Goal: Task Accomplishment & Management: Use online tool/utility

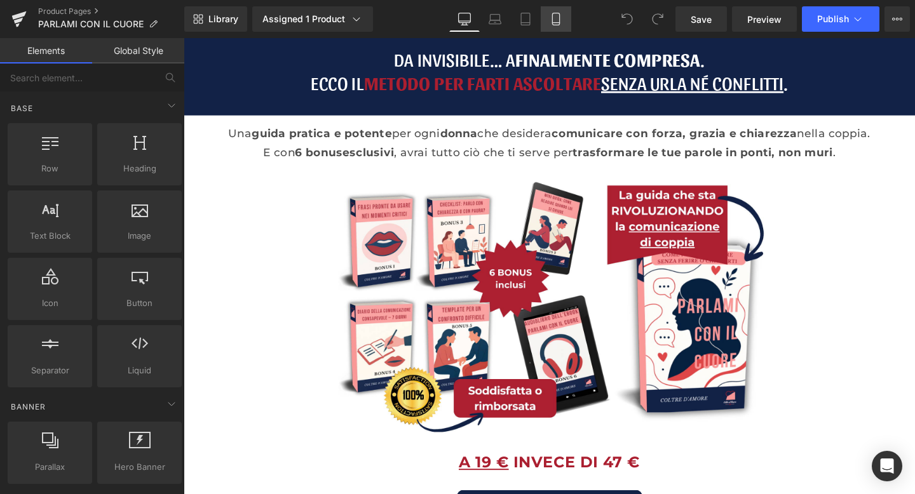
click at [552, 14] on icon at bounding box center [556, 19] width 13 height 13
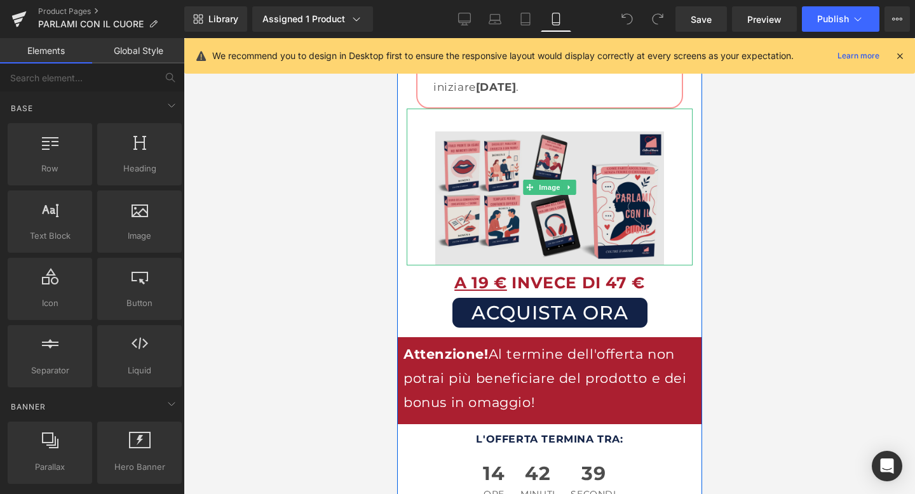
scroll to position [3326, 0]
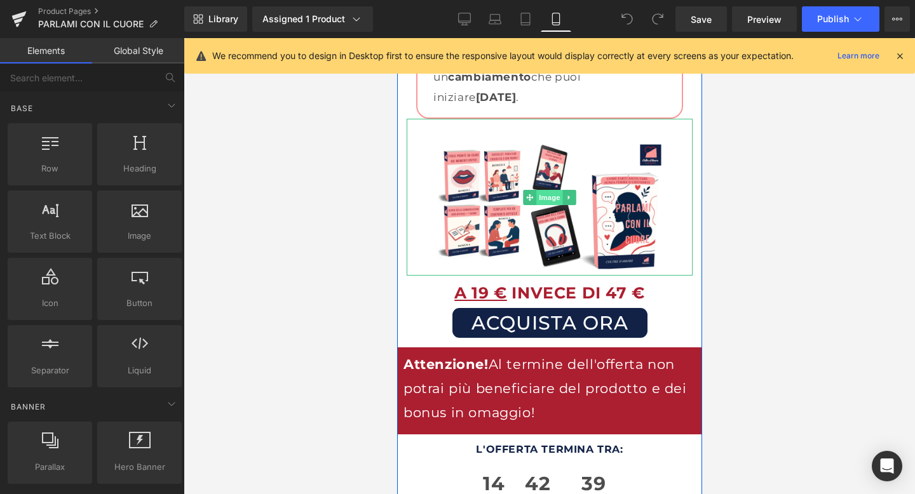
click at [554, 190] on span "Image" at bounding box center [549, 197] width 27 height 15
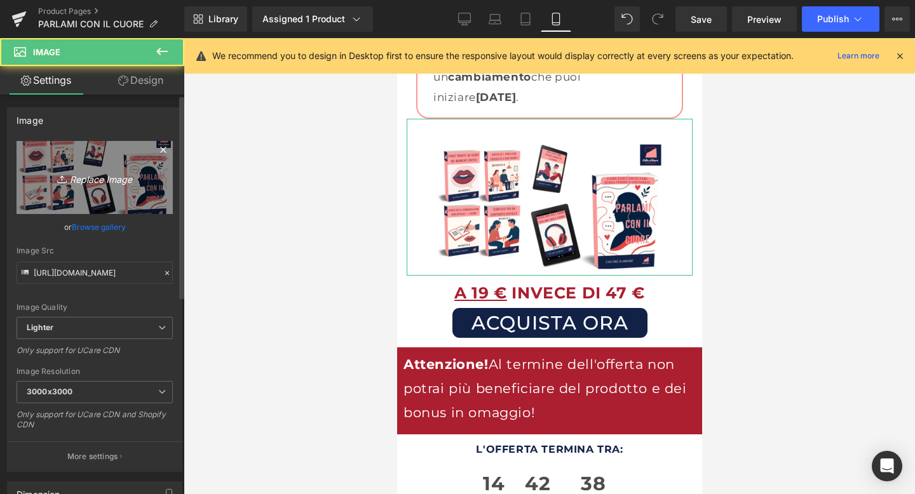
click at [100, 163] on link "Replace Image" at bounding box center [95, 177] width 156 height 73
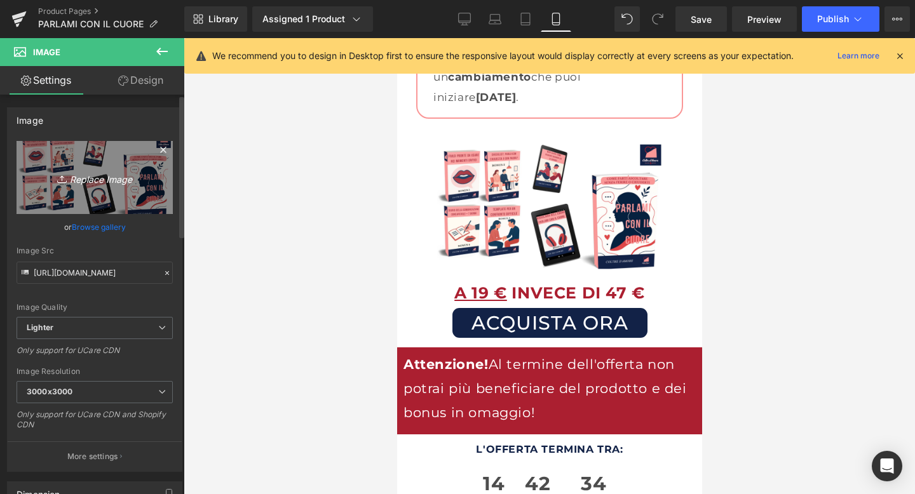
type input "C:\fakepath\mockup pcc senza dettagli.png"
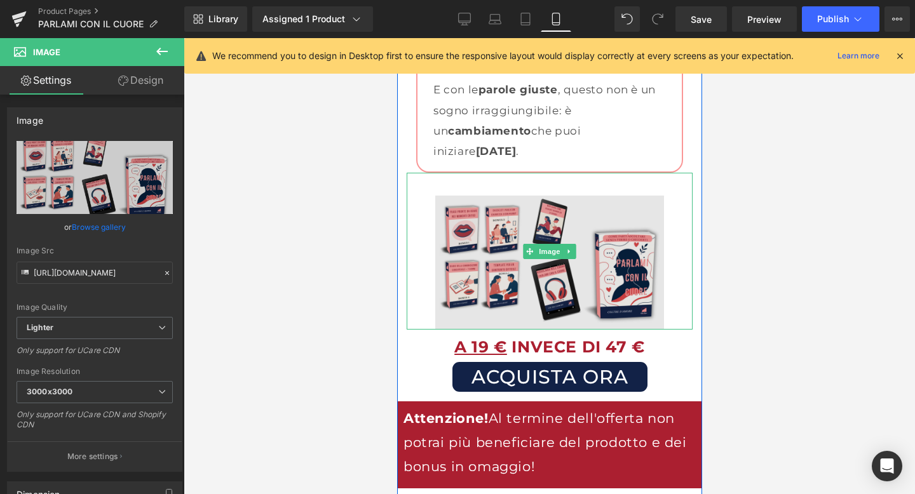
scroll to position [3220, 0]
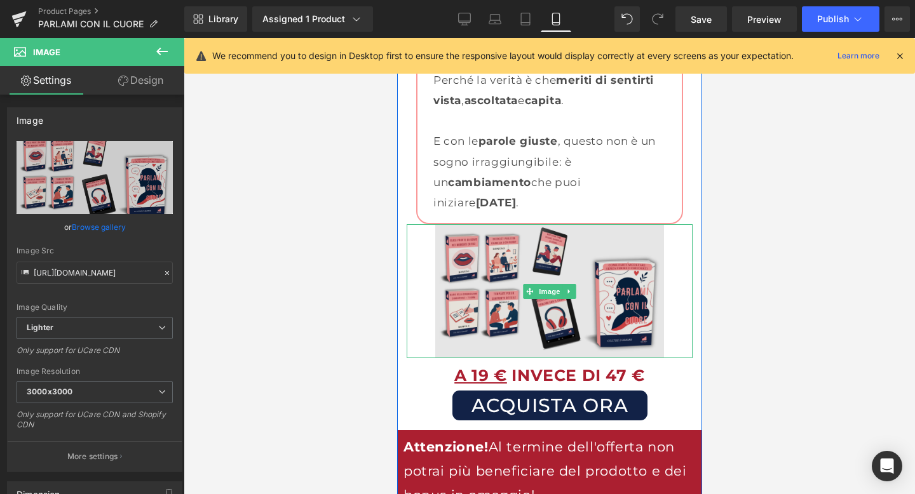
drag, startPoint x: 539, startPoint y: 185, endPoint x: 544, endPoint y: 208, distance: 23.3
click at [544, 224] on div "Image" at bounding box center [549, 291] width 286 height 135
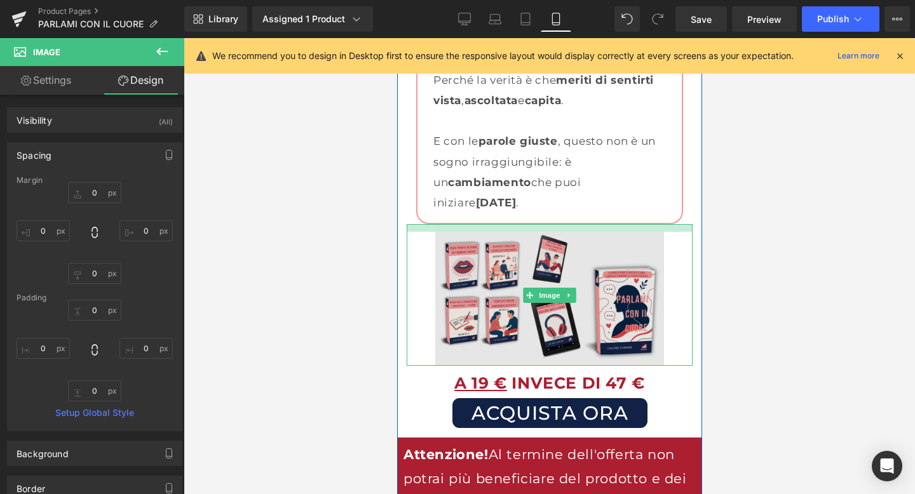
drag, startPoint x: 539, startPoint y: 184, endPoint x: 539, endPoint y: 191, distance: 7.6
click at [539, 224] on div "Image" at bounding box center [549, 295] width 286 height 142
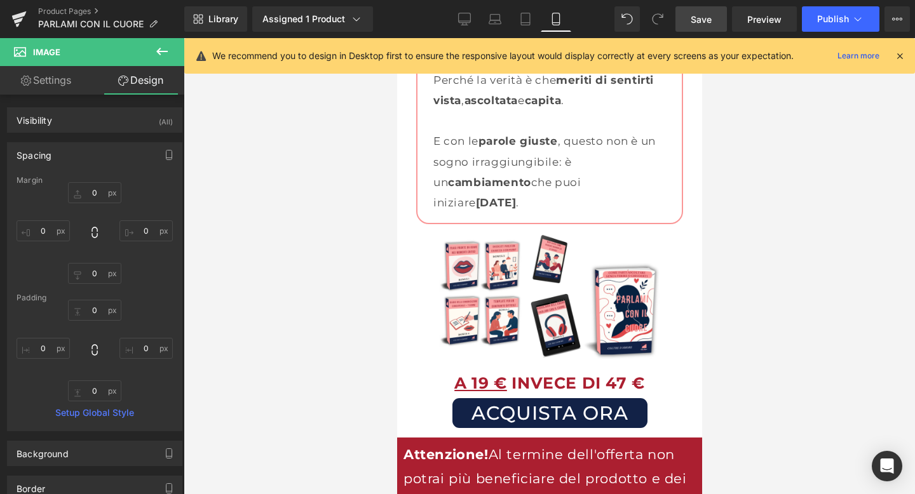
click at [680, 29] on link "Save" at bounding box center [700, 18] width 51 height 25
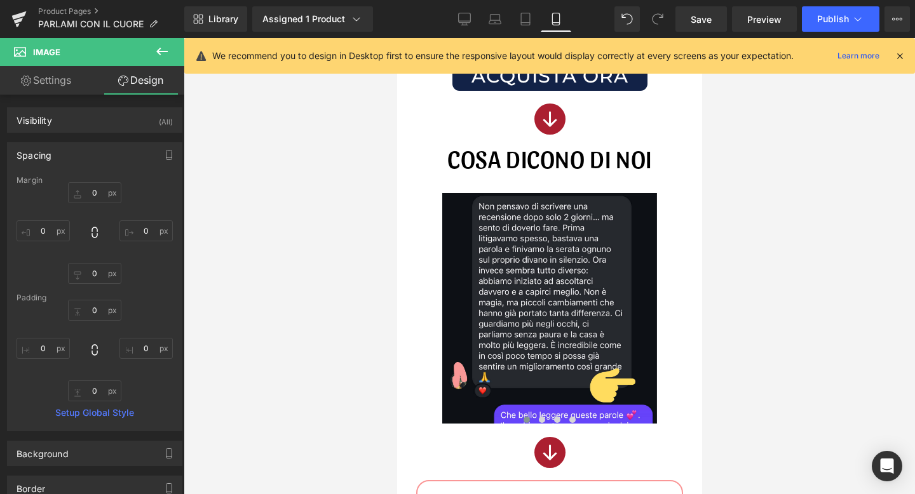
scroll to position [1076, 0]
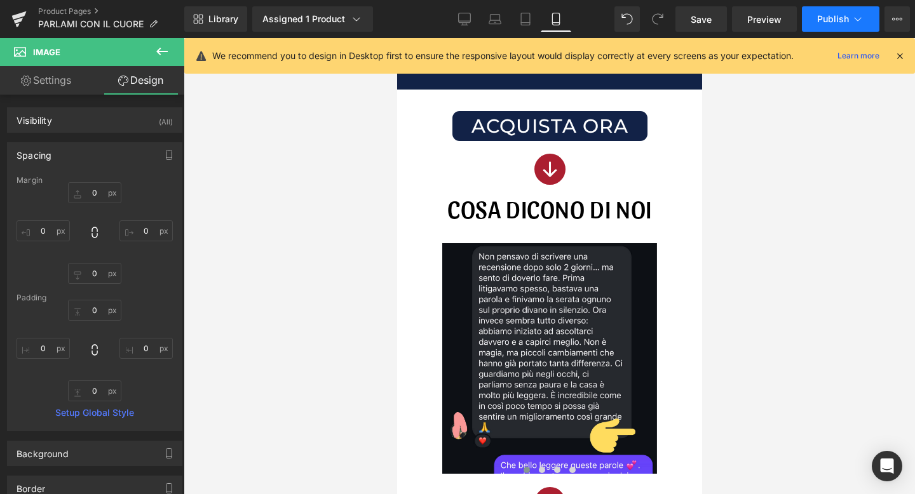
click at [830, 17] on span "Publish" at bounding box center [833, 19] width 32 height 10
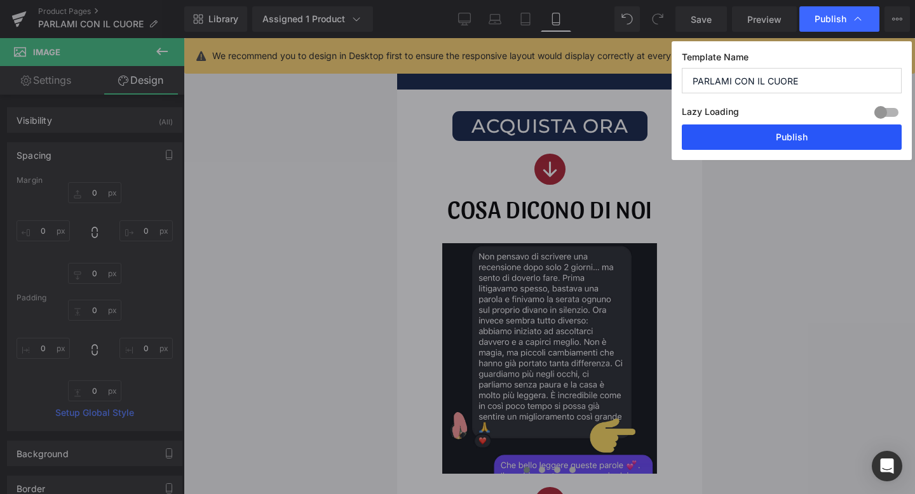
click at [796, 130] on button "Publish" at bounding box center [792, 137] width 220 height 25
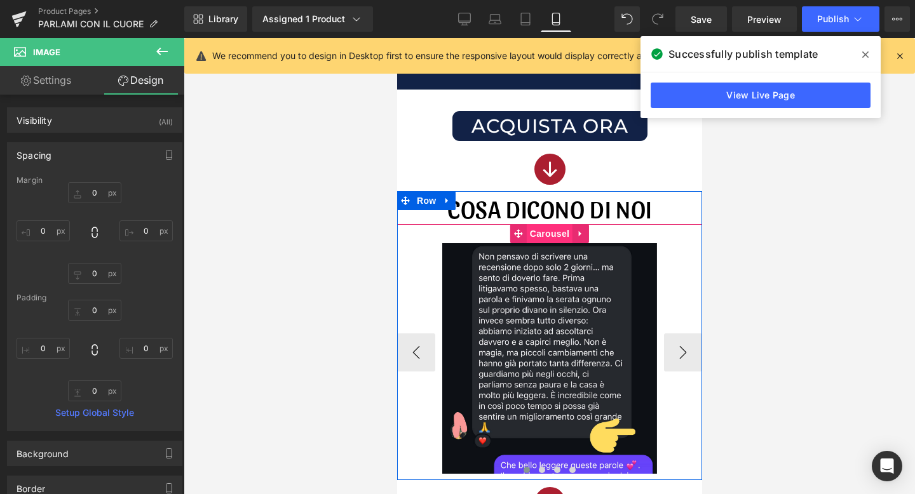
click at [545, 234] on span "Carousel" at bounding box center [549, 233] width 46 height 19
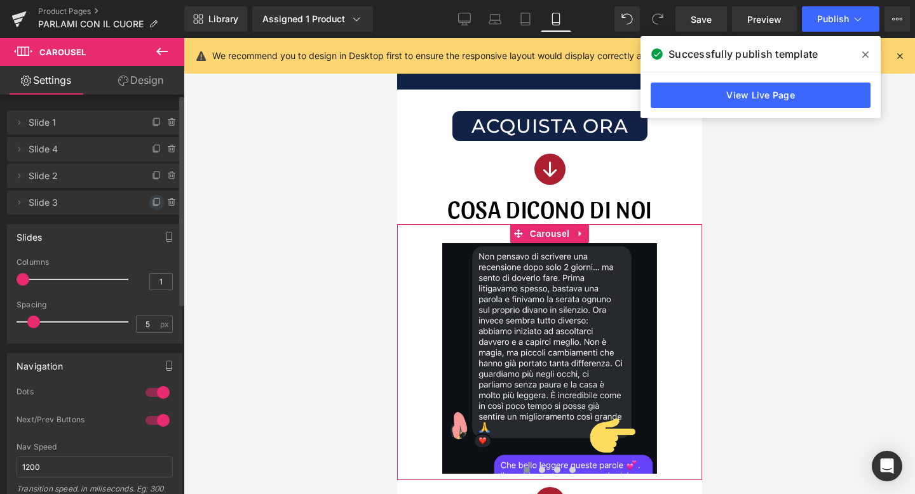
click at [153, 202] on icon at bounding box center [157, 203] width 10 height 10
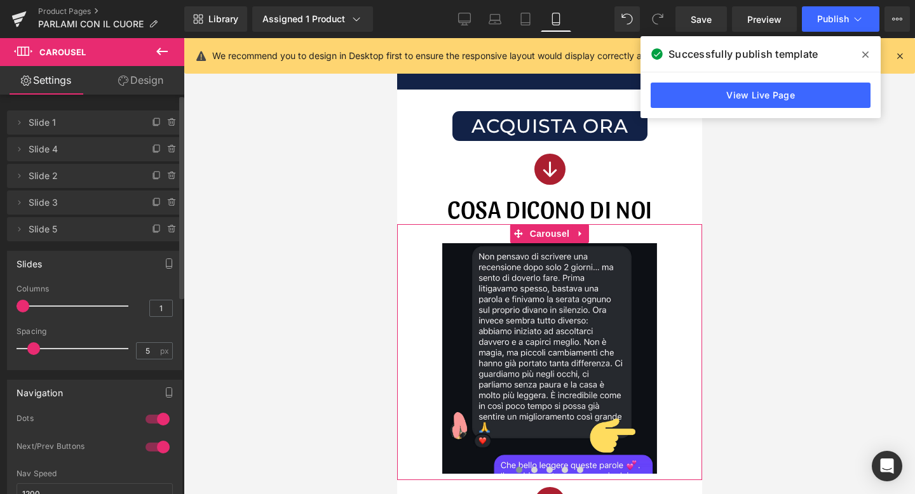
click at [92, 229] on span "Slide 5" at bounding box center [82, 229] width 107 height 24
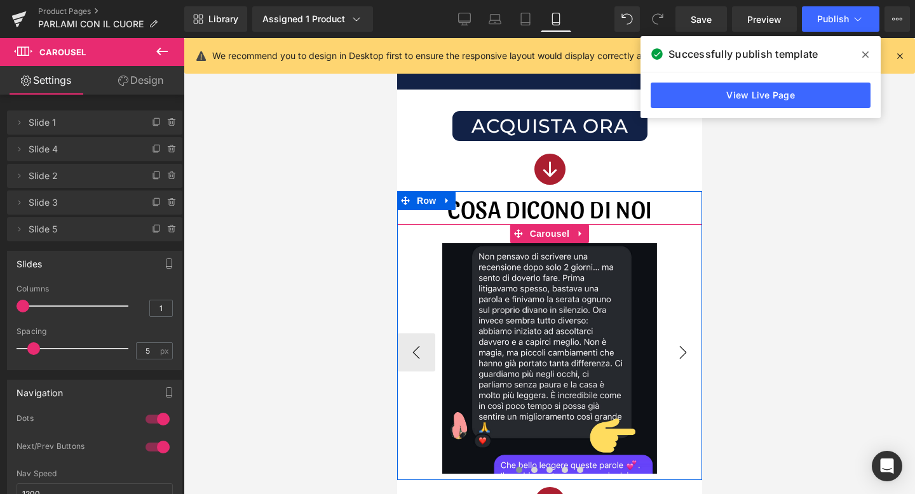
click at [688, 355] on button "›" at bounding box center [682, 353] width 38 height 38
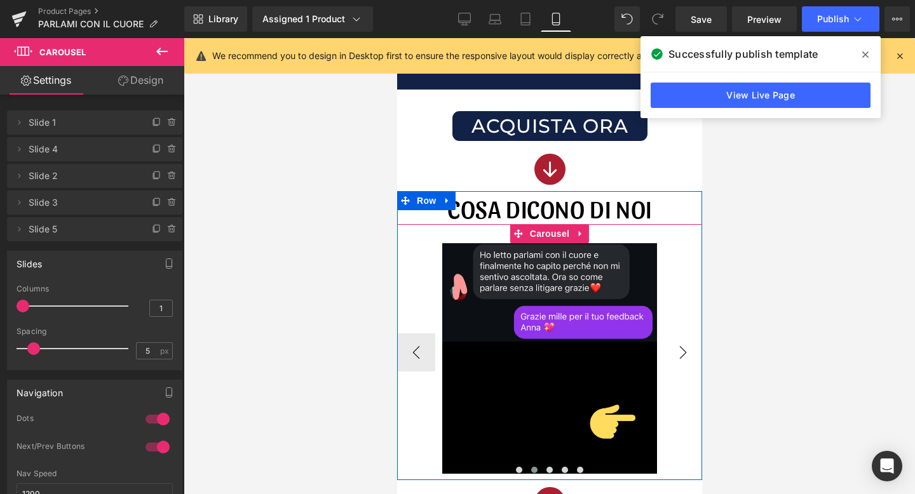
click at [688, 355] on button "›" at bounding box center [682, 353] width 38 height 38
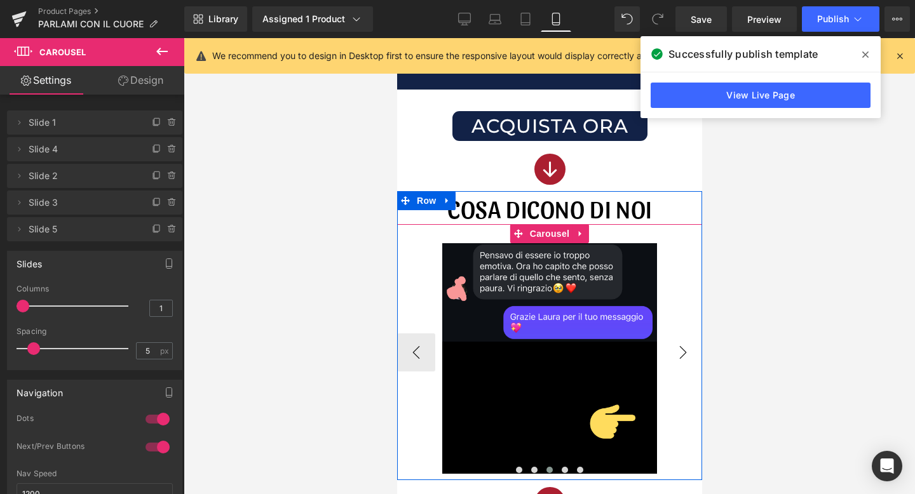
click at [688, 355] on button "›" at bounding box center [682, 353] width 38 height 38
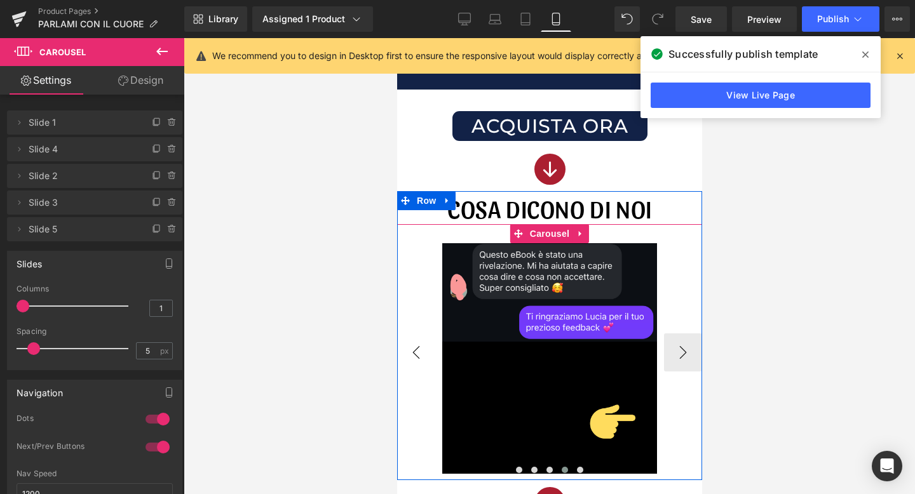
click at [412, 355] on button "‹" at bounding box center [416, 353] width 38 height 38
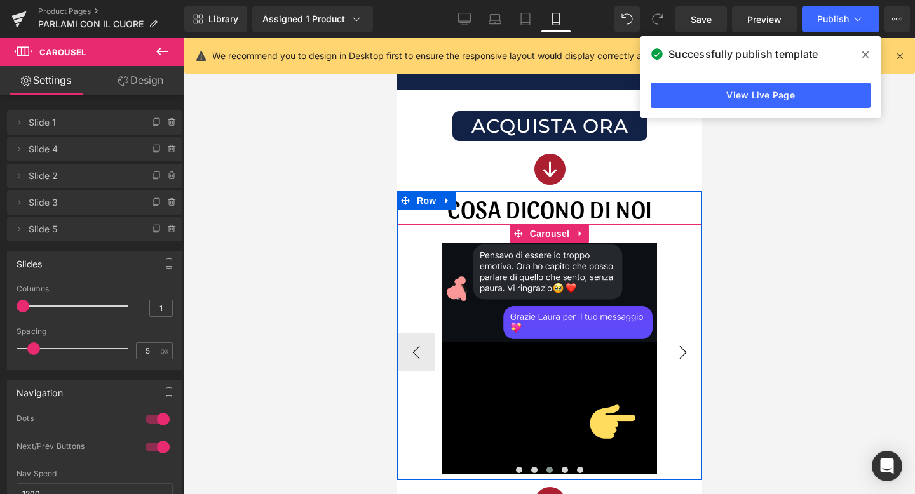
click at [678, 335] on button "›" at bounding box center [682, 353] width 38 height 38
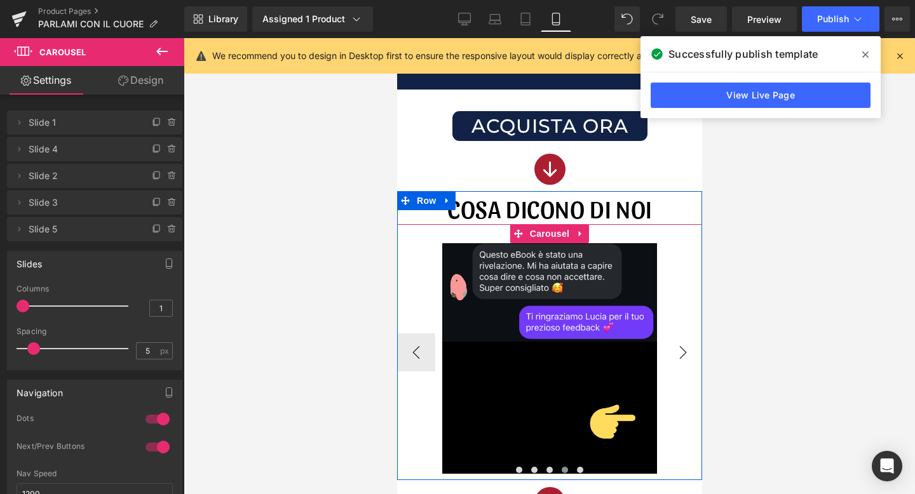
click at [678, 335] on button "›" at bounding box center [682, 353] width 38 height 38
click at [422, 353] on button "‹" at bounding box center [416, 353] width 38 height 38
click at [681, 351] on button "›" at bounding box center [682, 353] width 38 height 38
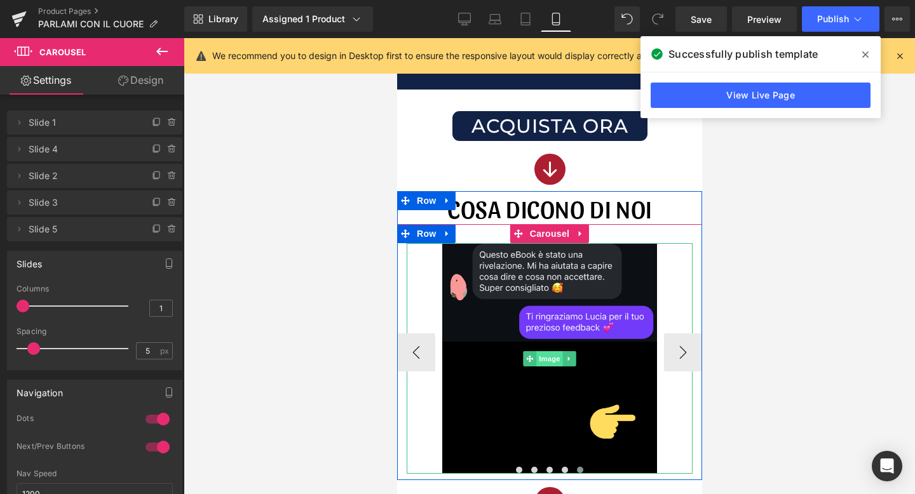
click at [546, 359] on span "Image" at bounding box center [549, 358] width 27 height 15
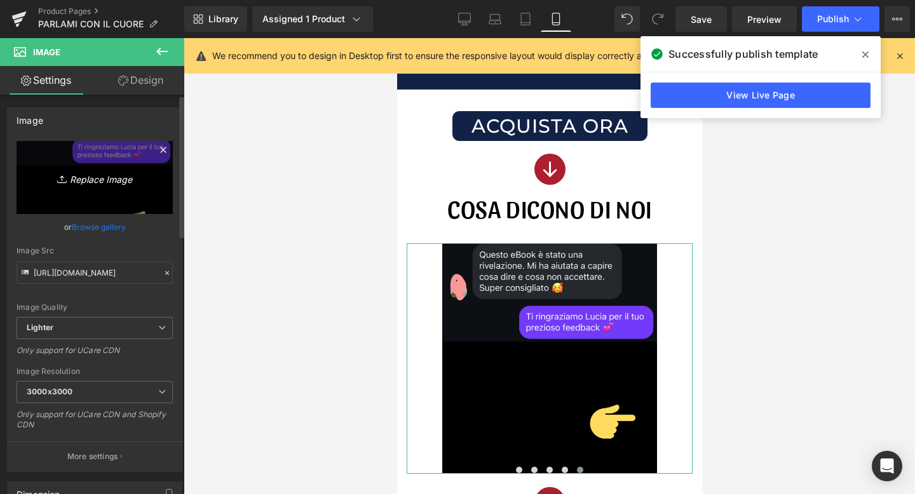
click at [93, 179] on icon "Replace Image" at bounding box center [95, 178] width 102 height 16
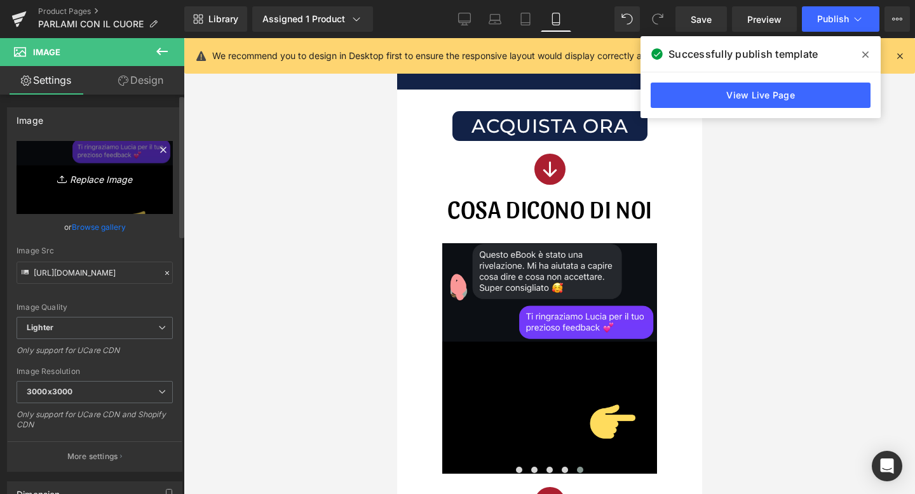
type input "C:\fakepath\5.png"
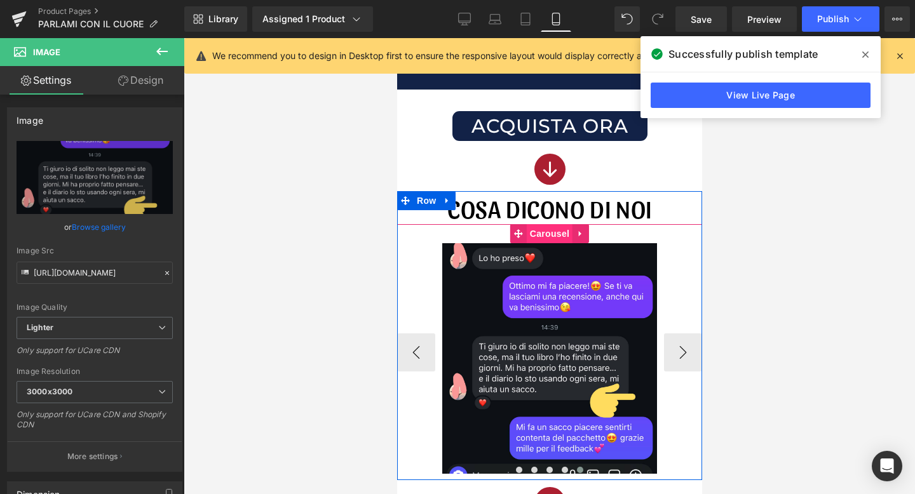
click at [560, 237] on span "Carousel" at bounding box center [549, 233] width 46 height 19
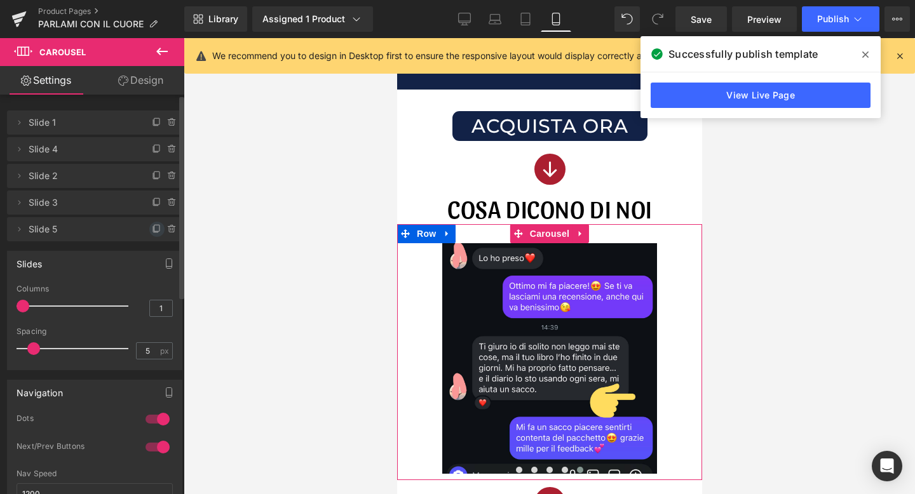
click at [154, 226] on icon at bounding box center [157, 229] width 10 height 10
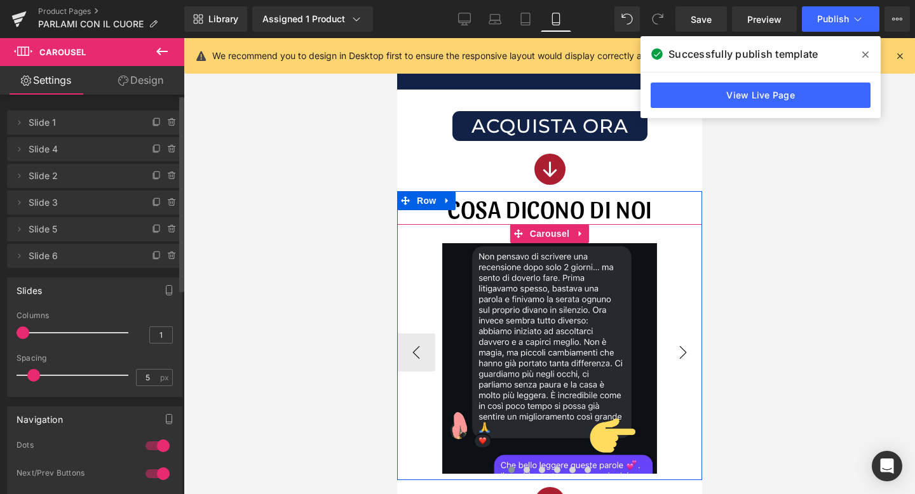
click at [675, 346] on button "›" at bounding box center [682, 353] width 38 height 38
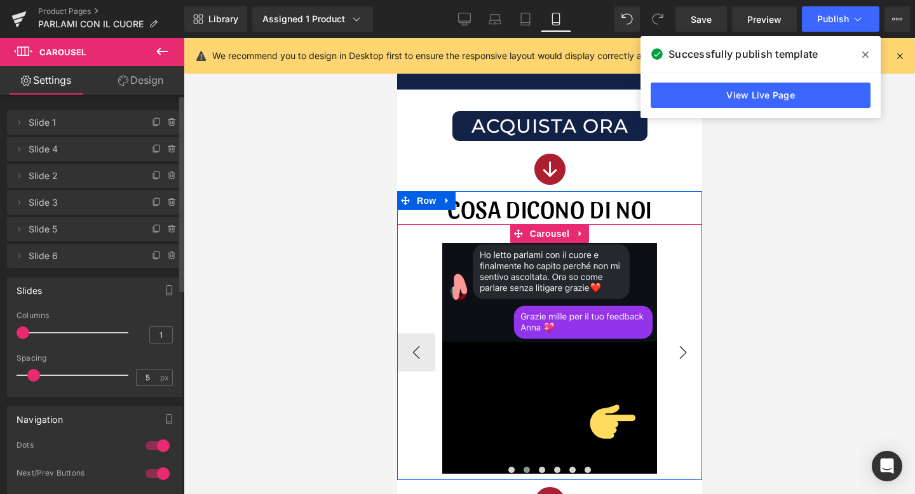
click at [675, 346] on button "›" at bounding box center [682, 353] width 38 height 38
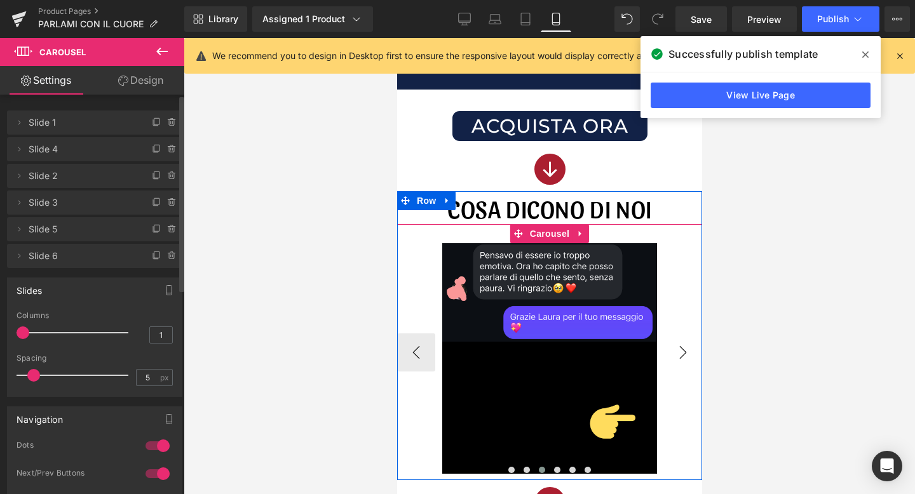
click at [675, 346] on button "›" at bounding box center [682, 353] width 38 height 38
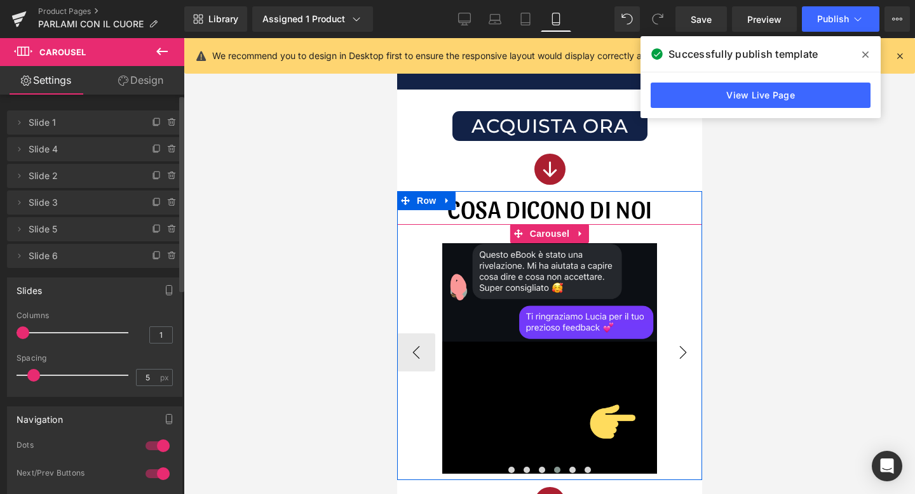
click at [675, 346] on button "›" at bounding box center [682, 353] width 38 height 38
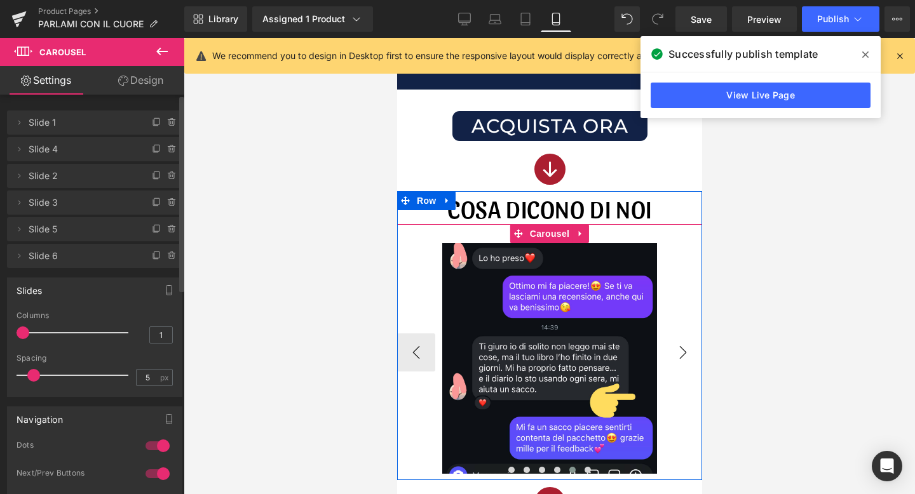
click at [675, 346] on button "›" at bounding box center [682, 353] width 38 height 38
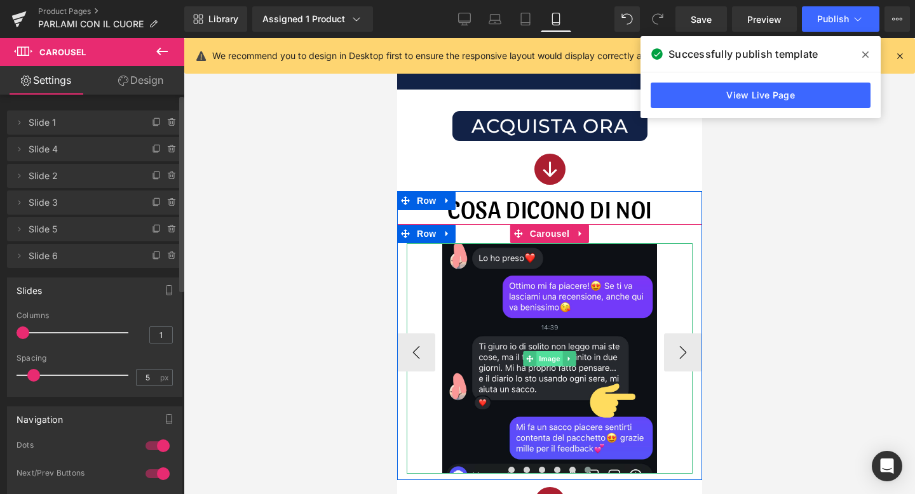
click at [536, 356] on span "Image" at bounding box center [549, 358] width 27 height 15
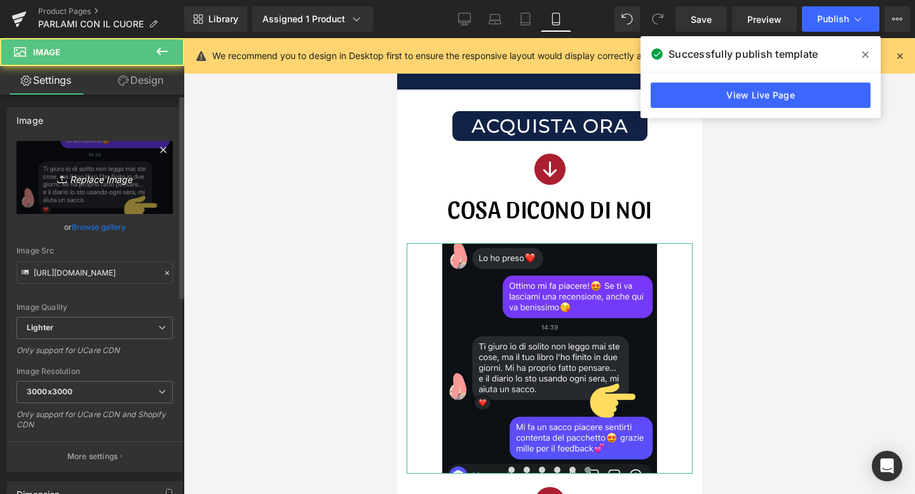
click at [97, 189] on link "Replace Image" at bounding box center [95, 177] width 156 height 73
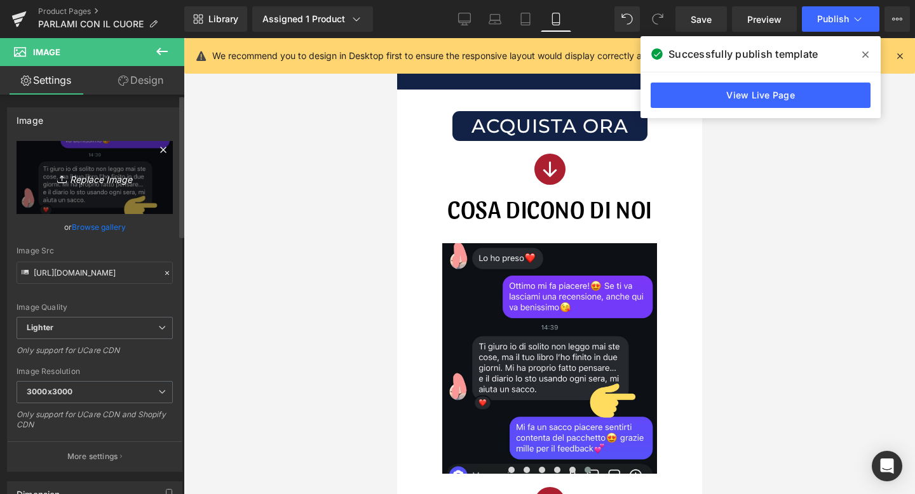
type input "C:\fakepath\6.png"
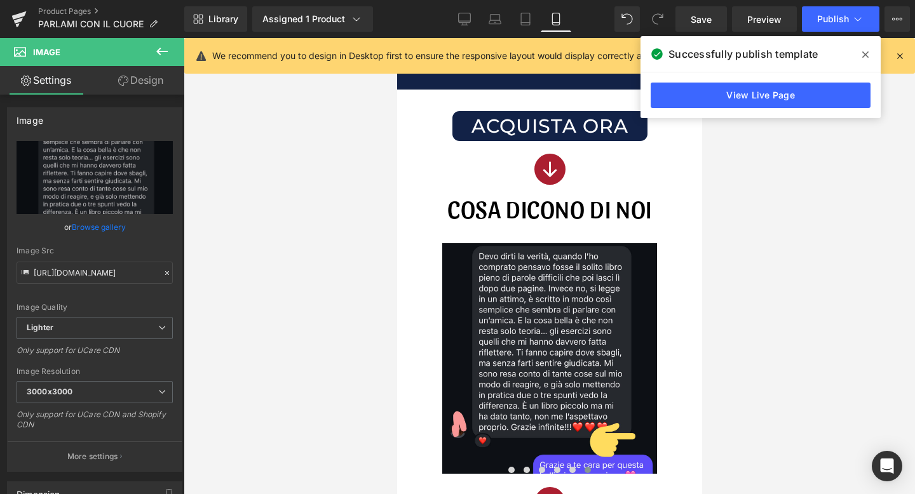
click at [865, 58] on icon at bounding box center [865, 55] width 6 height 10
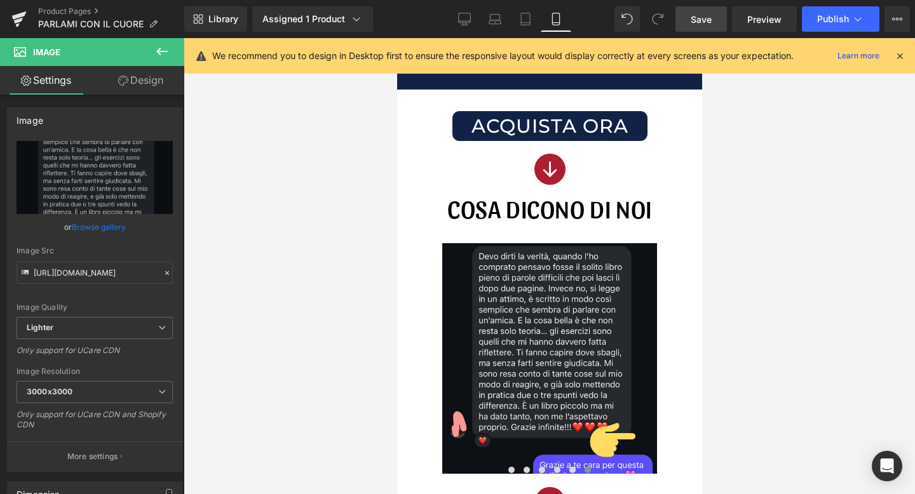
click at [712, 22] on span "Save" at bounding box center [701, 19] width 21 height 13
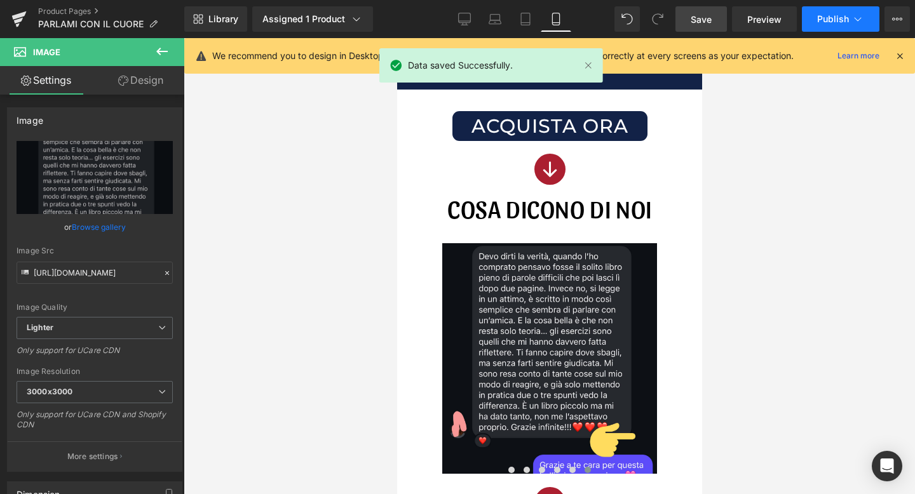
click at [839, 20] on span "Publish" at bounding box center [833, 19] width 32 height 10
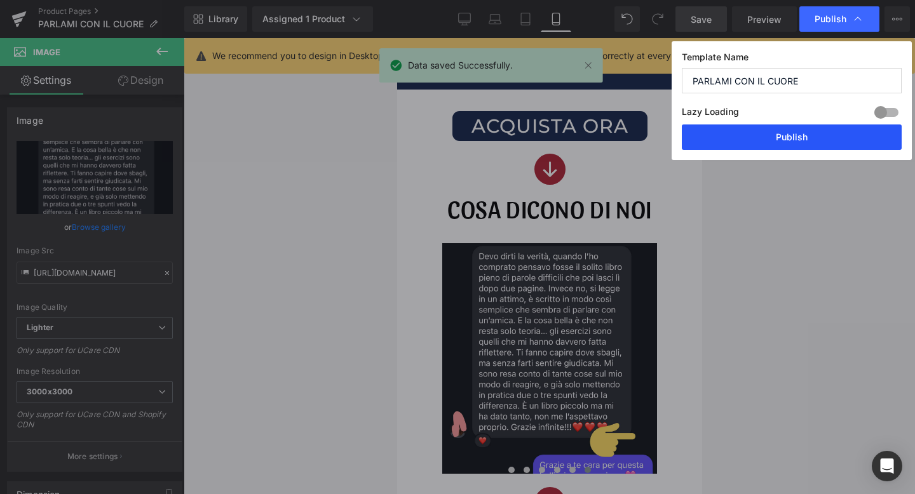
click at [764, 130] on button "Publish" at bounding box center [792, 137] width 220 height 25
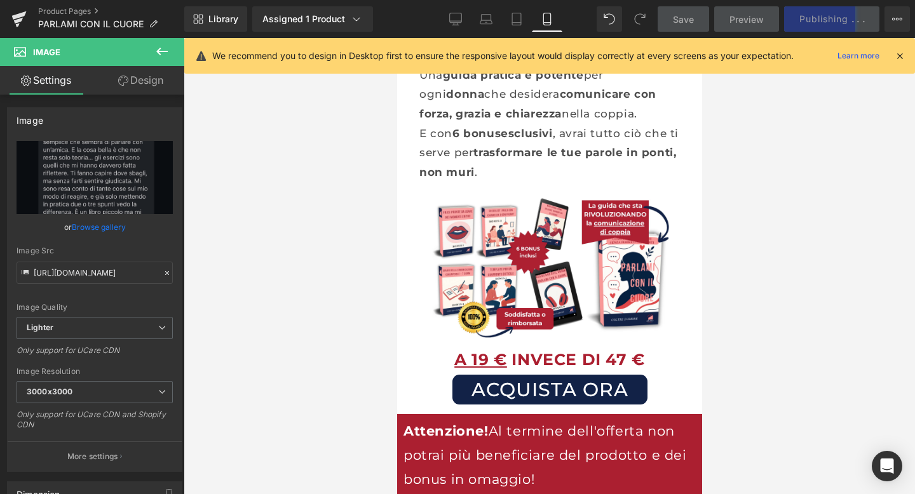
scroll to position [0, 0]
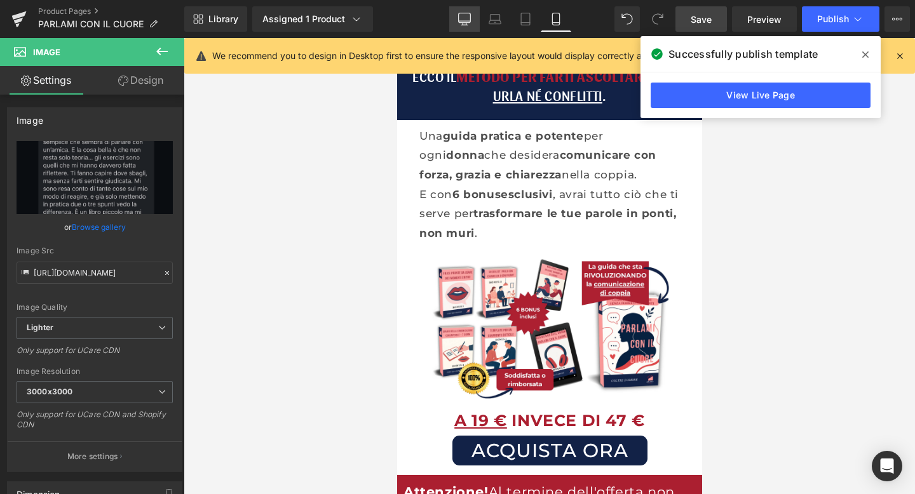
click at [451, 15] on link "Desktop" at bounding box center [464, 18] width 31 height 25
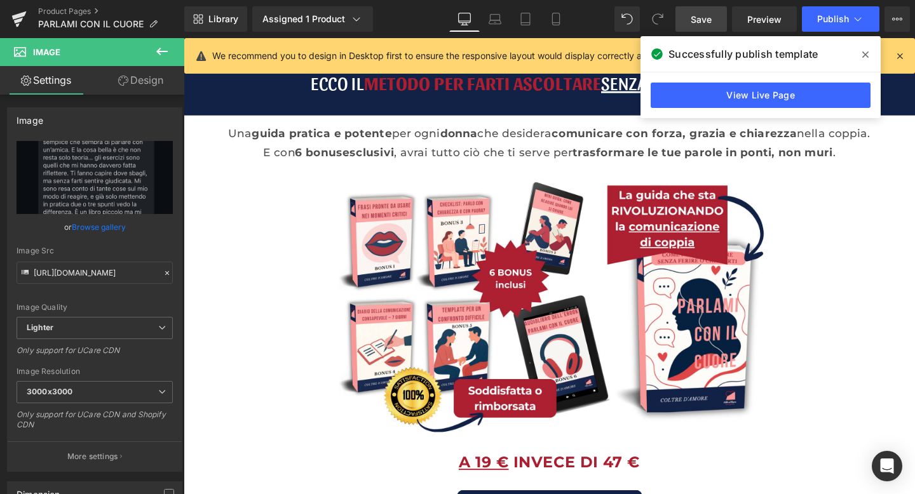
click at [864, 53] on icon at bounding box center [865, 55] width 6 height 10
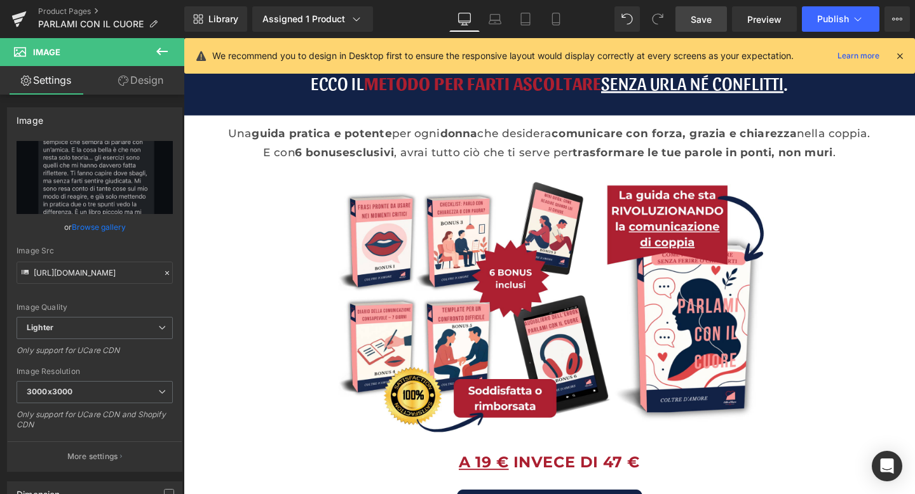
click at [901, 55] on icon at bounding box center [899, 55] width 11 height 11
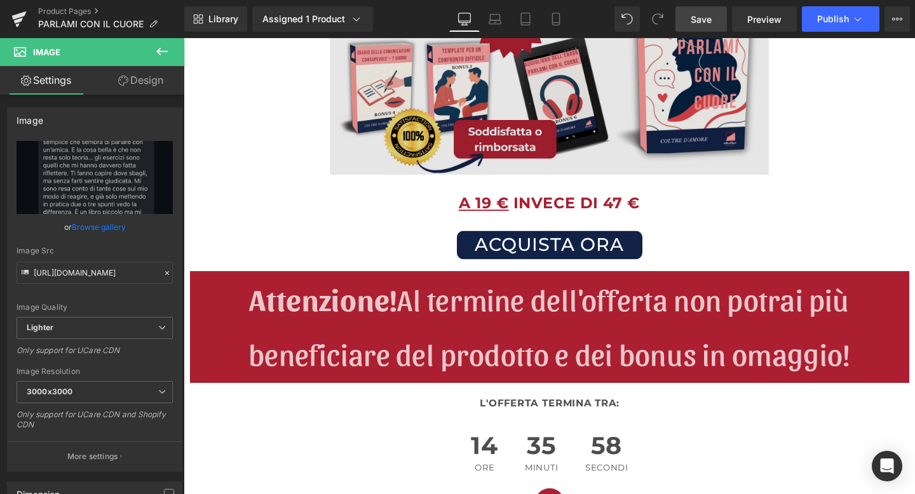
scroll to position [291, 0]
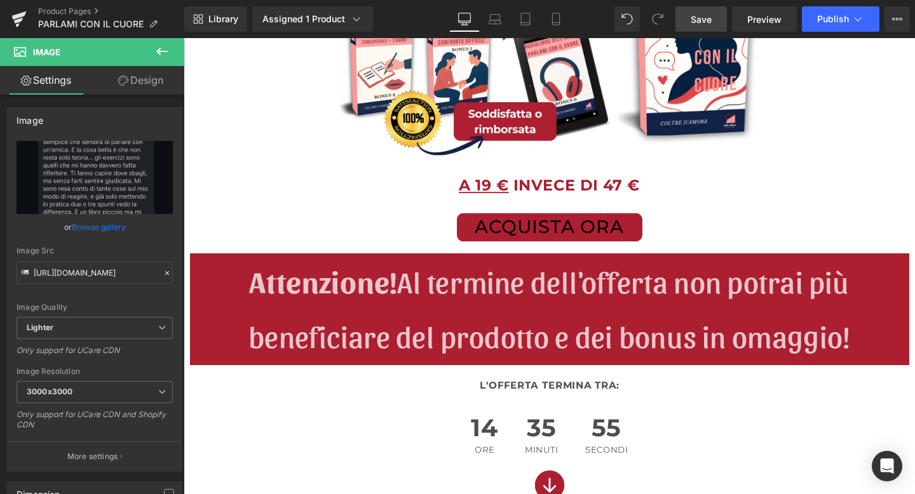
click at [524, 240] on div "ACQUISTA ORA (P) Cart Button" at bounding box center [568, 237] width 756 height 30
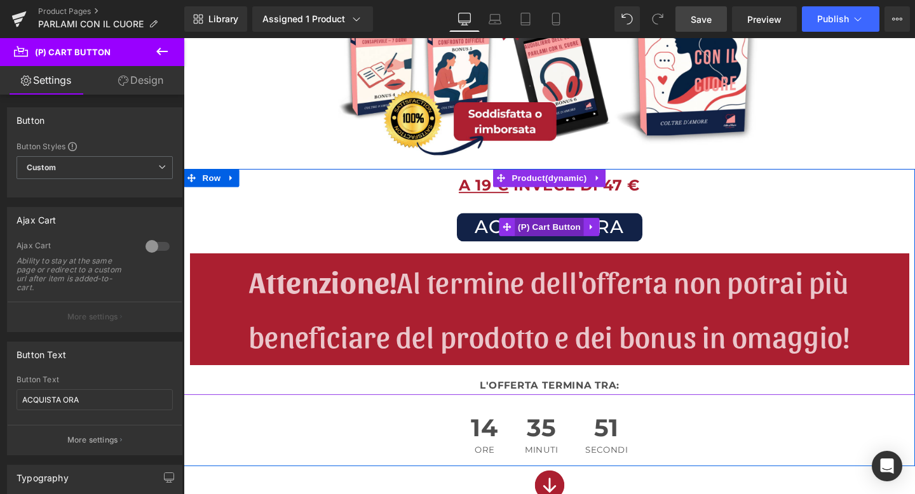
click at [559, 242] on span "(P) Cart Button" at bounding box center [568, 236] width 72 height 19
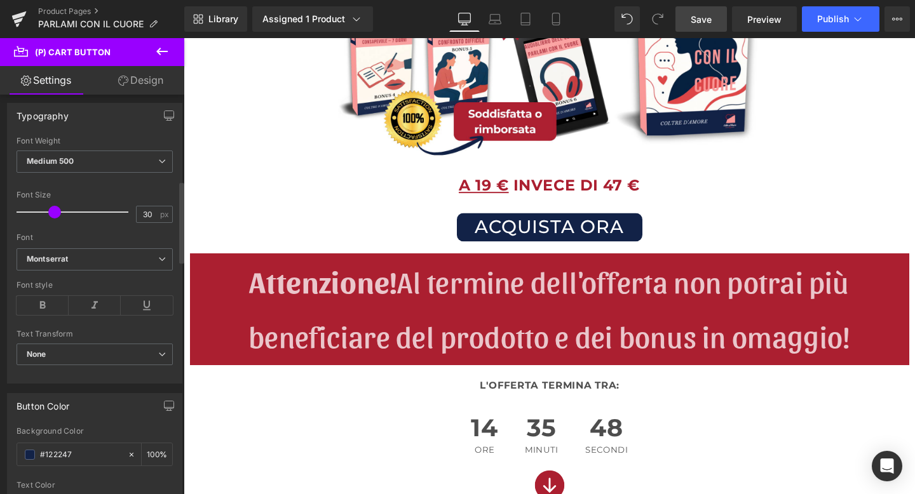
scroll to position [349, 0]
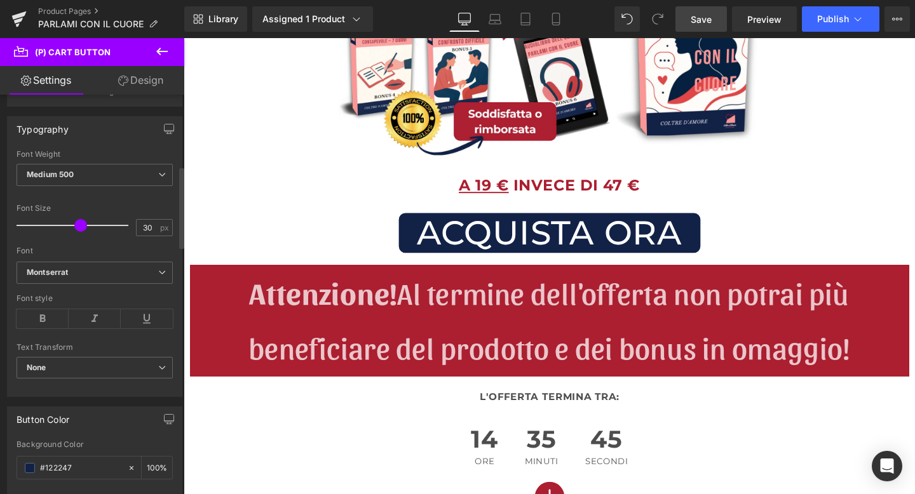
drag, startPoint x: 57, startPoint y: 224, endPoint x: 81, endPoint y: 224, distance: 24.8
click at [81, 224] on span at bounding box center [80, 225] width 13 height 13
click at [553, 23] on icon at bounding box center [555, 23] width 7 height 0
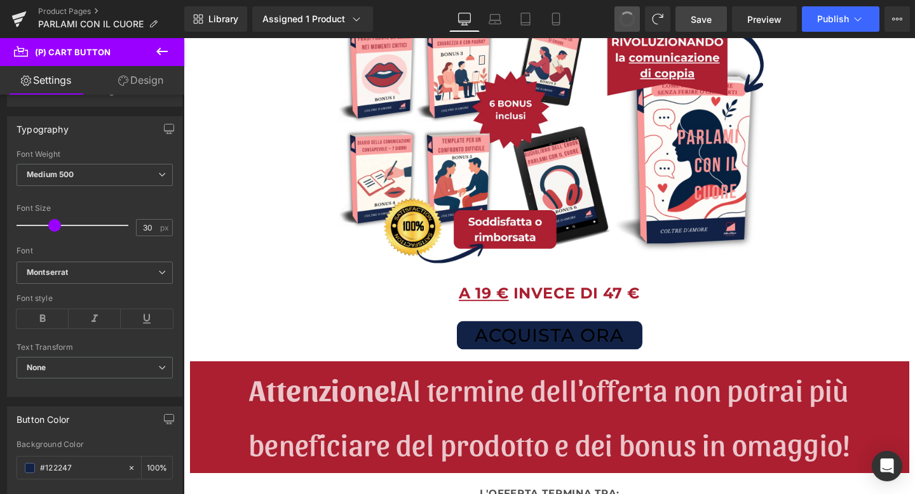
scroll to position [346, 0]
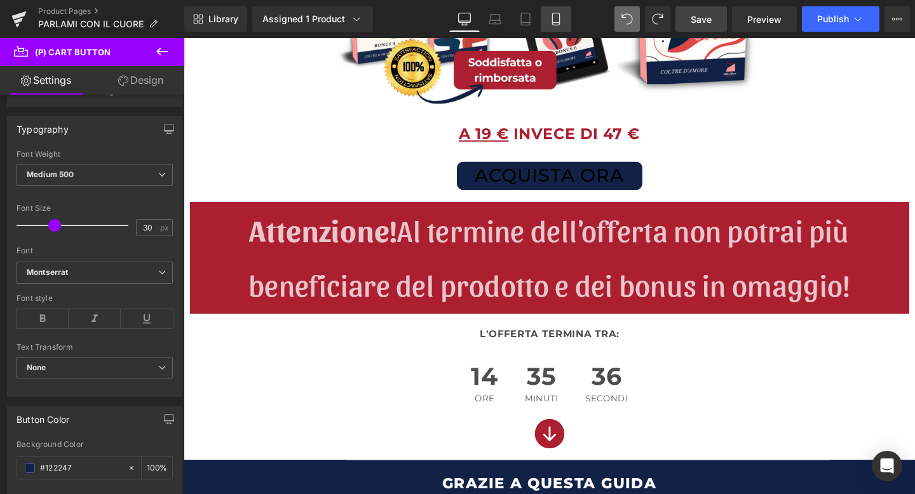
click at [547, 18] on link "Mobile" at bounding box center [556, 18] width 31 height 25
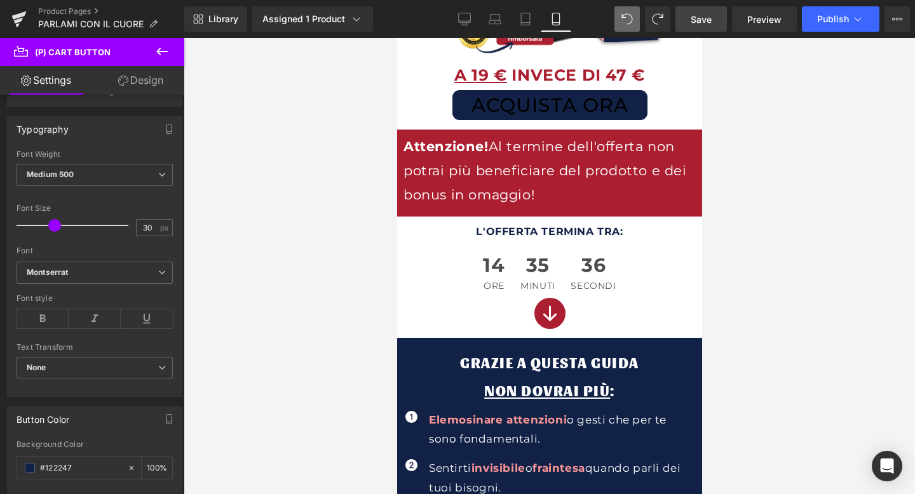
scroll to position [233, 0]
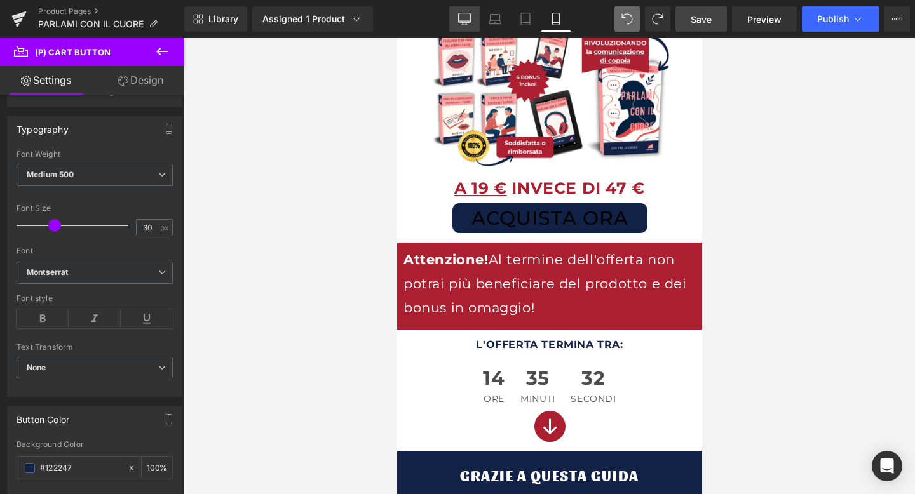
click at [468, 15] on icon at bounding box center [464, 19] width 13 height 13
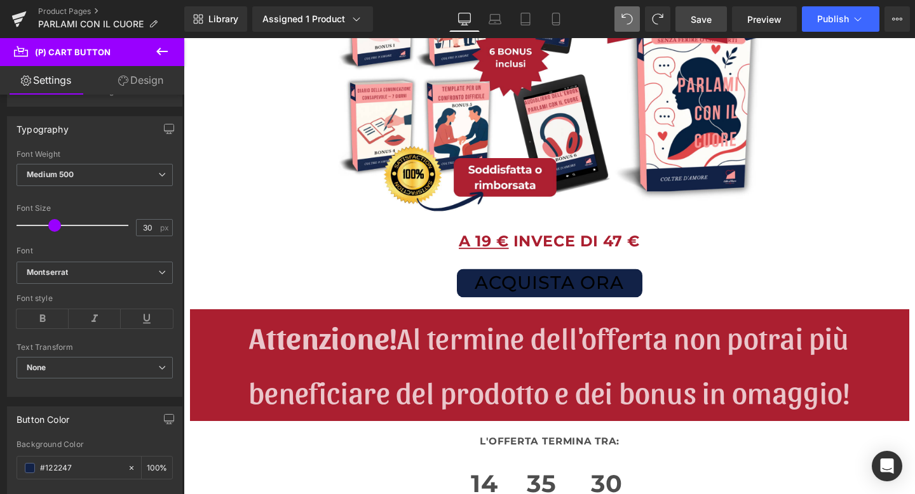
scroll to position [400, 0]
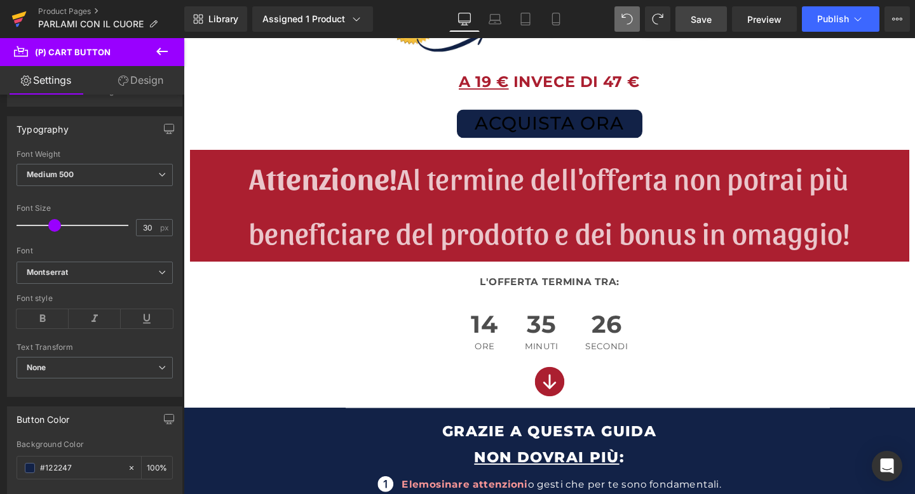
click at [27, 36] on link at bounding box center [19, 19] width 38 height 38
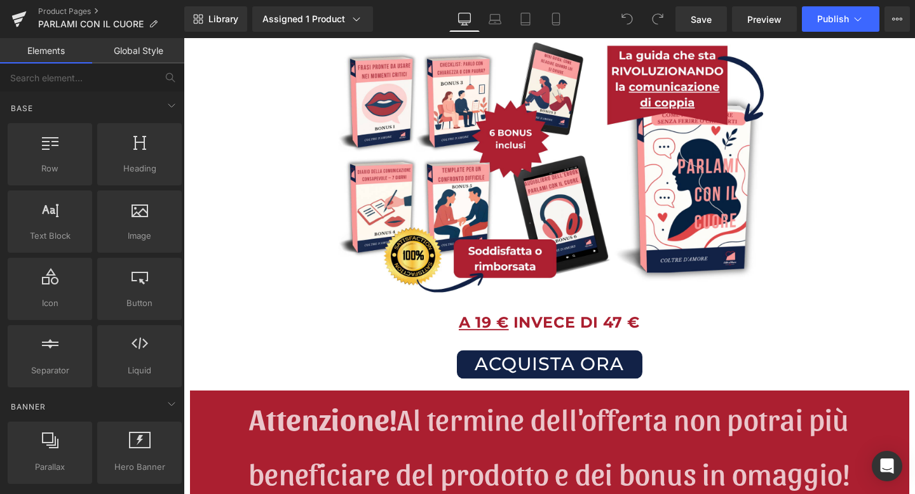
scroll to position [175, 0]
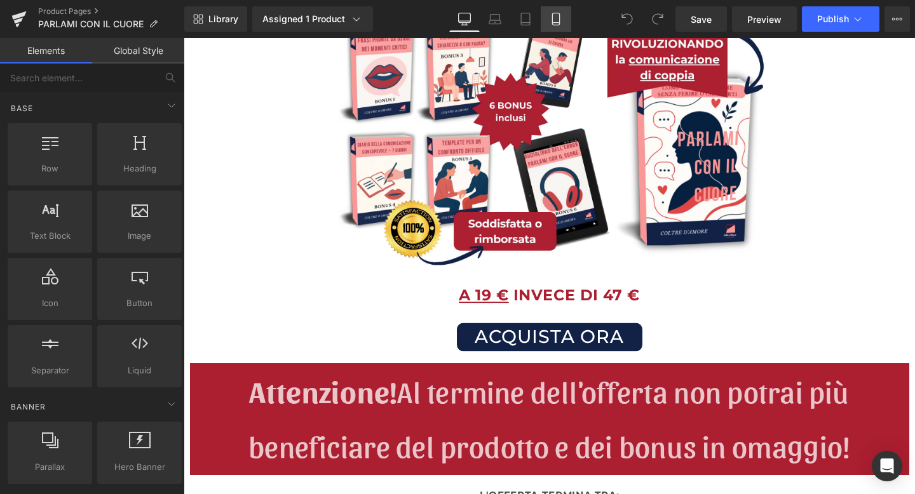
click at [564, 18] on link "Mobile" at bounding box center [556, 18] width 31 height 25
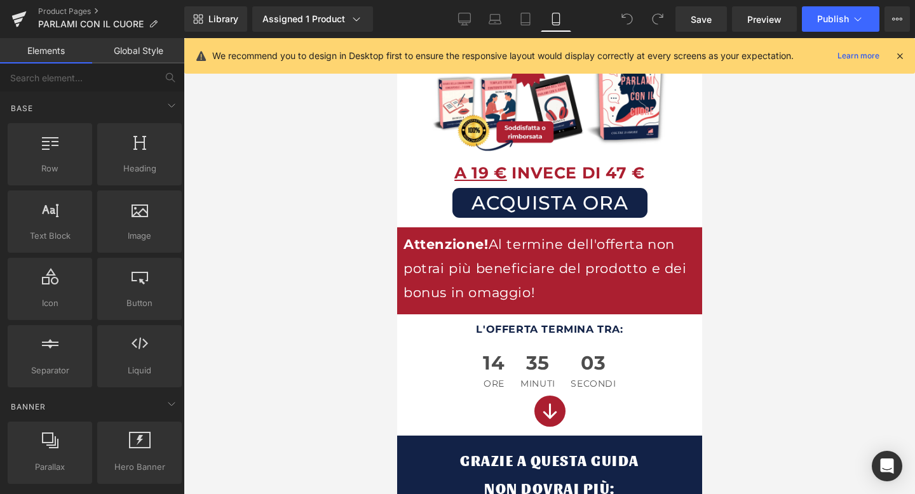
scroll to position [248, 0]
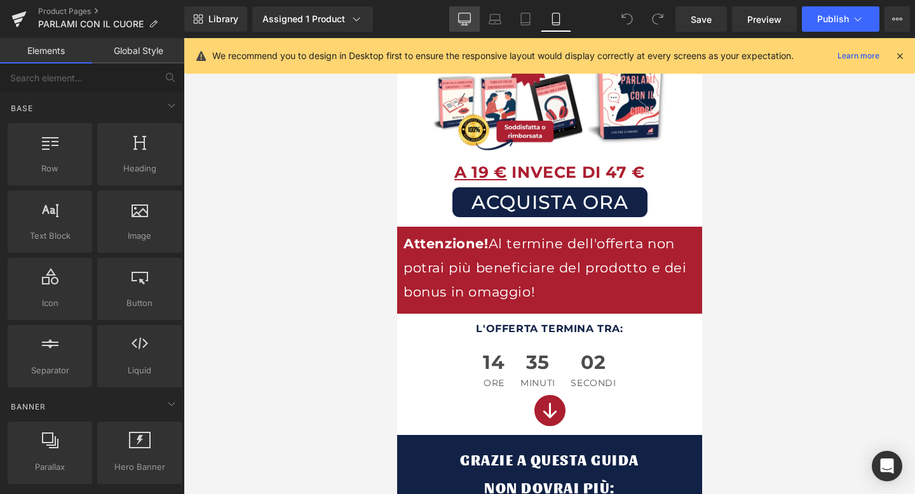
click at [458, 15] on link "Desktop" at bounding box center [464, 18] width 31 height 25
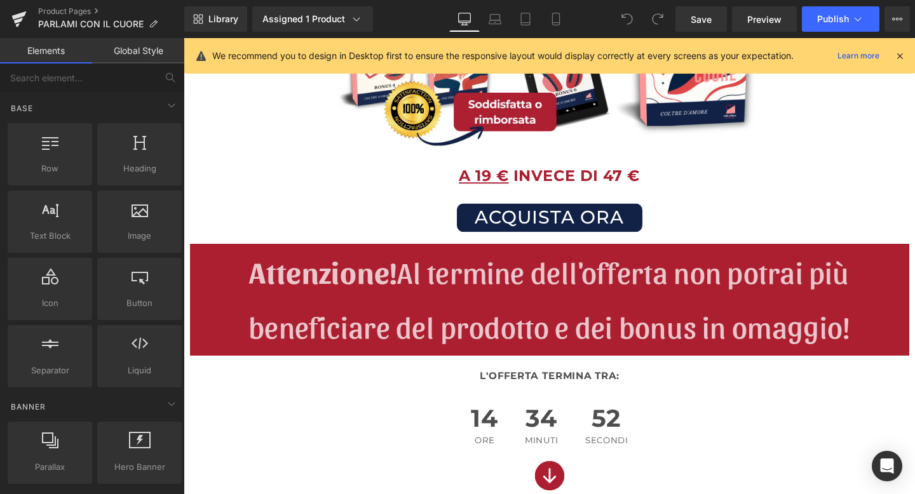
scroll to position [299, 0]
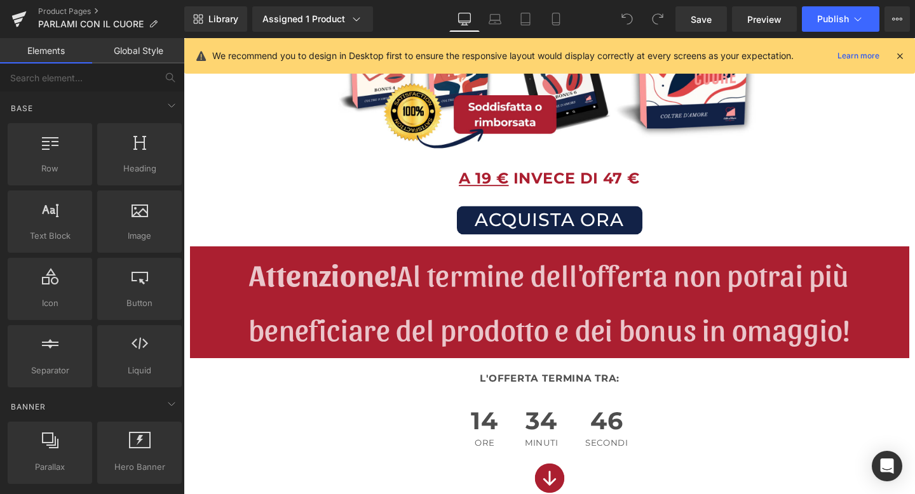
click at [899, 53] on icon at bounding box center [899, 55] width 11 height 11
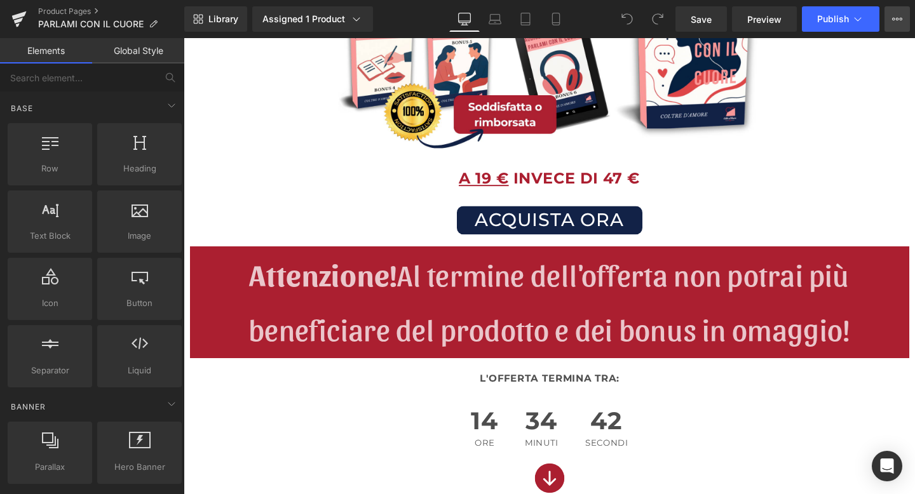
click at [901, 19] on icon at bounding box center [897, 19] width 10 height 10
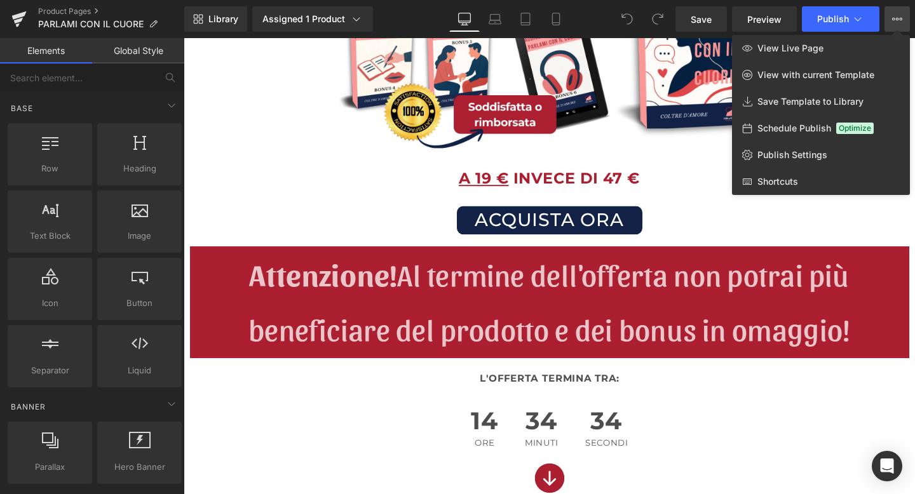
click at [898, 16] on icon at bounding box center [897, 19] width 10 height 10
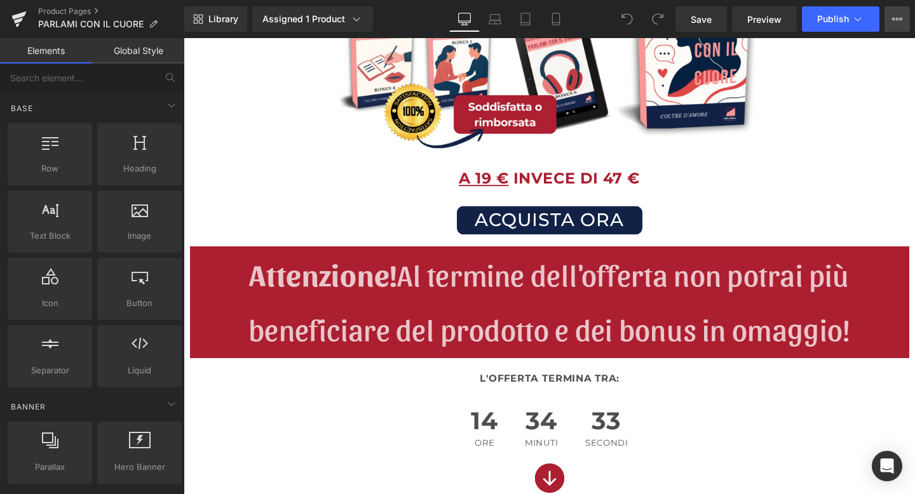
click at [898, 16] on icon at bounding box center [897, 19] width 10 height 10
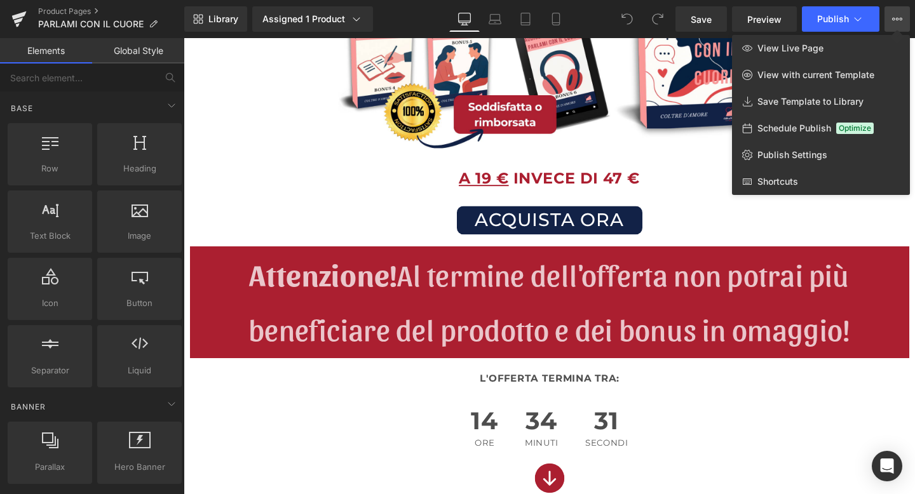
click at [890, 17] on button "View Live Page View with current Template Save Template to Library Schedule Pub…" at bounding box center [897, 18] width 25 height 25
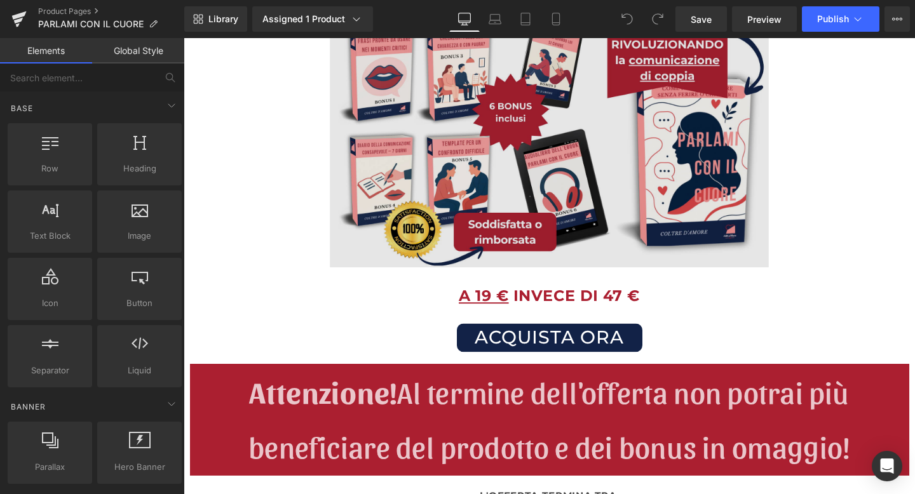
scroll to position [303, 0]
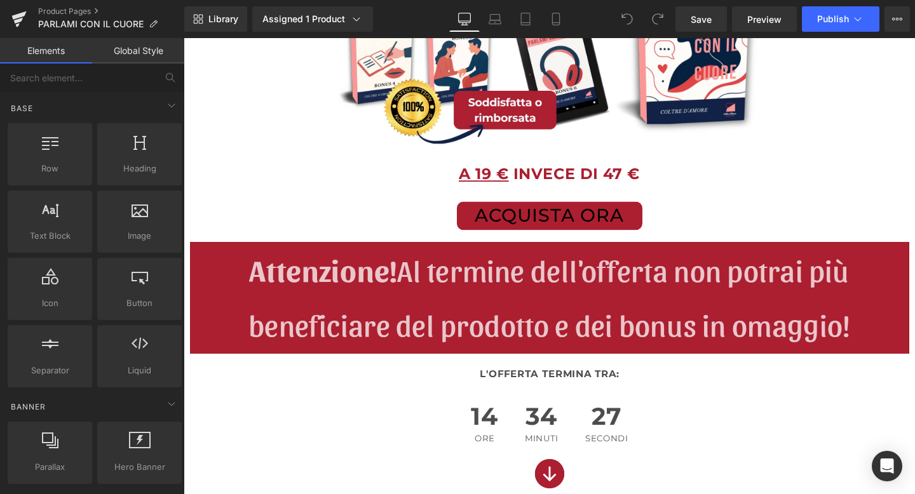
click at [536, 220] on div "ACQUISTA ORA (P) Cart Button" at bounding box center [568, 225] width 756 height 30
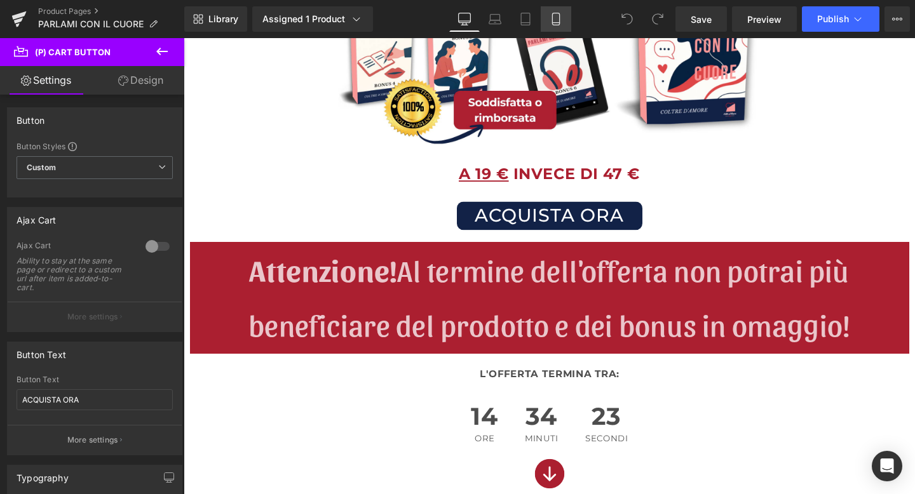
click at [550, 22] on link "Mobile" at bounding box center [556, 18] width 31 height 25
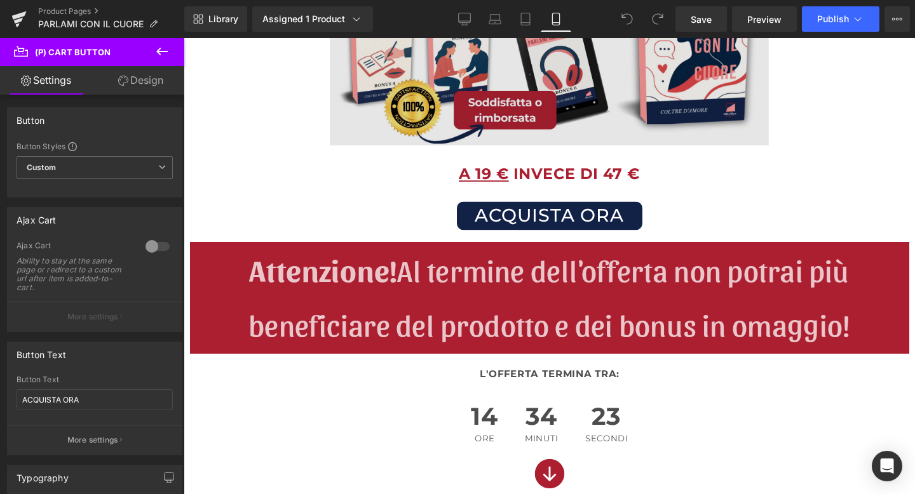
scroll to position [190, 0]
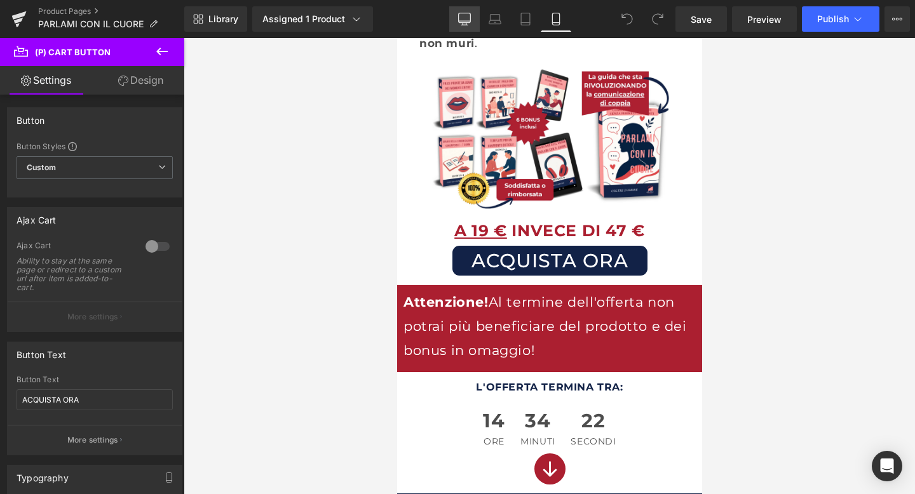
click at [471, 24] on link "Desktop" at bounding box center [464, 18] width 31 height 25
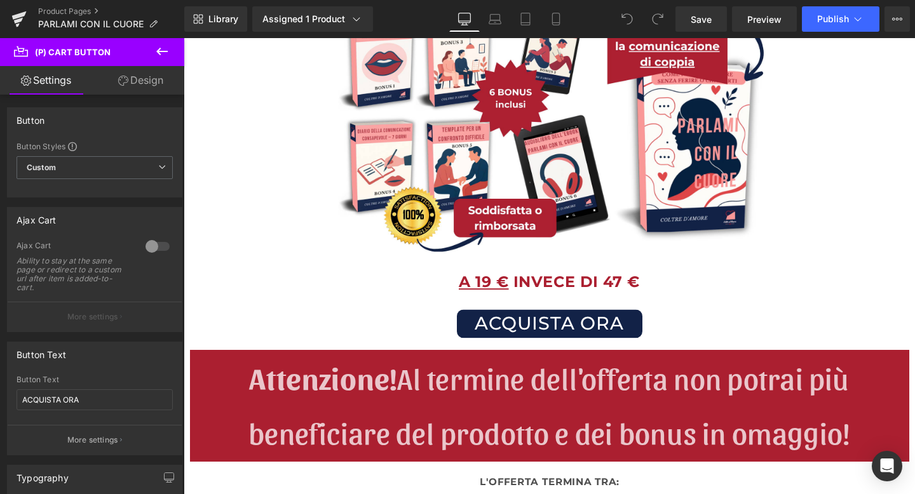
scroll to position [358, 0]
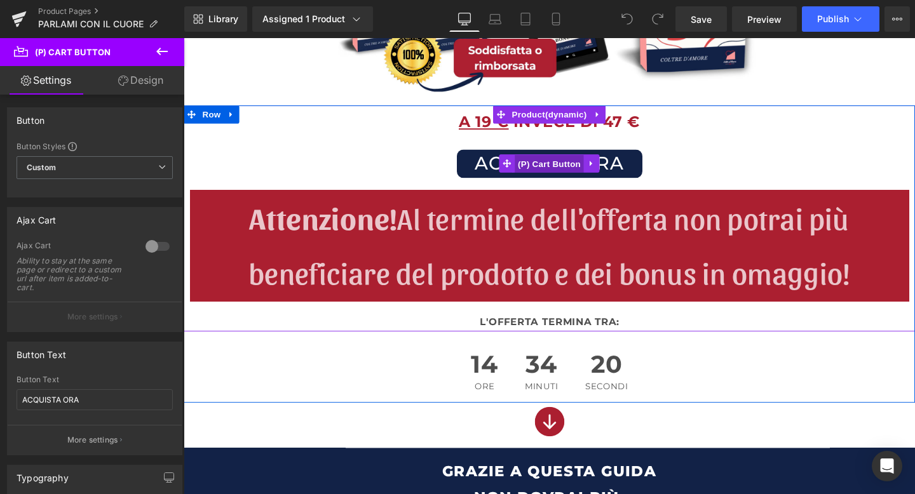
click at [562, 166] on span "(P) Cart Button" at bounding box center [568, 170] width 72 height 19
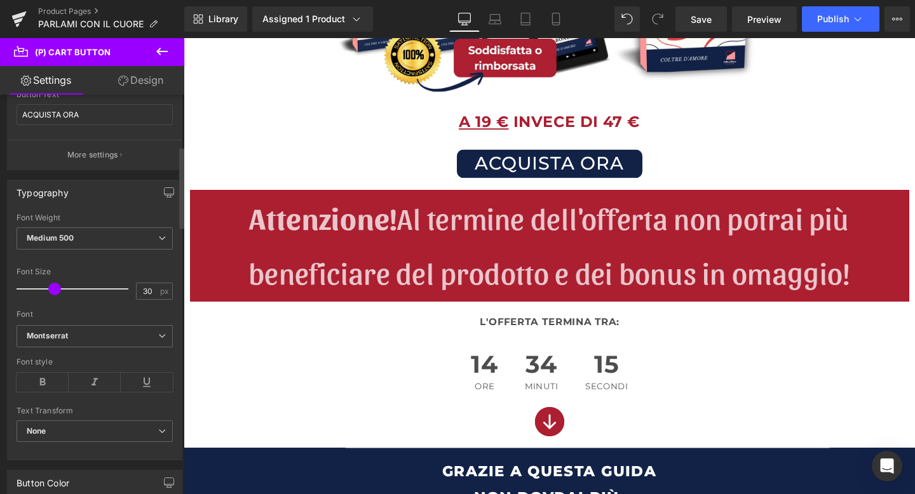
scroll to position [303, 0]
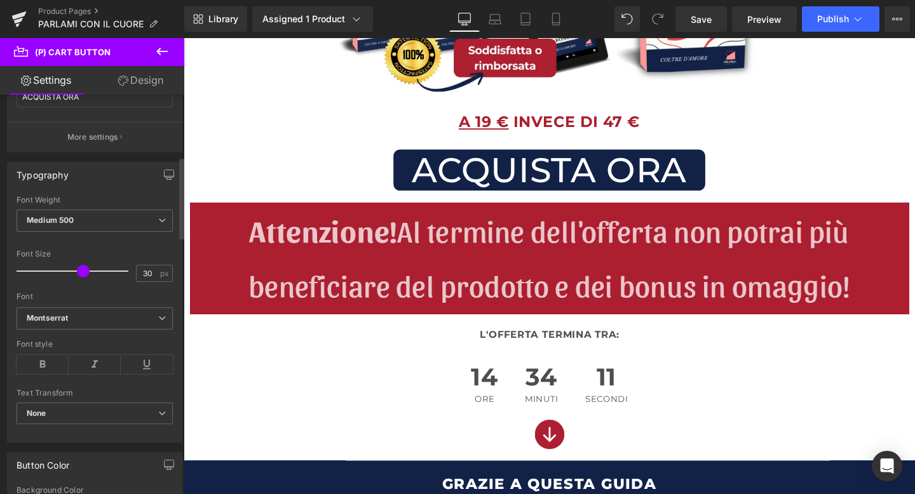
drag, startPoint x: 56, startPoint y: 275, endPoint x: 83, endPoint y: 272, distance: 27.5
click at [83, 272] on span at bounding box center [83, 271] width 13 height 13
click at [552, 20] on icon at bounding box center [556, 19] width 13 height 13
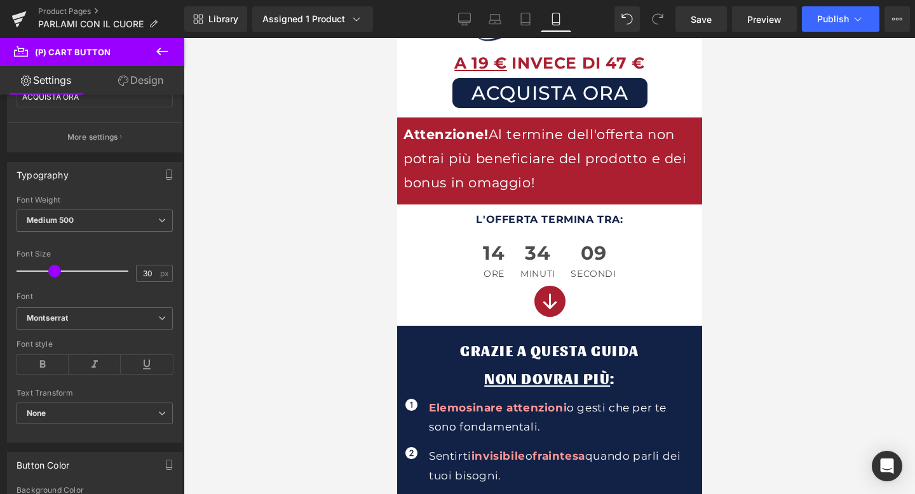
scroll to position [245, 0]
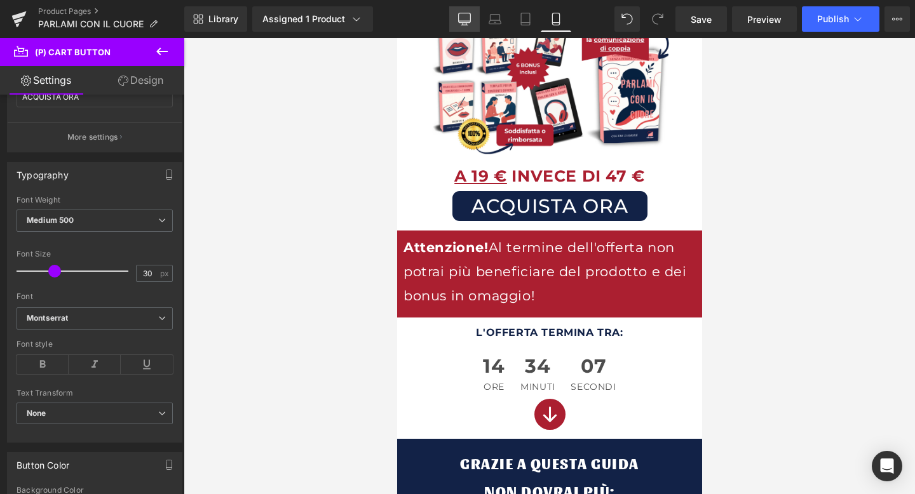
click at [466, 19] on icon at bounding box center [464, 19] width 13 height 13
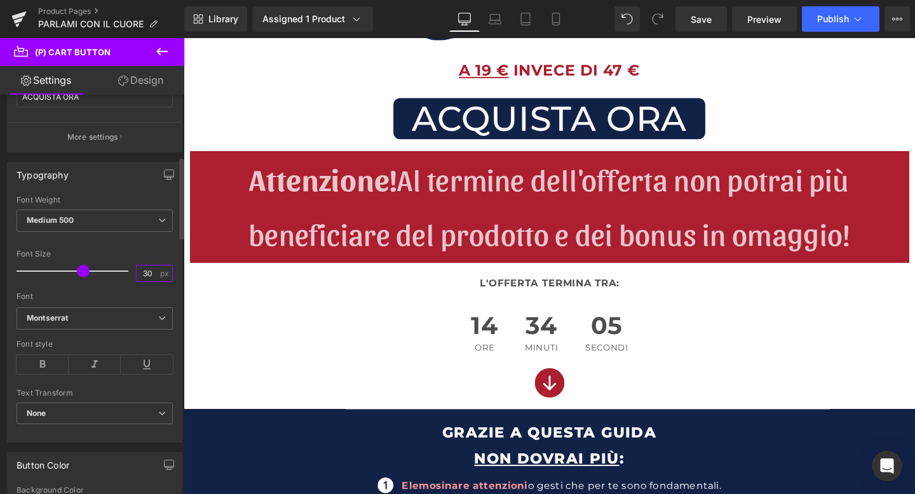
click at [149, 276] on input "30" at bounding box center [148, 274] width 22 height 16
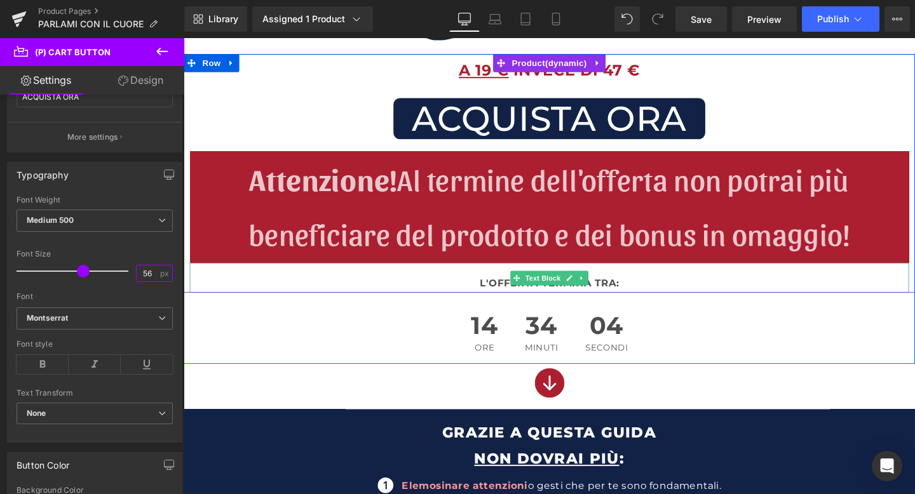
type input "56"
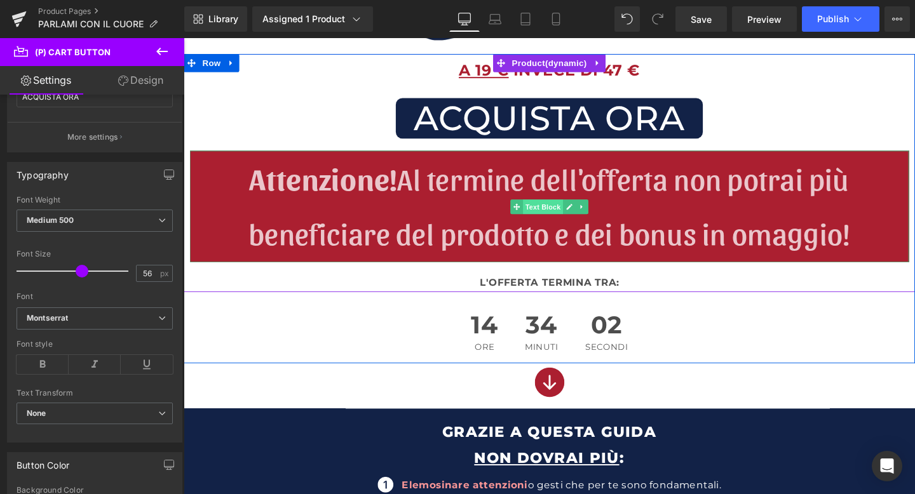
click at [552, 219] on span "Text Block" at bounding box center [561, 215] width 42 height 15
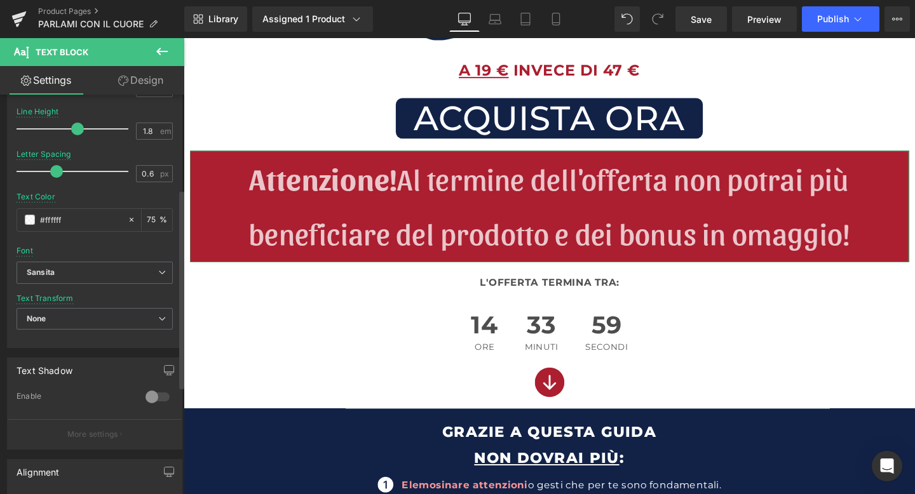
scroll to position [189, 0]
click at [67, 276] on span "Sansita" at bounding box center [95, 270] width 156 height 22
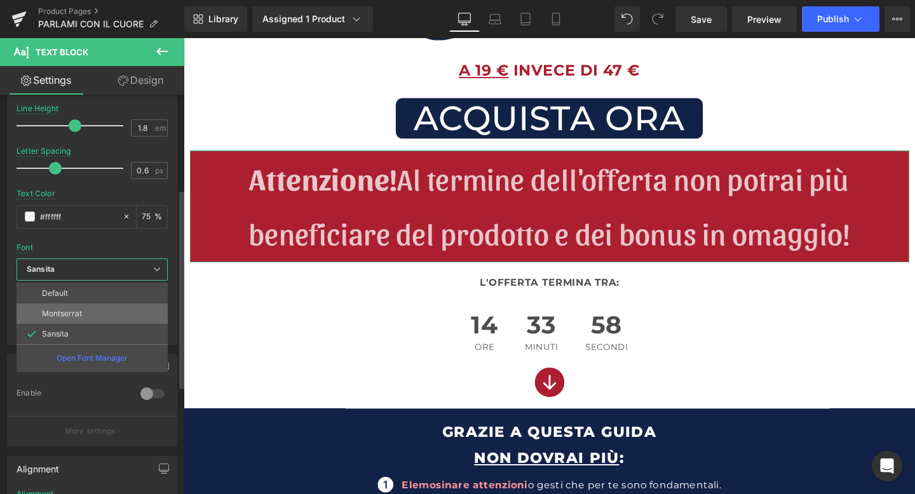
click at [71, 315] on p "Montserrat" at bounding box center [62, 313] width 40 height 9
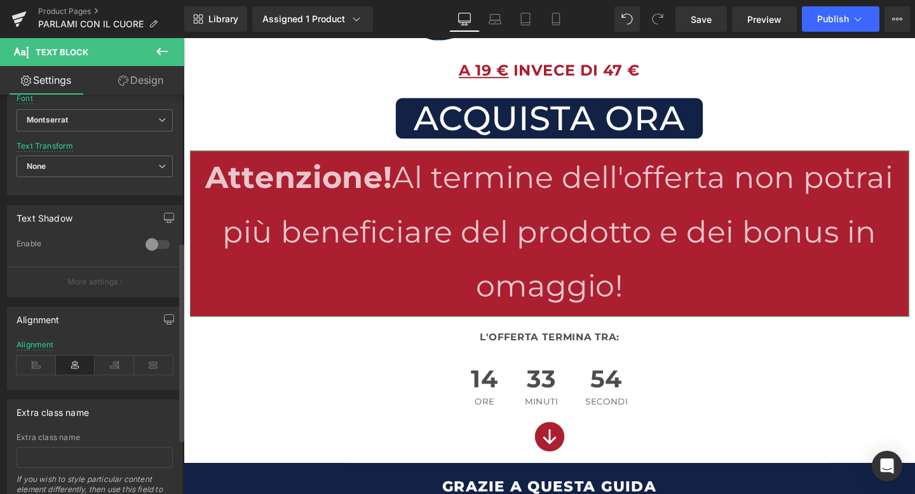
scroll to position [342, 0]
click at [36, 356] on icon at bounding box center [36, 362] width 39 height 19
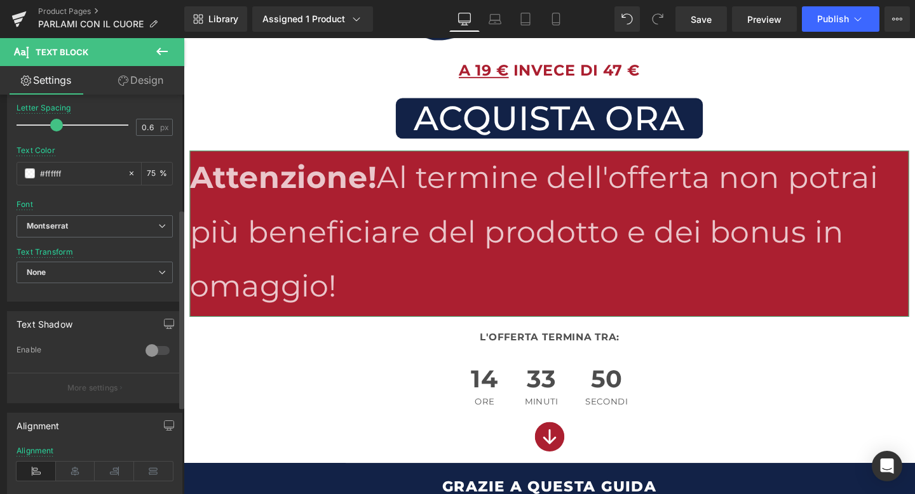
scroll to position [229, 0]
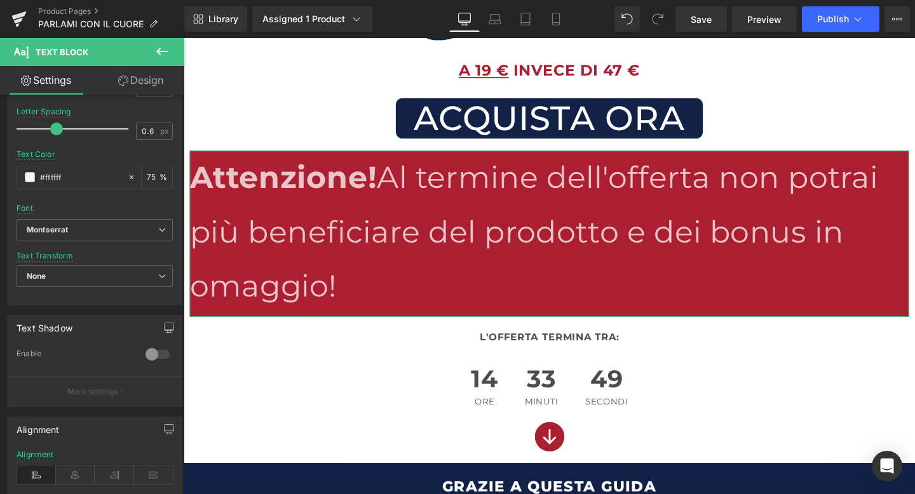
click at [139, 88] on link "Design" at bounding box center [141, 80] width 92 height 29
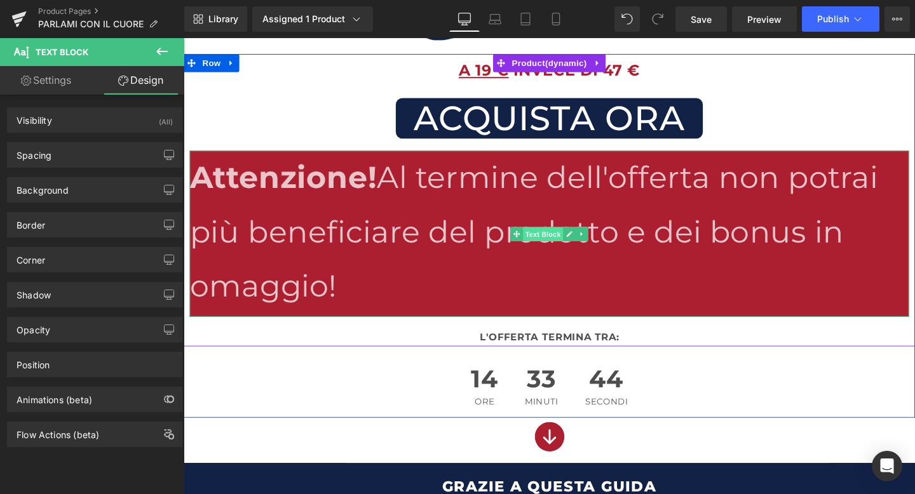
click at [563, 241] on span "Text Block" at bounding box center [561, 243] width 42 height 15
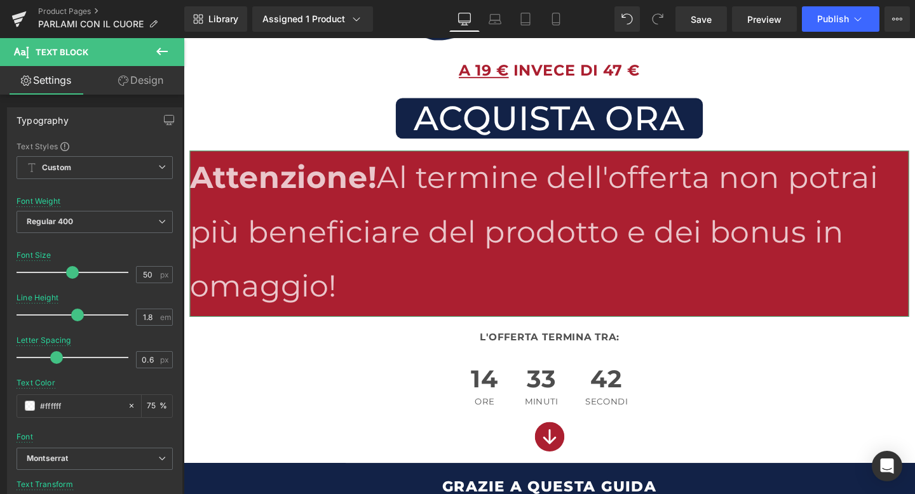
click at [154, 90] on link "Design" at bounding box center [141, 80] width 92 height 29
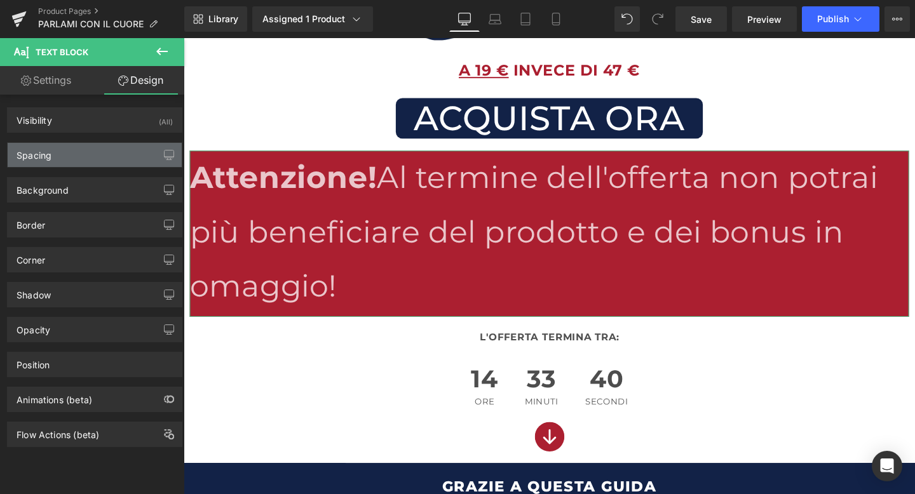
click at [88, 157] on div "Spacing" at bounding box center [95, 155] width 174 height 24
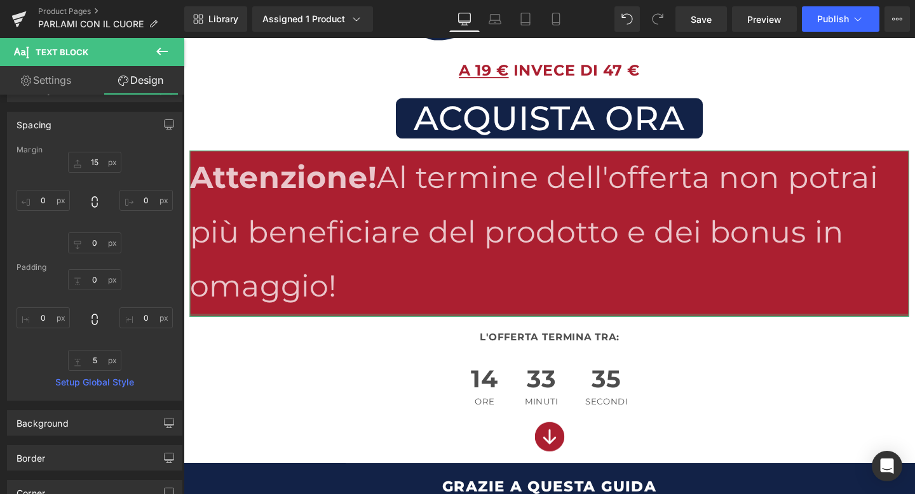
scroll to position [18, 0]
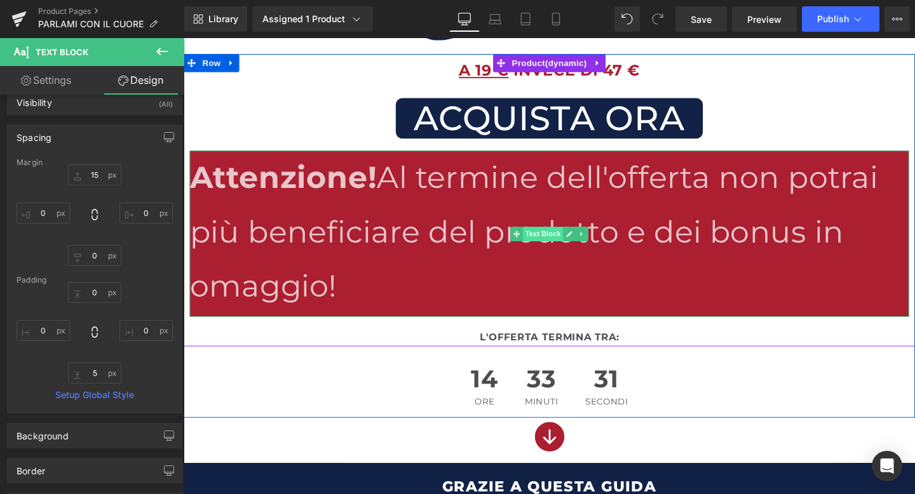
click at [562, 247] on span "Text Block" at bounding box center [561, 243] width 42 height 15
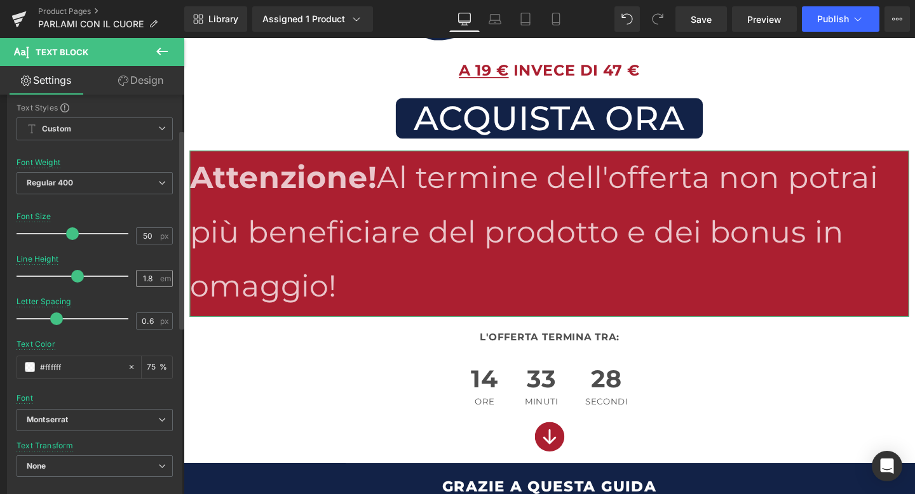
scroll to position [23, 0]
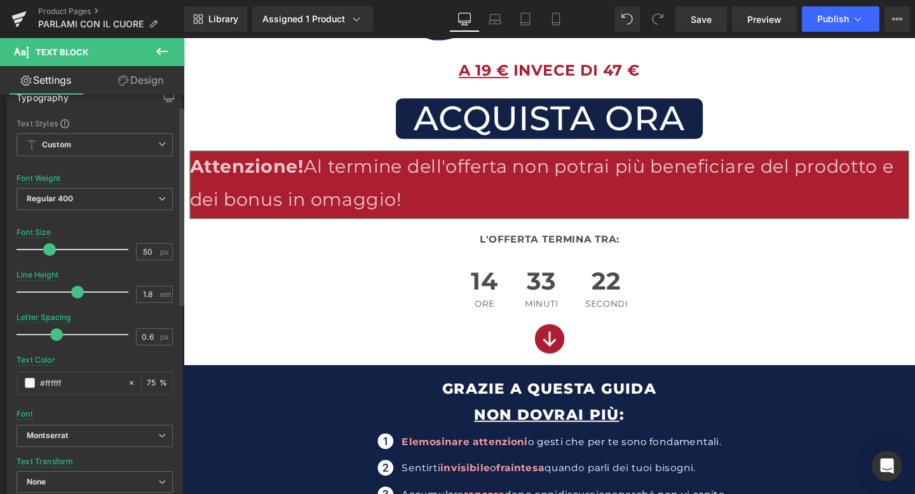
drag, startPoint x: 72, startPoint y: 251, endPoint x: 50, endPoint y: 250, distance: 21.6
click at [50, 250] on span at bounding box center [49, 249] width 13 height 13
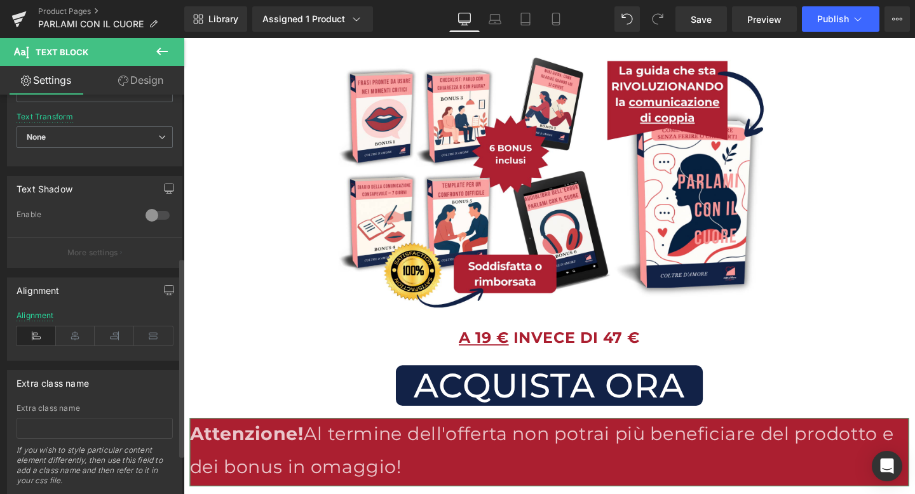
scroll to position [405, 0]
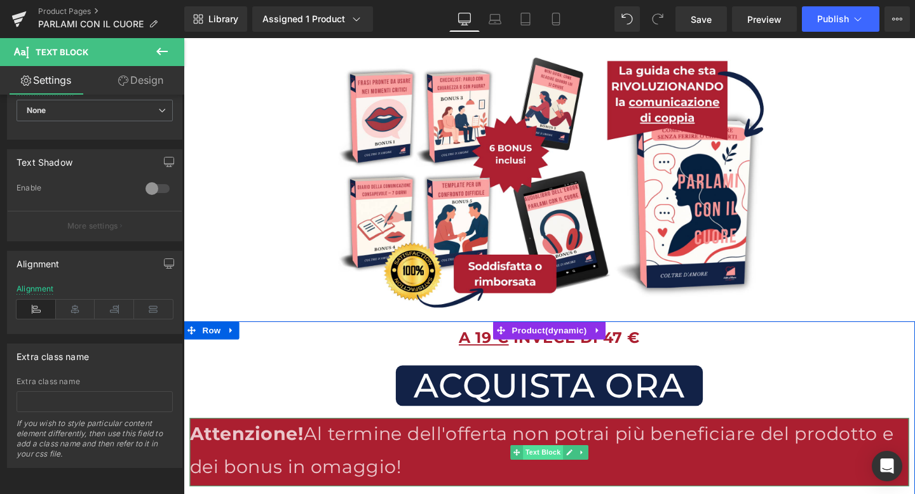
click at [548, 472] on span "Text Block" at bounding box center [561, 473] width 42 height 15
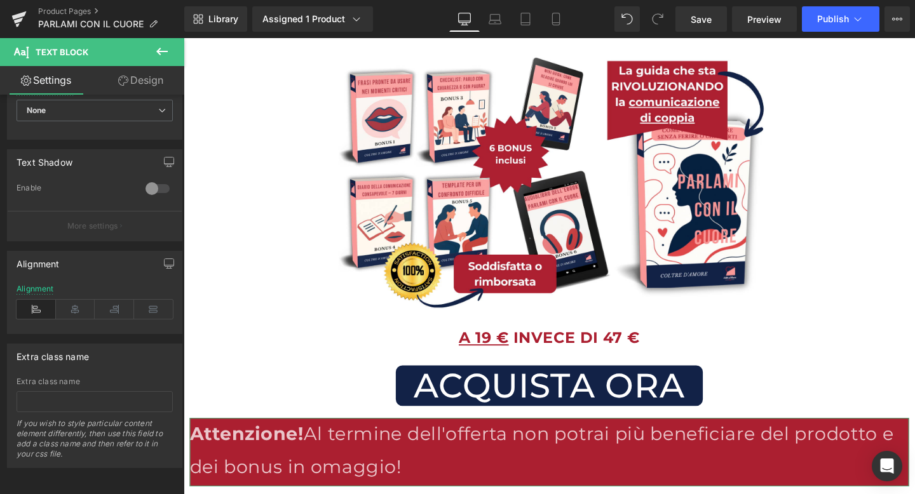
click at [151, 78] on link "Design" at bounding box center [141, 80] width 92 height 29
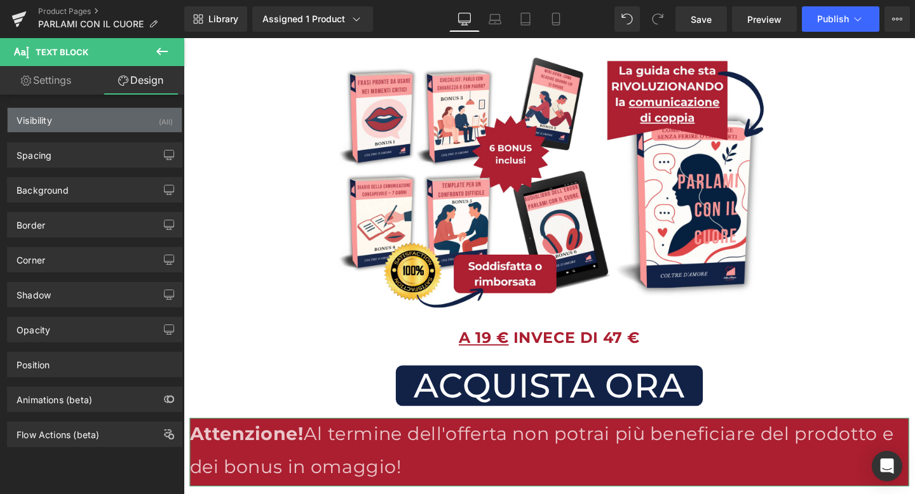
click at [55, 124] on div "Visibility (All)" at bounding box center [95, 120] width 174 height 24
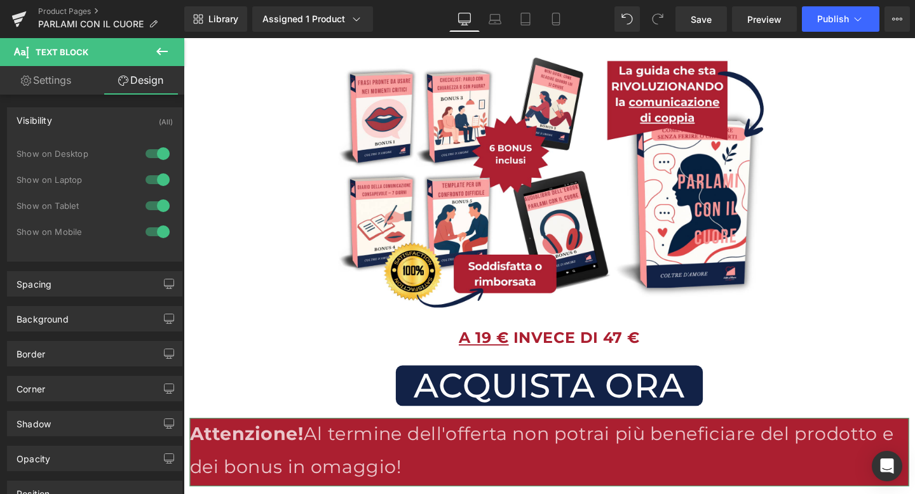
click at [55, 124] on div "Visibility (All)" at bounding box center [95, 120] width 174 height 24
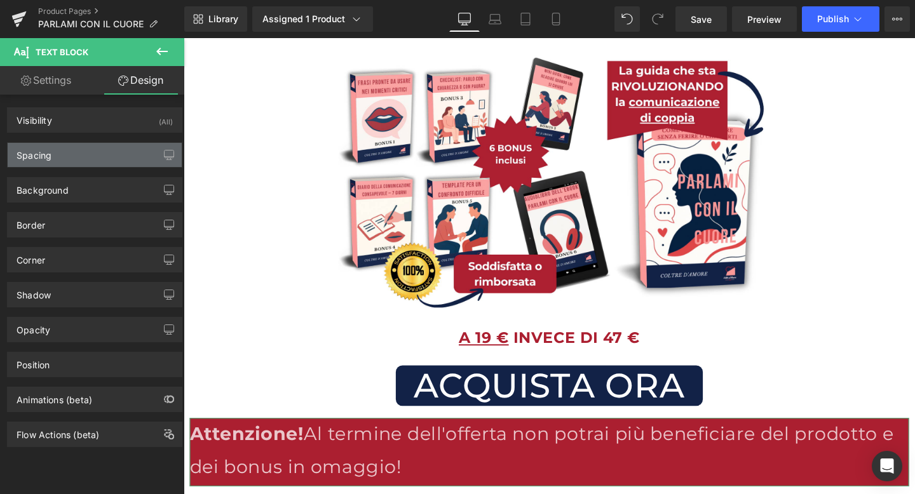
click at [50, 155] on div "Spacing" at bounding box center [34, 152] width 35 height 18
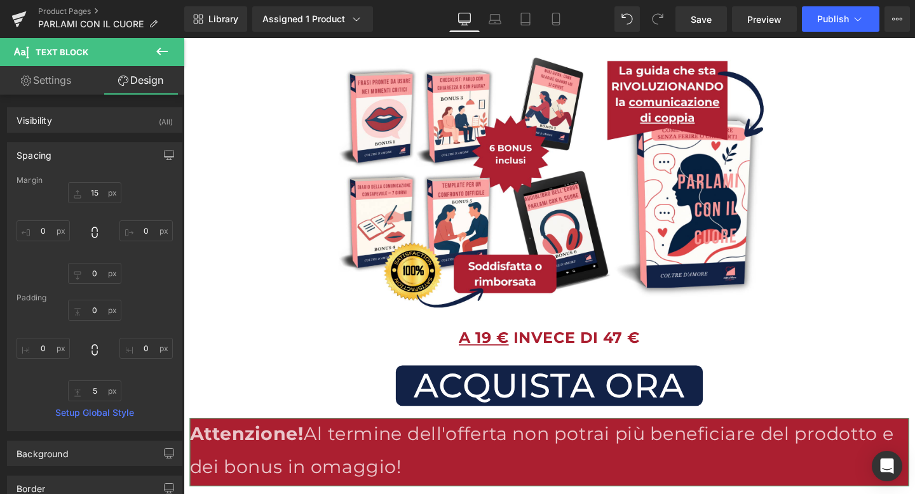
click at [50, 155] on div "Spacing" at bounding box center [34, 152] width 35 height 18
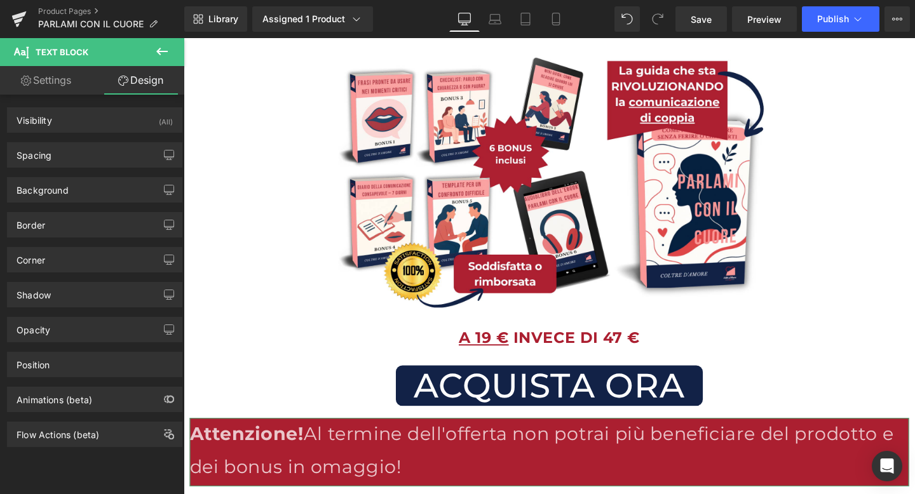
click at [53, 177] on div "Background Color & Image color Color #ab1f30 100 % Image Replace Image Upload i…" at bounding box center [95, 185] width 190 height 35
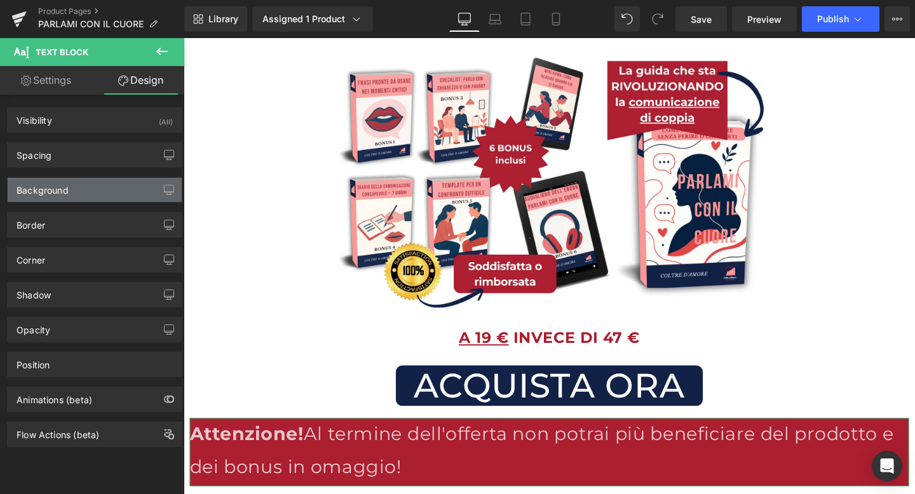
click at [54, 186] on div "Background" at bounding box center [43, 187] width 52 height 18
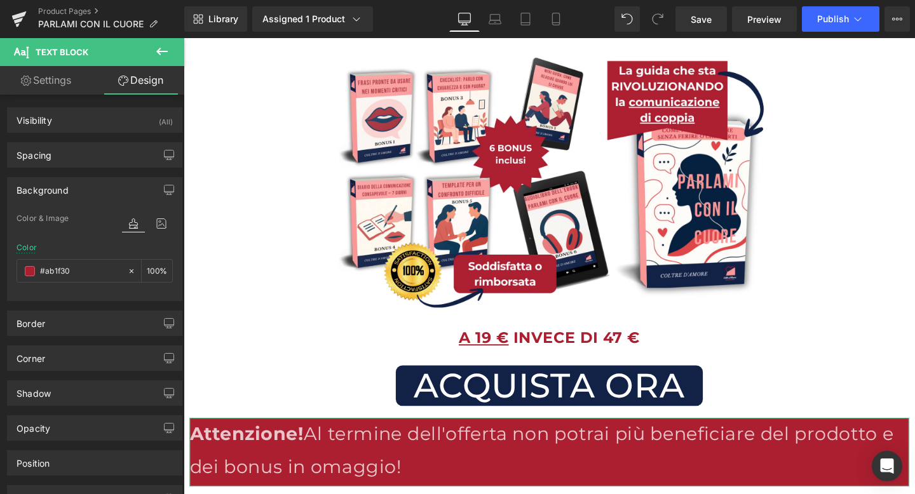
click at [54, 186] on div "Background" at bounding box center [43, 187] width 52 height 18
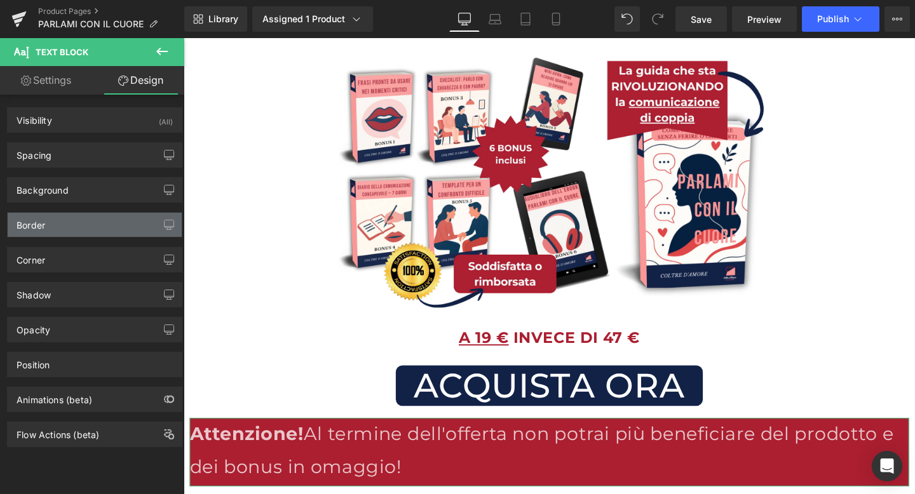
click at [55, 225] on div "Border" at bounding box center [95, 225] width 174 height 24
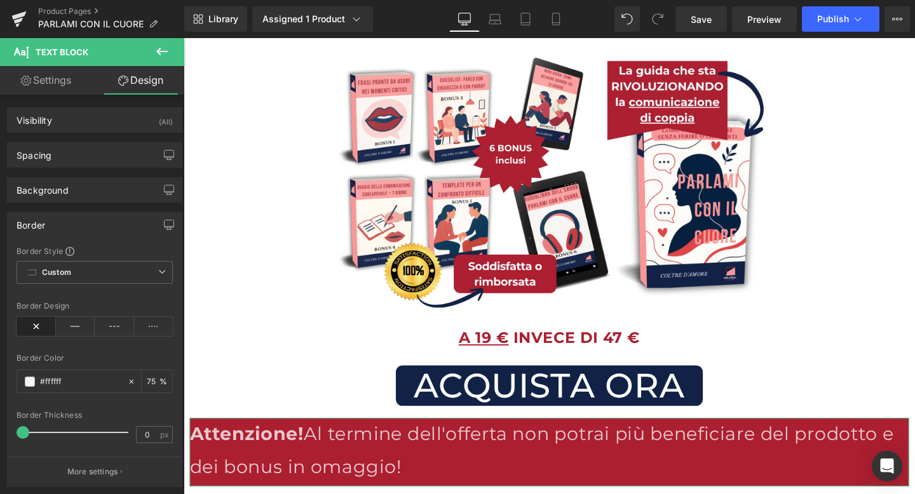
click at [55, 225] on div "Border" at bounding box center [95, 225] width 174 height 24
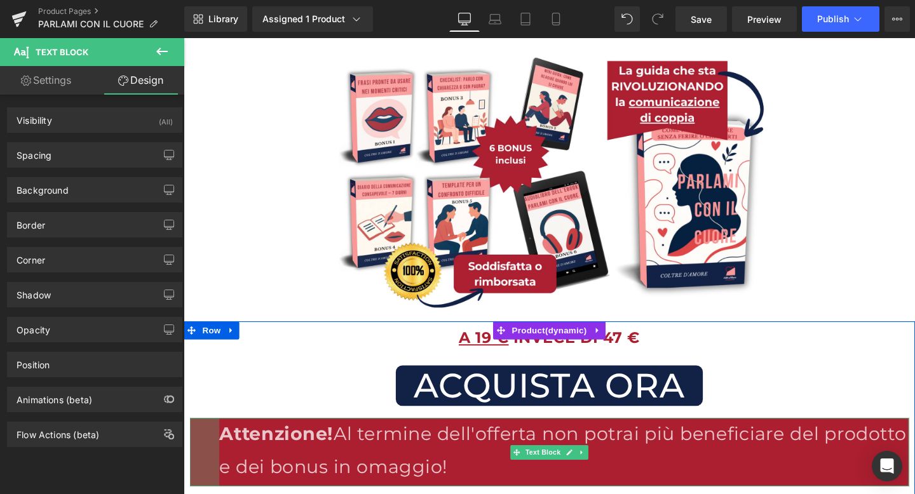
drag, startPoint x: 190, startPoint y: 460, endPoint x: 221, endPoint y: 467, distance: 31.9
click at [221, 467] on div "Attenzione! Al termine dell'offerta non potrai più beneficiare del prodotto e d…" at bounding box center [568, 474] width 756 height 72
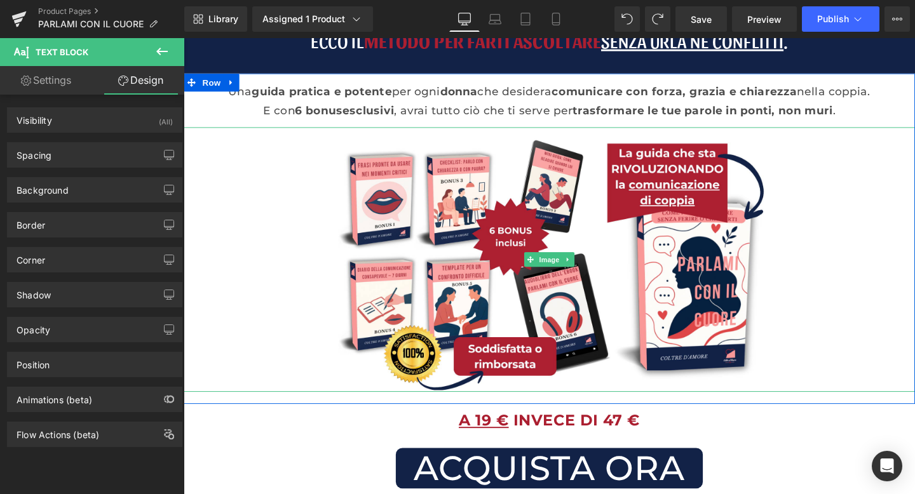
scroll to position [3, 0]
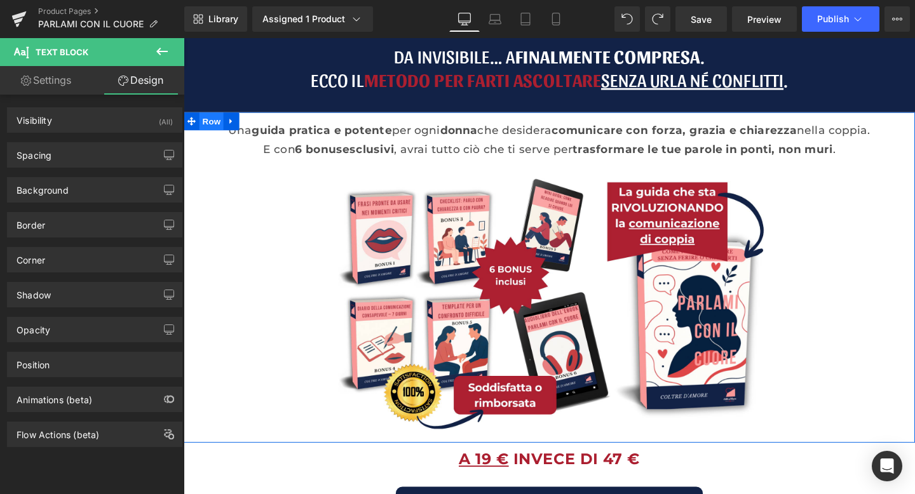
click at [212, 129] on span "Row" at bounding box center [212, 125] width 25 height 19
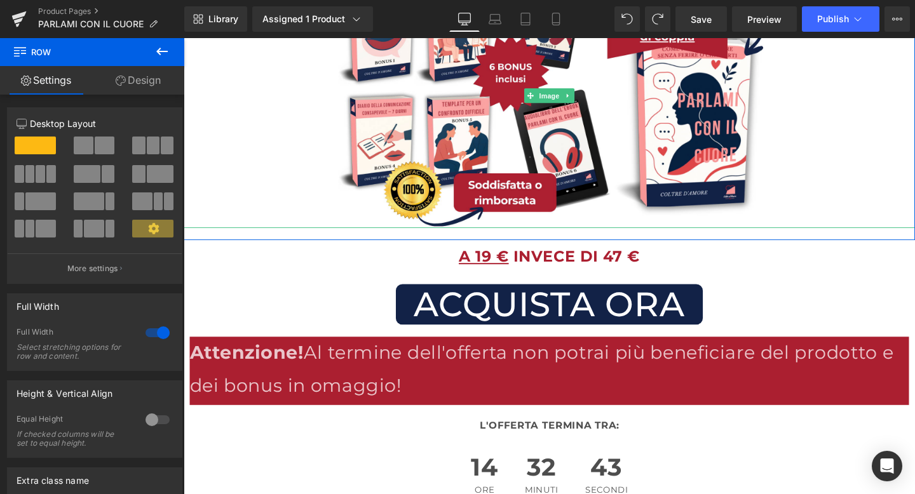
scroll to position [265, 0]
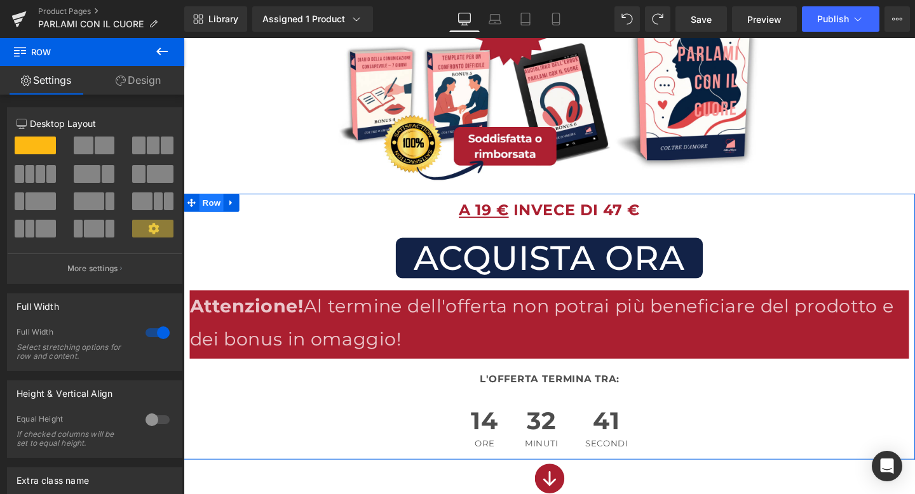
click at [218, 203] on span "Row" at bounding box center [212, 211] width 25 height 19
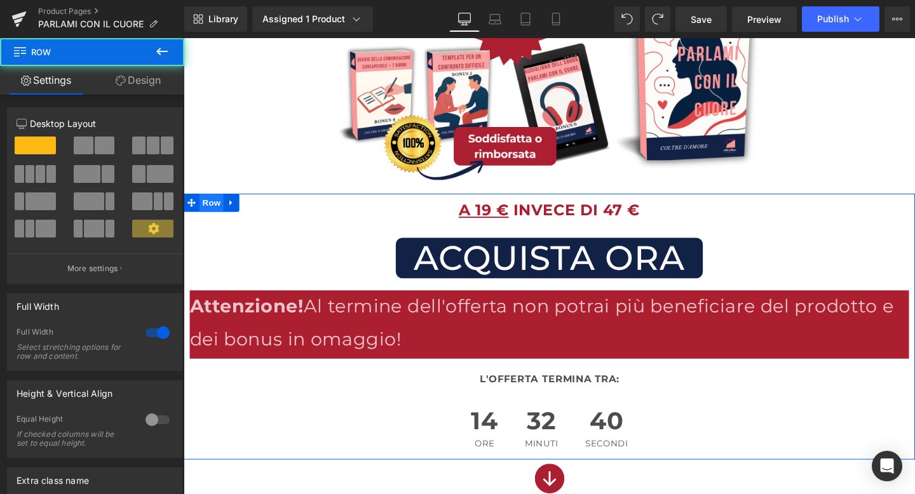
click at [214, 209] on span "Row" at bounding box center [212, 211] width 25 height 19
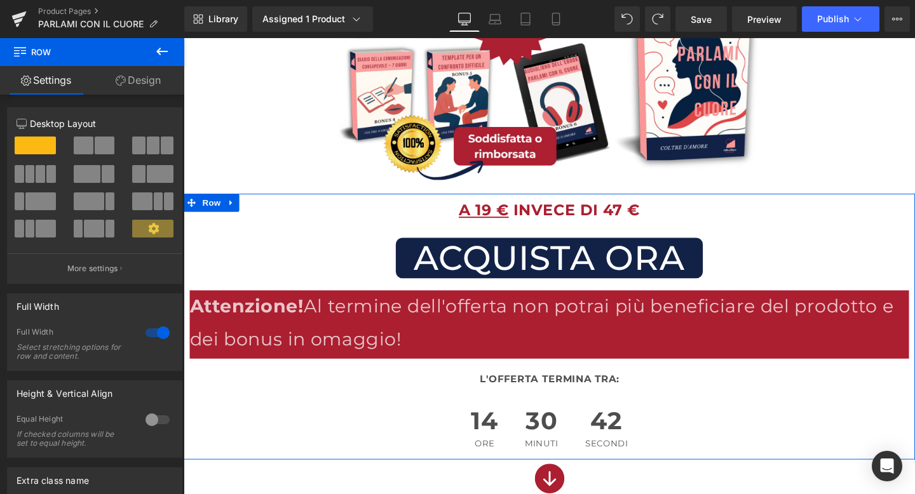
click at [149, 79] on link "Design" at bounding box center [138, 80] width 92 height 29
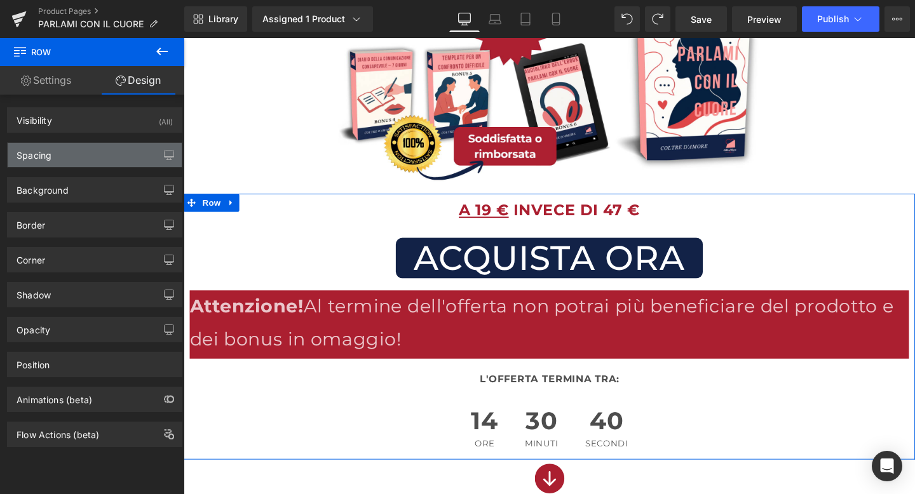
click at [95, 165] on div "Spacing" at bounding box center [95, 155] width 174 height 24
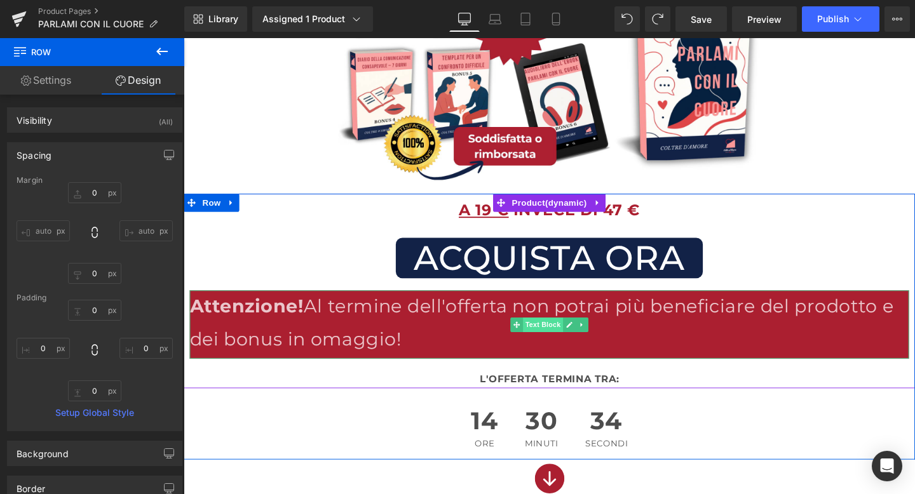
click at [565, 342] on span "Text Block" at bounding box center [561, 339] width 42 height 15
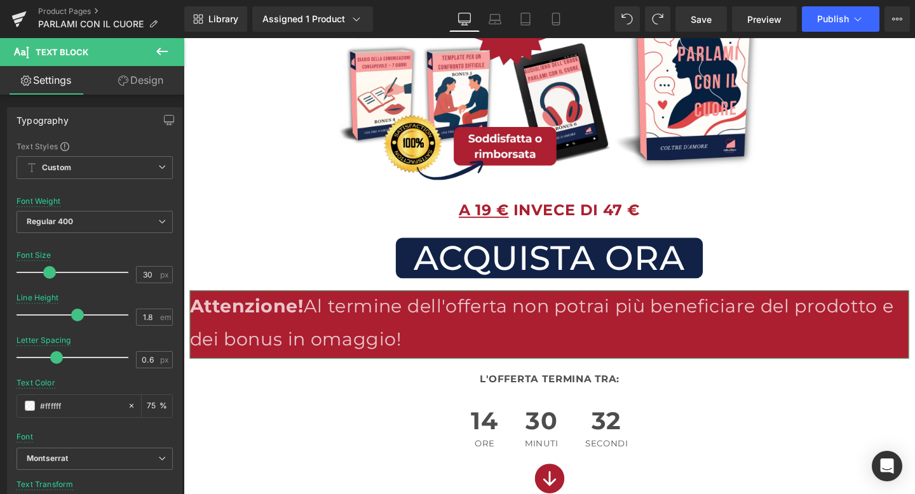
click at [150, 87] on link "Design" at bounding box center [141, 80] width 92 height 29
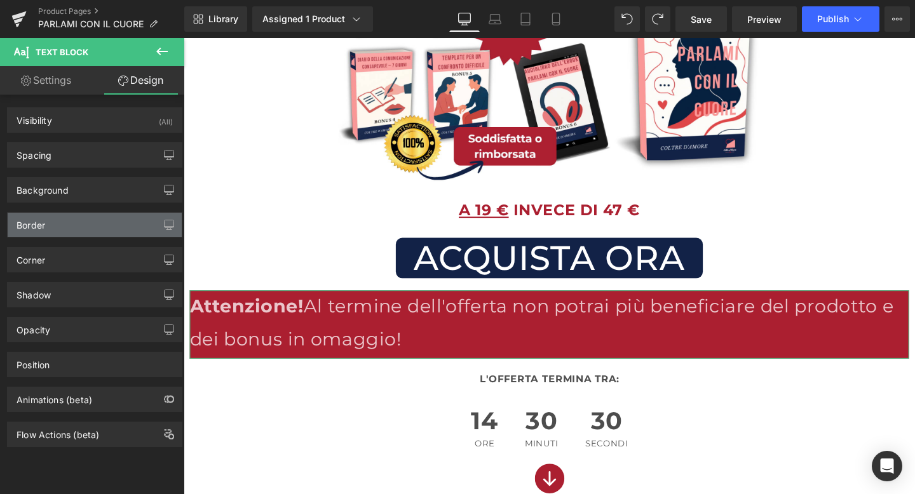
click at [76, 225] on div "Border" at bounding box center [95, 225] width 174 height 24
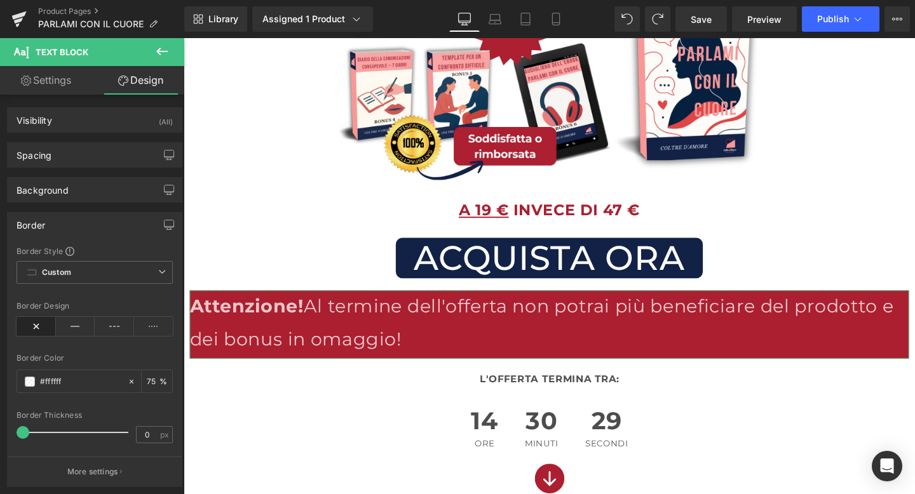
click at [76, 225] on div "Border" at bounding box center [95, 225] width 174 height 24
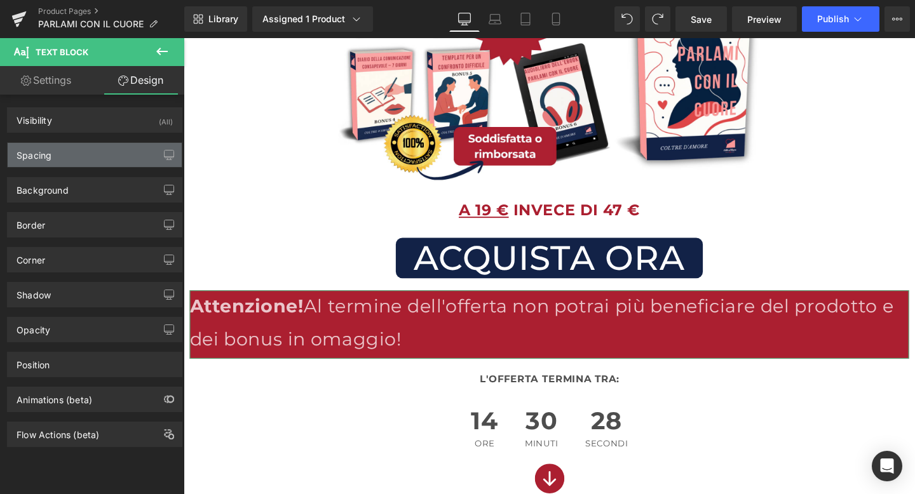
click at [78, 154] on div "Spacing" at bounding box center [95, 155] width 174 height 24
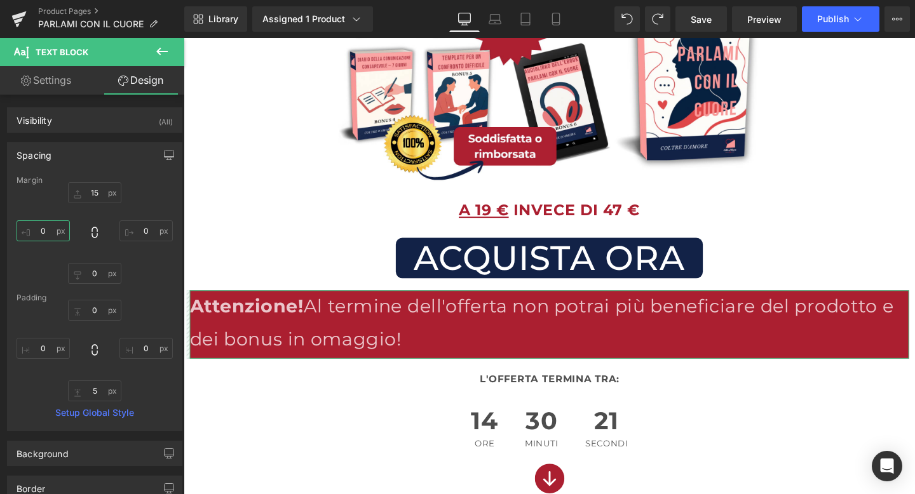
click at [48, 223] on input "0" at bounding box center [43, 230] width 53 height 21
type input "5"
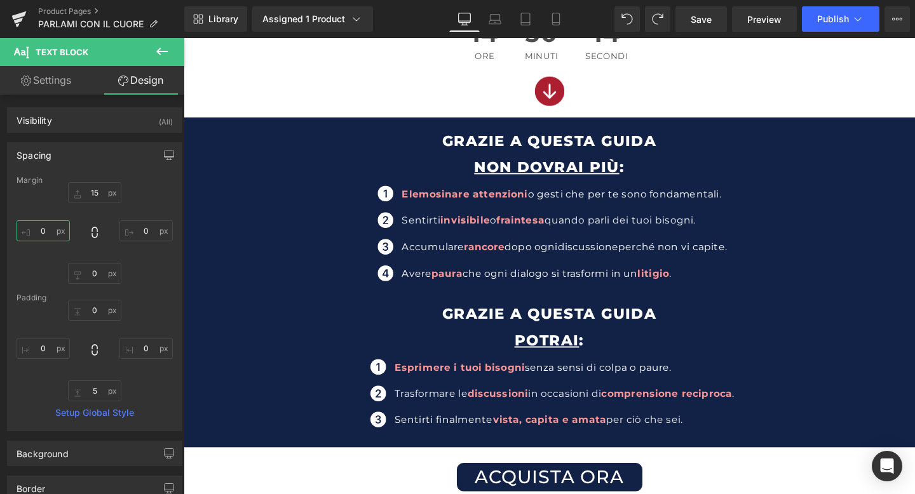
scroll to position [658, 0]
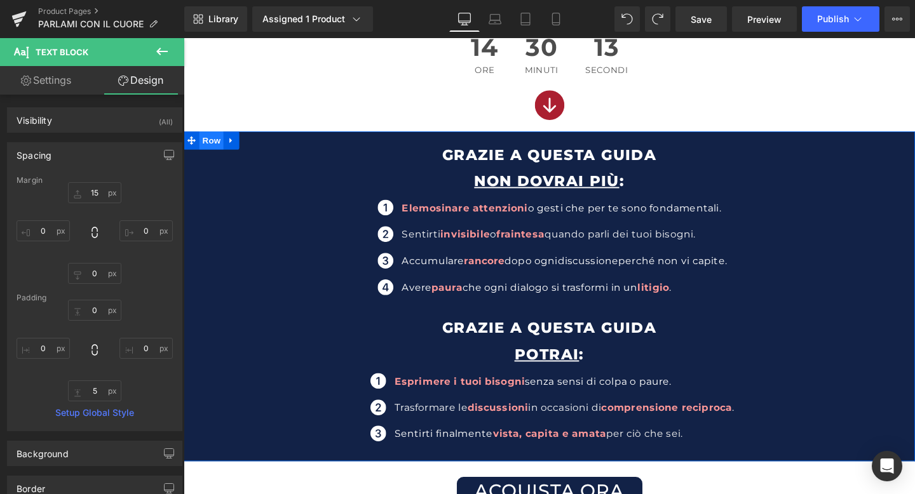
click at [210, 137] on span "Row" at bounding box center [212, 145] width 25 height 19
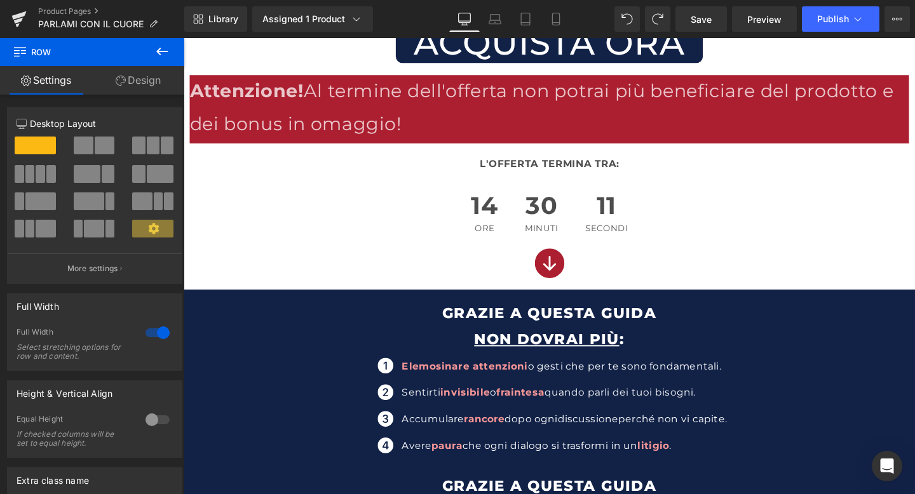
scroll to position [377, 0]
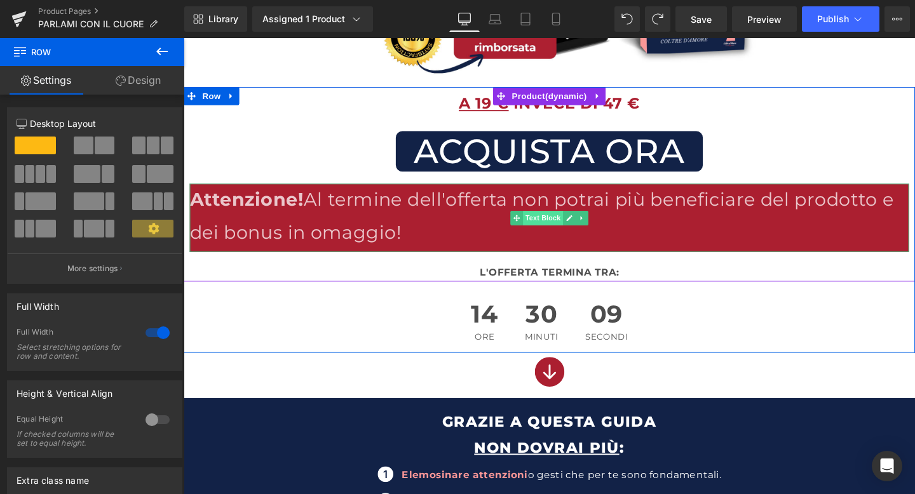
click at [562, 222] on span "Text Block" at bounding box center [561, 227] width 42 height 15
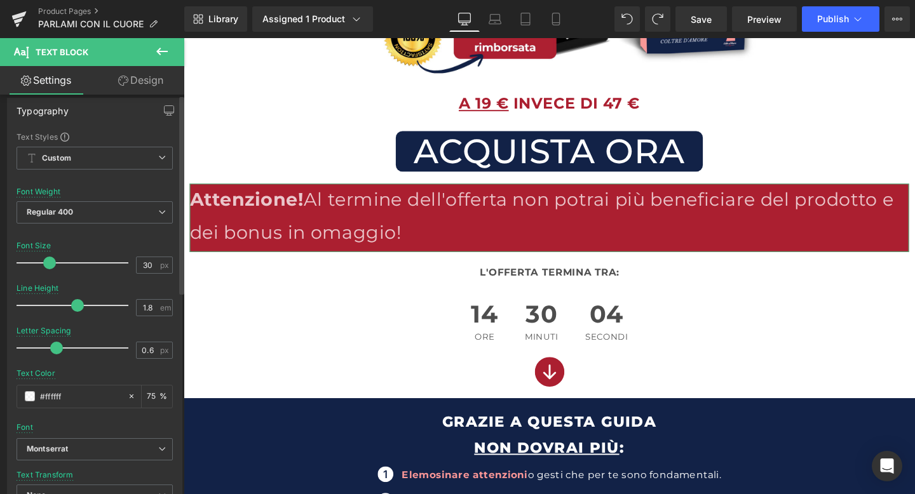
scroll to position [0, 0]
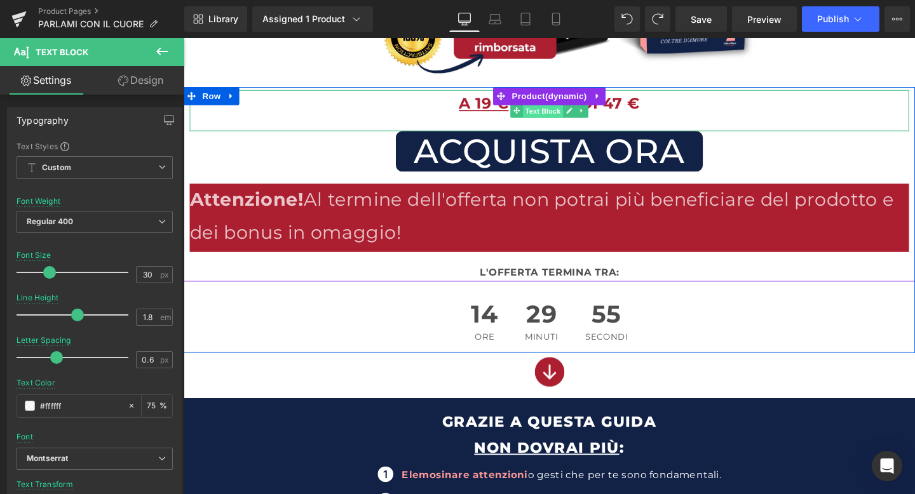
click at [569, 119] on span "Text Block" at bounding box center [561, 114] width 42 height 15
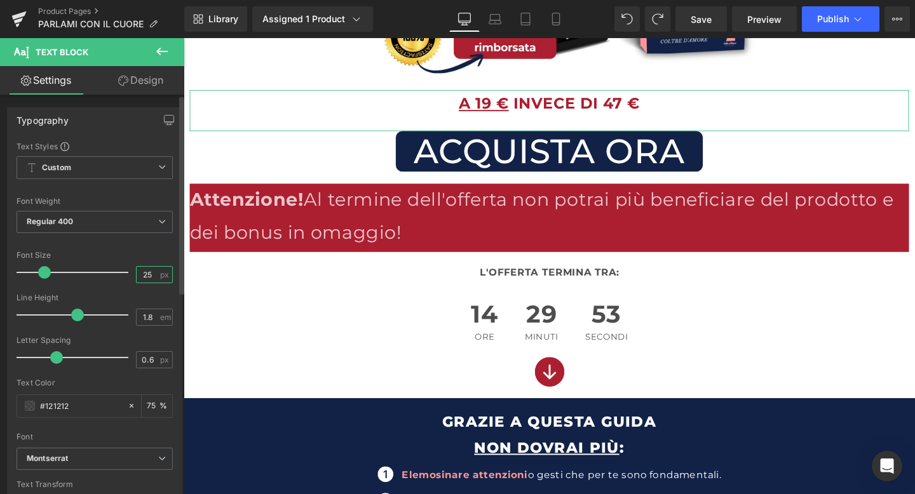
click at [147, 280] on input "25" at bounding box center [148, 275] width 22 height 16
type input "2"
type input "32"
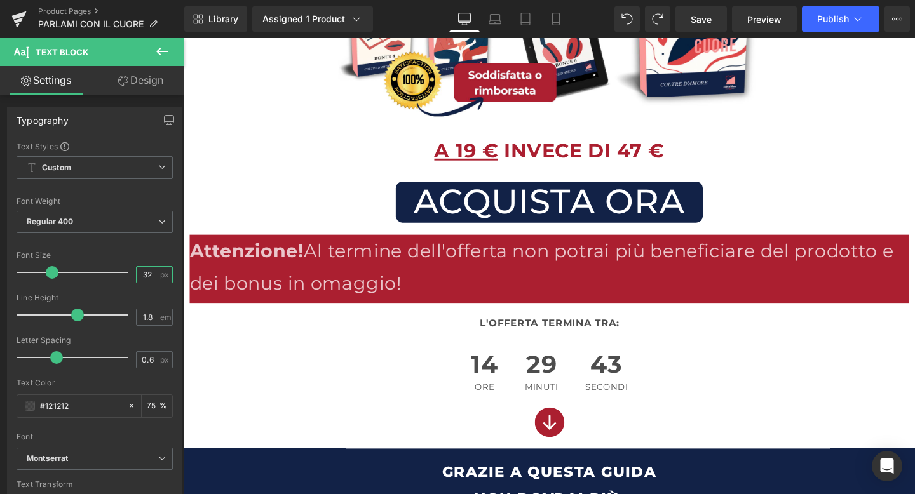
scroll to position [330, 0]
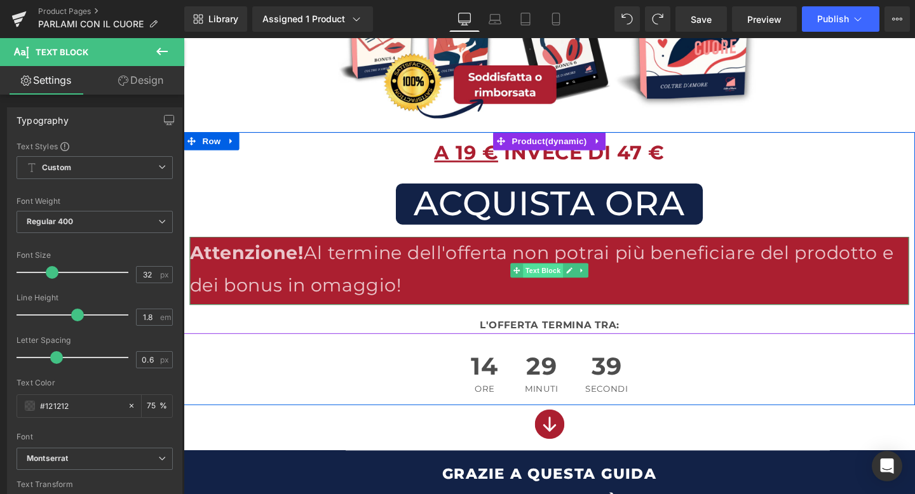
click at [555, 285] on span "Text Block" at bounding box center [561, 283] width 42 height 15
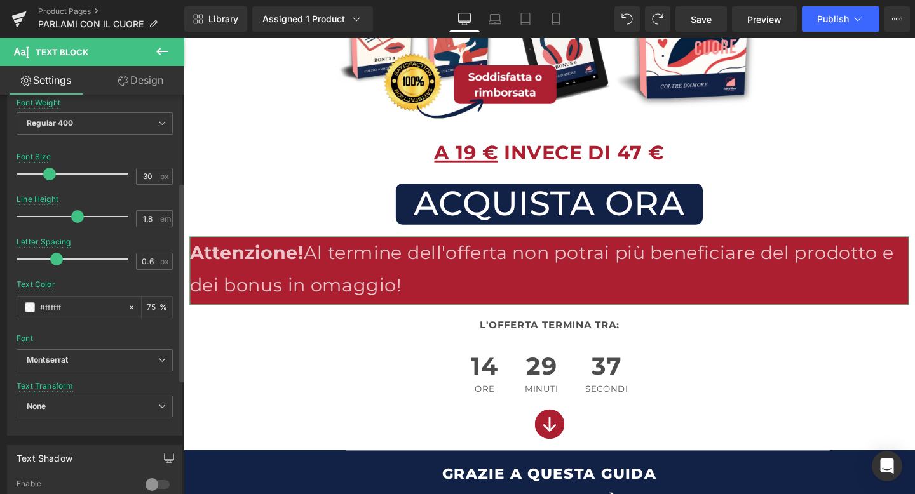
scroll to position [0, 0]
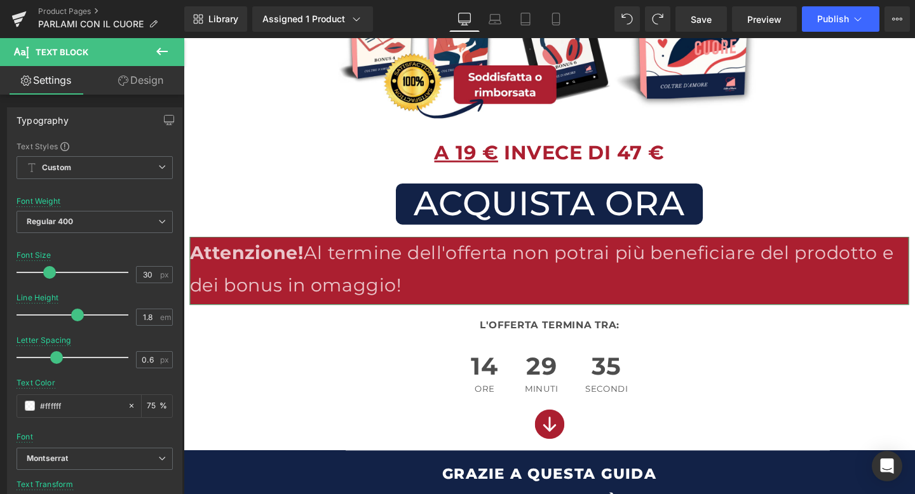
click at [141, 77] on link "Design" at bounding box center [141, 80] width 92 height 29
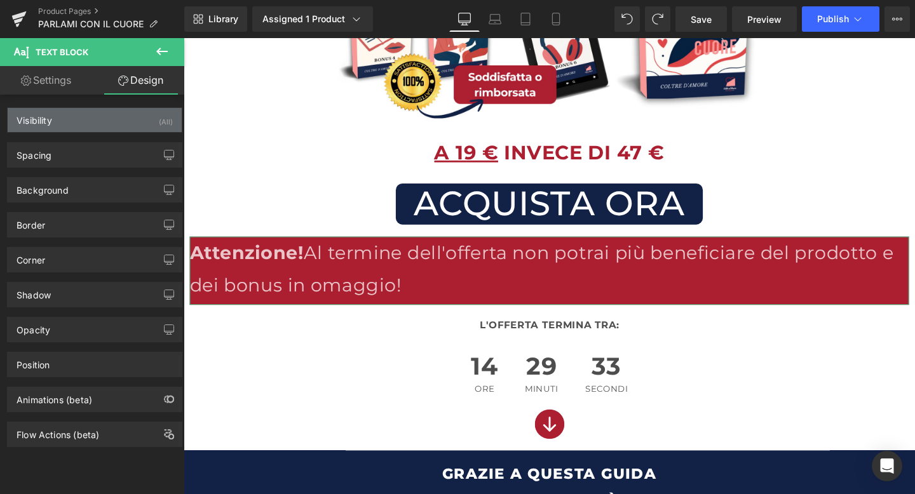
click at [64, 119] on div "Visibility (All)" at bounding box center [95, 120] width 174 height 24
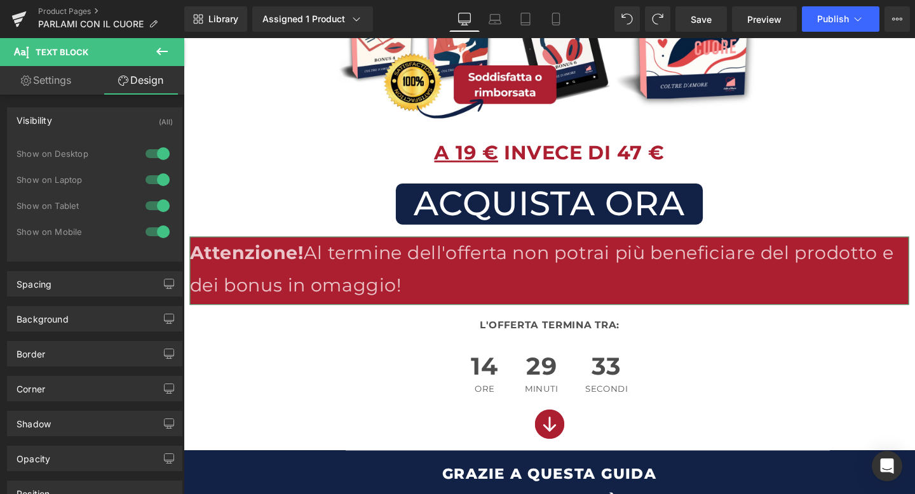
click at [64, 119] on div "Visibility (All)" at bounding box center [95, 120] width 174 height 24
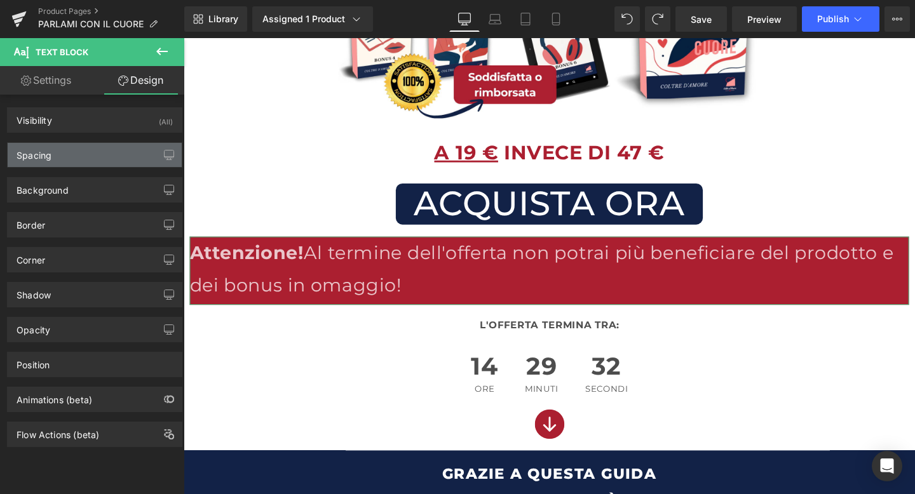
click at [61, 156] on div "Spacing" at bounding box center [95, 155] width 174 height 24
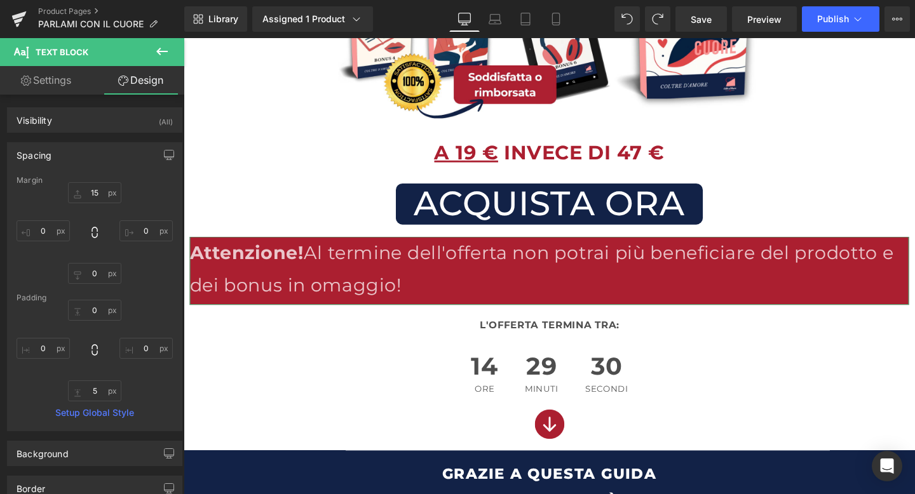
click at [61, 156] on div "Spacing" at bounding box center [95, 155] width 174 height 24
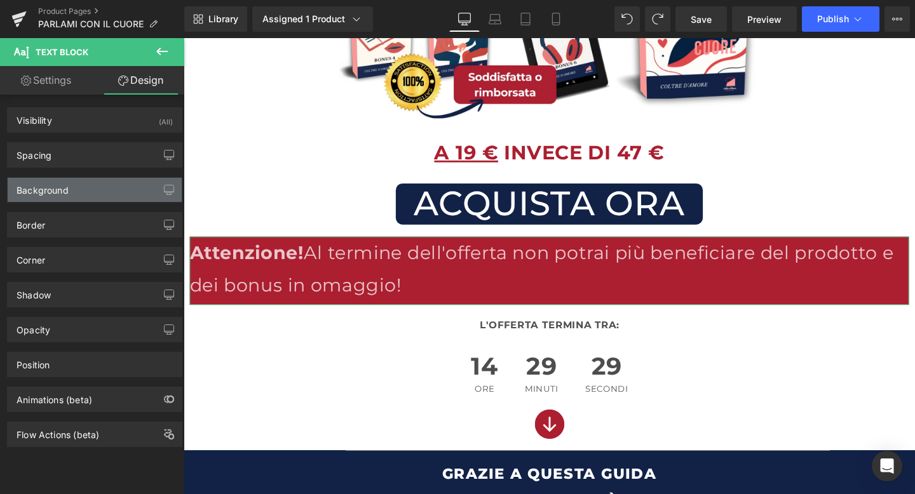
click at [63, 184] on div "Background" at bounding box center [43, 187] width 52 height 18
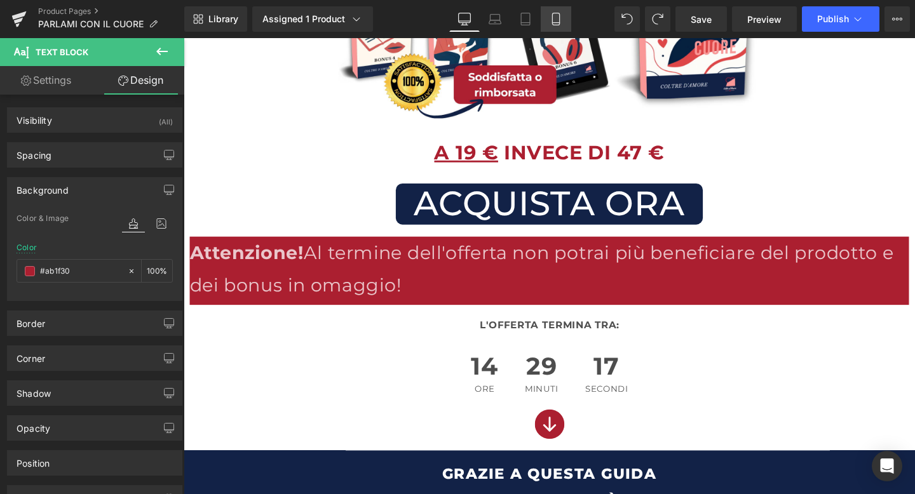
click at [567, 17] on link "Mobile" at bounding box center [556, 18] width 31 height 25
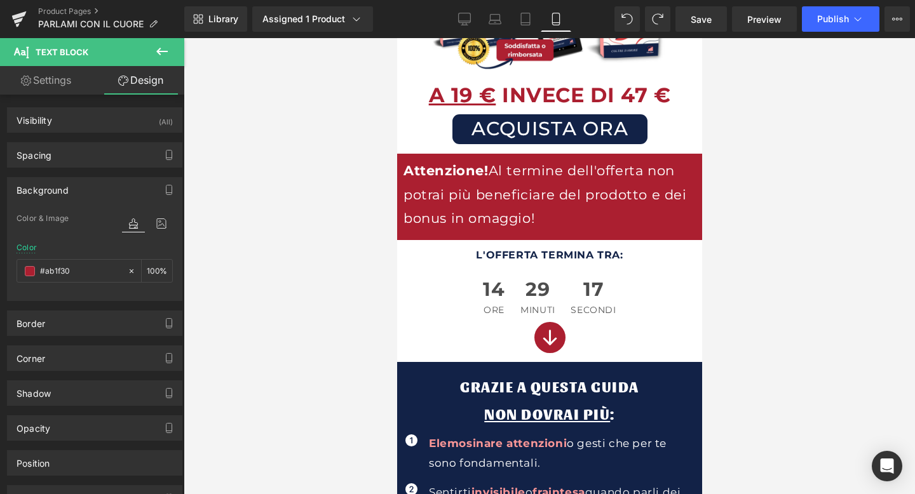
scroll to position [200, 0]
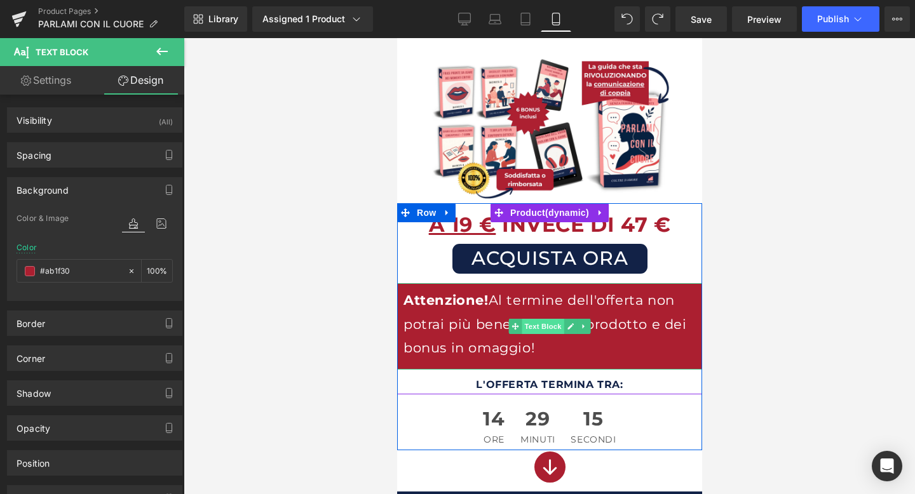
click at [534, 327] on span "Text Block" at bounding box center [542, 326] width 42 height 15
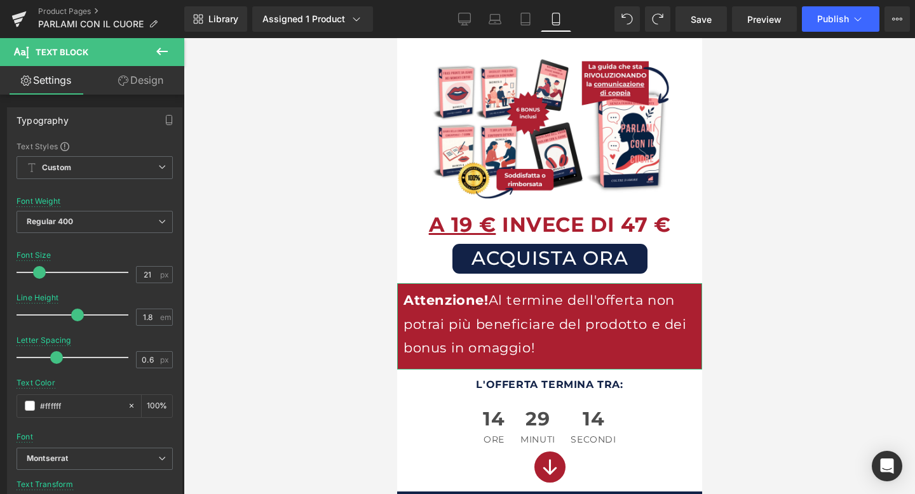
click at [144, 86] on link "Design" at bounding box center [141, 80] width 92 height 29
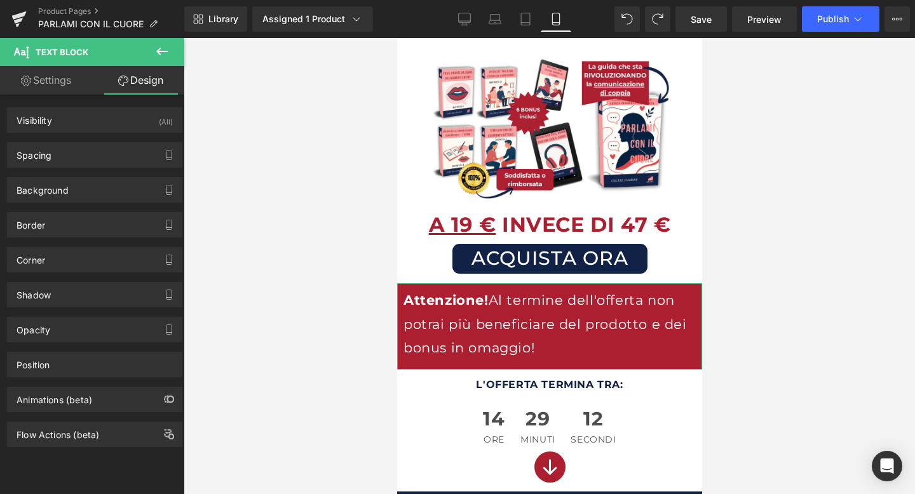
click at [93, 139] on div "Spacing Margin 10 0 10 0 Padding 8 10 15 10 Setup Global Style" at bounding box center [95, 150] width 190 height 35
click at [93, 153] on div "Spacing" at bounding box center [95, 155] width 174 height 24
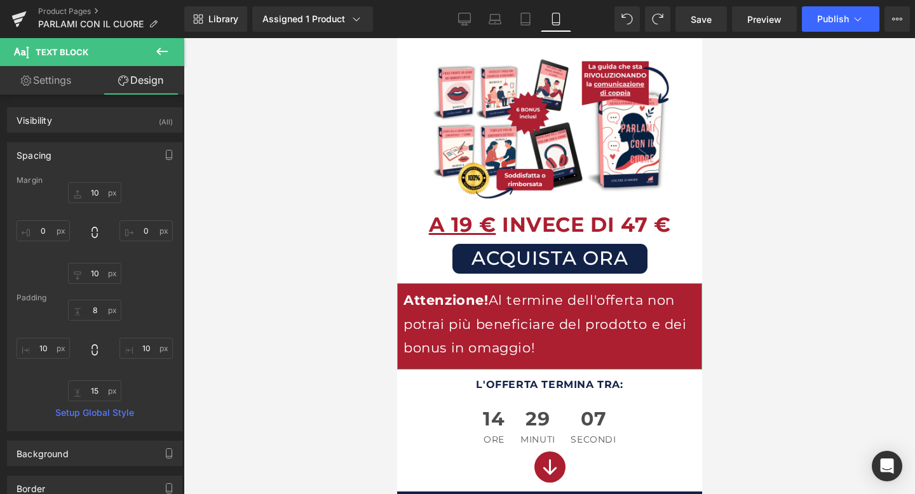
click at [93, 153] on div "Spacing" at bounding box center [95, 155] width 174 height 24
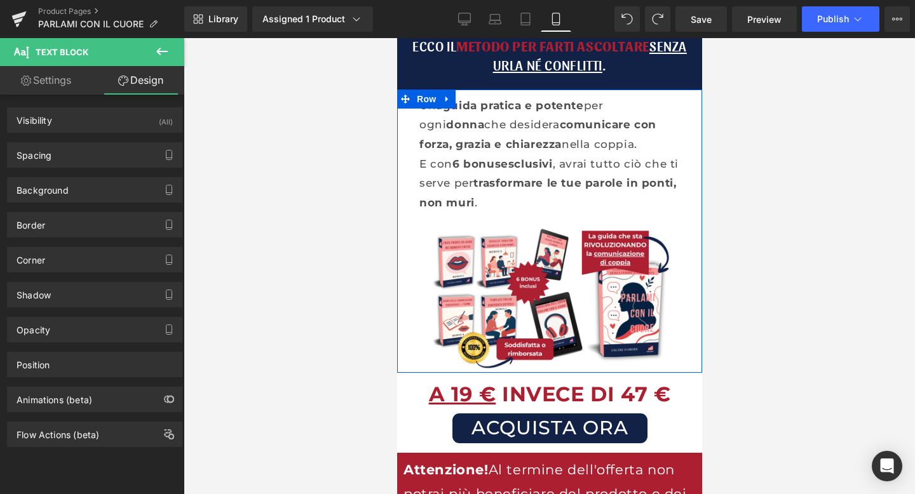
scroll to position [0, 0]
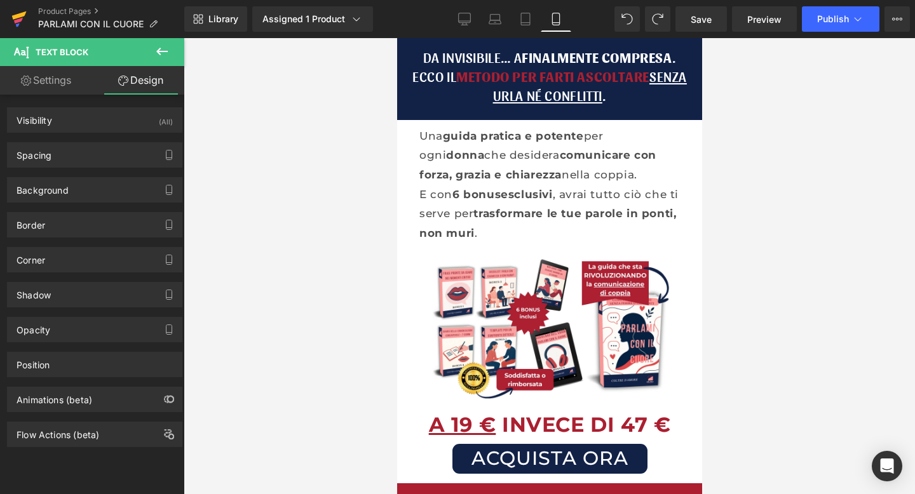
click at [25, 8] on icon at bounding box center [18, 19] width 15 height 32
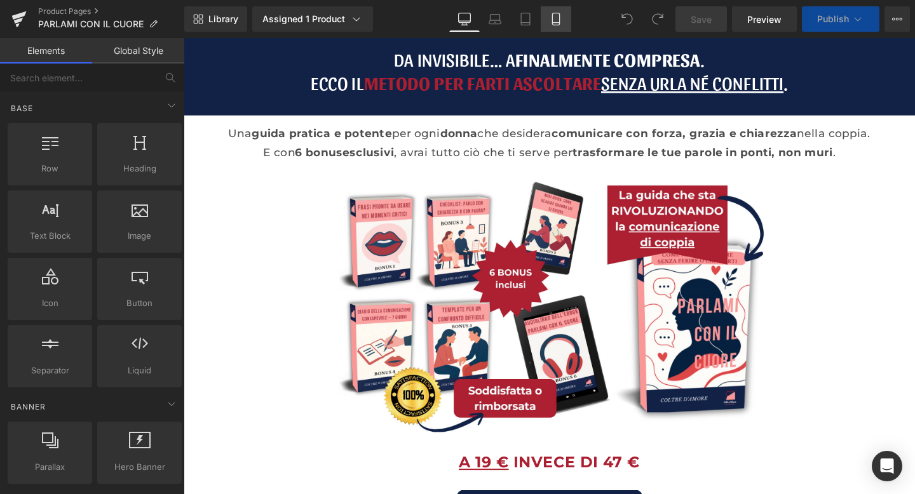
click at [554, 18] on icon at bounding box center [556, 19] width 13 height 13
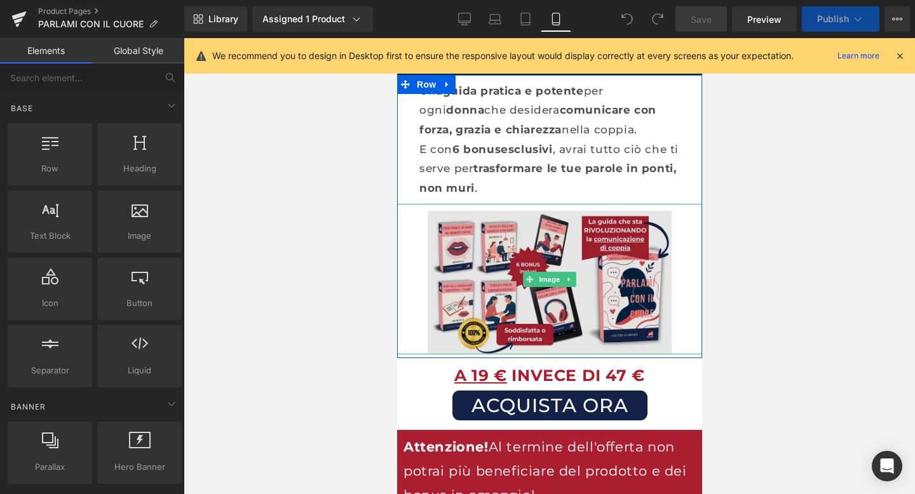
scroll to position [74, 0]
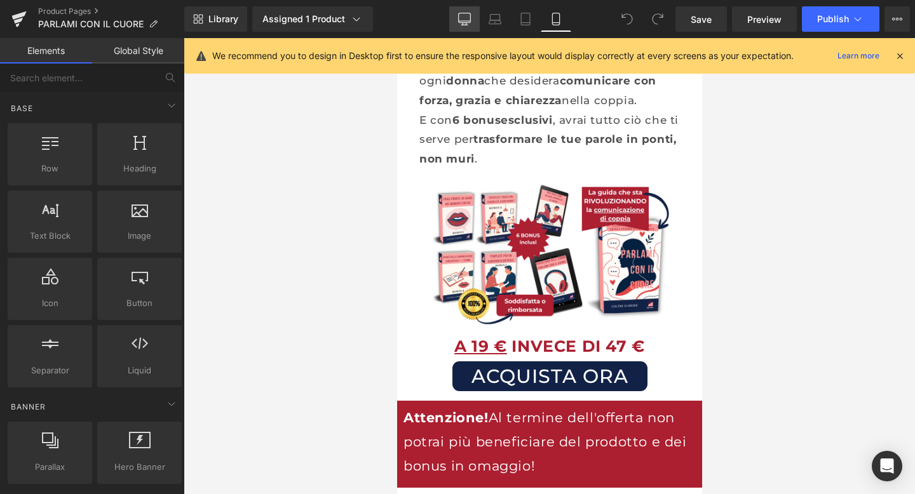
click at [468, 24] on icon at bounding box center [464, 19] width 13 height 13
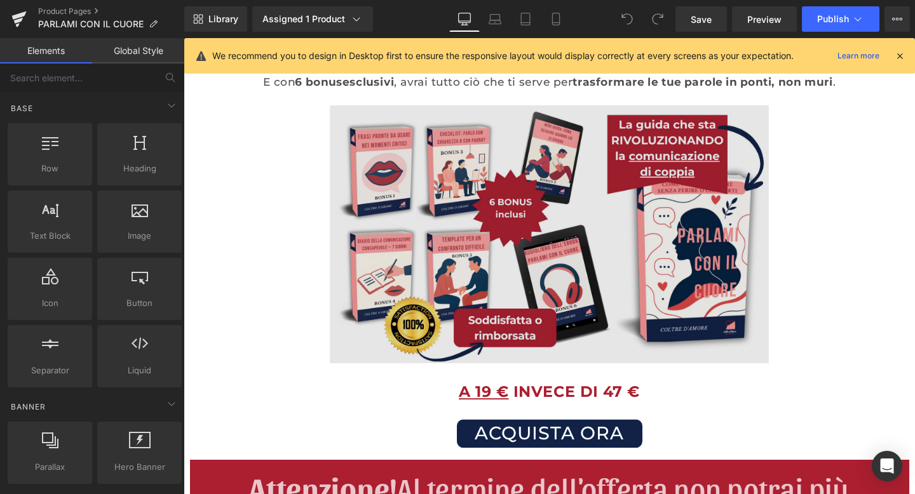
scroll to position [81, 0]
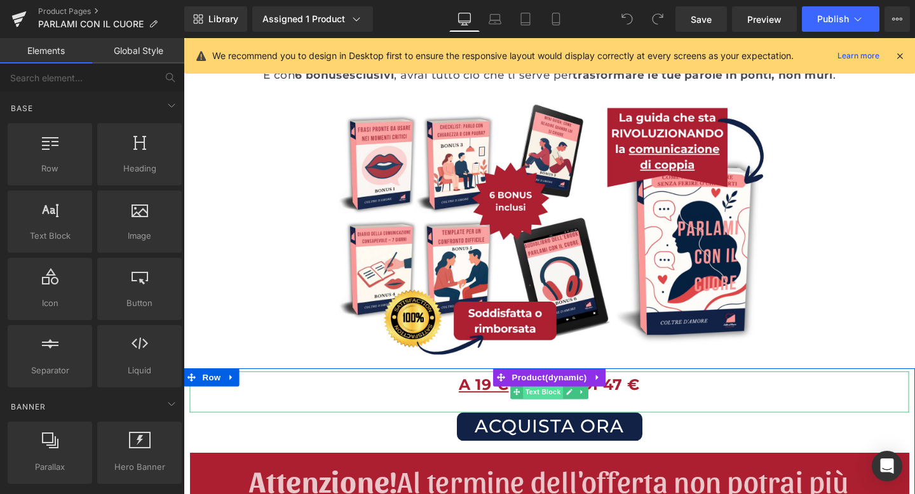
click at [548, 410] on span "Text Block" at bounding box center [561, 410] width 42 height 15
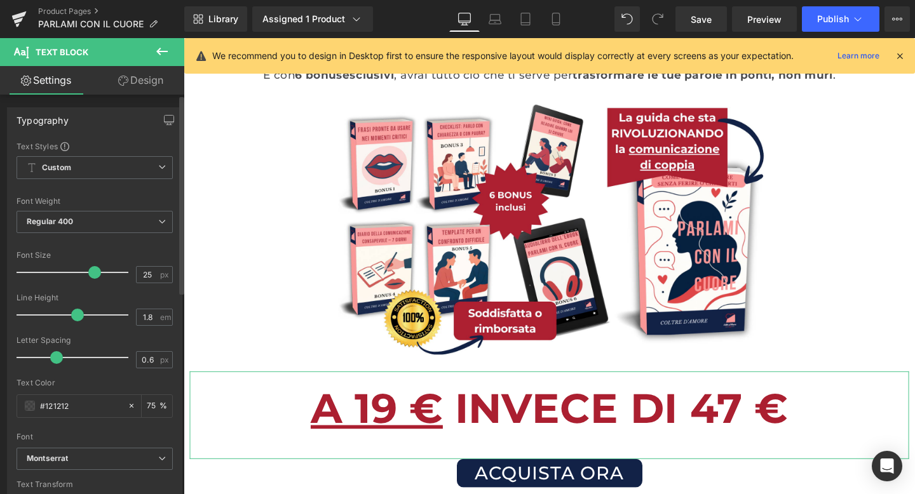
drag, startPoint x: 48, startPoint y: 269, endPoint x: 95, endPoint y: 269, distance: 47.7
click at [95, 269] on span at bounding box center [94, 272] width 13 height 13
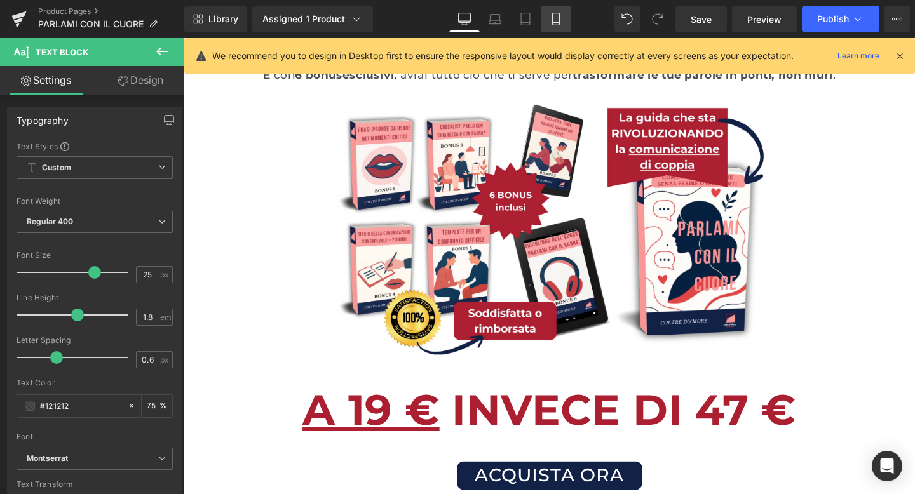
click at [547, 17] on link "Mobile" at bounding box center [556, 18] width 31 height 25
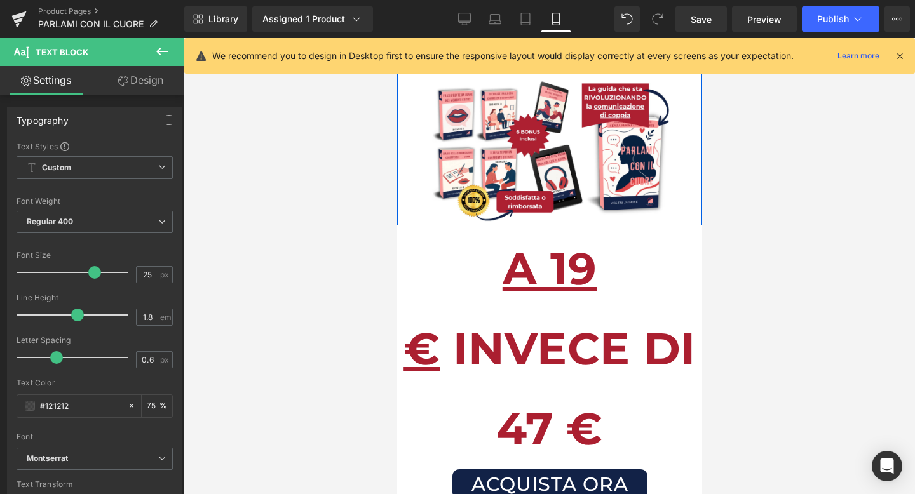
scroll to position [55, 0]
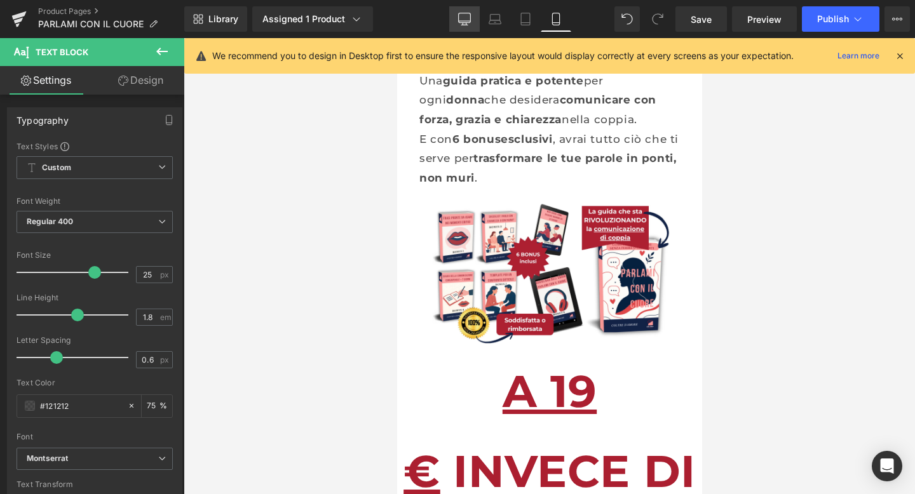
click at [467, 16] on icon at bounding box center [464, 19] width 13 height 13
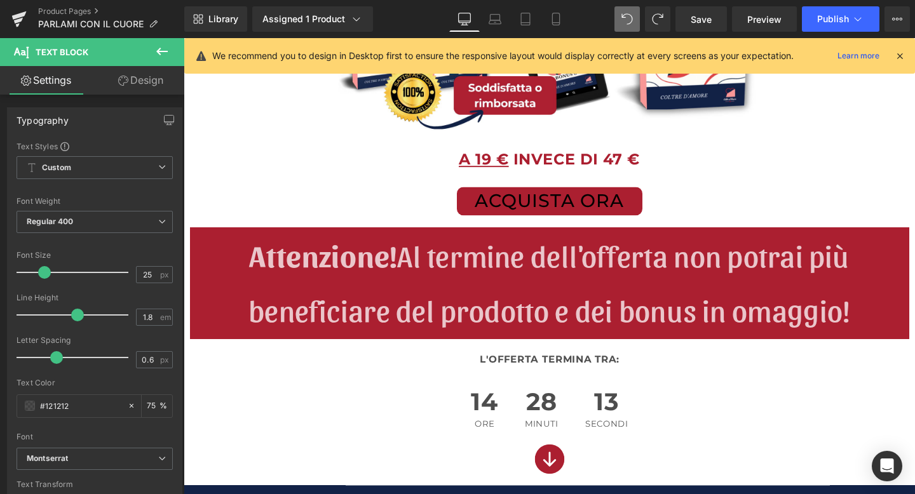
scroll to position [324, 0]
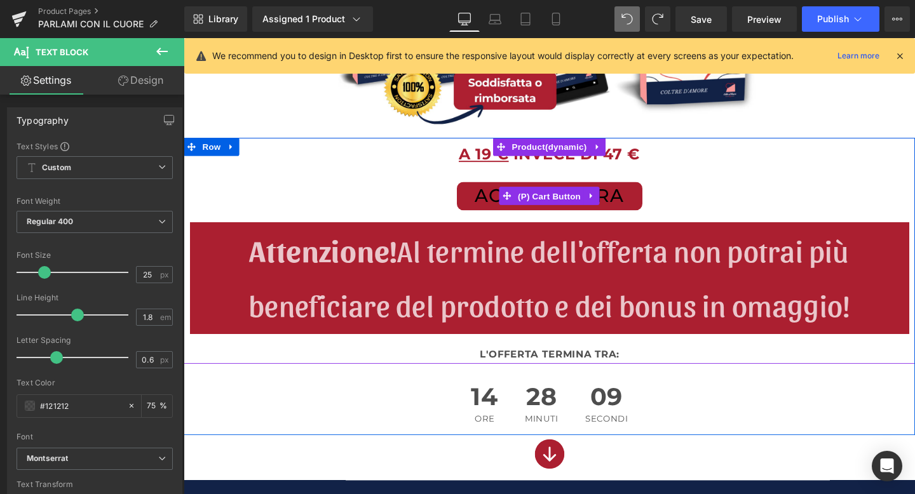
click at [543, 203] on span "(P) Cart Button" at bounding box center [568, 204] width 72 height 19
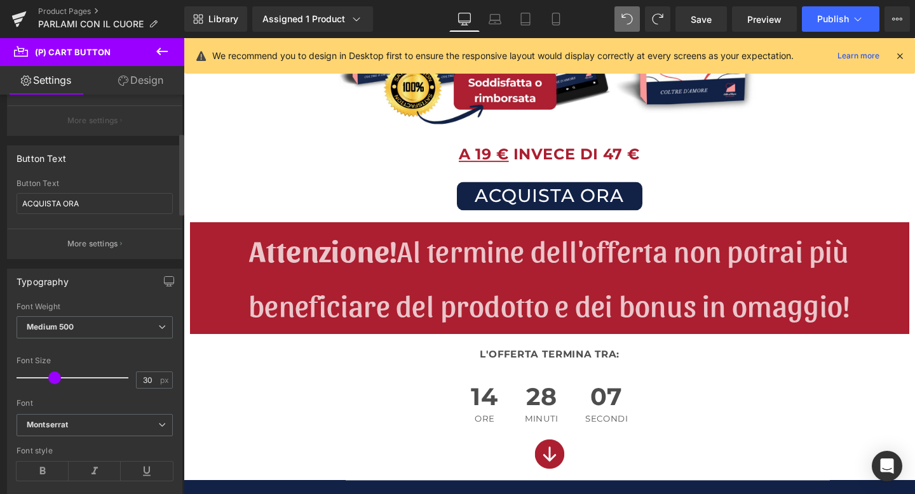
scroll to position [197, 0]
click at [164, 278] on icon "button" at bounding box center [169, 281] width 10 height 10
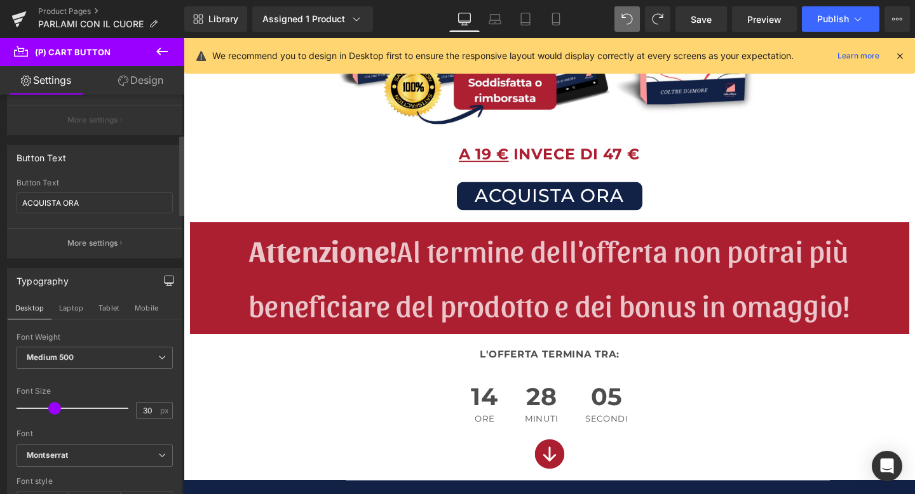
click at [164, 278] on icon "button" at bounding box center [169, 281] width 10 height 10
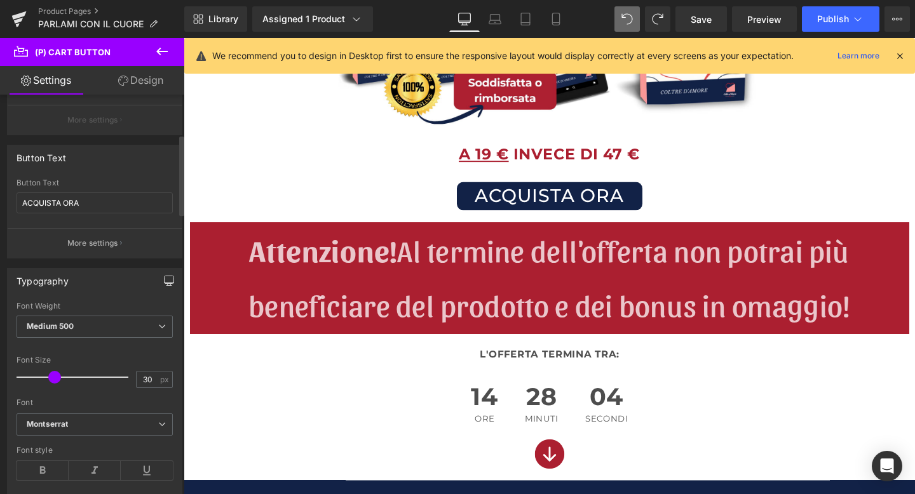
click at [164, 278] on icon "button" at bounding box center [169, 281] width 10 height 10
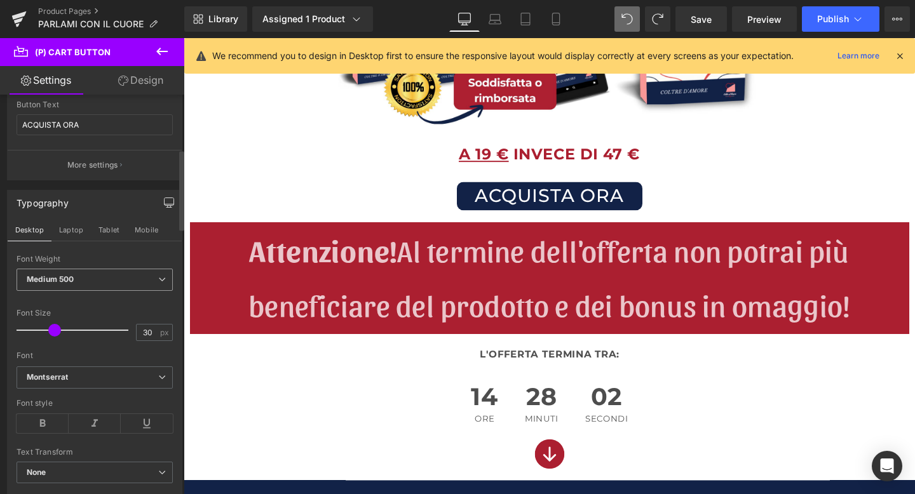
scroll to position [278, 0]
click at [166, 205] on icon "button" at bounding box center [168, 205] width 5 height 0
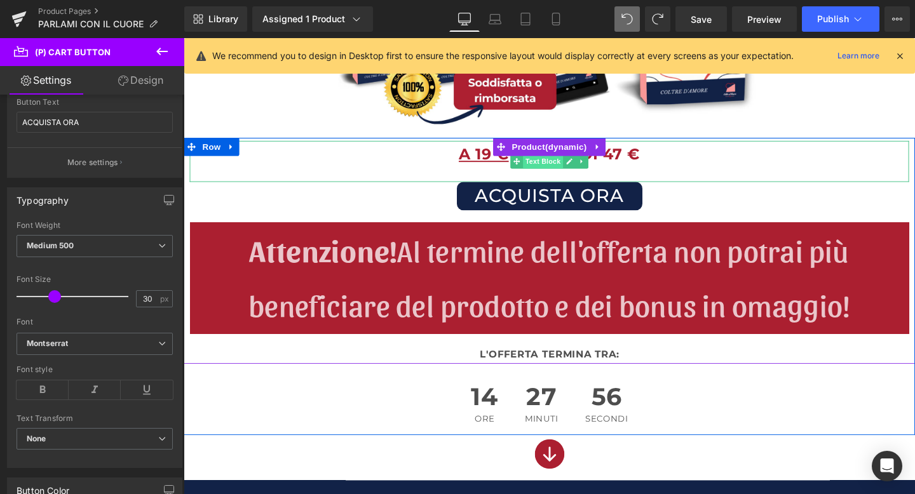
click at [563, 169] on span "Text Block" at bounding box center [561, 167] width 42 height 15
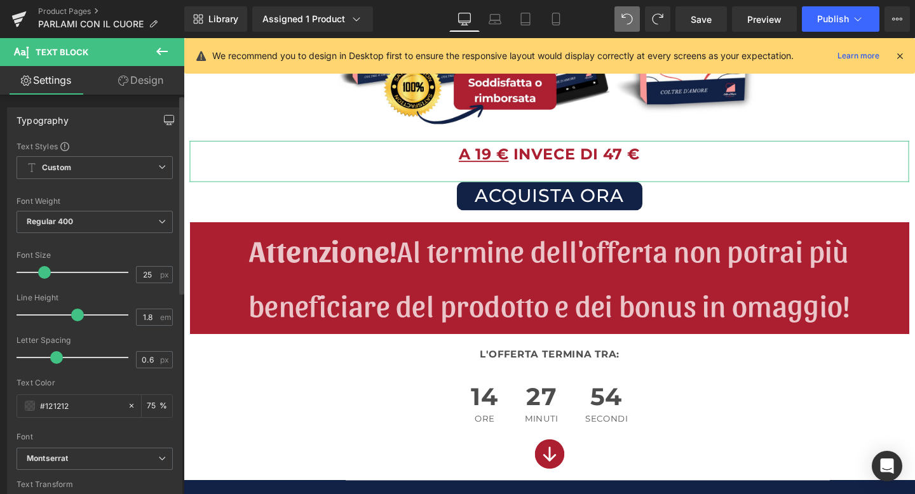
click at [166, 121] on icon "button" at bounding box center [169, 120] width 10 height 10
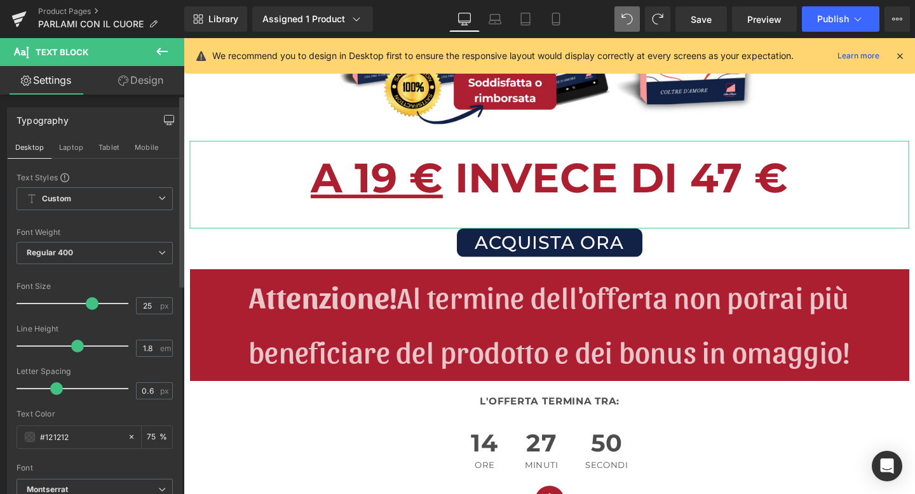
drag, startPoint x: 46, startPoint y: 301, endPoint x: 92, endPoint y: 302, distance: 46.4
click at [92, 302] on span at bounding box center [92, 303] width 13 height 13
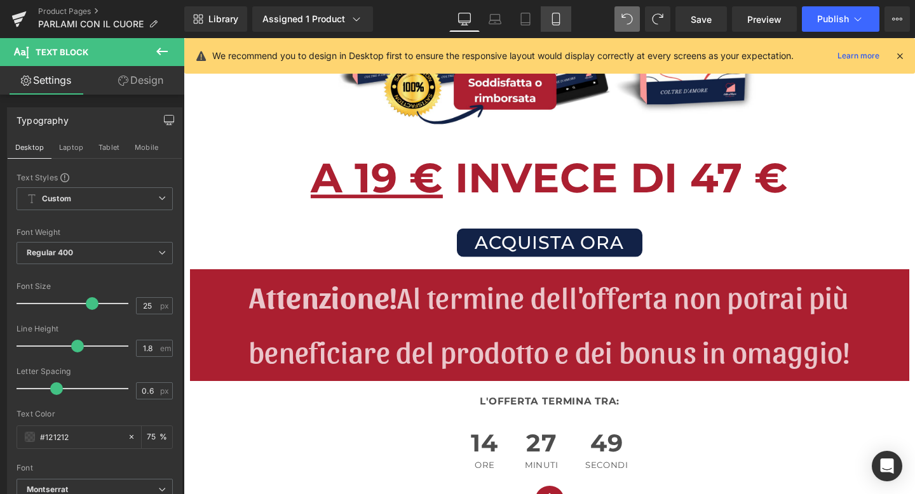
click at [552, 10] on link "Mobile" at bounding box center [556, 18] width 31 height 25
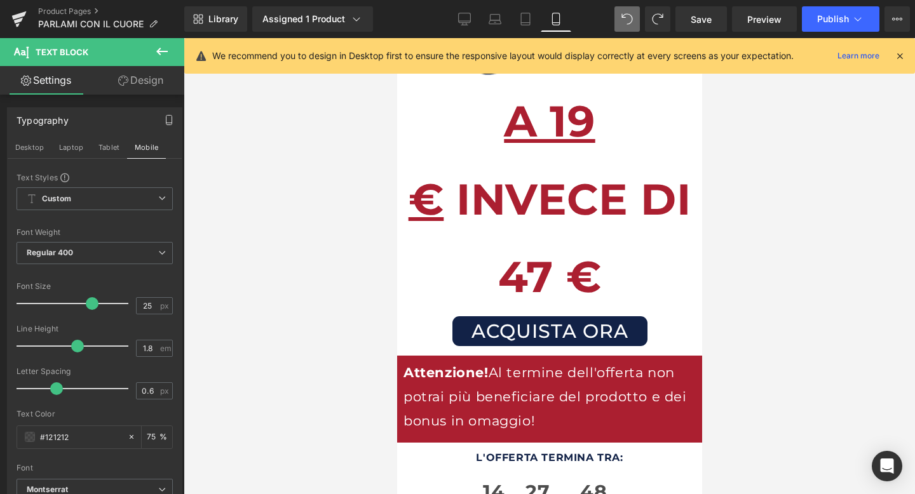
scroll to position [225, 0]
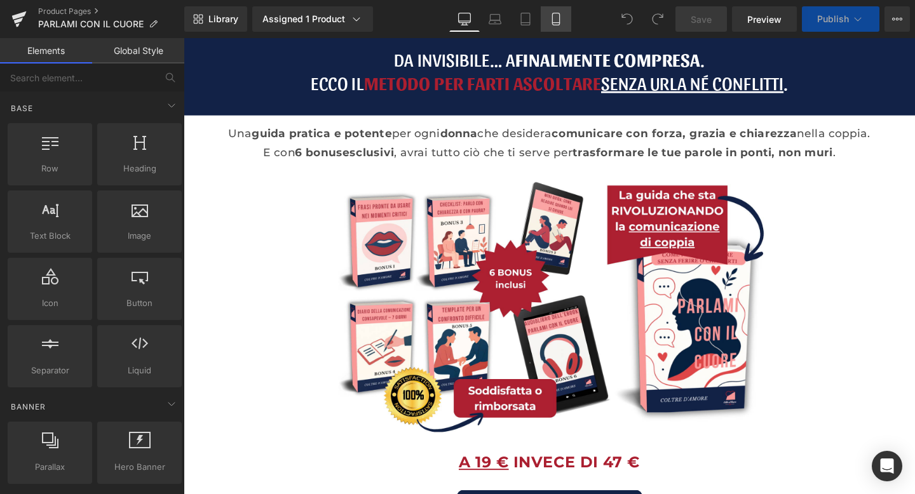
click at [555, 21] on icon at bounding box center [556, 19] width 13 height 13
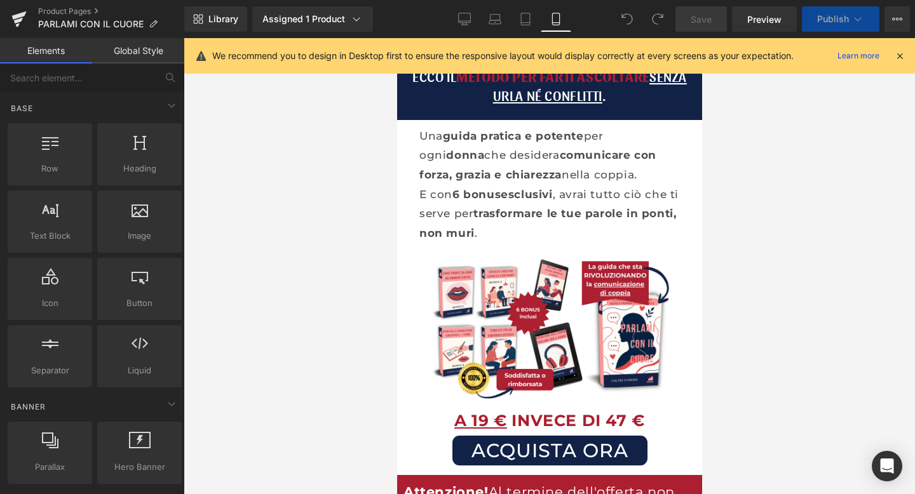
click at [901, 56] on icon at bounding box center [899, 55] width 11 height 11
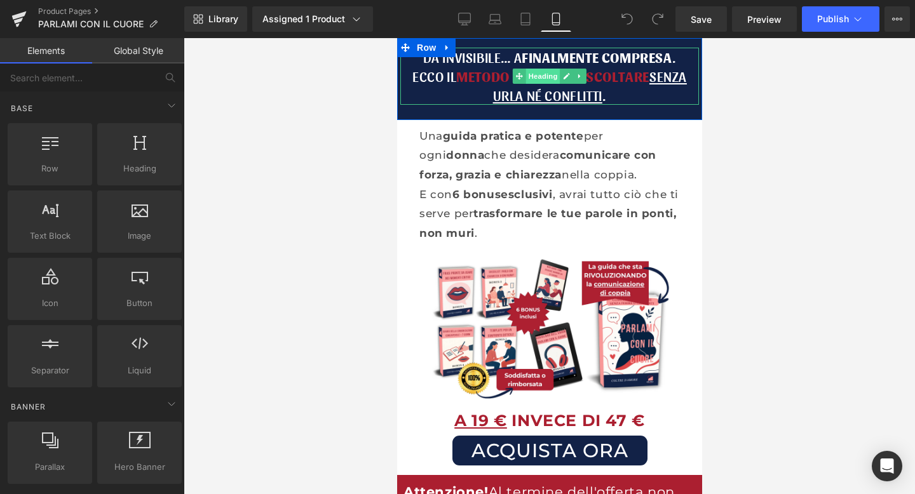
click at [539, 77] on span "Heading" at bounding box center [542, 76] width 34 height 15
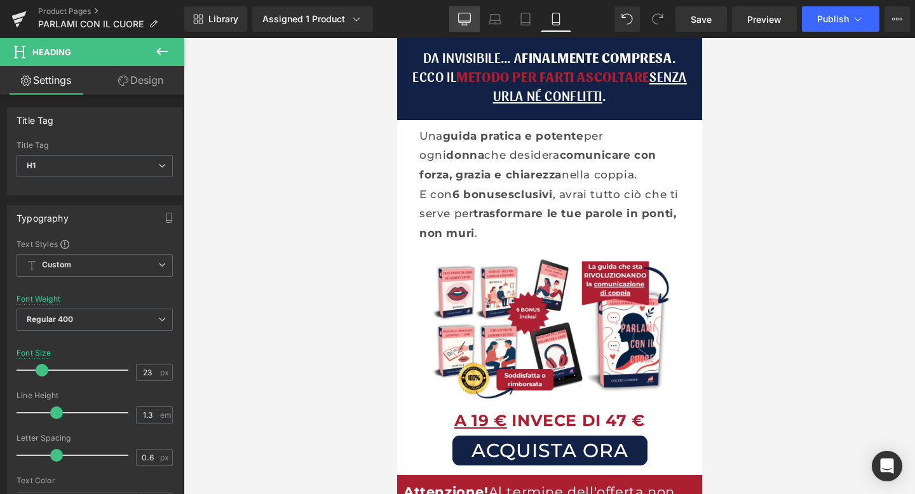
click at [462, 13] on icon at bounding box center [464, 19] width 13 height 13
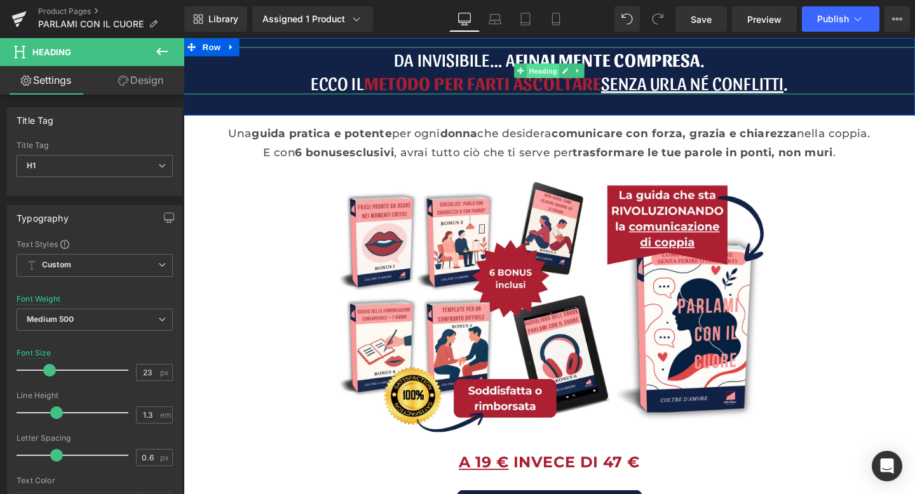
click at [556, 74] on span "Heading" at bounding box center [562, 72] width 34 height 15
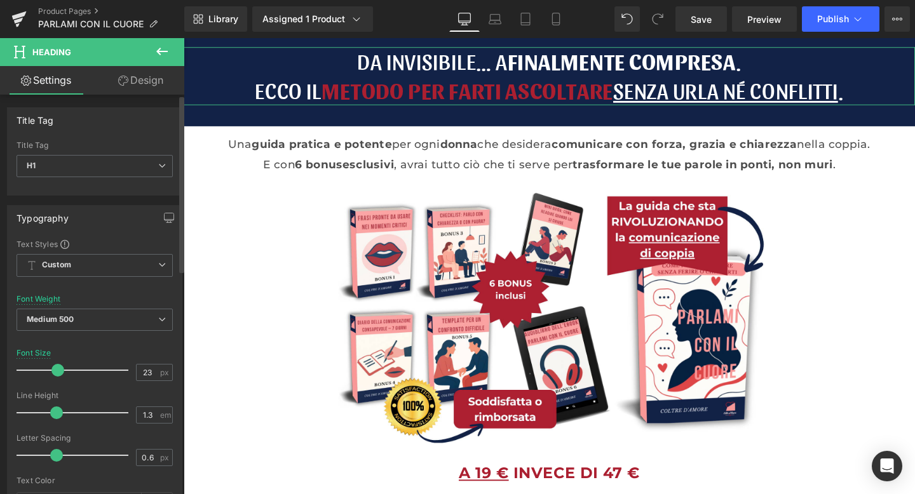
drag, startPoint x: 50, startPoint y: 370, endPoint x: 57, endPoint y: 372, distance: 7.9
click at [57, 372] on span at bounding box center [57, 370] width 13 height 13
click at [555, 23] on icon at bounding box center [555, 23] width 7 height 0
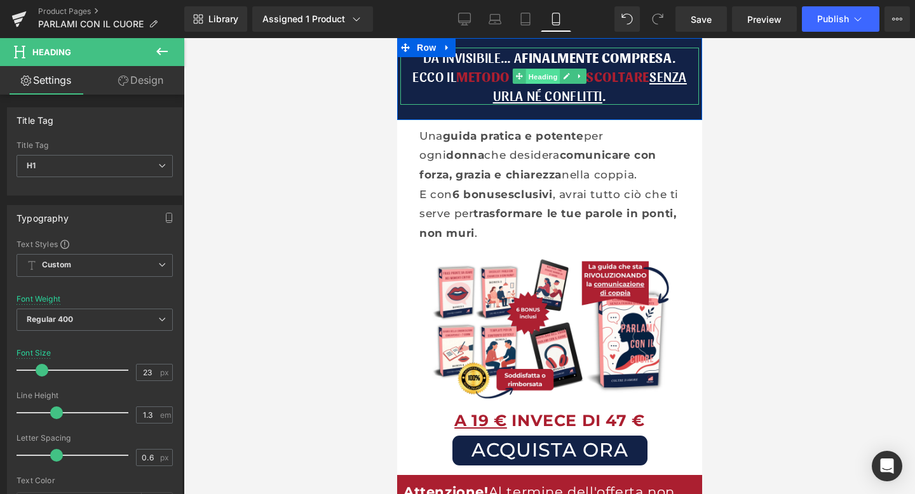
click at [550, 77] on span "Heading" at bounding box center [542, 76] width 34 height 15
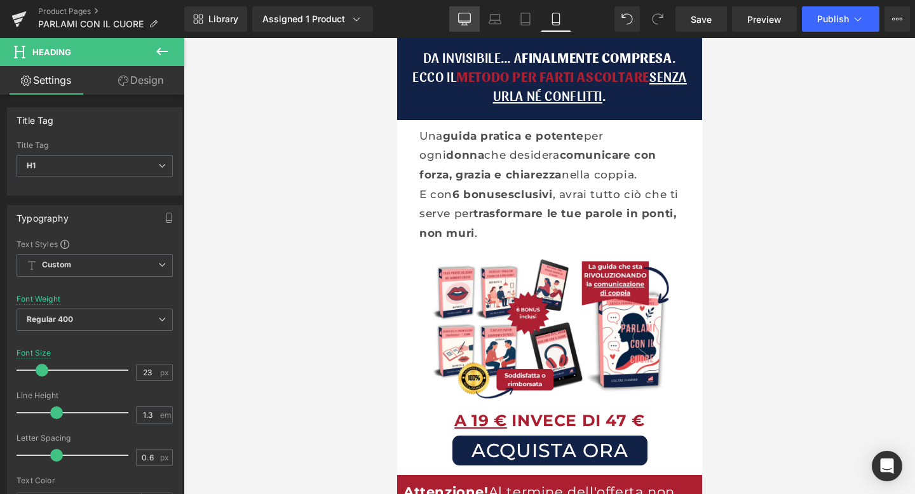
click at [466, 10] on link "Desktop" at bounding box center [464, 18] width 31 height 25
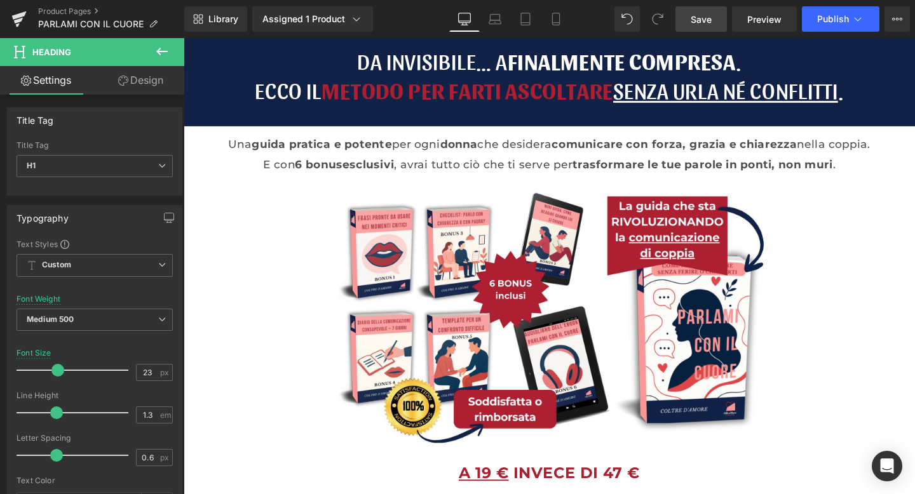
click at [698, 14] on span "Save" at bounding box center [701, 19] width 21 height 13
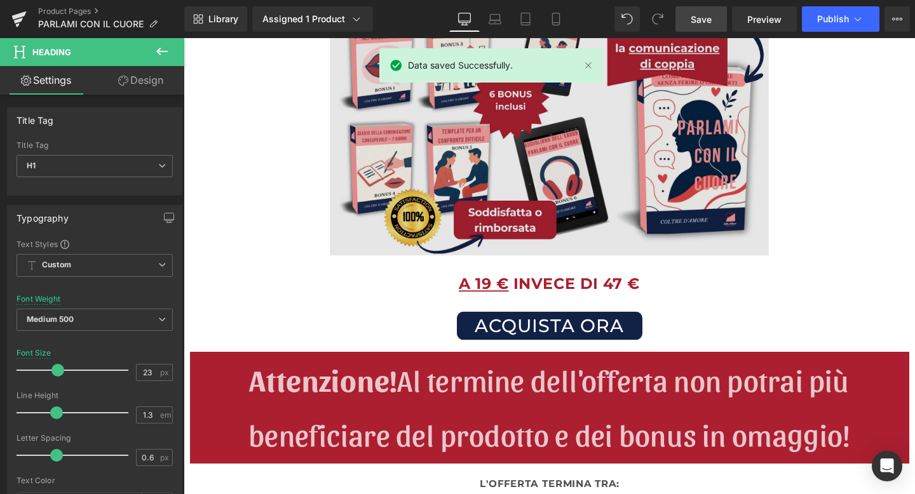
scroll to position [201, 0]
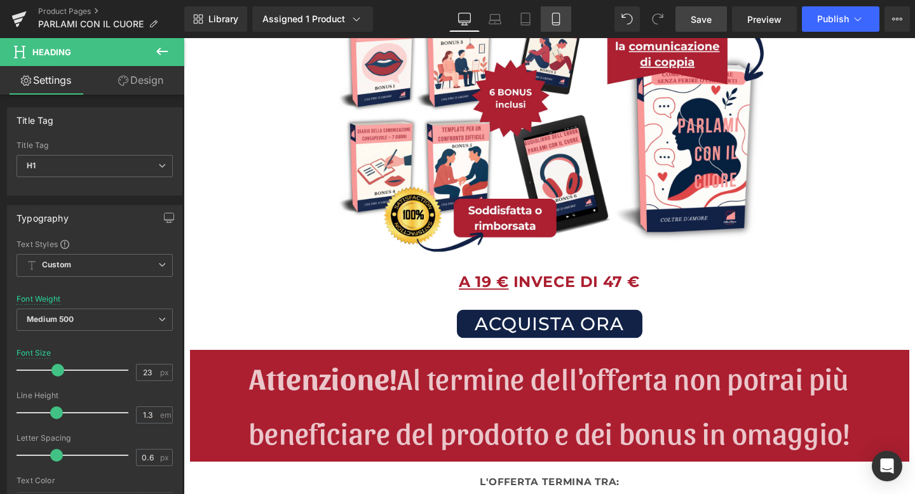
click at [553, 23] on icon at bounding box center [555, 19] width 7 height 12
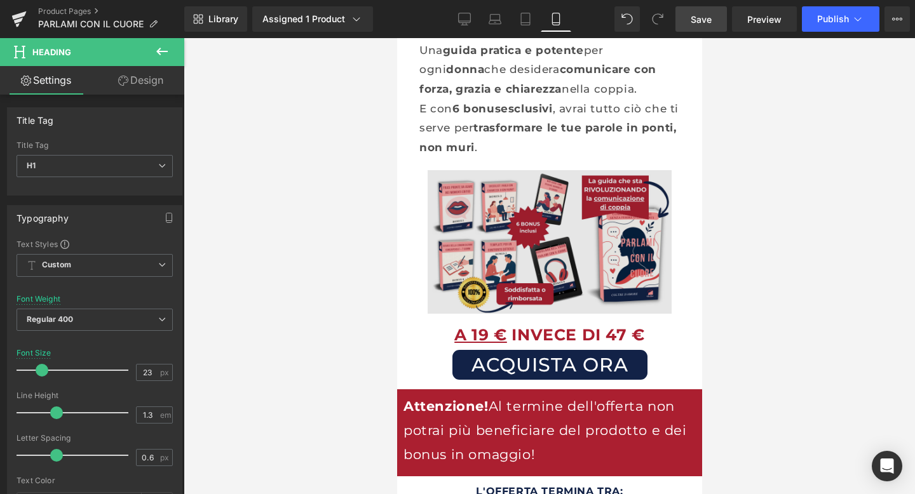
scroll to position [105, 0]
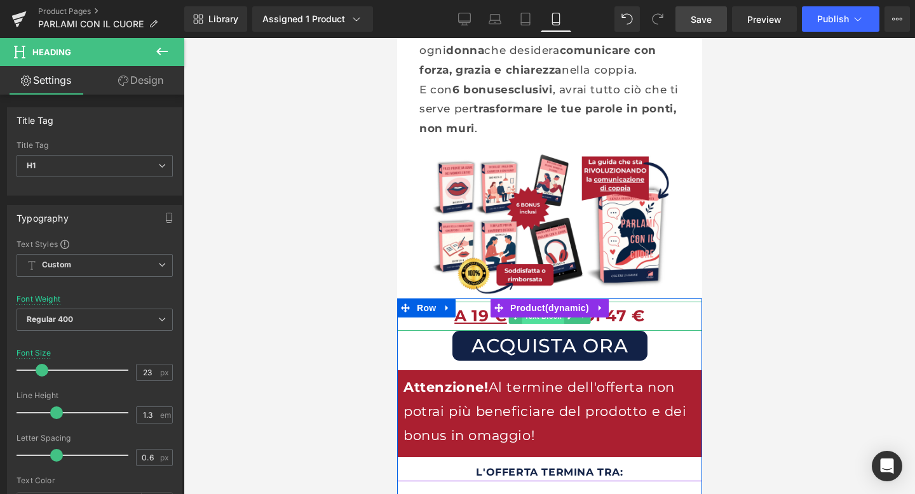
click at [536, 319] on span "Text Block" at bounding box center [542, 316] width 42 height 15
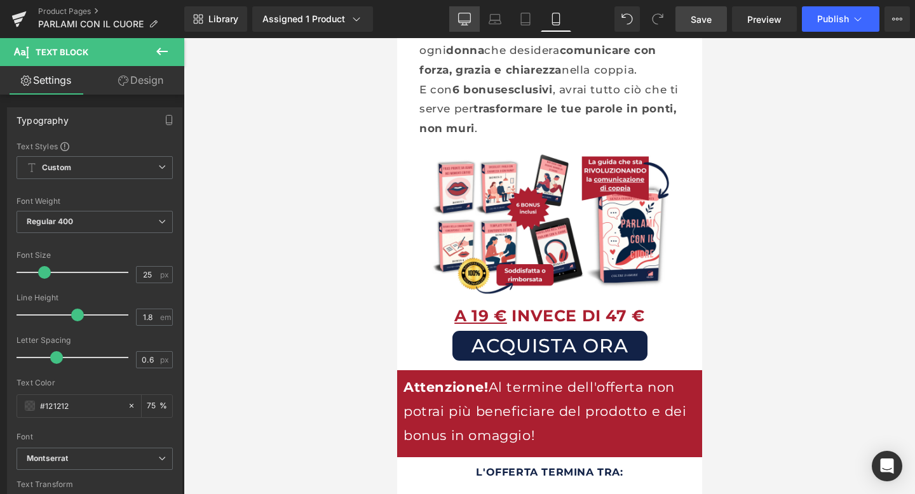
click at [463, 21] on icon at bounding box center [465, 21] width 12 height 0
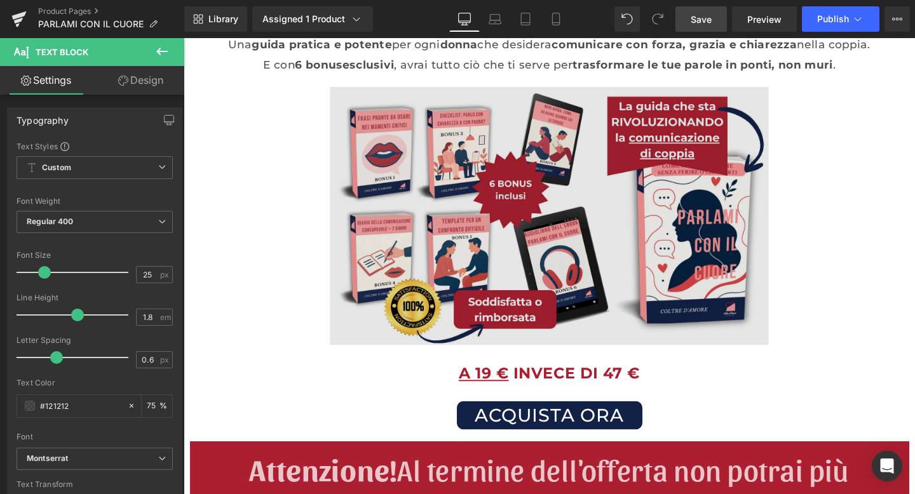
scroll to position [270, 0]
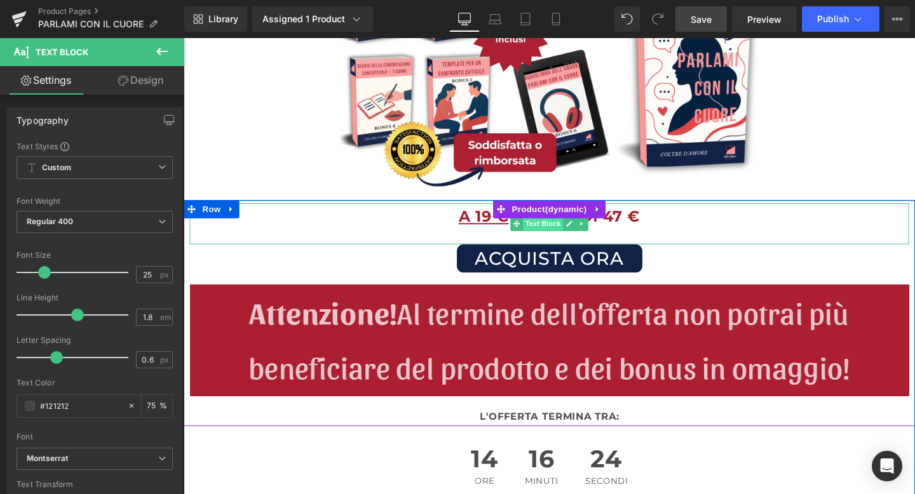
click at [555, 233] on span "Text Block" at bounding box center [561, 233] width 42 height 15
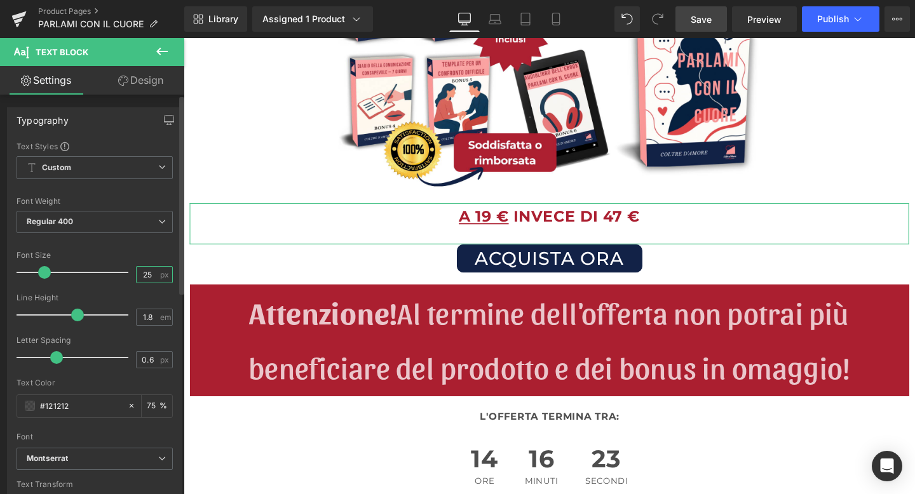
drag, startPoint x: 152, startPoint y: 271, endPoint x: 132, endPoint y: 271, distance: 20.3
click at [137, 271] on input "25" at bounding box center [148, 275] width 22 height 16
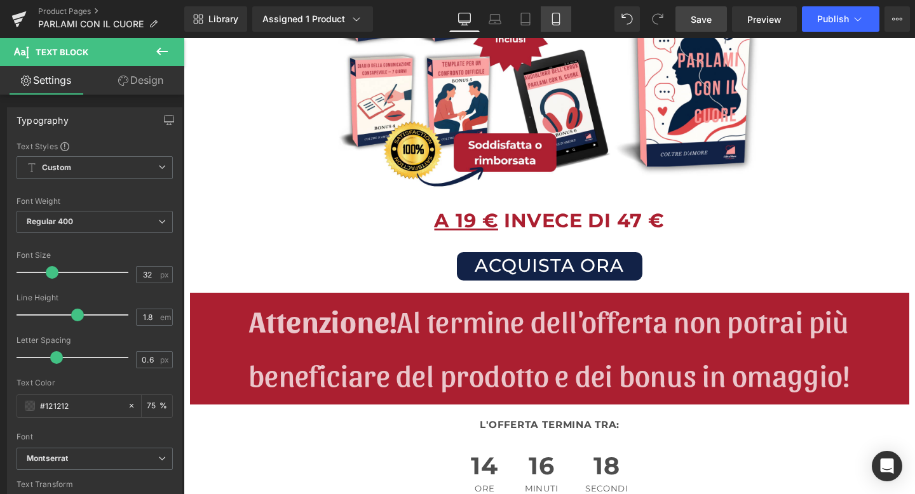
click at [555, 14] on icon at bounding box center [556, 19] width 13 height 13
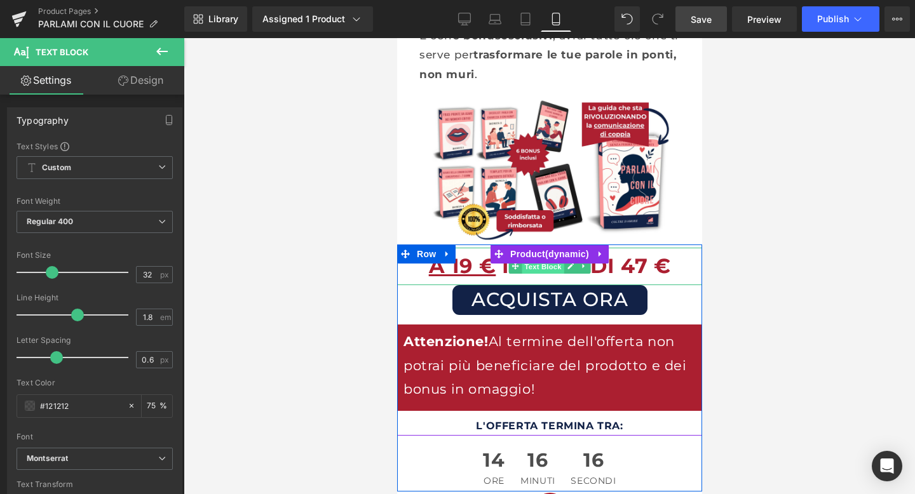
click at [535, 268] on span "Text Block" at bounding box center [542, 266] width 42 height 15
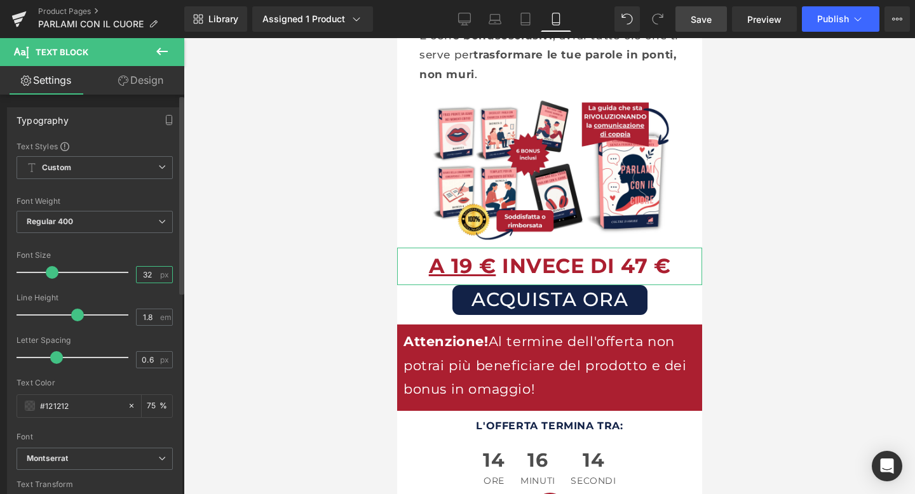
click at [152, 270] on input "32" at bounding box center [148, 275] width 22 height 16
click at [143, 273] on input "32" at bounding box center [148, 275] width 22 height 16
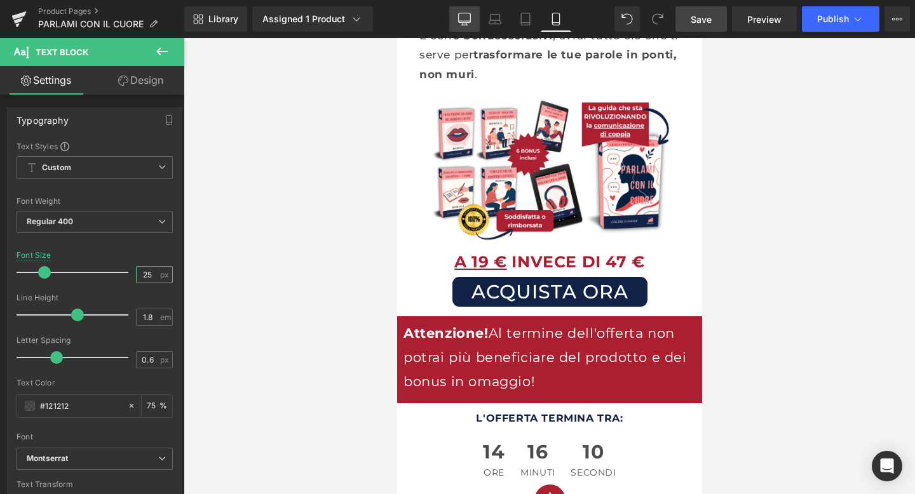
type input "25"
click at [472, 15] on link "Desktop" at bounding box center [464, 18] width 31 height 25
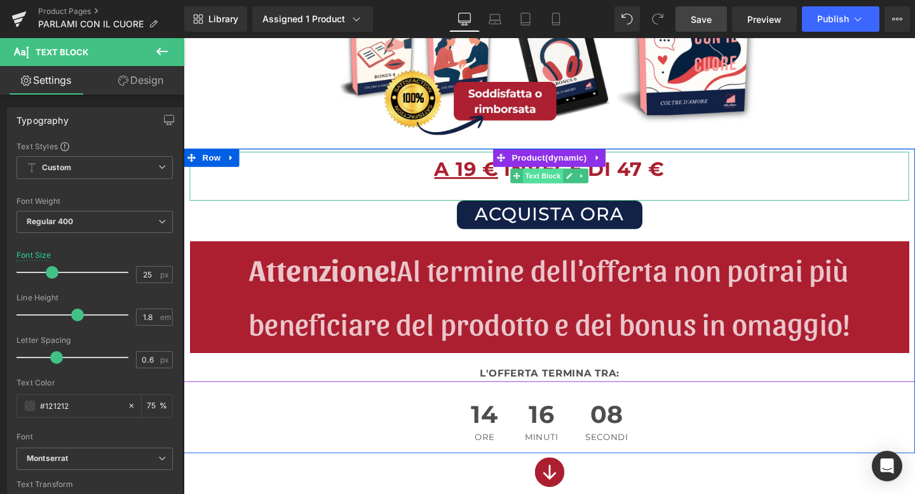
click at [566, 180] on span "Text Block" at bounding box center [561, 182] width 42 height 15
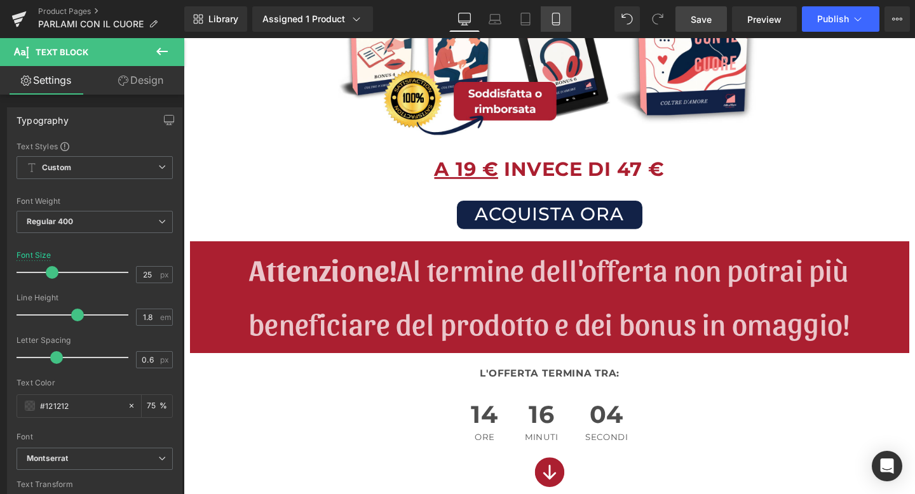
click at [553, 18] on icon at bounding box center [556, 19] width 13 height 13
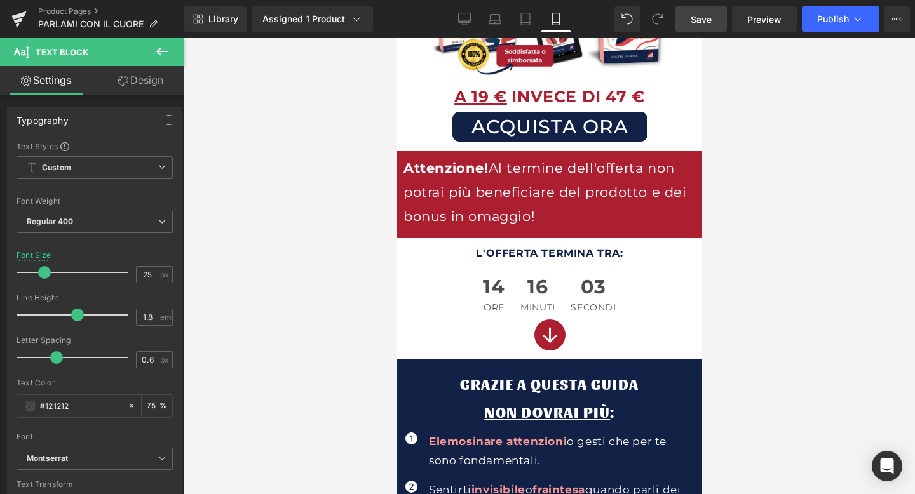
scroll to position [214, 0]
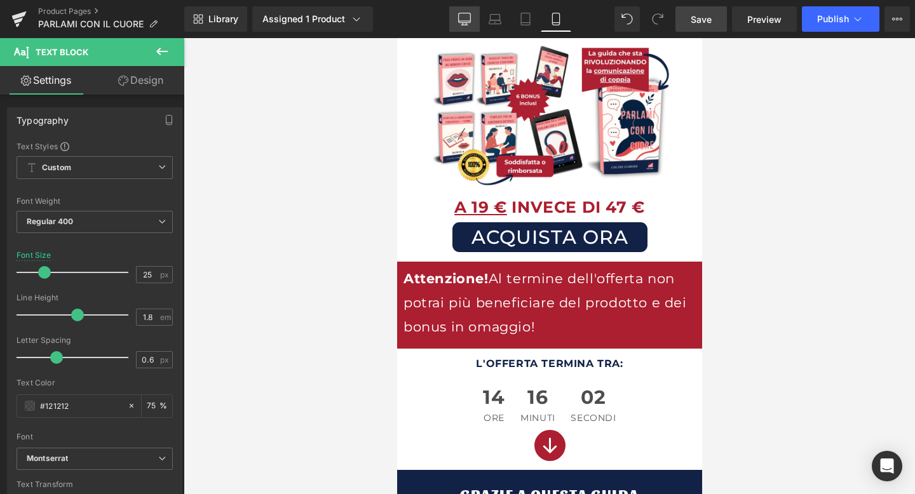
click at [466, 17] on icon at bounding box center [464, 19] width 13 height 13
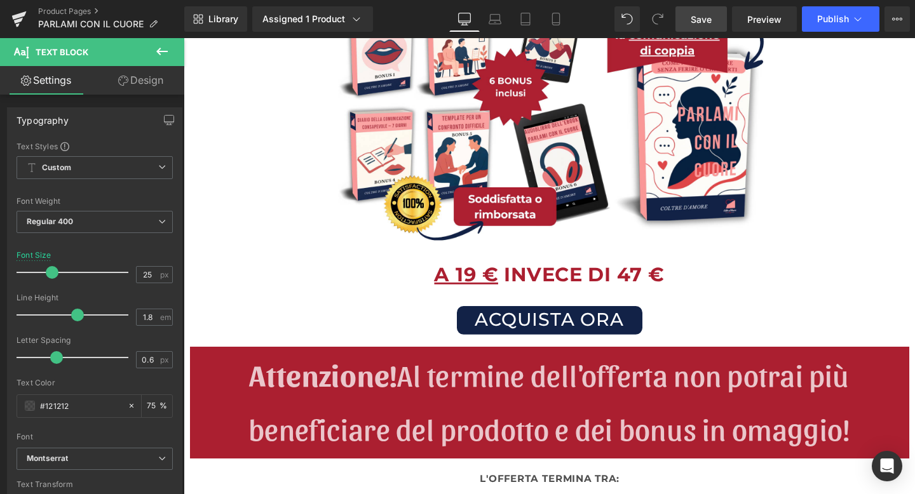
scroll to position [379, 0]
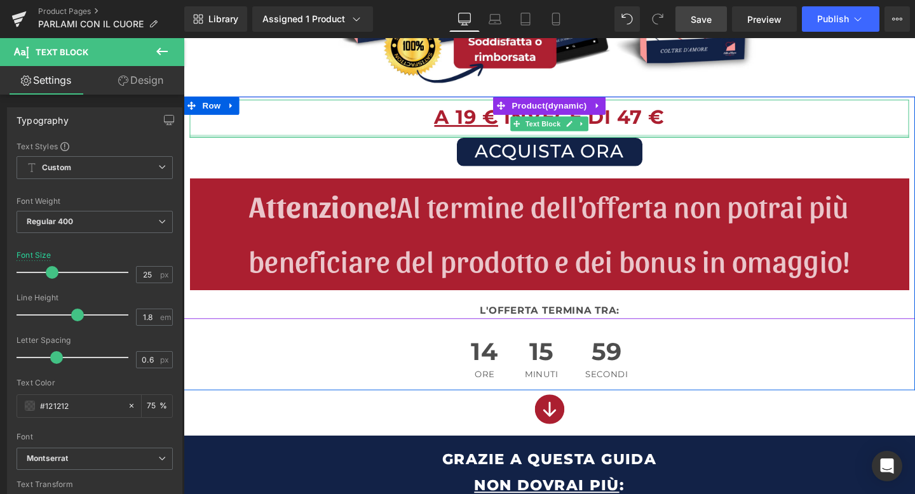
drag, startPoint x: 531, startPoint y: 152, endPoint x: 531, endPoint y: 140, distance: 11.5
click at [531, 140] on div at bounding box center [568, 141] width 756 height 3
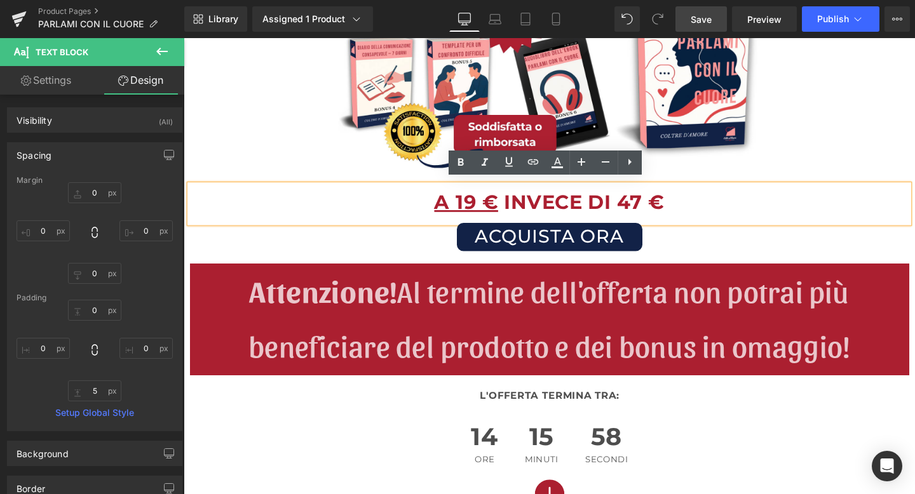
scroll to position [284, 0]
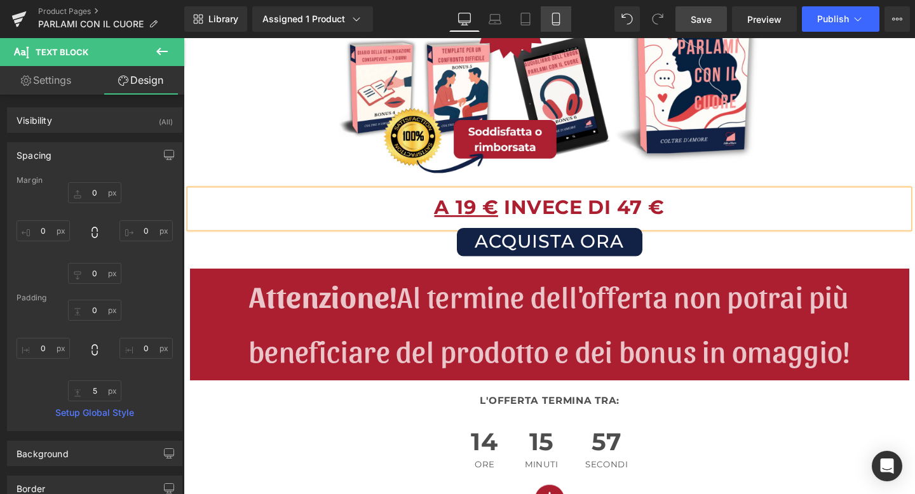
click at [558, 9] on link "Mobile" at bounding box center [556, 18] width 31 height 25
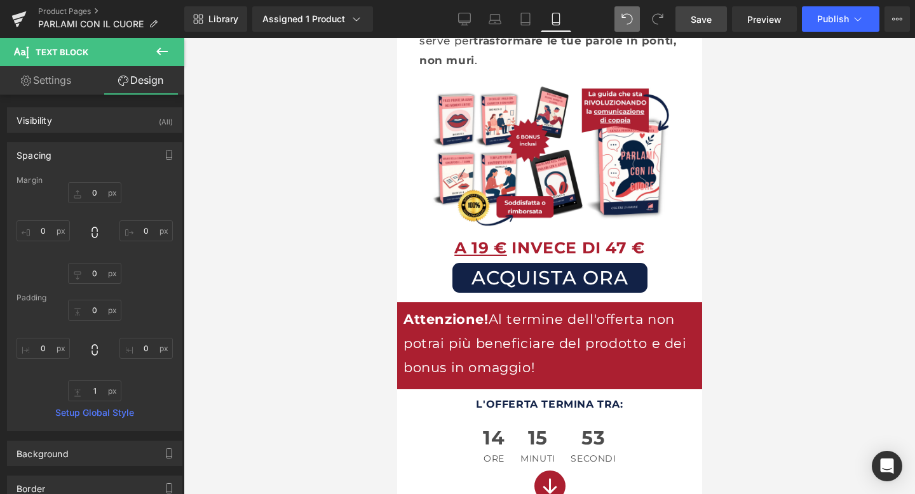
scroll to position [338, 0]
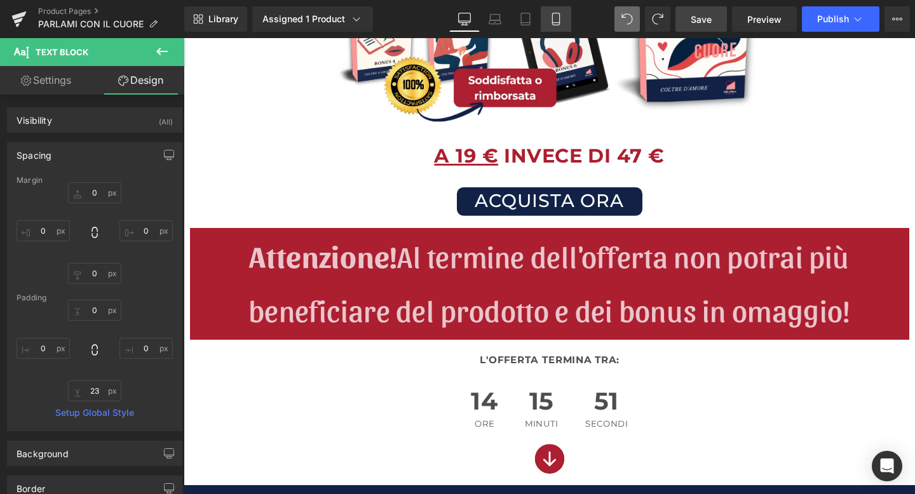
click at [562, 17] on icon at bounding box center [556, 19] width 13 height 13
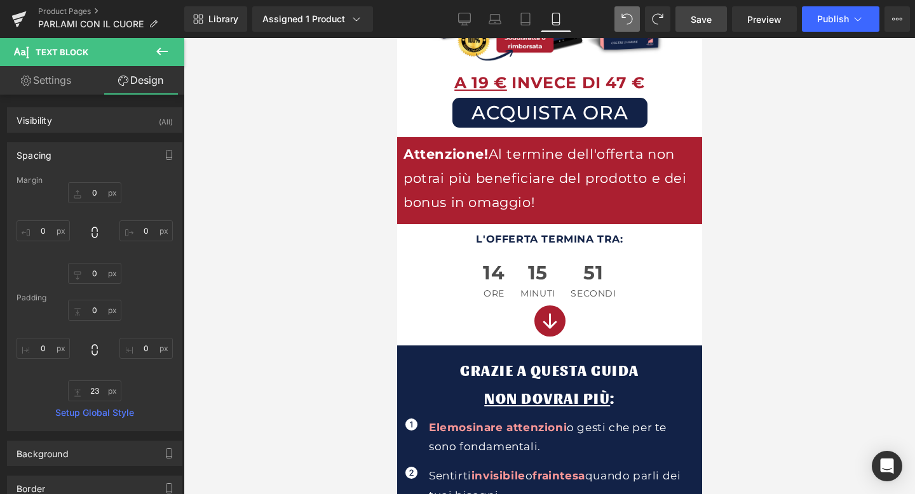
scroll to position [227, 0]
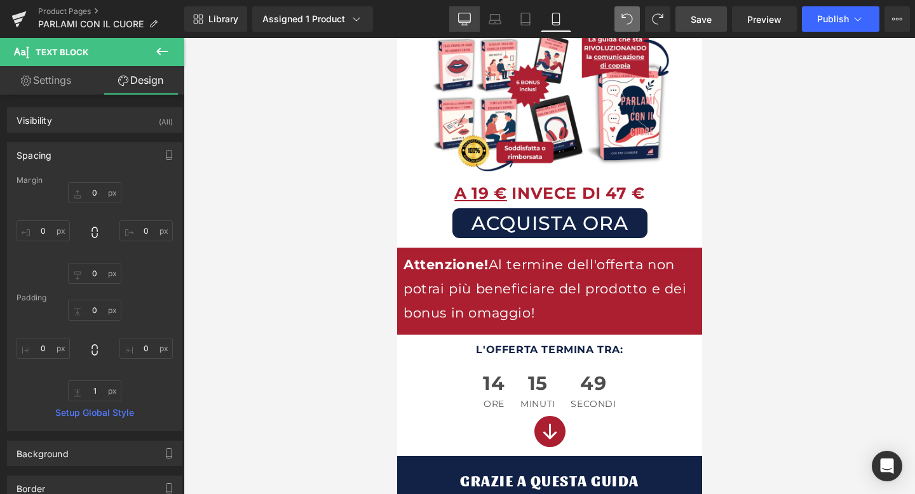
click at [456, 18] on link "Desktop" at bounding box center [464, 18] width 31 height 25
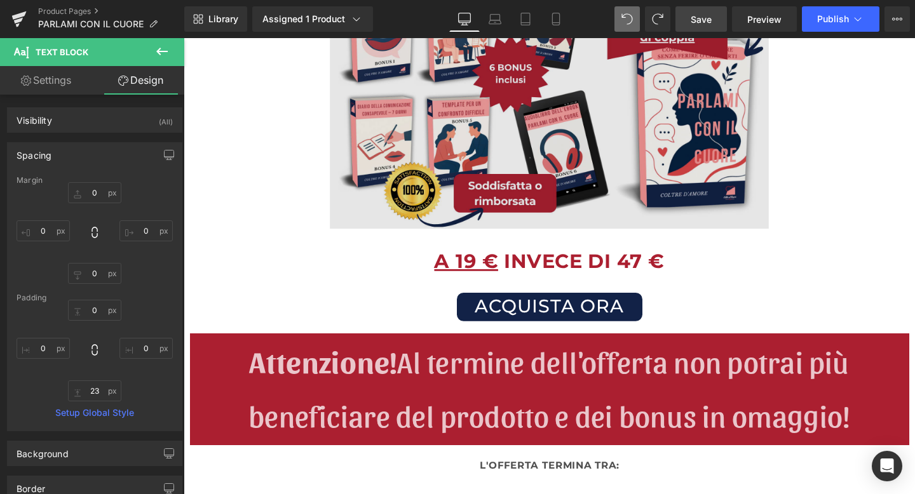
scroll to position [393, 0]
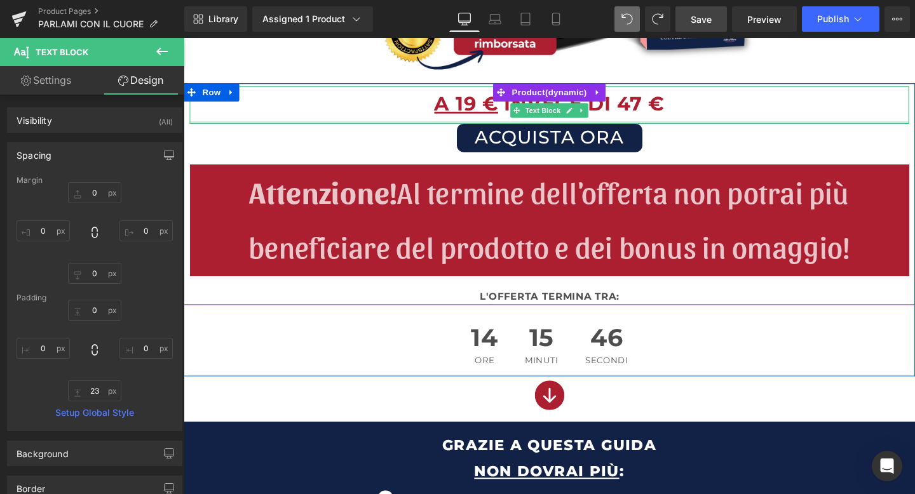
drag, startPoint x: 523, startPoint y: 139, endPoint x: 524, endPoint y: 126, distance: 12.1
click at [524, 126] on div at bounding box center [568, 127] width 756 height 3
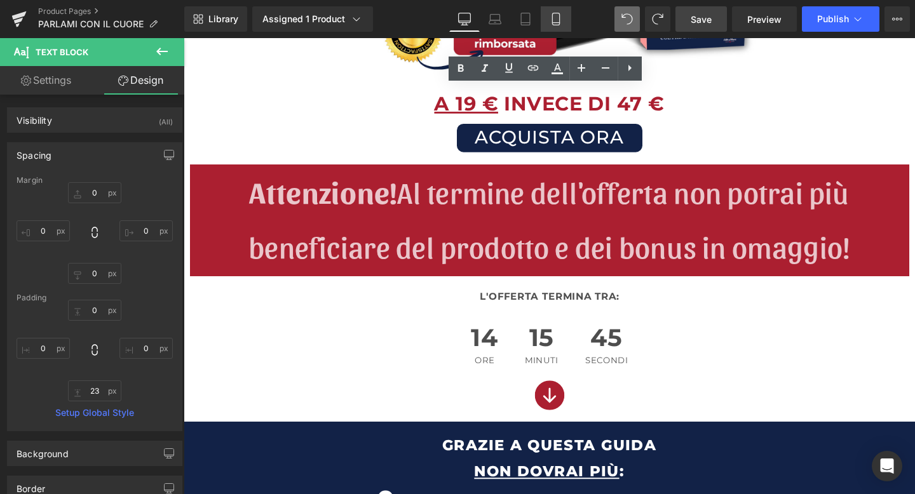
click at [551, 29] on link "Mobile" at bounding box center [556, 18] width 31 height 25
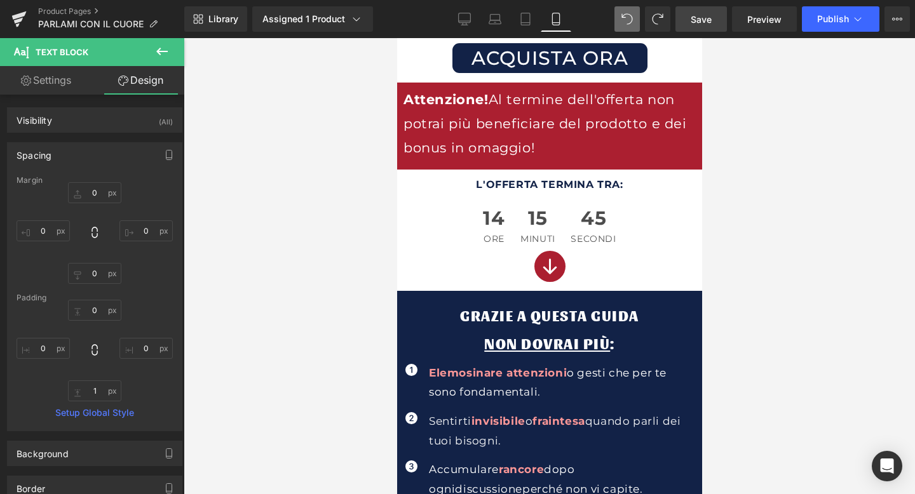
scroll to position [281, 0]
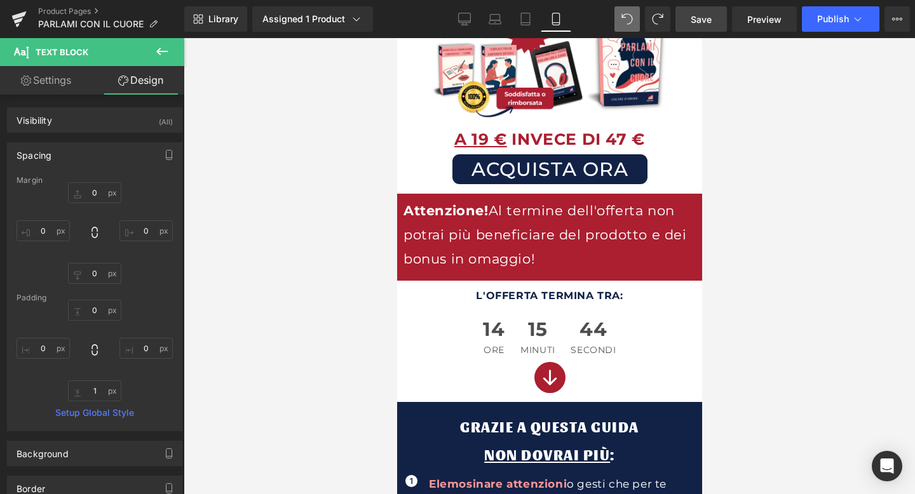
click at [693, 20] on span "Save" at bounding box center [701, 19] width 21 height 13
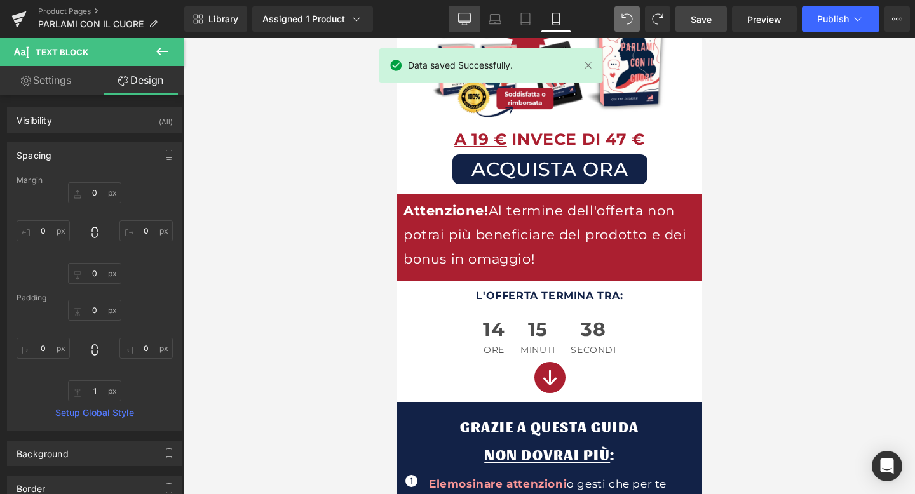
click at [466, 25] on icon at bounding box center [464, 25] width 6 height 0
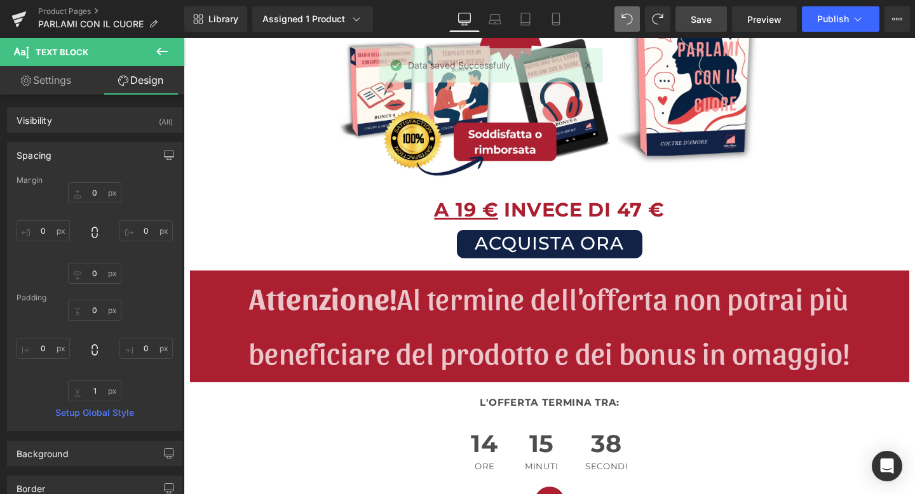
scroll to position [447, 0]
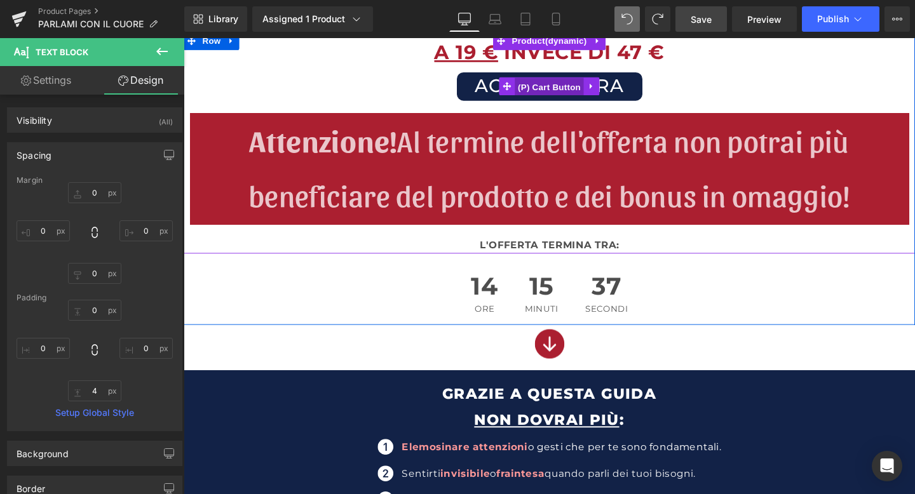
click at [558, 91] on span "(P) Cart Button" at bounding box center [568, 89] width 72 height 19
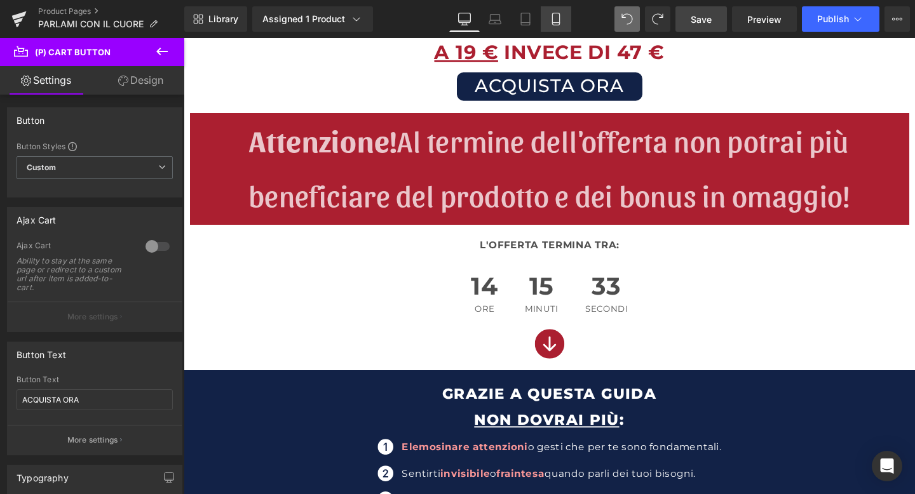
click at [552, 17] on icon at bounding box center [556, 19] width 13 height 13
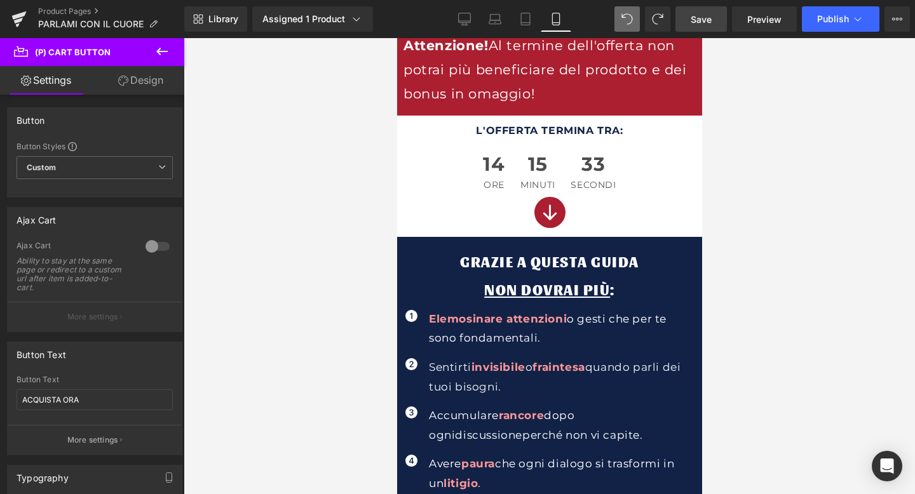
scroll to position [326, 0]
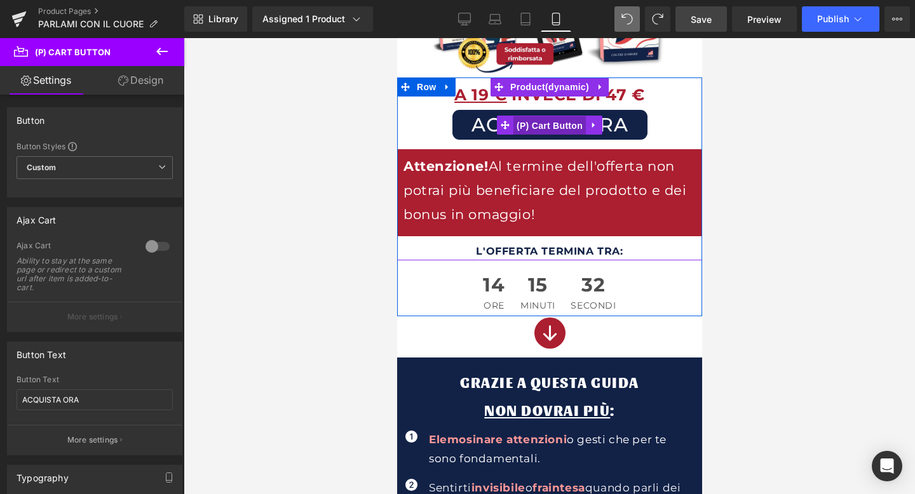
click at [543, 123] on span "(P) Cart Button" at bounding box center [549, 125] width 72 height 19
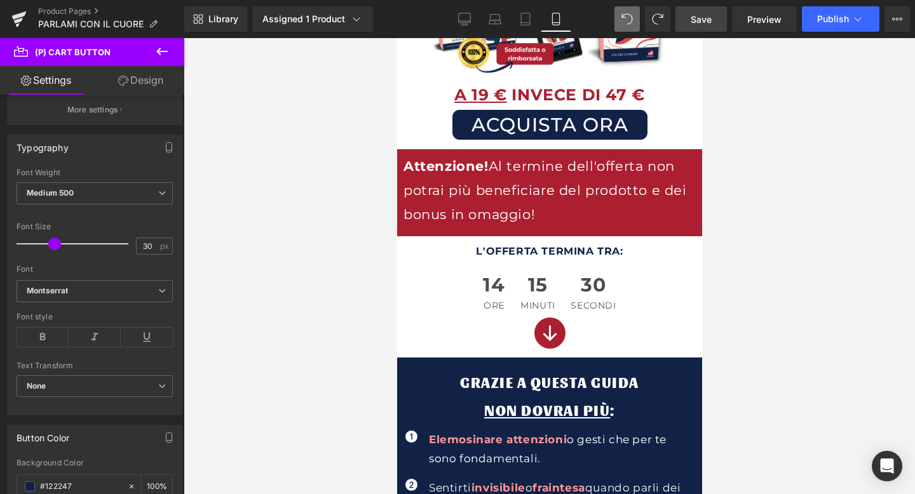
scroll to position [331, 0]
click at [480, 17] on link "Desktop" at bounding box center [464, 18] width 31 height 25
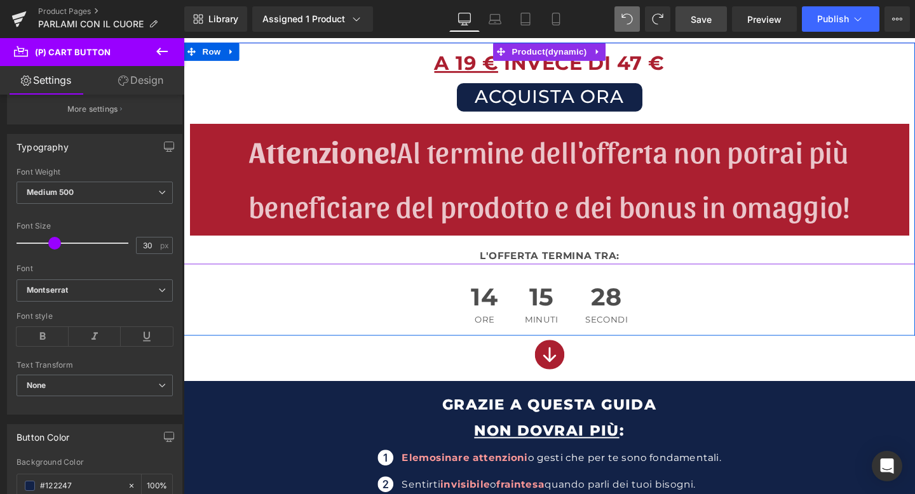
scroll to position [414, 0]
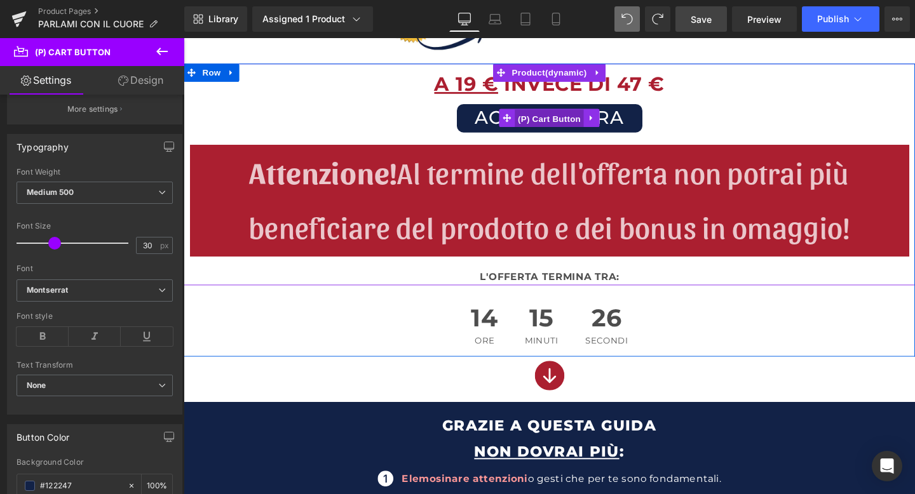
click at [564, 119] on span "(P) Cart Button" at bounding box center [568, 122] width 72 height 19
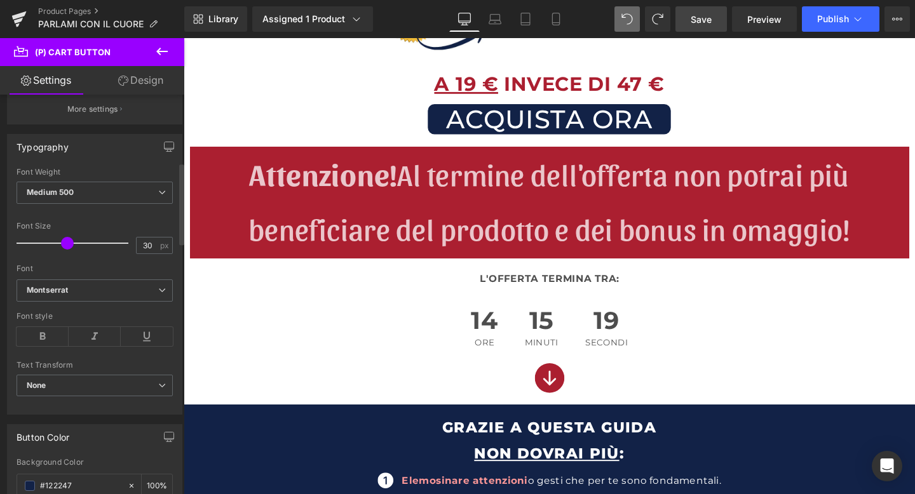
drag, startPoint x: 54, startPoint y: 240, endPoint x: 66, endPoint y: 239, distance: 12.1
click at [66, 239] on span at bounding box center [67, 243] width 13 height 13
click at [555, 11] on link "Mobile" at bounding box center [556, 18] width 31 height 25
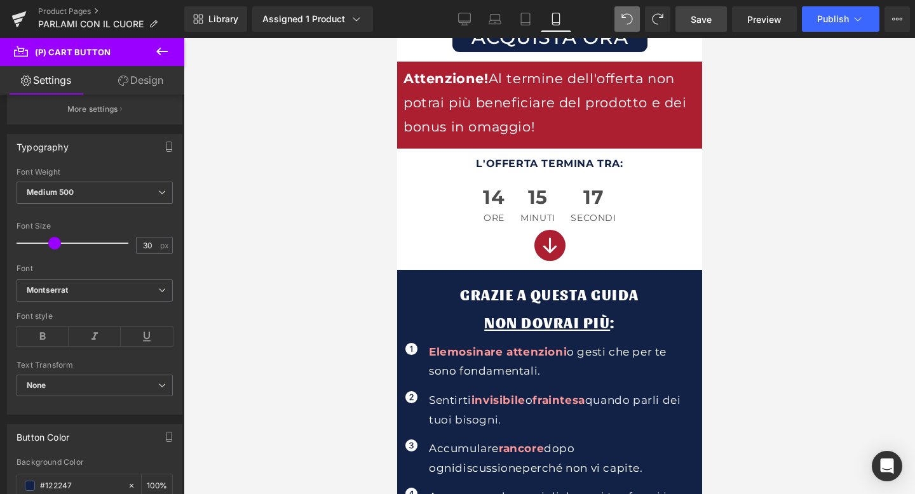
scroll to position [293, 0]
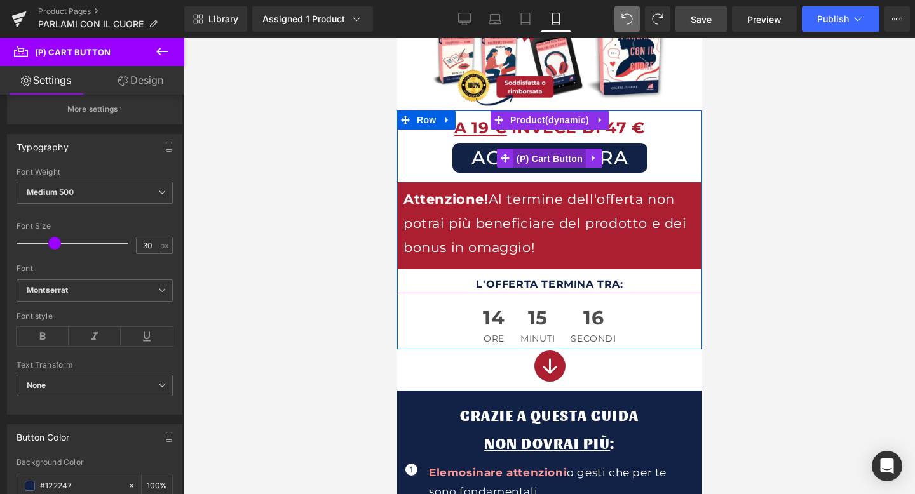
click at [545, 155] on span "(P) Cart Button" at bounding box center [549, 158] width 72 height 19
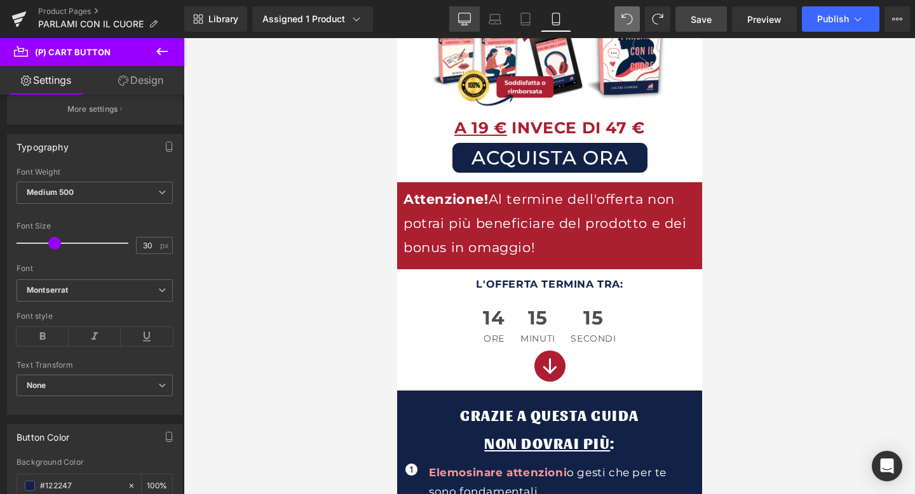
click at [466, 21] on icon at bounding box center [465, 21] width 12 height 0
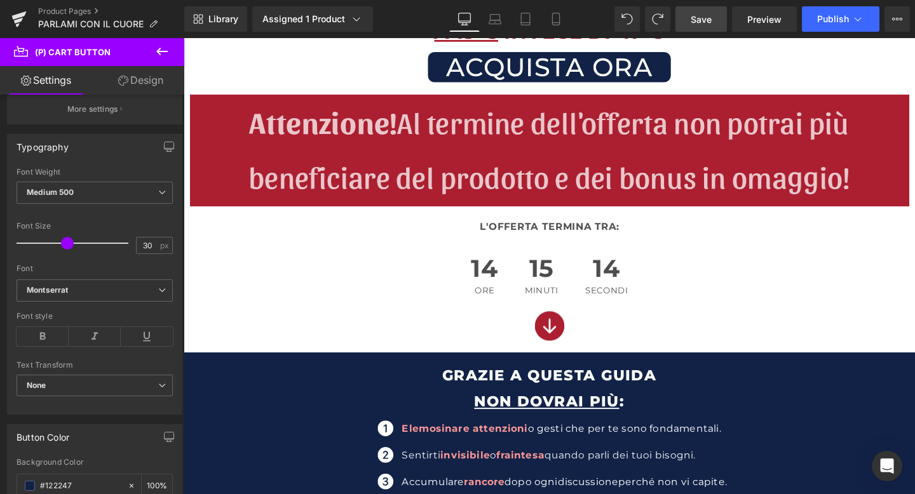
drag, startPoint x: 698, startPoint y: 13, endPoint x: 345, endPoint y: 35, distance: 354.0
click at [698, 13] on span "Save" at bounding box center [701, 19] width 21 height 13
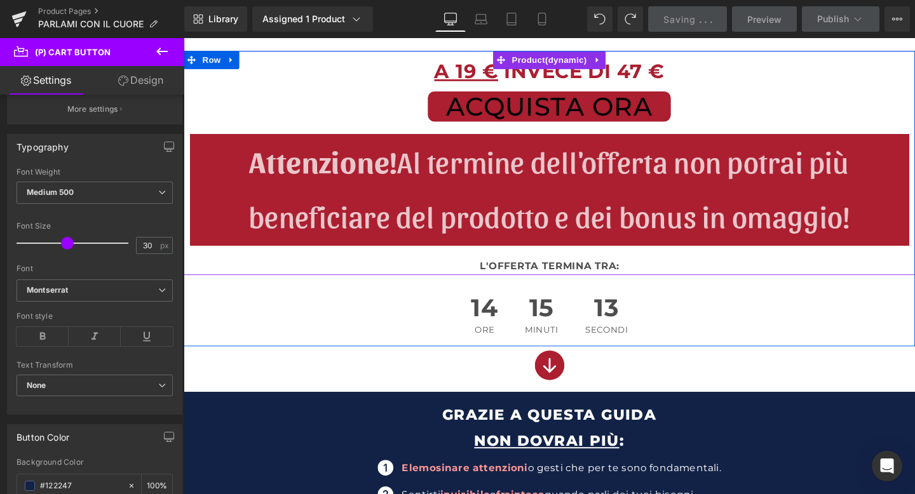
scroll to position [424, 0]
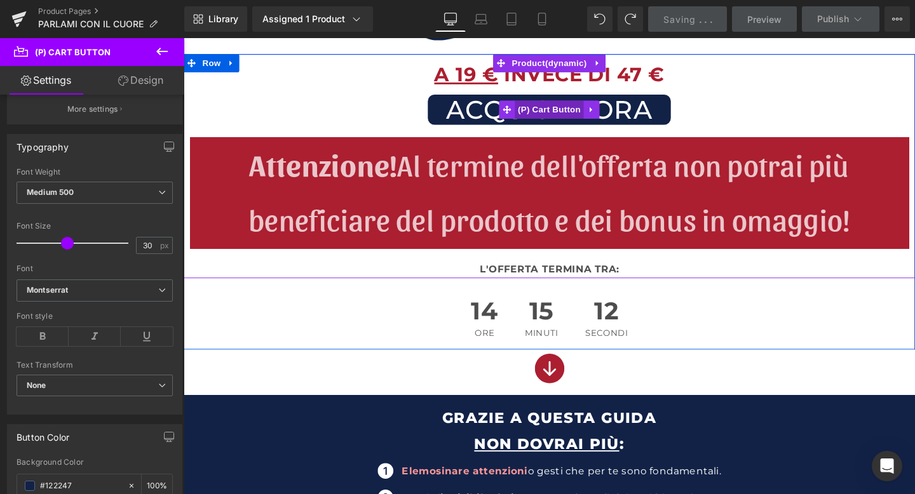
click at [562, 114] on span "(P) Cart Button" at bounding box center [568, 113] width 72 height 19
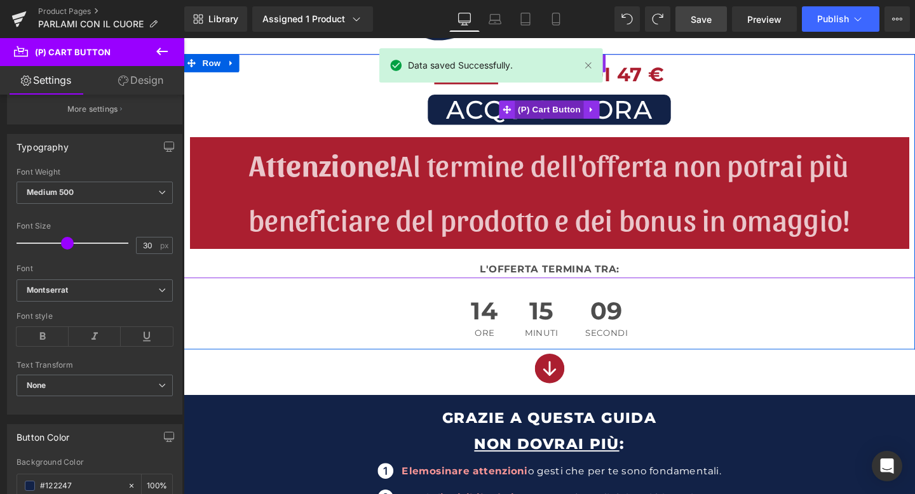
click at [559, 111] on span "(P) Cart Button" at bounding box center [568, 113] width 72 height 19
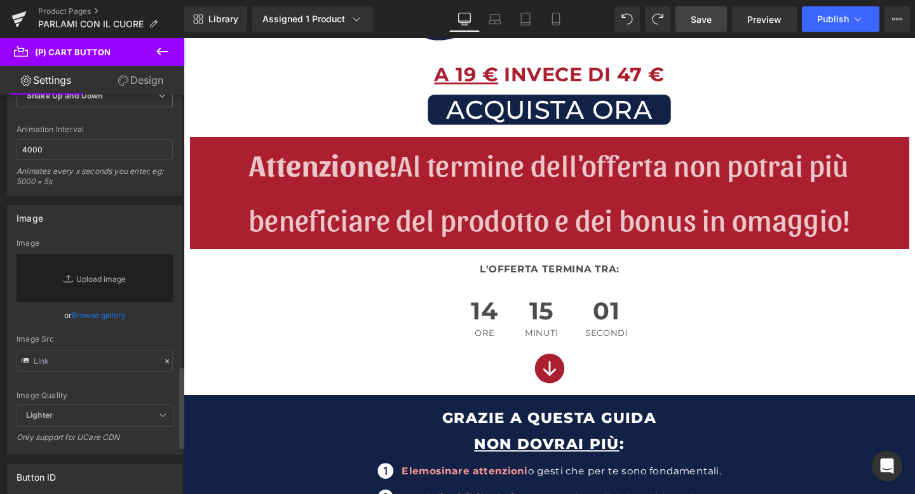
scroll to position [1298, 0]
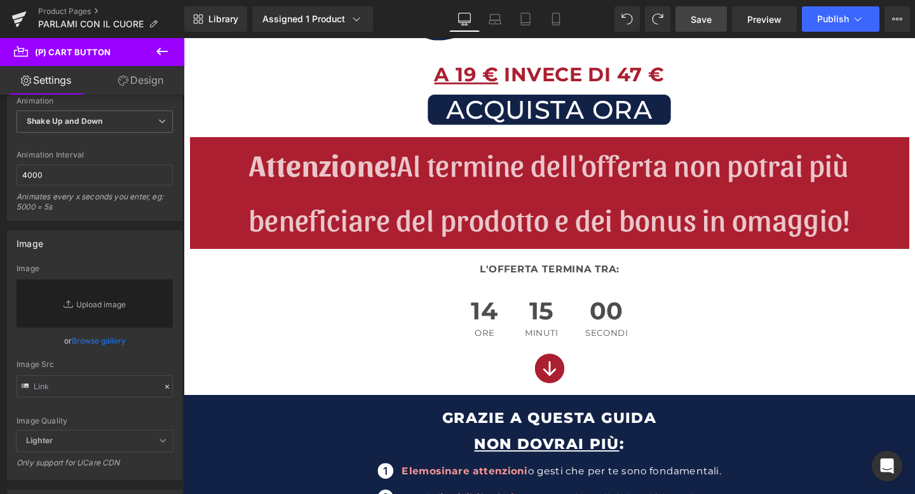
click at [138, 91] on link "Design" at bounding box center [141, 80] width 92 height 29
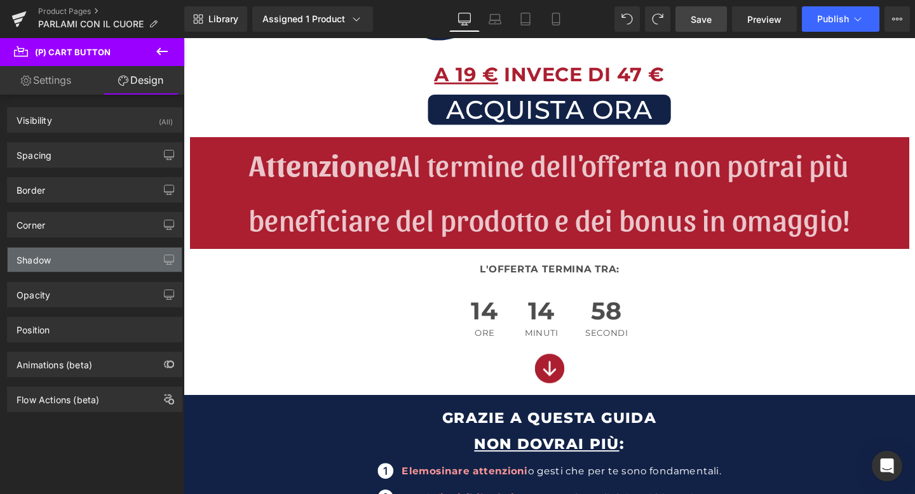
click at [57, 252] on div "Shadow" at bounding box center [95, 260] width 174 height 24
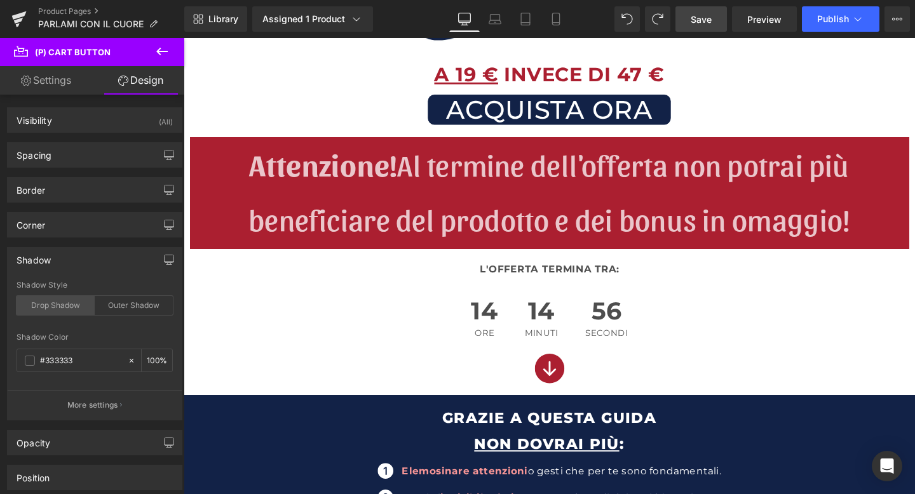
click at [71, 307] on div "Drop Shadow" at bounding box center [56, 305] width 78 height 19
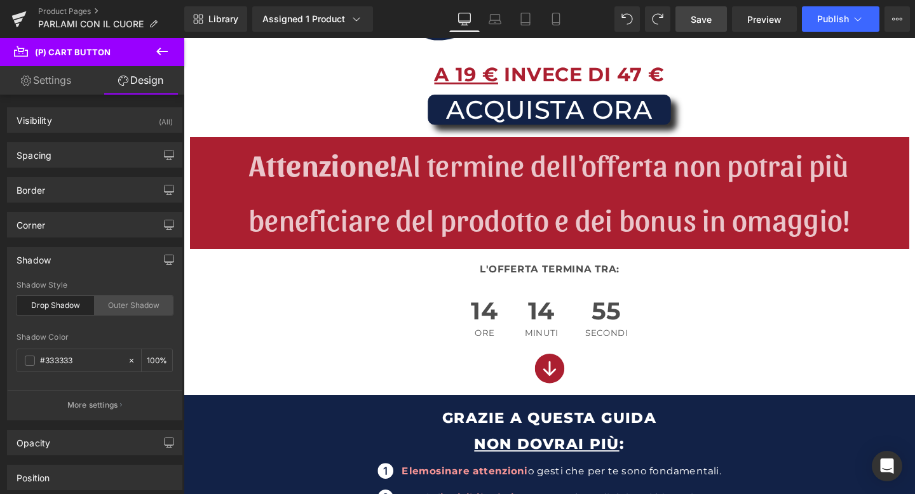
click at [110, 306] on div "Outer Shadow" at bounding box center [134, 305] width 78 height 19
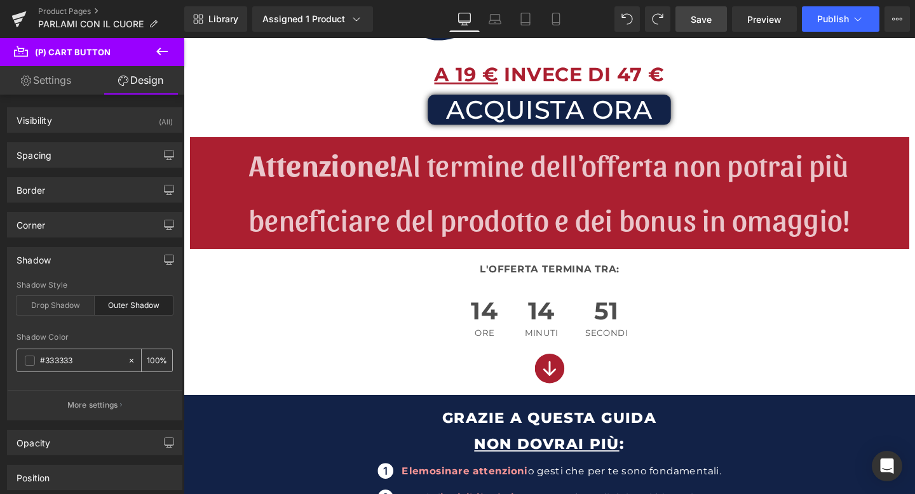
click at [151, 357] on input "100" at bounding box center [153, 360] width 13 height 14
type input "6"
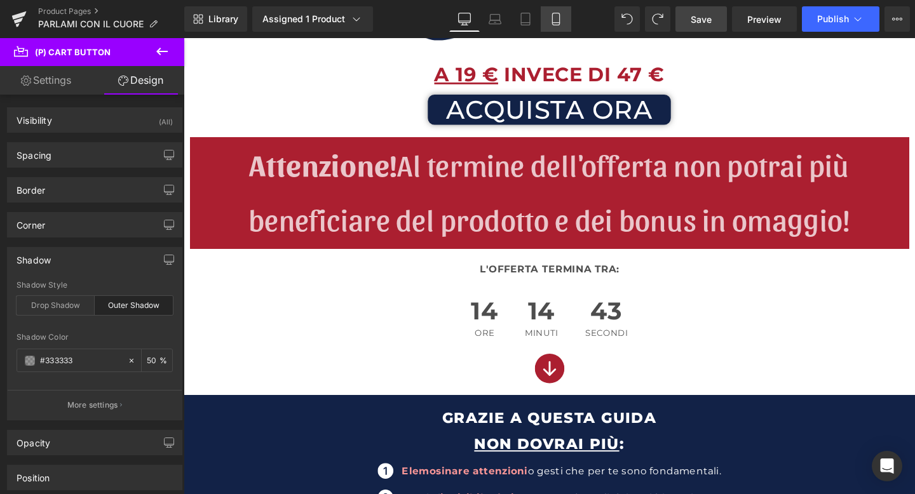
type input "50"
click at [552, 20] on icon at bounding box center [556, 19] width 13 height 13
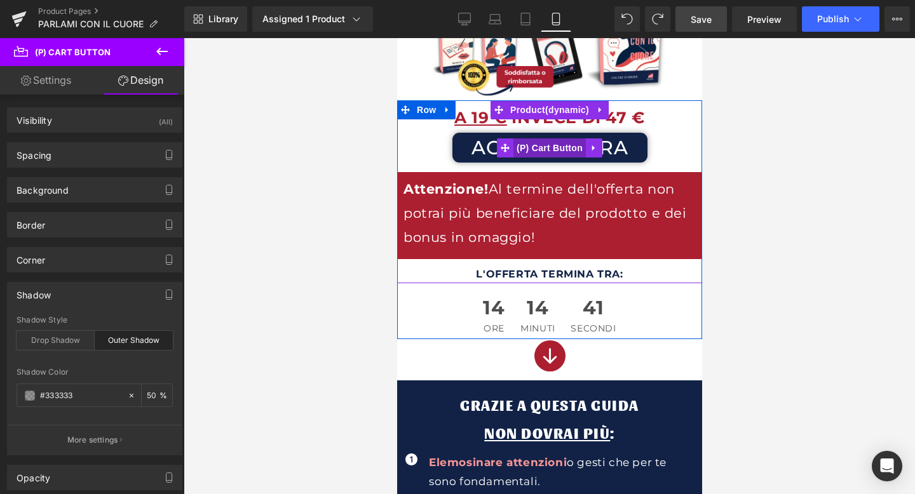
click at [542, 140] on span "(P) Cart Button" at bounding box center [549, 148] width 72 height 19
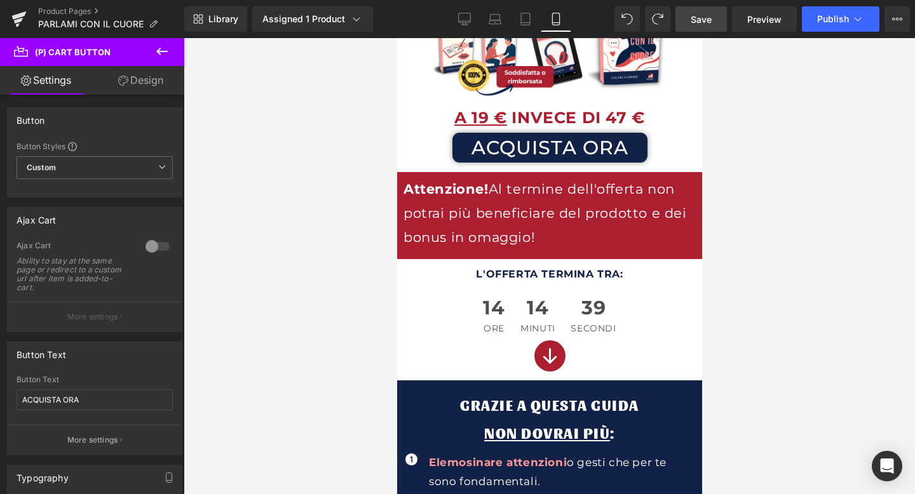
click at [140, 84] on link "Design" at bounding box center [141, 80] width 92 height 29
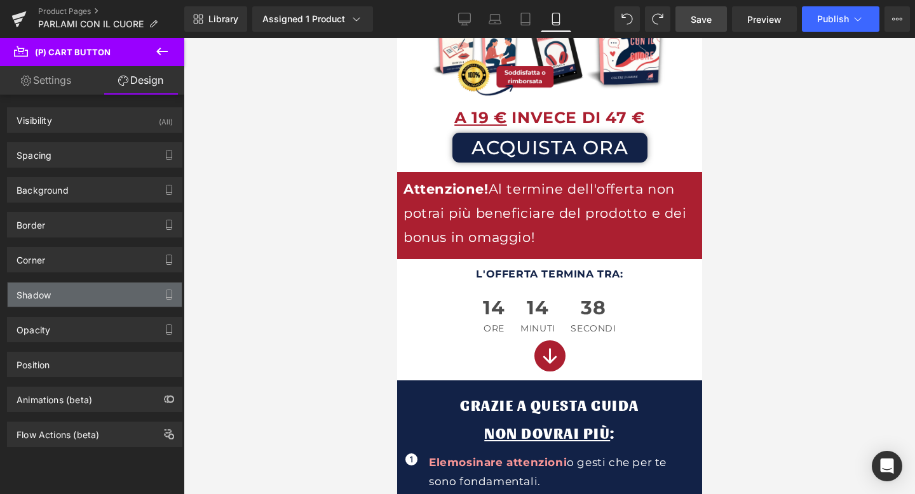
click at [63, 298] on div "Shadow" at bounding box center [95, 295] width 174 height 24
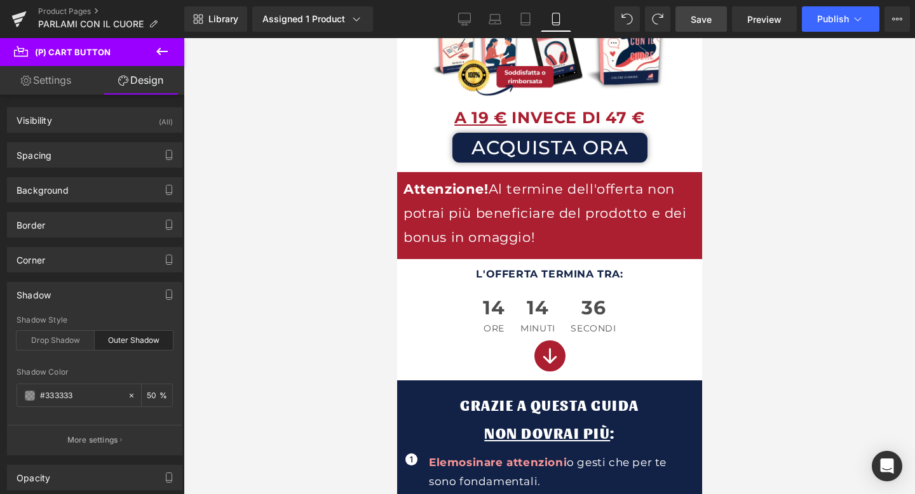
click at [703, 20] on span "Save" at bounding box center [701, 19] width 21 height 13
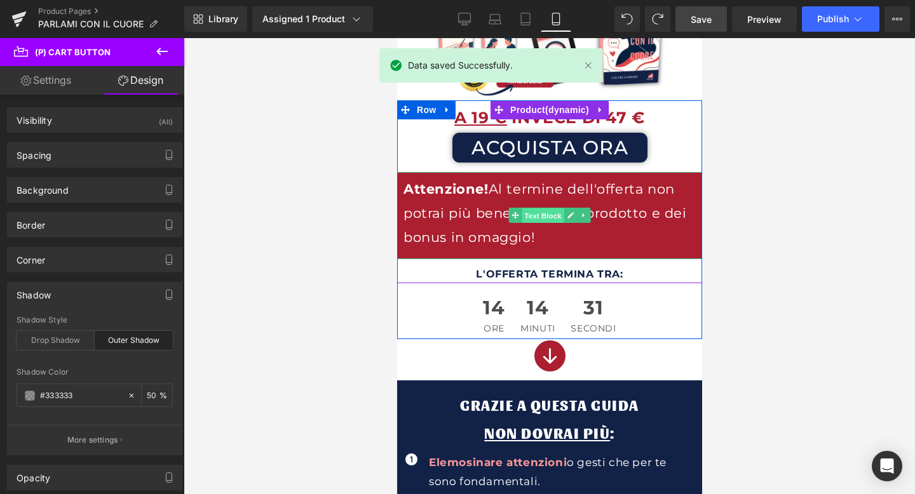
click at [531, 214] on span "Text Block" at bounding box center [542, 215] width 42 height 15
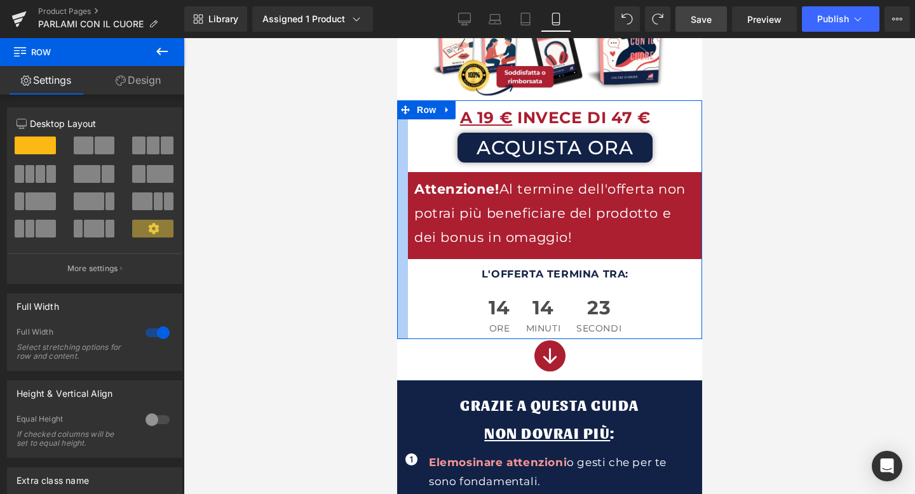
drag, startPoint x: 399, startPoint y: 198, endPoint x: 410, endPoint y: 218, distance: 23.0
click at [410, 218] on div "A 19 € INVECE DI 47 € Text Block ACQUISTA ORA (P) Cart Button Attenzione! Al te…" at bounding box center [549, 219] width 305 height 239
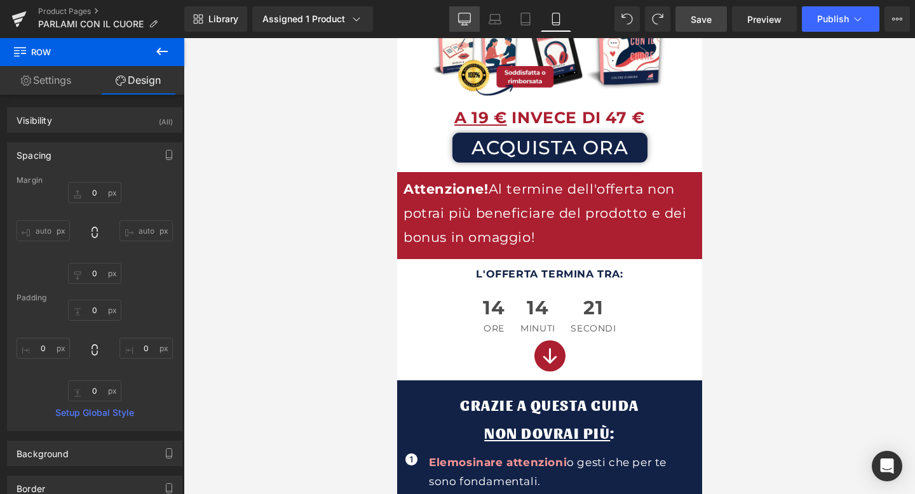
click at [468, 24] on icon at bounding box center [464, 19] width 13 height 13
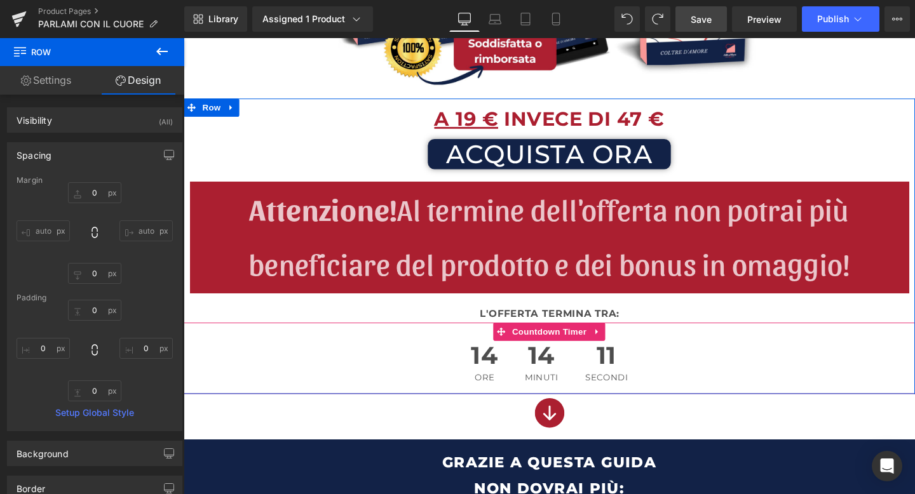
scroll to position [348, 0]
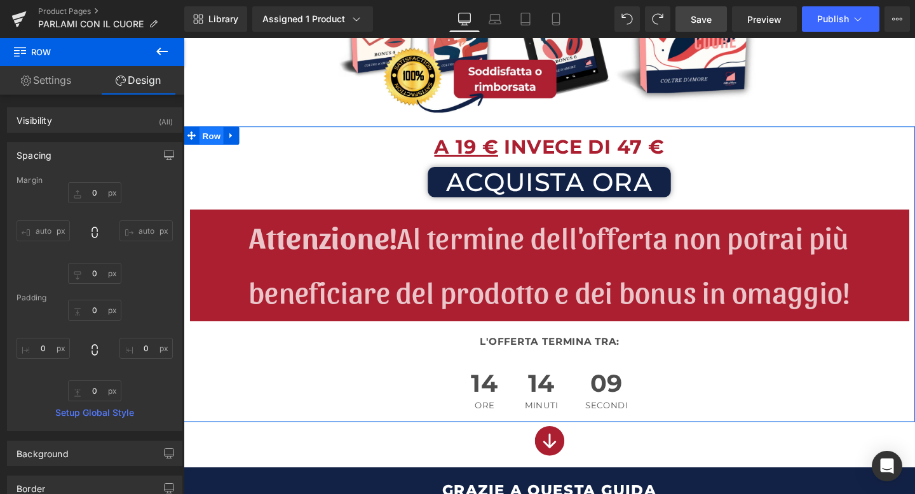
click at [212, 149] on span "Row" at bounding box center [212, 141] width 25 height 19
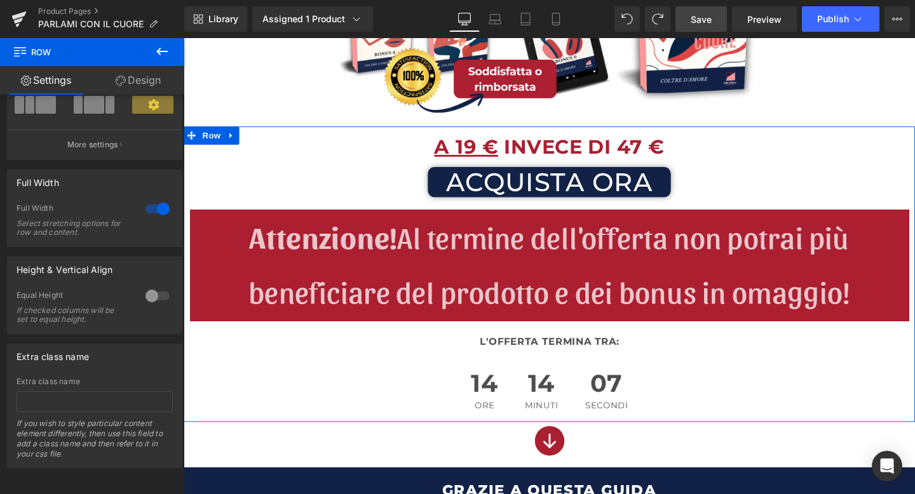
scroll to position [0, 0]
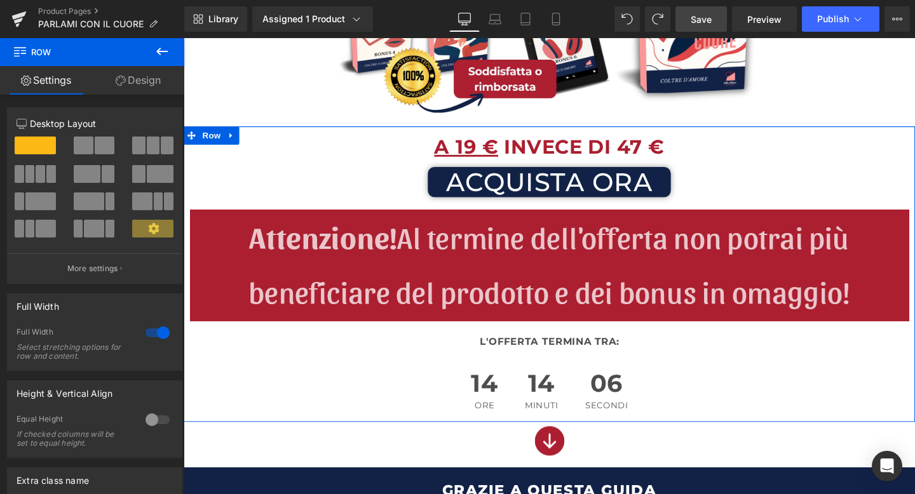
click at [139, 87] on link "Design" at bounding box center [138, 80] width 92 height 29
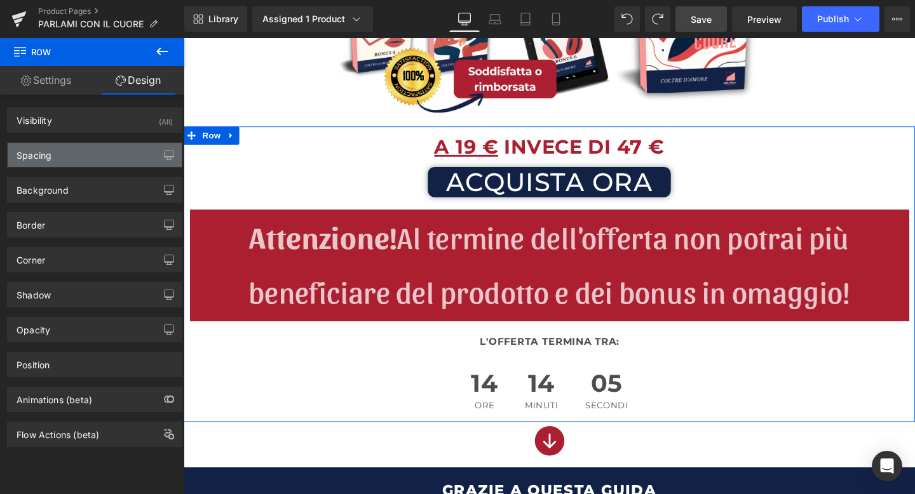
click at [72, 166] on div "Spacing" at bounding box center [95, 155] width 174 height 24
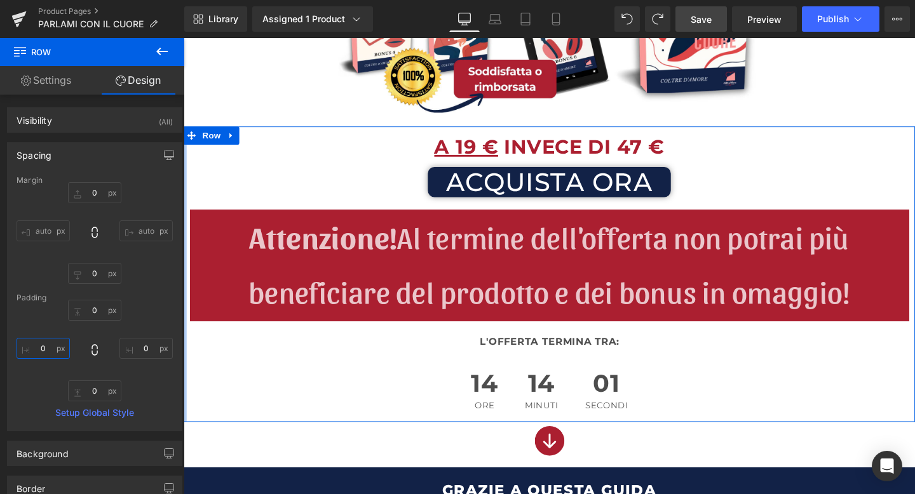
click at [40, 342] on input "0" at bounding box center [43, 348] width 53 height 21
type input "2'"
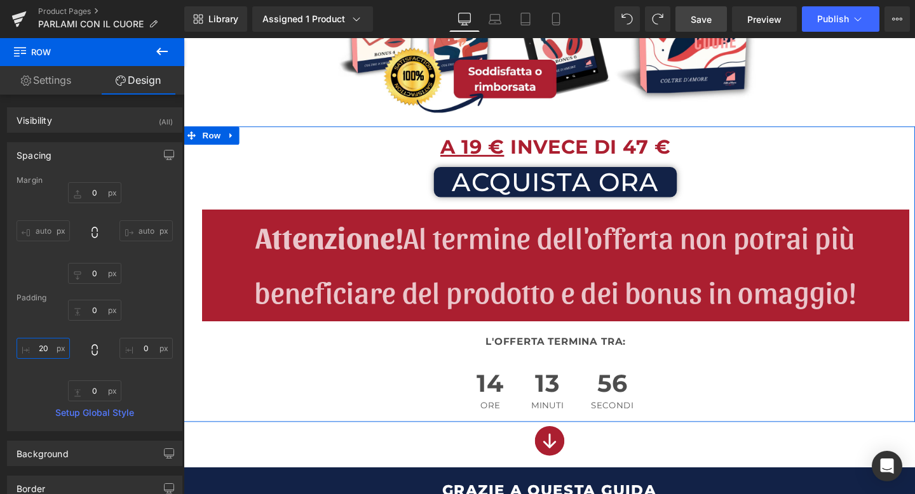
type input "2"
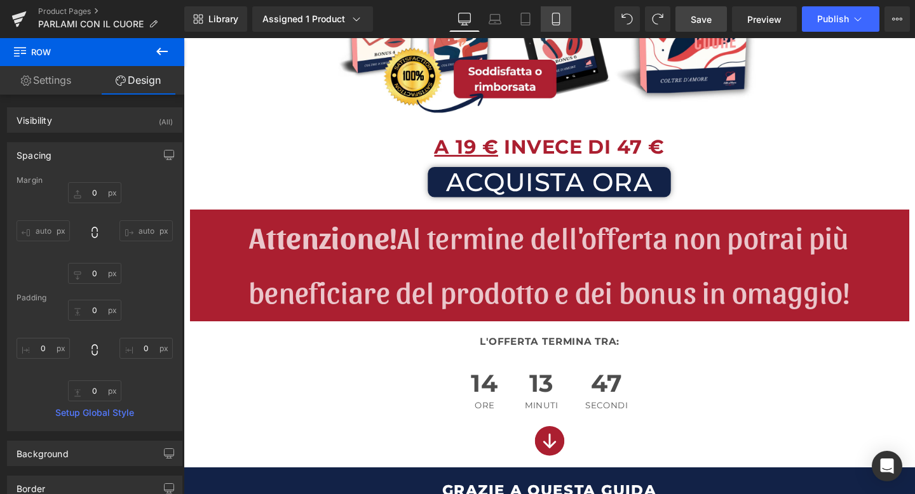
click at [550, 14] on icon at bounding box center [556, 19] width 13 height 13
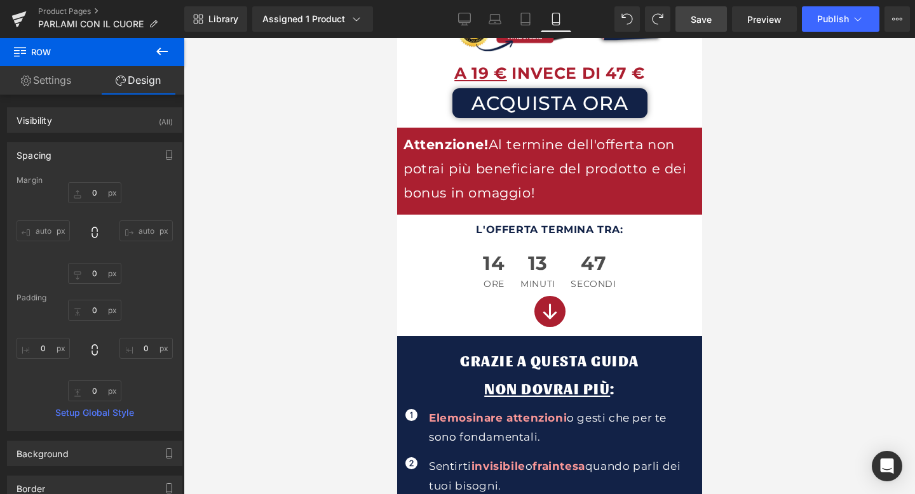
scroll to position [237, 0]
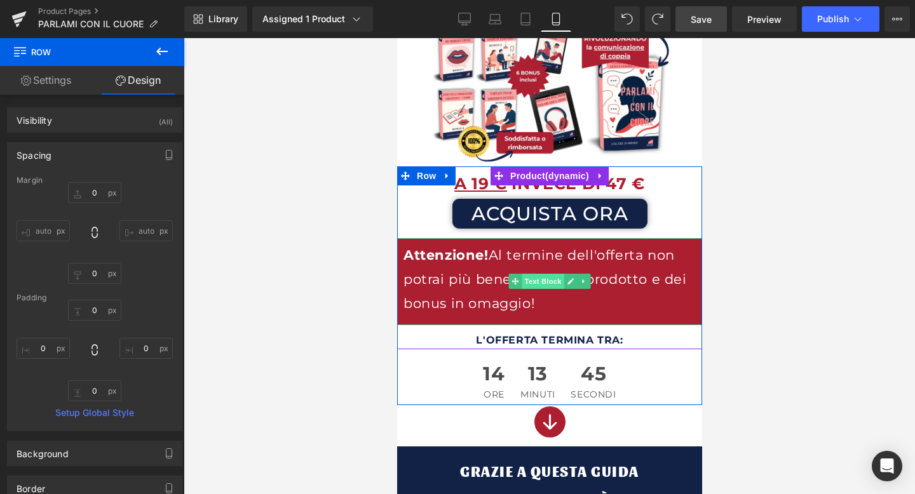
click at [536, 278] on span "Text Block" at bounding box center [542, 281] width 42 height 15
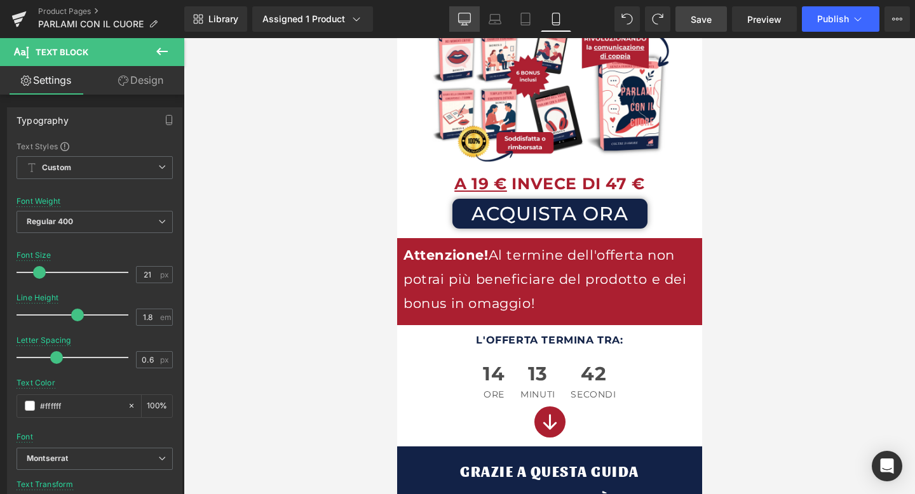
click at [464, 11] on link "Desktop" at bounding box center [464, 18] width 31 height 25
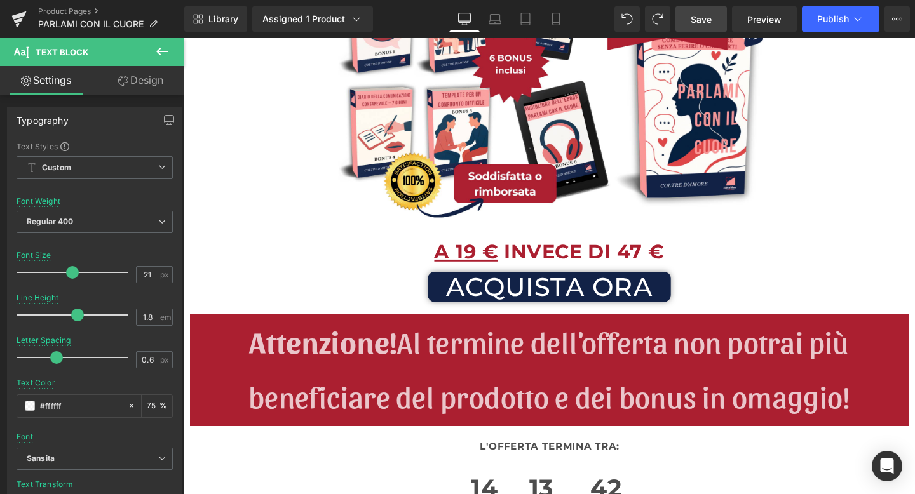
scroll to position [417, 0]
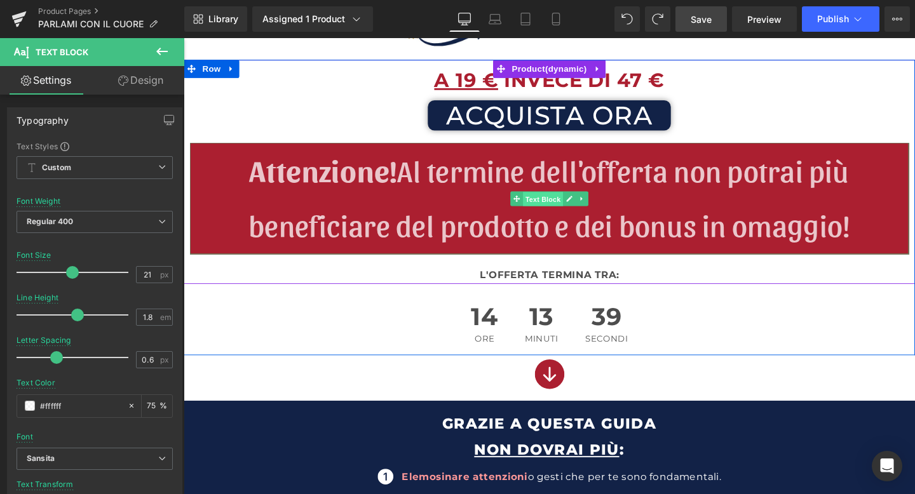
click at [546, 208] on span "Text Block" at bounding box center [561, 207] width 42 height 15
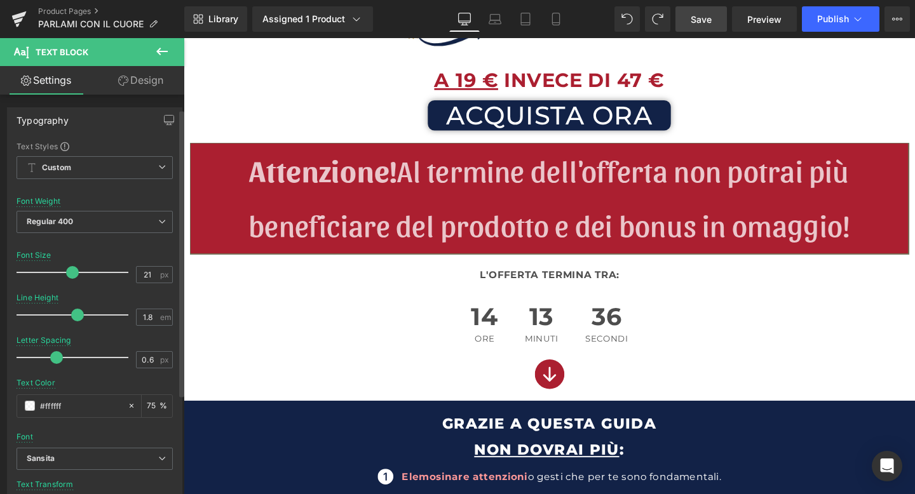
scroll to position [48, 0]
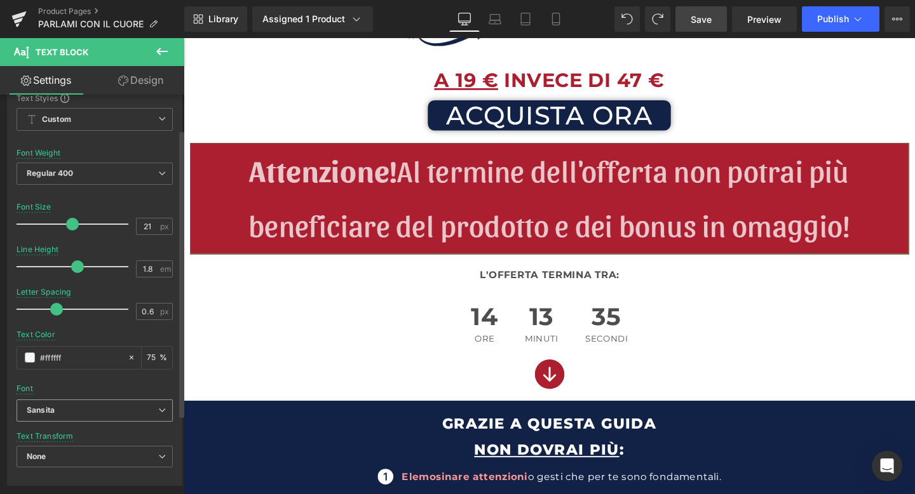
click at [55, 417] on span "Sansita" at bounding box center [95, 411] width 156 height 22
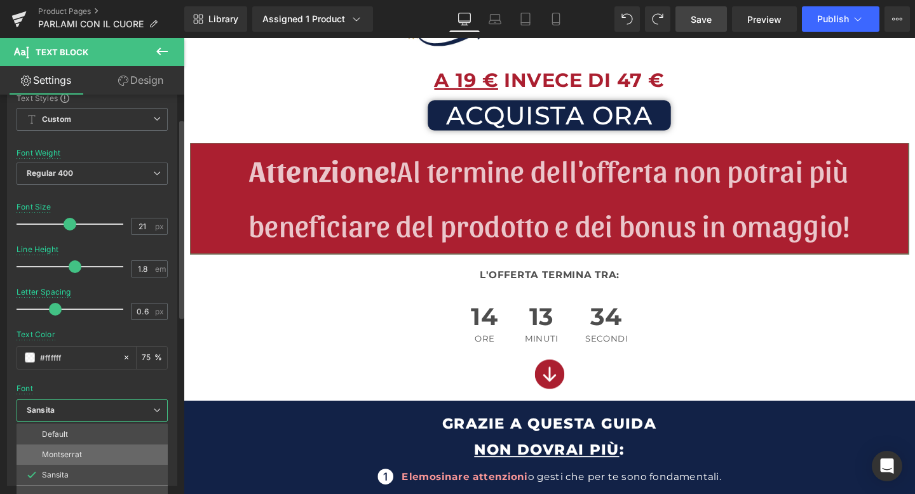
click at [55, 452] on p "Montserrat" at bounding box center [62, 455] width 40 height 9
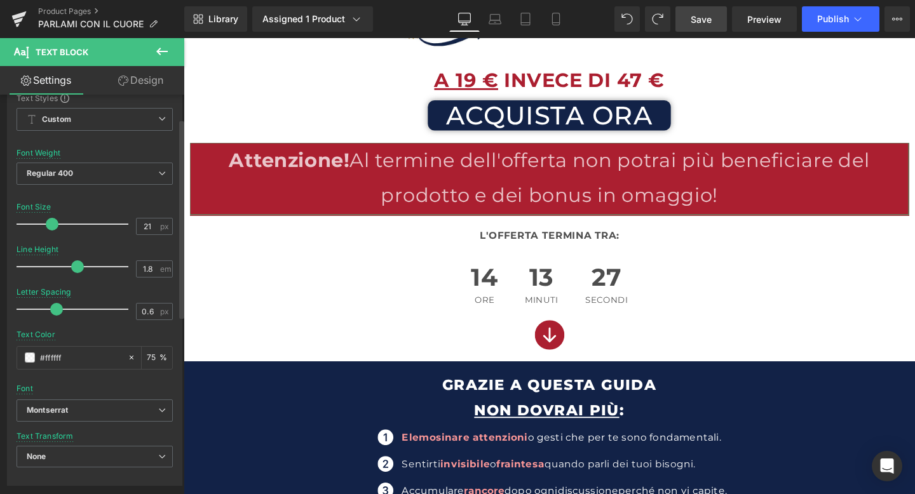
drag, startPoint x: 72, startPoint y: 226, endPoint x: 52, endPoint y: 226, distance: 19.7
click at [52, 226] on span at bounding box center [52, 224] width 13 height 13
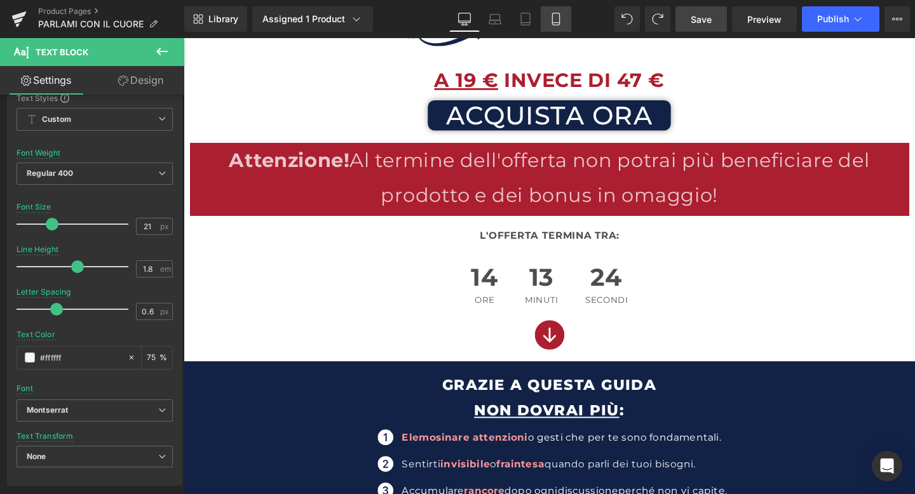
click at [551, 11] on link "Mobile" at bounding box center [556, 18] width 31 height 25
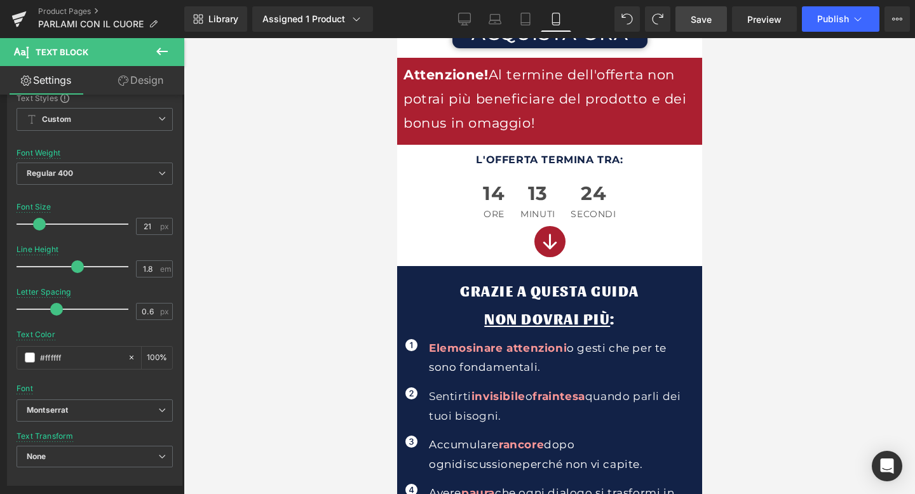
scroll to position [291, 0]
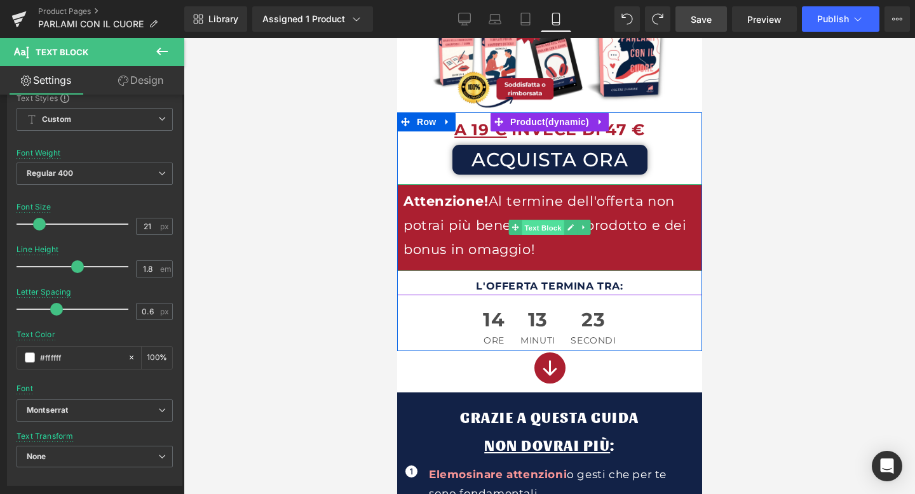
click at [542, 229] on span "Text Block" at bounding box center [542, 227] width 42 height 15
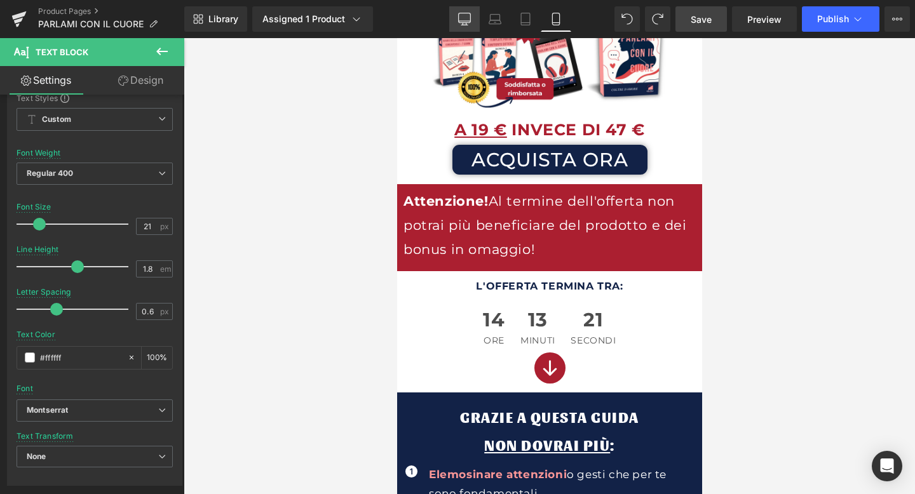
click at [468, 28] on link "Desktop" at bounding box center [464, 18] width 31 height 25
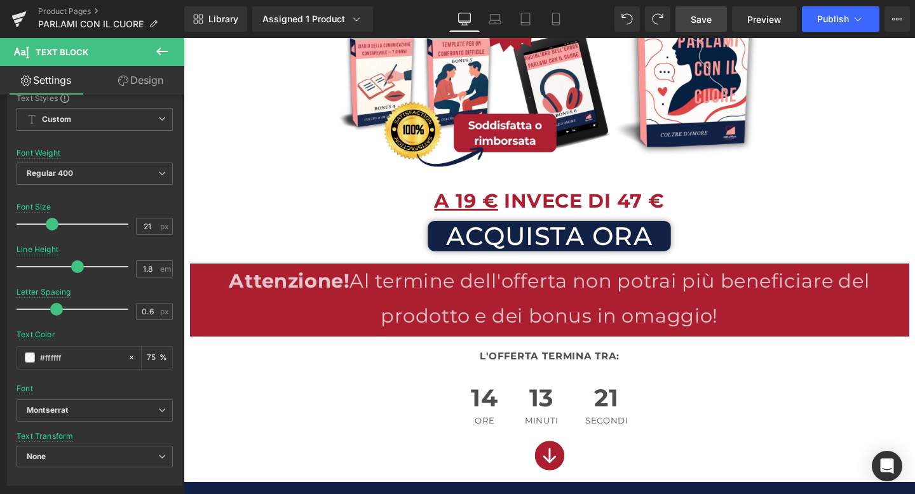
scroll to position [471, 0]
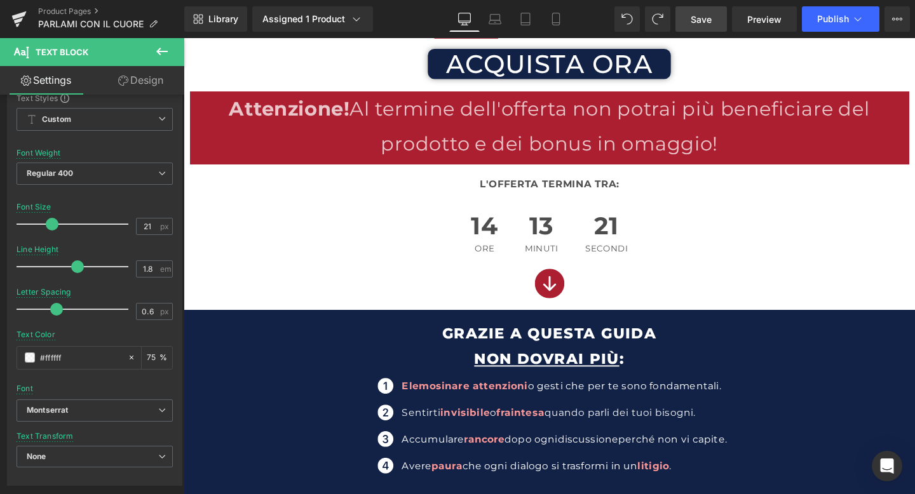
click at [710, 17] on span "Save" at bounding box center [701, 19] width 21 height 13
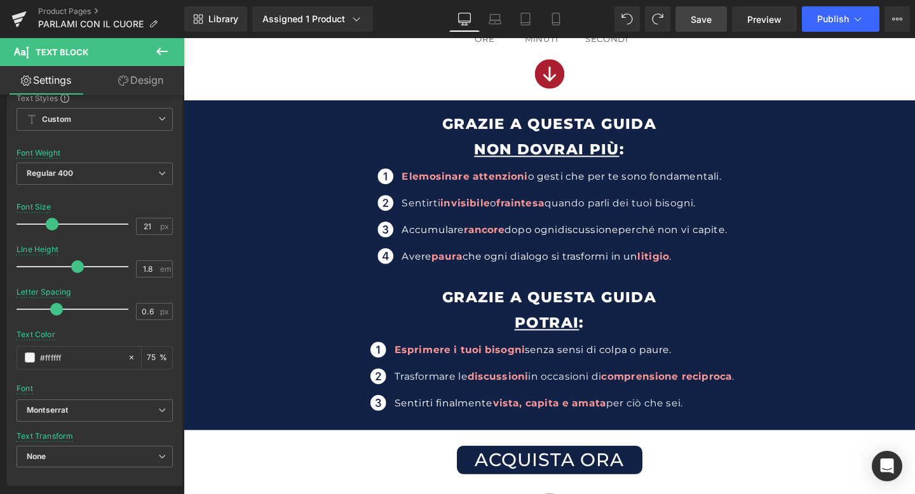
scroll to position [723, 0]
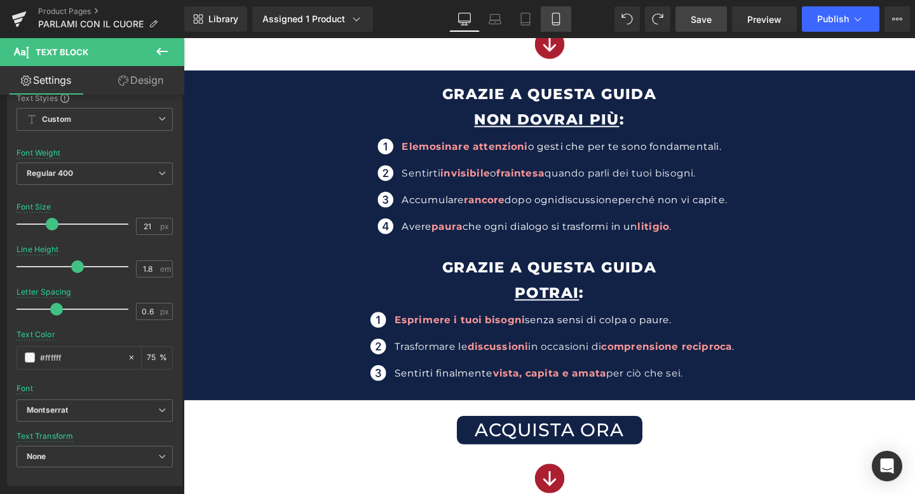
click at [555, 29] on link "Mobile" at bounding box center [556, 18] width 31 height 25
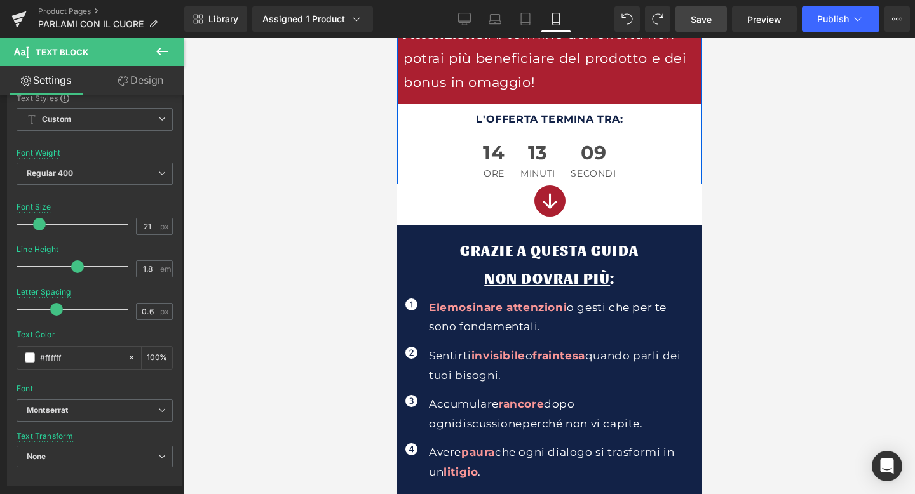
scroll to position [483, 0]
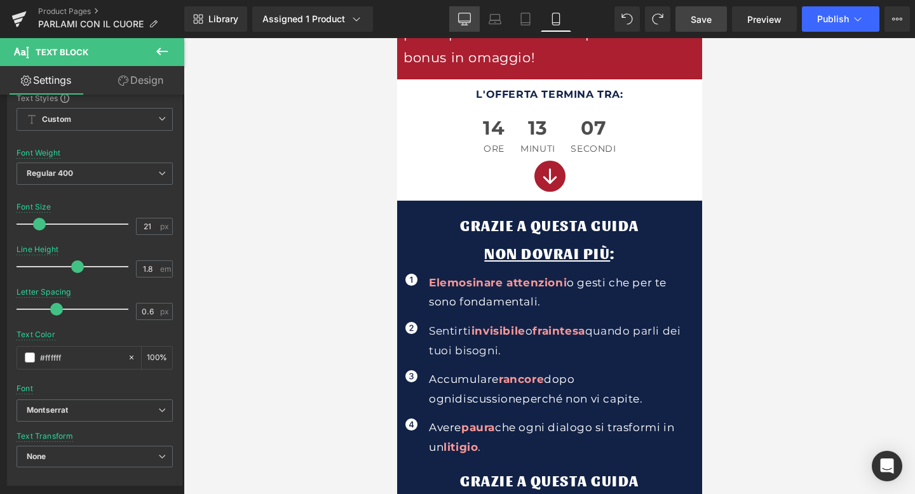
click at [473, 17] on link "Desktop" at bounding box center [464, 18] width 31 height 25
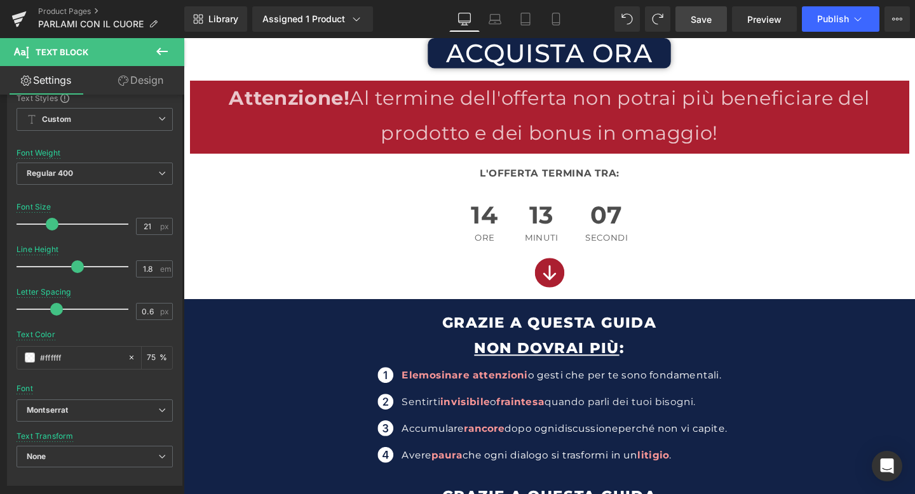
scroll to position [463, 0]
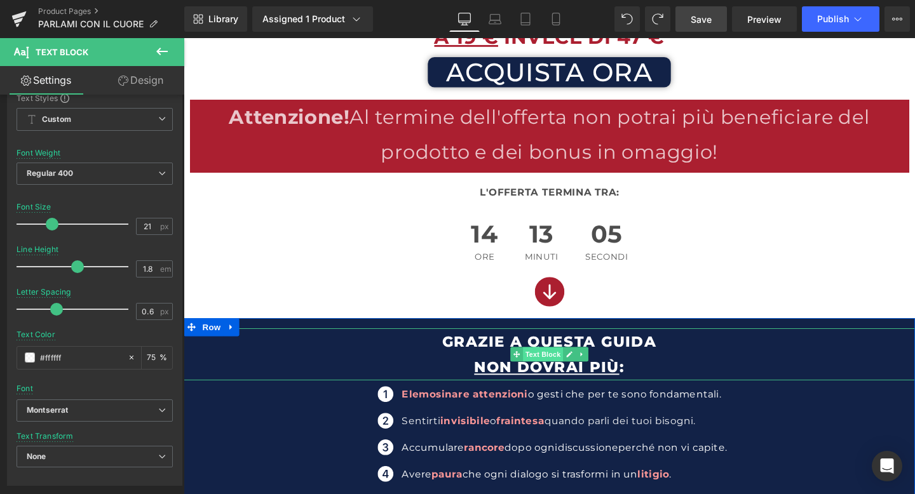
click at [557, 365] on span "Text Block" at bounding box center [561, 370] width 42 height 15
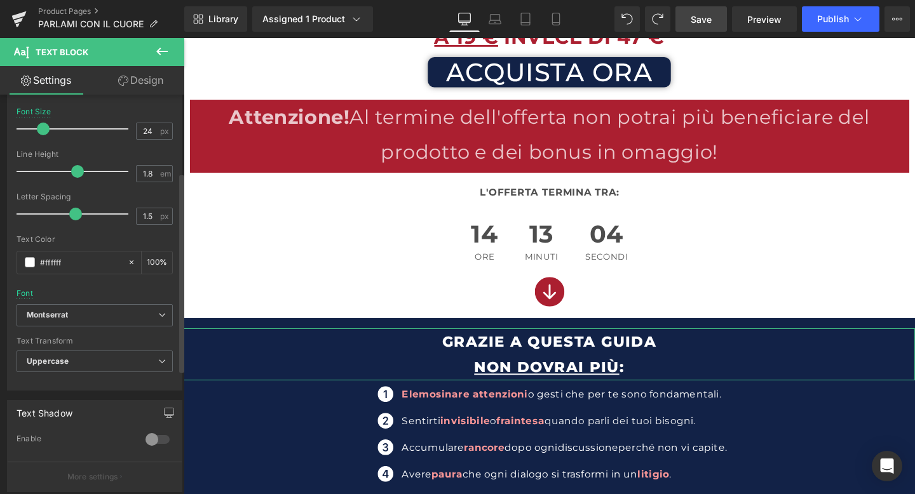
scroll to position [163, 0]
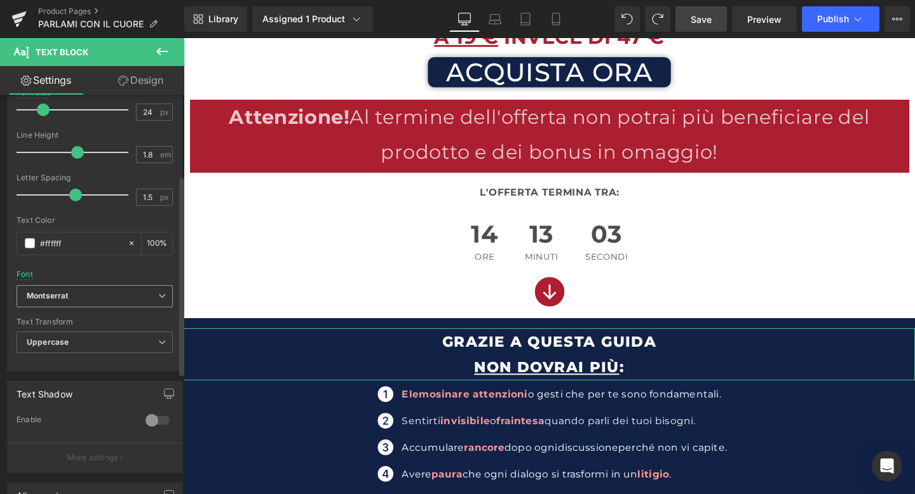
click at [74, 301] on span "Montserrat" at bounding box center [95, 296] width 156 height 22
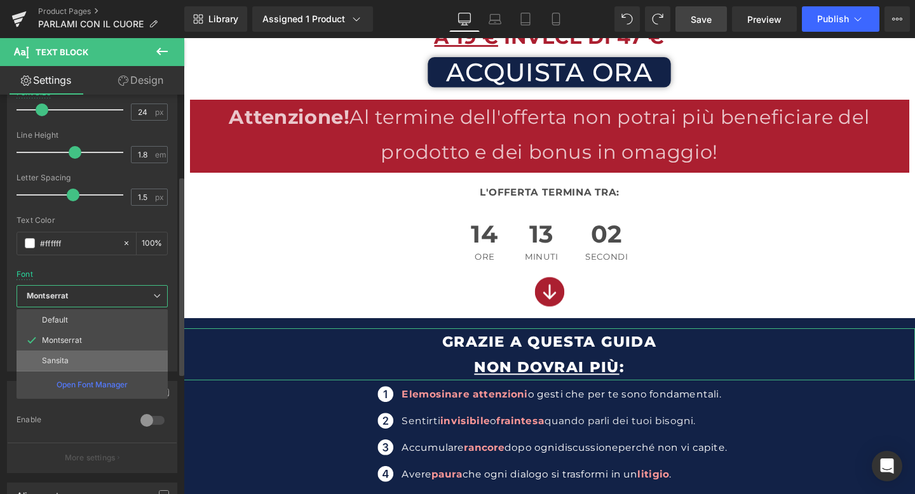
click at [61, 355] on li "Sansita" at bounding box center [92, 361] width 151 height 20
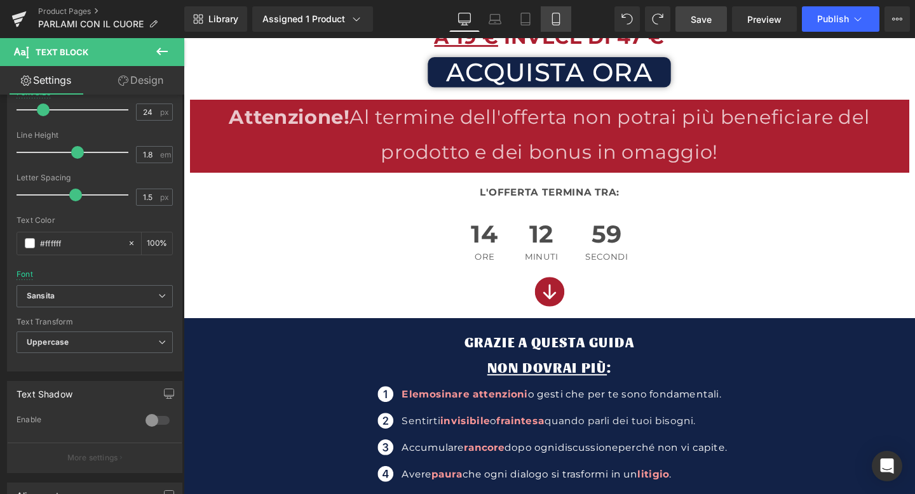
click at [563, 14] on link "Mobile" at bounding box center [556, 18] width 31 height 25
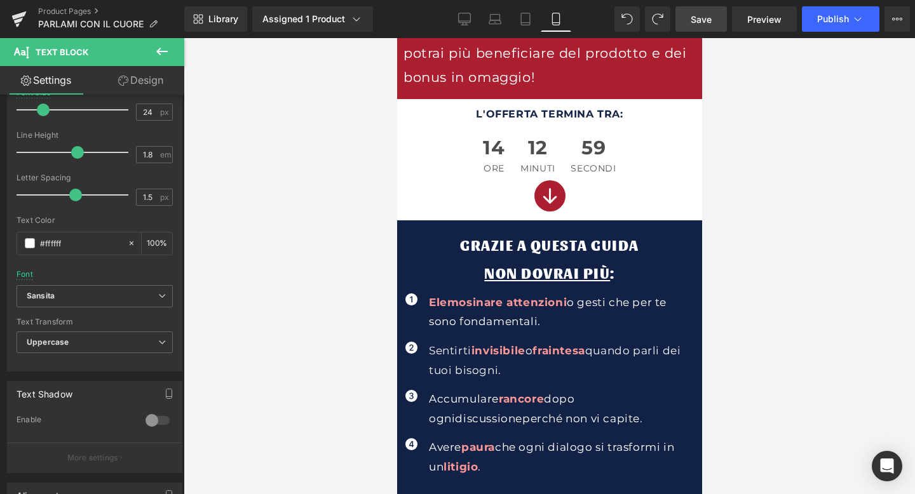
scroll to position [316, 0]
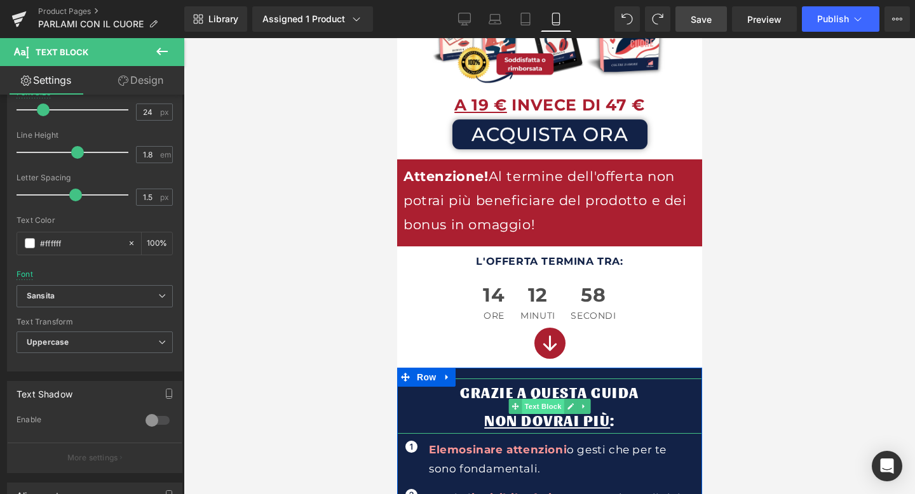
click at [543, 406] on span "Text Block" at bounding box center [542, 406] width 42 height 15
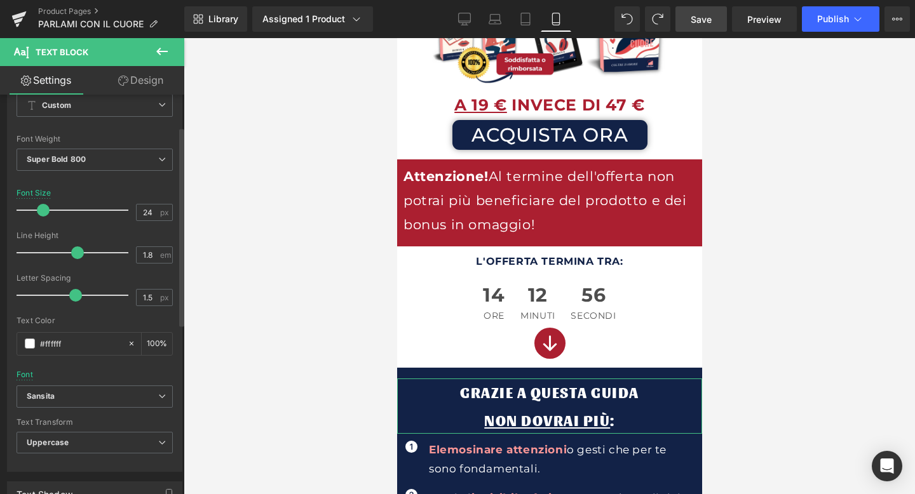
scroll to position [50, 0]
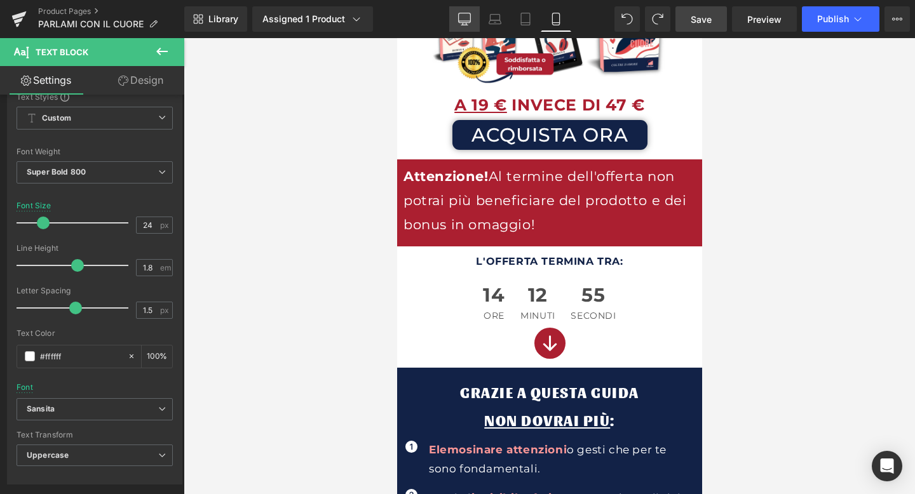
click at [457, 19] on link "Desktop" at bounding box center [464, 18] width 31 height 25
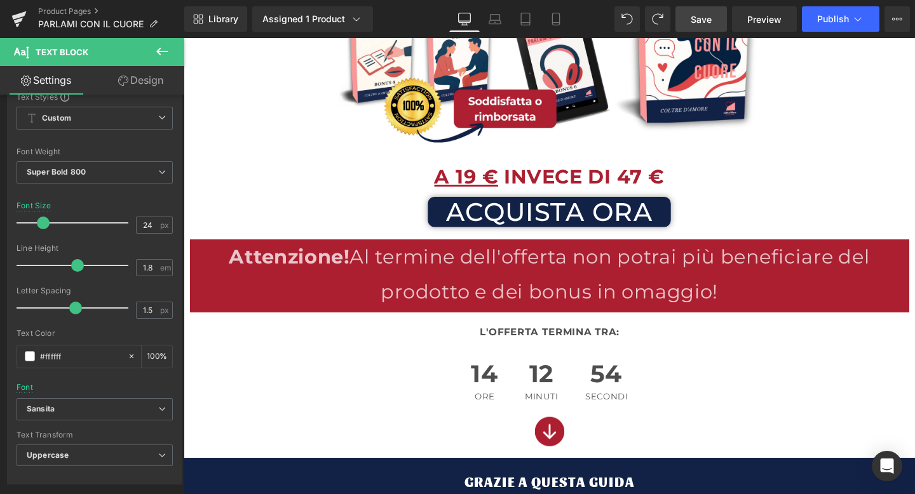
scroll to position [518, 0]
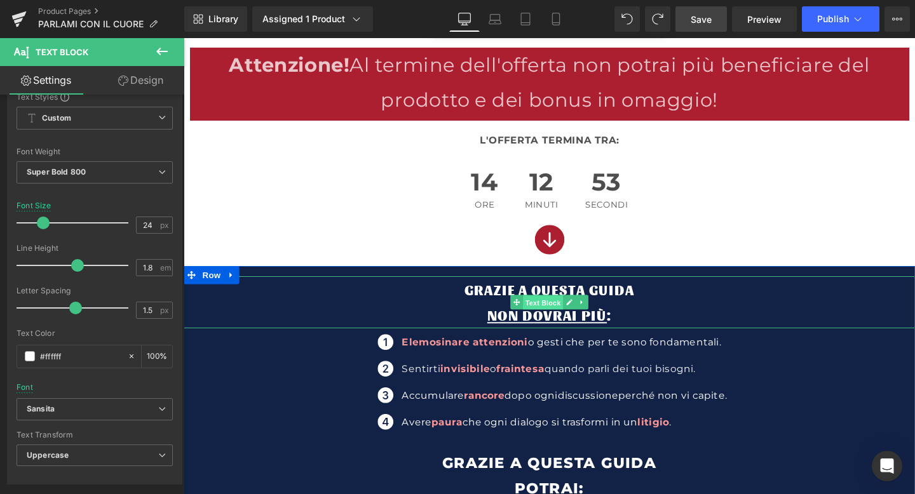
click at [547, 317] on span "Text Block" at bounding box center [561, 316] width 42 height 15
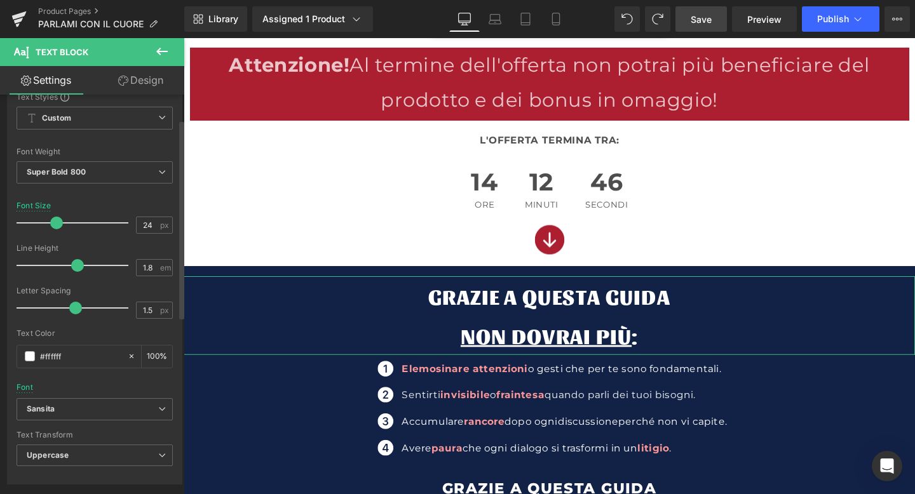
drag, startPoint x: 41, startPoint y: 224, endPoint x: 55, endPoint y: 225, distance: 13.4
click at [55, 225] on span at bounding box center [56, 223] width 13 height 13
click at [560, 13] on icon at bounding box center [556, 19] width 13 height 13
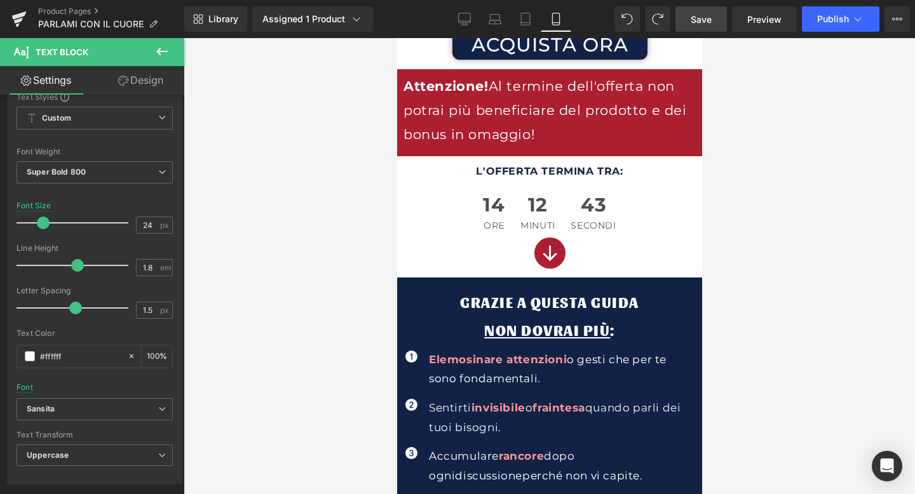
scroll to position [407, 0]
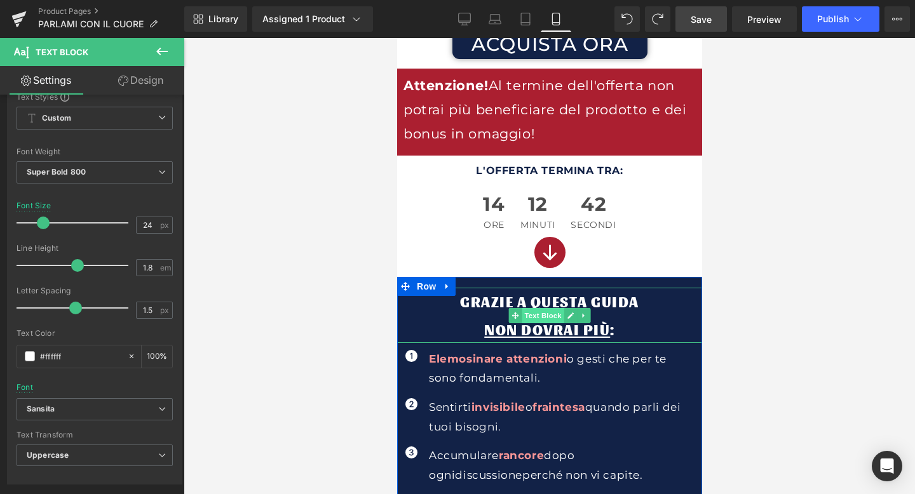
click at [529, 313] on span "Text Block" at bounding box center [542, 315] width 42 height 15
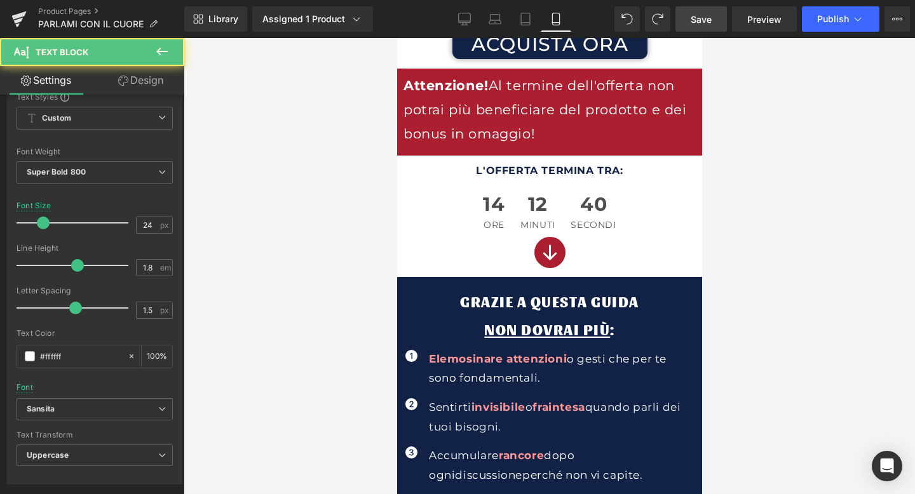
click at [462, 6] on div "Library Assigned 1 Product Product Preview PARLAMI CON IL CUORE Manage assigned…" at bounding box center [549, 19] width 731 height 38
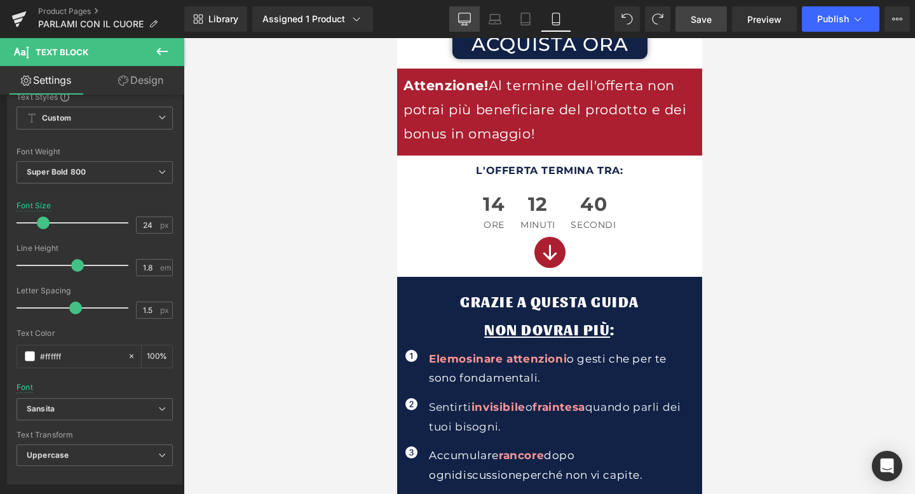
click at [463, 16] on icon at bounding box center [464, 19] width 13 height 13
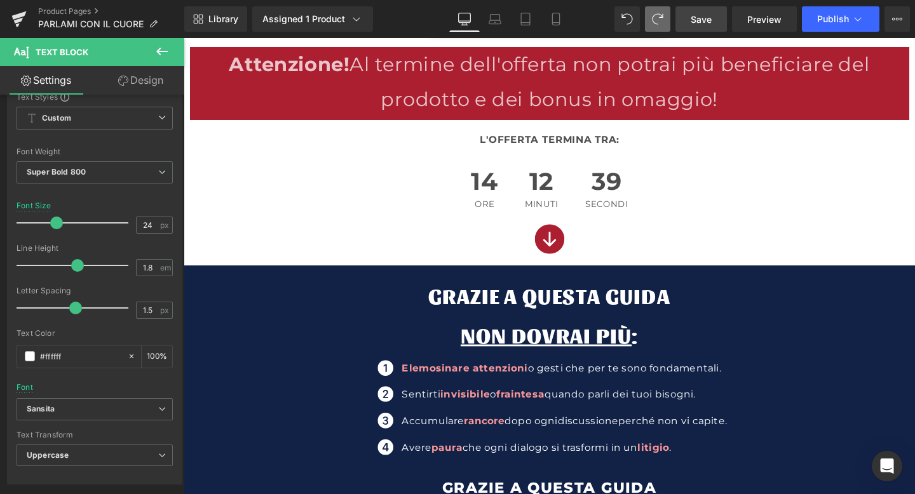
scroll to position [518, 0]
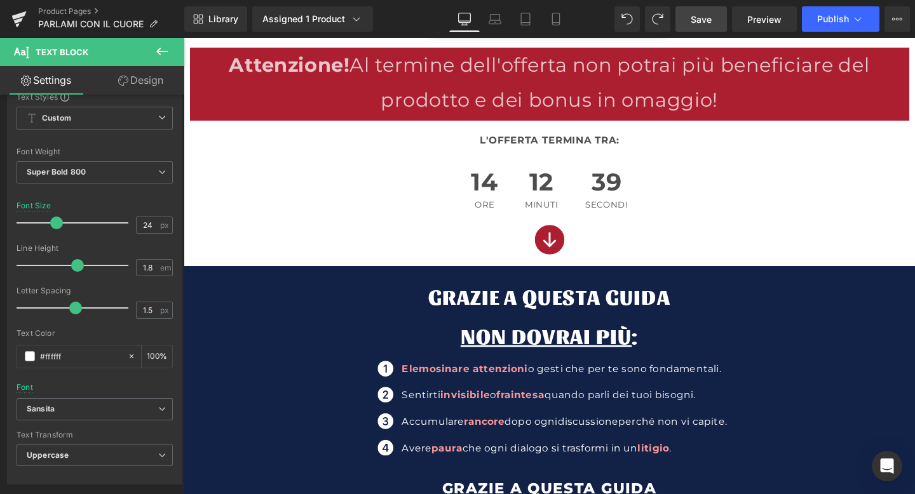
click at [694, 18] on span "Save" at bounding box center [701, 19] width 21 height 13
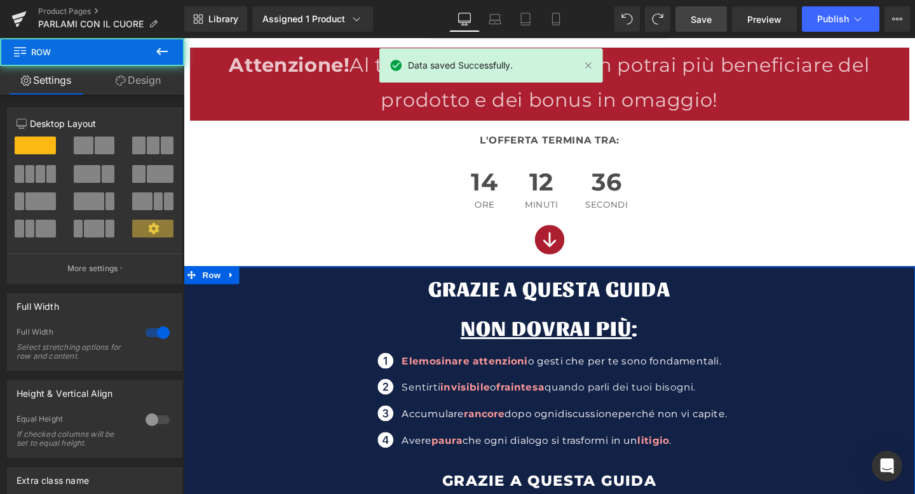
drag, startPoint x: 524, startPoint y: 287, endPoint x: 524, endPoint y: 279, distance: 7.6
click at [524, 279] on div at bounding box center [568, 279] width 769 height 3
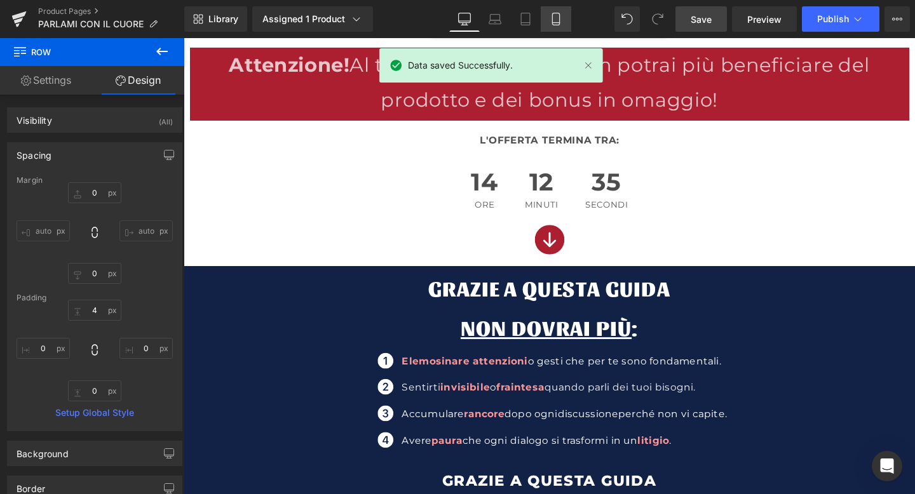
click at [549, 18] on link "Mobile" at bounding box center [556, 18] width 31 height 25
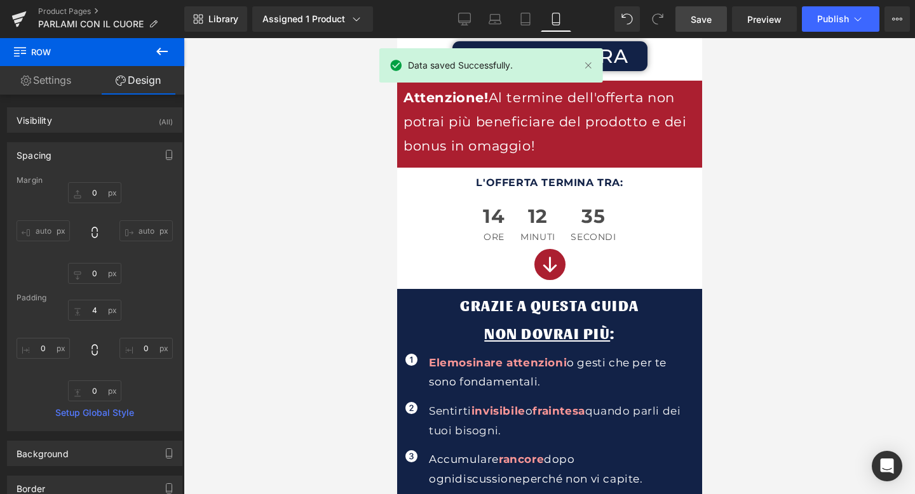
scroll to position [407, 0]
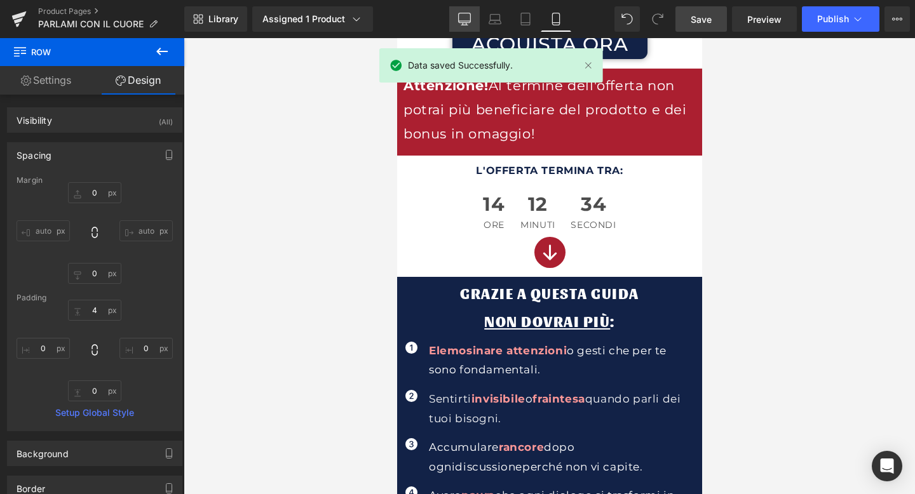
click at [466, 17] on icon at bounding box center [464, 19] width 13 height 13
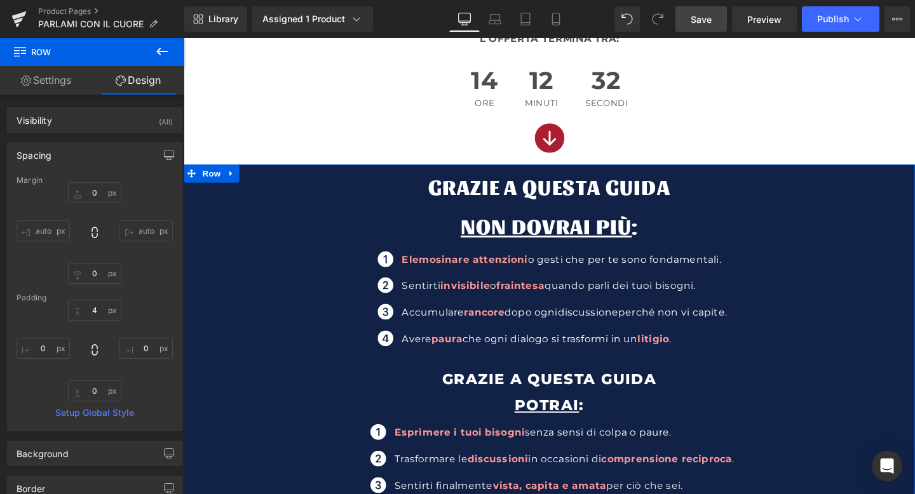
scroll to position [651, 0]
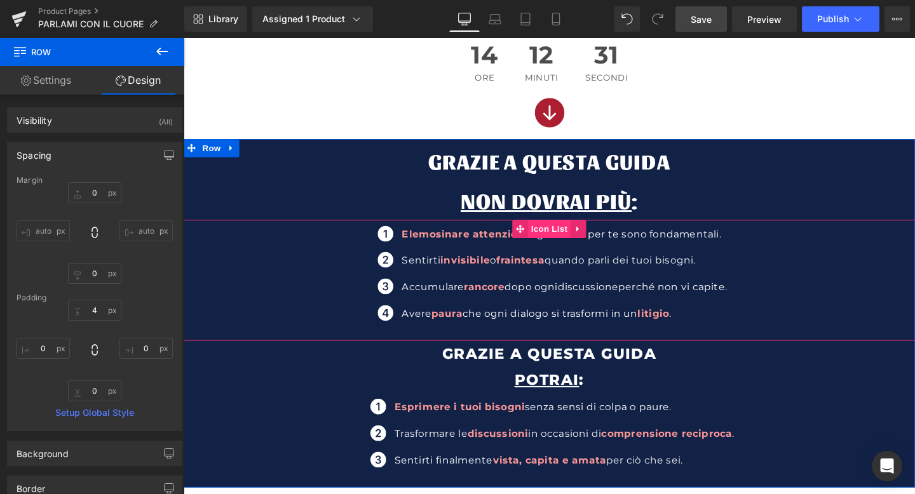
click at [557, 243] on span "Icon List" at bounding box center [568, 238] width 44 height 19
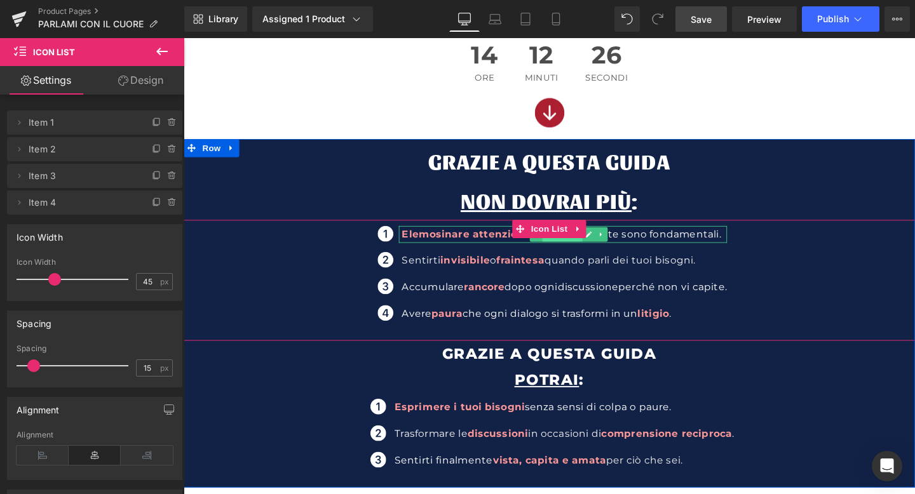
click at [563, 248] on span "Text Block" at bounding box center [581, 244] width 42 height 15
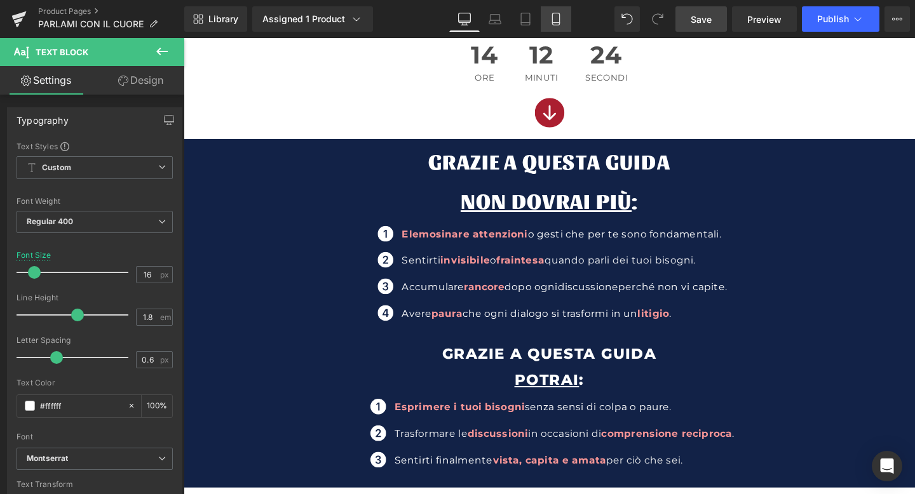
click at [556, 25] on link "Mobile" at bounding box center [556, 18] width 31 height 25
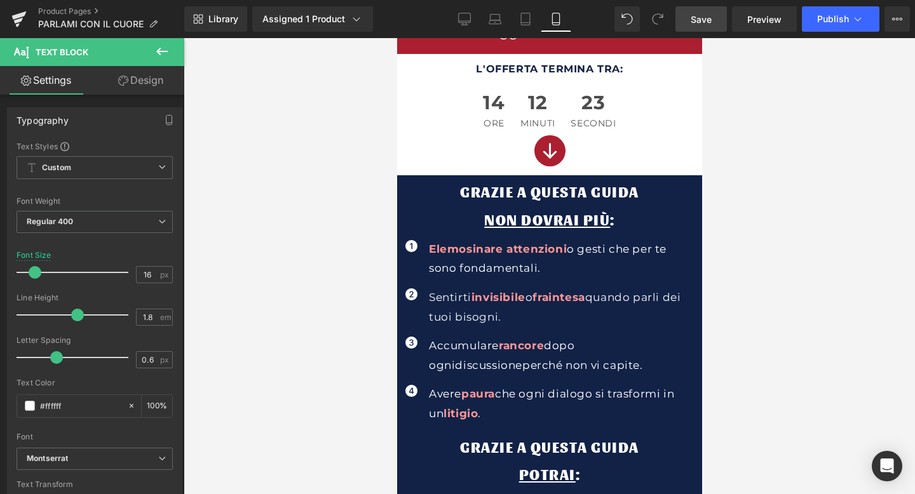
scroll to position [509, 0]
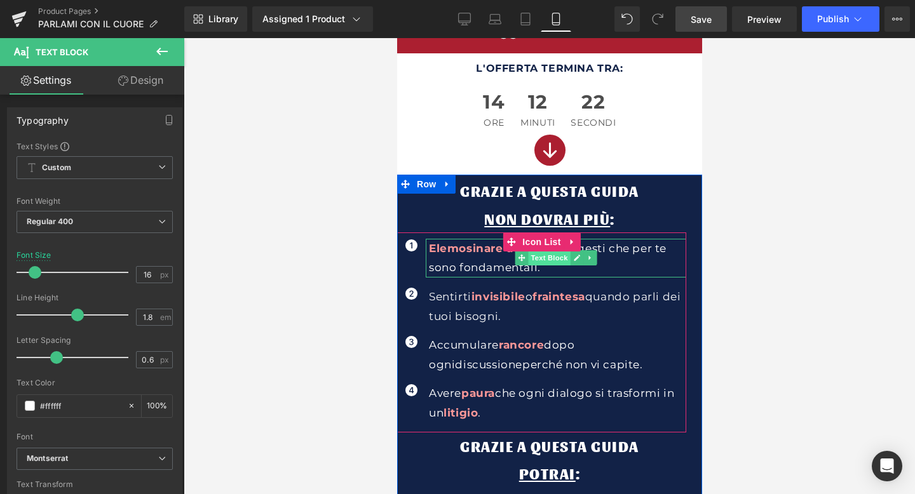
click at [539, 253] on span "Text Block" at bounding box center [548, 257] width 42 height 15
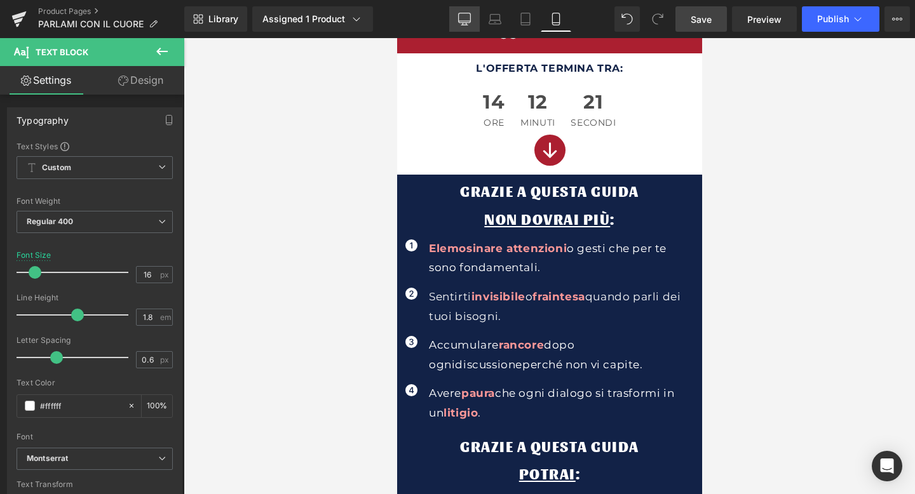
click at [469, 10] on link "Desktop" at bounding box center [464, 18] width 31 height 25
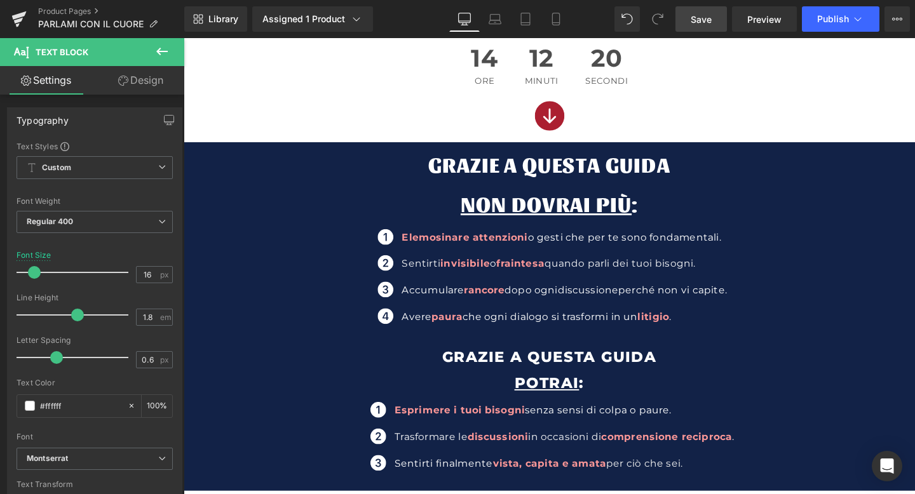
scroll to position [647, 0]
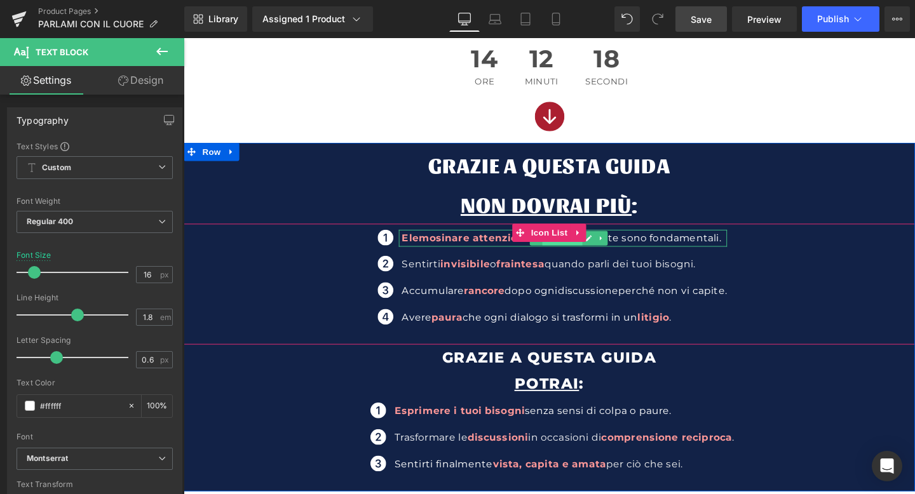
click at [564, 254] on span "Text Block" at bounding box center [581, 248] width 42 height 15
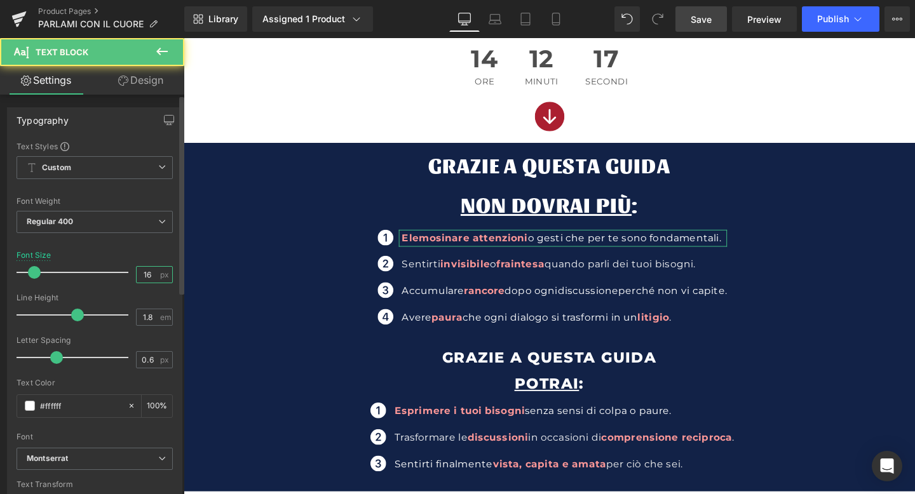
click at [147, 273] on input "16" at bounding box center [148, 275] width 22 height 16
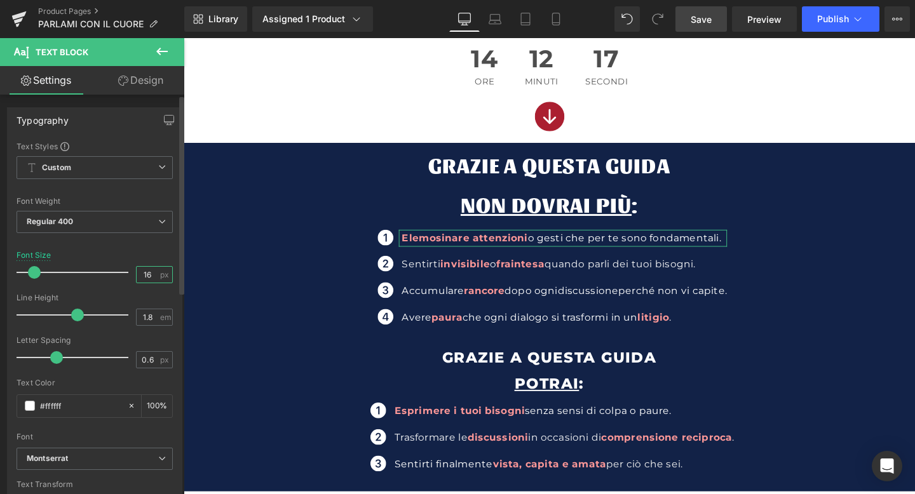
click at [147, 273] on input "16" at bounding box center [148, 275] width 22 height 16
type input "1"
type input "23"
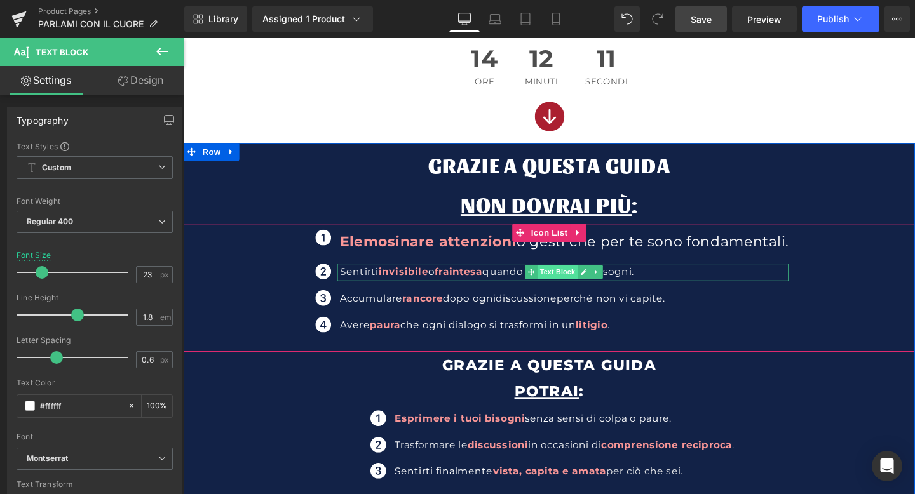
click at [578, 285] on span "Text Block" at bounding box center [577, 283] width 42 height 15
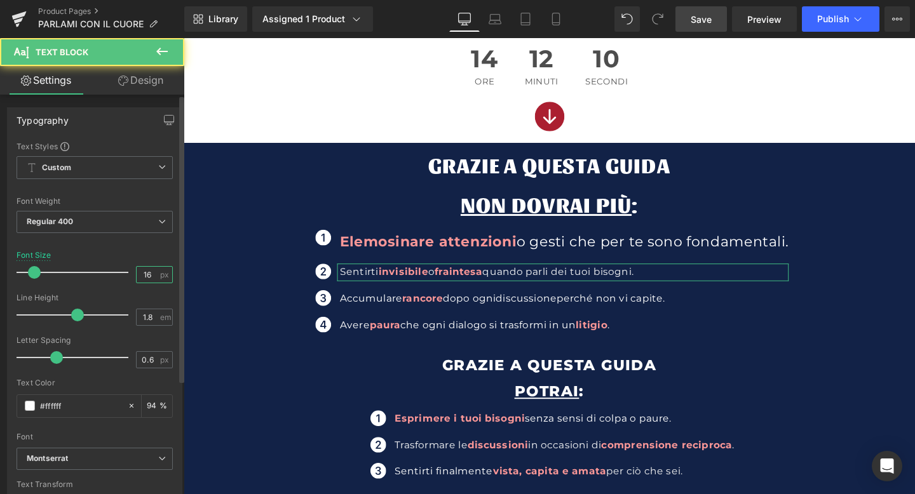
click at [145, 273] on input "16" at bounding box center [148, 275] width 22 height 16
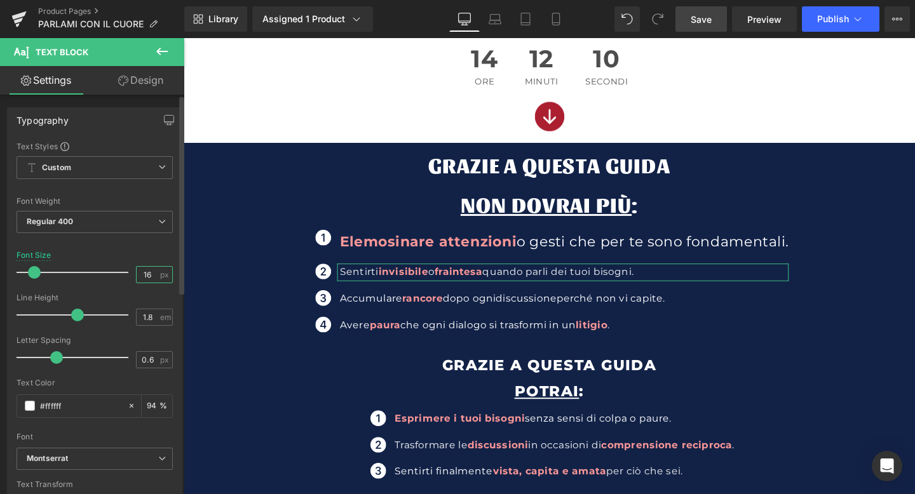
click at [145, 273] on input "16" at bounding box center [148, 275] width 22 height 16
drag, startPoint x: 144, startPoint y: 273, endPoint x: 138, endPoint y: 274, distance: 6.4
click at [138, 274] on input "16" at bounding box center [148, 275] width 22 height 16
type input "23"
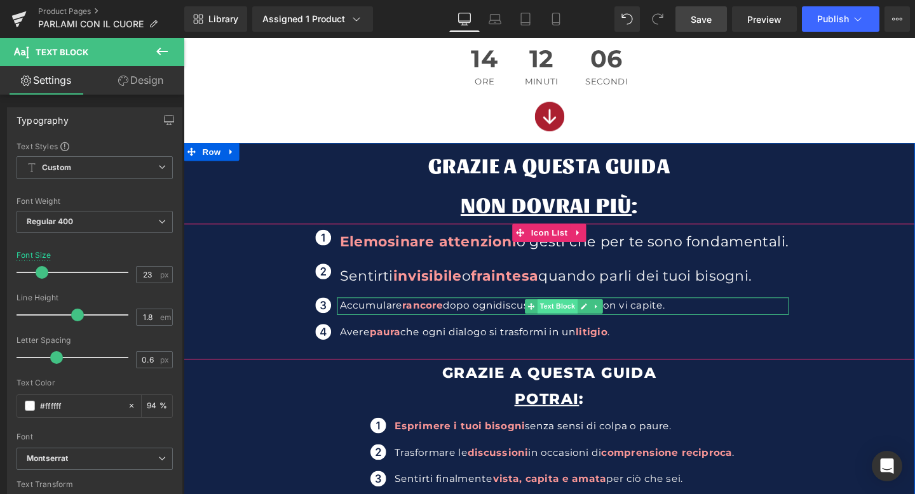
click at [560, 318] on span "Text Block" at bounding box center [577, 320] width 42 height 15
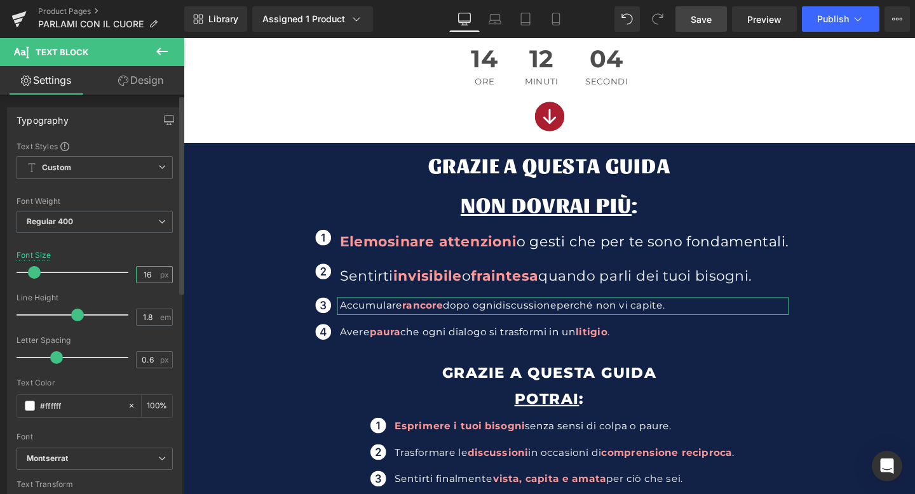
drag, startPoint x: 146, startPoint y: 274, endPoint x: 130, endPoint y: 275, distance: 16.6
click at [130, 275] on div "Font Size 16 px" at bounding box center [95, 272] width 156 height 43
type input "23"
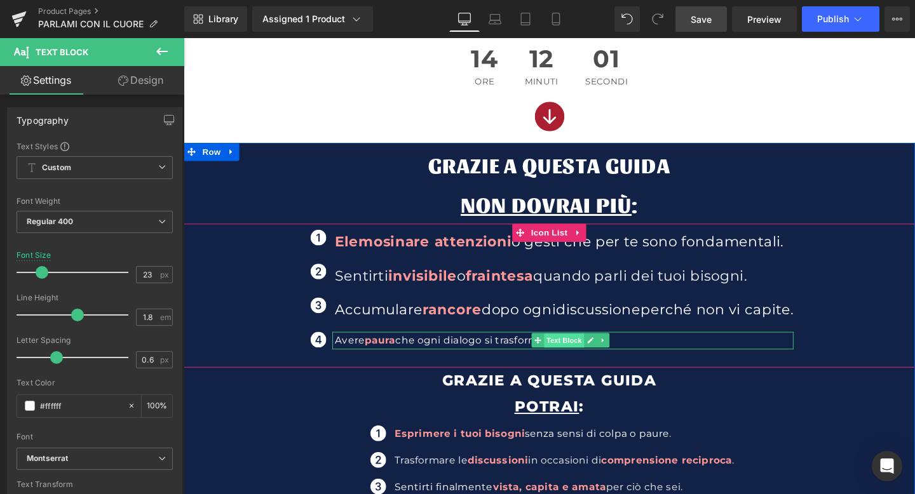
click at [566, 355] on span "Text Block" at bounding box center [584, 356] width 42 height 15
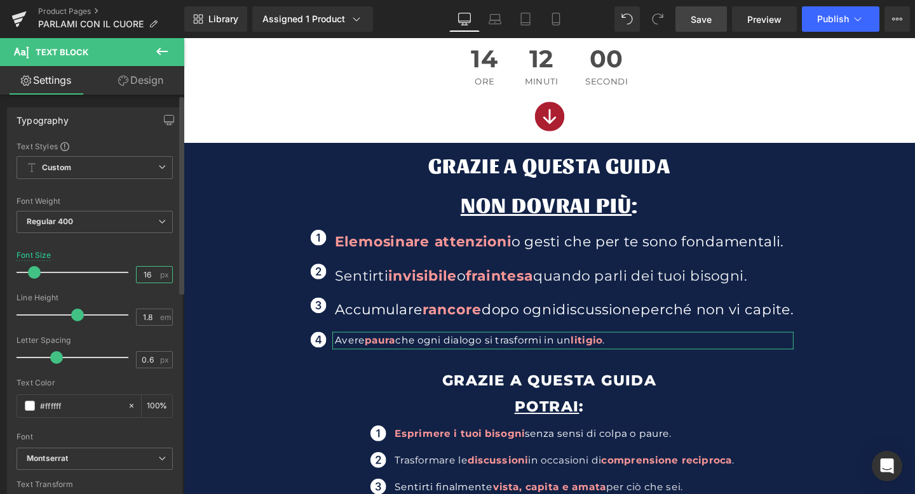
drag, startPoint x: 147, startPoint y: 274, endPoint x: 139, endPoint y: 274, distance: 8.9
click at [139, 274] on input "16" at bounding box center [148, 275] width 22 height 16
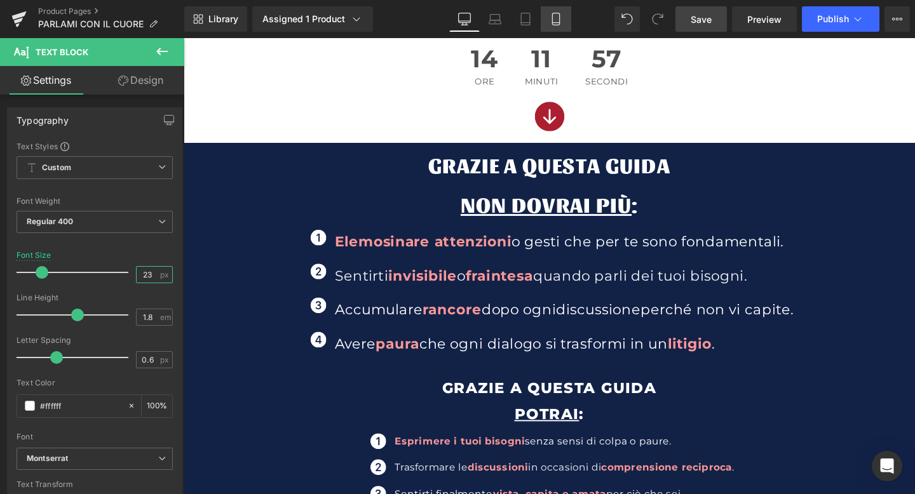
type input "23"
click at [557, 19] on icon at bounding box center [556, 19] width 13 height 13
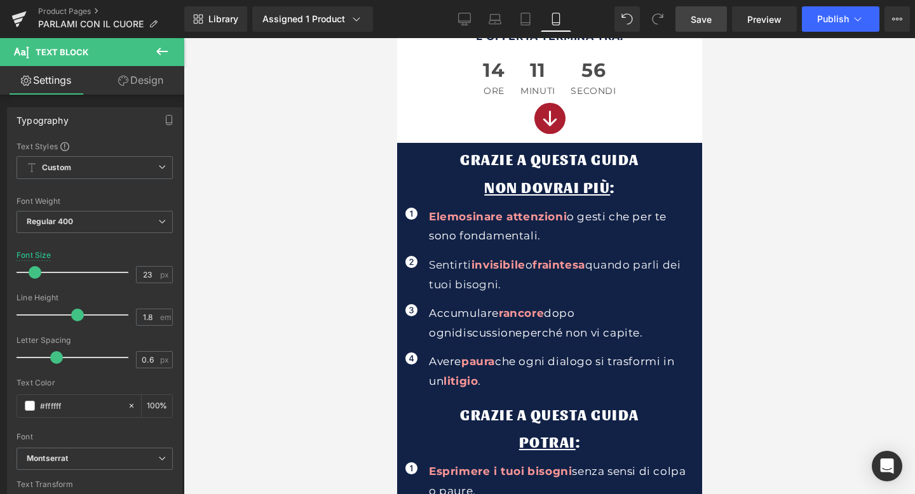
scroll to position [543, 0]
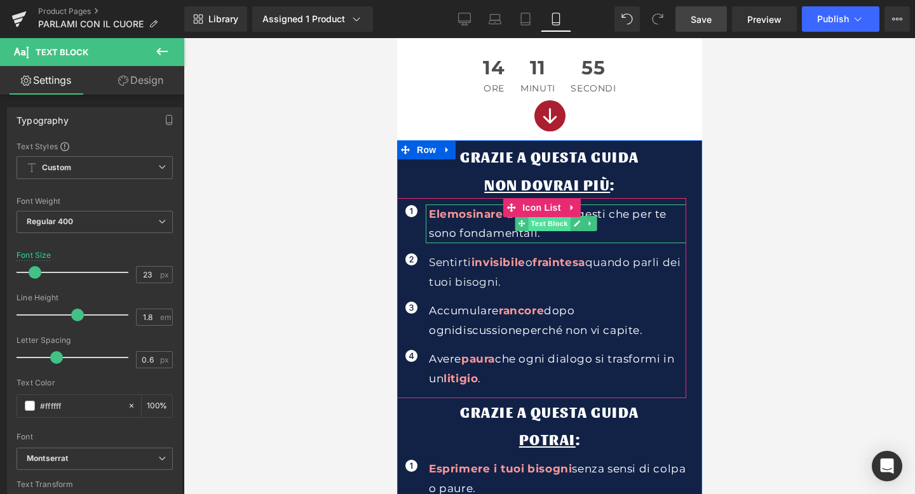
click at [534, 220] on span "Text Block" at bounding box center [548, 223] width 42 height 15
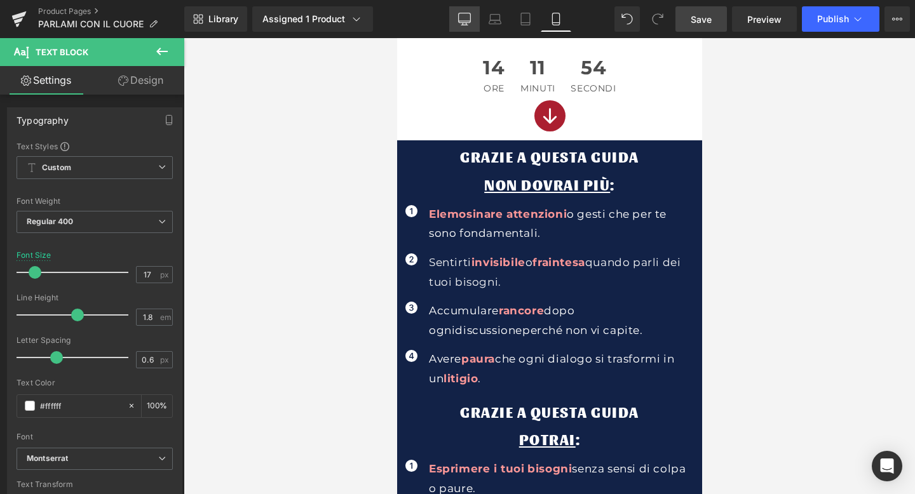
click at [467, 27] on link "Desktop" at bounding box center [464, 18] width 31 height 25
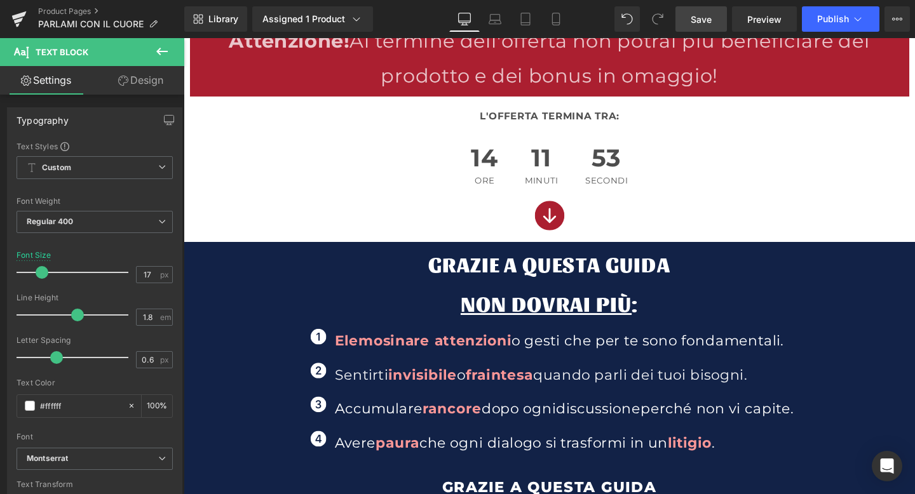
scroll to position [682, 0]
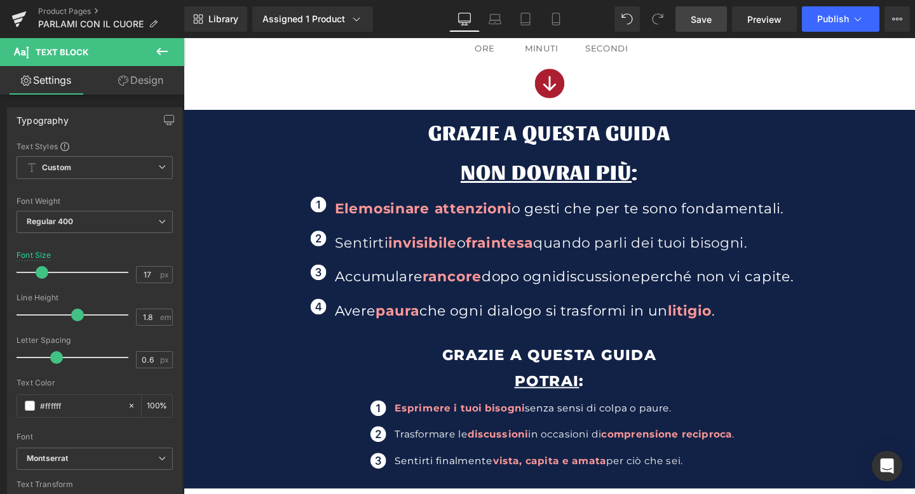
click at [694, 28] on link "Save" at bounding box center [700, 18] width 51 height 25
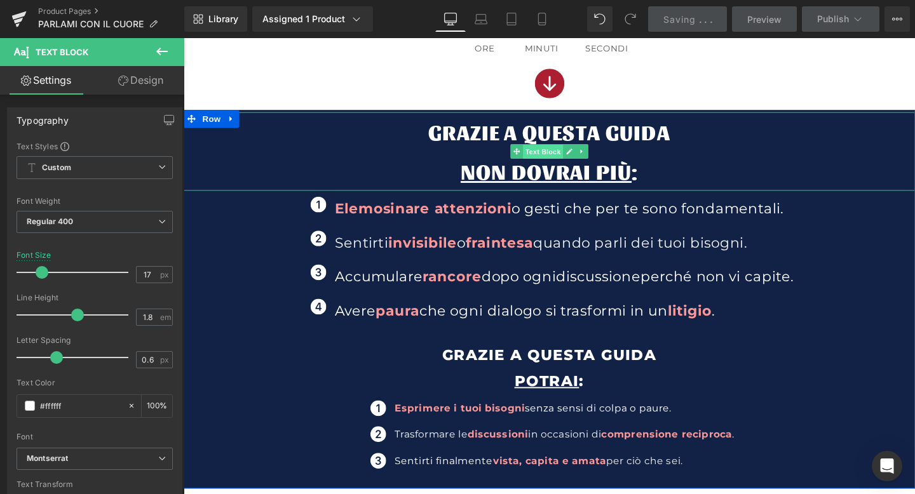
click at [559, 154] on span "Text Block" at bounding box center [561, 158] width 42 height 15
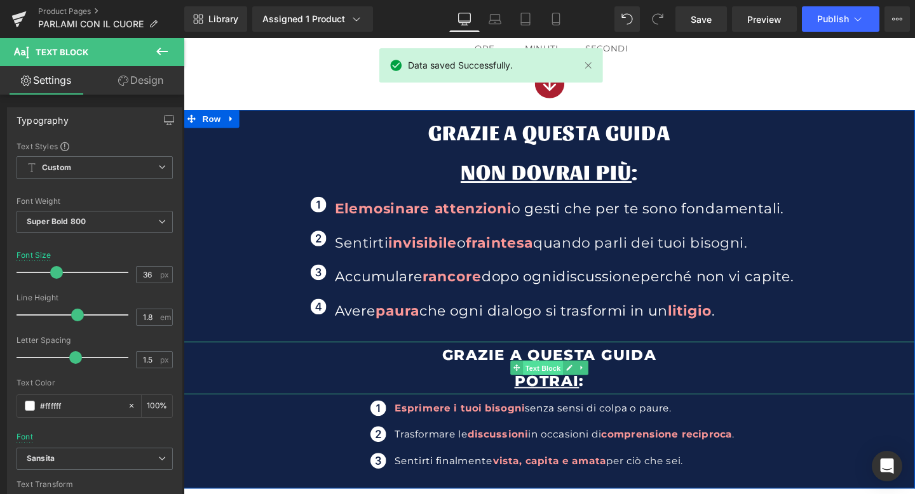
click at [560, 384] on span "Text Block" at bounding box center [561, 385] width 42 height 15
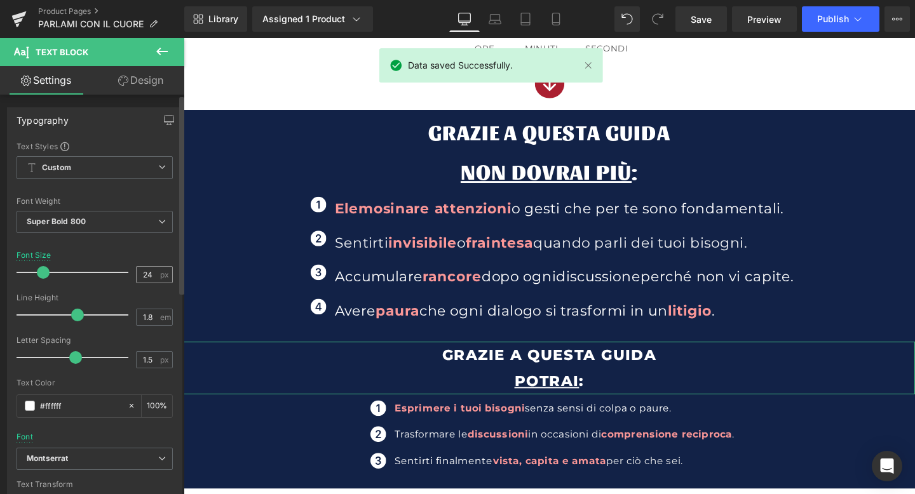
click at [154, 278] on div "24 px" at bounding box center [154, 274] width 37 height 17
drag, startPoint x: 151, startPoint y: 276, endPoint x: 131, endPoint y: 275, distance: 19.7
click at [137, 276] on input "24" at bounding box center [148, 275] width 22 height 16
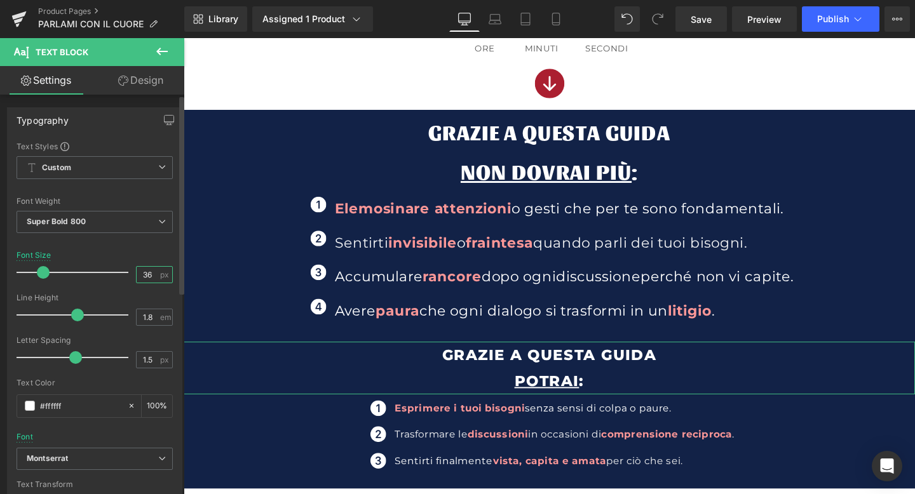
type input "36"
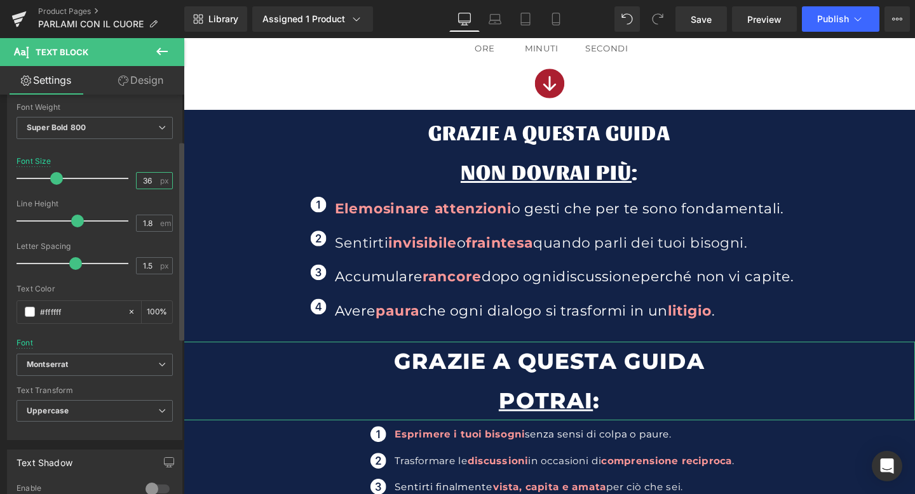
scroll to position [114, 0]
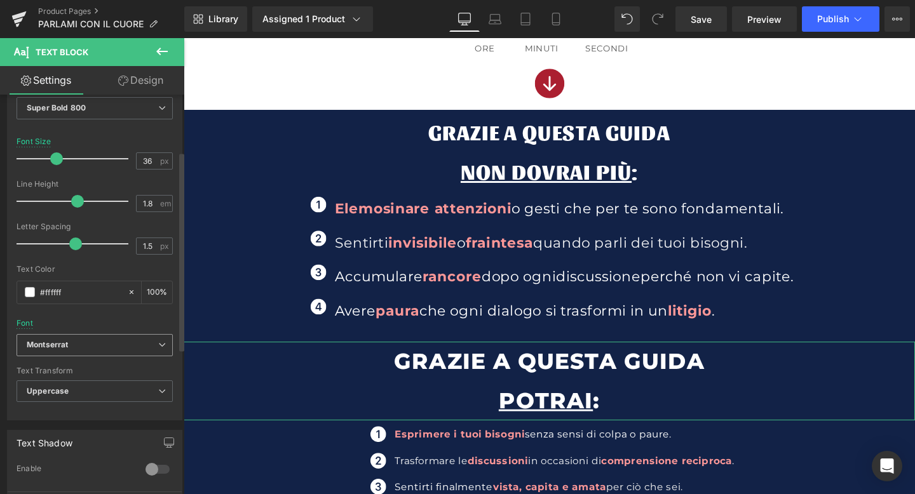
click at [54, 341] on icon "Montserrat" at bounding box center [47, 345] width 41 height 11
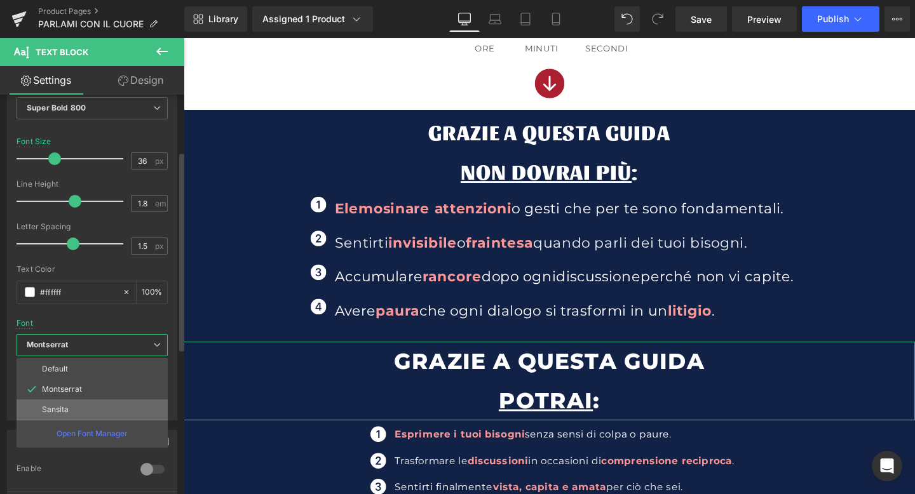
click at [62, 405] on p "Sansita" at bounding box center [55, 409] width 27 height 9
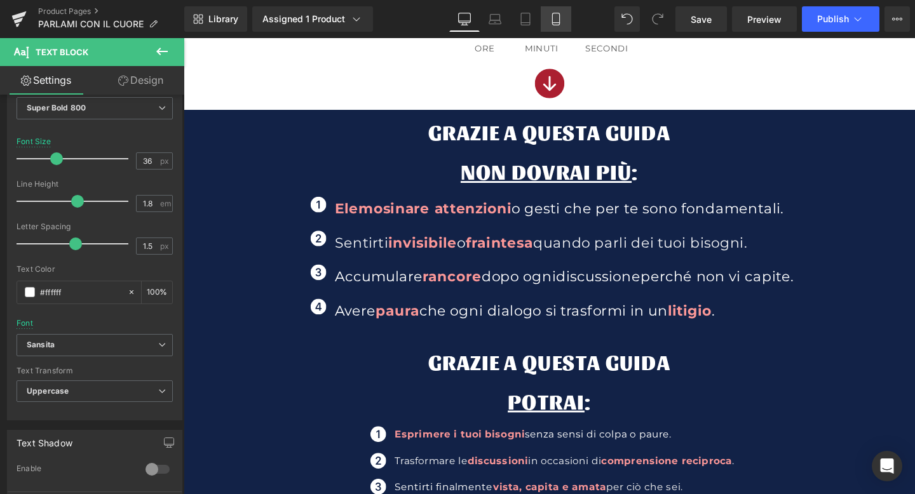
click at [549, 20] on link "Mobile" at bounding box center [556, 18] width 31 height 25
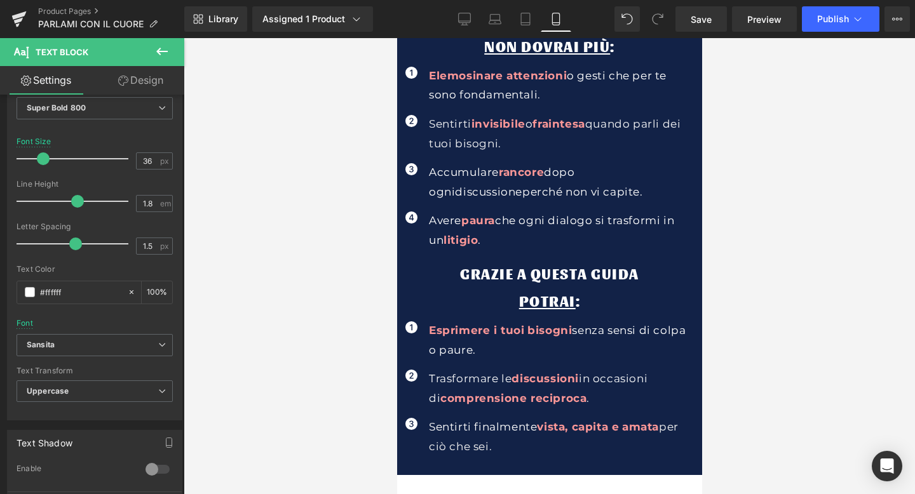
scroll to position [579, 0]
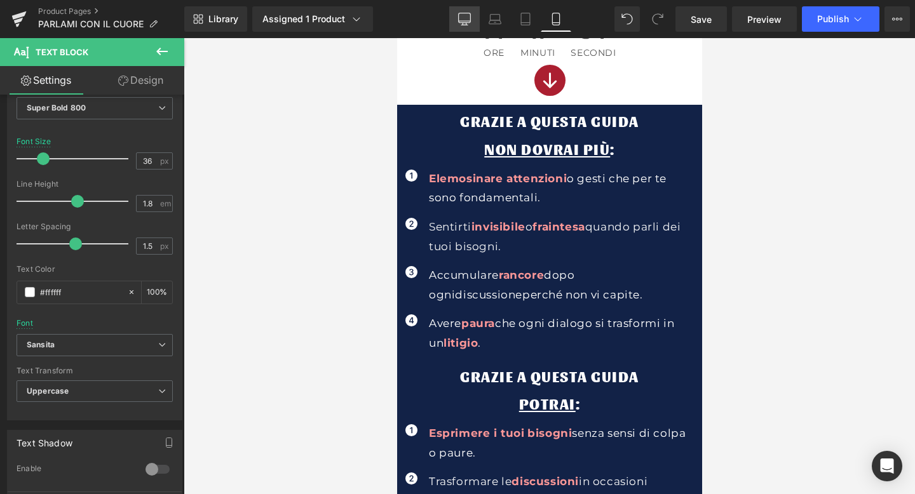
click at [461, 14] on icon at bounding box center [464, 19] width 13 height 13
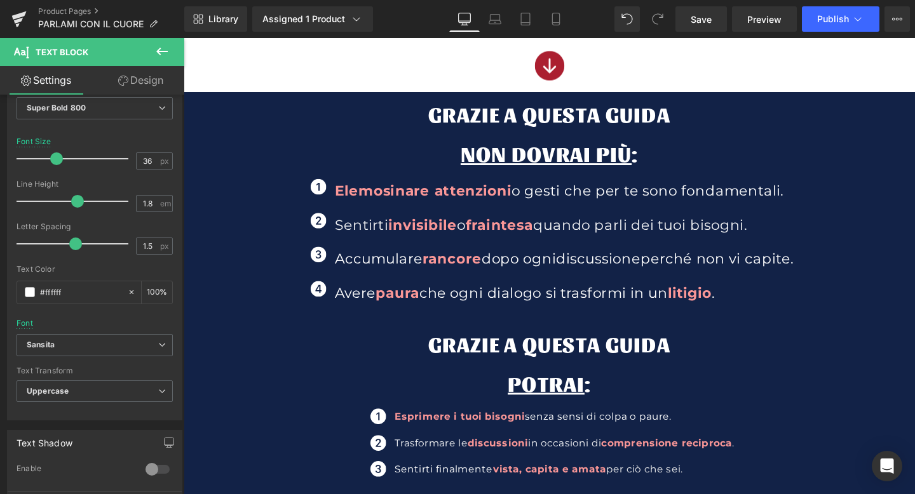
scroll to position [677, 0]
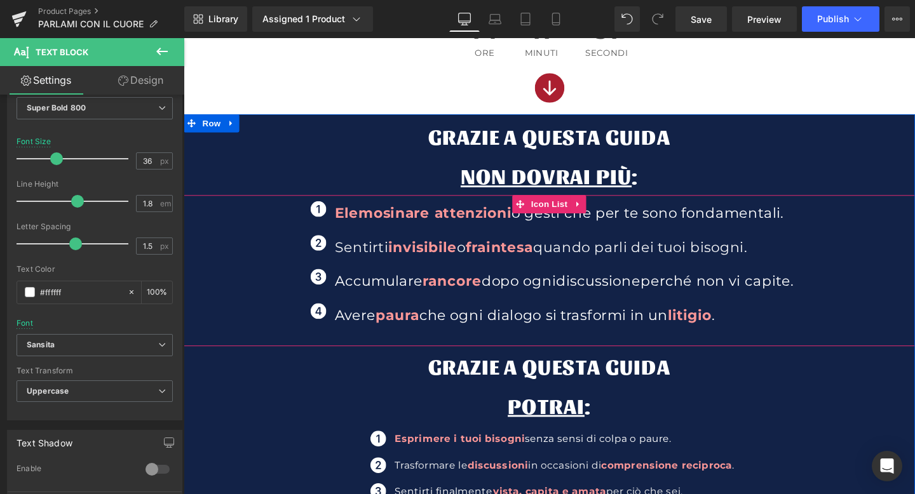
drag, startPoint x: 527, startPoint y: 364, endPoint x: 527, endPoint y: 344, distance: 19.7
click at [527, 344] on div "GRAZIE A QUESTA GUIDA NON DOVRAI PIù : Text Block Icon Elemosinare attenzioni o…" at bounding box center [568, 332] width 769 height 423
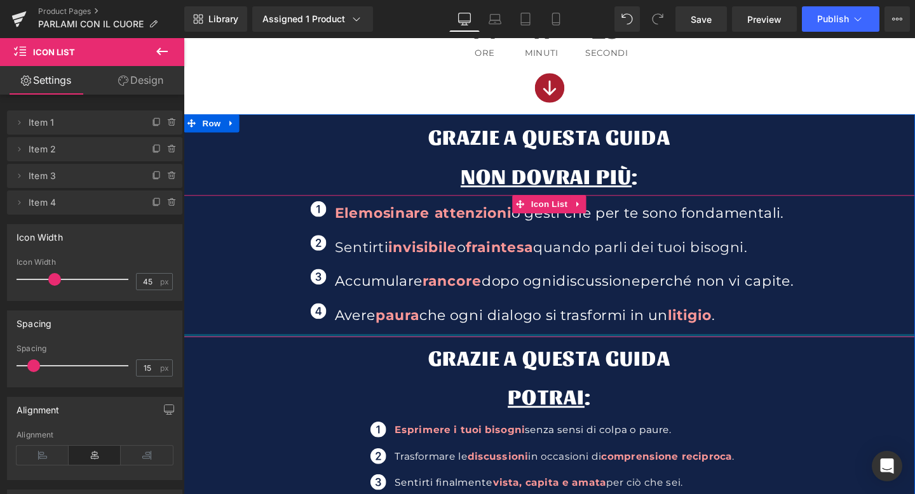
drag, startPoint x: 525, startPoint y: 358, endPoint x: 525, endPoint y: 344, distance: 13.3
click at [525, 344] on div "Icon Elemosinare attenzioni o gesti che per te sono fondamentali. Text Block Ic…" at bounding box center [568, 278] width 769 height 150
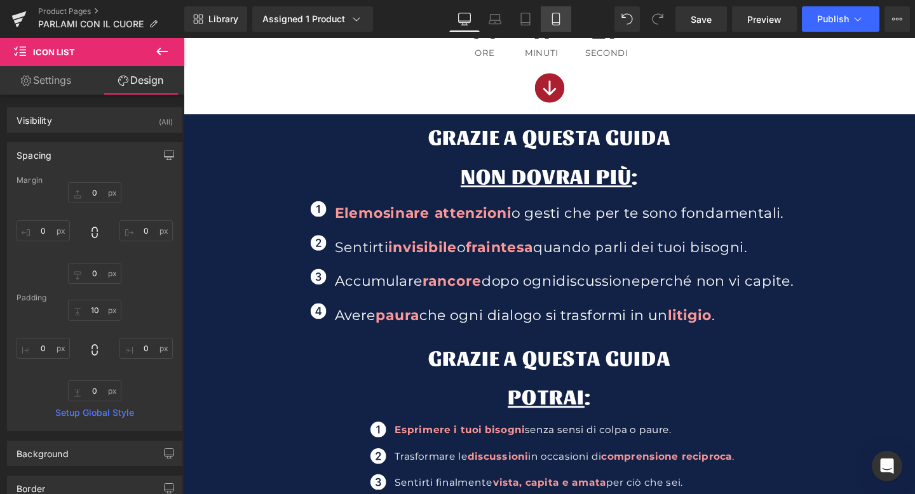
click at [560, 13] on icon at bounding box center [556, 19] width 13 height 13
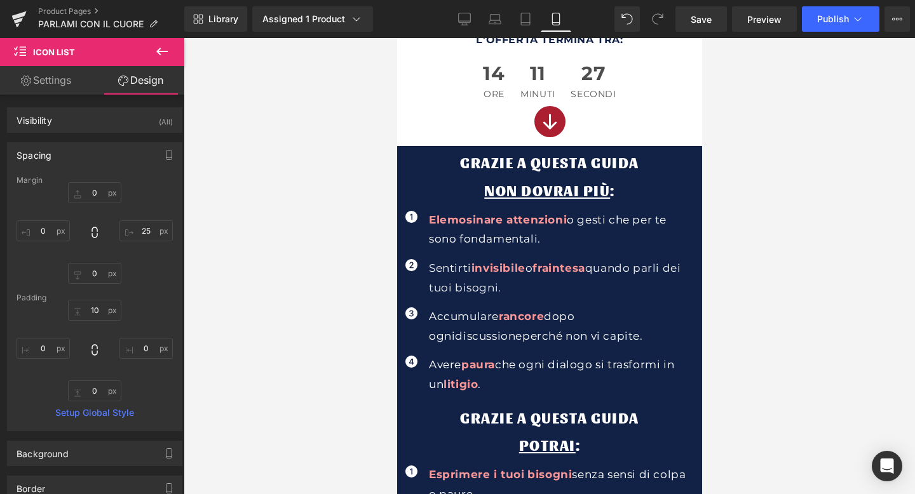
scroll to position [538, 0]
click at [466, 21] on icon at bounding box center [464, 19] width 13 height 13
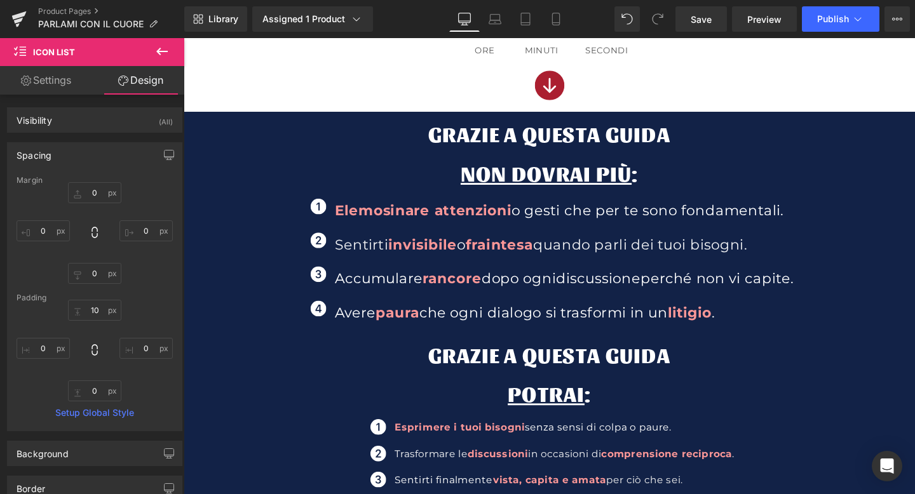
scroll to position [677, 0]
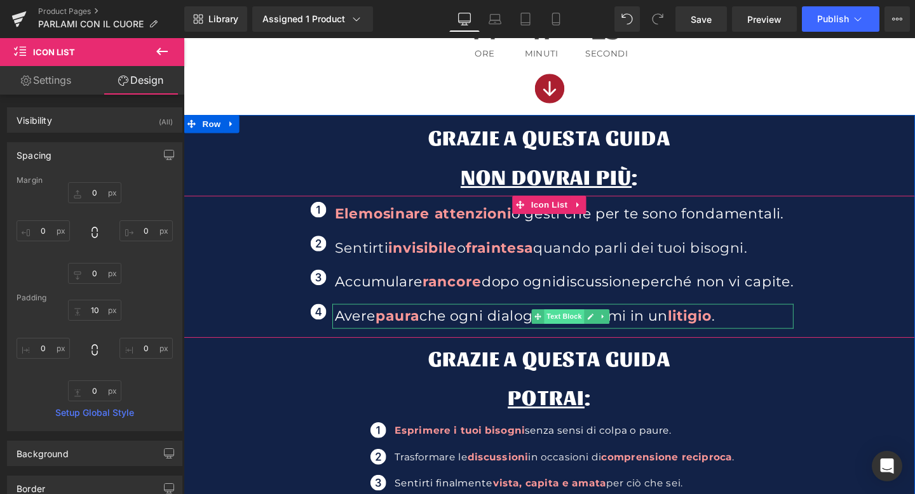
click at [563, 330] on span "Text Block" at bounding box center [584, 330] width 42 height 15
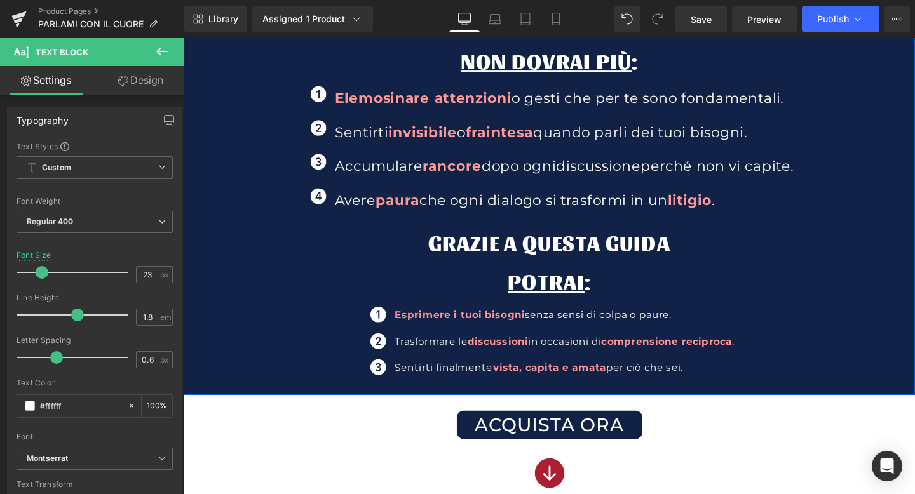
scroll to position [808, 0]
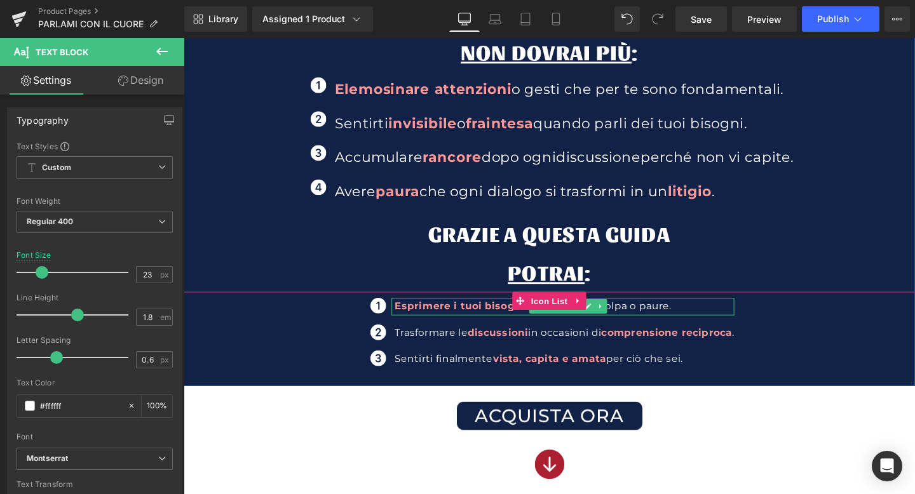
click at [560, 325] on span "Text Block" at bounding box center [581, 320] width 42 height 15
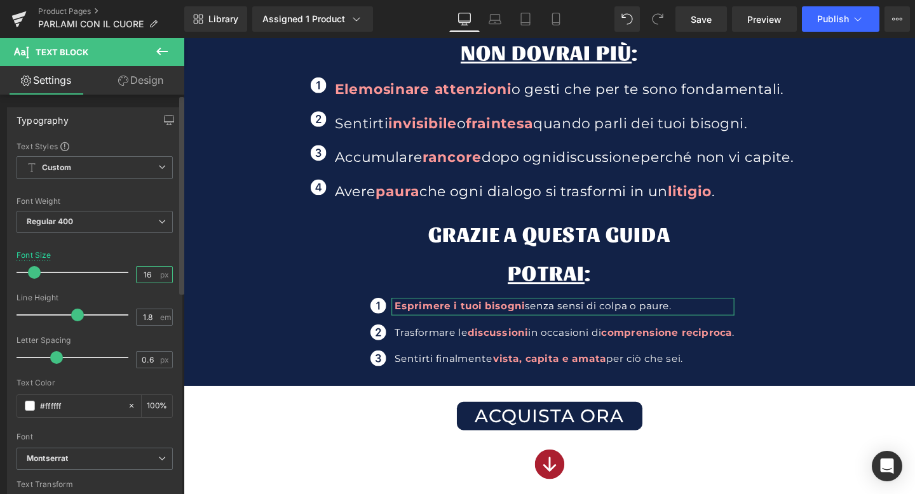
scroll to position [0, 0]
drag, startPoint x: 150, startPoint y: 277, endPoint x: 138, endPoint y: 278, distance: 12.1
click at [138, 278] on input "16" at bounding box center [148, 275] width 22 height 16
type input "23"
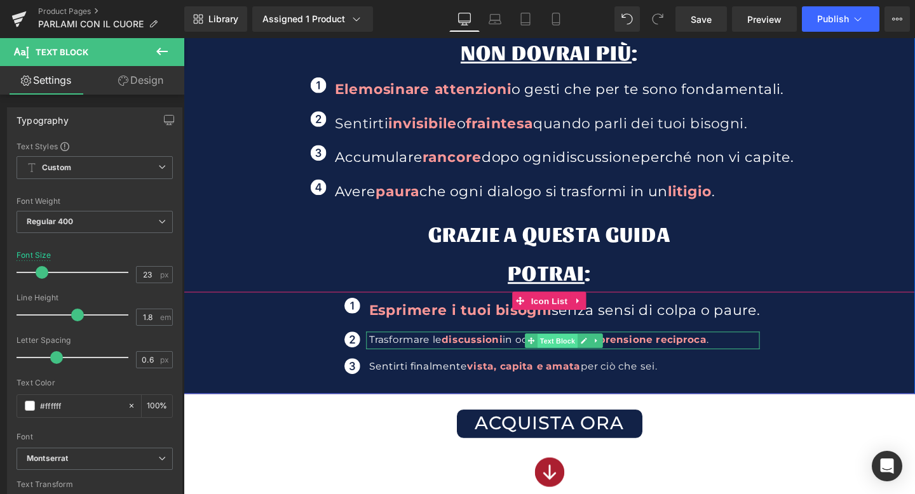
click at [571, 352] on span "Text Block" at bounding box center [576, 356] width 42 height 15
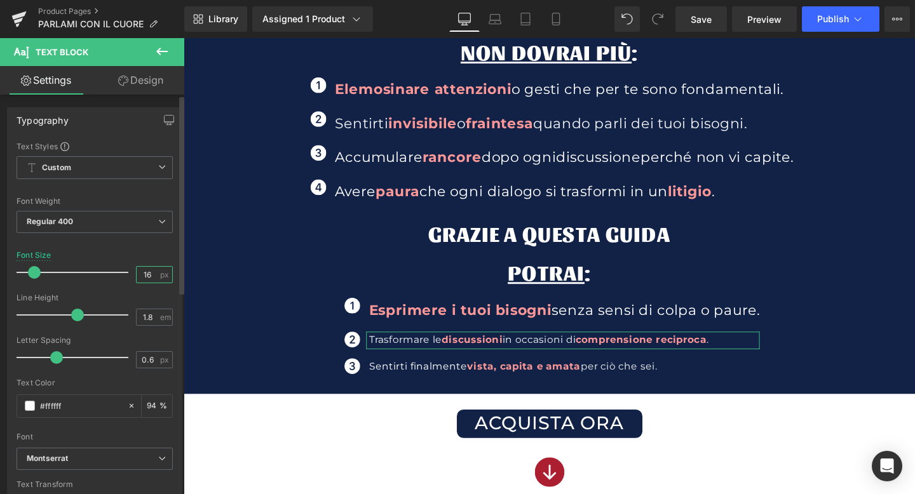
drag, startPoint x: 153, startPoint y: 276, endPoint x: 129, endPoint y: 278, distance: 24.2
click at [129, 278] on div "Font Size 16 px" at bounding box center [95, 272] width 156 height 43
type input "23"
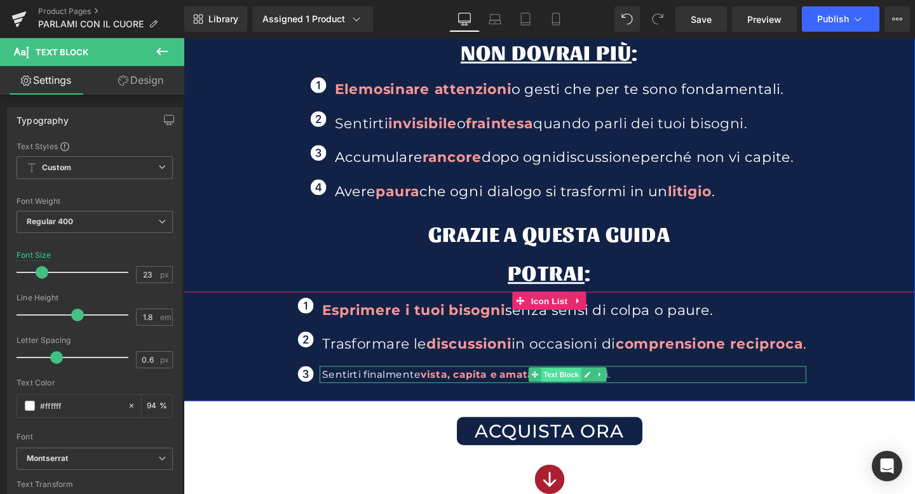
click at [563, 388] on span "Text Block" at bounding box center [581, 392] width 42 height 15
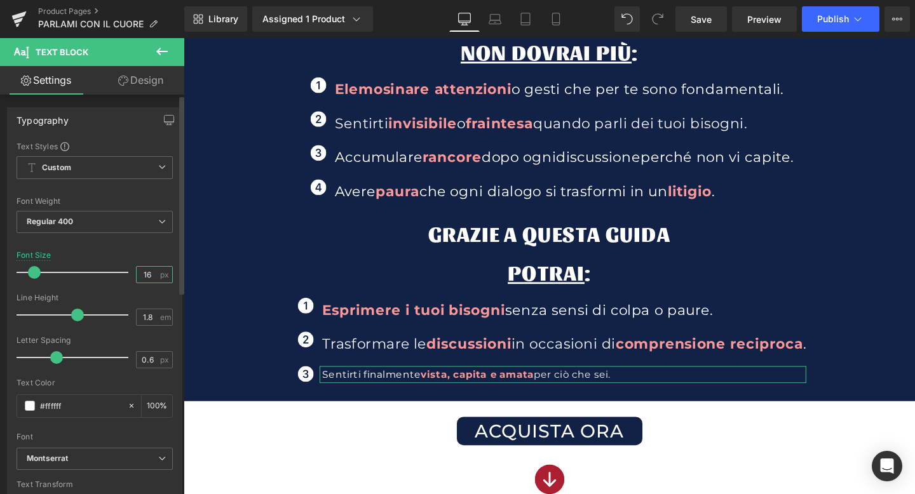
drag, startPoint x: 149, startPoint y: 274, endPoint x: 136, endPoint y: 274, distance: 13.3
click at [137, 274] on input "16" at bounding box center [148, 275] width 22 height 16
type input "23"
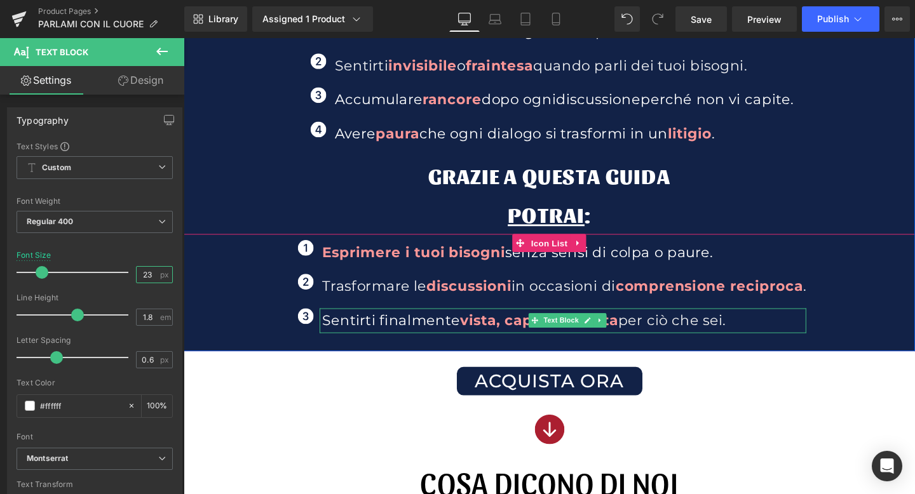
scroll to position [873, 0]
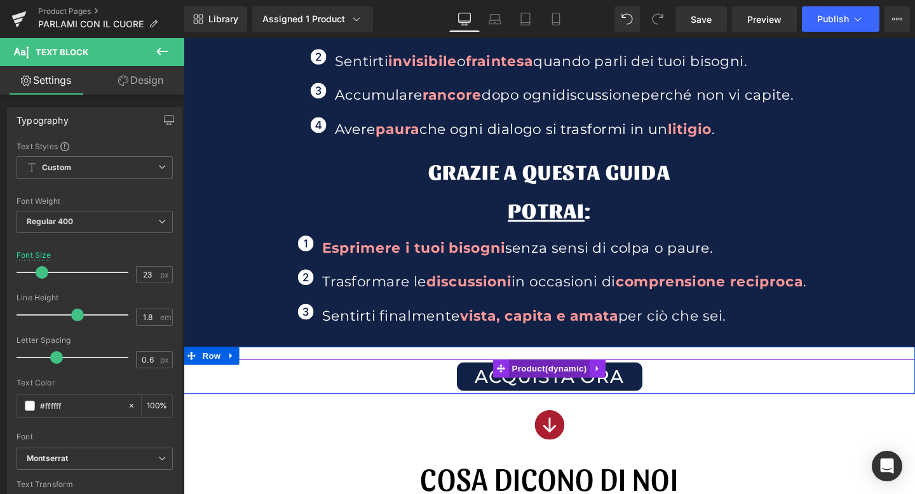
click at [555, 384] on span "Product" at bounding box center [567, 385] width 85 height 19
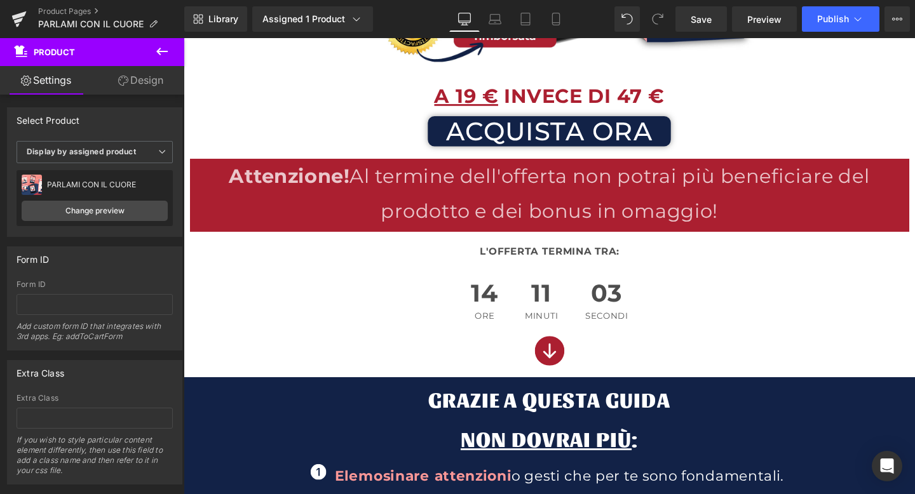
scroll to position [400, 0]
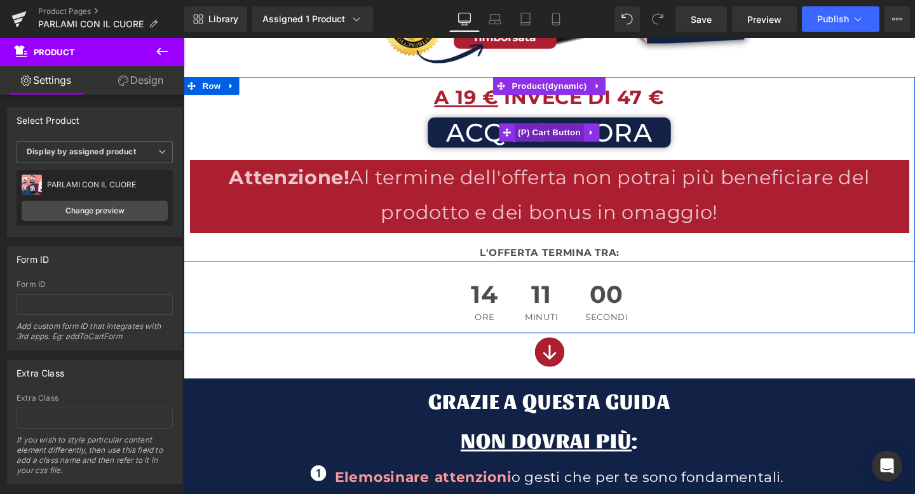
click at [572, 140] on span "(P) Cart Button" at bounding box center [568, 137] width 72 height 19
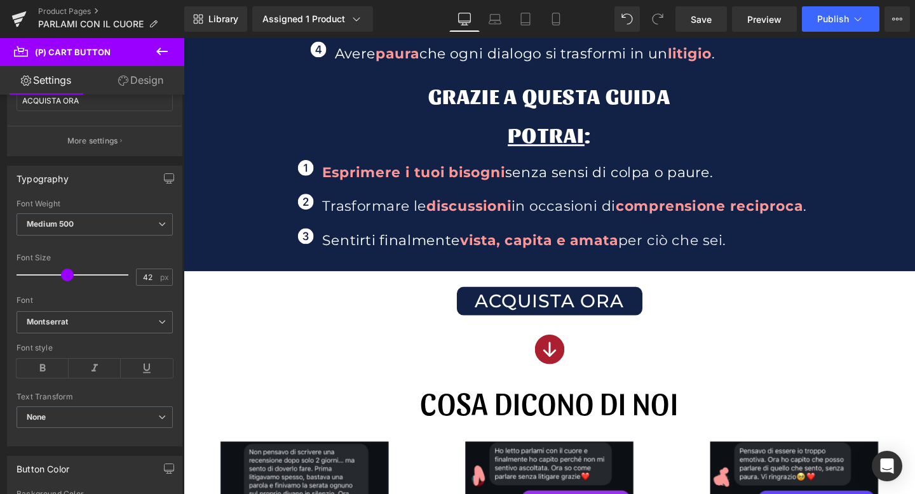
scroll to position [960, 0]
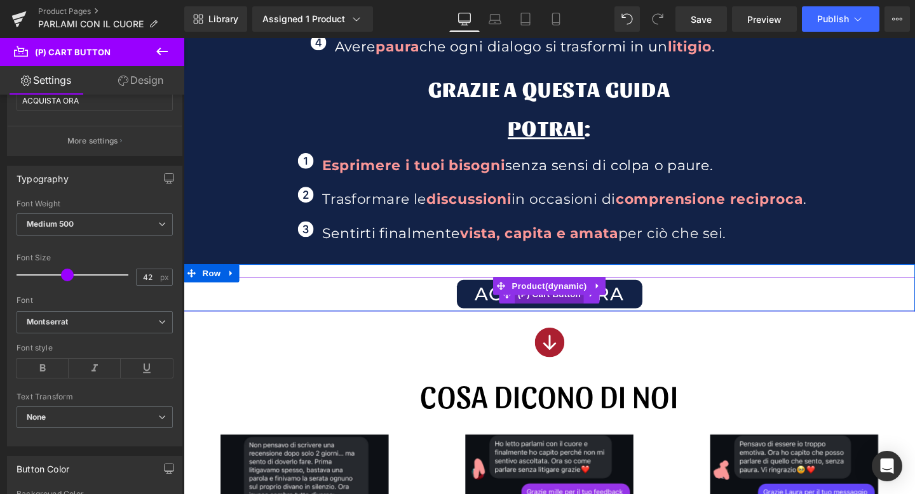
click at [567, 309] on span "(P) Cart Button" at bounding box center [568, 307] width 72 height 19
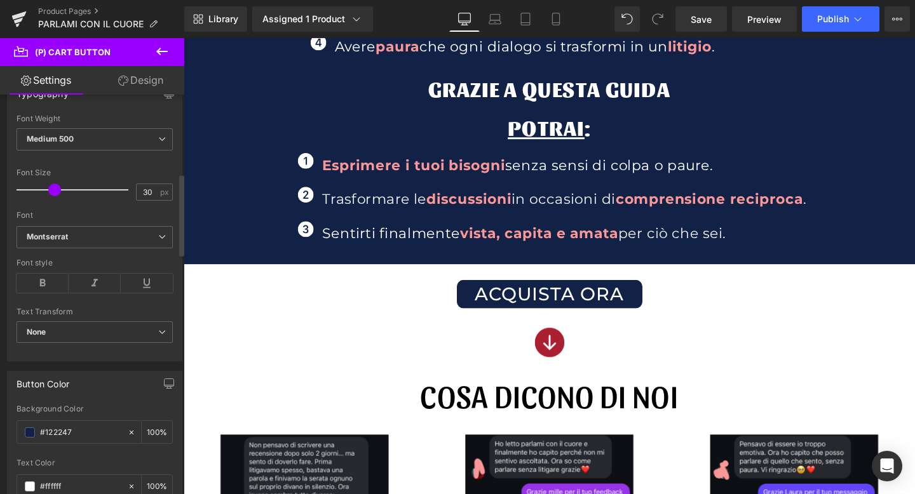
scroll to position [386, 0]
click at [561, 28] on link "Mobile" at bounding box center [556, 18] width 31 height 25
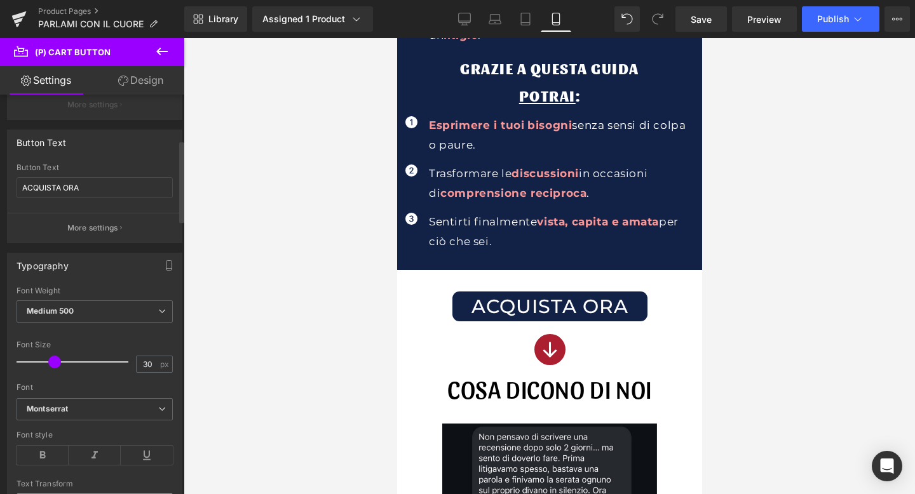
scroll to position [224, 0]
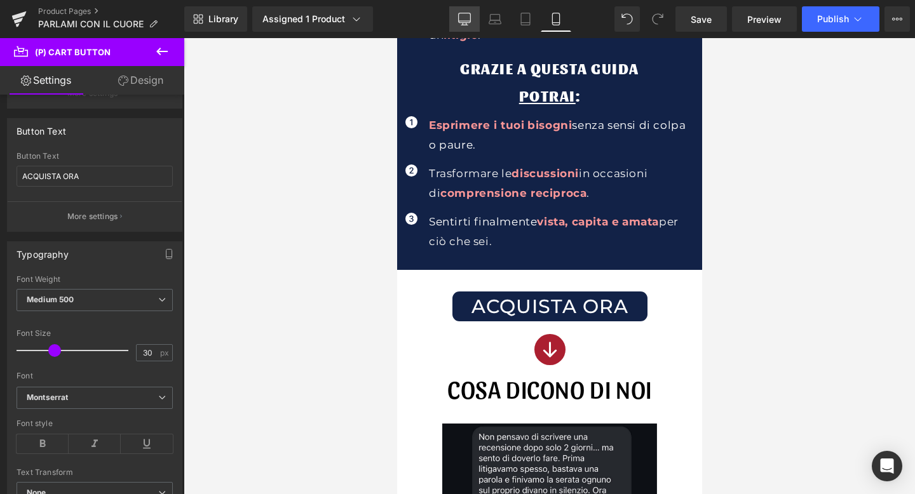
click at [474, 15] on link "Desktop" at bounding box center [464, 18] width 31 height 25
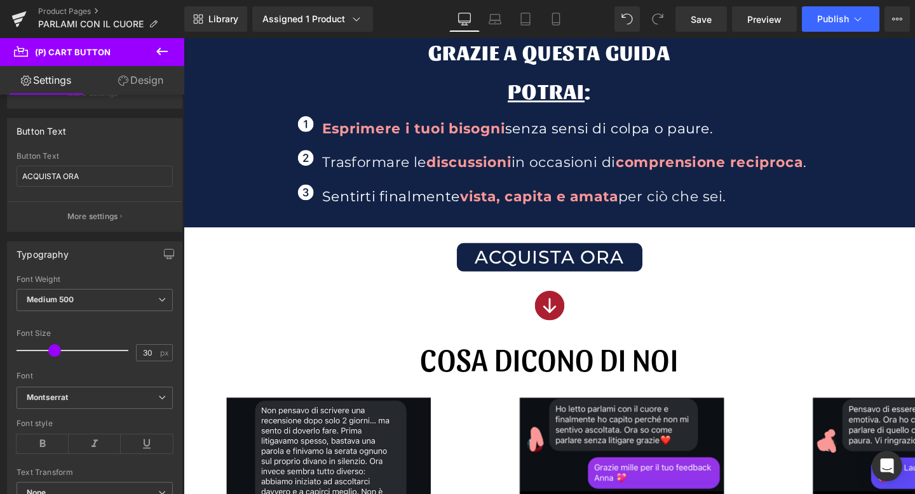
scroll to position [961, 0]
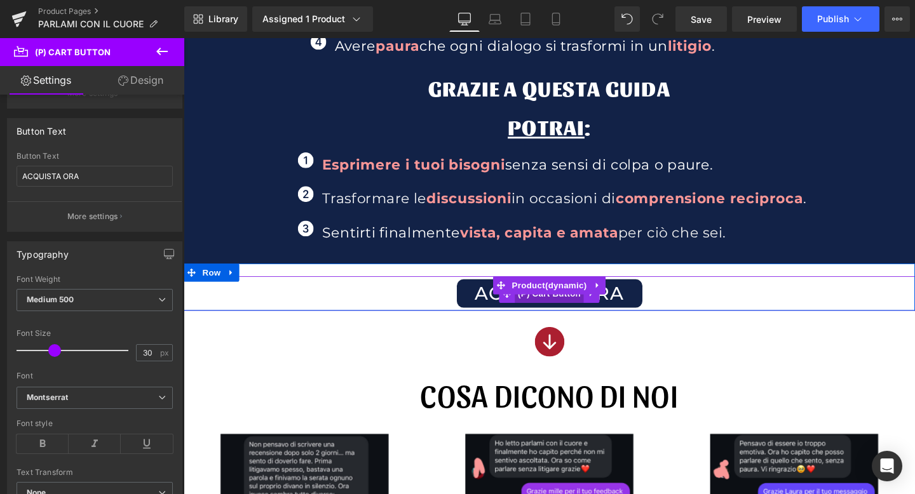
click at [568, 310] on span "(P) Cart Button" at bounding box center [568, 306] width 72 height 19
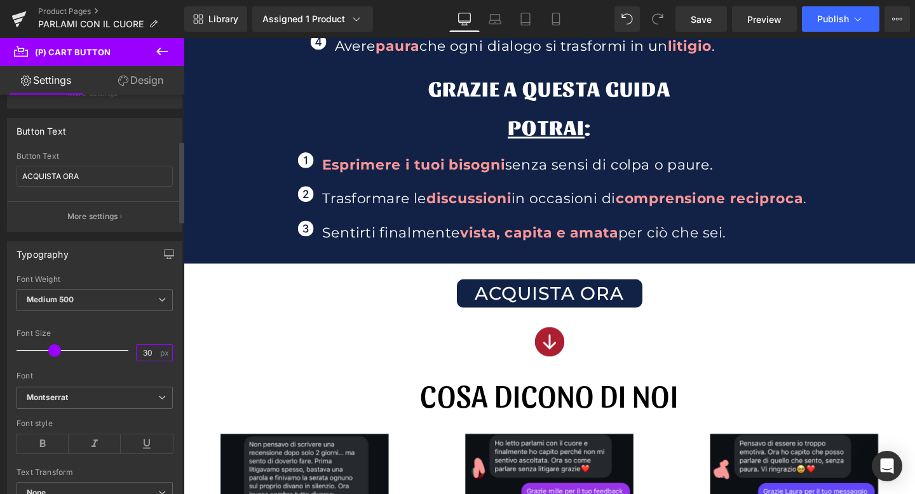
drag, startPoint x: 153, startPoint y: 351, endPoint x: 127, endPoint y: 353, distance: 25.5
click at [127, 353] on div "Font Size 30 px" at bounding box center [95, 350] width 156 height 43
type input "42"
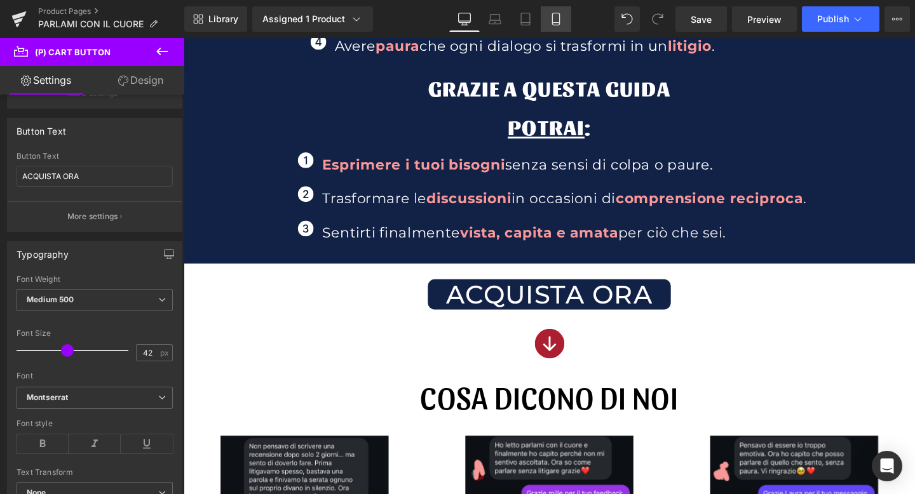
click at [554, 27] on link "Mobile" at bounding box center [556, 18] width 31 height 25
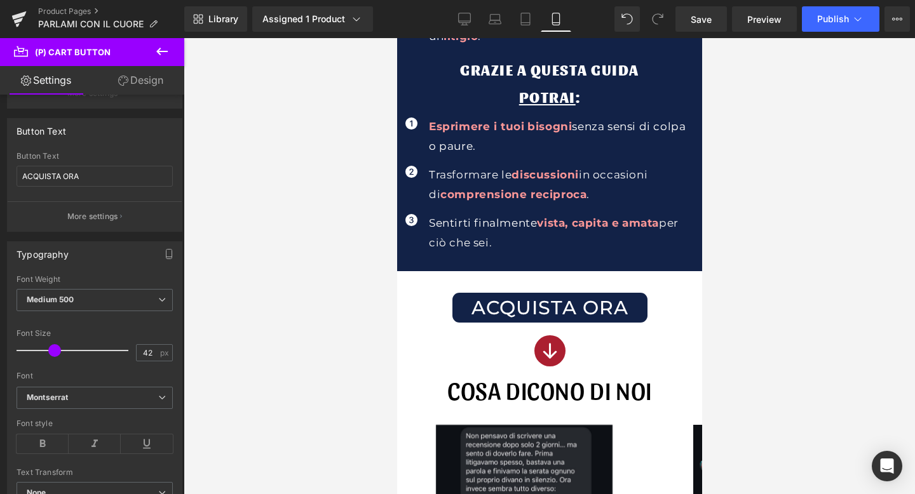
scroll to position [887, 0]
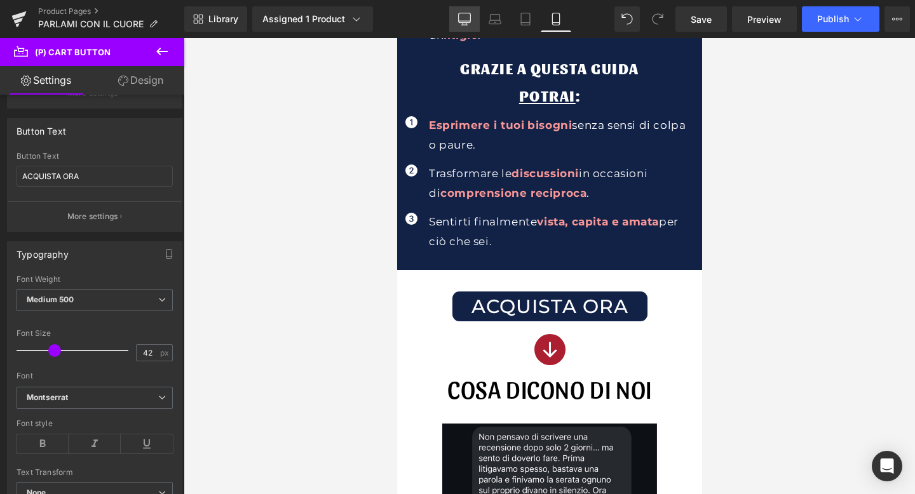
click at [470, 20] on icon at bounding box center [465, 18] width 12 height 10
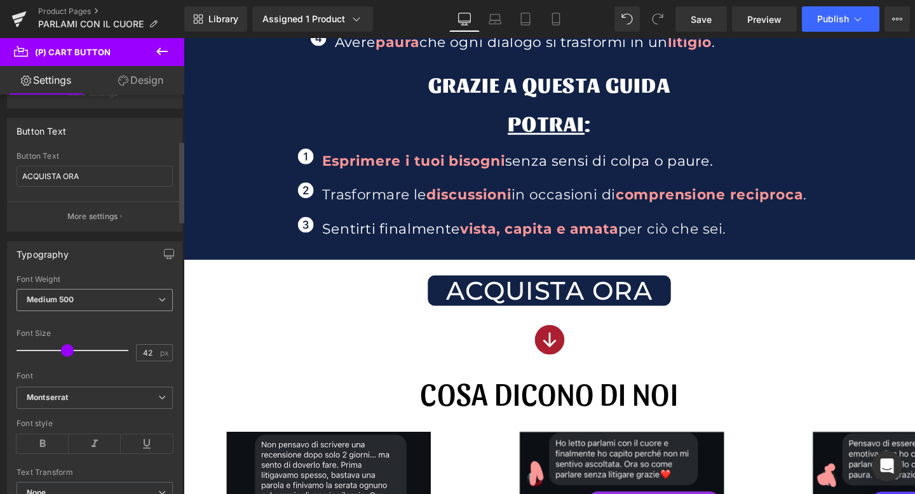
scroll to position [963, 0]
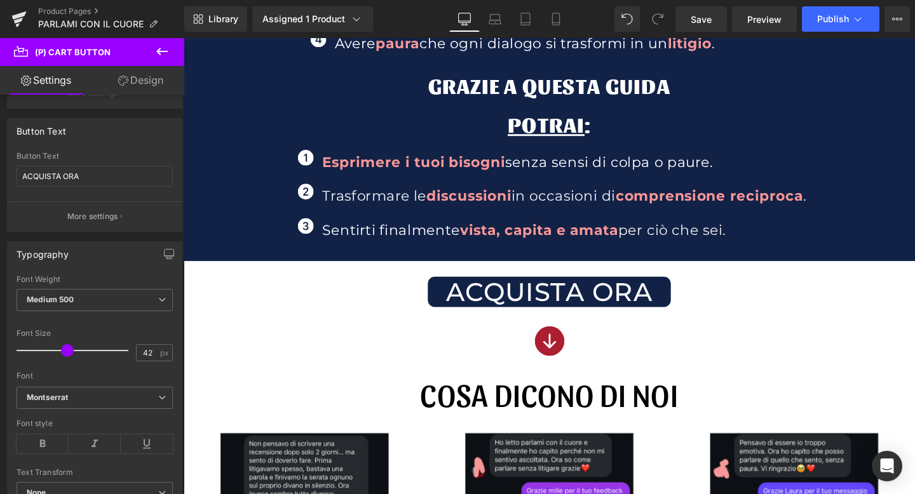
click at [147, 87] on link "Design" at bounding box center [141, 80] width 92 height 29
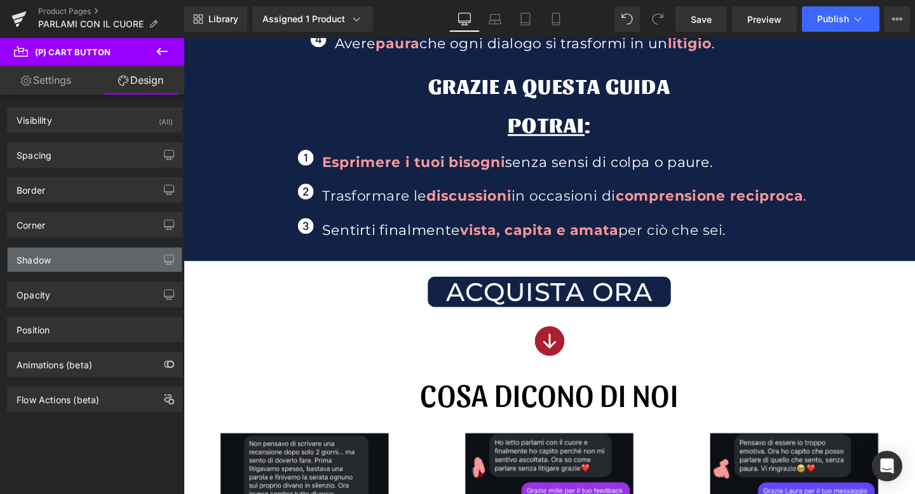
click at [83, 261] on div "Shadow" at bounding box center [95, 260] width 174 height 24
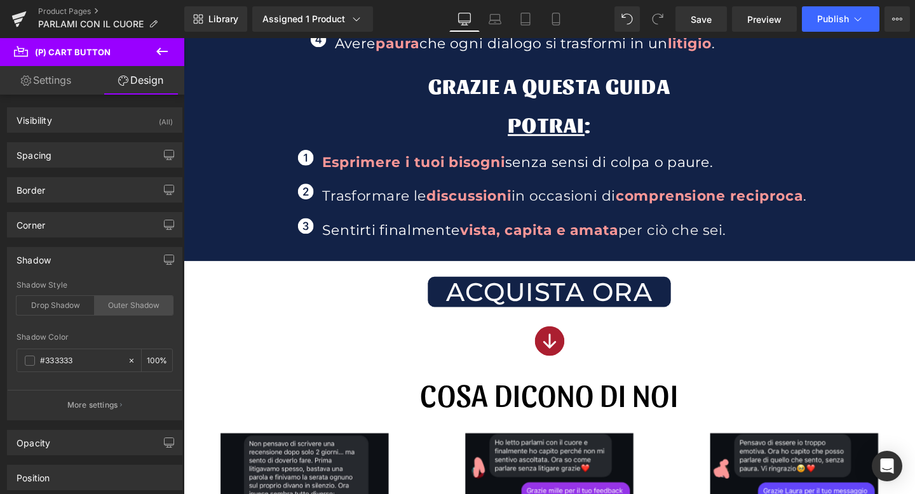
click at [116, 300] on div "Outer Shadow" at bounding box center [134, 305] width 78 height 19
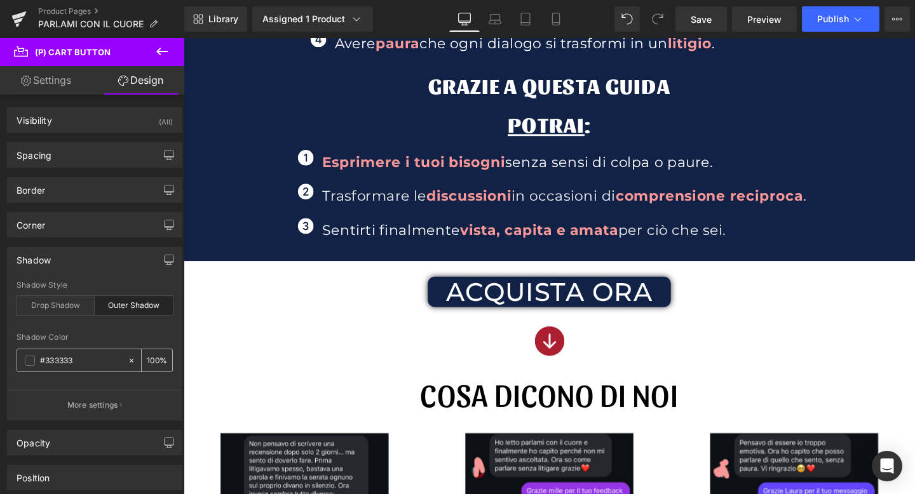
click at [157, 363] on div "100 %" at bounding box center [157, 360] width 31 height 22
click at [147, 358] on input "100" at bounding box center [153, 360] width 13 height 14
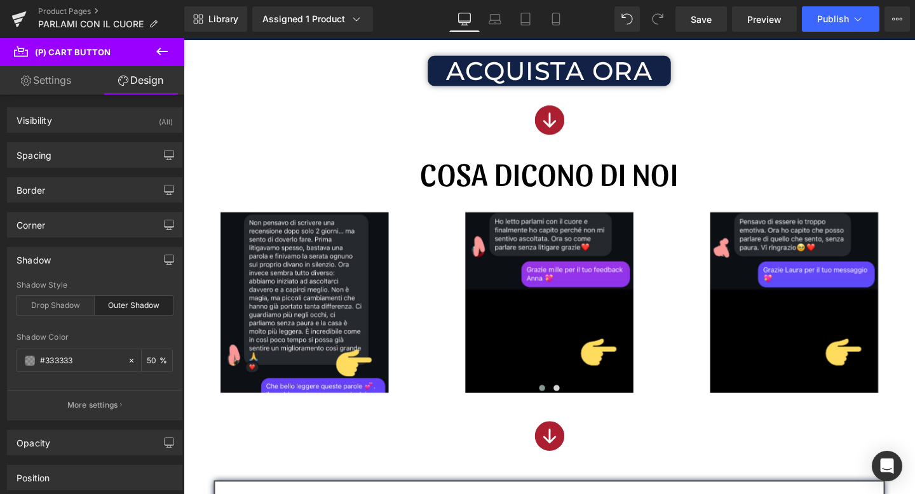
scroll to position [1268, 0]
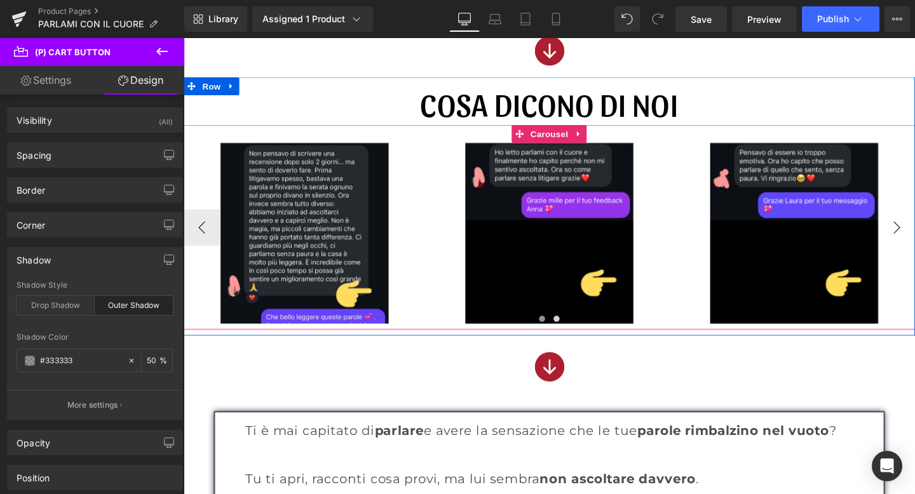
type input "50"
click at [914, 232] on button "›" at bounding box center [933, 238] width 38 height 38
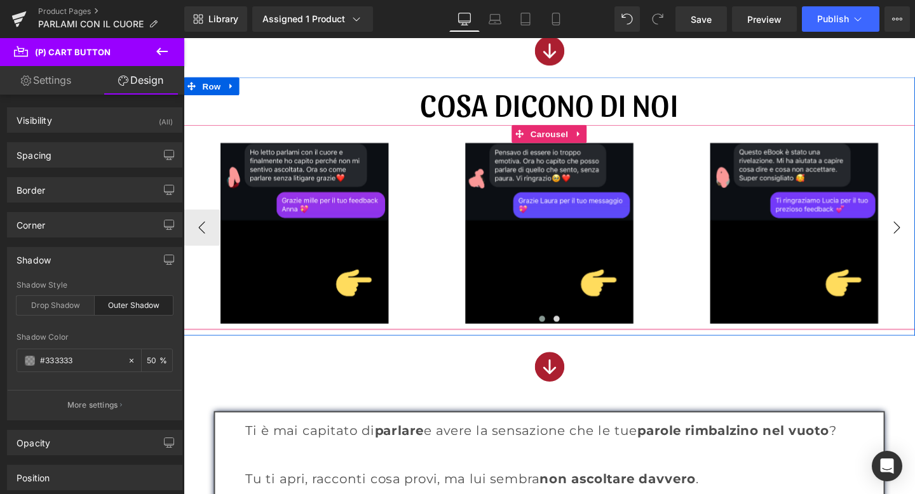
click at [914, 232] on button "›" at bounding box center [933, 238] width 38 height 38
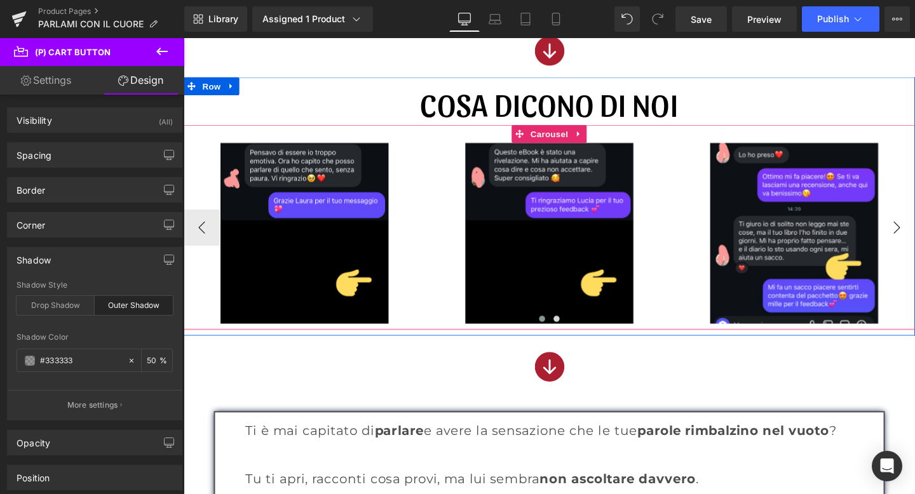
click at [914, 232] on button "›" at bounding box center [933, 238] width 38 height 38
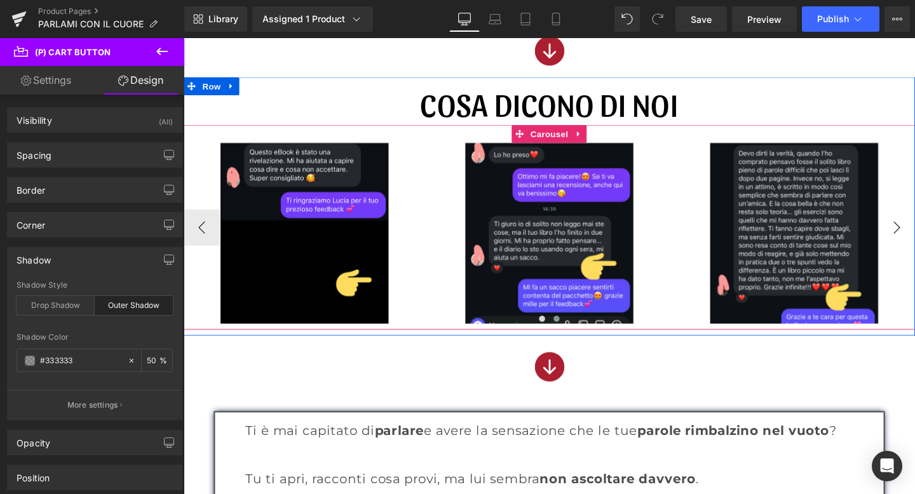
click at [914, 232] on button "›" at bounding box center [933, 238] width 38 height 38
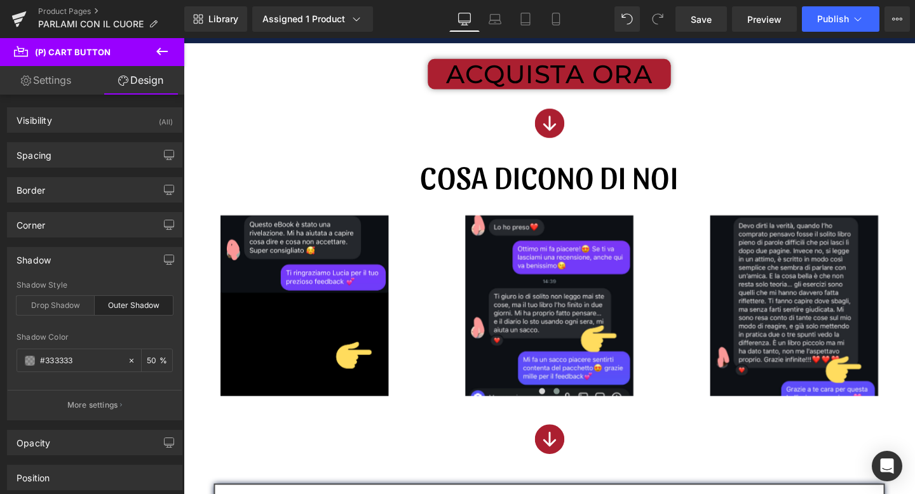
scroll to position [1190, 0]
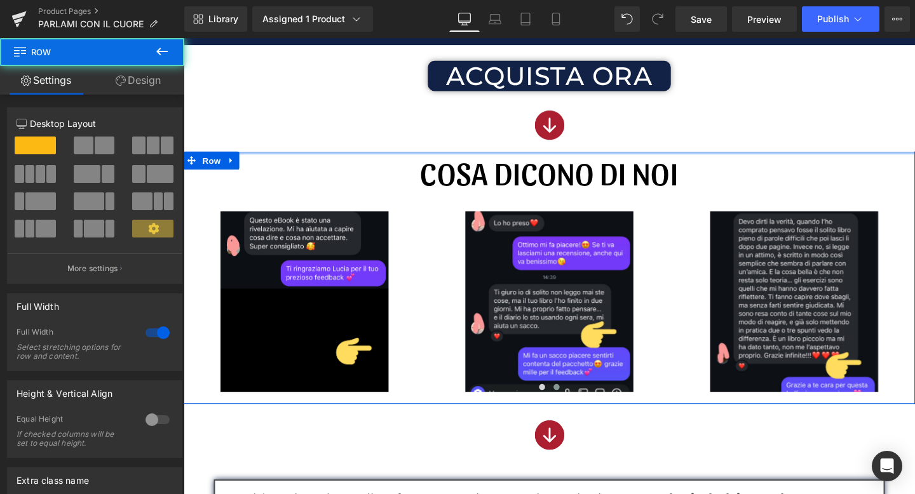
drag, startPoint x: 566, startPoint y: 159, endPoint x: 567, endPoint y: 147, distance: 11.5
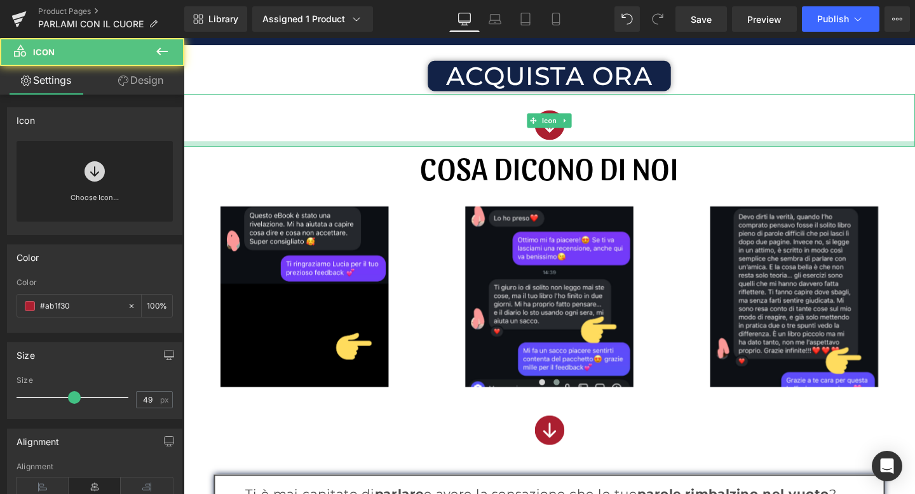
drag, startPoint x: 559, startPoint y: 157, endPoint x: 557, endPoint y: 151, distance: 6.5
click at [557, 151] on div at bounding box center [568, 150] width 769 height 6
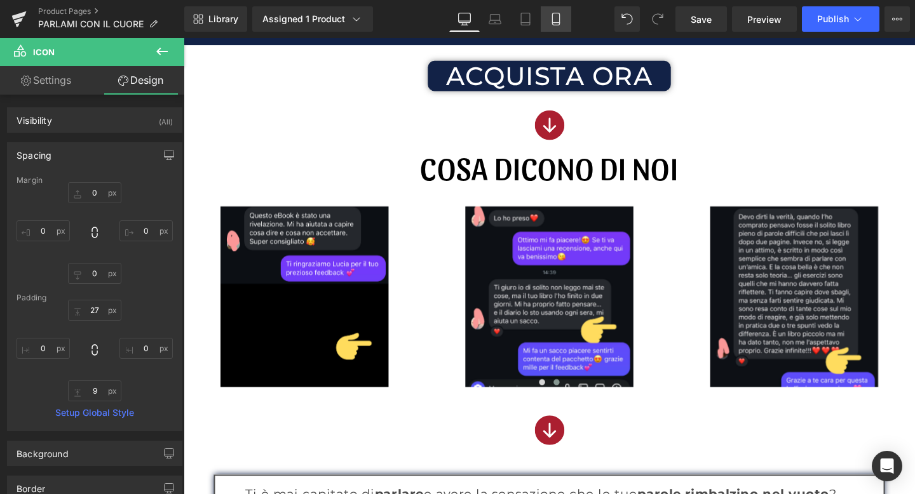
click at [554, 23] on icon at bounding box center [556, 19] width 13 height 13
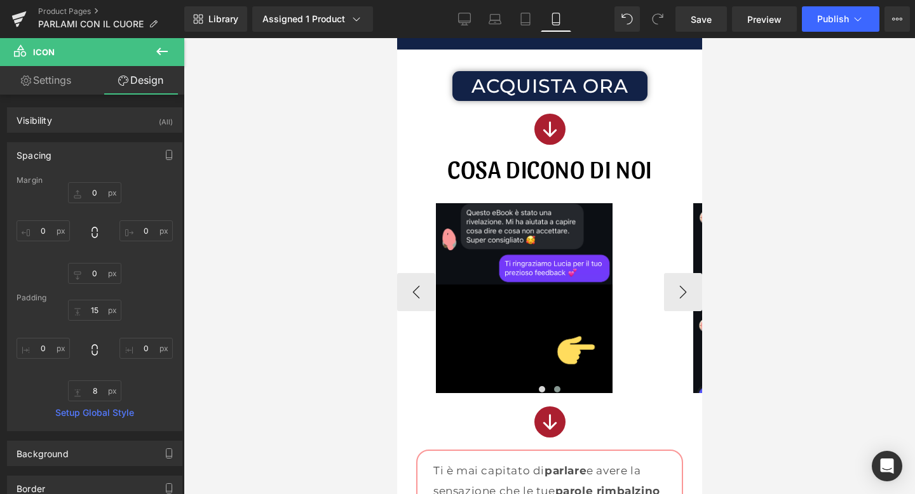
scroll to position [1111, 0]
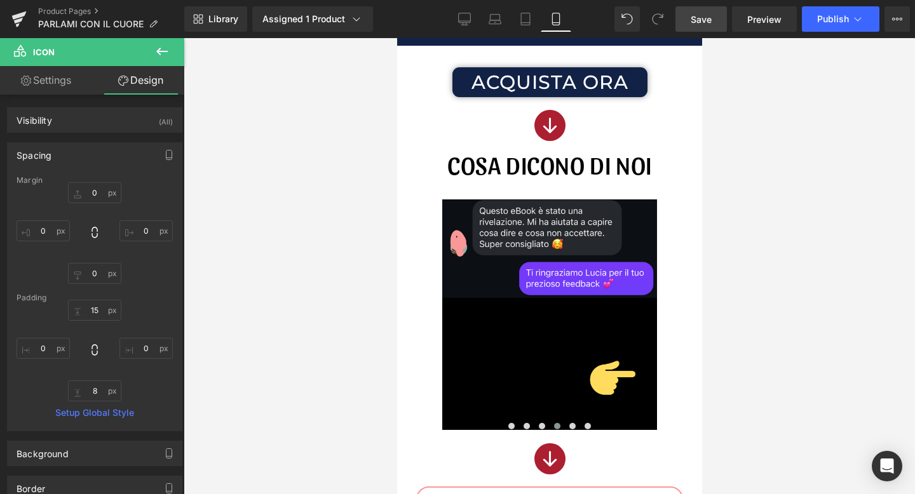
click at [708, 24] on span "Save" at bounding box center [701, 19] width 21 height 13
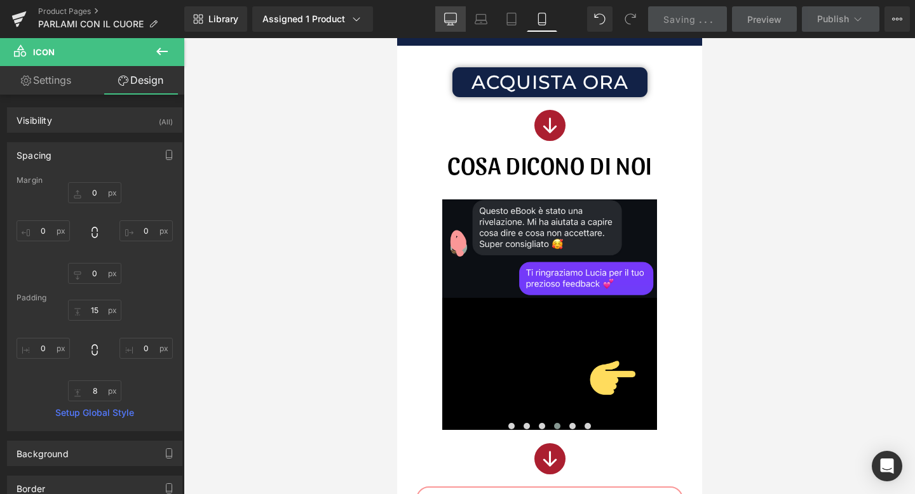
click at [448, 29] on link "Desktop" at bounding box center [450, 18] width 31 height 25
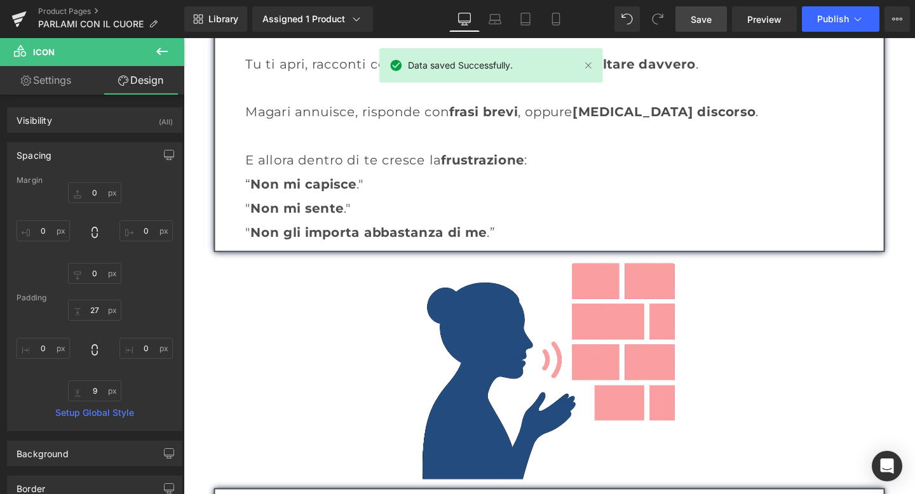
scroll to position [1701, 0]
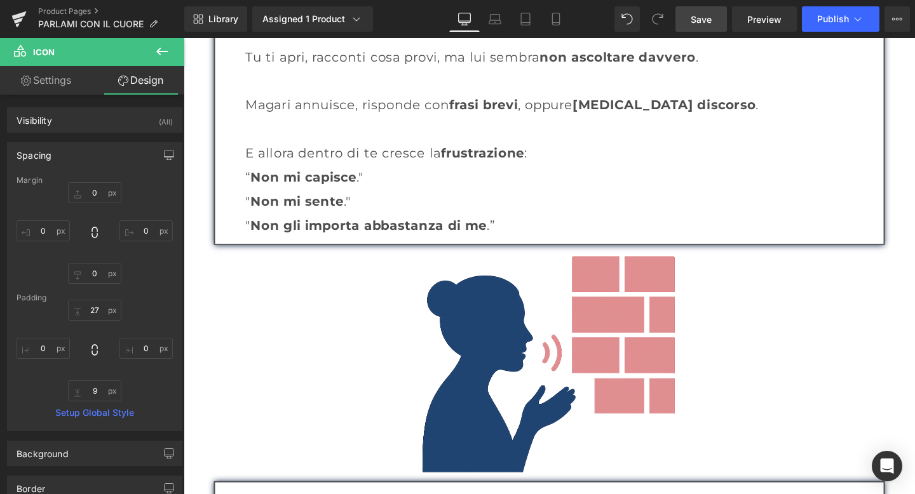
click at [550, 373] on div "Image" at bounding box center [567, 379] width 743 height 248
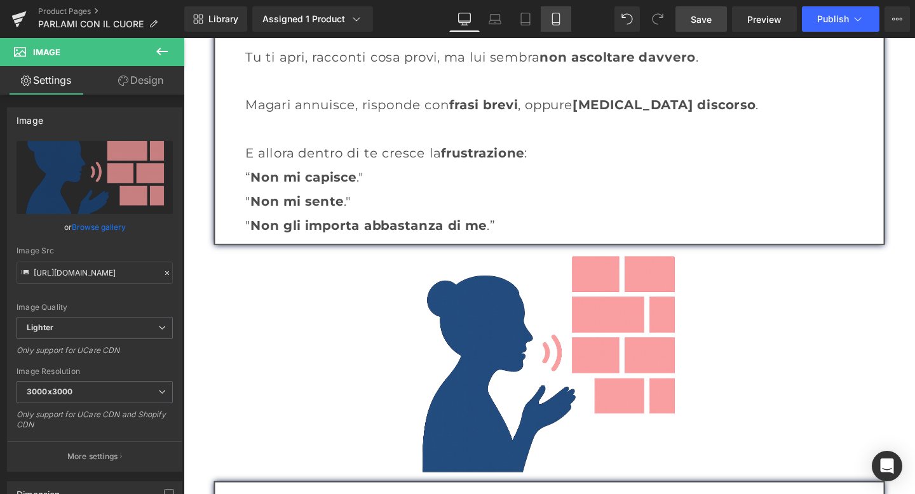
click at [546, 22] on link "Mobile" at bounding box center [556, 18] width 31 height 25
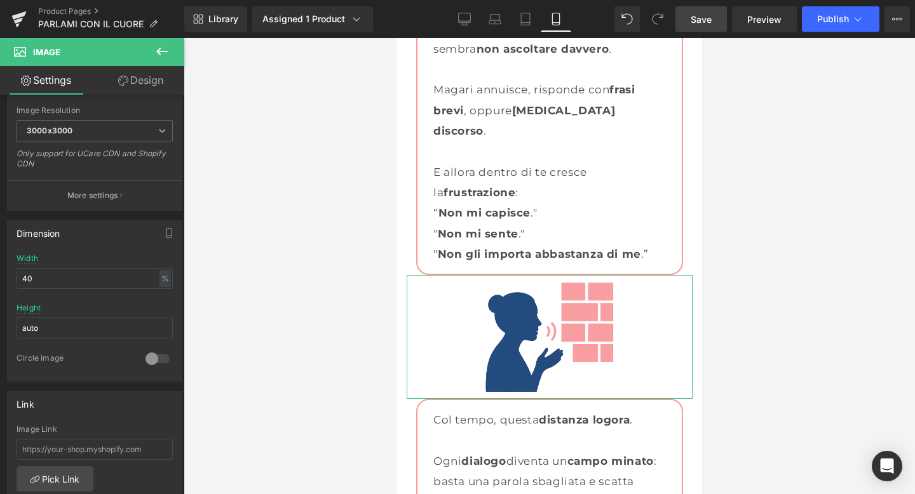
scroll to position [262, 0]
click at [466, 6] on link "Desktop" at bounding box center [464, 18] width 31 height 25
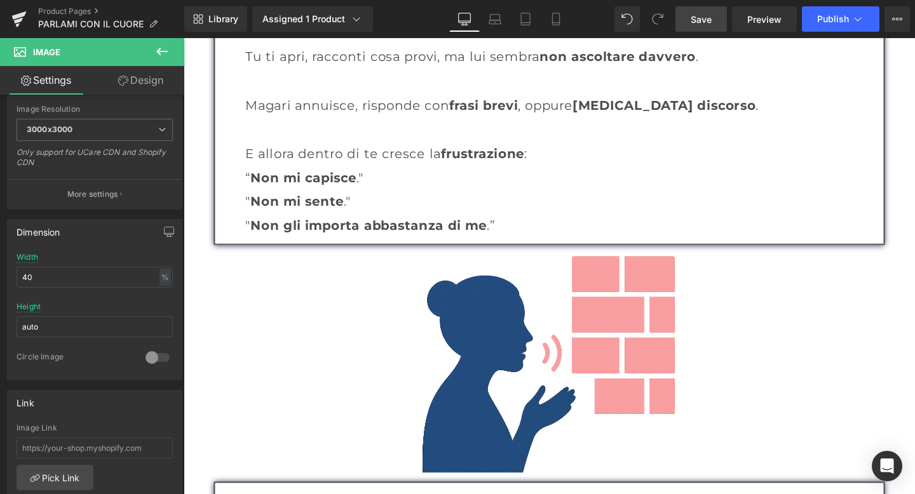
scroll to position [1701, 0]
drag, startPoint x: 60, startPoint y: 282, endPoint x: 22, endPoint y: 281, distance: 38.1
click at [22, 281] on input "40" at bounding box center [95, 277] width 156 height 21
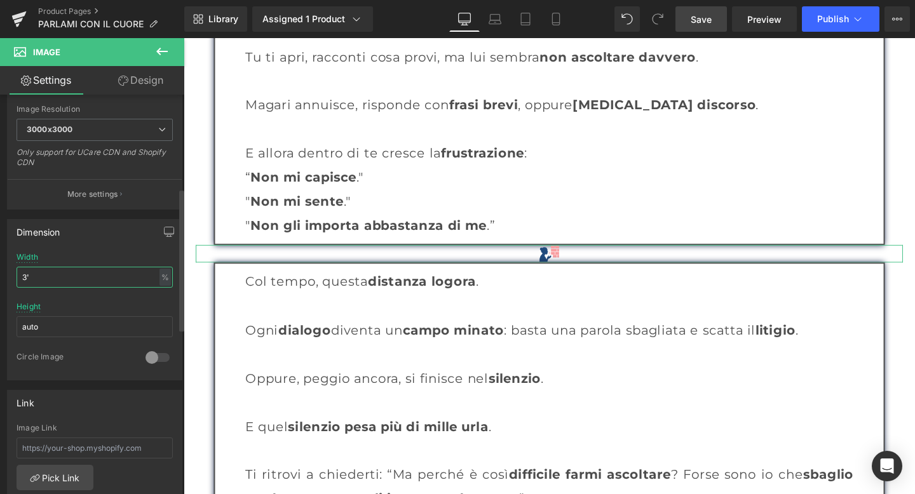
type input "3"
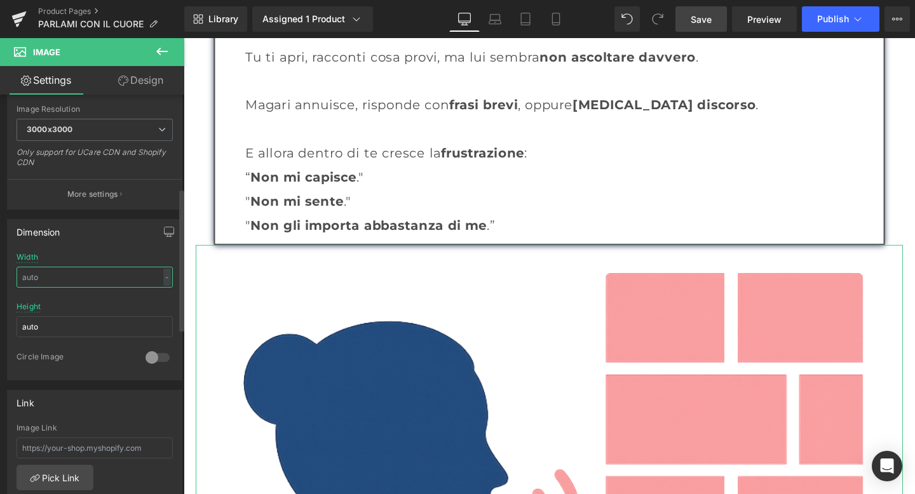
type input "0"
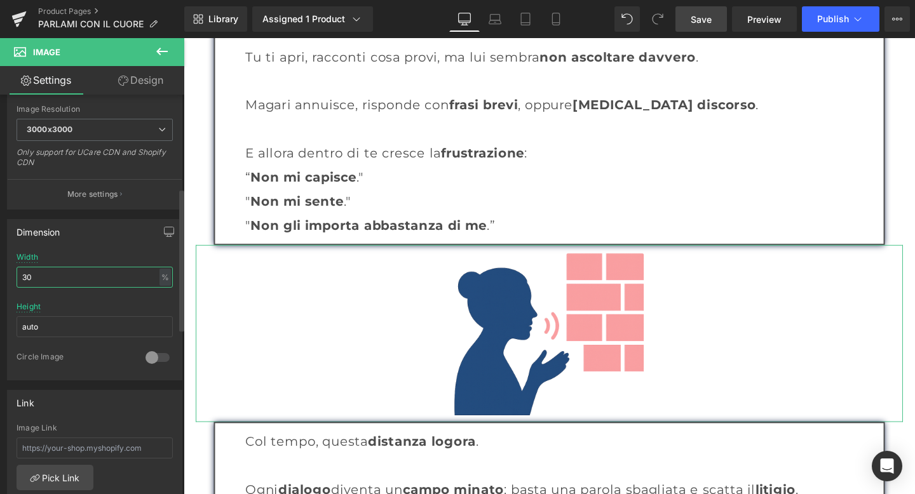
type input "3"
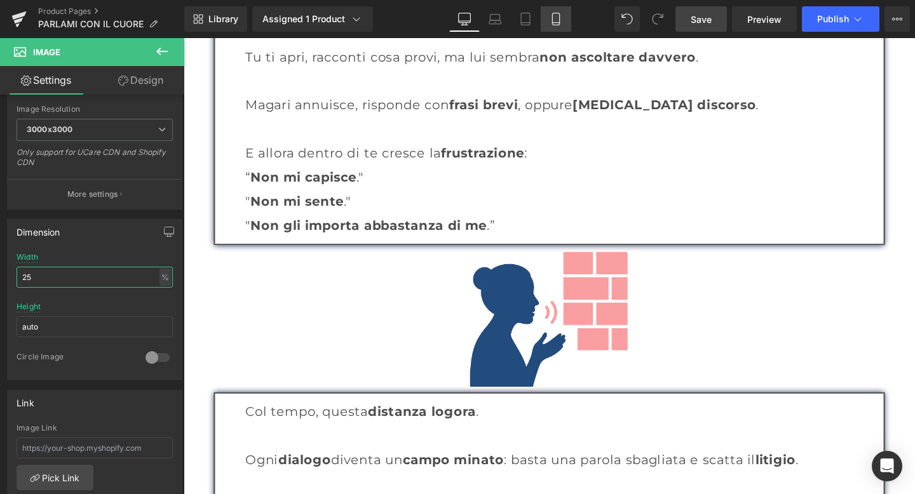
type input "25"
click at [549, 14] on link "Mobile" at bounding box center [556, 18] width 31 height 25
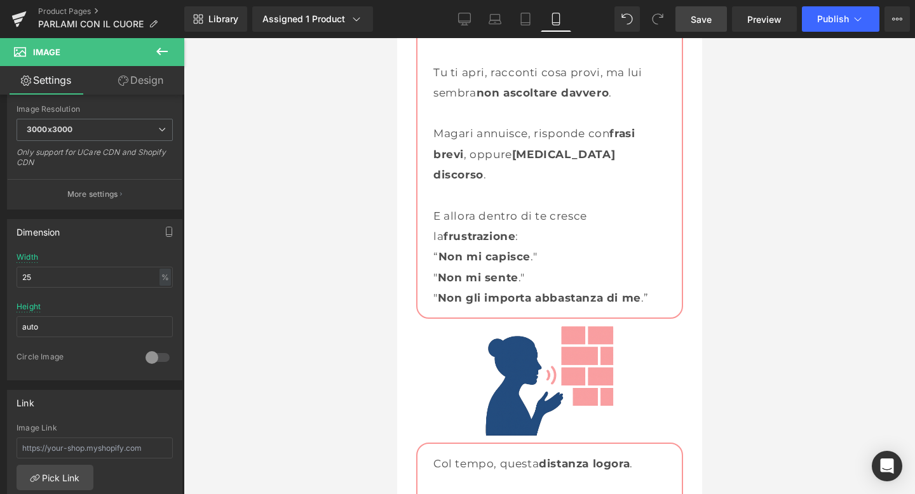
scroll to position [1671, 0]
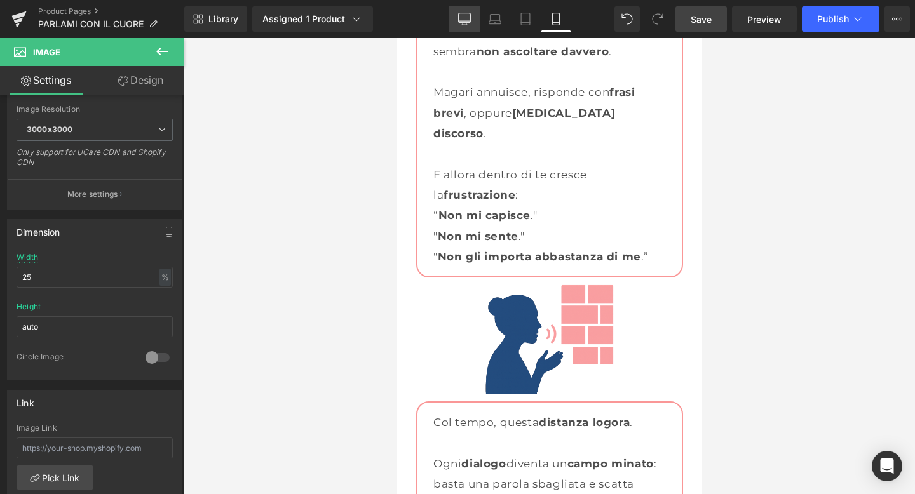
click at [466, 20] on icon at bounding box center [464, 19] width 13 height 13
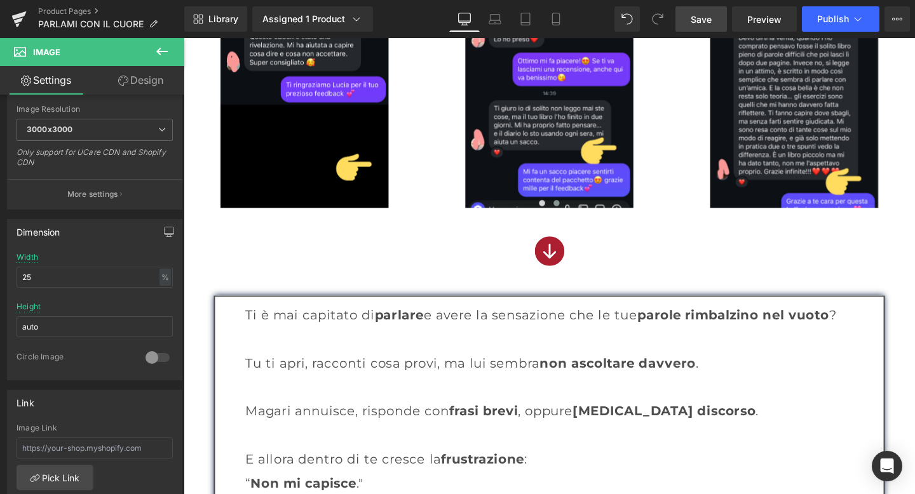
scroll to position [1440, 0]
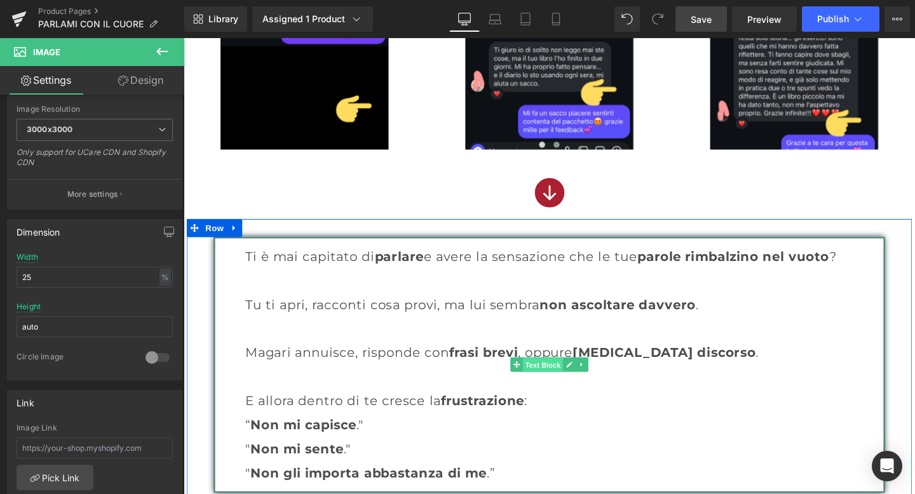
click at [554, 378] on span "Text Block" at bounding box center [561, 382] width 42 height 15
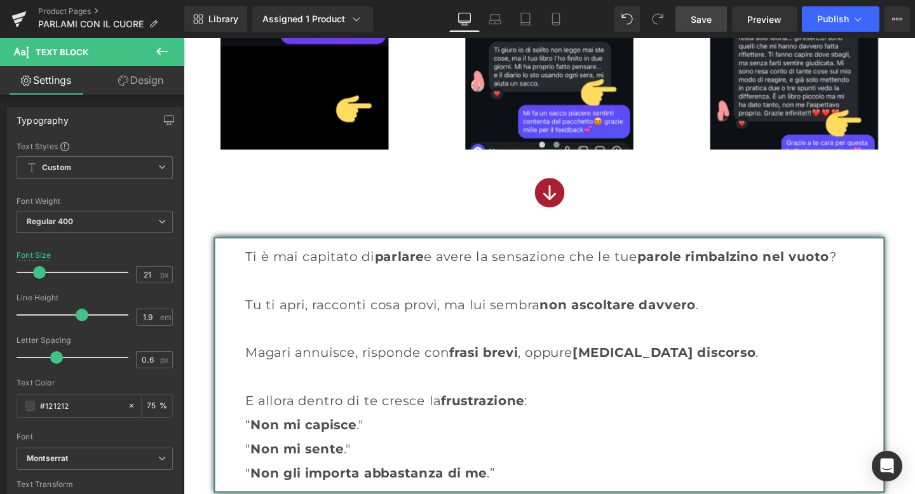
click at [145, 87] on link "Design" at bounding box center [141, 80] width 92 height 29
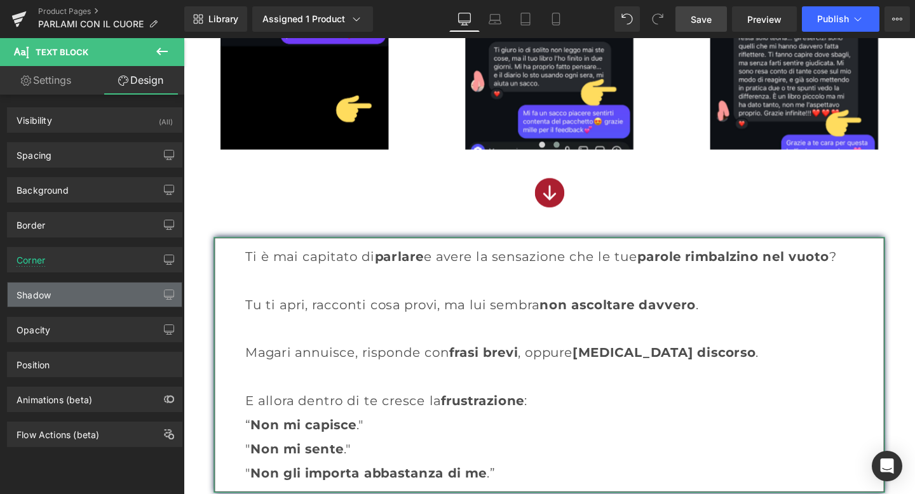
click at [69, 297] on div "Shadow" at bounding box center [95, 295] width 174 height 24
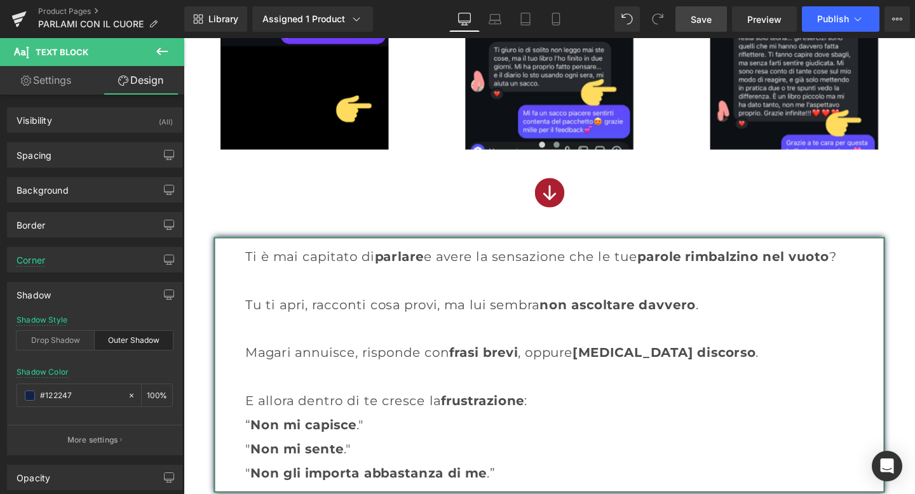
click at [111, 339] on div "Outer Shadow" at bounding box center [134, 340] width 78 height 19
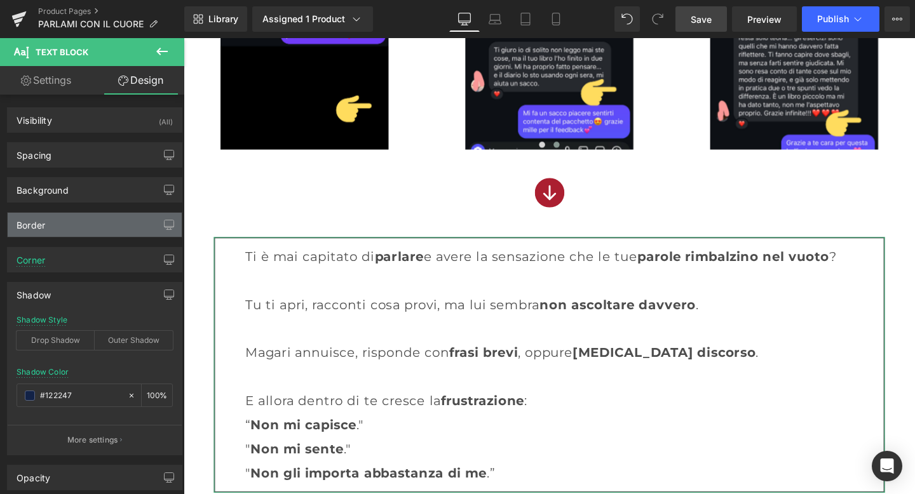
click at [91, 222] on div "Border" at bounding box center [95, 225] width 174 height 24
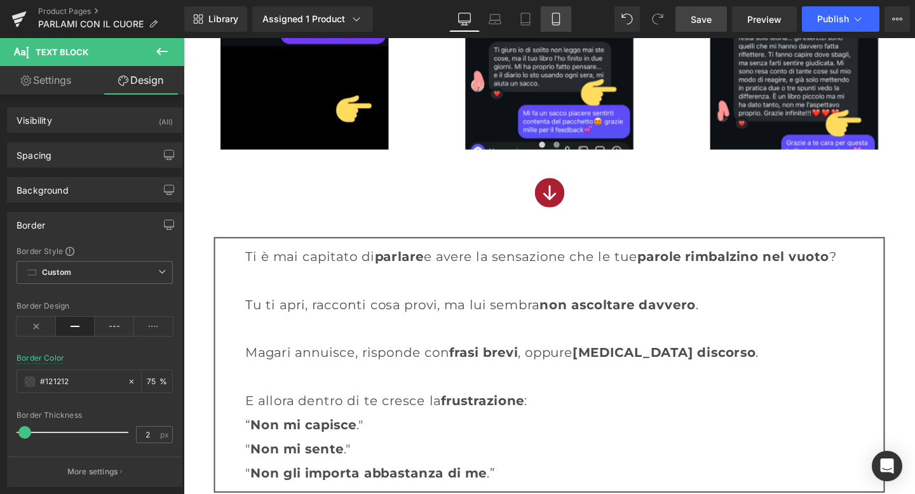
click at [547, 14] on link "Mobile" at bounding box center [556, 18] width 31 height 25
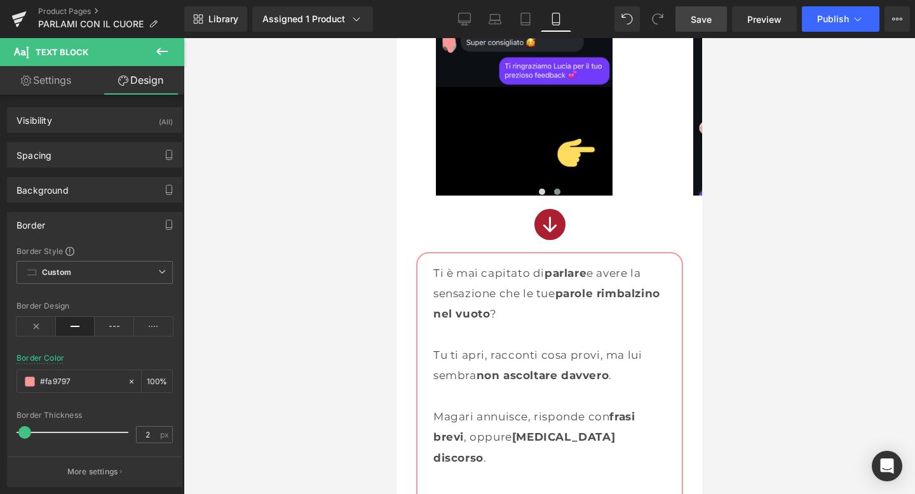
scroll to position [1305, 0]
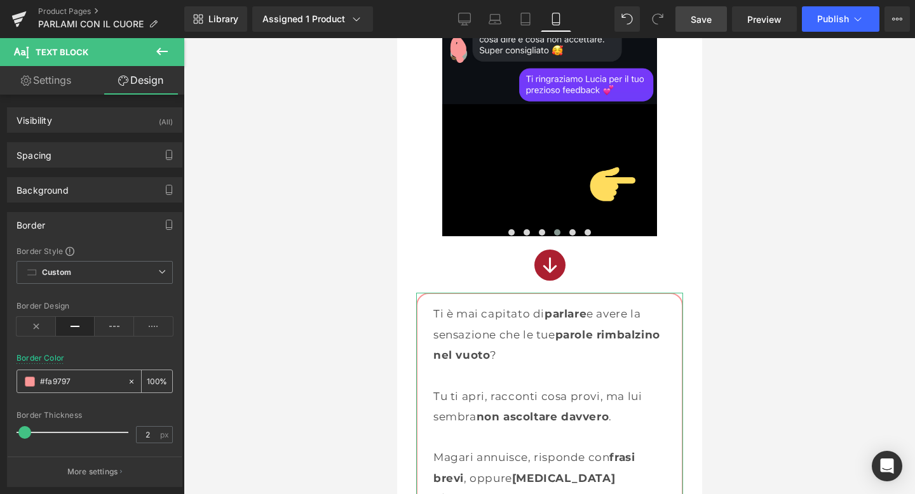
drag, startPoint x: 78, startPoint y: 377, endPoint x: 36, endPoint y: 377, distance: 41.9
click at [36, 377] on div "#121212" at bounding box center [72, 381] width 110 height 22
drag, startPoint x: 36, startPoint y: 377, endPoint x: 83, endPoint y: 381, distance: 47.2
click at [83, 381] on div "#121212" at bounding box center [72, 381] width 110 height 22
click at [83, 381] on input "#121212" at bounding box center [80, 382] width 81 height 14
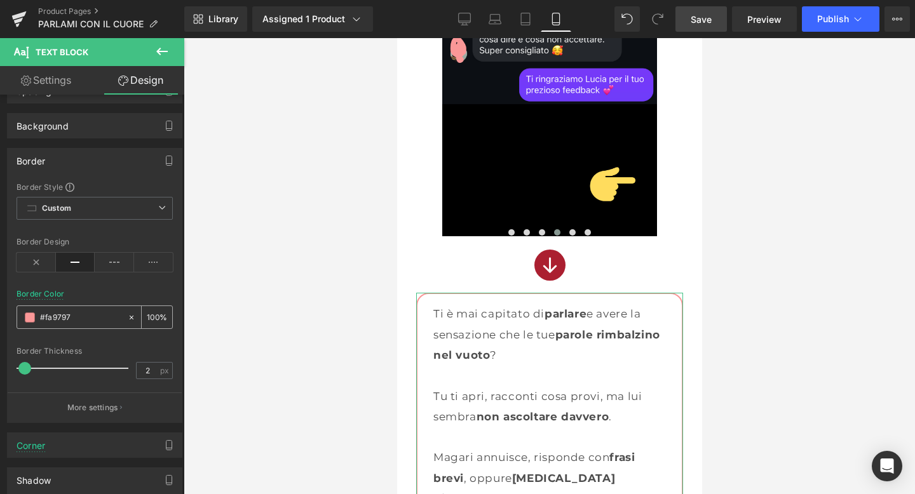
scroll to position [69, 0]
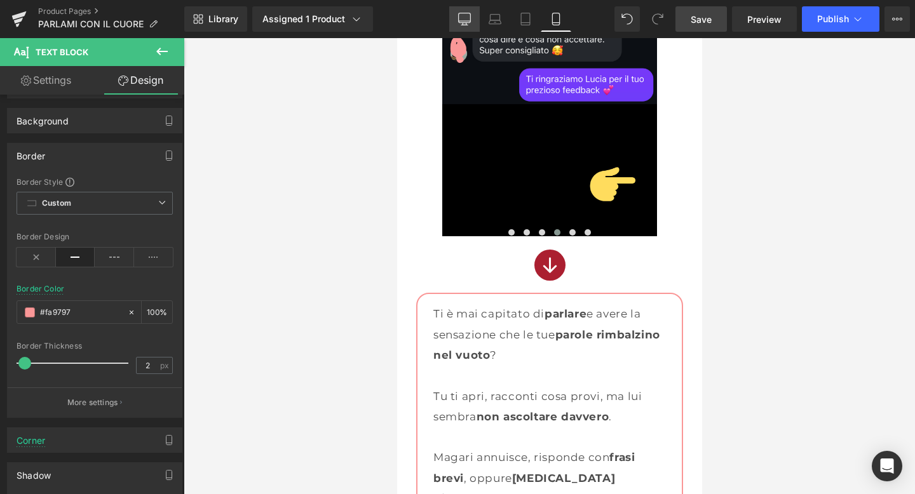
click at [474, 21] on link "Desktop" at bounding box center [464, 18] width 31 height 25
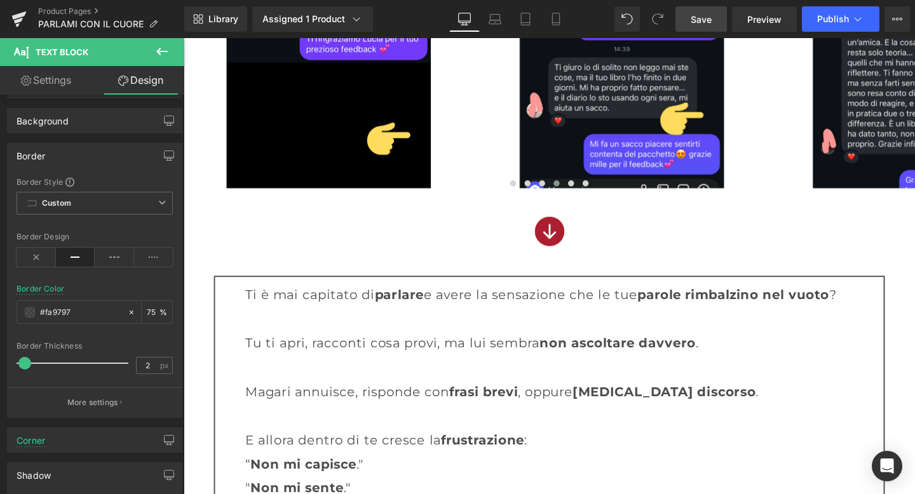
scroll to position [1435, 0]
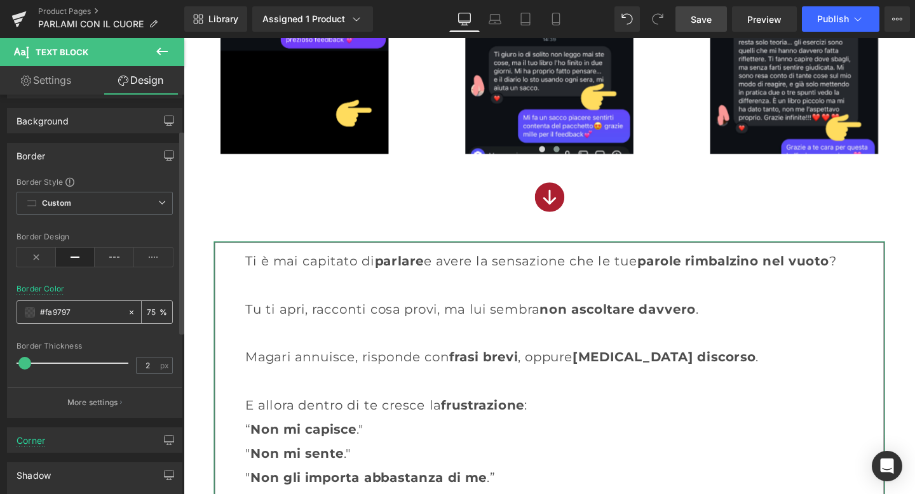
drag, startPoint x: 85, startPoint y: 311, endPoint x: 33, endPoint y: 311, distance: 51.5
click at [33, 311] on div "#fa9797" at bounding box center [72, 312] width 110 height 22
click at [82, 315] on input "#fa9797" at bounding box center [80, 313] width 81 height 14
drag, startPoint x: 82, startPoint y: 315, endPoint x: 28, endPoint y: 315, distance: 54.0
click at [28, 315] on div "#fa9797" at bounding box center [72, 312] width 110 height 22
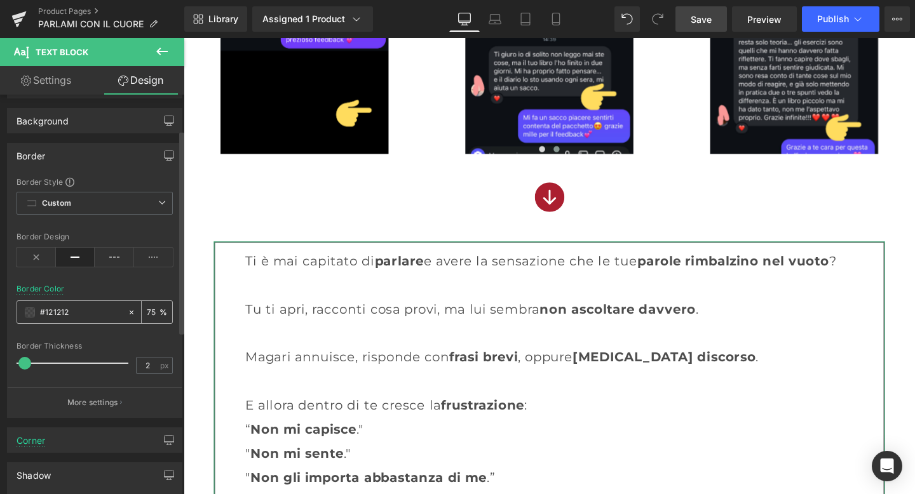
paste input "fa9797"
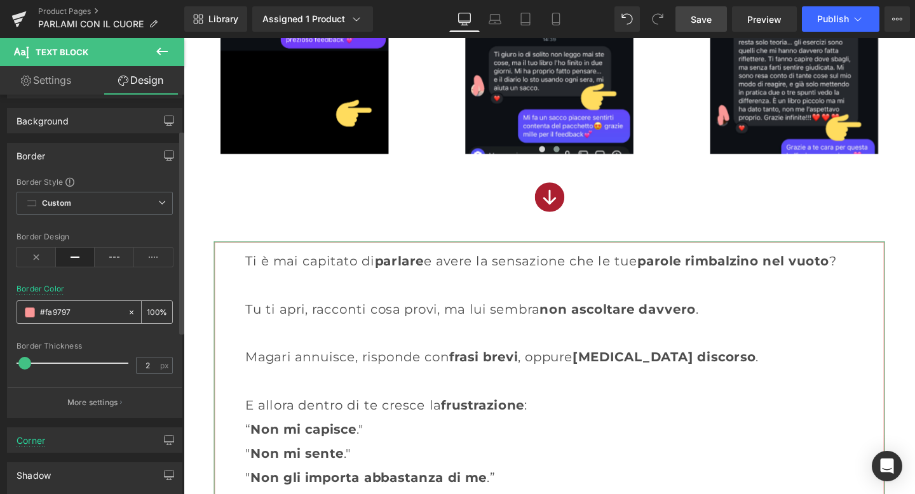
type input "#fa9797"
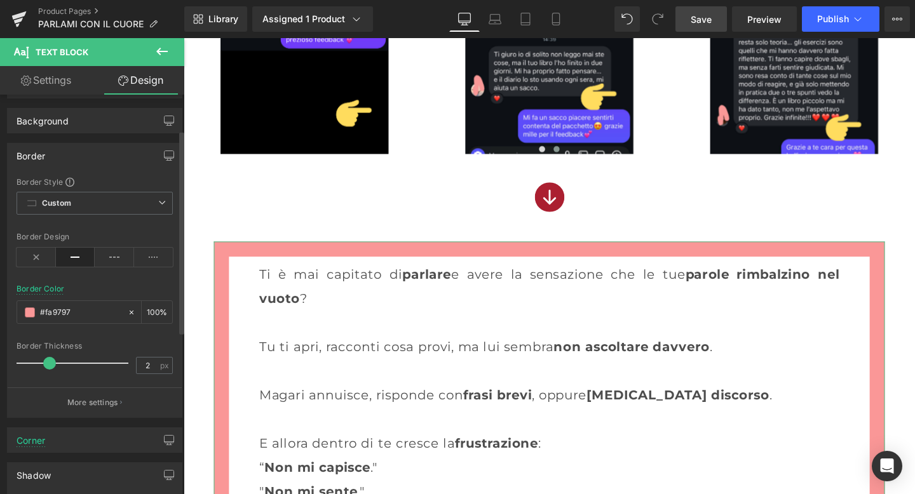
drag, startPoint x: 22, startPoint y: 365, endPoint x: 44, endPoint y: 365, distance: 22.9
click at [44, 365] on span at bounding box center [49, 363] width 13 height 13
click at [143, 367] on input "2" at bounding box center [148, 366] width 22 height 16
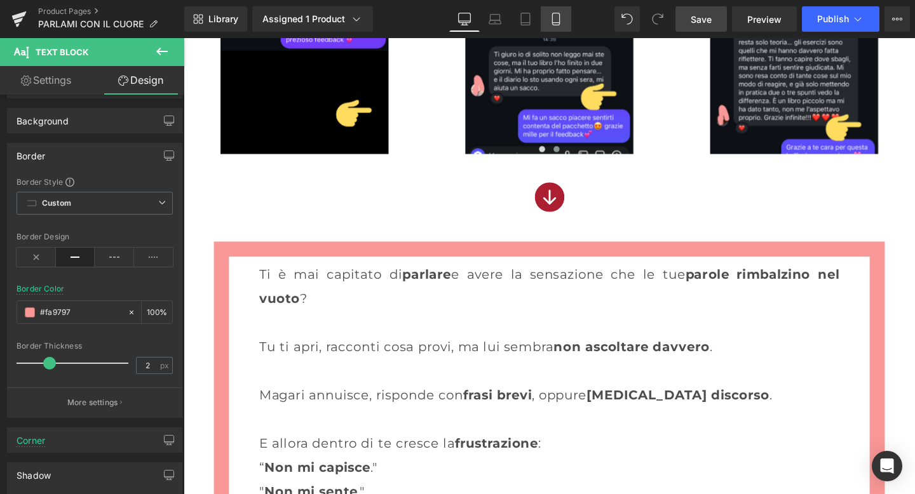
click at [547, 17] on link "Mobile" at bounding box center [556, 18] width 31 height 25
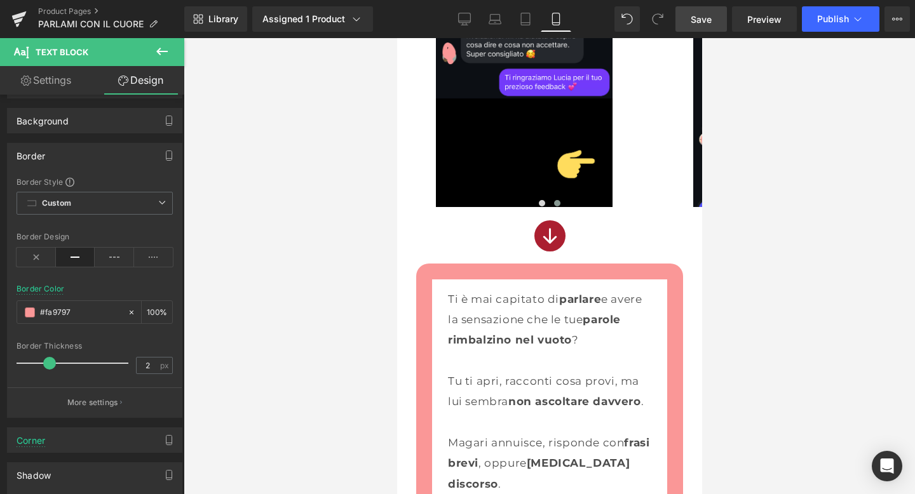
scroll to position [1306, 0]
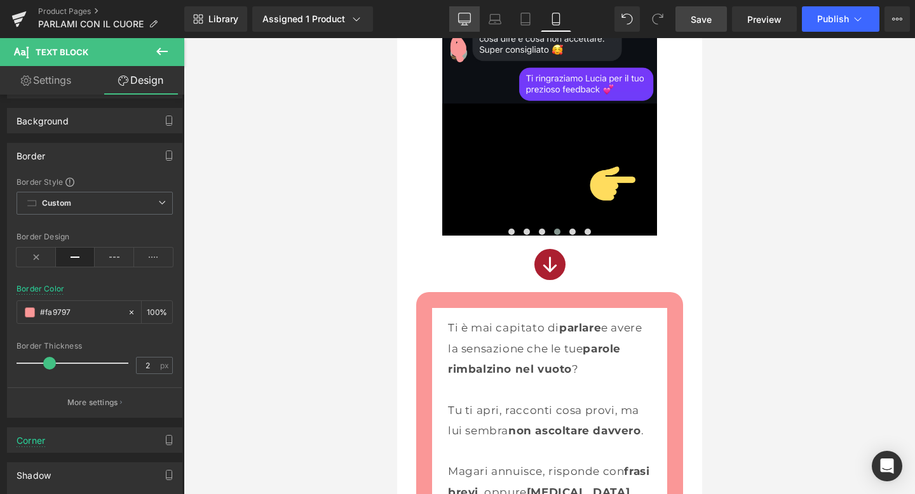
click at [462, 21] on icon at bounding box center [465, 21] width 12 height 0
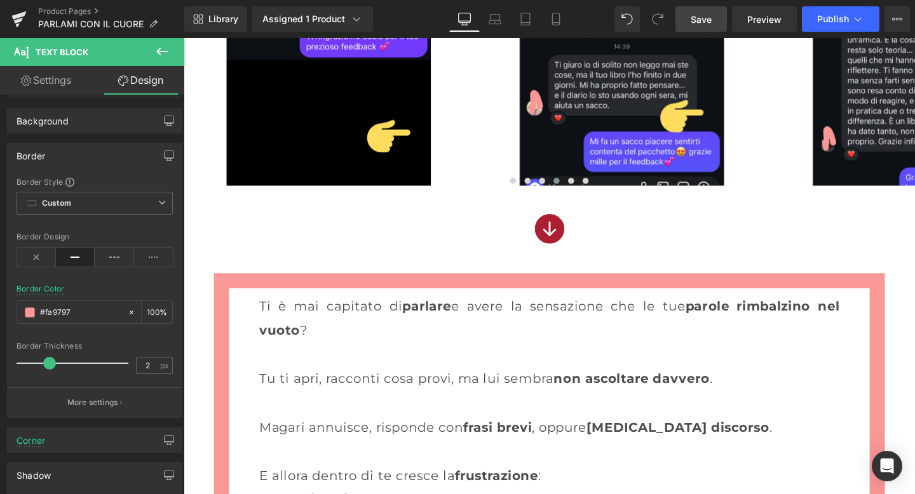
scroll to position [1439, 0]
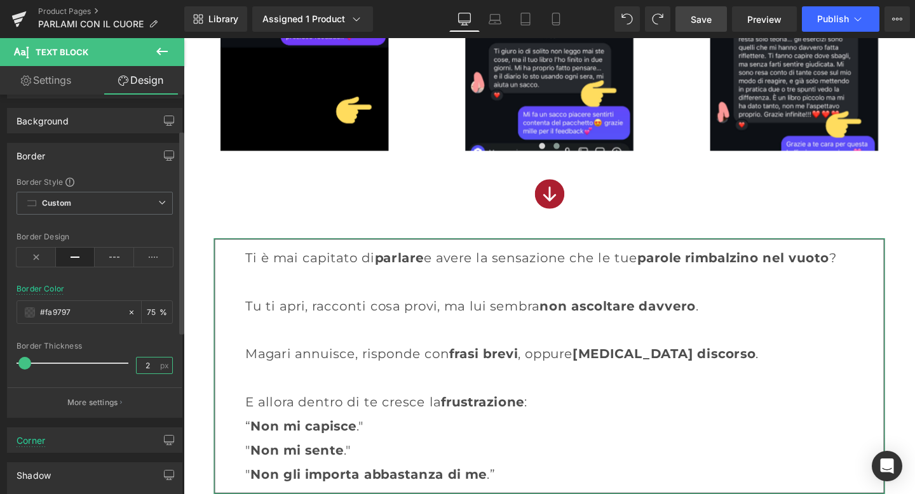
click at [146, 358] on input "2" at bounding box center [148, 366] width 22 height 16
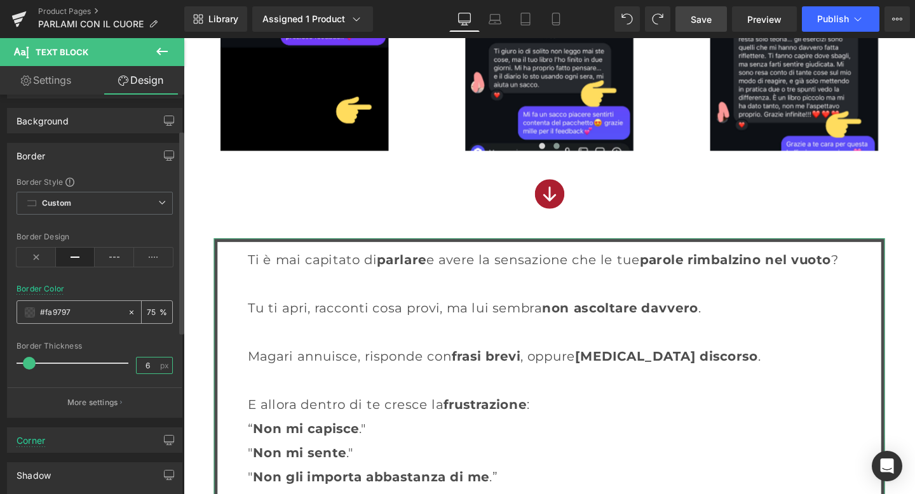
type input "6"
click at [59, 314] on input "#fa9797" at bounding box center [80, 313] width 81 height 14
paste input "fa9797"
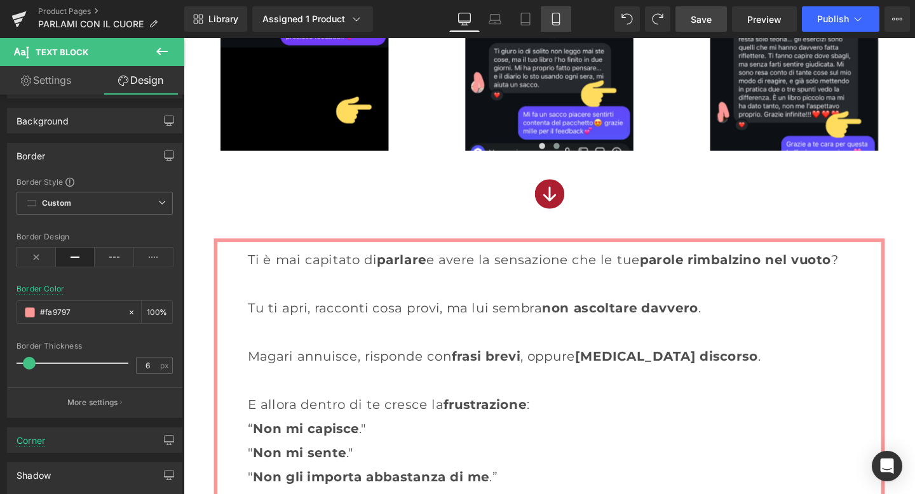
type input "#fa9797"
click at [555, 18] on icon at bounding box center [556, 19] width 13 height 13
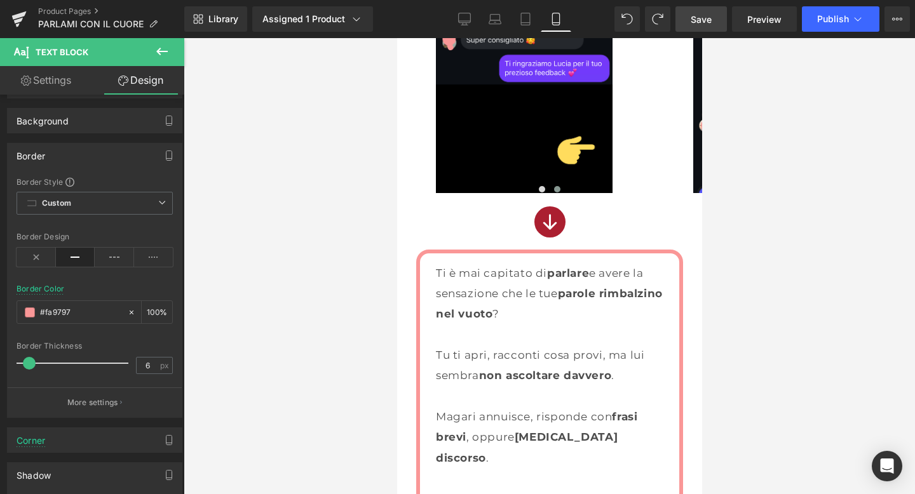
scroll to position [1309, 0]
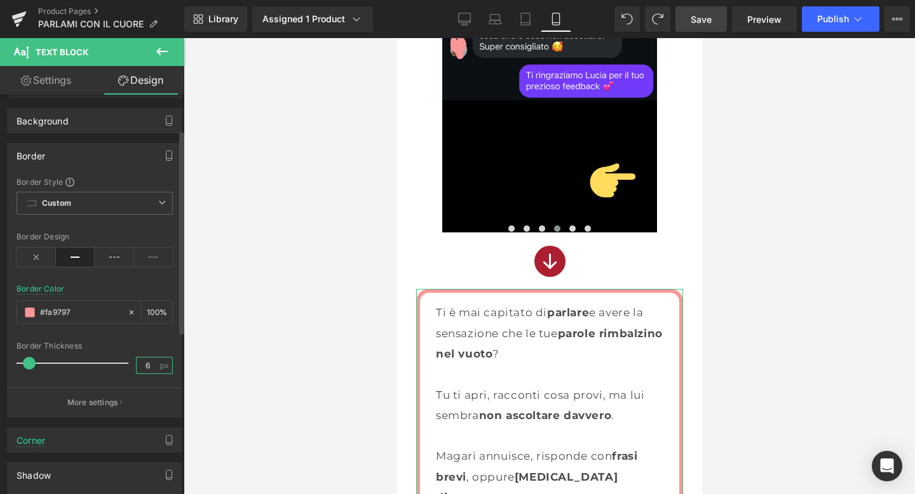
click at [146, 360] on input "6" at bounding box center [148, 366] width 22 height 16
type input "2"
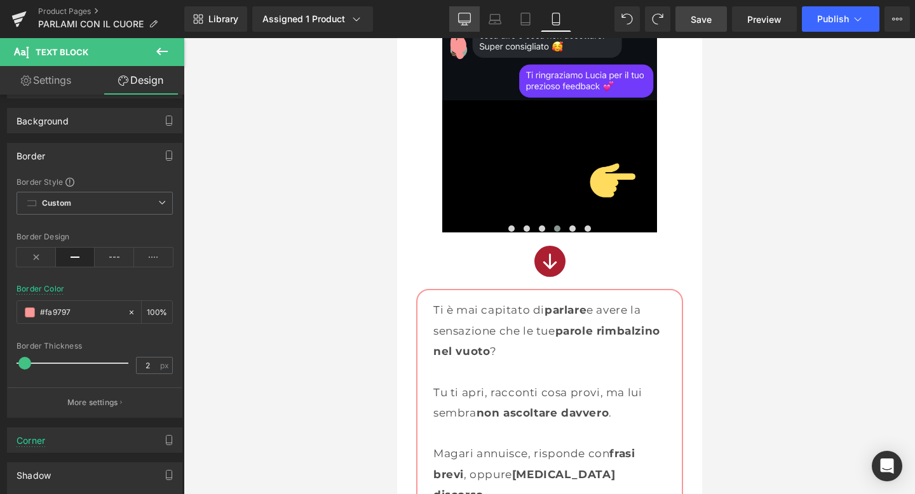
click at [463, 10] on link "Desktop" at bounding box center [464, 18] width 31 height 25
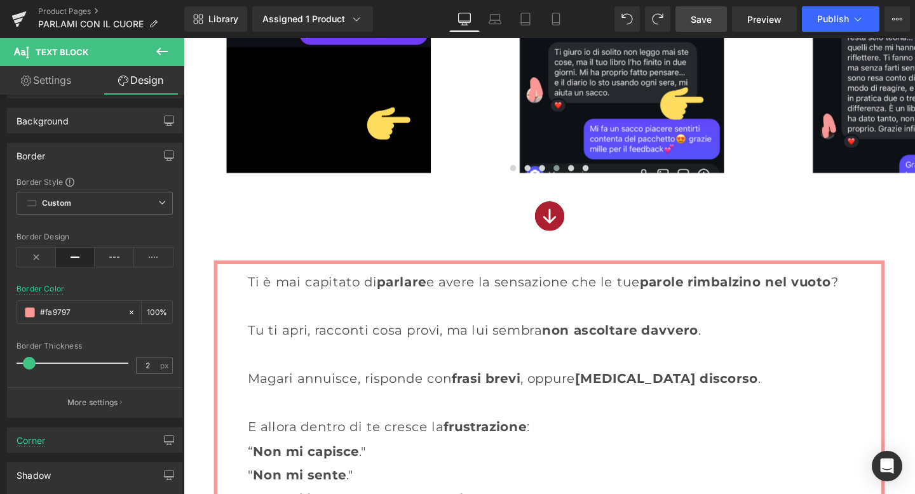
scroll to position [1439, 0]
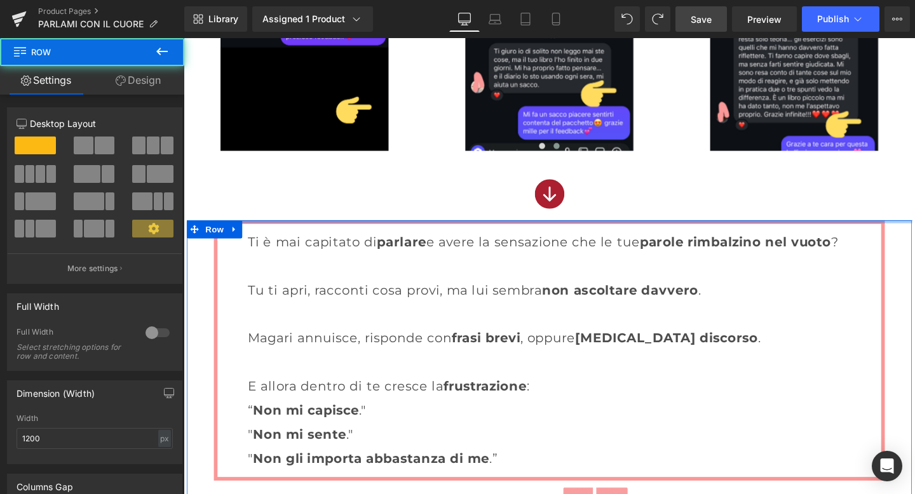
drag, startPoint x: 464, startPoint y: 236, endPoint x: 468, endPoint y: 210, distance: 27.0
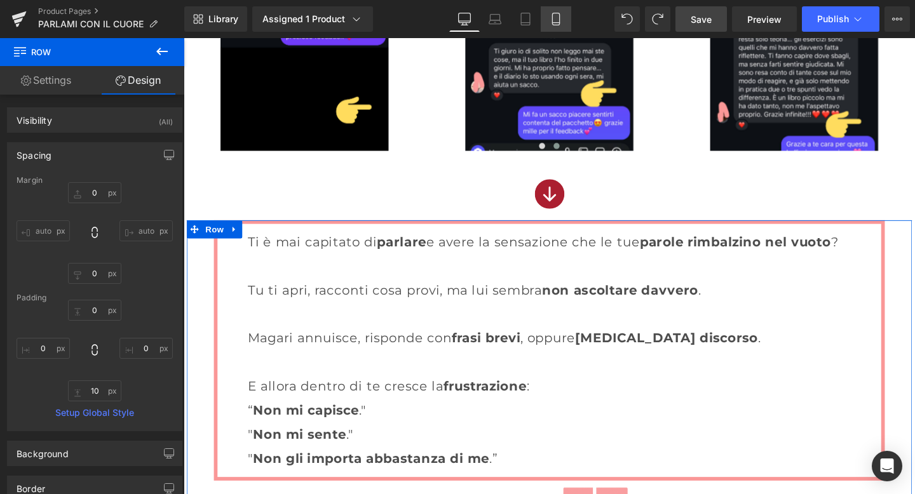
click at [557, 25] on link "Mobile" at bounding box center [556, 18] width 31 height 25
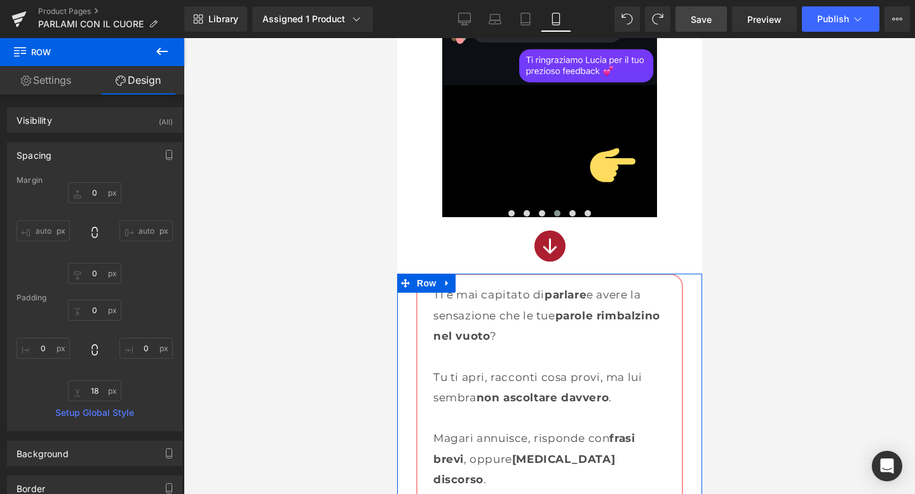
scroll to position [1325, 0]
click at [695, 24] on span "Save" at bounding box center [701, 19] width 21 height 13
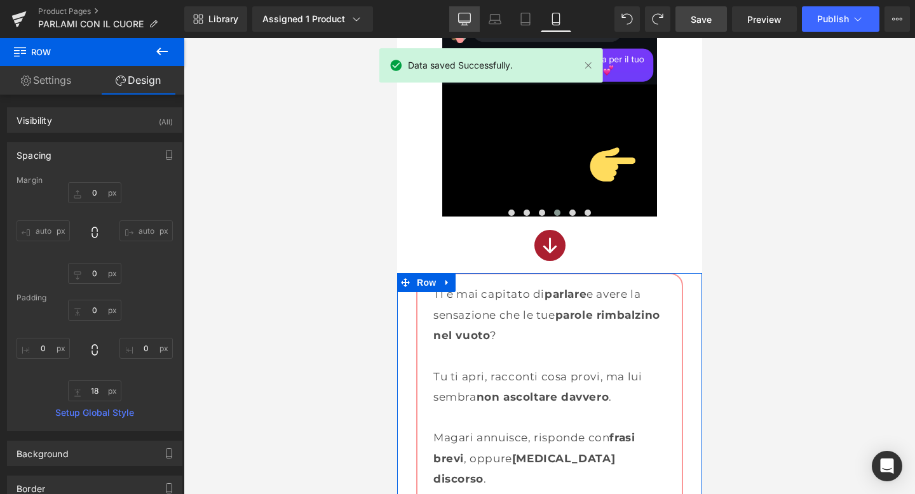
click at [458, 14] on link "Desktop" at bounding box center [464, 18] width 31 height 25
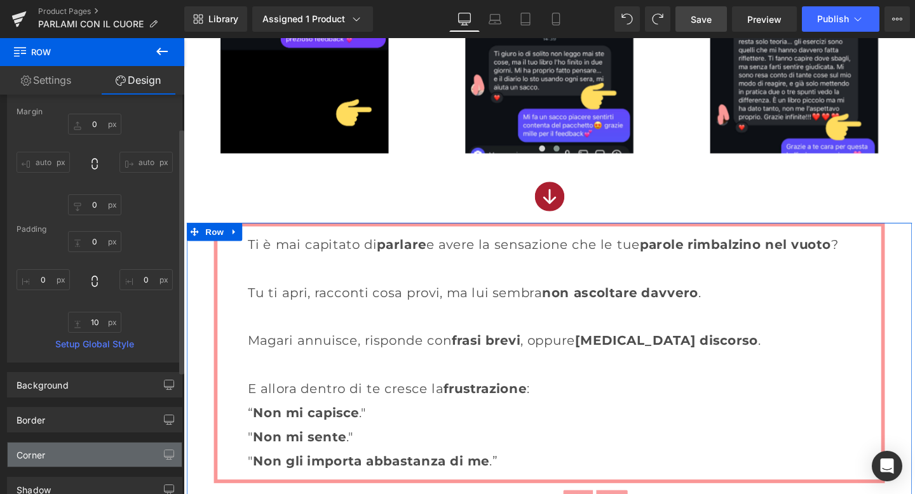
scroll to position [82, 0]
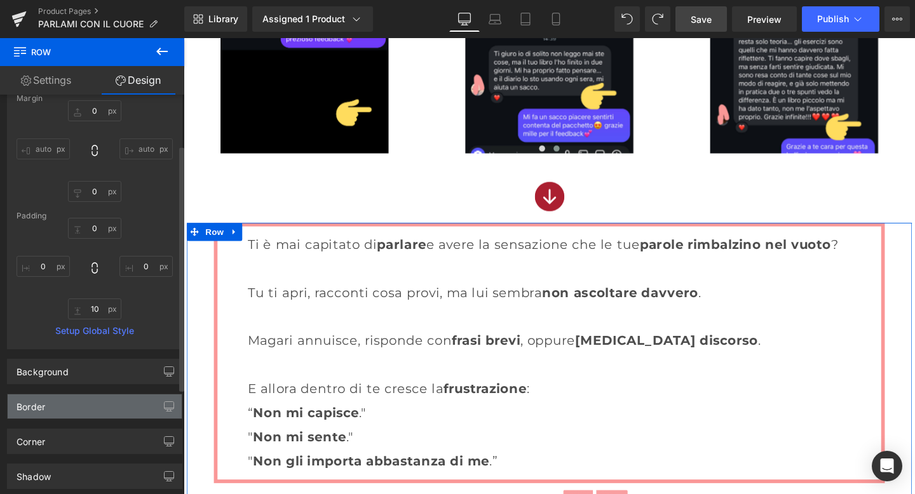
click at [82, 405] on div "Border" at bounding box center [95, 407] width 174 height 24
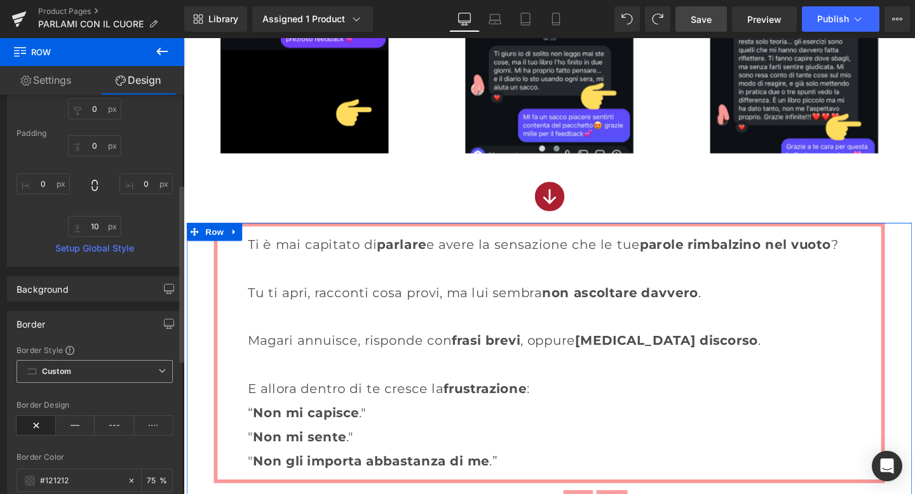
scroll to position [252, 0]
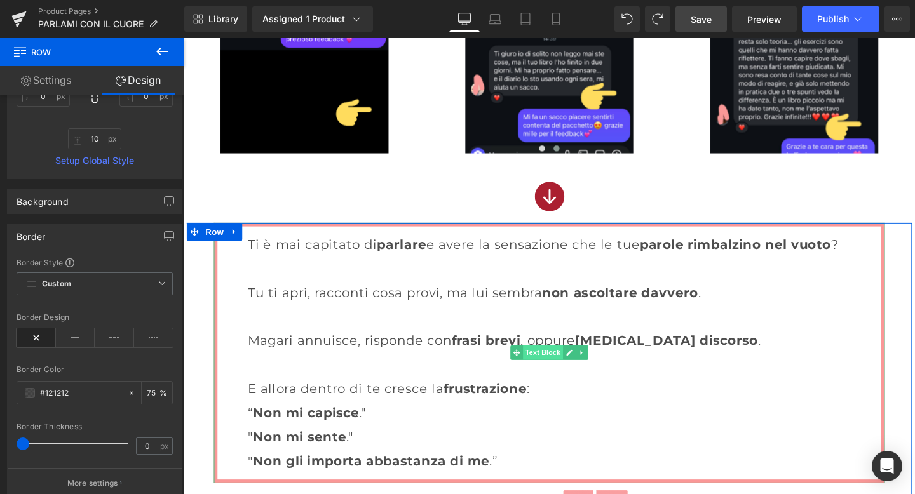
click at [557, 365] on span "Text Block" at bounding box center [561, 369] width 42 height 15
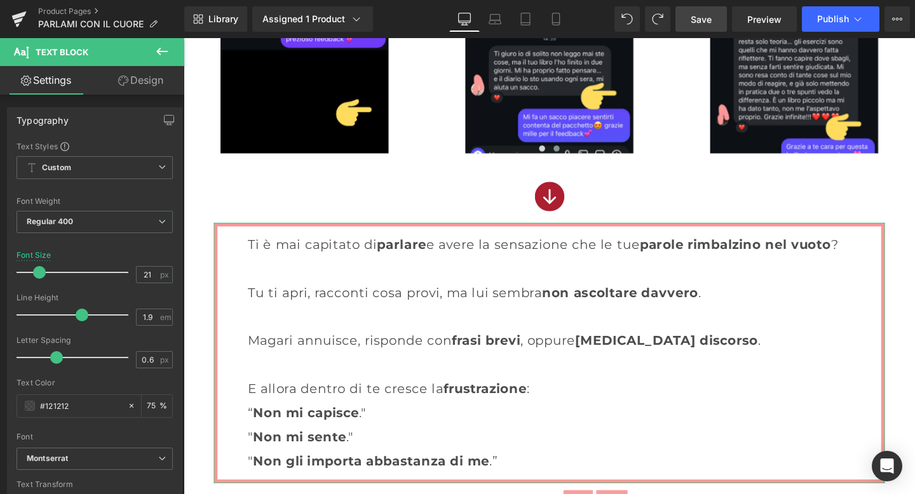
click at [140, 83] on link "Design" at bounding box center [141, 80] width 92 height 29
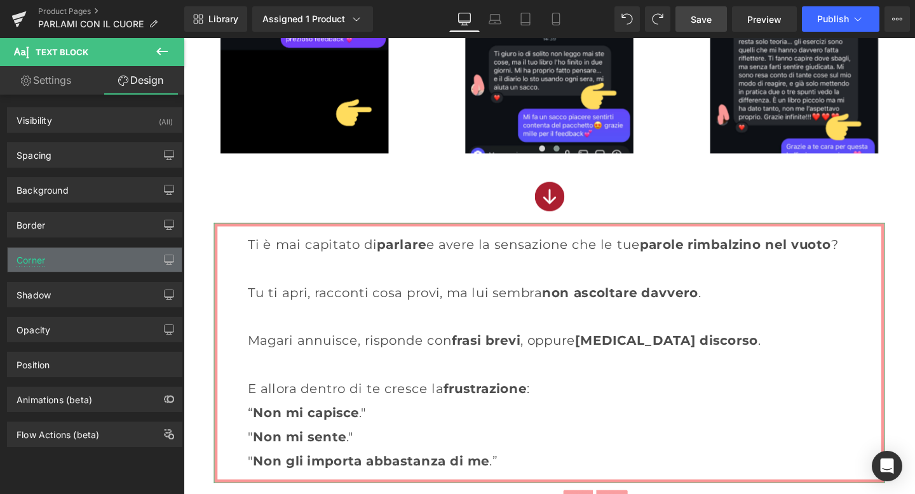
click at [75, 257] on div "Corner" at bounding box center [95, 260] width 174 height 24
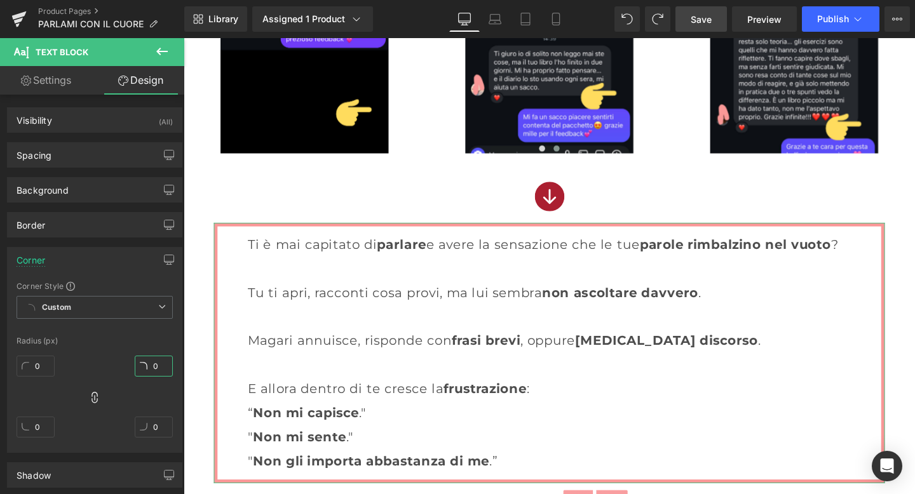
click at [157, 368] on input "0" at bounding box center [154, 366] width 38 height 21
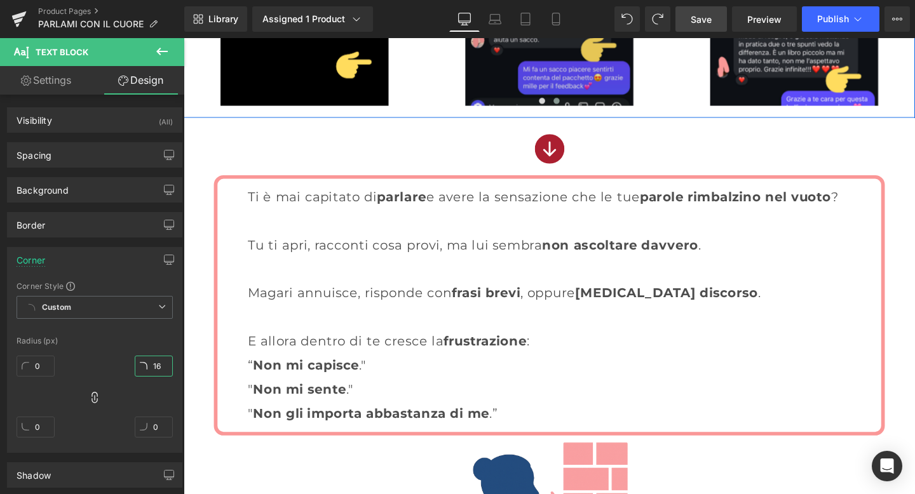
scroll to position [1487, 0]
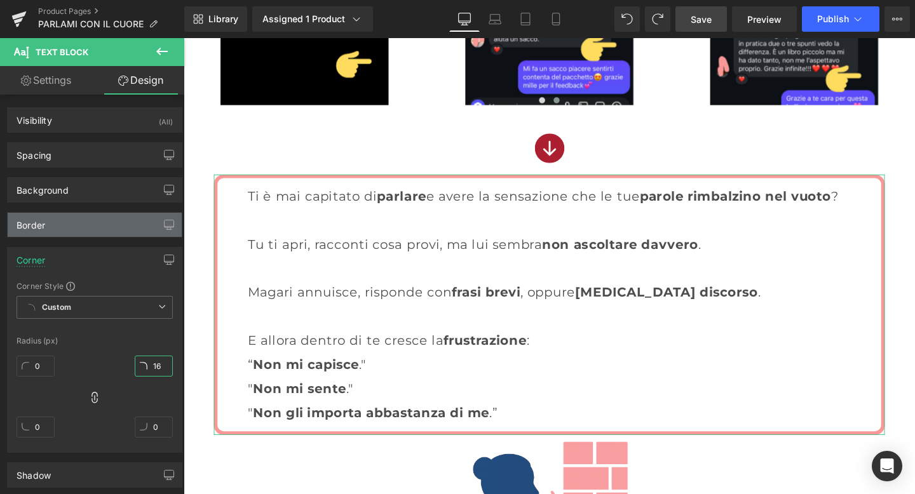
type input "16"
click at [101, 224] on div "Border" at bounding box center [95, 225] width 174 height 24
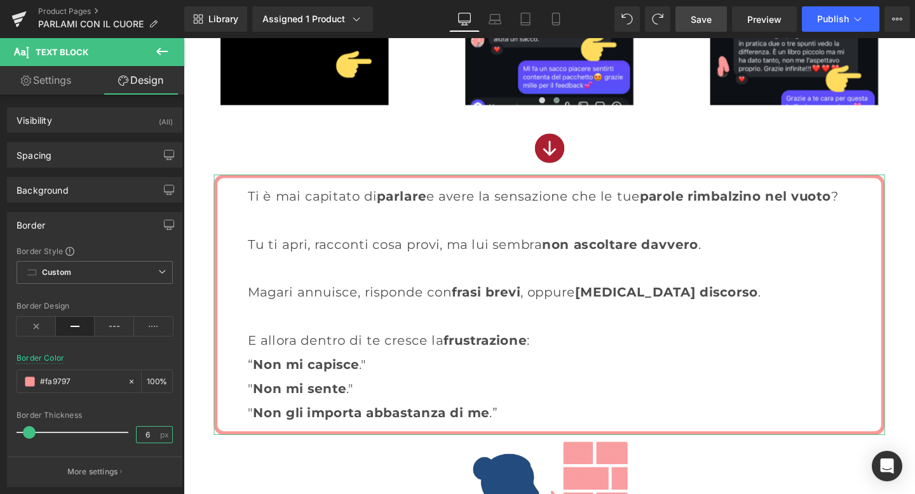
click at [145, 435] on input "6" at bounding box center [148, 435] width 22 height 16
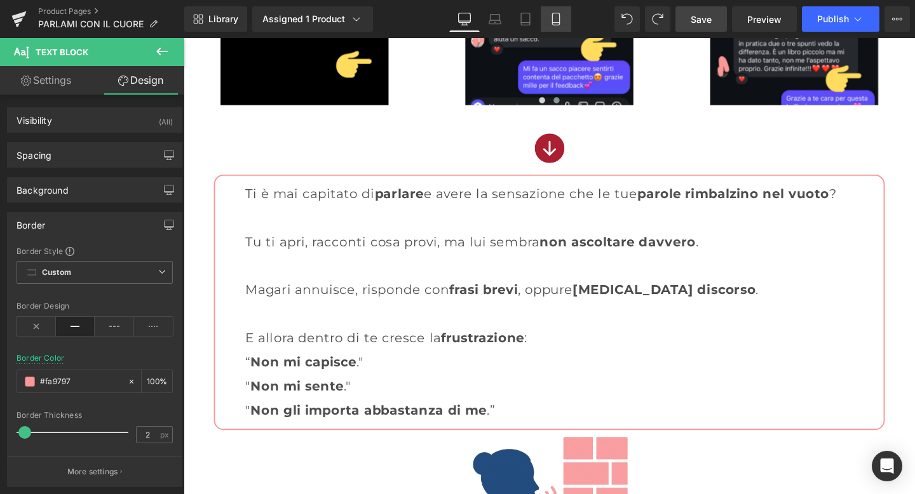
click at [550, 23] on icon at bounding box center [556, 19] width 13 height 13
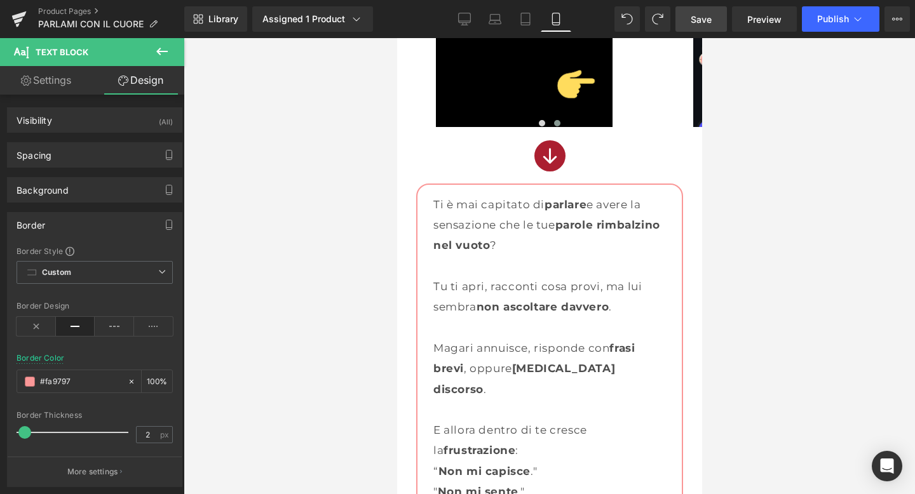
scroll to position [1376, 0]
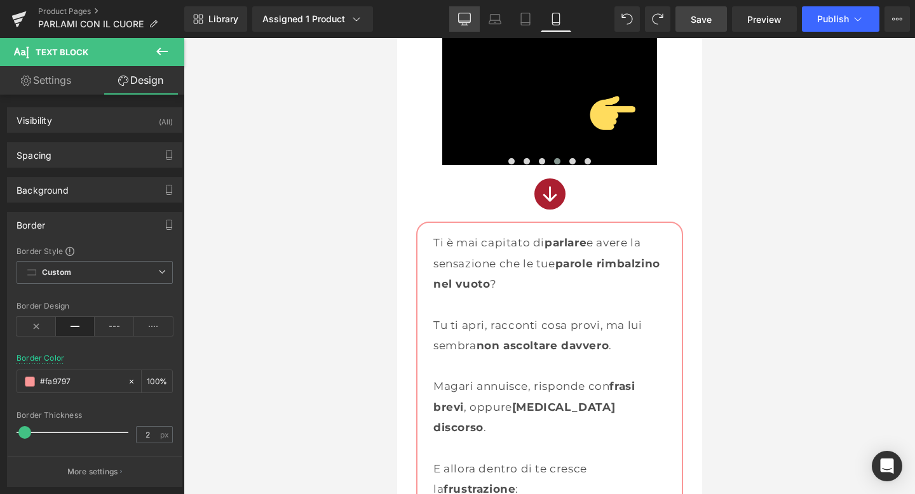
click at [466, 21] on icon at bounding box center [465, 21] width 12 height 0
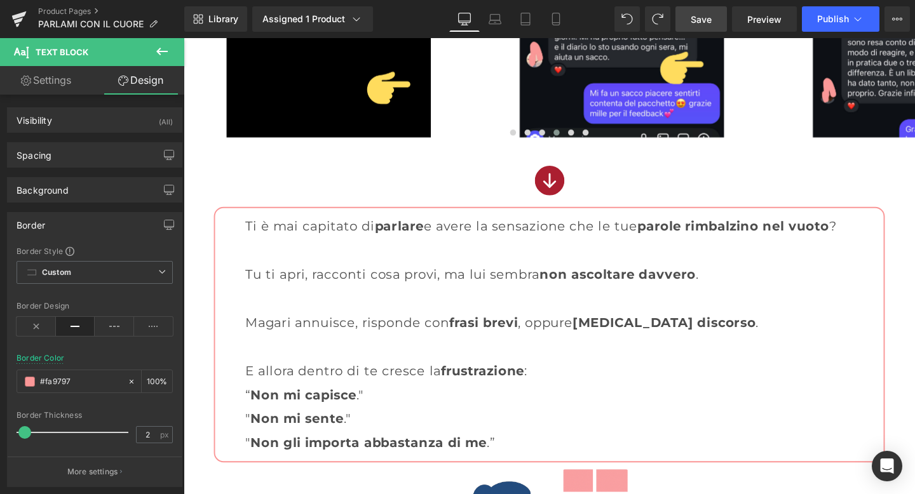
scroll to position [1487, 0]
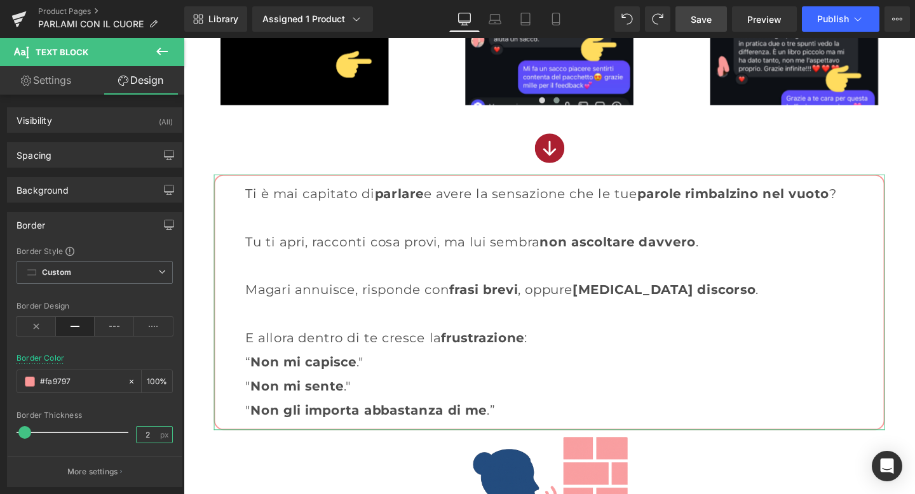
click at [145, 433] on input "2" at bounding box center [148, 435] width 22 height 16
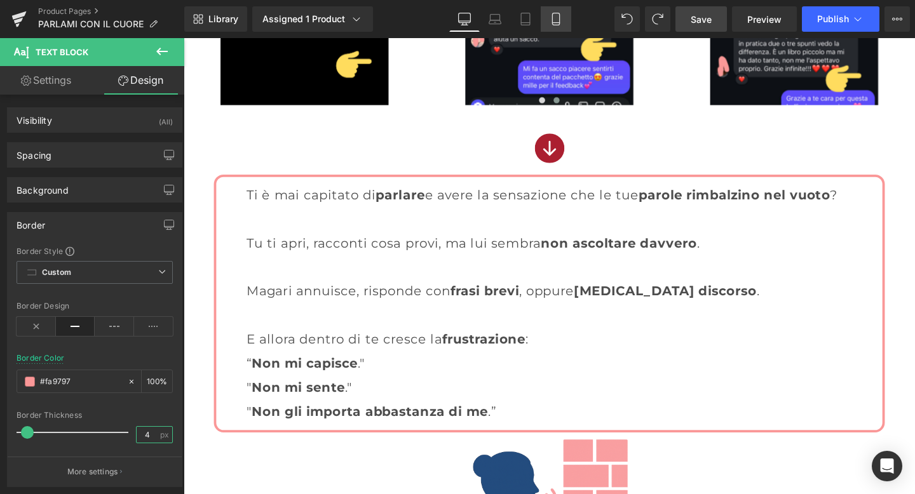
type input "4"
click at [550, 13] on icon at bounding box center [556, 19] width 13 height 13
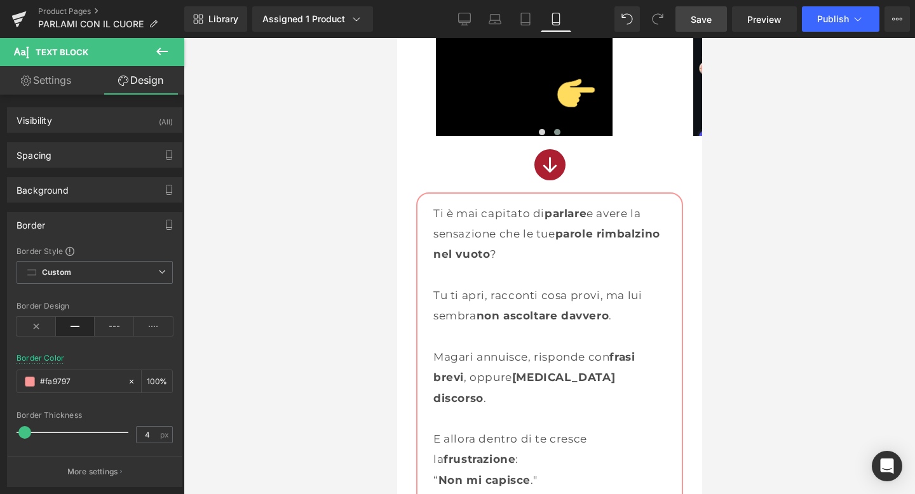
scroll to position [1374, 0]
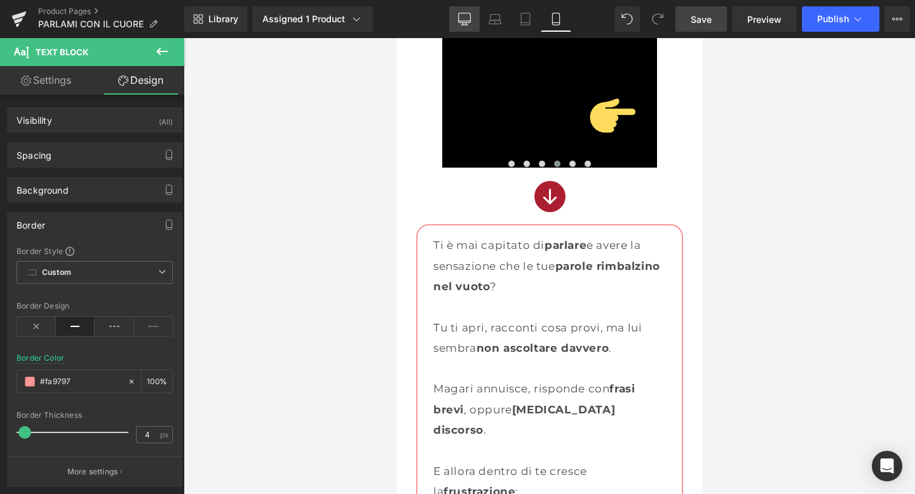
click at [464, 18] on icon at bounding box center [464, 19] width 13 height 13
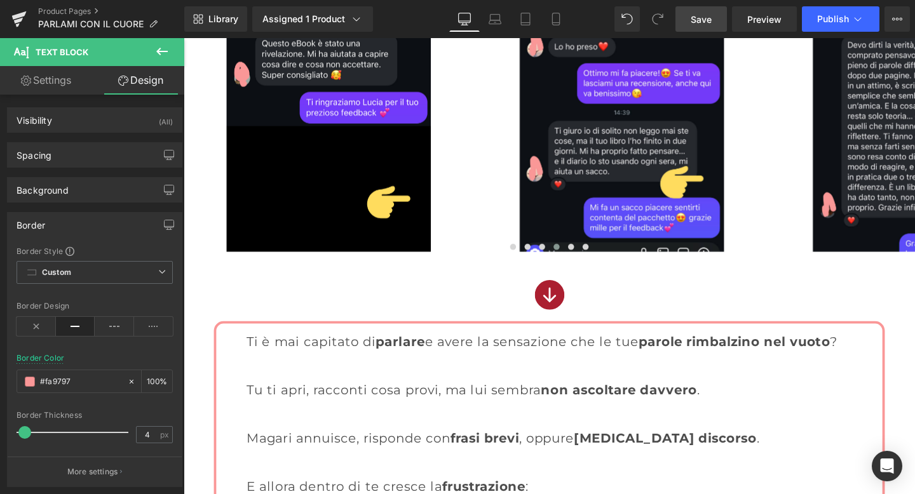
scroll to position [1487, 0]
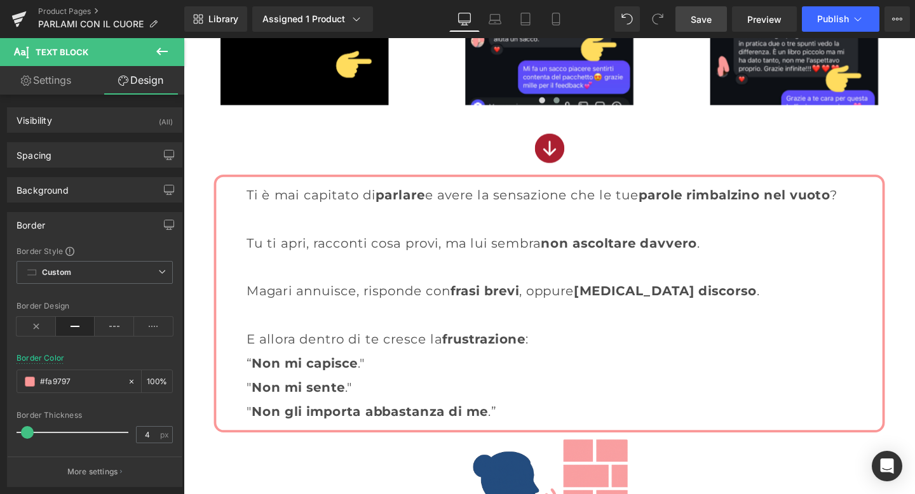
click at [689, 17] on link "Save" at bounding box center [700, 18] width 51 height 25
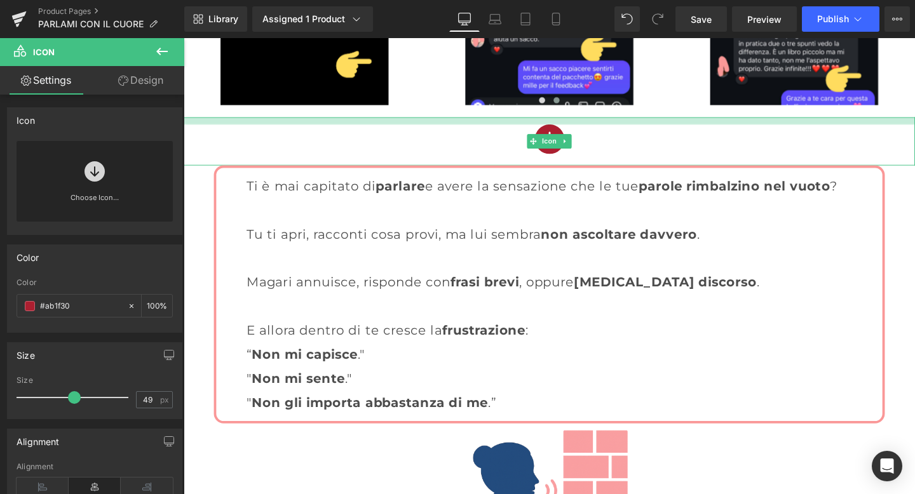
drag, startPoint x: 567, startPoint y: 123, endPoint x: 567, endPoint y: 113, distance: 9.5
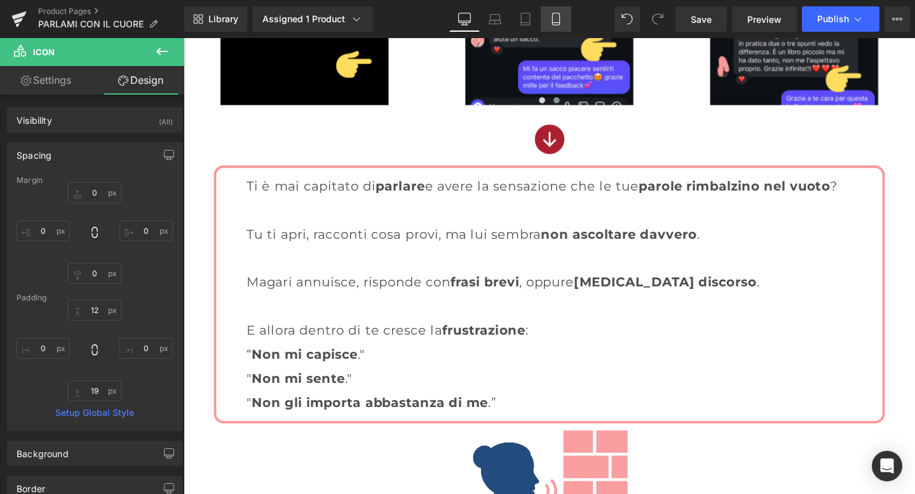
click at [557, 18] on icon at bounding box center [556, 19] width 13 height 13
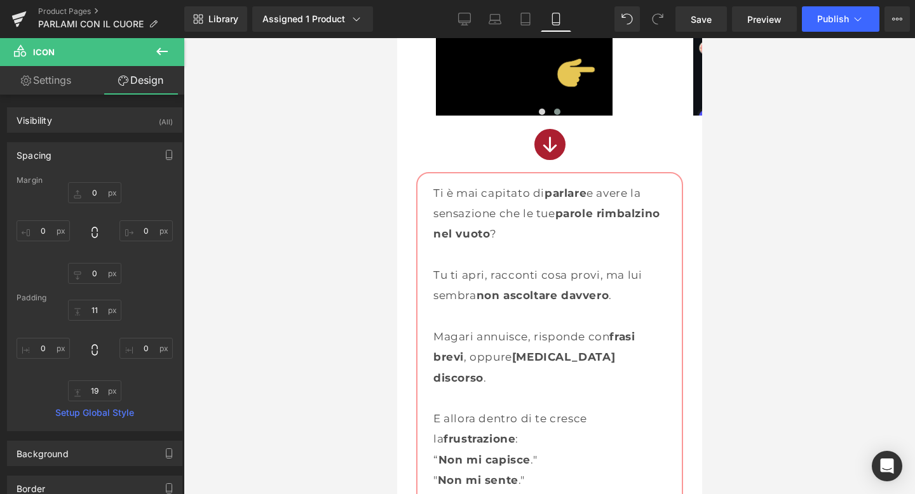
scroll to position [1386, 0]
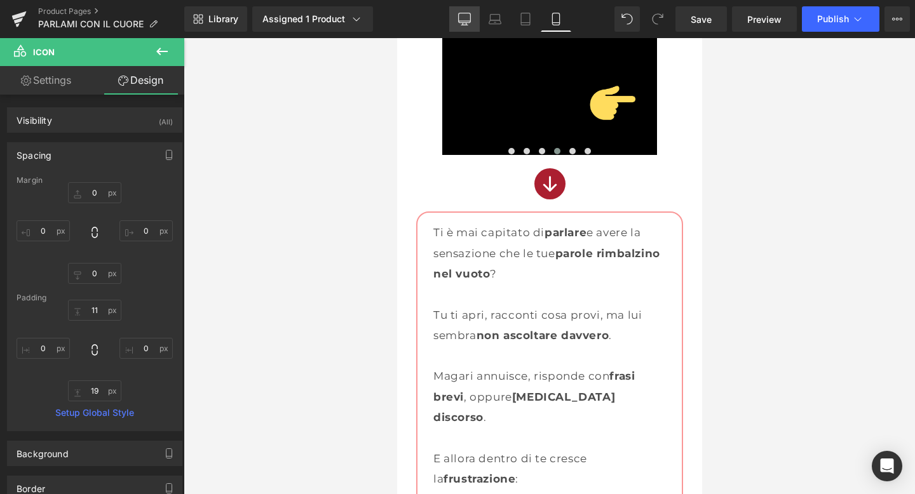
click at [457, 18] on link "Desktop" at bounding box center [464, 18] width 31 height 25
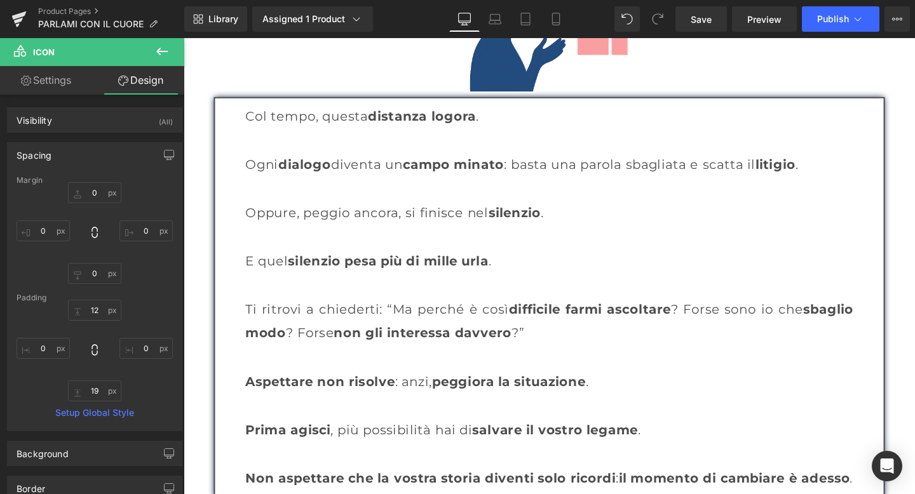
scroll to position [1995, 0]
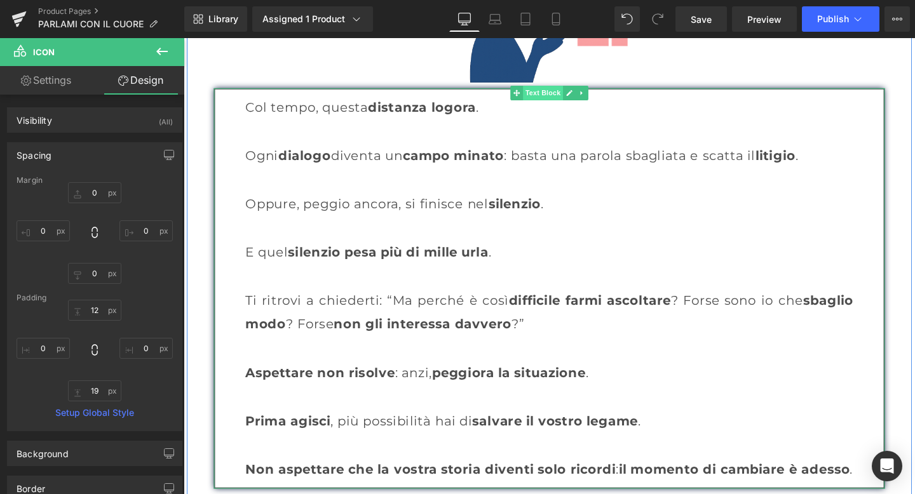
click at [561, 98] on span "Text Block" at bounding box center [561, 95] width 42 height 15
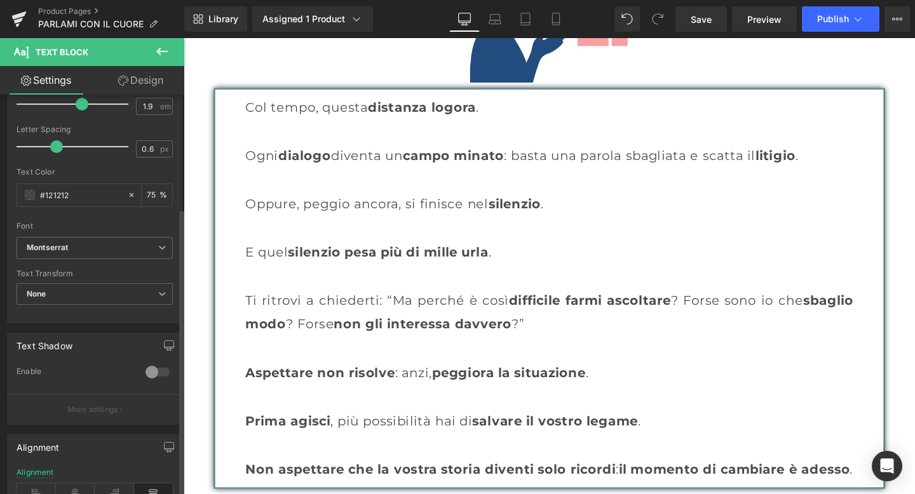
scroll to position [0, 0]
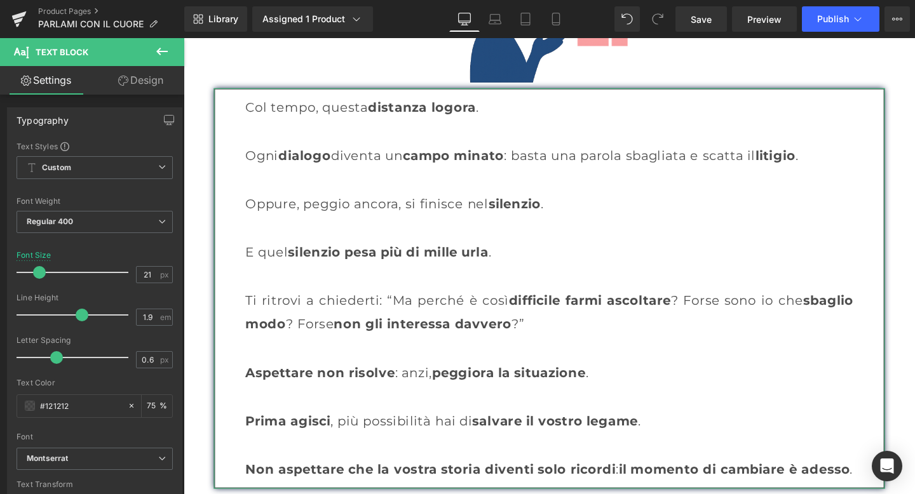
click at [134, 78] on link "Design" at bounding box center [141, 80] width 92 height 29
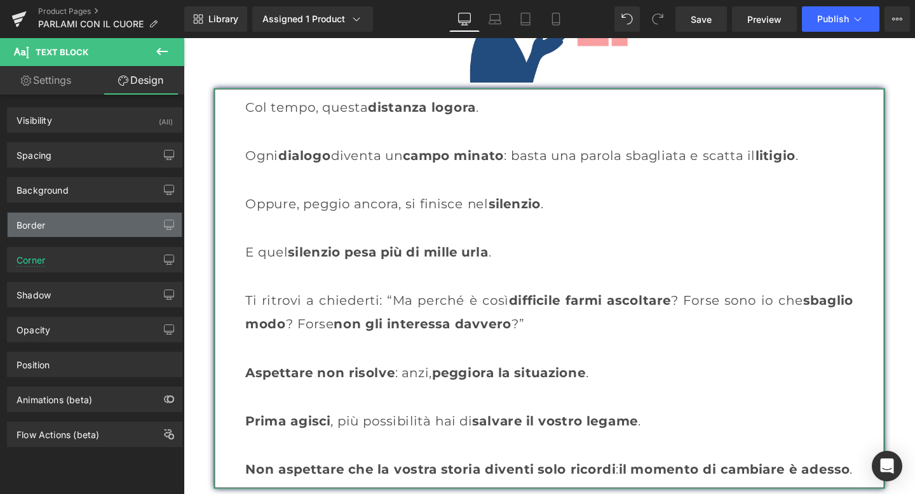
click at [73, 226] on div "Border" at bounding box center [95, 225] width 174 height 24
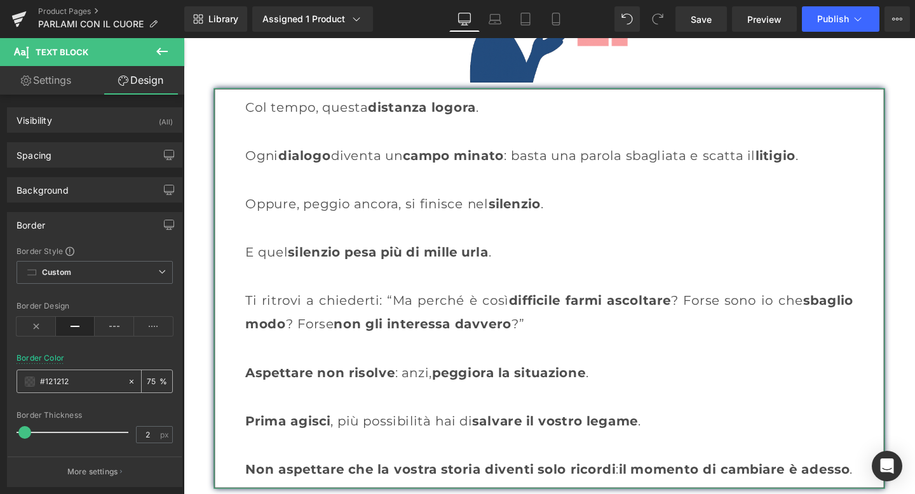
click at [75, 384] on input "#121212" at bounding box center [80, 382] width 81 height 14
paste input "fa9797"
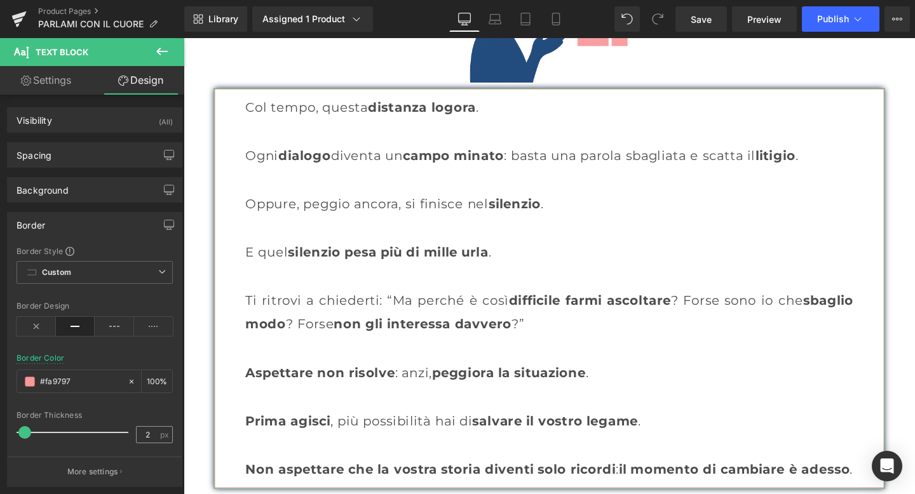
type input "#fa9797"
click at [147, 437] on input "2" at bounding box center [148, 435] width 22 height 16
type input "6"
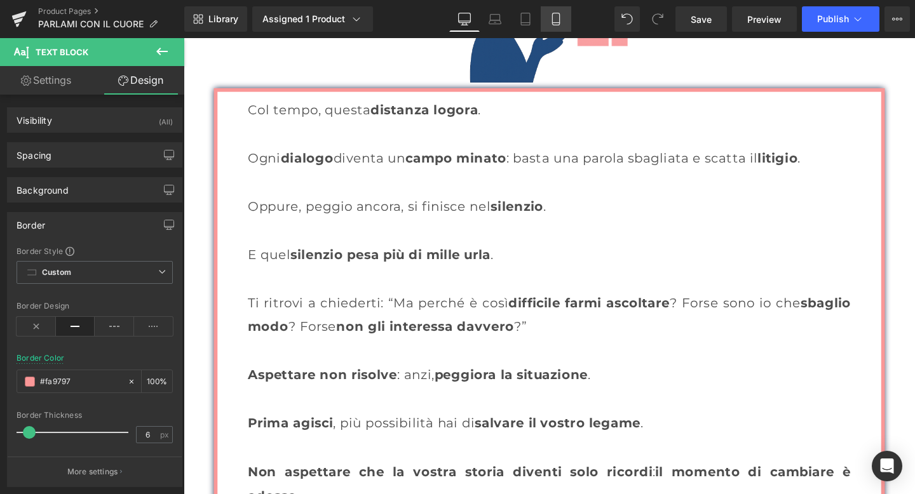
click at [555, 23] on icon at bounding box center [555, 23] width 7 height 0
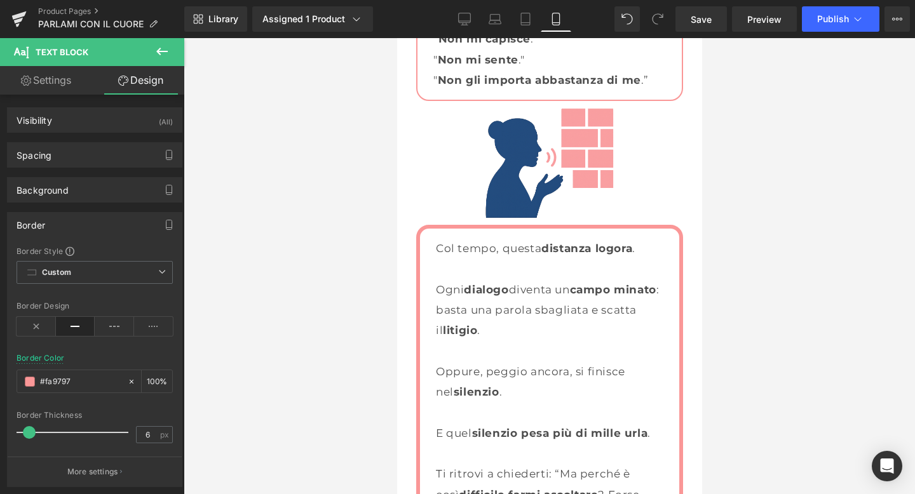
scroll to position [1889, 0]
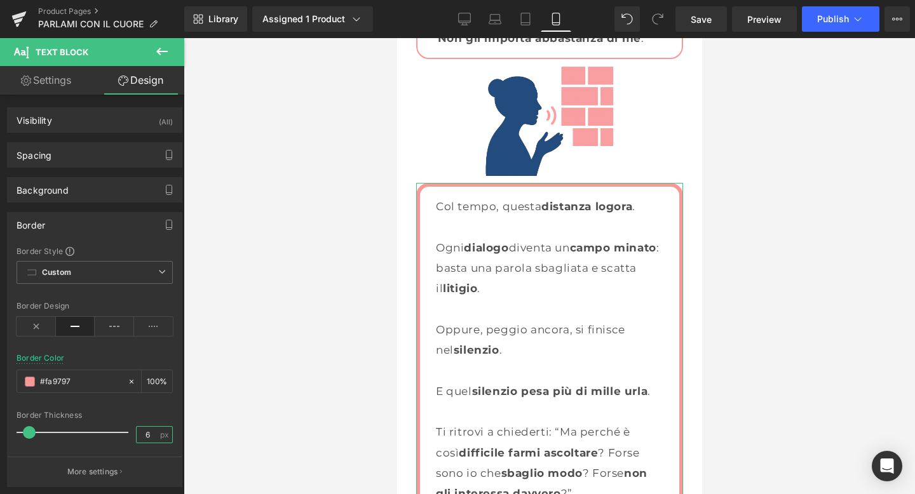
click at [147, 432] on input "6" at bounding box center [148, 435] width 22 height 16
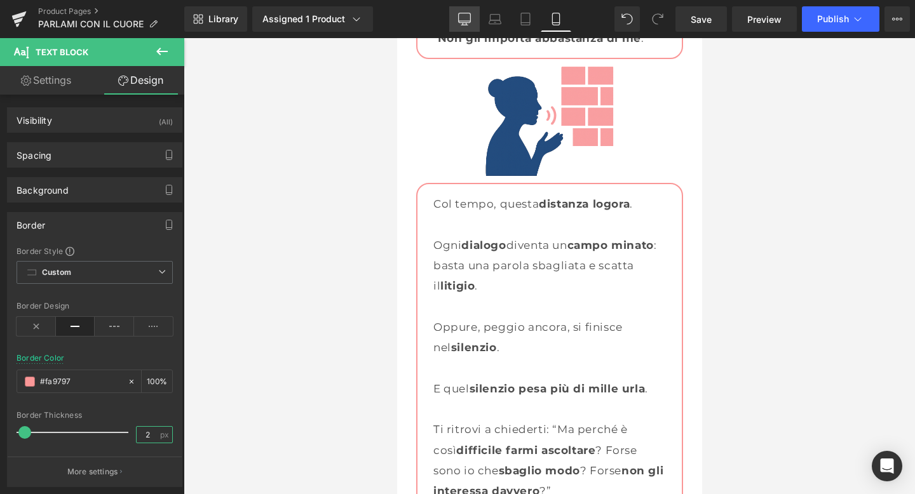
type input "2"
click at [467, 21] on icon at bounding box center [465, 21] width 12 height 0
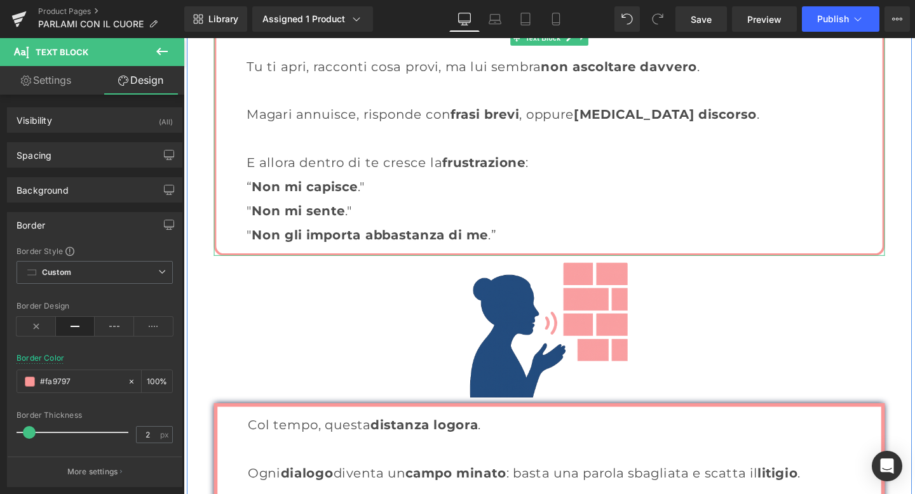
scroll to position [1630, 0]
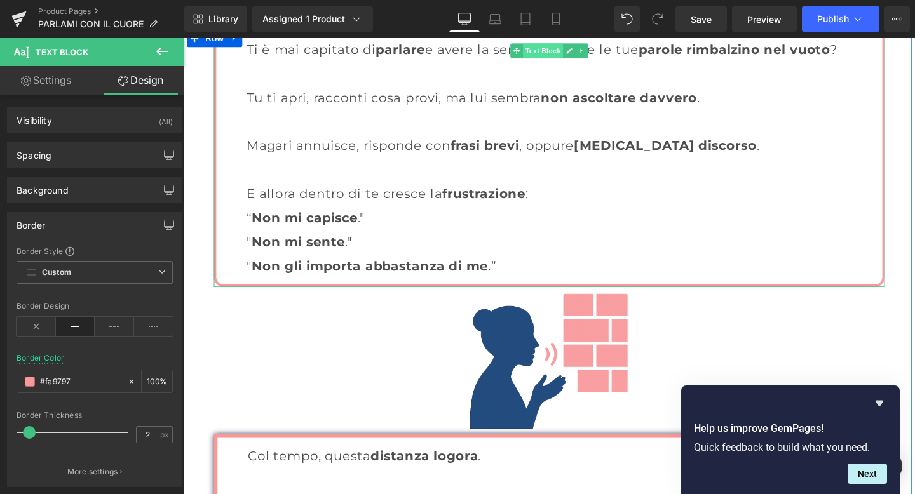
click at [564, 46] on span "Text Block" at bounding box center [561, 51] width 42 height 15
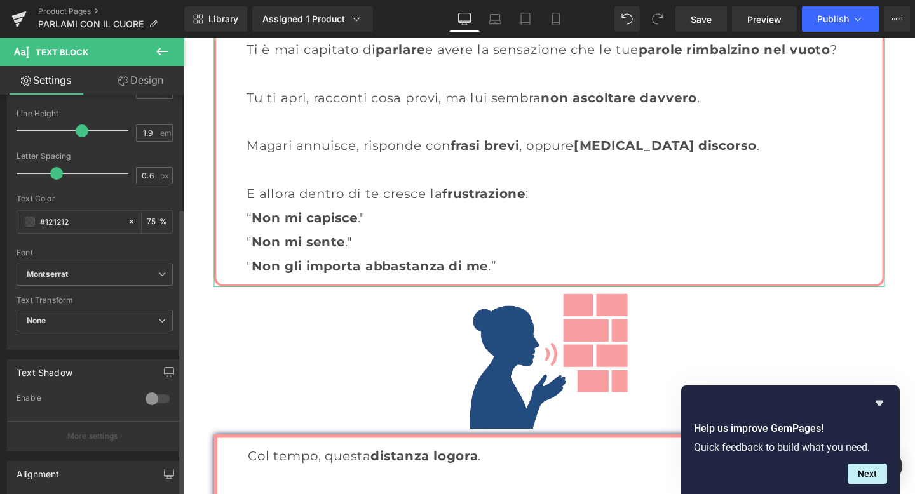
scroll to position [41, 0]
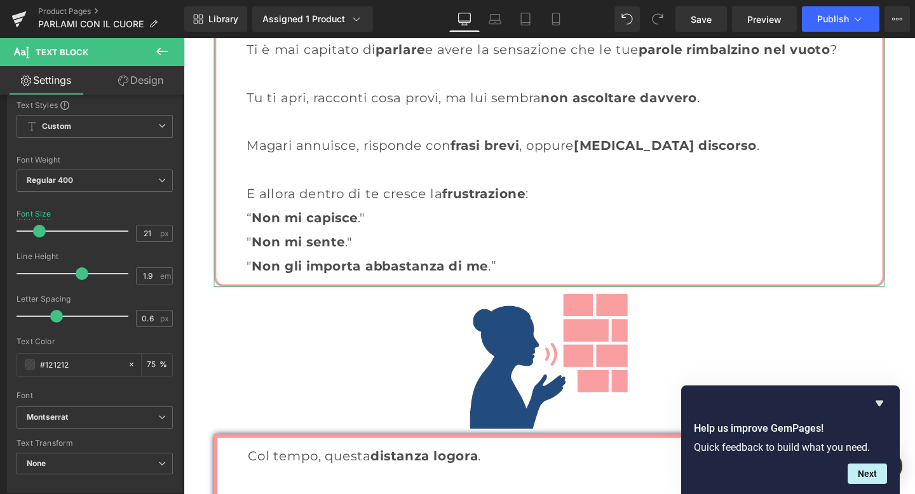
click at [139, 79] on link "Design" at bounding box center [141, 80] width 92 height 29
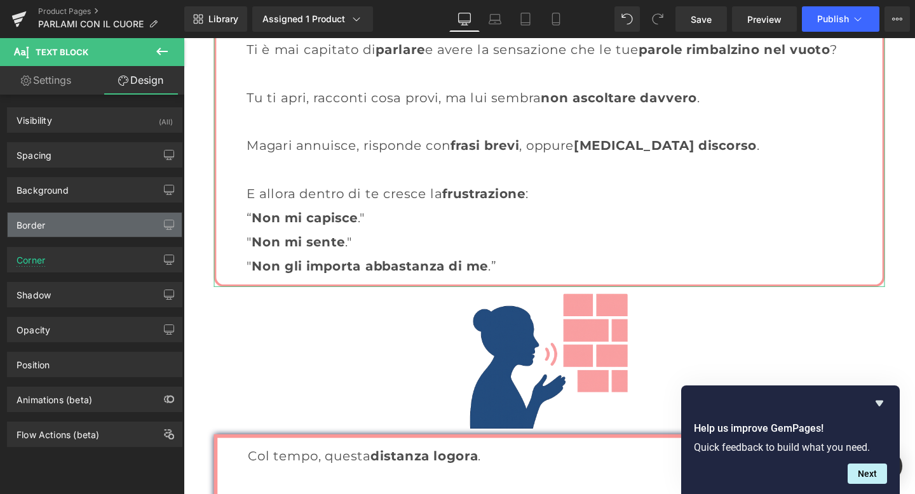
click at [64, 227] on div "Border" at bounding box center [95, 225] width 174 height 24
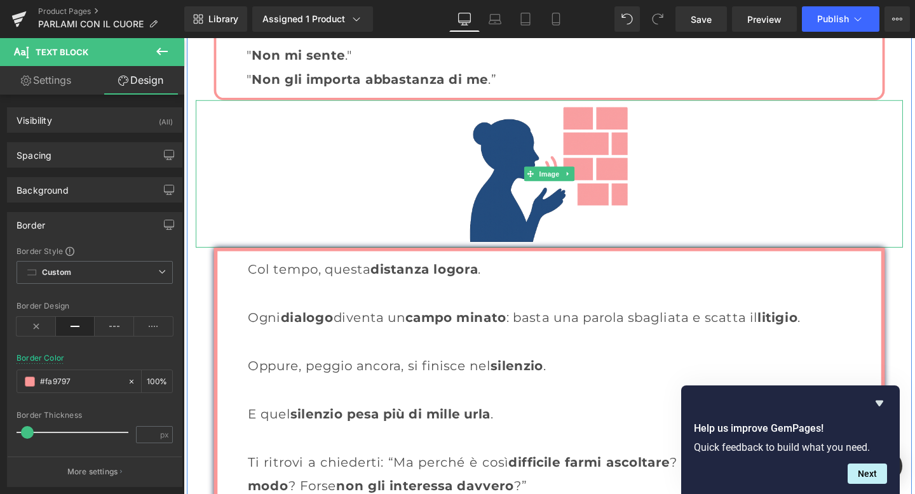
scroll to position [1906, 0]
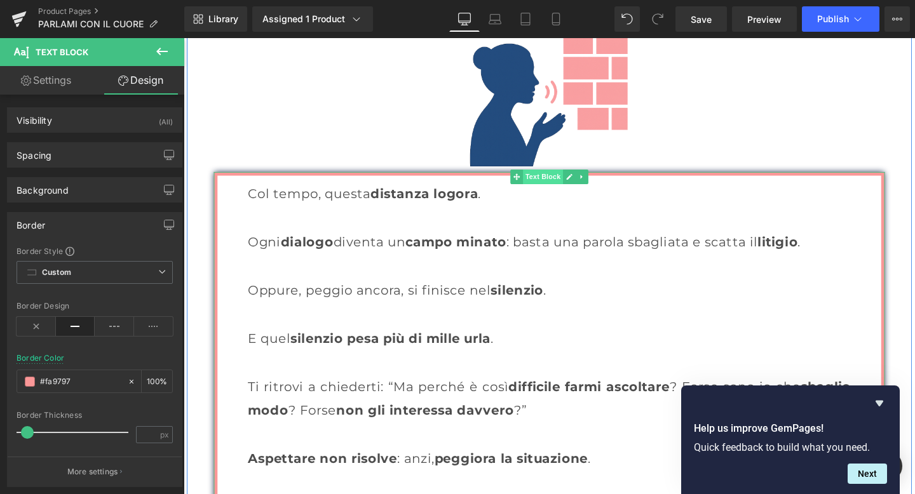
click at [552, 180] on span "Text Block" at bounding box center [561, 184] width 42 height 15
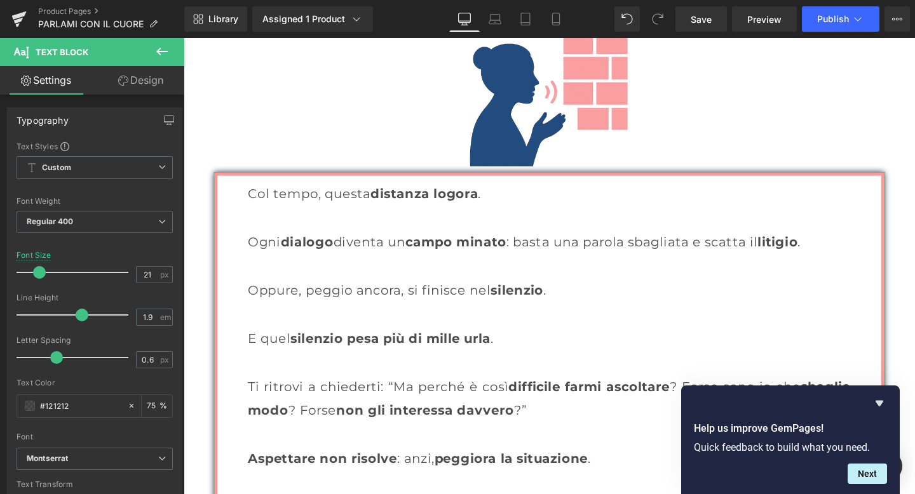
click at [154, 82] on link "Design" at bounding box center [141, 80] width 92 height 29
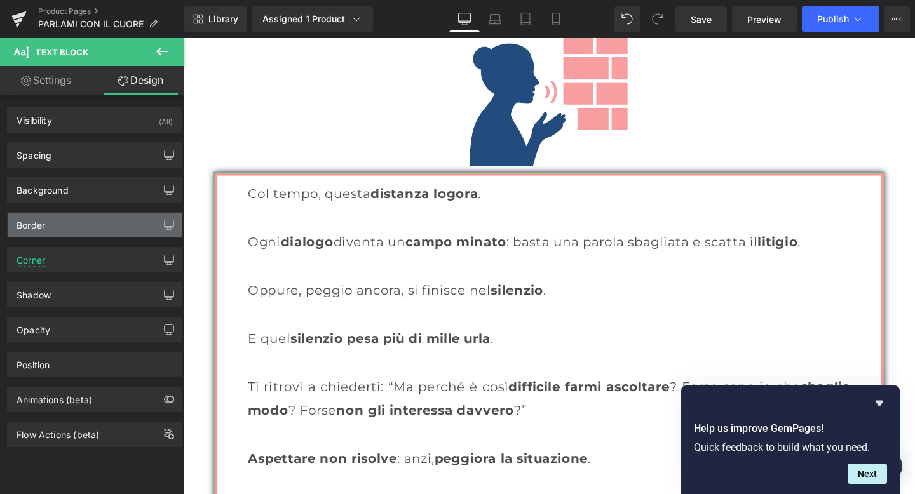
click at [76, 226] on div "Border" at bounding box center [95, 225] width 174 height 24
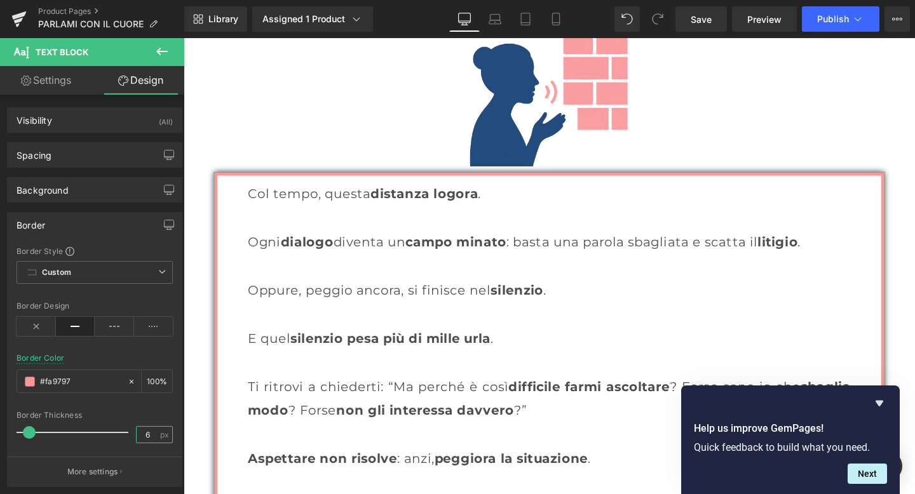
click at [140, 427] on input "6" at bounding box center [148, 435] width 22 height 16
type input "4"
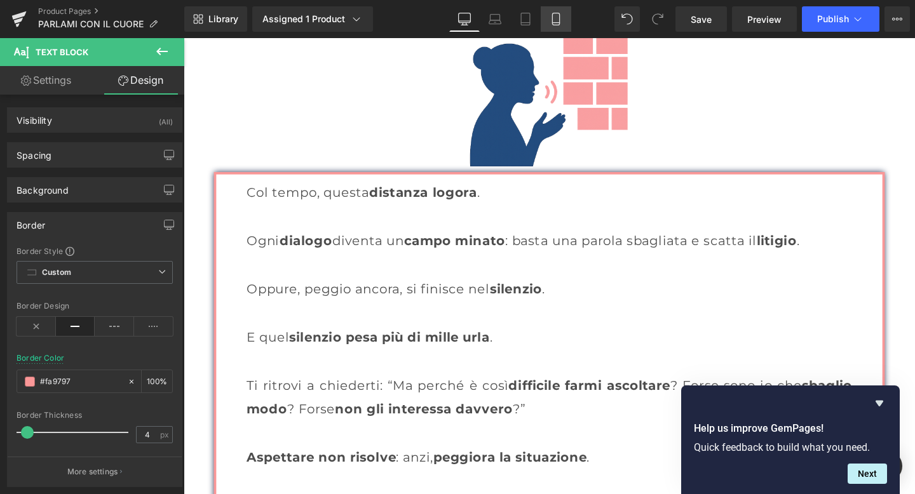
click at [548, 14] on link "Mobile" at bounding box center [556, 18] width 31 height 25
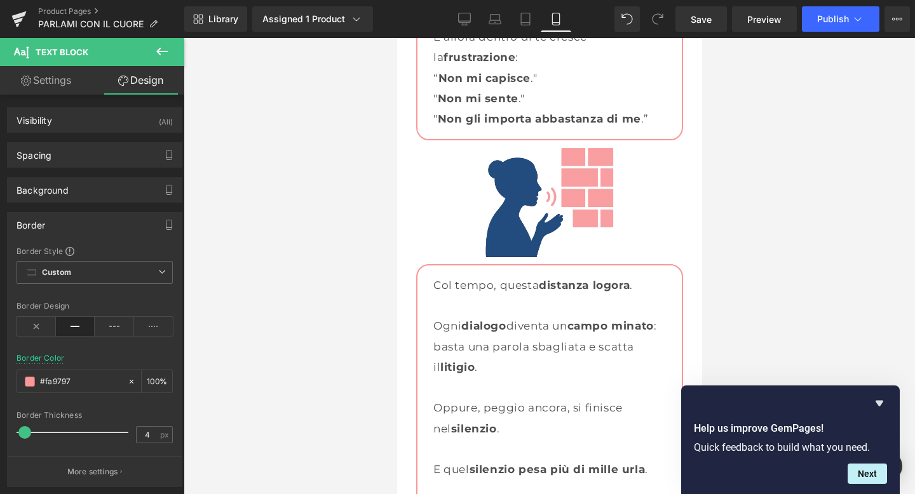
scroll to position [1808, 0]
click at [461, 10] on link "Desktop" at bounding box center [464, 18] width 31 height 25
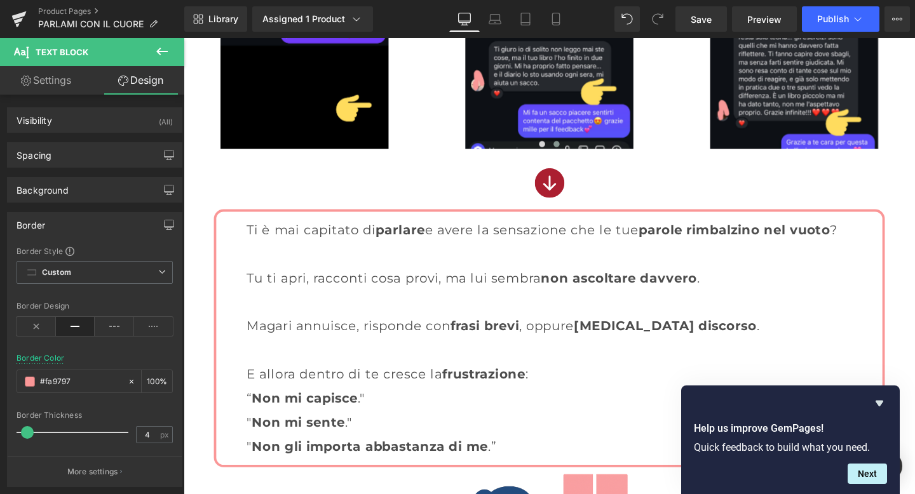
scroll to position [1405, 0]
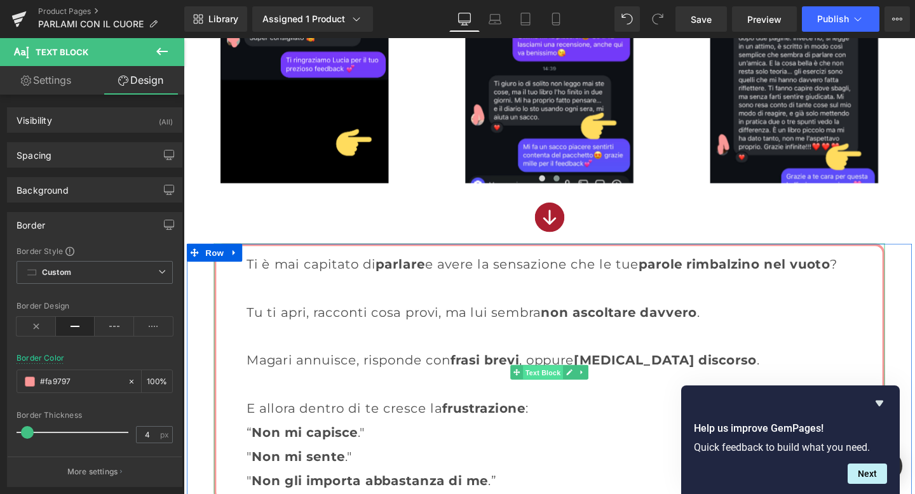
click at [551, 390] on span "Text Block" at bounding box center [561, 390] width 42 height 15
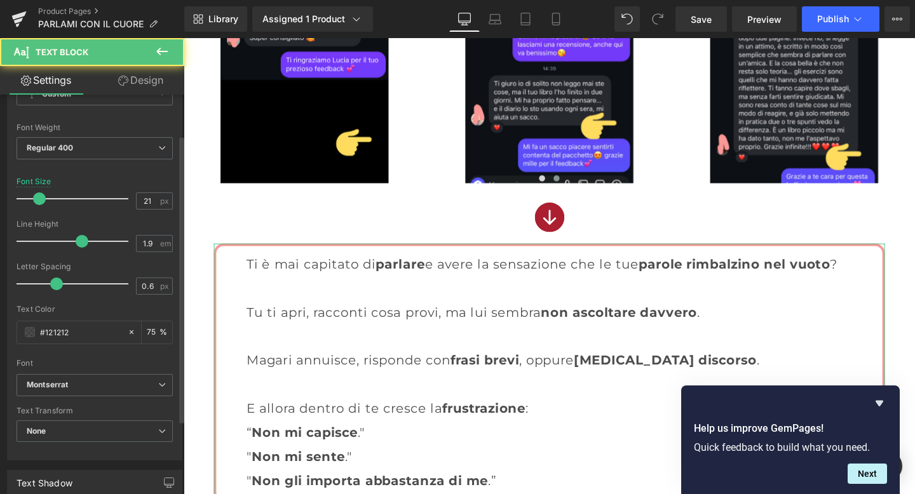
scroll to position [97, 0]
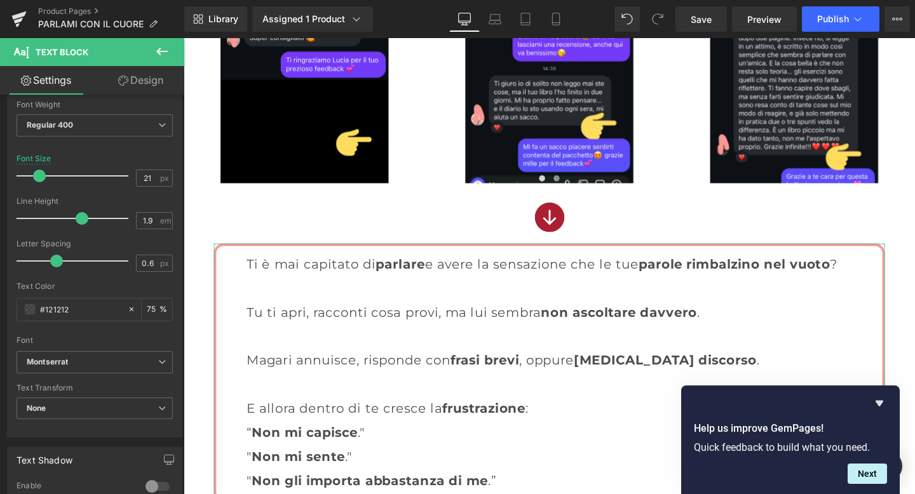
click at [129, 79] on link "Design" at bounding box center [141, 80] width 92 height 29
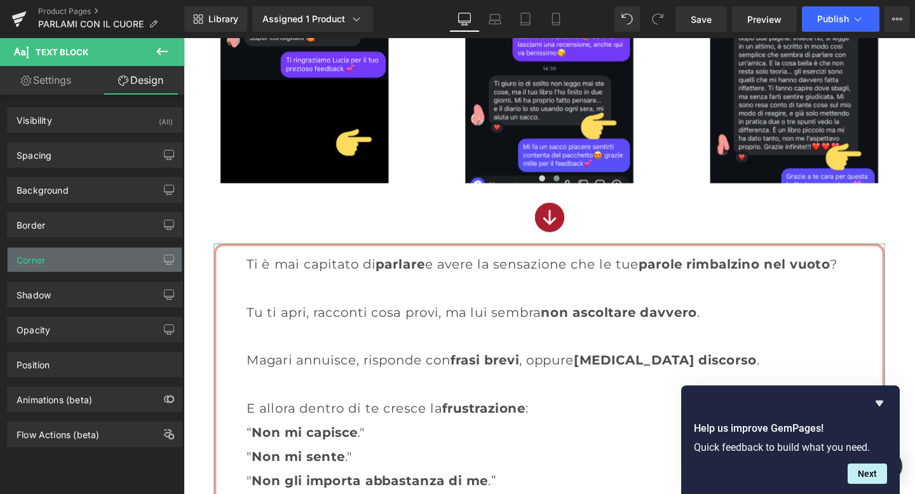
click at [63, 260] on div "Corner" at bounding box center [95, 260] width 174 height 24
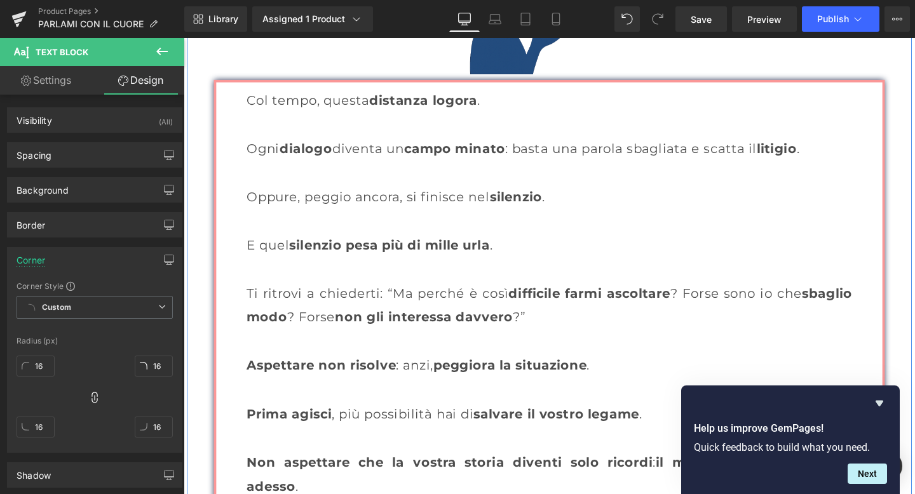
scroll to position [2035, 0]
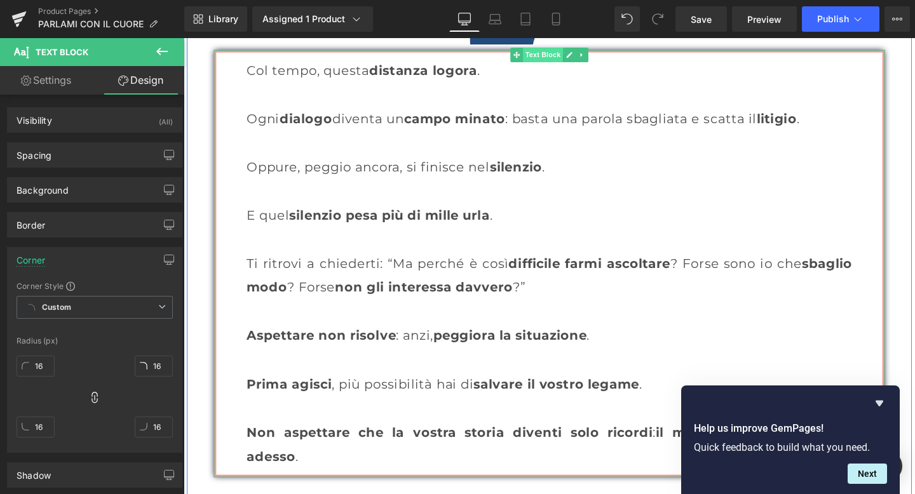
click at [551, 55] on span "Text Block" at bounding box center [561, 55] width 42 height 15
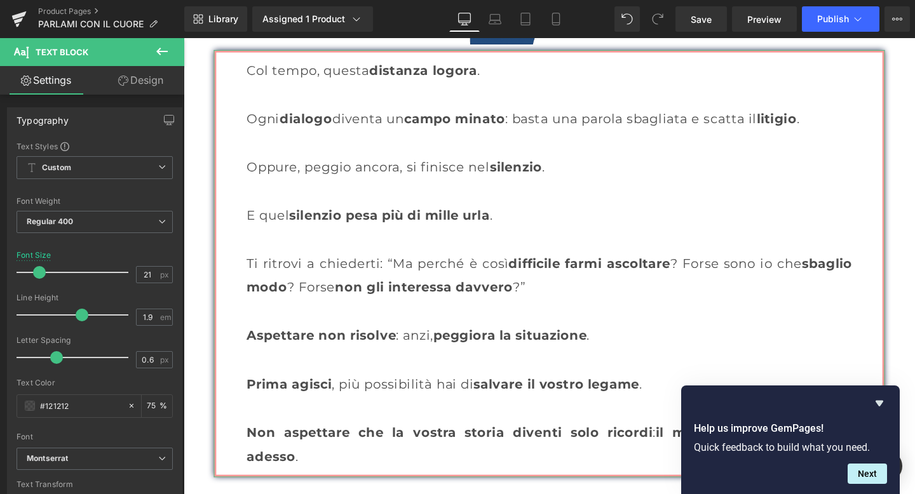
click at [153, 74] on link "Design" at bounding box center [141, 80] width 92 height 29
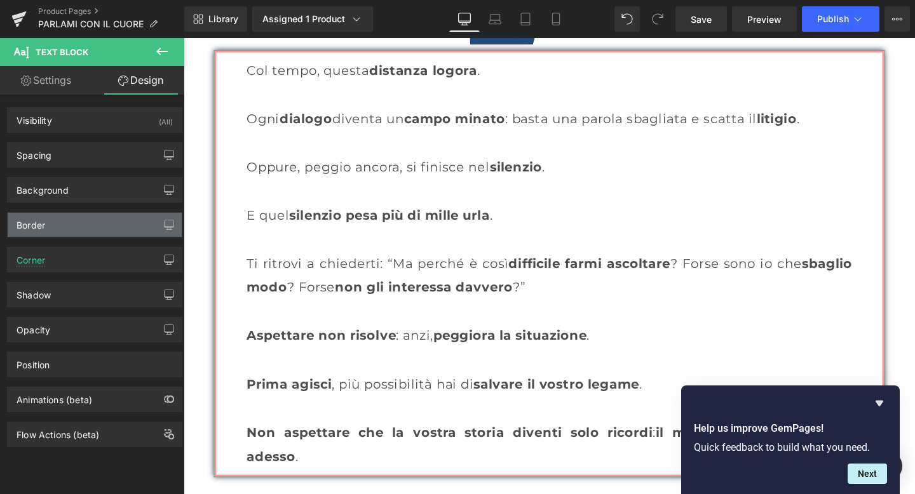
click at [70, 233] on div "Border" at bounding box center [95, 225] width 174 height 24
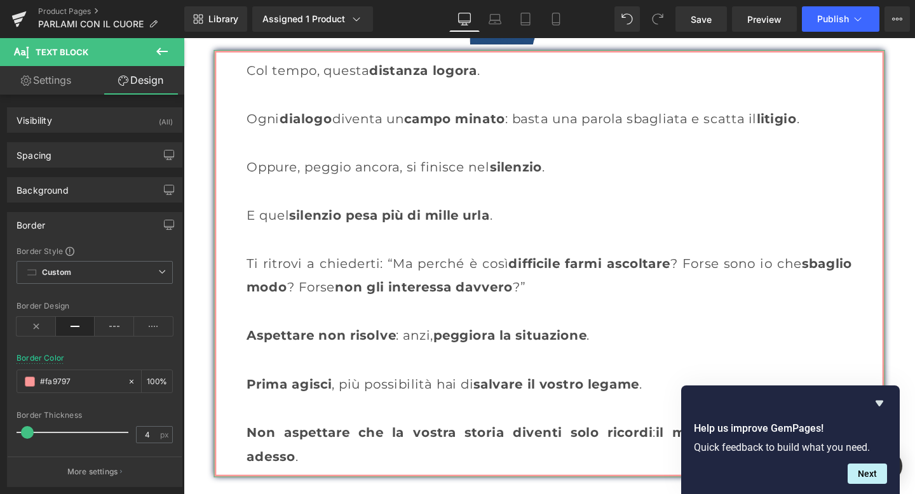
click at [73, 222] on div "Border" at bounding box center [95, 225] width 174 height 24
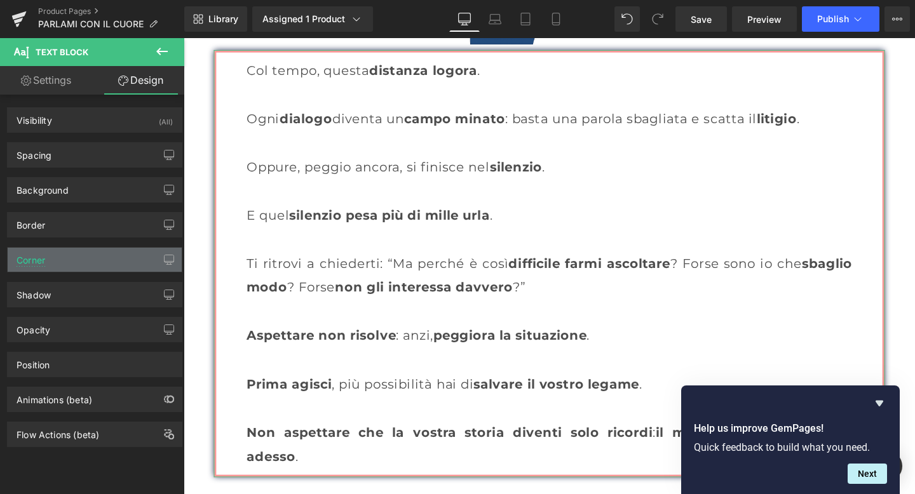
click at [64, 252] on div "Corner" at bounding box center [95, 260] width 174 height 24
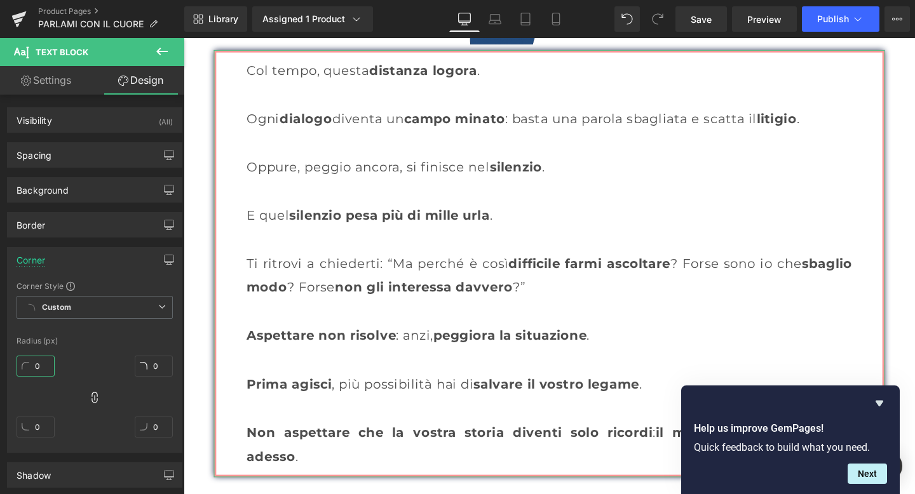
click at [36, 362] on input "0" at bounding box center [36, 366] width 38 height 21
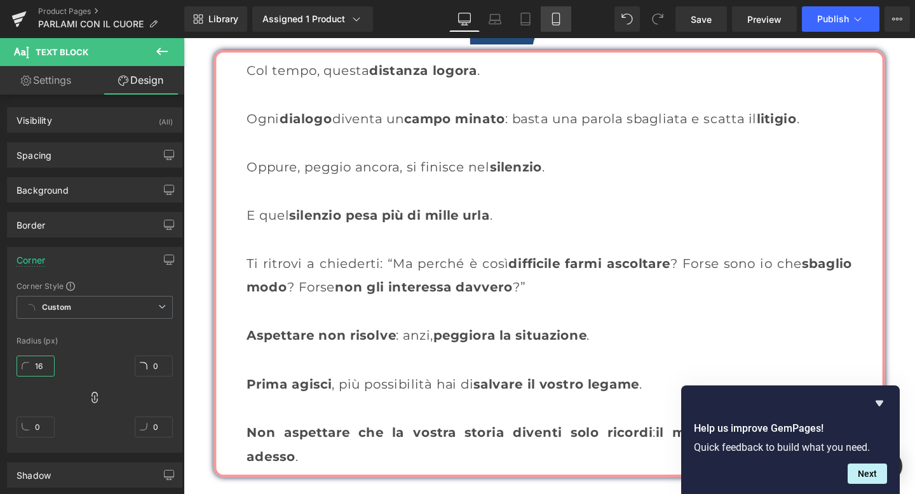
type input "16"
click at [552, 13] on icon at bounding box center [556, 19] width 13 height 13
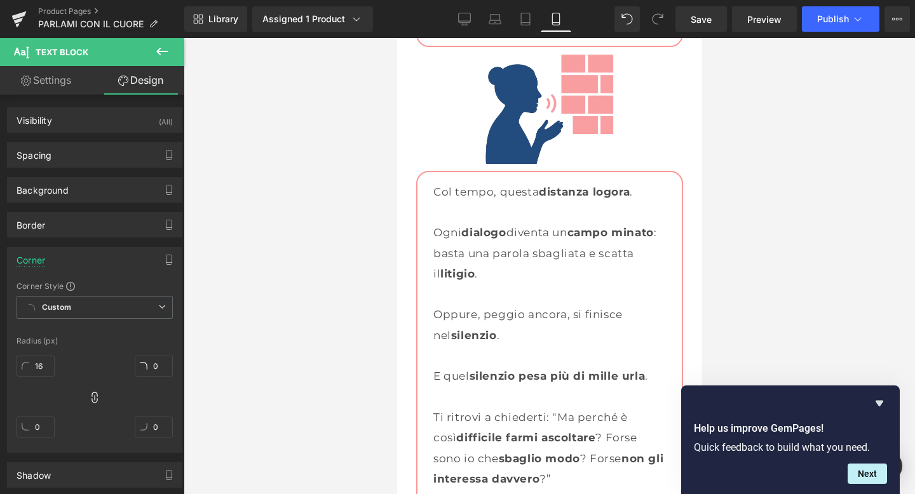
scroll to position [1901, 0]
click at [467, 11] on link "Desktop" at bounding box center [464, 18] width 31 height 25
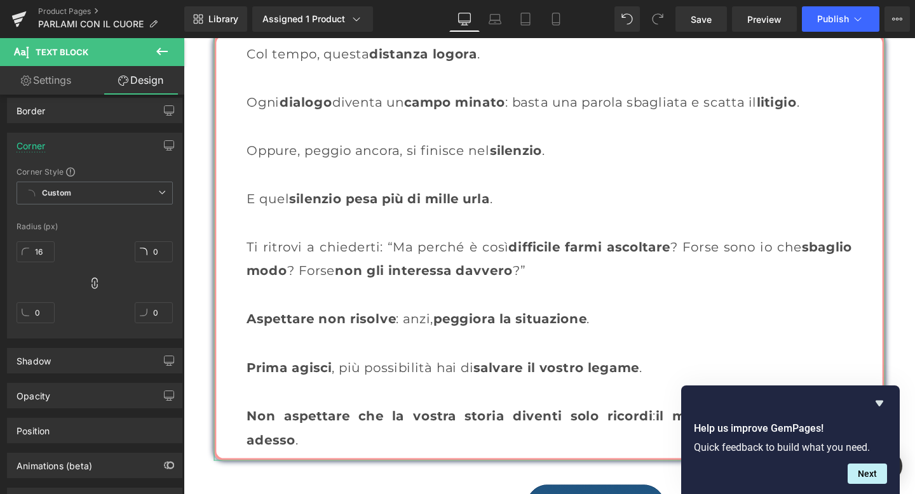
scroll to position [115, 0]
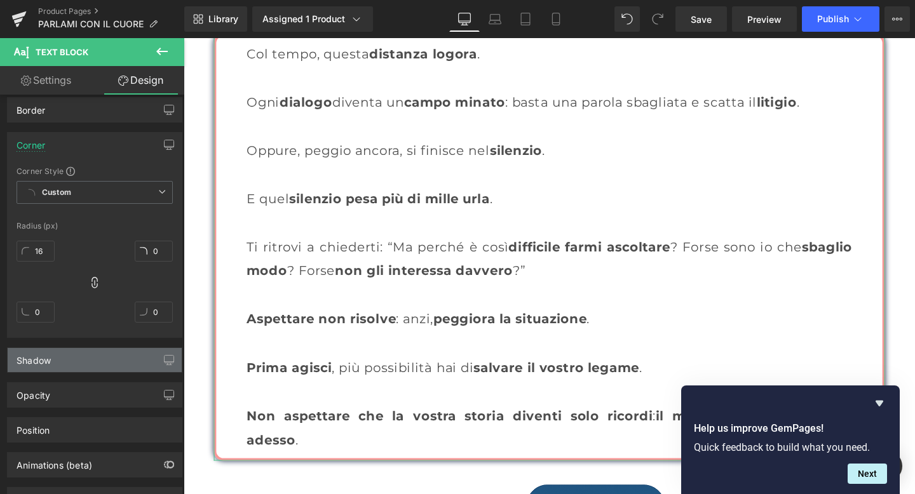
click at [67, 368] on div "Shadow" at bounding box center [95, 360] width 174 height 24
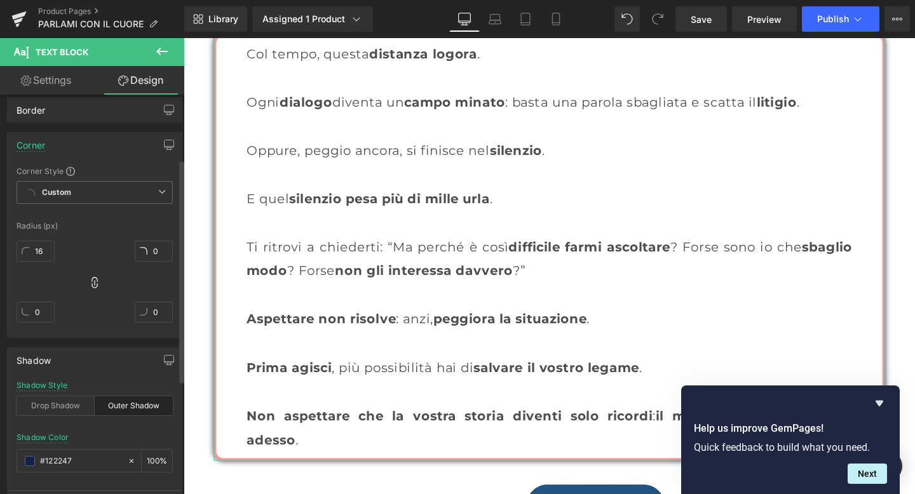
click at [113, 398] on div "Outer Shadow" at bounding box center [134, 406] width 78 height 19
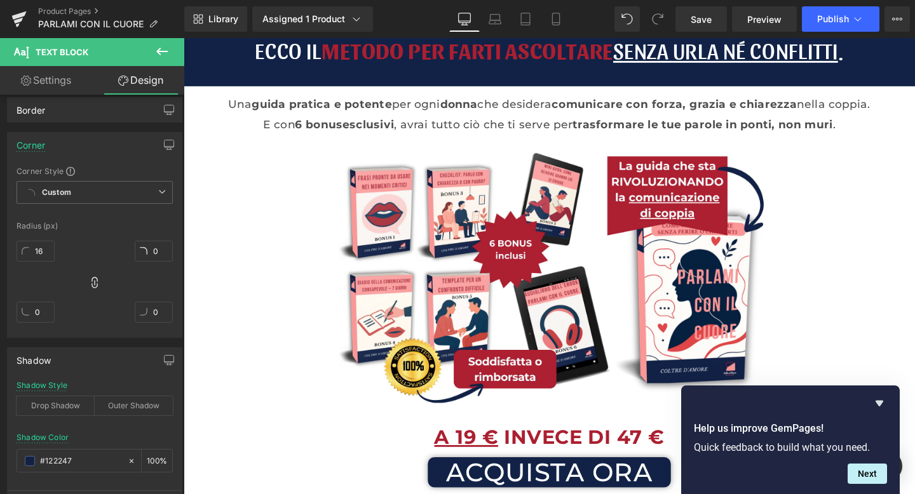
scroll to position [0, 0]
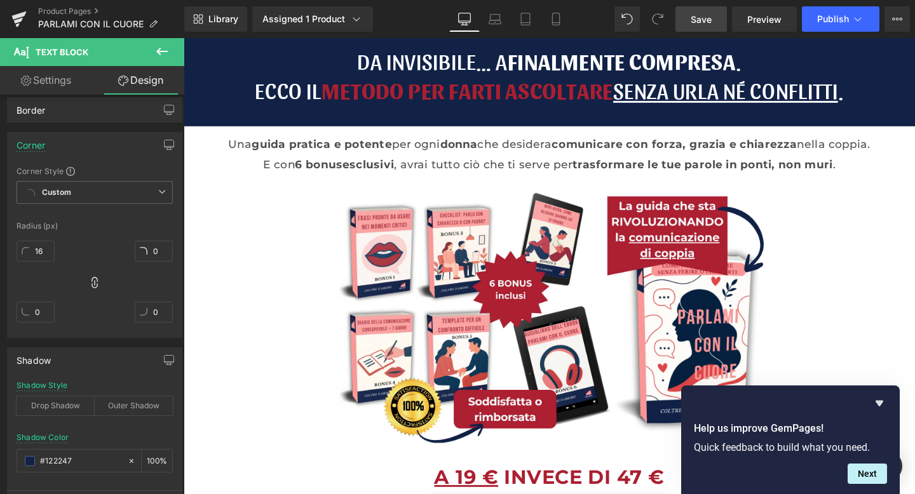
click at [704, 20] on span "Save" at bounding box center [701, 19] width 21 height 13
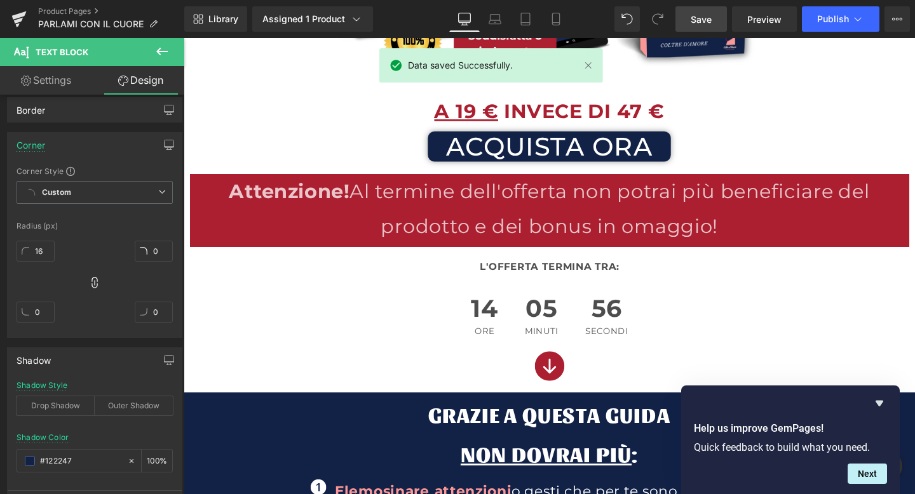
scroll to position [395, 0]
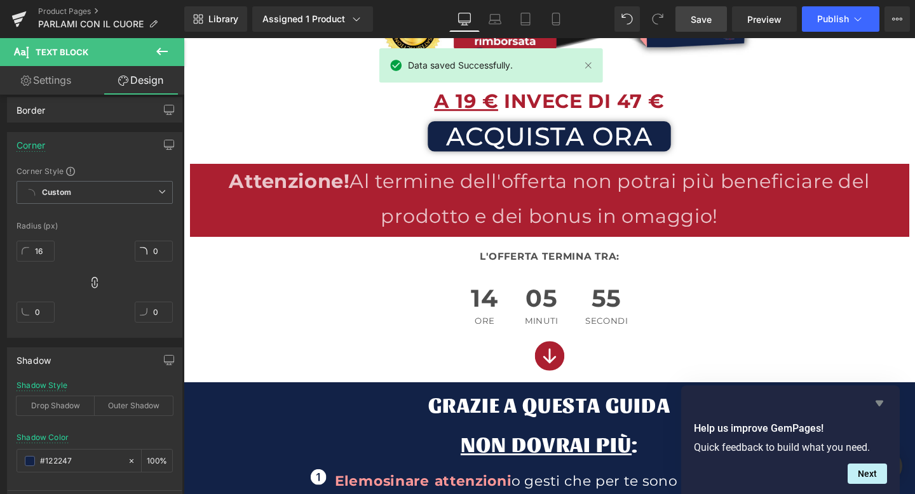
click at [881, 400] on icon "Hide survey" at bounding box center [879, 403] width 15 height 15
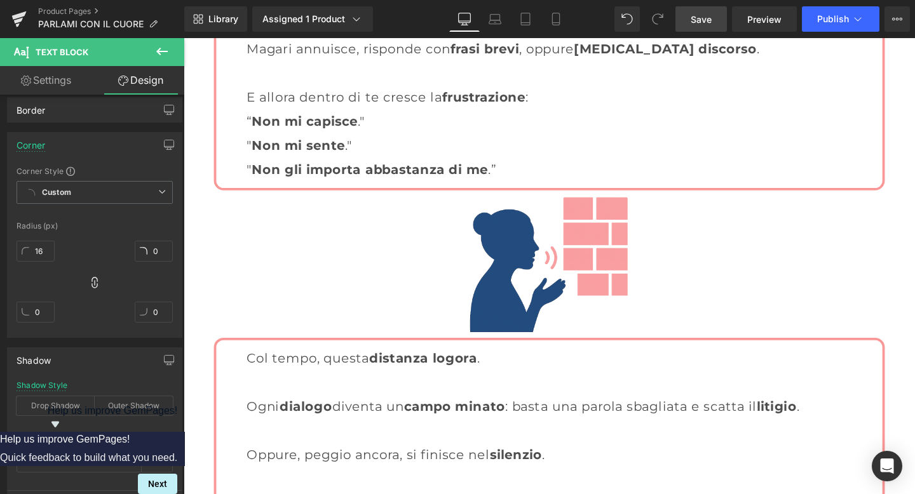
scroll to position [1700, 0]
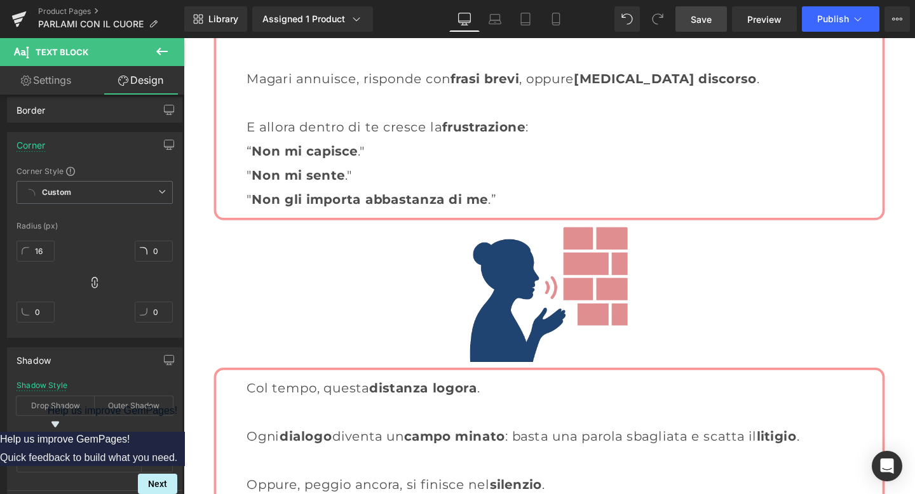
click at [553, 307] on div "Image" at bounding box center [567, 308] width 743 height 156
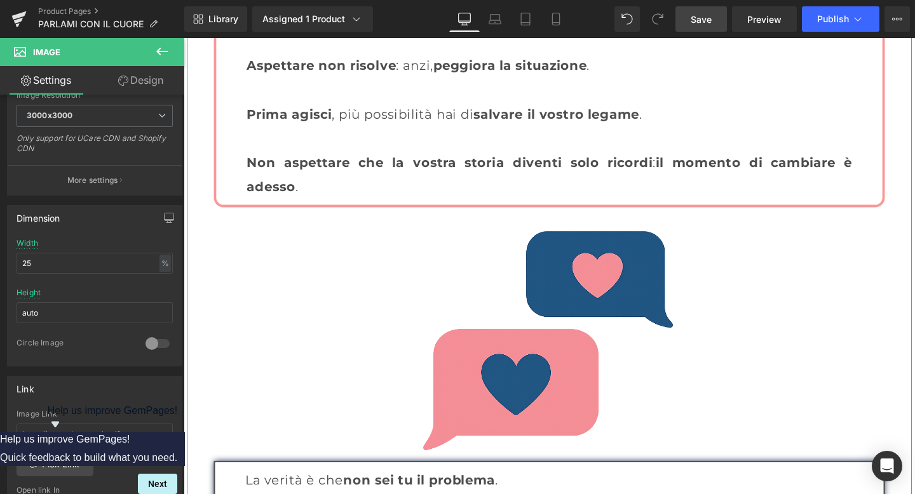
scroll to position [2354, 0]
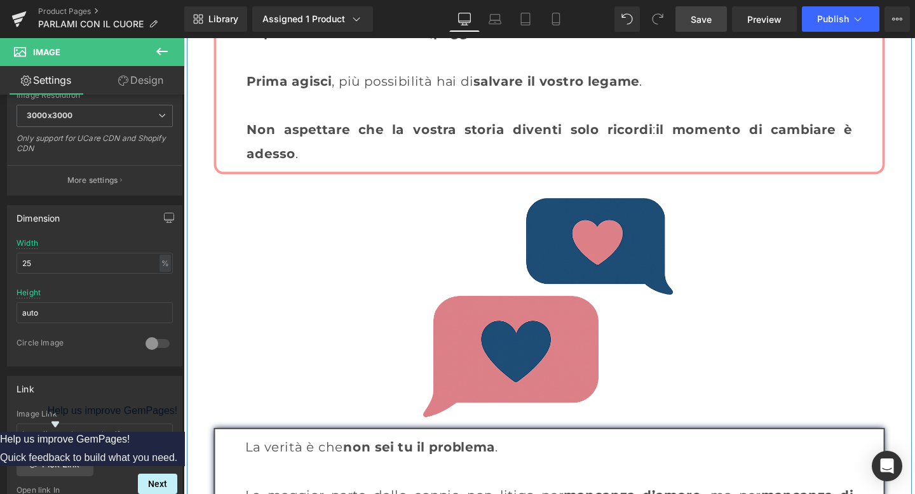
click at [593, 294] on img at bounding box center [567, 315] width 297 height 268
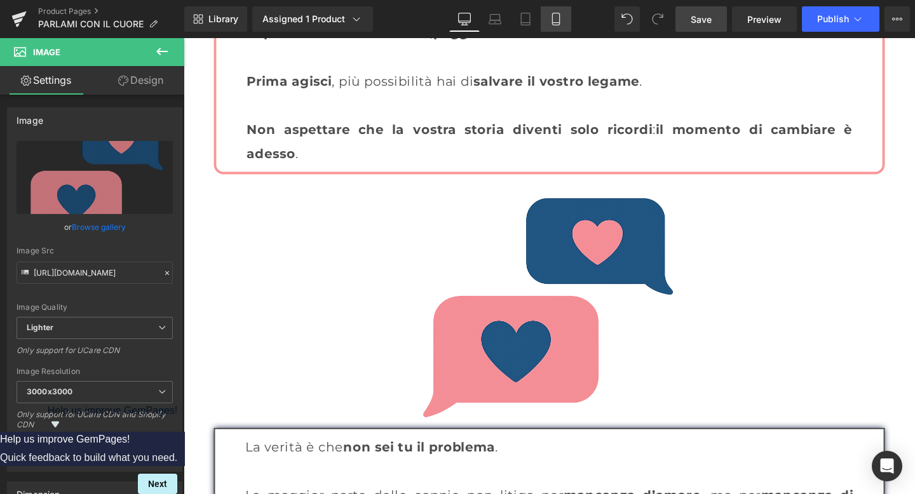
click at [550, 15] on icon at bounding box center [556, 19] width 13 height 13
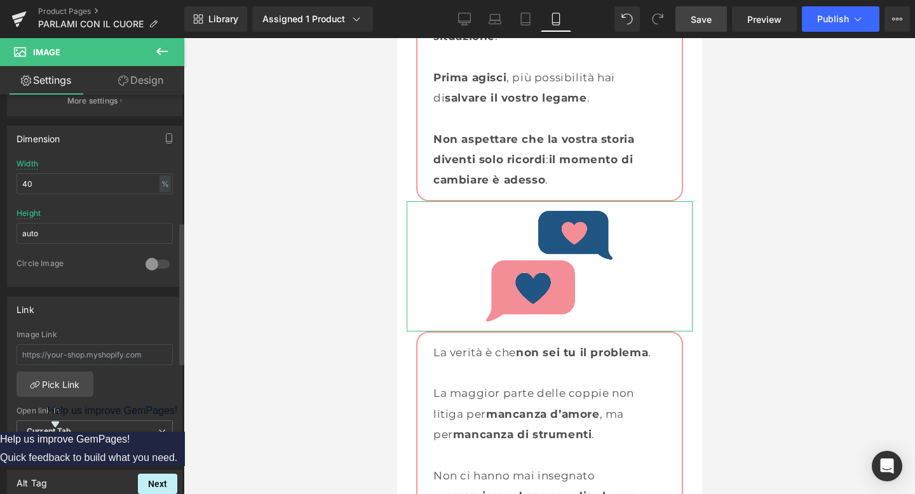
scroll to position [363, 0]
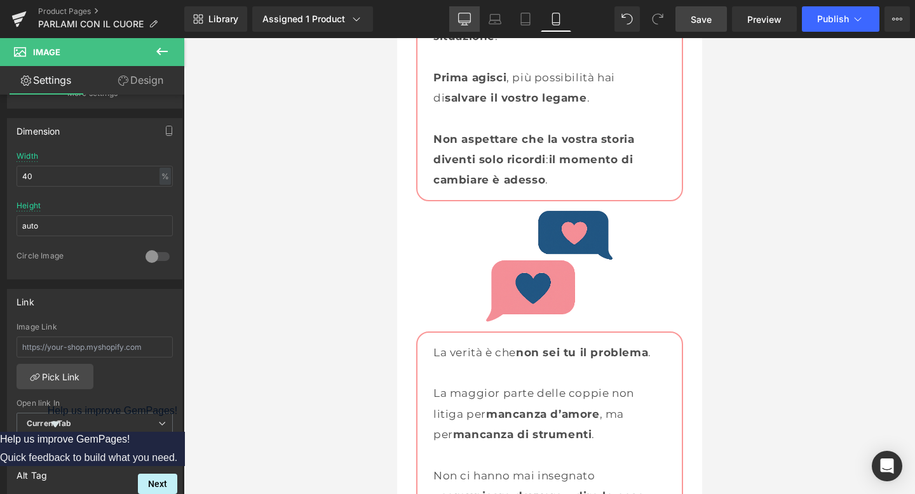
click at [467, 25] on link "Desktop" at bounding box center [464, 18] width 31 height 25
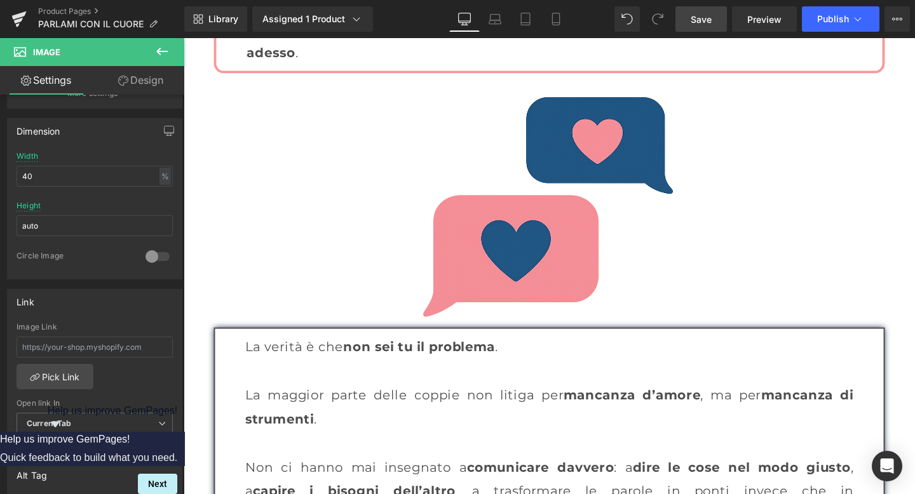
scroll to position [2376, 0]
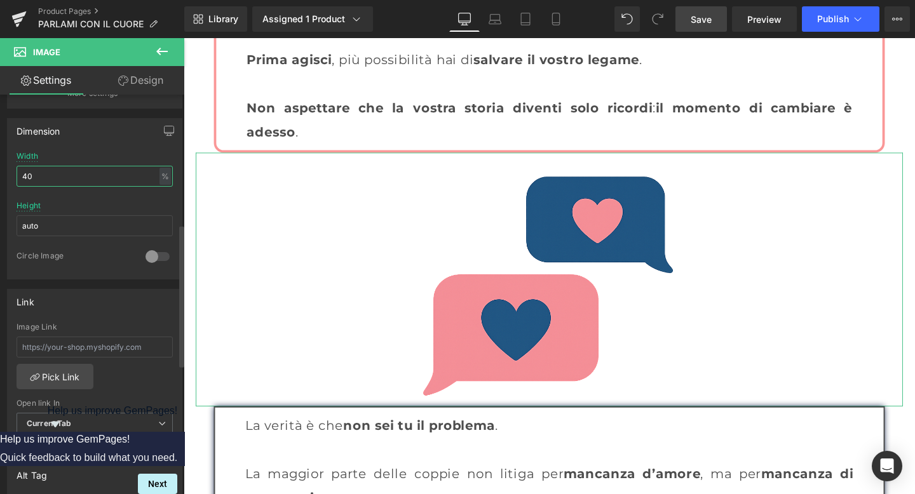
click at [71, 169] on input "40" at bounding box center [95, 176] width 156 height 21
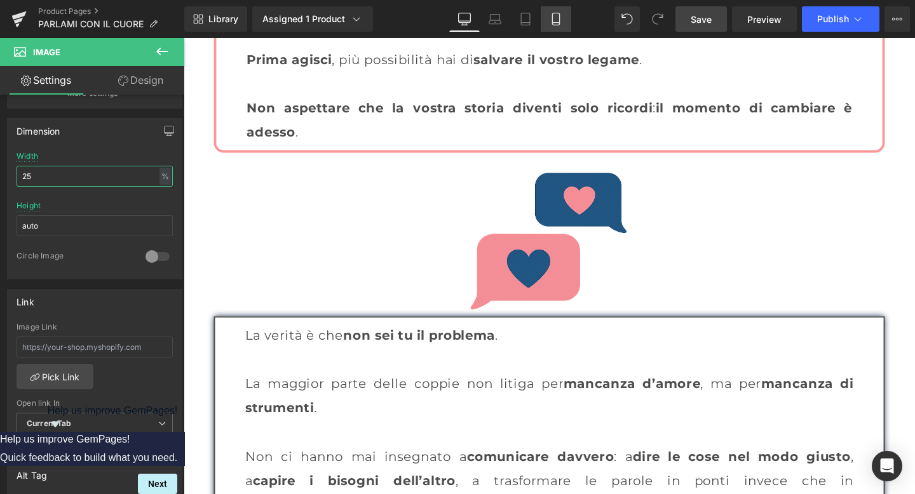
type input "25"
click at [557, 24] on icon at bounding box center [556, 19] width 13 height 13
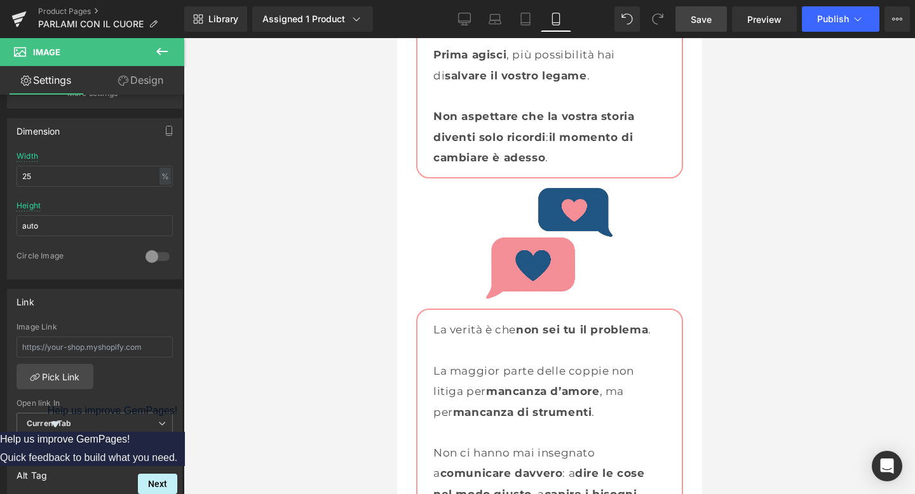
scroll to position [2429, 0]
click at [463, 26] on link "Desktop" at bounding box center [464, 18] width 31 height 25
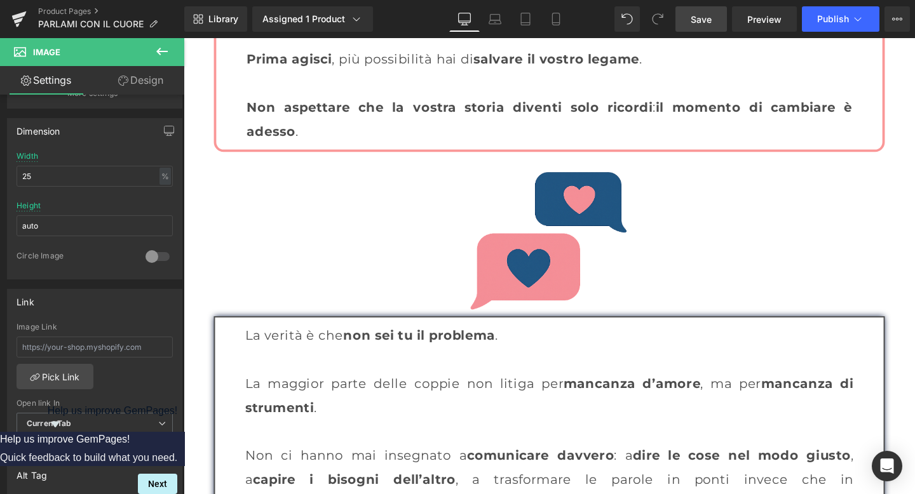
scroll to position [2376, 0]
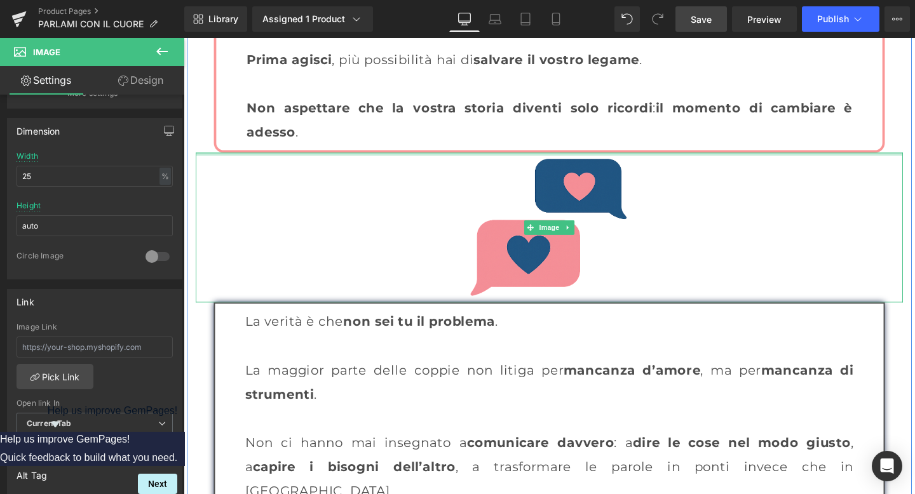
drag, startPoint x: 582, startPoint y: 158, endPoint x: 588, endPoint y: 132, distance: 26.7
click at [588, 132] on div "Ti è mai capitato di parlare e avere la sensazione che le tue parole rimbalzino…" at bounding box center [568, 369] width 763 height 2172
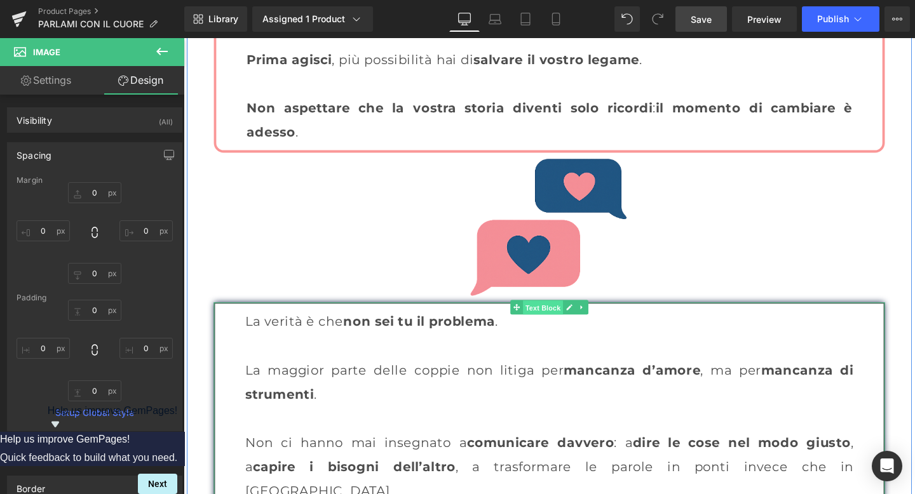
click at [569, 318] on span "Text Block" at bounding box center [561, 322] width 42 height 15
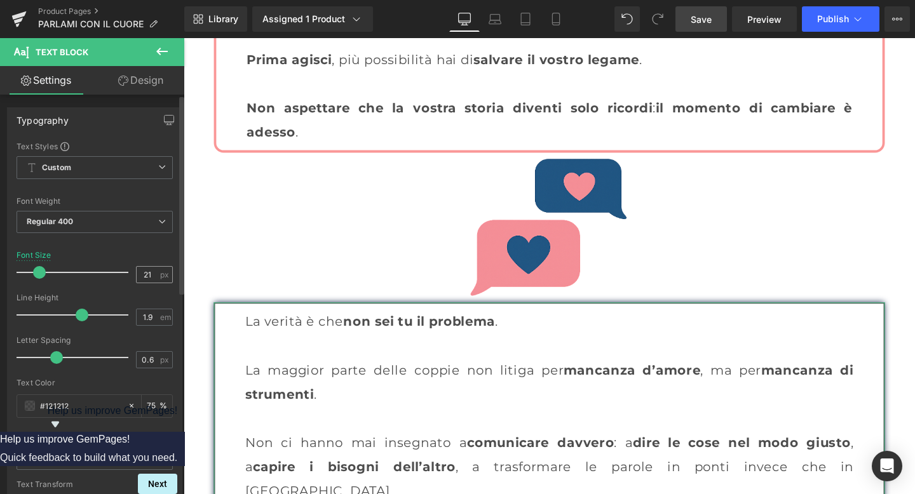
scroll to position [0, 0]
click at [148, 83] on link "Design" at bounding box center [141, 80] width 92 height 29
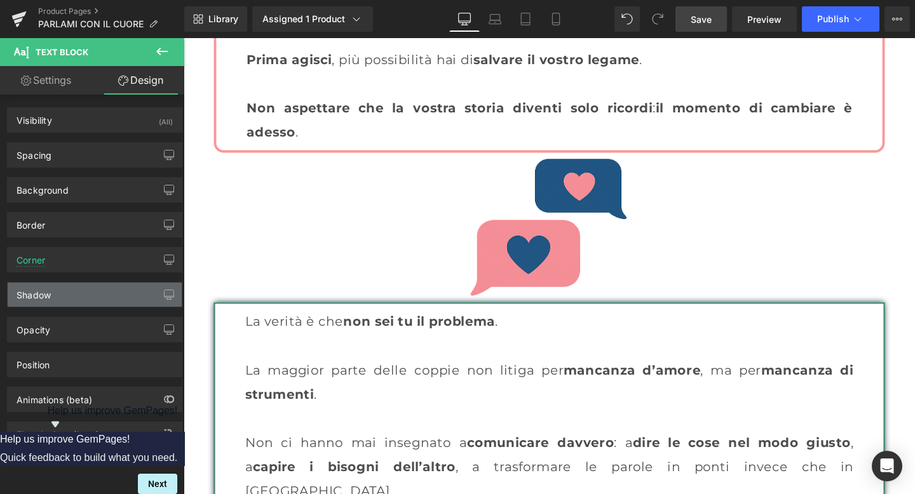
click at [72, 302] on div "Shadow" at bounding box center [95, 295] width 174 height 24
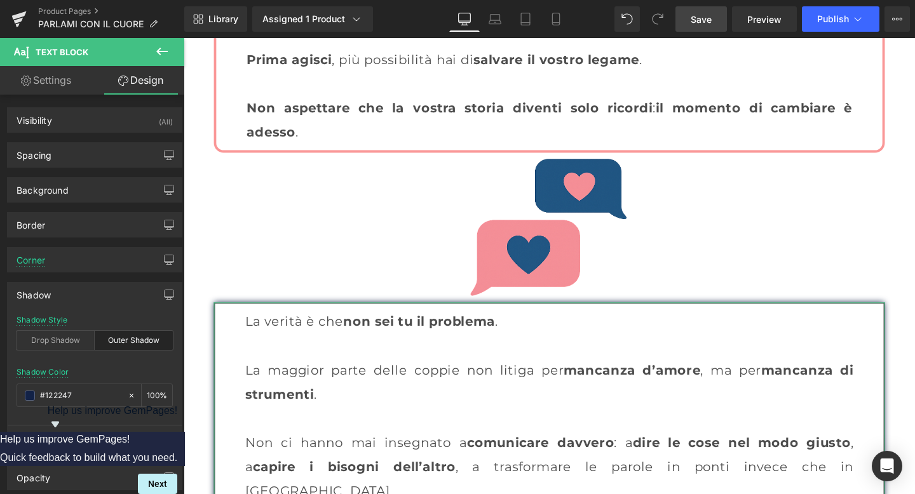
click at [109, 344] on div "Outer Shadow" at bounding box center [134, 340] width 78 height 19
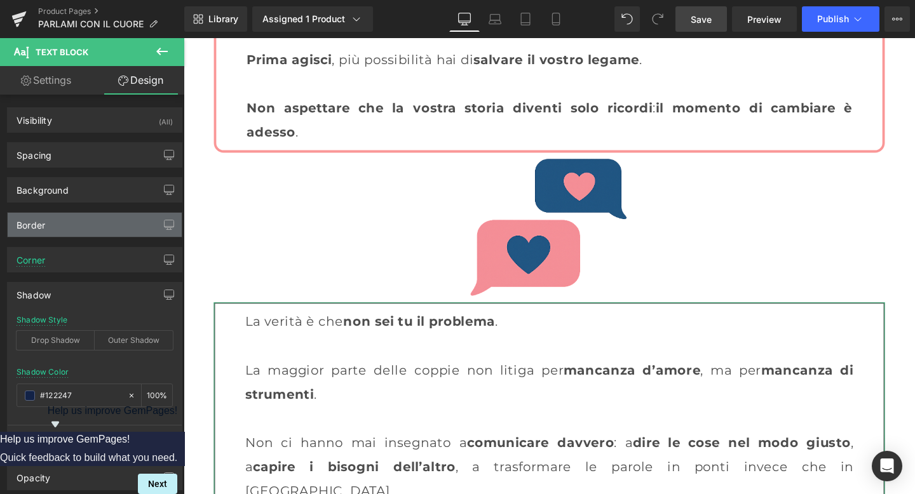
click at [93, 229] on div "Border" at bounding box center [95, 225] width 174 height 24
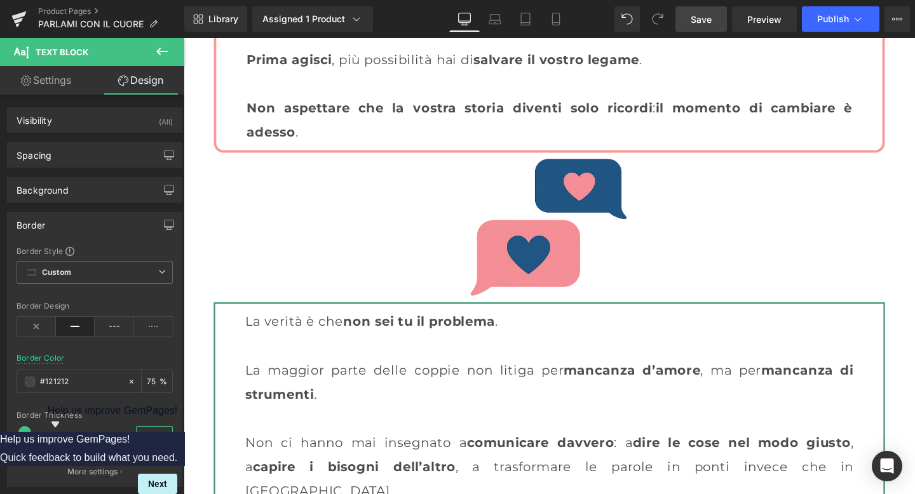
click at [147, 433] on input "2" at bounding box center [148, 435] width 22 height 16
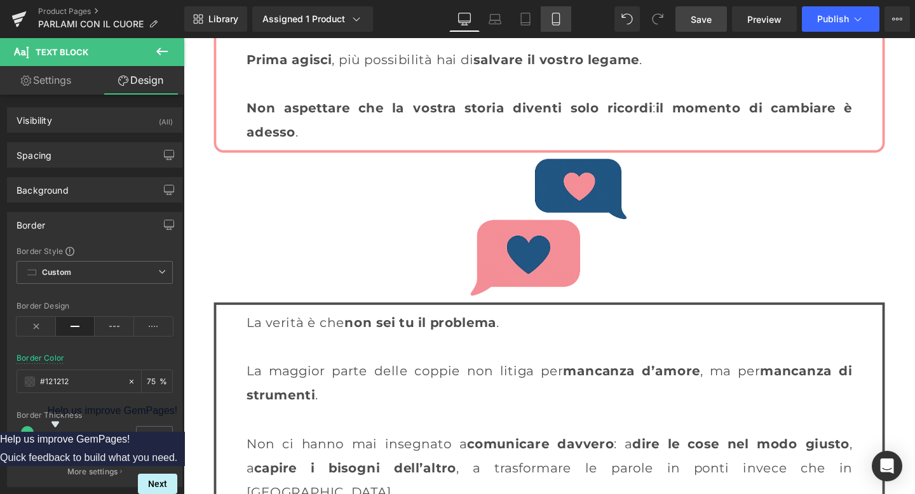
click at [554, 24] on icon at bounding box center [556, 19] width 13 height 13
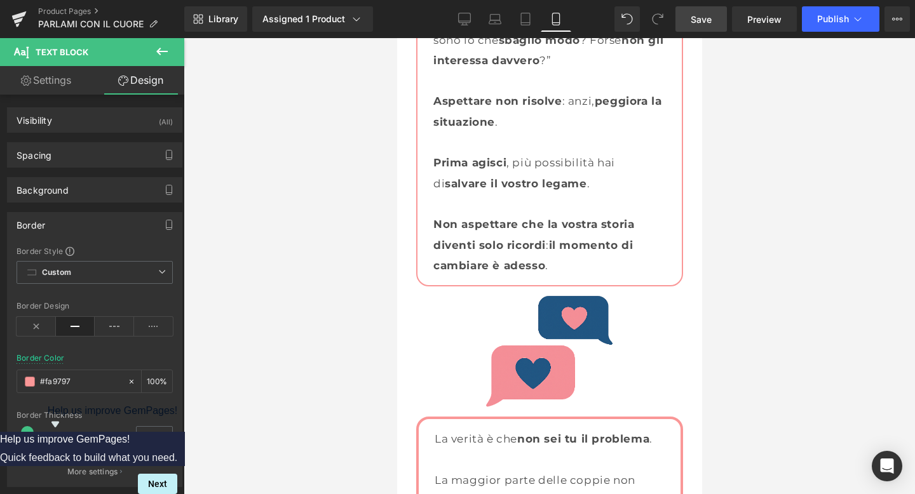
scroll to position [2322, 0]
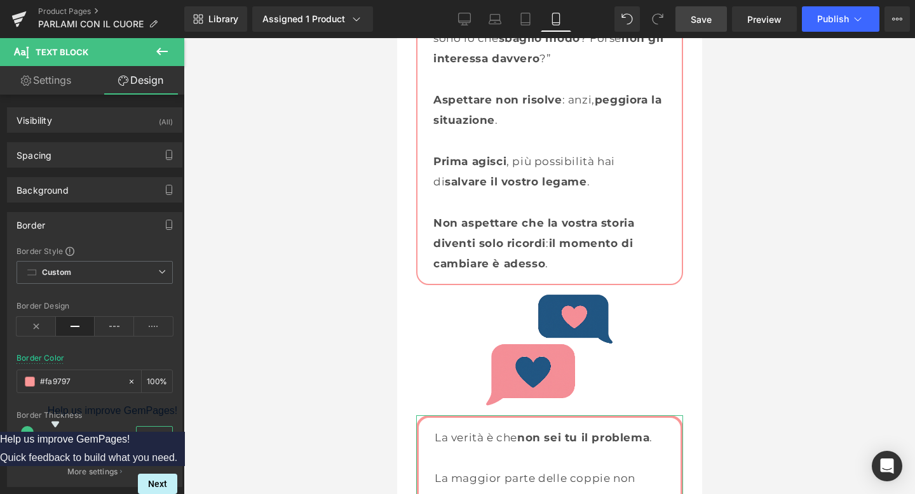
click at [146, 434] on input "4" at bounding box center [148, 435] width 22 height 16
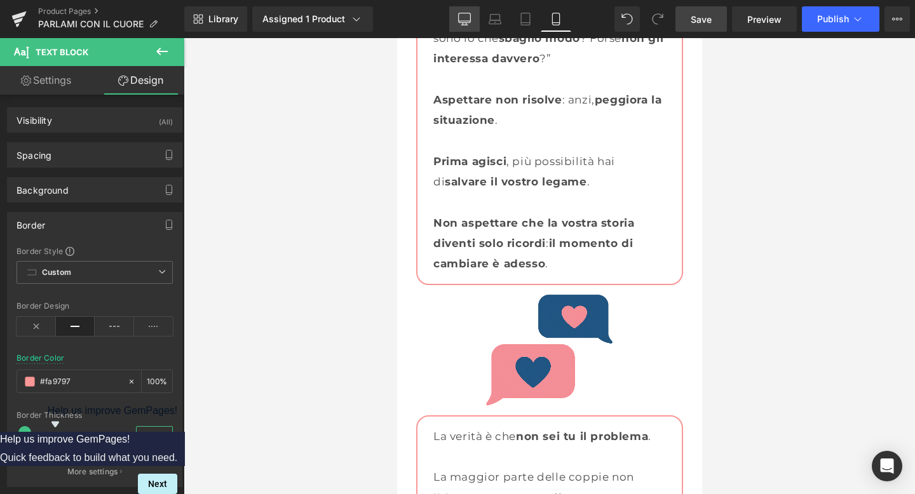
type input "2"
click at [467, 27] on link "Desktop" at bounding box center [464, 18] width 31 height 25
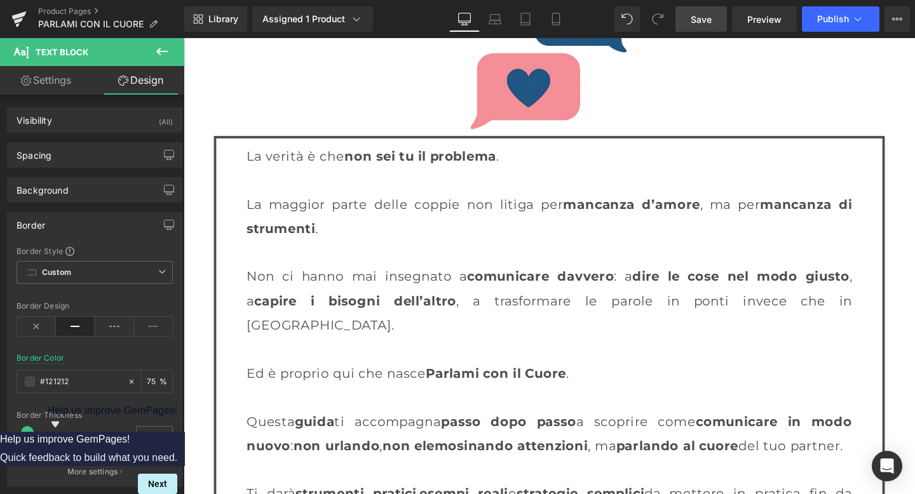
scroll to position [2487, 0]
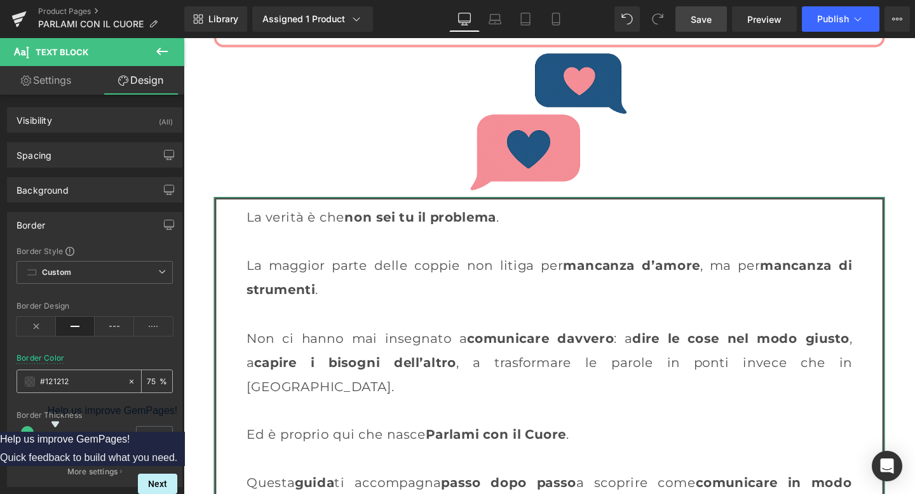
click at [85, 389] on div "#121212" at bounding box center [72, 381] width 110 height 22
click at [75, 379] on input "#121212" at bounding box center [80, 382] width 81 height 14
paste input "fa9797"
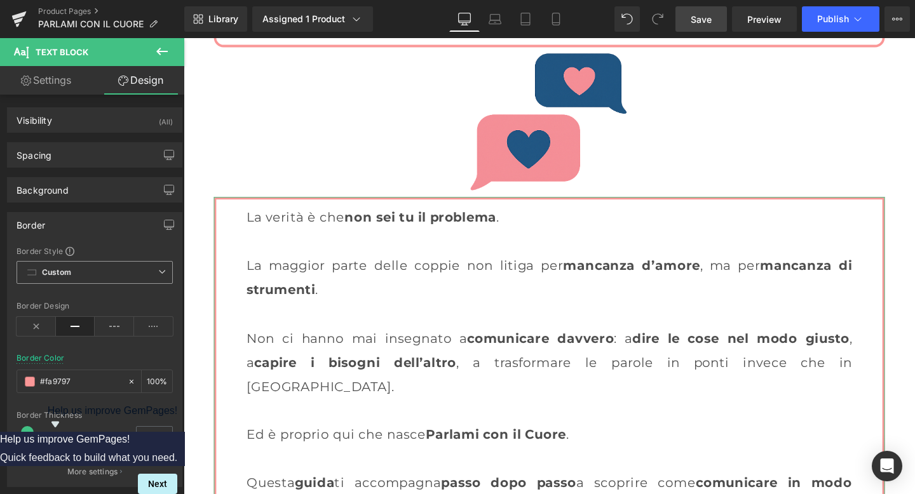
scroll to position [39, 0]
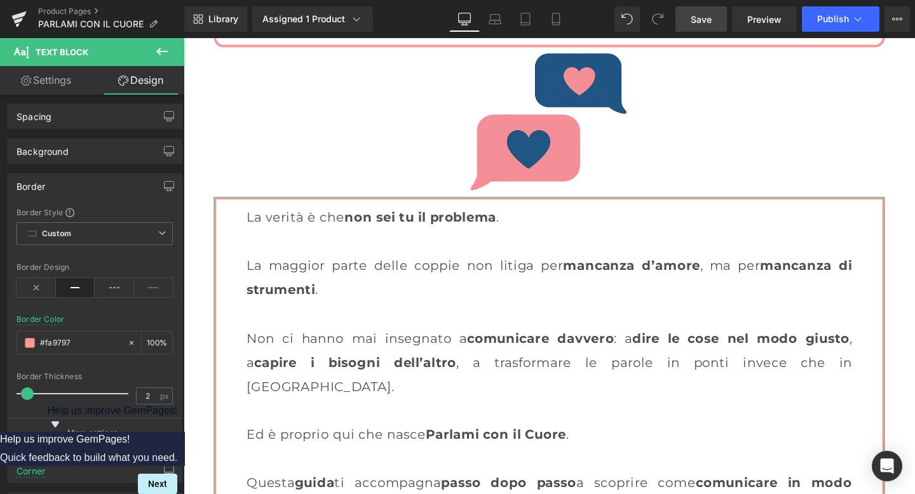
type input "#fa9797"
click at [126, 177] on div "Border" at bounding box center [95, 186] width 174 height 24
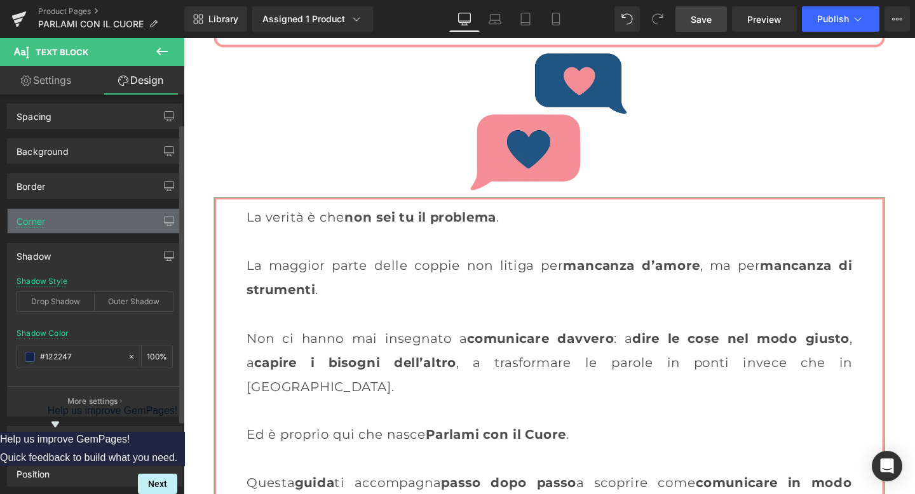
click at [96, 229] on div "Corner" at bounding box center [95, 221] width 174 height 24
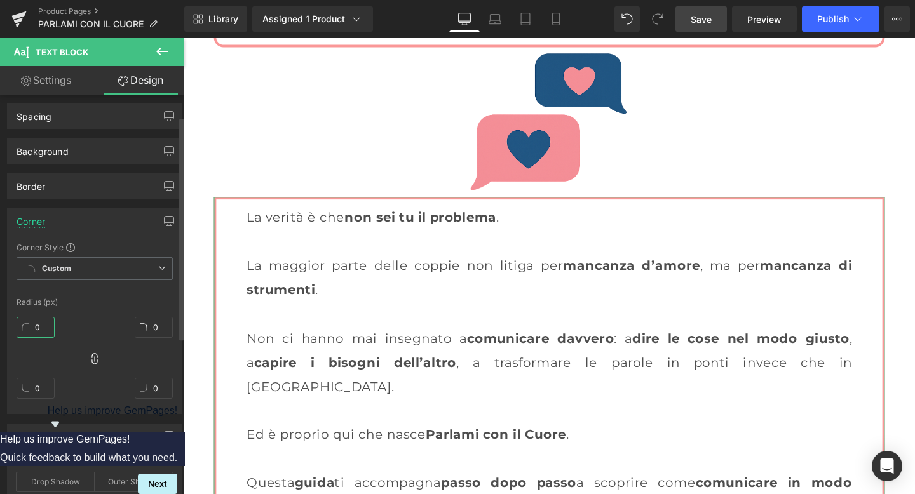
click at [36, 326] on input "0" at bounding box center [36, 327] width 38 height 21
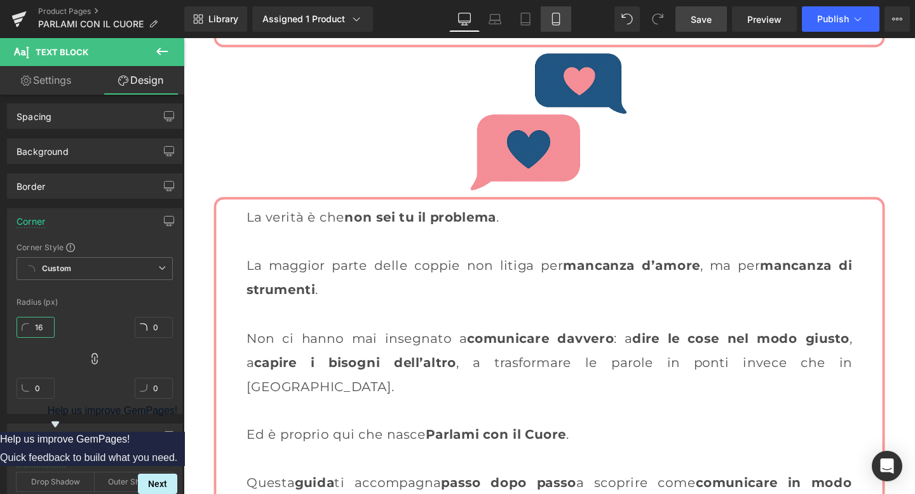
type input "16"
click at [560, 10] on link "Mobile" at bounding box center [556, 18] width 31 height 25
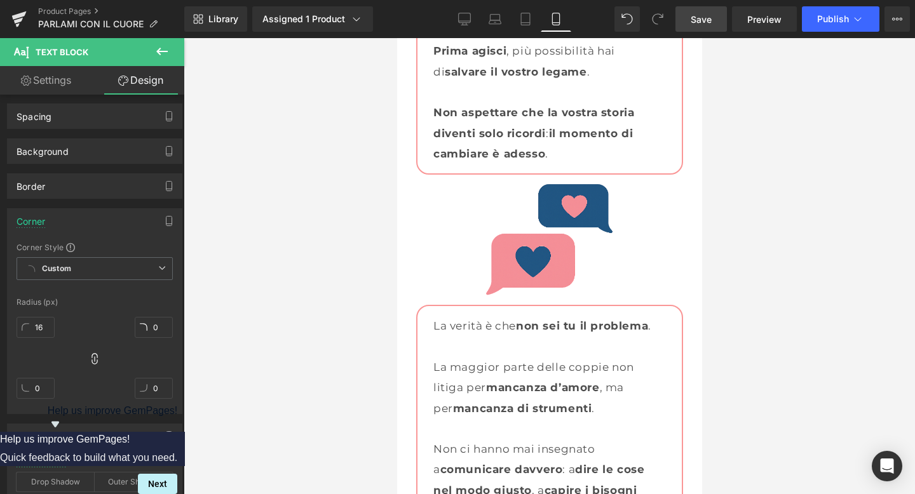
scroll to position [2433, 0]
click at [462, 26] on link "Desktop" at bounding box center [464, 18] width 31 height 25
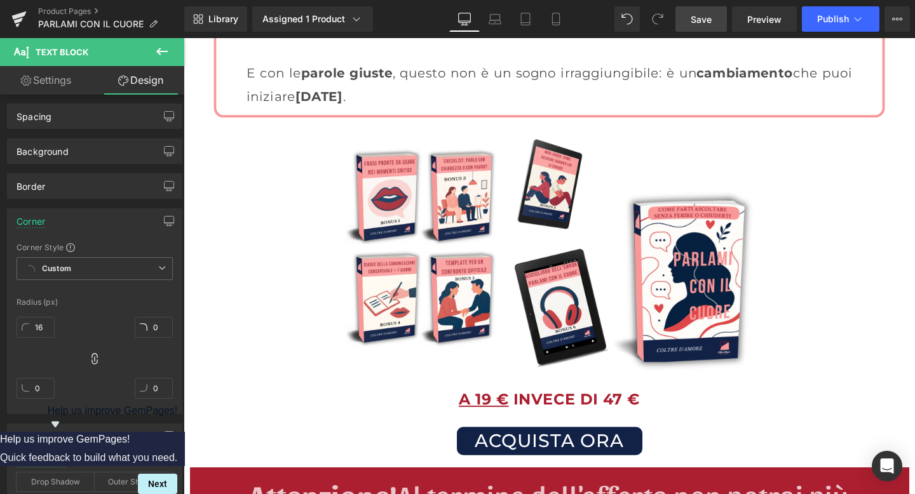
scroll to position [3125, 0]
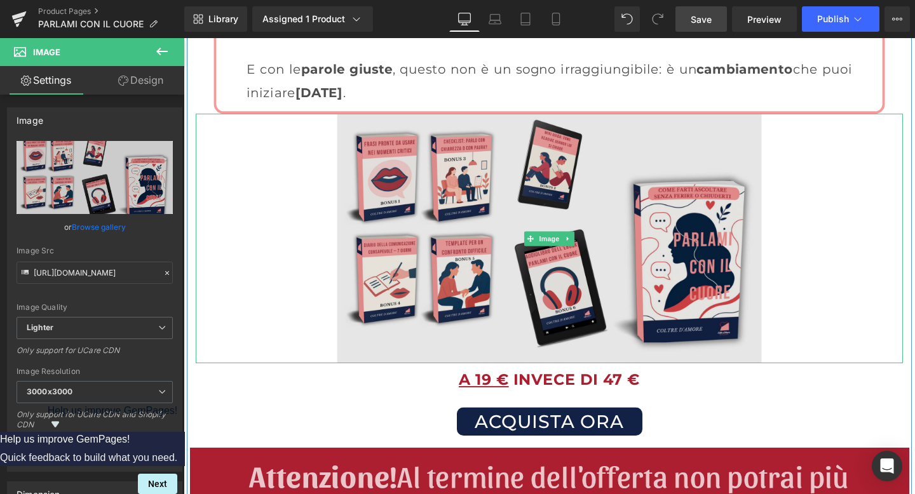
click at [516, 121] on div "Image" at bounding box center [567, 249] width 743 height 262
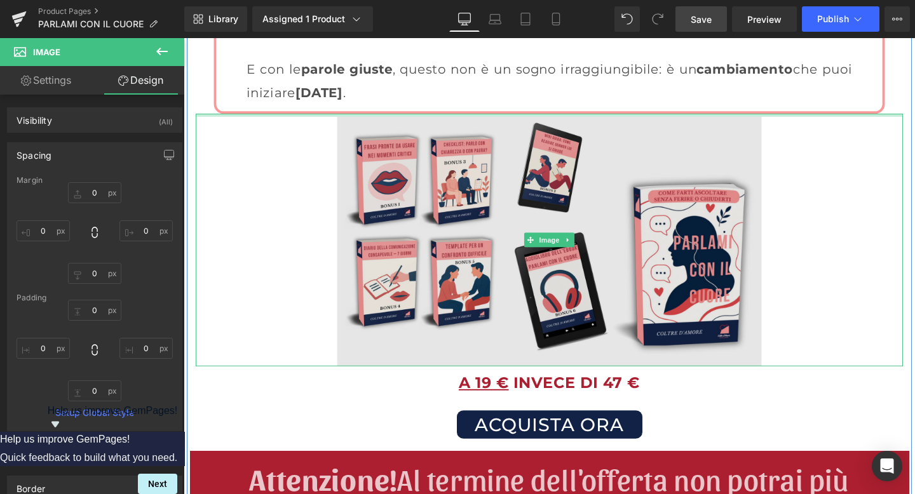
click at [512, 121] on div "Image" at bounding box center [567, 251] width 743 height 266
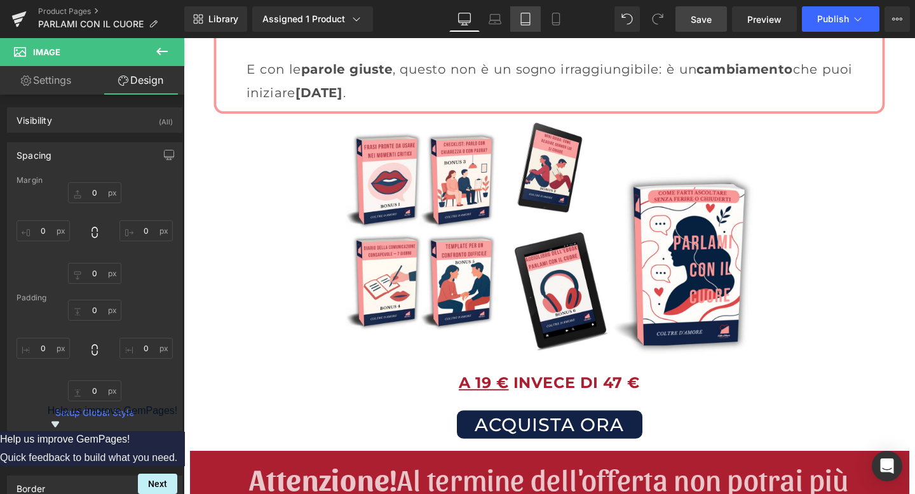
click at [541, 25] on link "Tablet" at bounding box center [525, 18] width 31 height 25
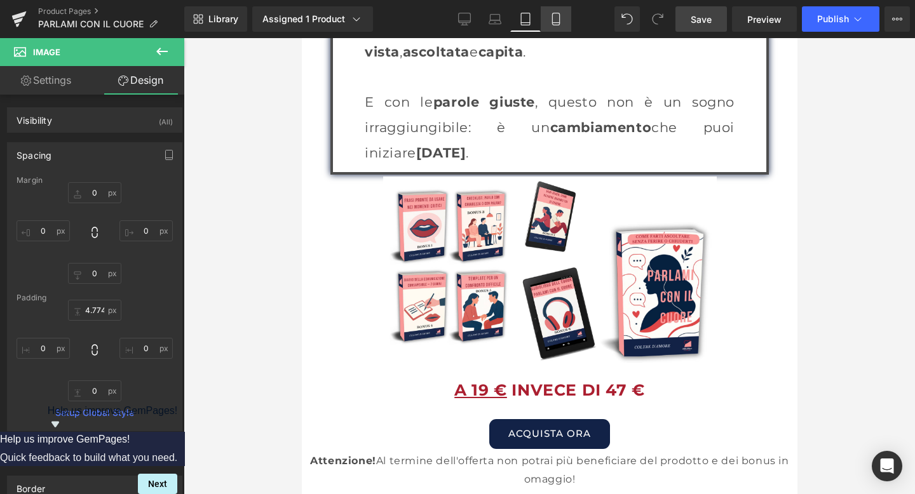
click at [551, 22] on icon at bounding box center [556, 19] width 13 height 13
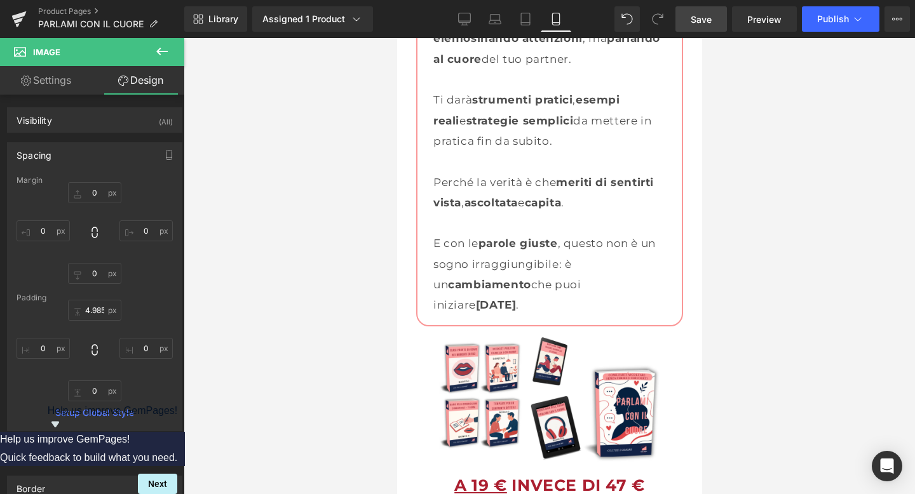
scroll to position [3220, 0]
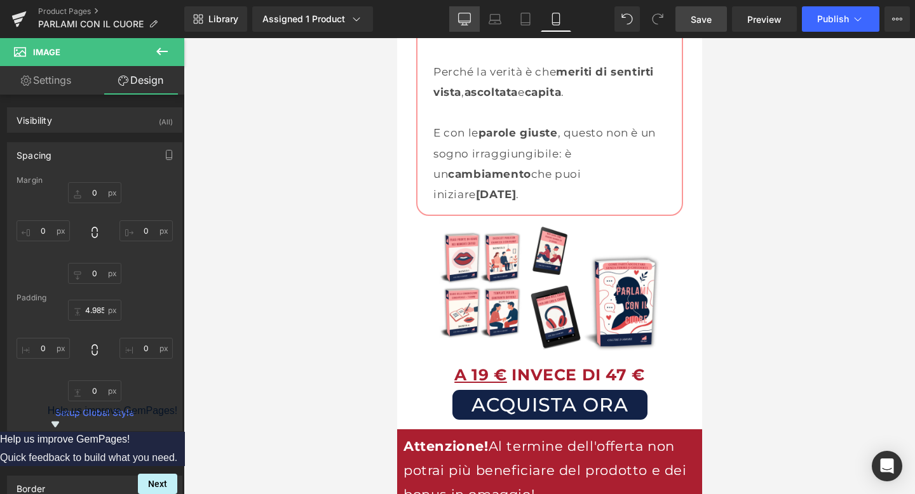
click at [460, 16] on icon at bounding box center [464, 19] width 13 height 13
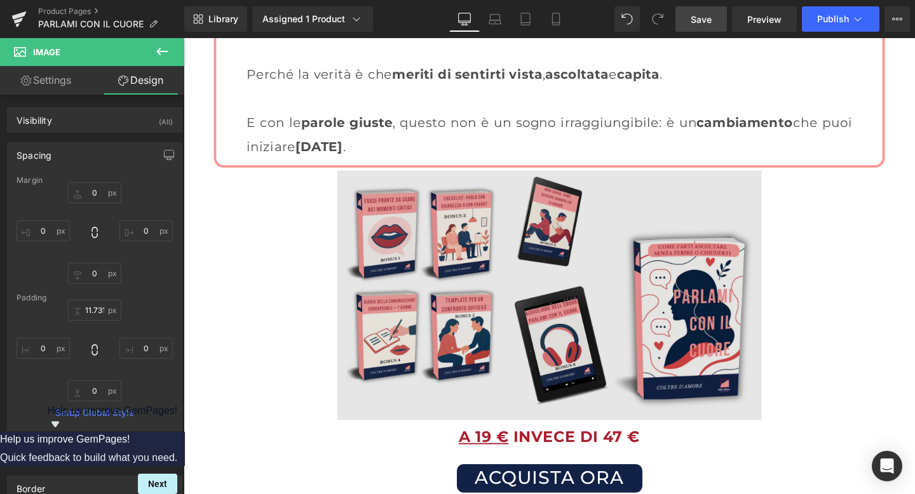
scroll to position [3068, 0]
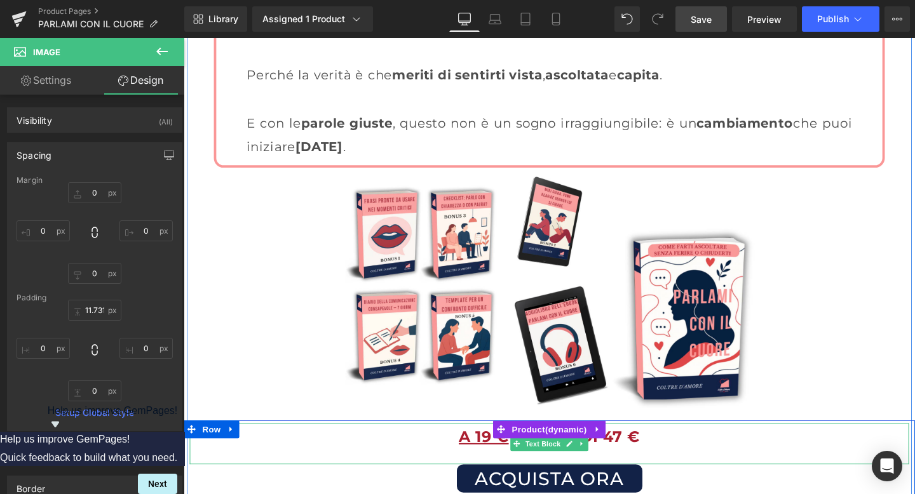
click at [548, 461] on span "Text Block" at bounding box center [561, 465] width 42 height 15
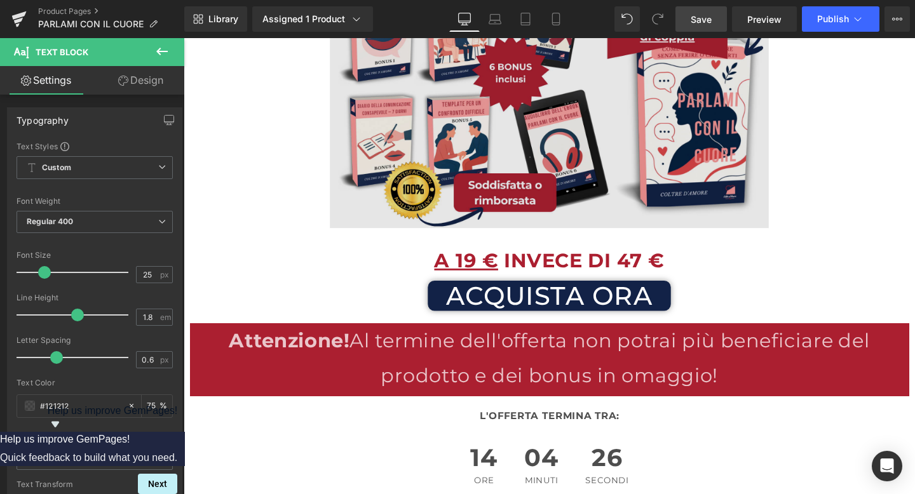
scroll to position [246, 0]
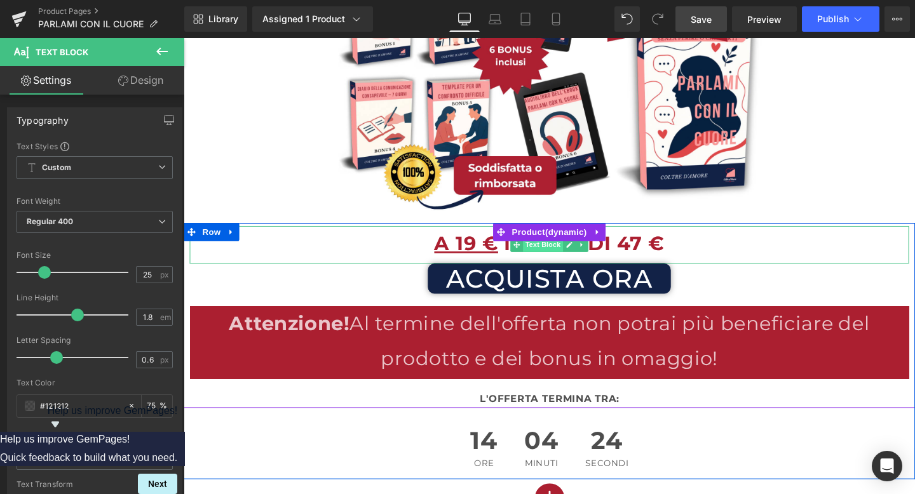
click at [554, 255] on span "Text Block" at bounding box center [561, 255] width 42 height 15
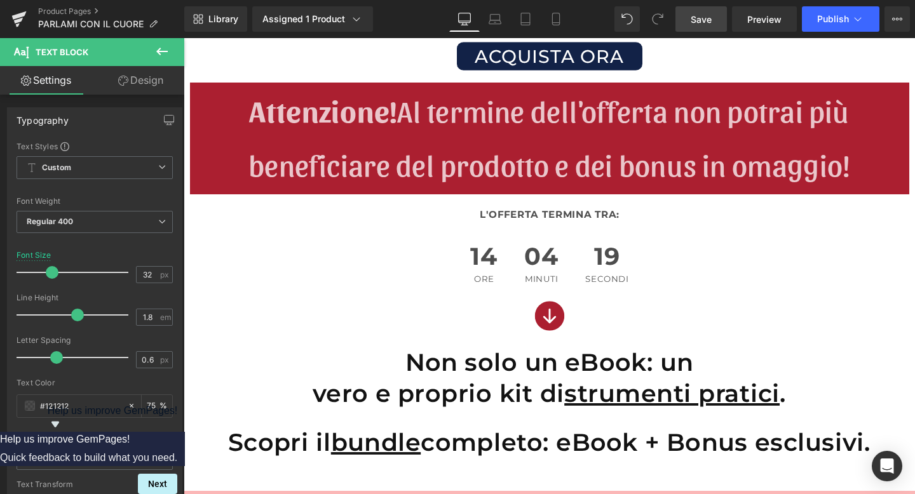
scroll to position [3386, 0]
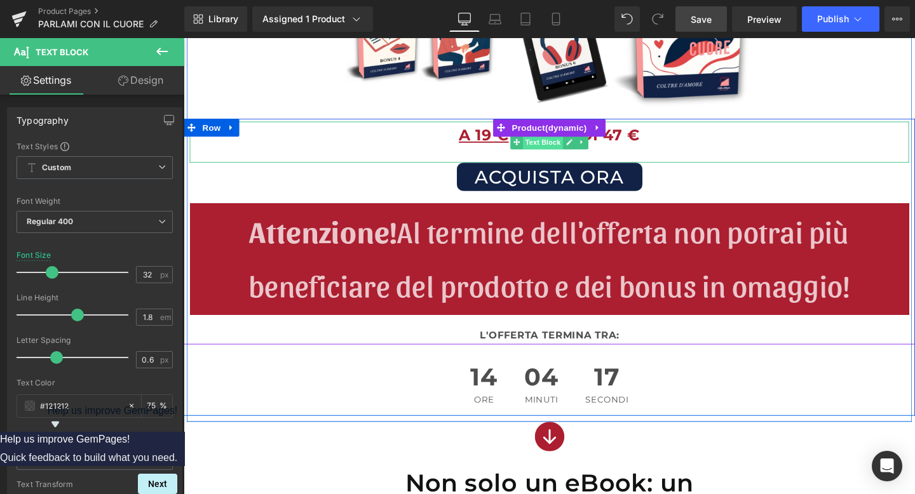
click at [557, 146] on span "Text Block" at bounding box center [561, 147] width 42 height 15
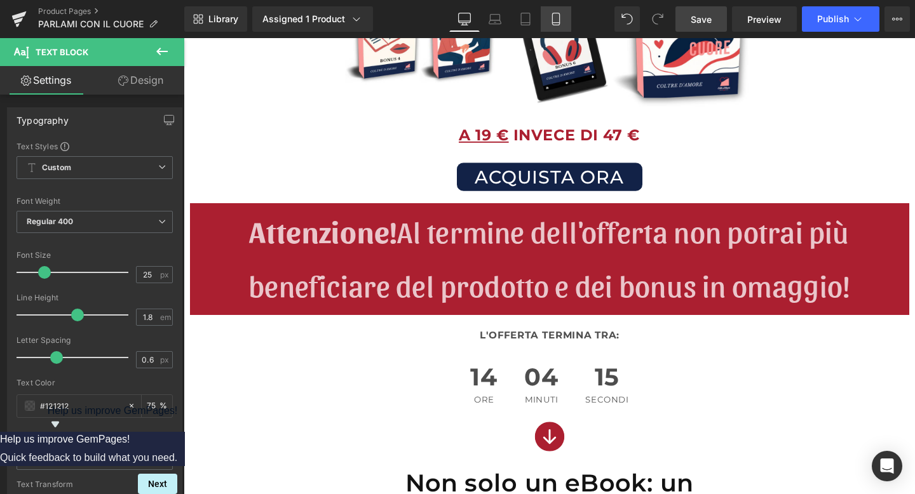
click at [546, 17] on link "Mobile" at bounding box center [556, 18] width 31 height 25
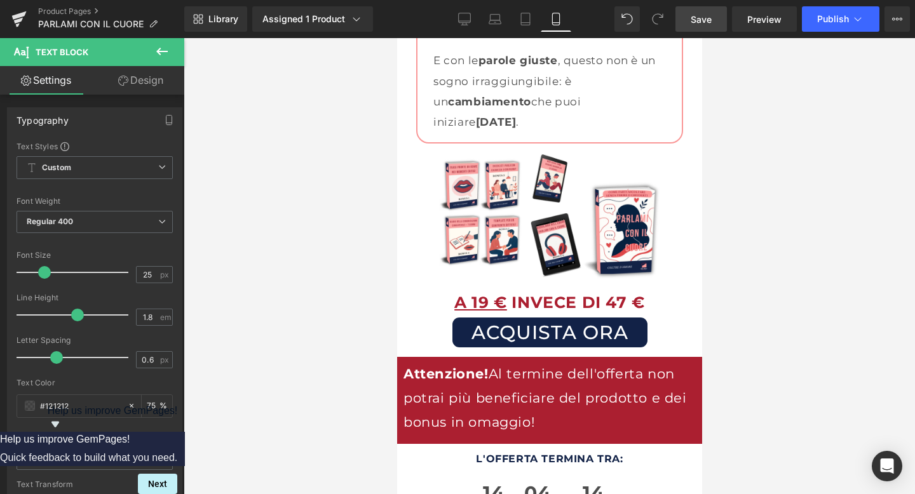
scroll to position [3339, 0]
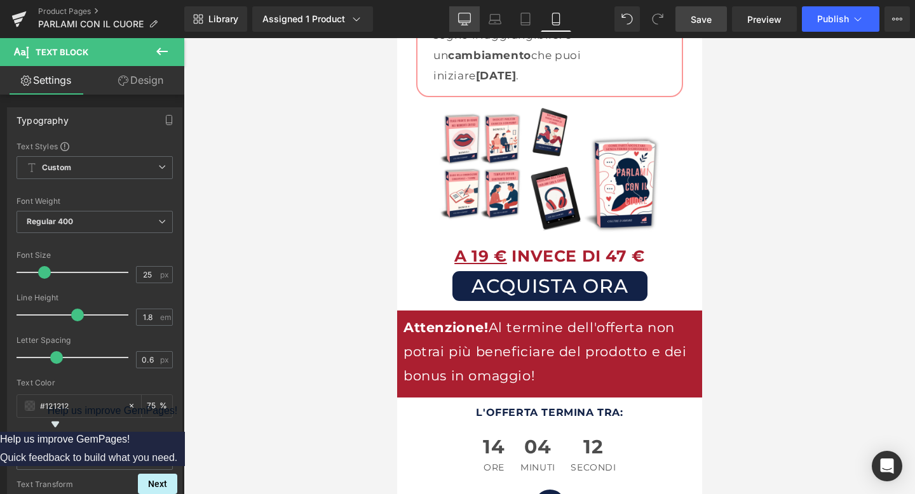
click at [466, 20] on icon at bounding box center [464, 19] width 13 height 13
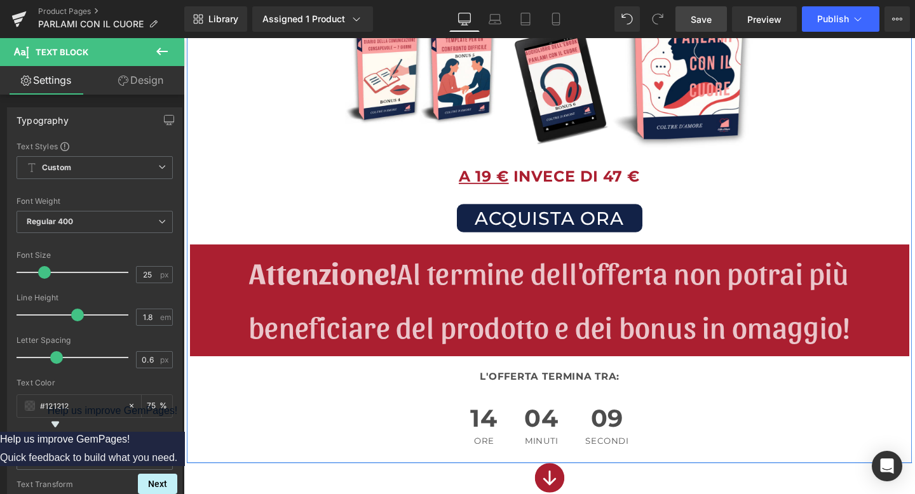
scroll to position [3331, 0]
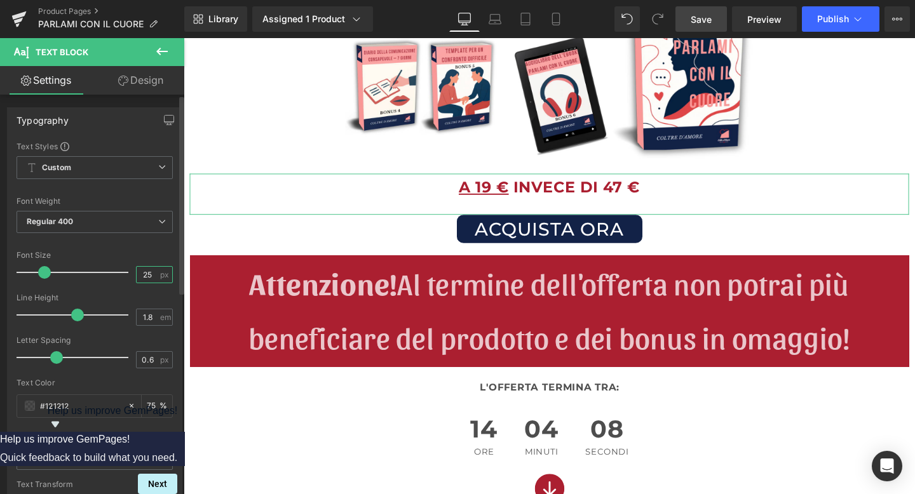
click at [144, 269] on input "25" at bounding box center [148, 275] width 22 height 16
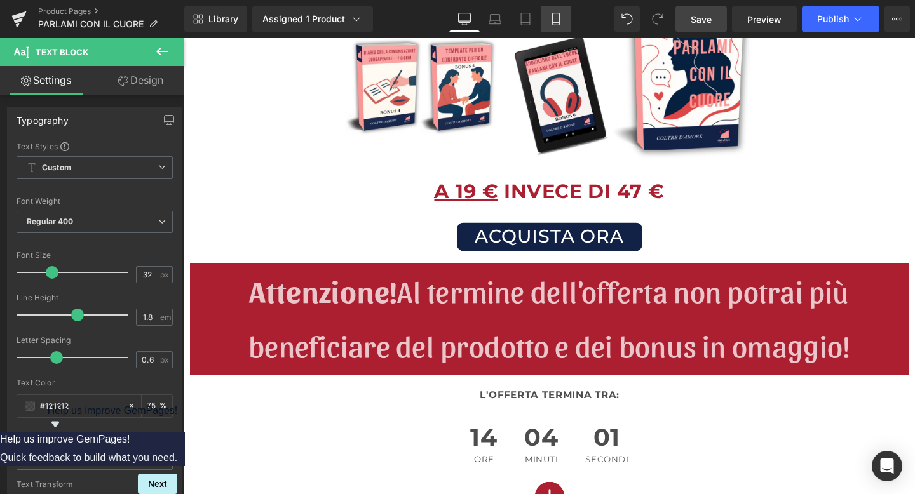
click at [552, 14] on icon at bounding box center [556, 19] width 13 height 13
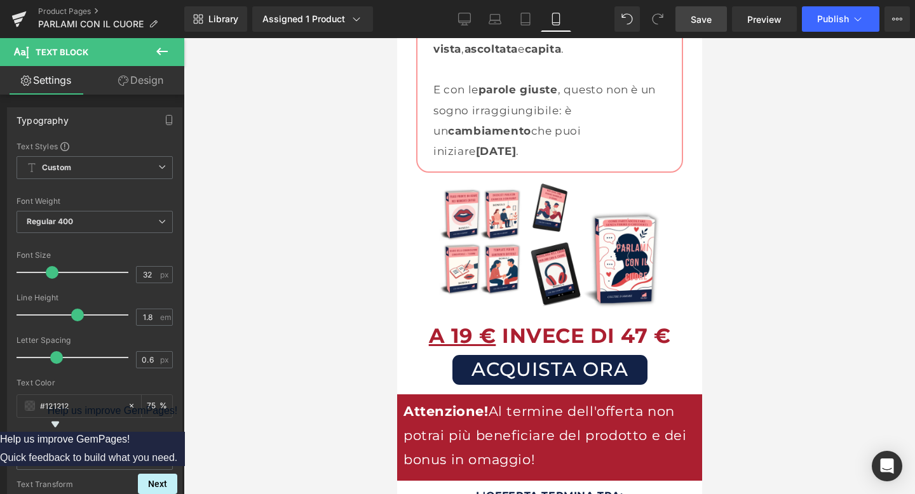
scroll to position [3307, 0]
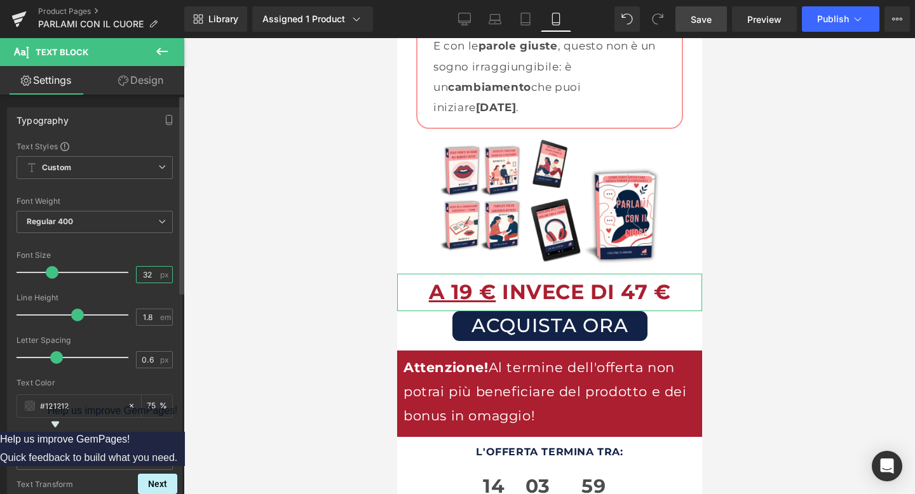
click at [144, 273] on input "32" at bounding box center [148, 275] width 22 height 16
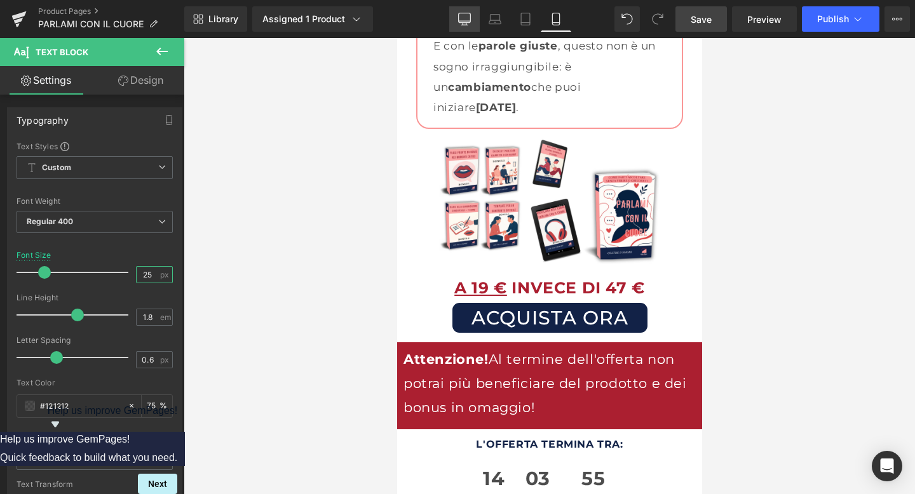
type input "25"
click at [461, 19] on icon at bounding box center [464, 19] width 13 height 13
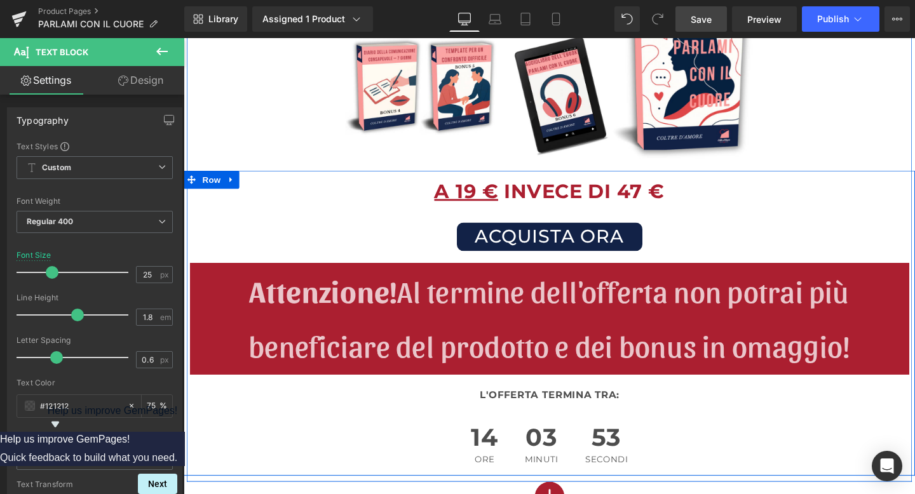
scroll to position [3330, 0]
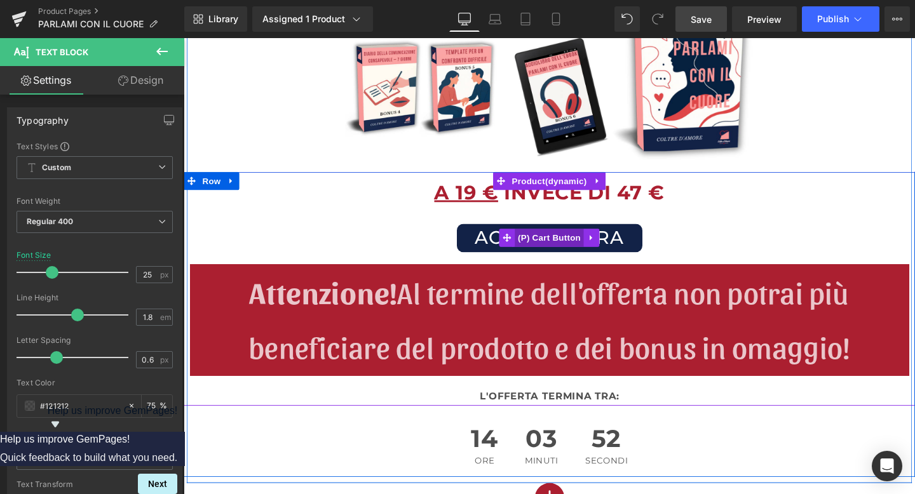
click at [555, 246] on span "(P) Cart Button" at bounding box center [568, 247] width 72 height 19
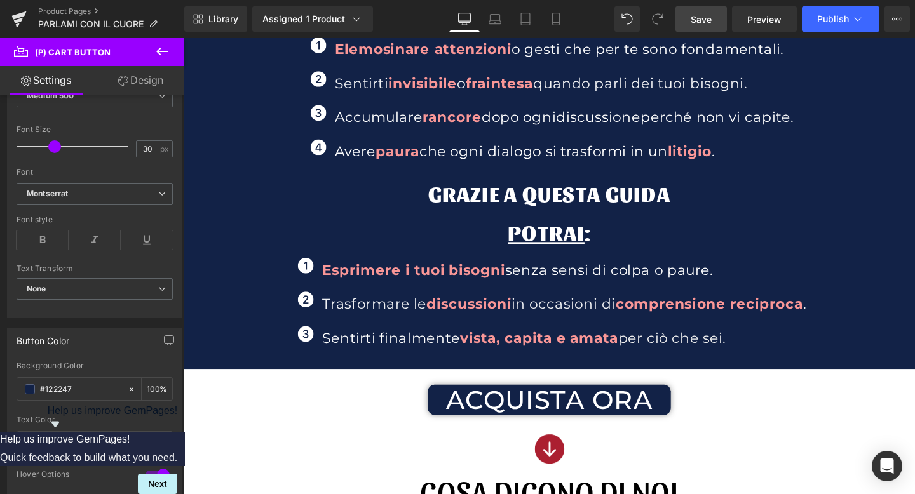
scroll to position [827, 0]
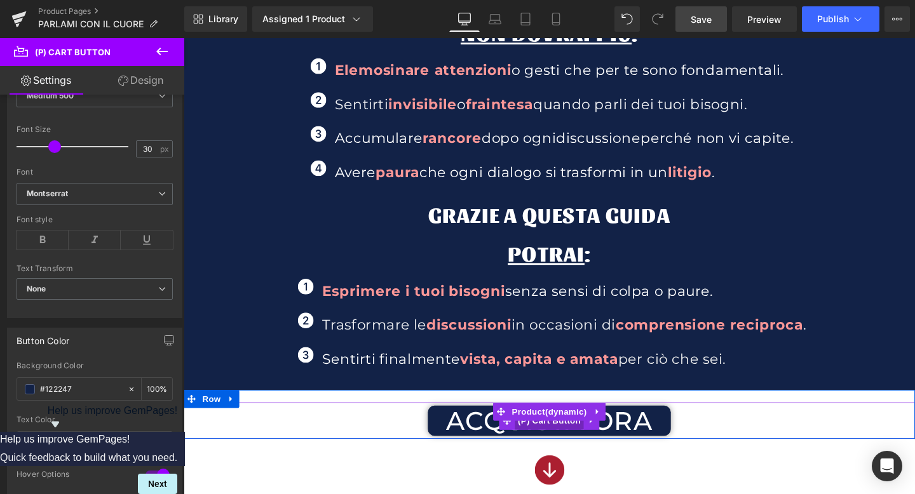
click at [563, 444] on span "(P) Cart Button" at bounding box center [568, 440] width 72 height 19
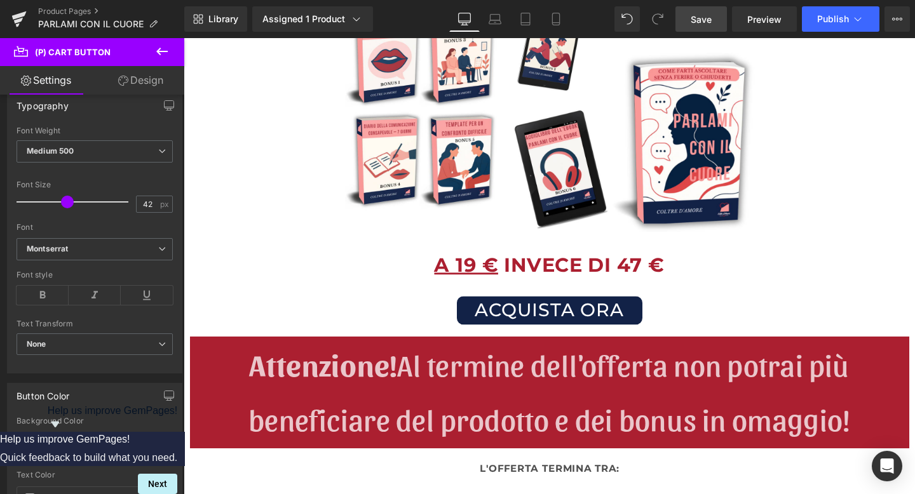
scroll to position [3323, 0]
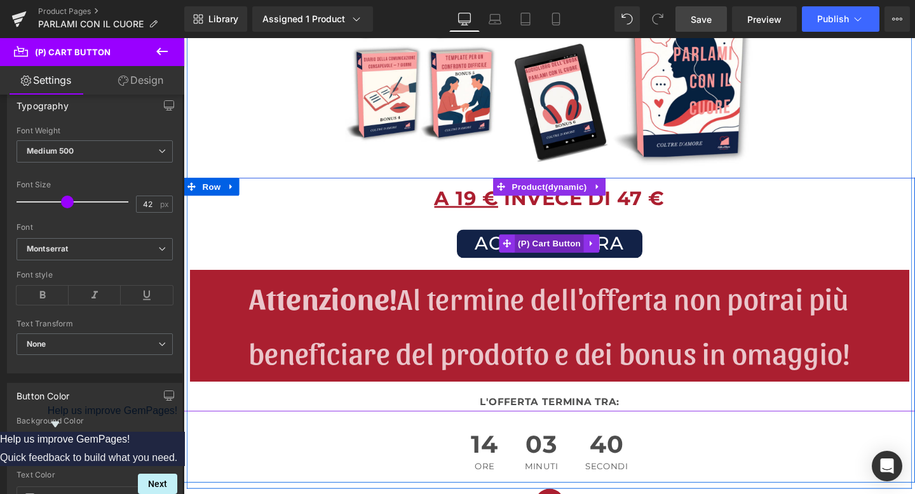
click at [566, 254] on span "(P) Cart Button" at bounding box center [568, 254] width 72 height 19
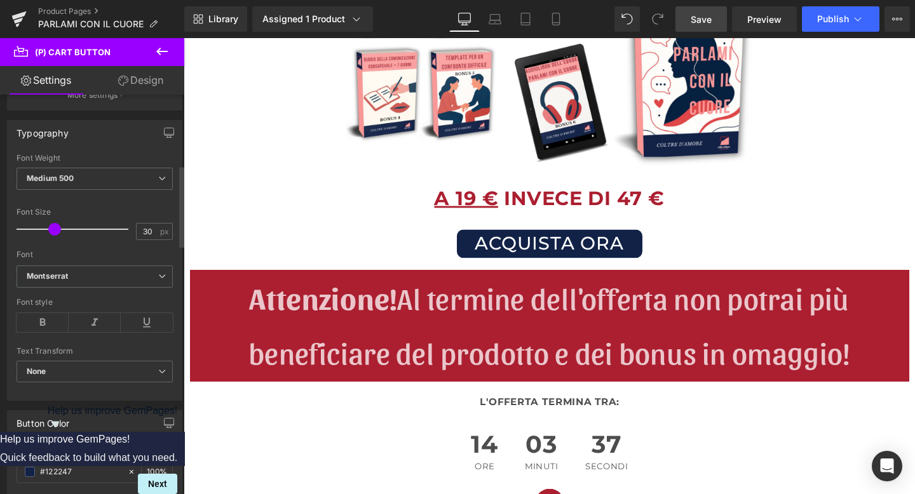
scroll to position [342, 0]
click at [137, 239] on input "30" at bounding box center [148, 235] width 22 height 16
click at [144, 235] on input "30" at bounding box center [148, 235] width 22 height 16
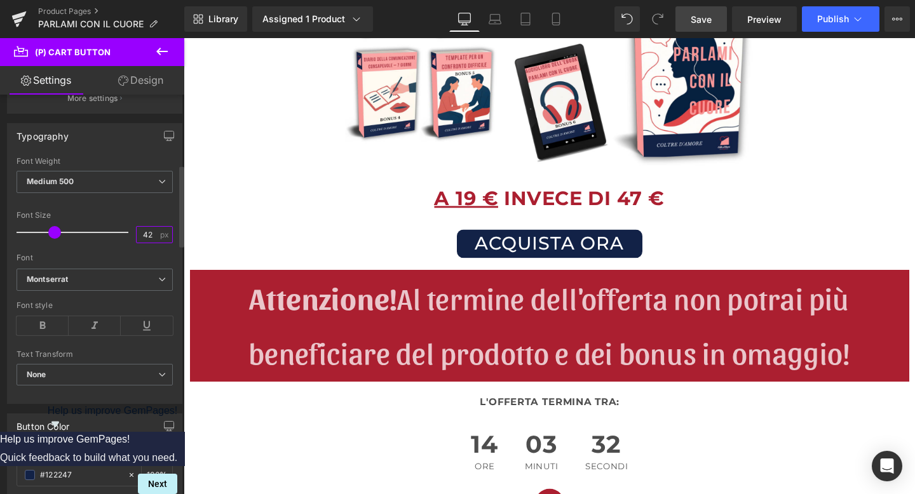
type input "42"
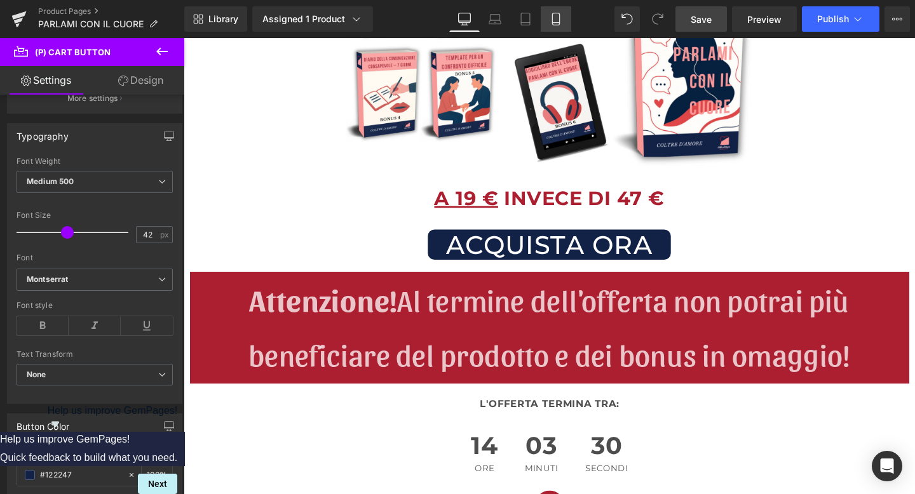
click at [553, 15] on icon at bounding box center [555, 19] width 7 height 12
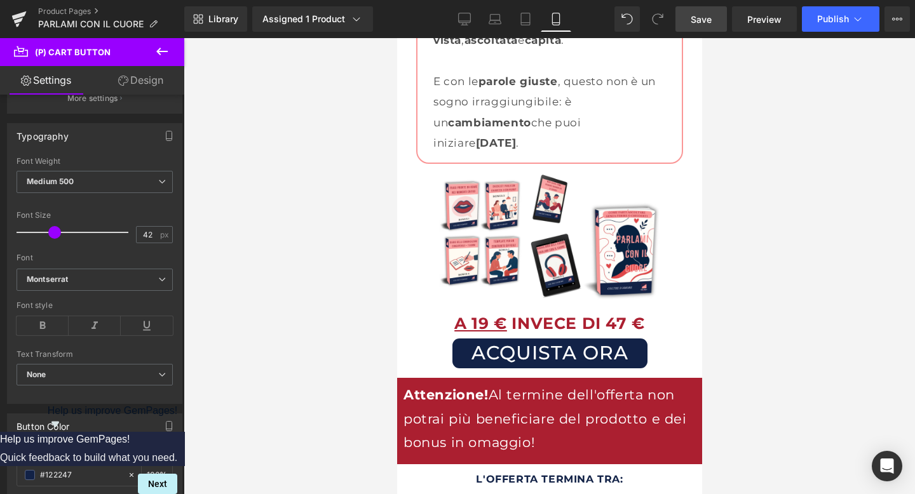
scroll to position [3277, 0]
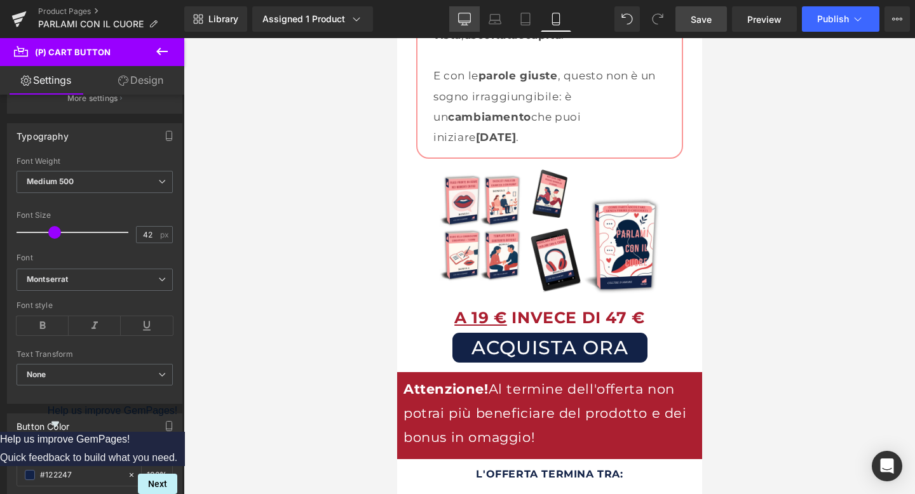
click at [469, 11] on link "Desktop" at bounding box center [464, 18] width 31 height 25
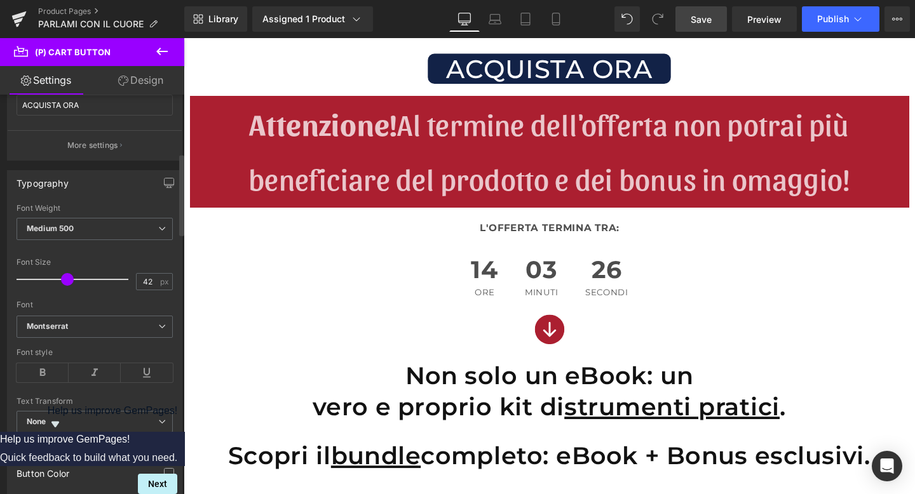
scroll to position [285, 0]
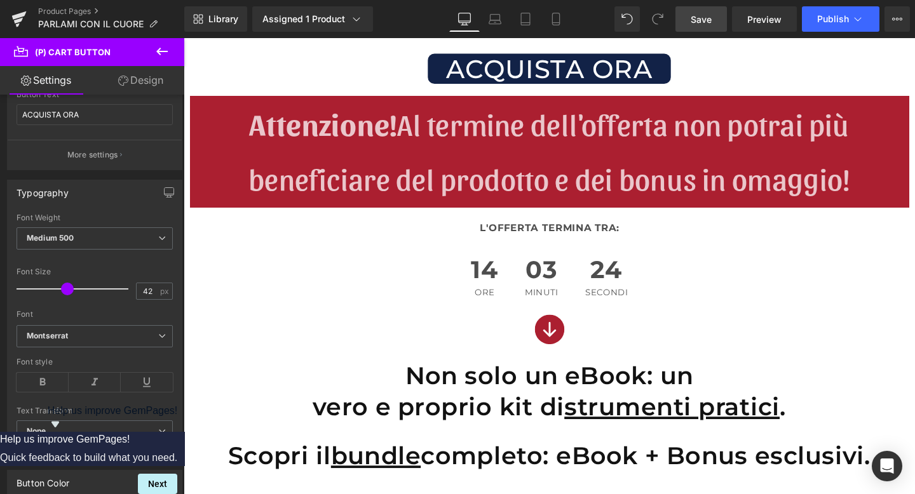
click at [139, 86] on link "Design" at bounding box center [141, 80] width 92 height 29
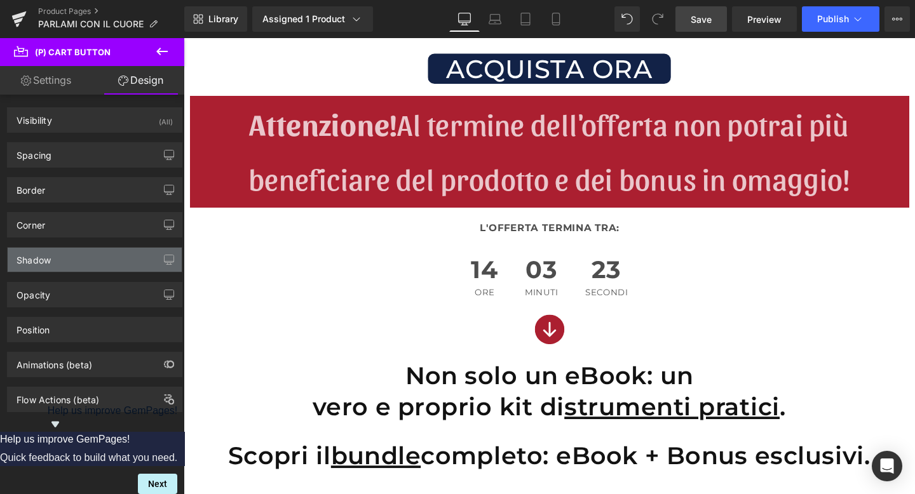
click at [60, 263] on div "Shadow" at bounding box center [95, 260] width 174 height 24
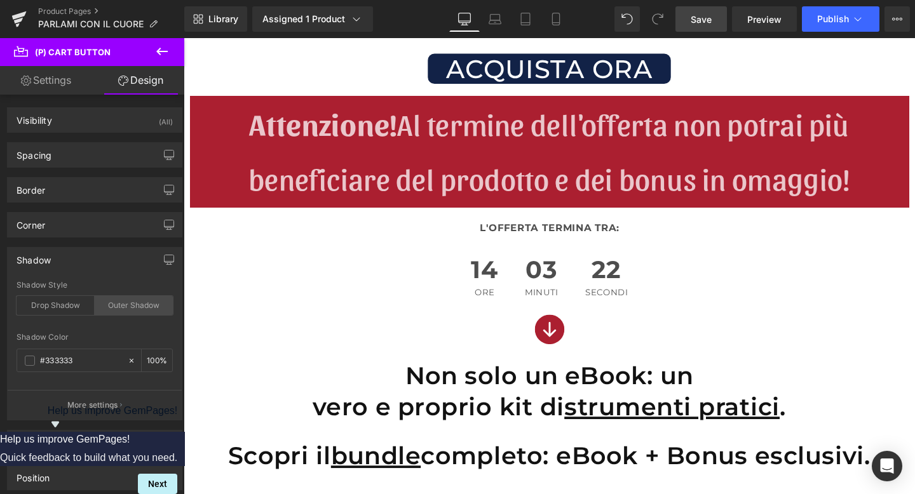
click at [122, 302] on div "Outer Shadow" at bounding box center [134, 305] width 78 height 19
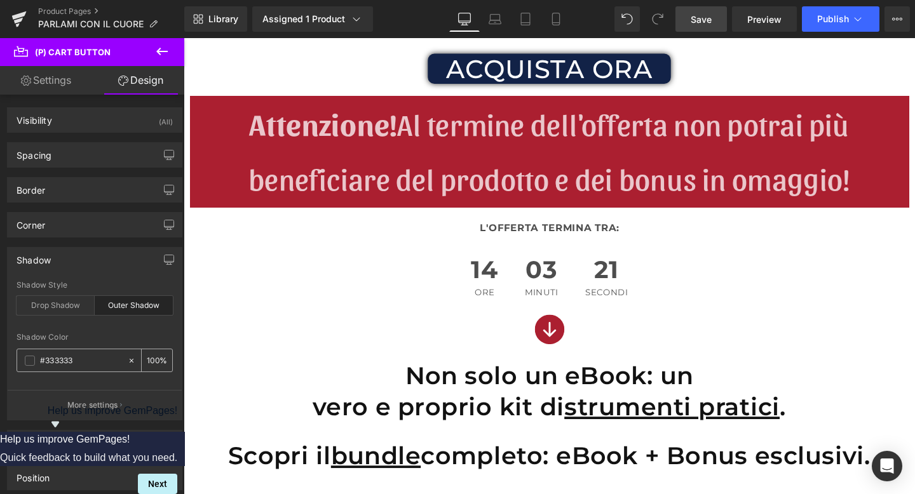
click at [151, 356] on input "100" at bounding box center [153, 360] width 13 height 14
type input "50"
click at [564, 15] on link "Mobile" at bounding box center [556, 18] width 31 height 25
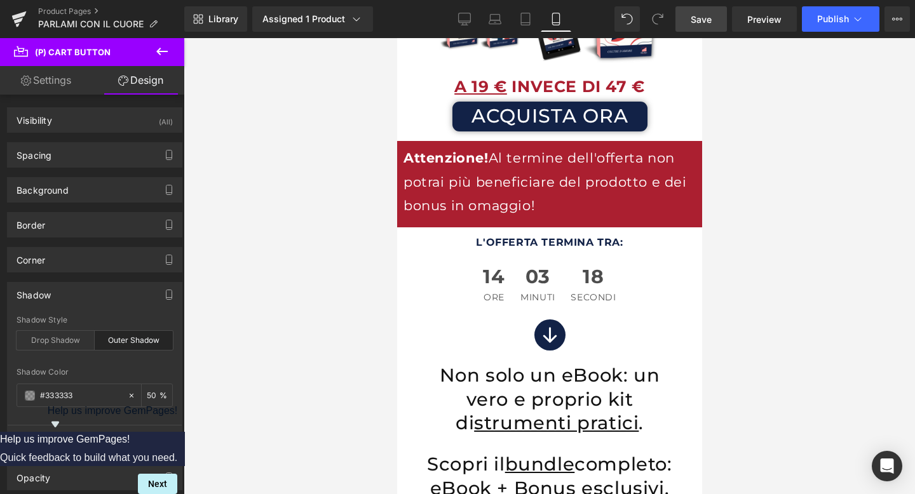
scroll to position [3516, 0]
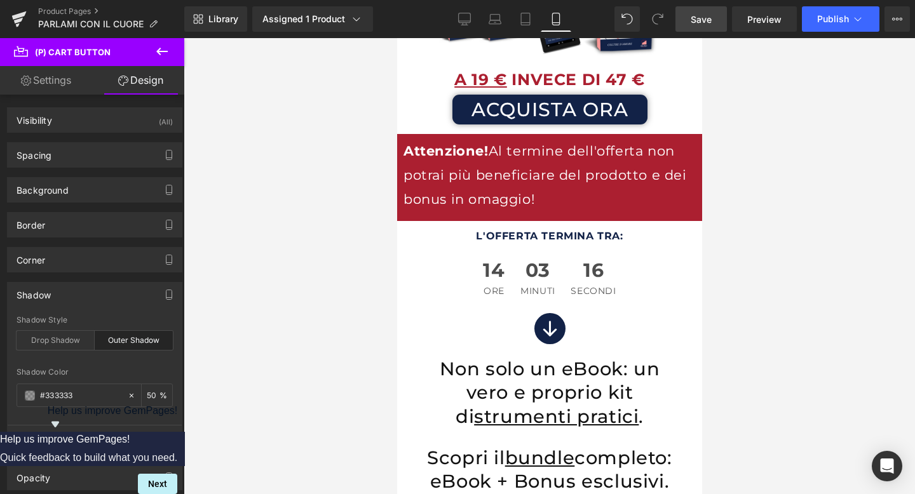
click at [708, 22] on span "Save" at bounding box center [701, 19] width 21 height 13
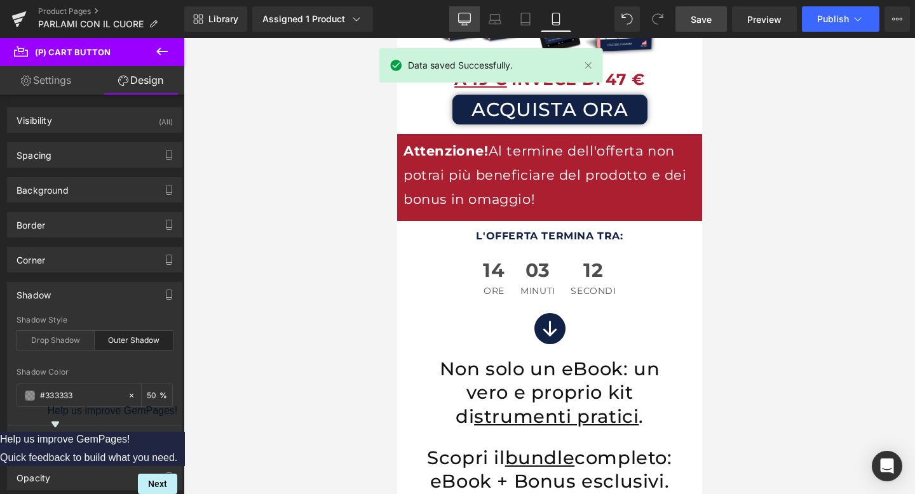
click at [453, 26] on link "Desktop" at bounding box center [464, 18] width 31 height 25
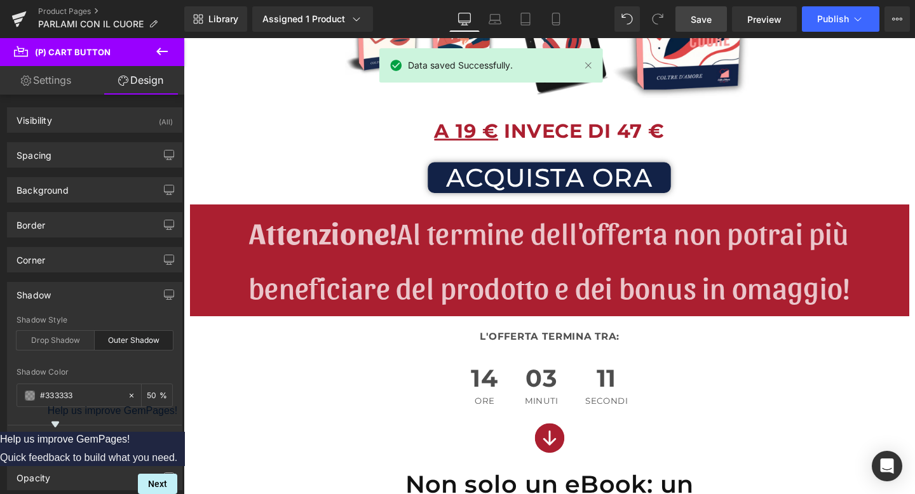
scroll to position [3302, 0]
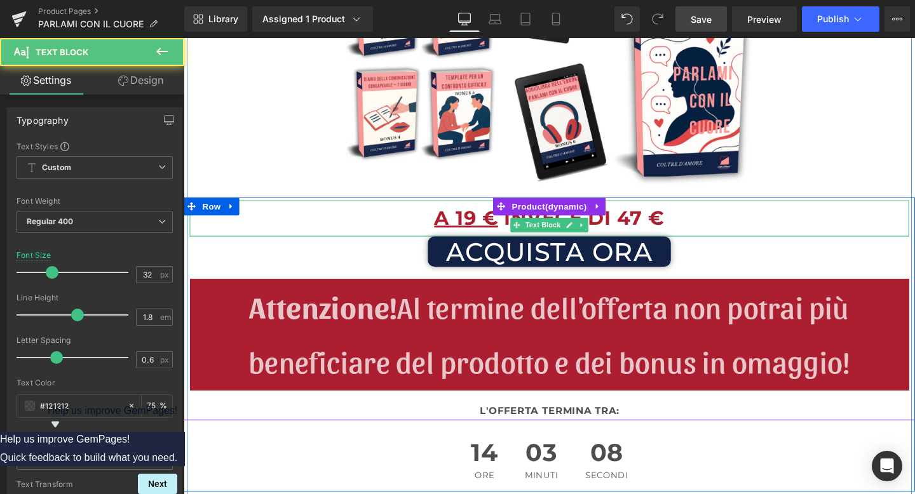
drag, startPoint x: 536, startPoint y: 257, endPoint x: 536, endPoint y: 243, distance: 13.3
click at [536, 243] on div "A 19 € INVECE DI 47 € Text Block" at bounding box center [568, 228] width 756 height 38
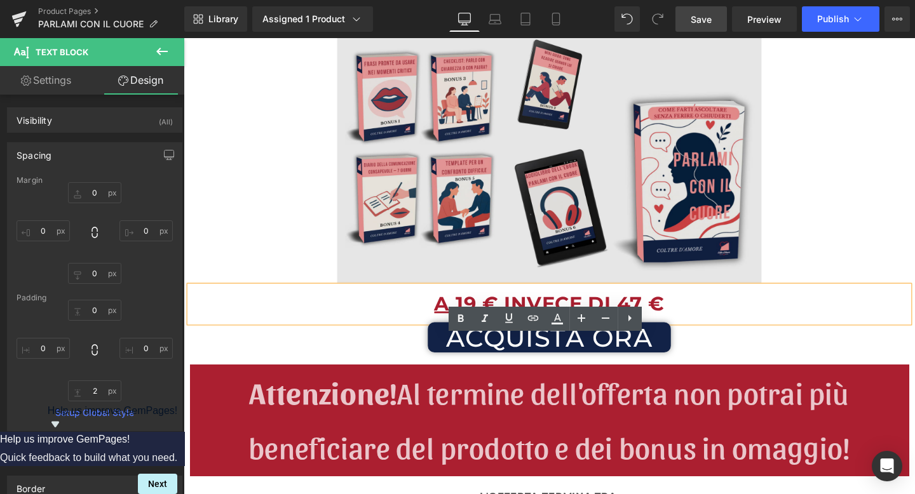
scroll to position [3227, 0]
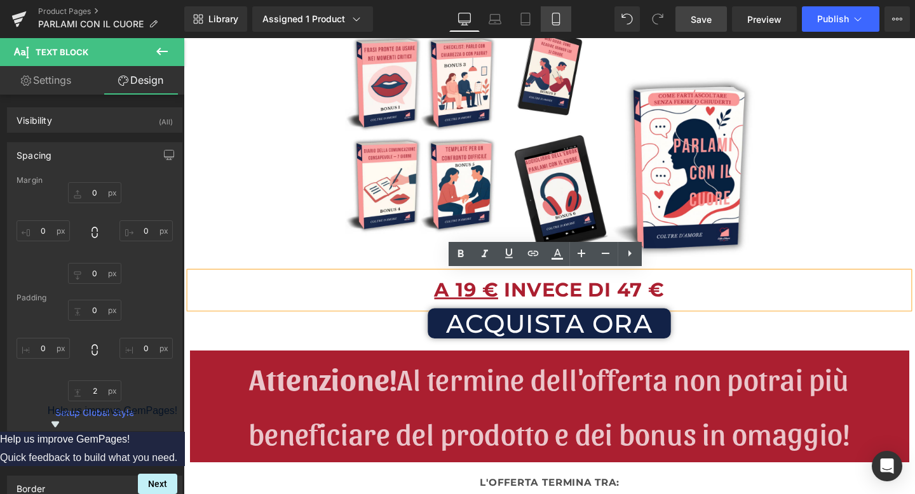
click at [557, 18] on icon at bounding box center [556, 19] width 13 height 13
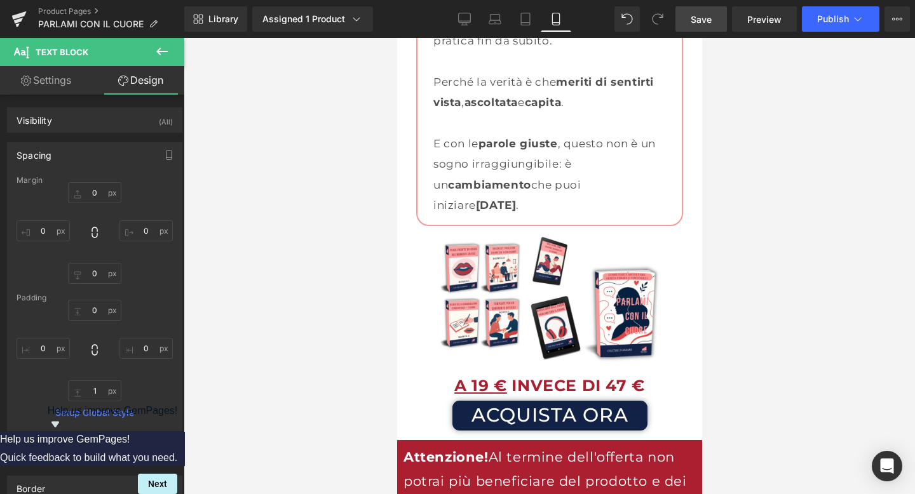
scroll to position [3218, 0]
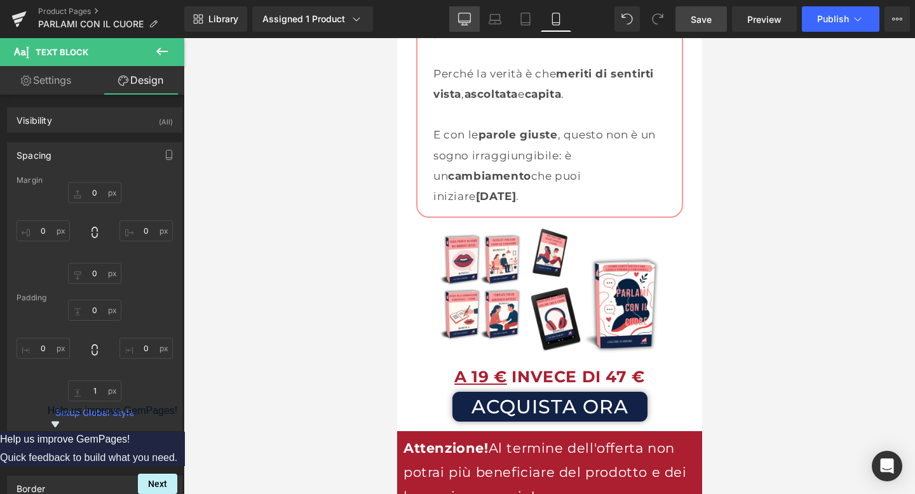
click at [466, 24] on icon at bounding box center [464, 19] width 13 height 13
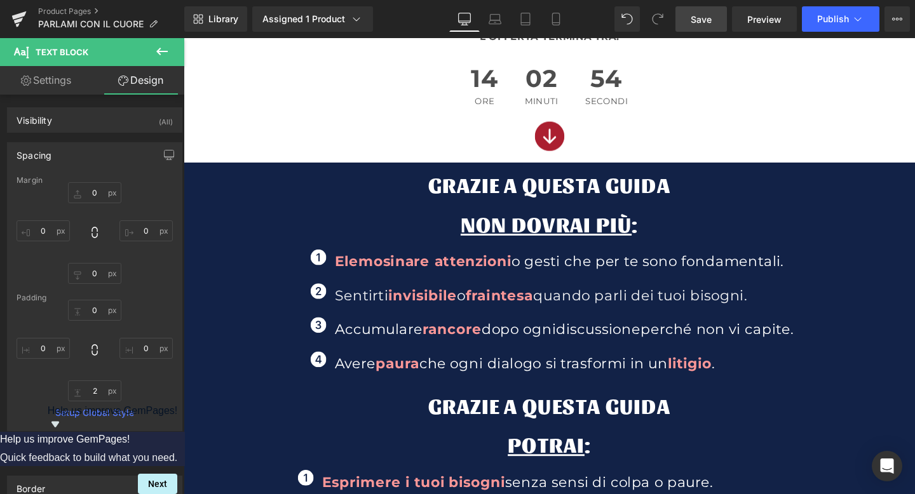
scroll to position [360, 0]
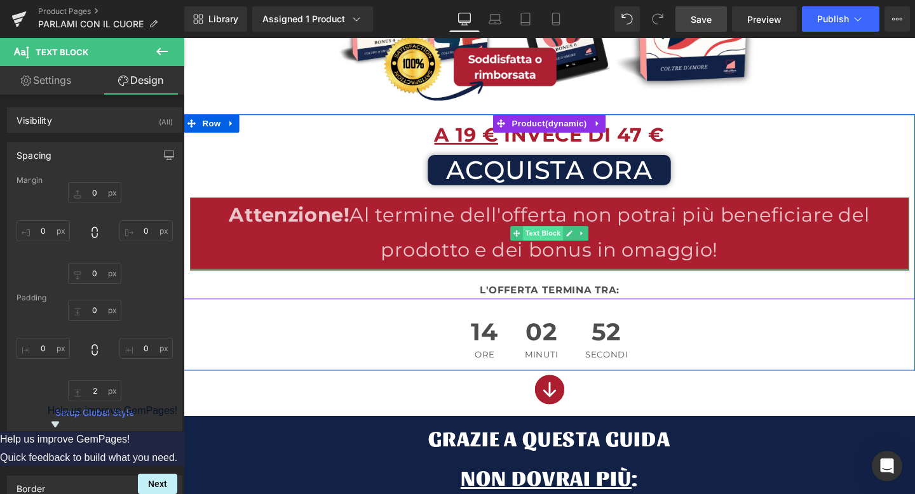
click at [554, 246] on span "Text Block" at bounding box center [561, 243] width 42 height 15
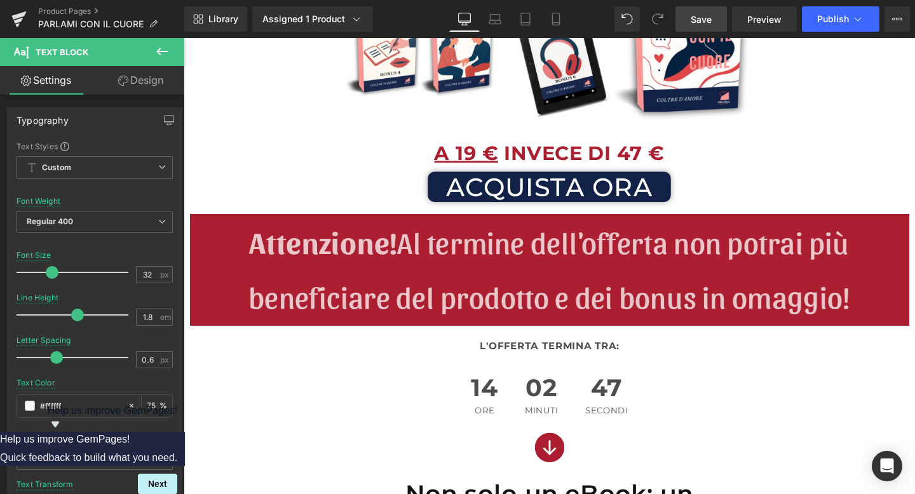
scroll to position [3452, 0]
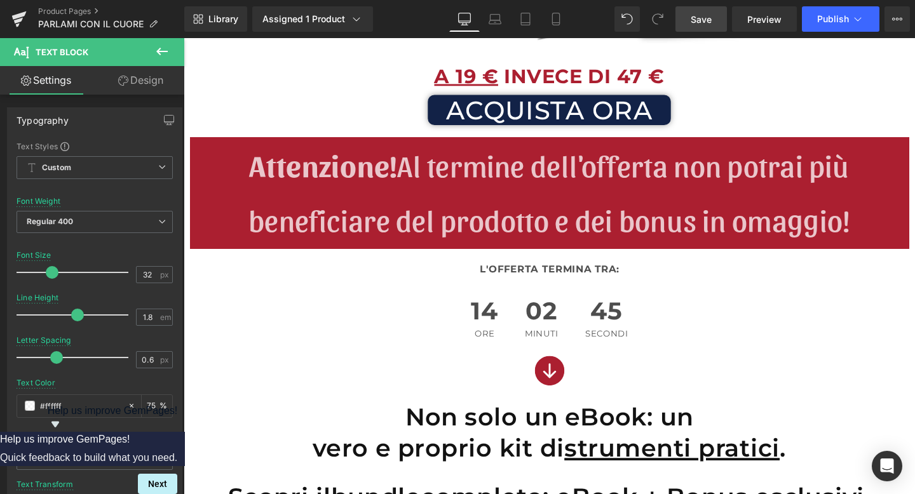
click at [512, 184] on p "Attenzione! Al termine dell'offerta non potrai più beneficiare del prodotto e d…" at bounding box center [568, 199] width 756 height 114
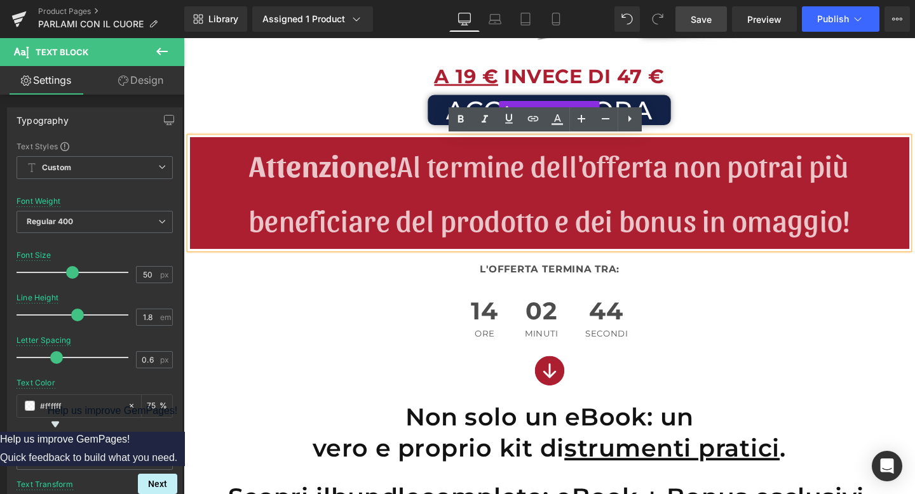
click at [341, 102] on div "ACQUISTA ORA" at bounding box center [568, 114] width 756 height 32
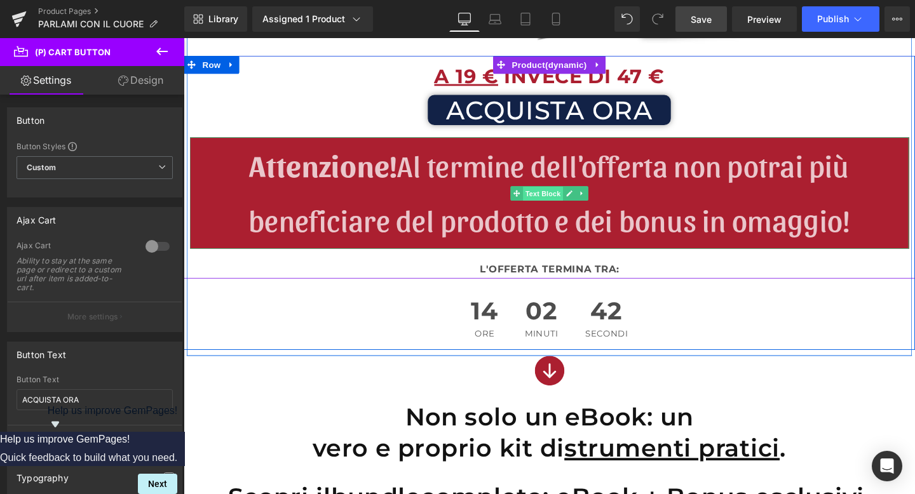
click at [545, 201] on span "Text Block" at bounding box center [561, 201] width 42 height 15
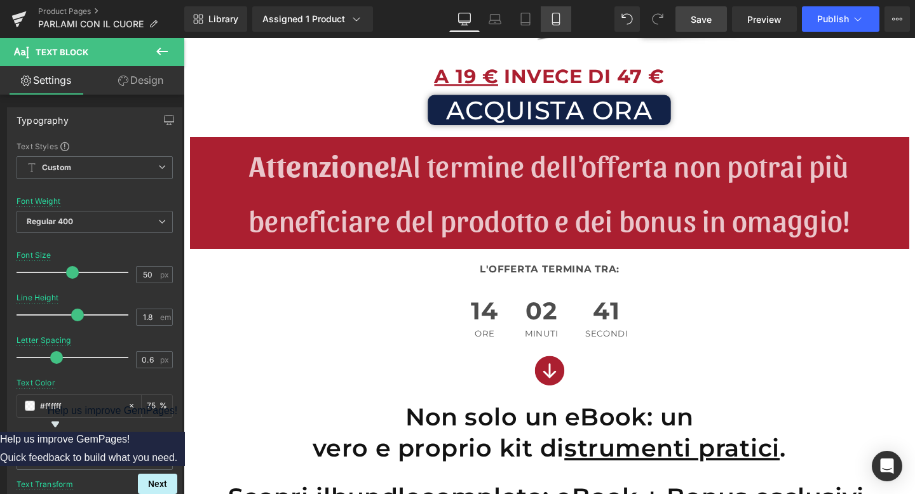
click at [546, 21] on link "Mobile" at bounding box center [556, 18] width 31 height 25
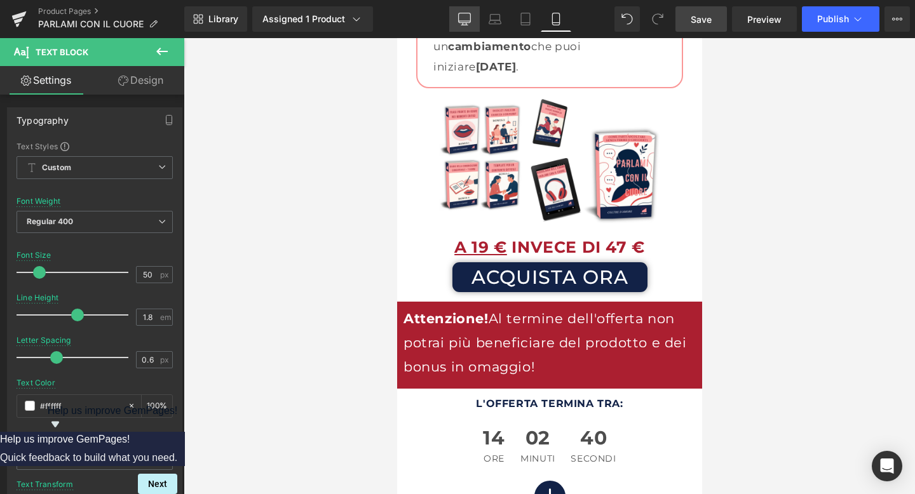
click at [460, 16] on icon at bounding box center [464, 19] width 13 height 13
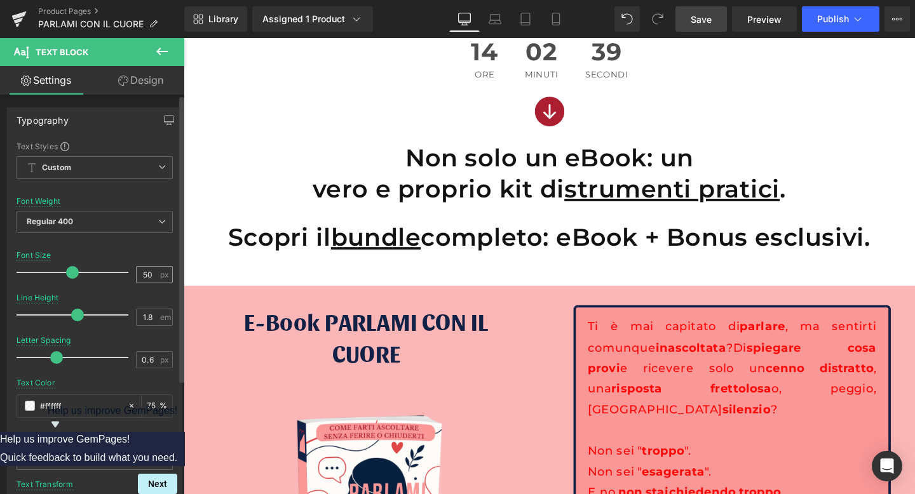
scroll to position [3555, 0]
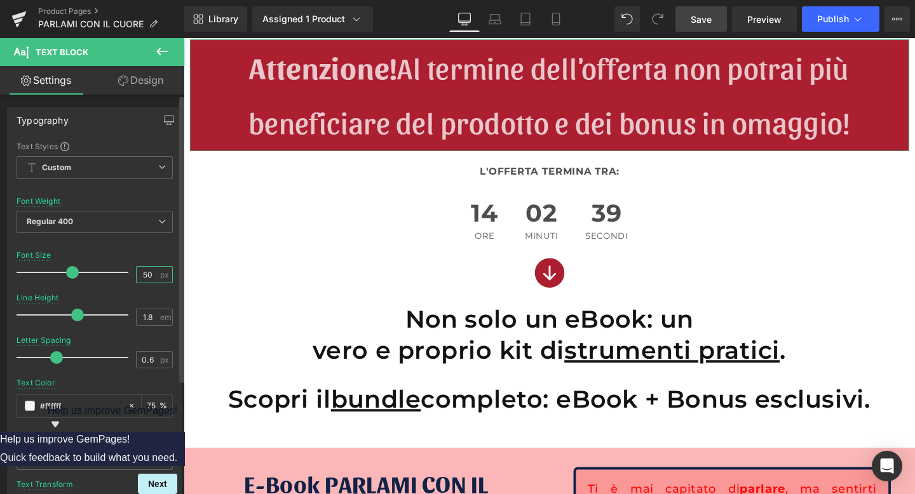
click at [148, 272] on input "50" at bounding box center [148, 275] width 22 height 16
drag, startPoint x: 148, startPoint y: 272, endPoint x: 135, endPoint y: 272, distance: 13.3
click at [137, 272] on input "50" at bounding box center [148, 275] width 22 height 16
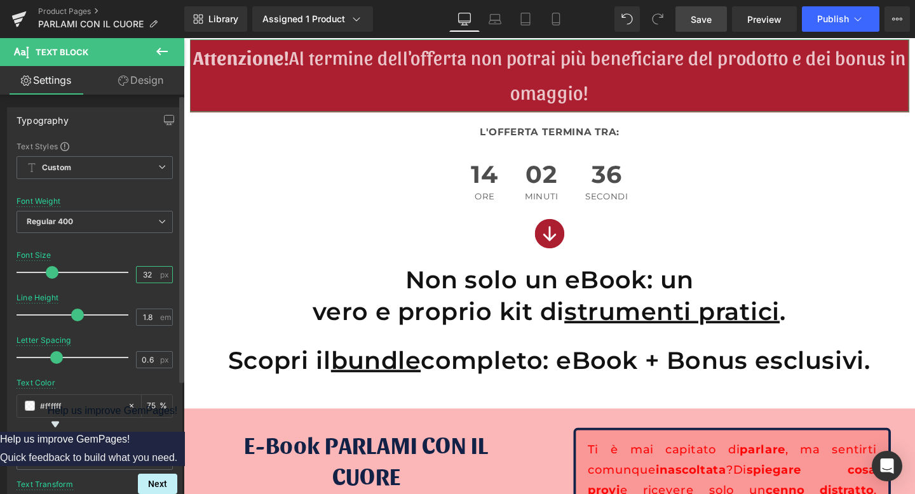
type input "32"
click at [557, 16] on icon at bounding box center [556, 19] width 13 height 13
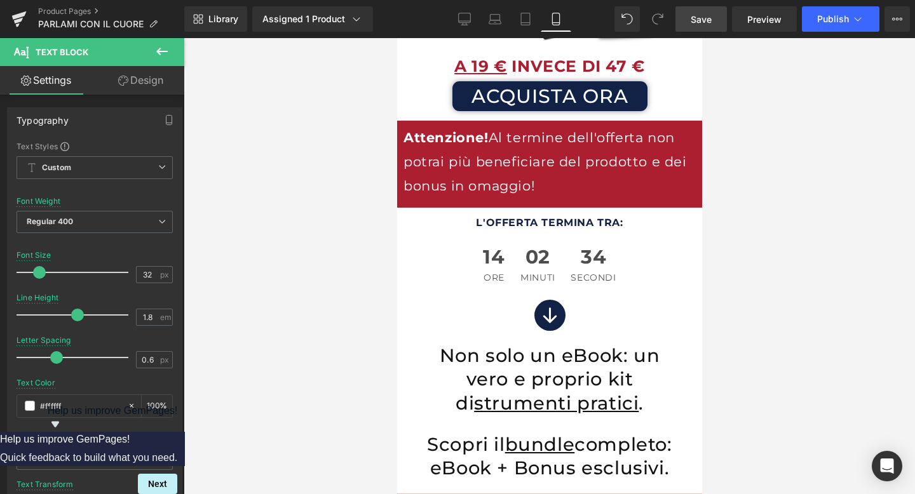
scroll to position [3570, 0]
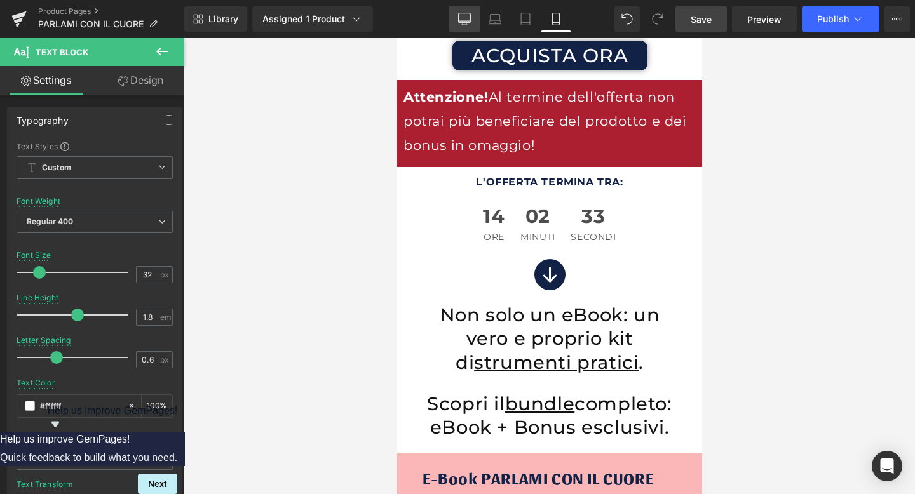
click at [461, 26] on link "Desktop" at bounding box center [464, 18] width 31 height 25
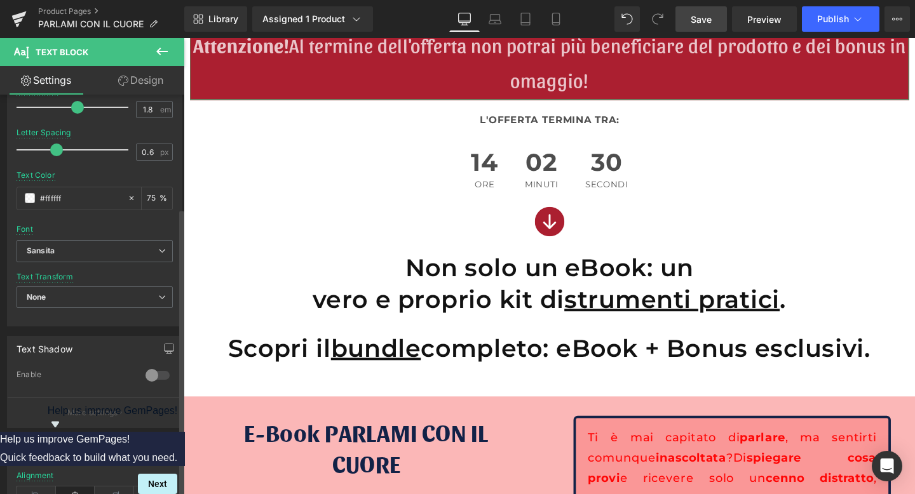
scroll to position [235, 0]
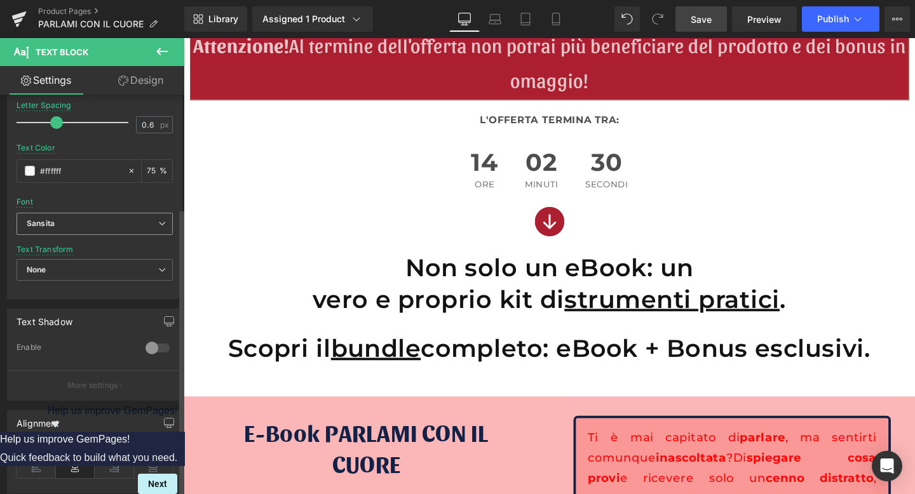
click at [94, 224] on b "Sansita" at bounding box center [93, 224] width 132 height 11
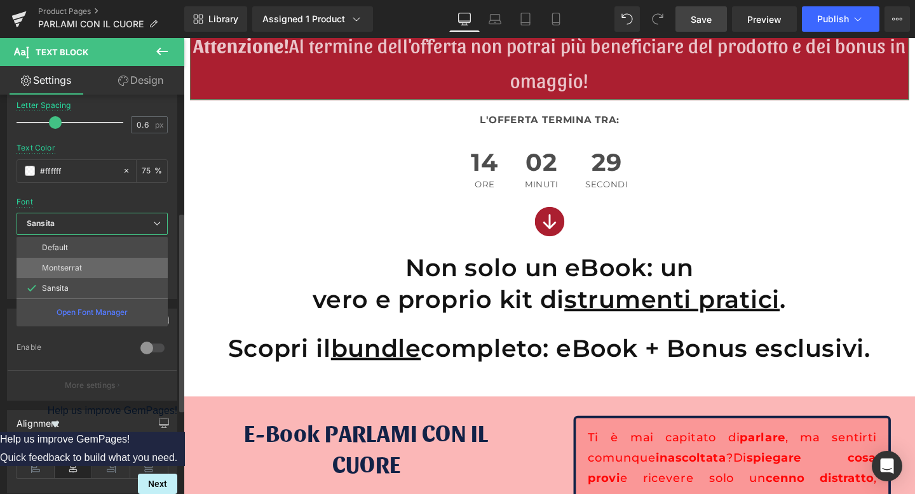
click at [73, 268] on p "Montserrat" at bounding box center [62, 268] width 40 height 9
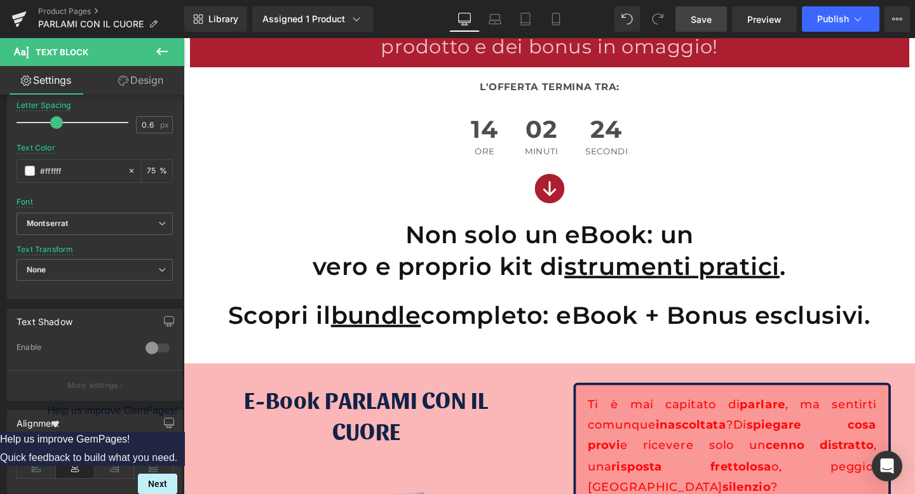
scroll to position [3652, 0]
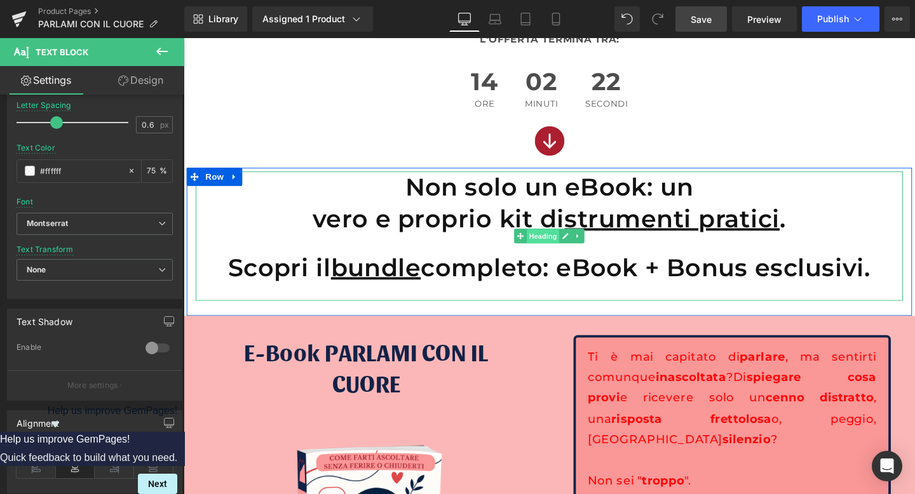
click at [552, 249] on span "Heading" at bounding box center [562, 246] width 34 height 15
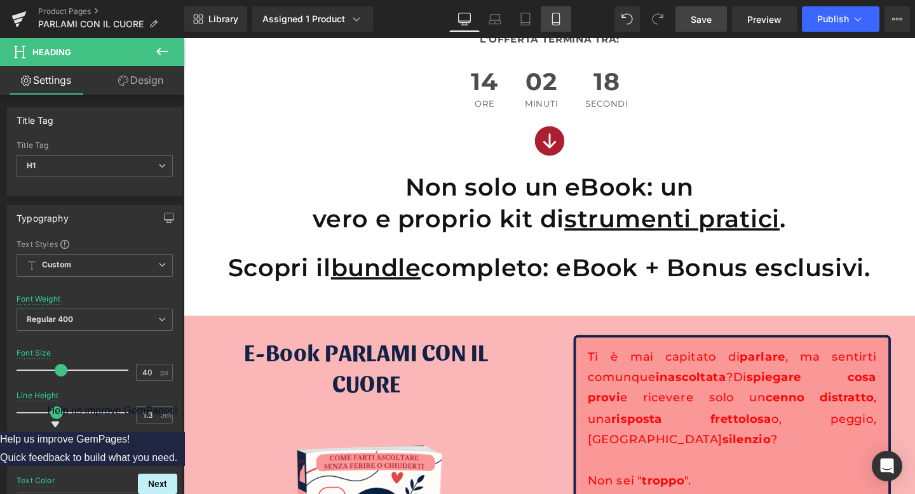
click at [563, 17] on link "Mobile" at bounding box center [556, 18] width 31 height 25
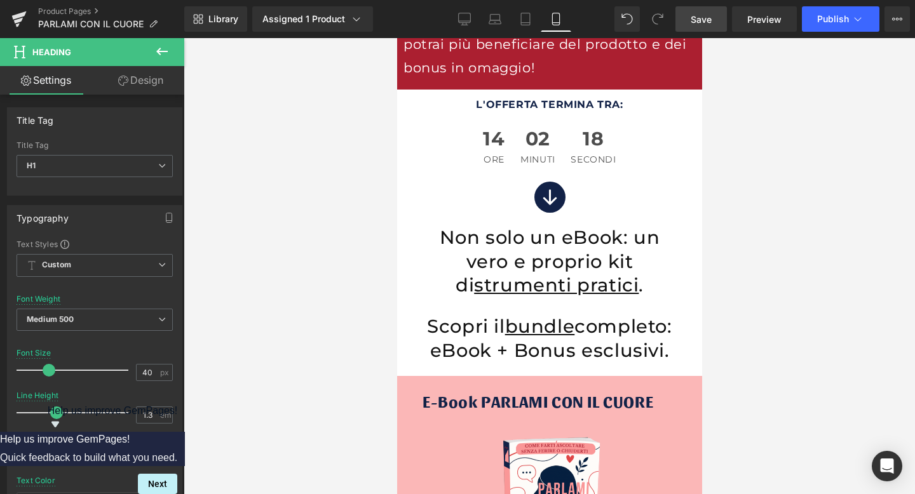
scroll to position [3654, 0]
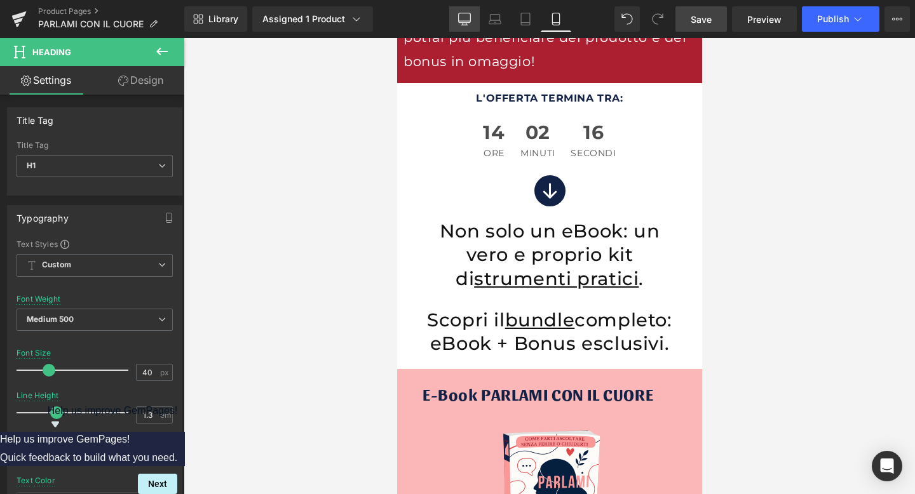
click at [463, 21] on icon at bounding box center [465, 21] width 12 height 0
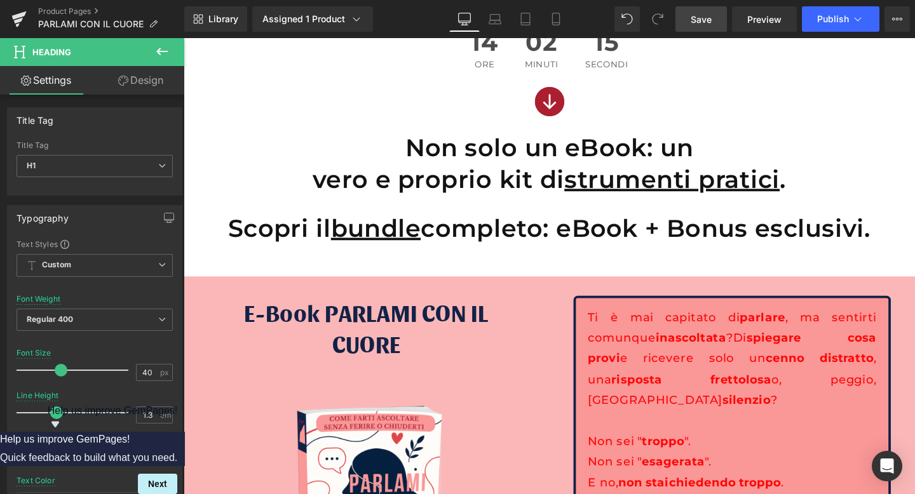
scroll to position [3652, 0]
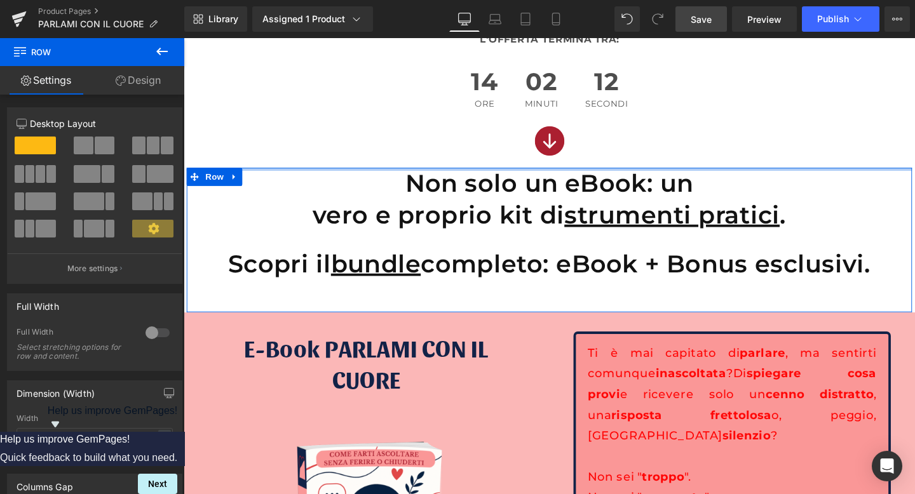
drag, startPoint x: 562, startPoint y: 175, endPoint x: 564, endPoint y: 166, distance: 8.4
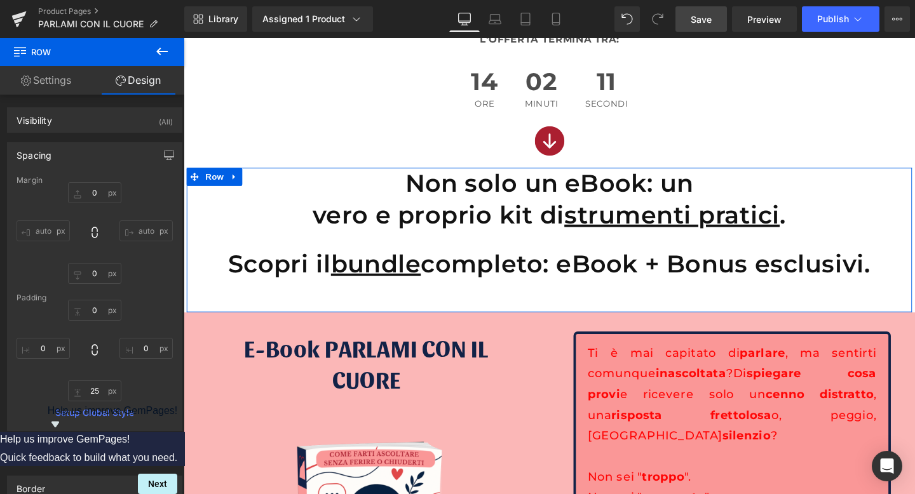
drag, startPoint x: 719, startPoint y: 18, endPoint x: 494, endPoint y: 220, distance: 302.8
click at [719, 18] on link "Save" at bounding box center [700, 18] width 51 height 25
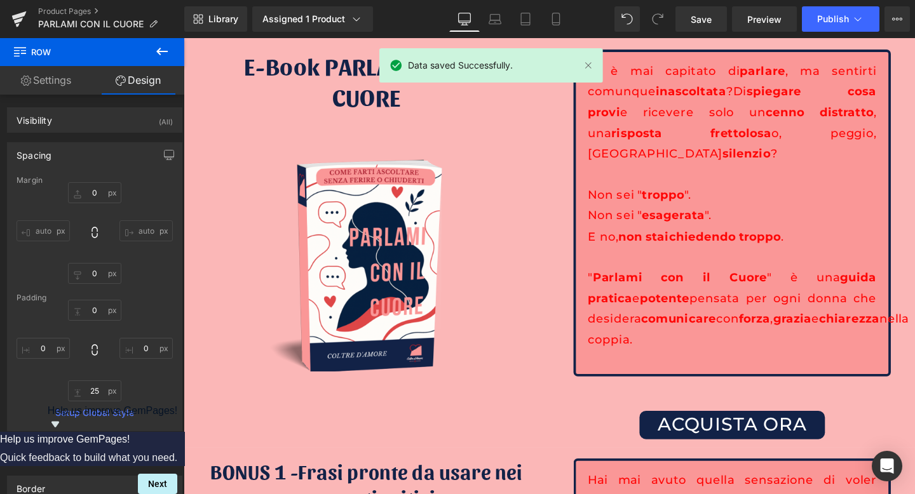
scroll to position [3959, 0]
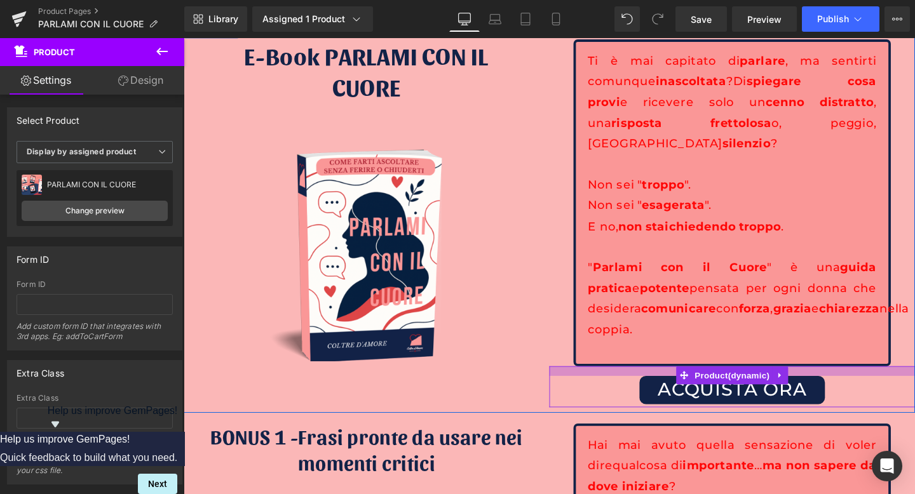
drag, startPoint x: 682, startPoint y: 368, endPoint x: 682, endPoint y: 341, distance: 26.7
click at [682, 341] on div "Ti è mai capitato di parlare , ma sentirti comunque inascoltata ? Di spiegare c…" at bounding box center [760, 232] width 384 height 387
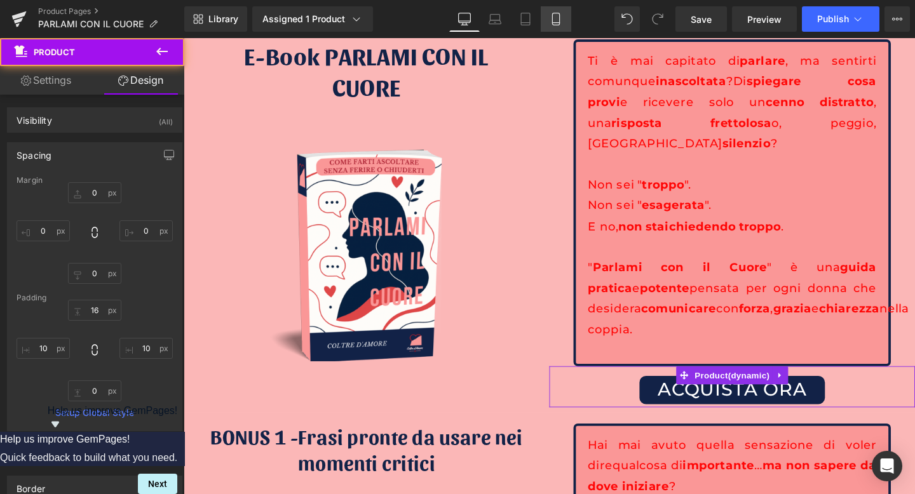
click at [557, 25] on icon at bounding box center [555, 19] width 7 height 12
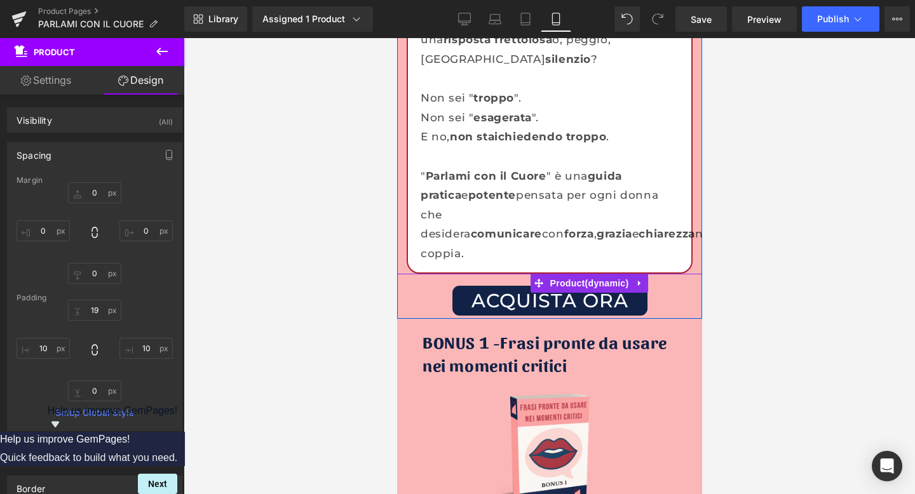
scroll to position [4274, 0]
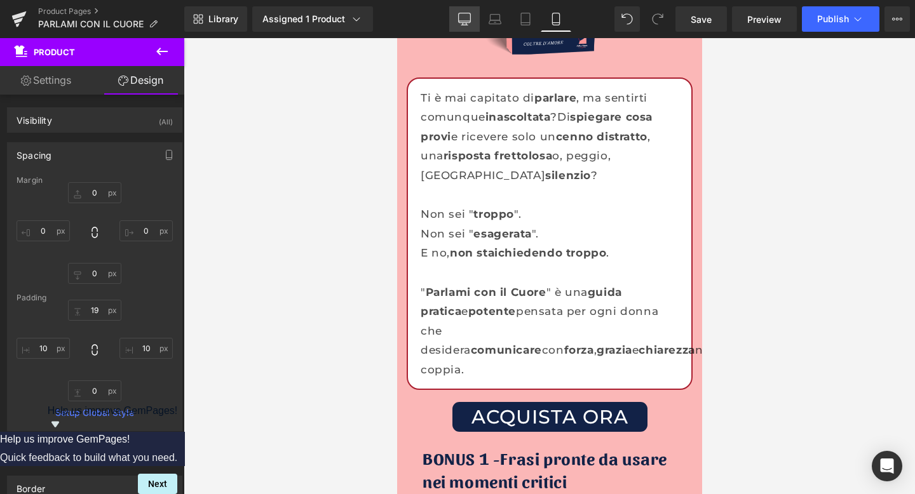
click at [463, 18] on icon at bounding box center [464, 19] width 13 height 13
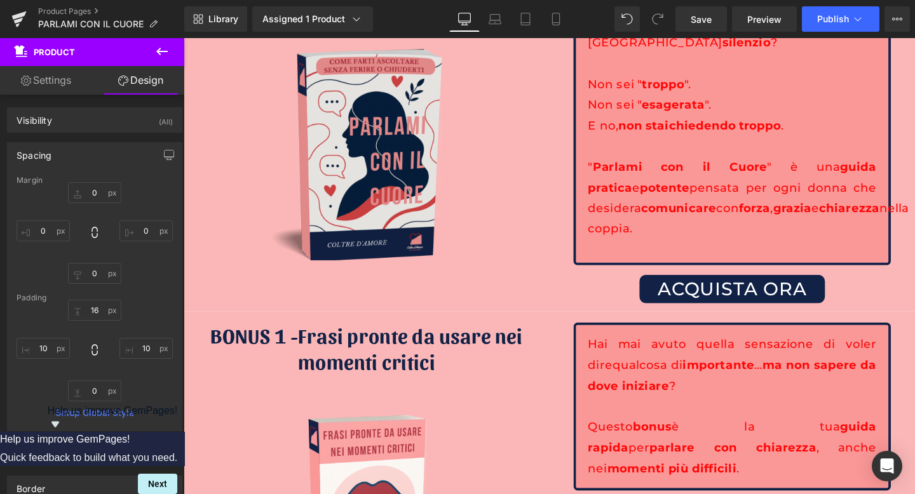
scroll to position [3990, 0]
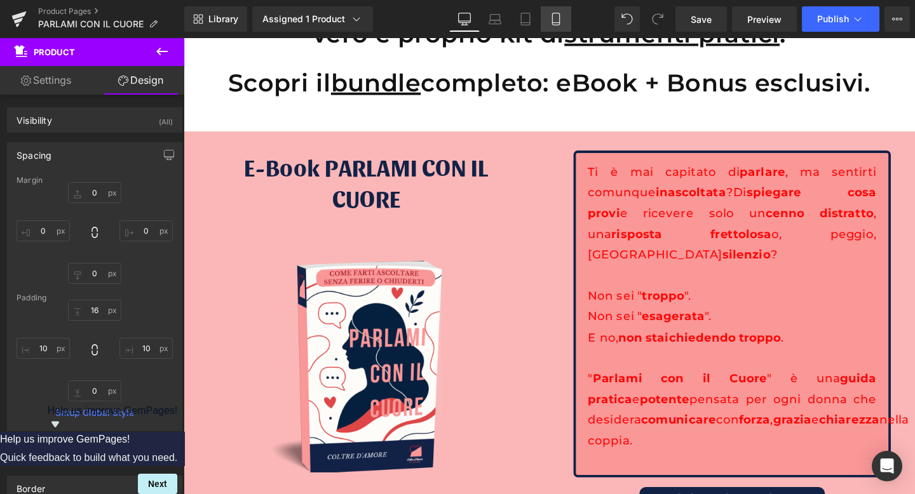
click at [553, 18] on icon at bounding box center [555, 19] width 7 height 12
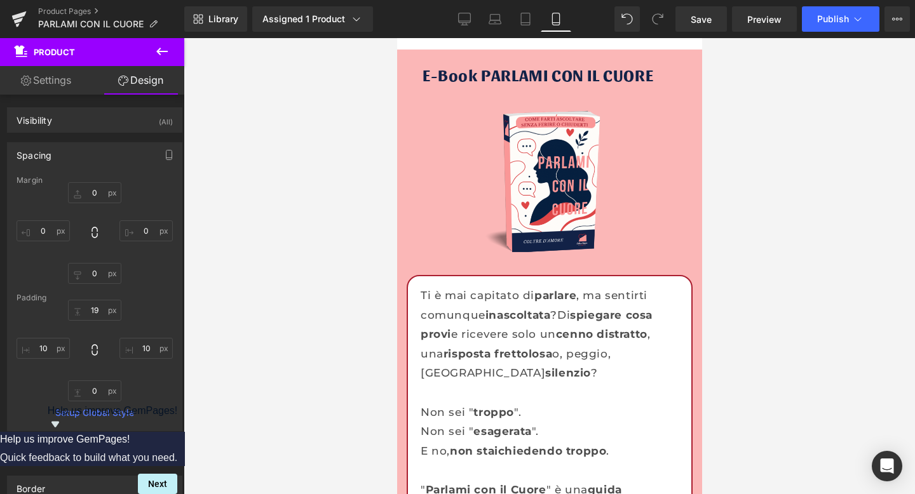
scroll to position [3969, 0]
click at [473, 20] on link "Desktop" at bounding box center [464, 18] width 31 height 25
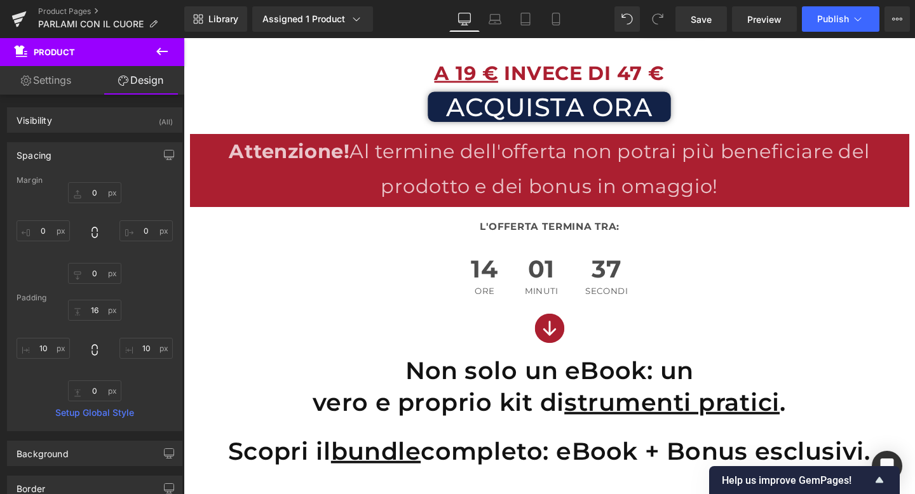
scroll to position [3454, 0]
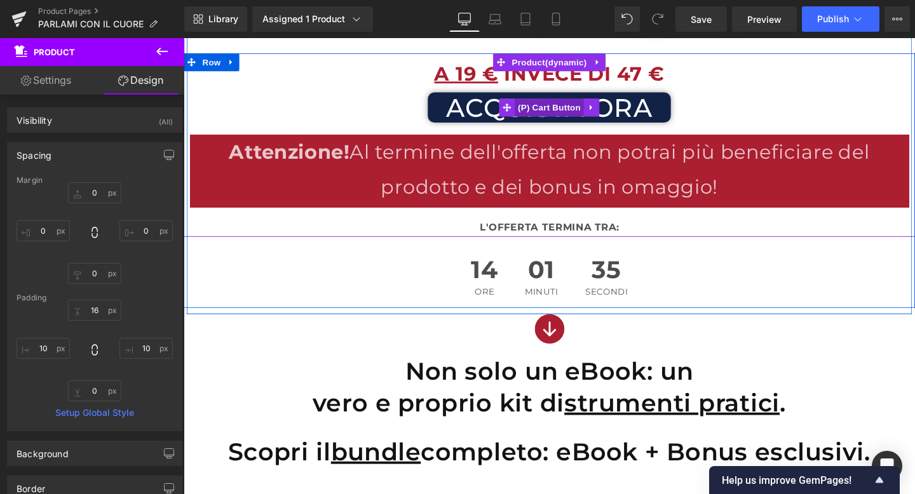
click at [559, 111] on span "(P) Cart Button" at bounding box center [568, 111] width 72 height 19
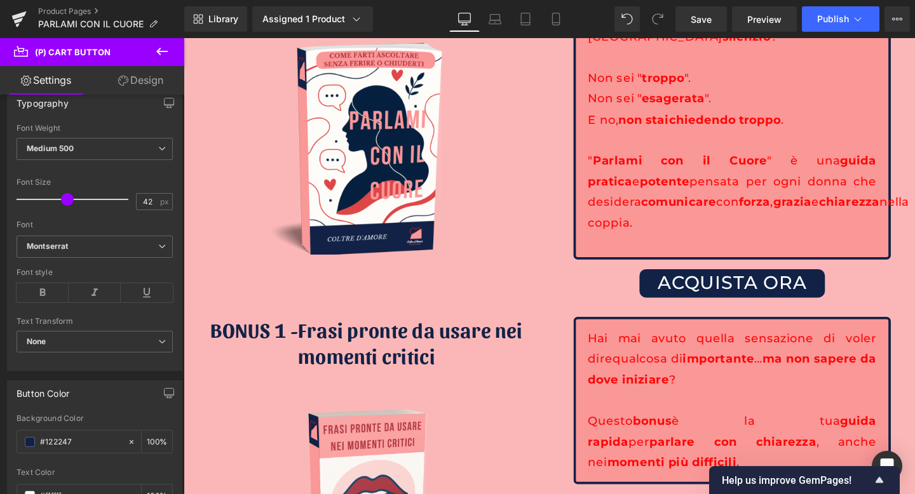
scroll to position [4154, 0]
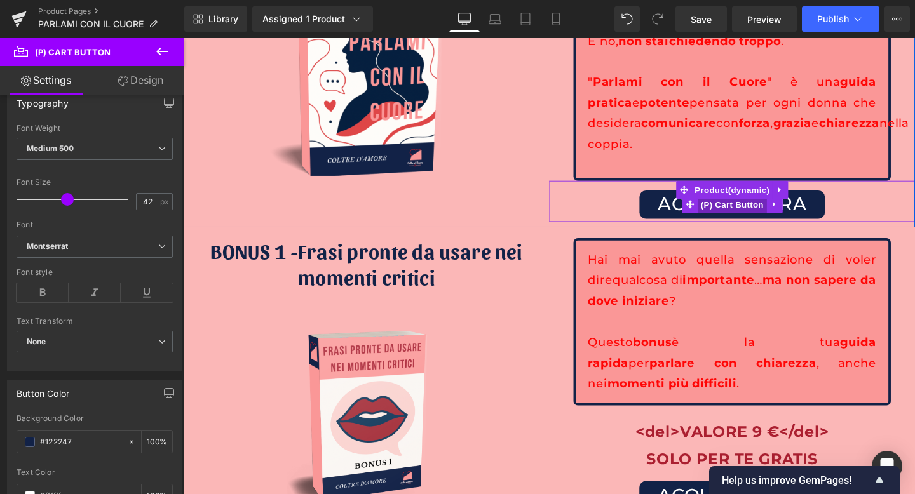
click at [753, 203] on span "(P) Cart Button" at bounding box center [760, 212] width 72 height 19
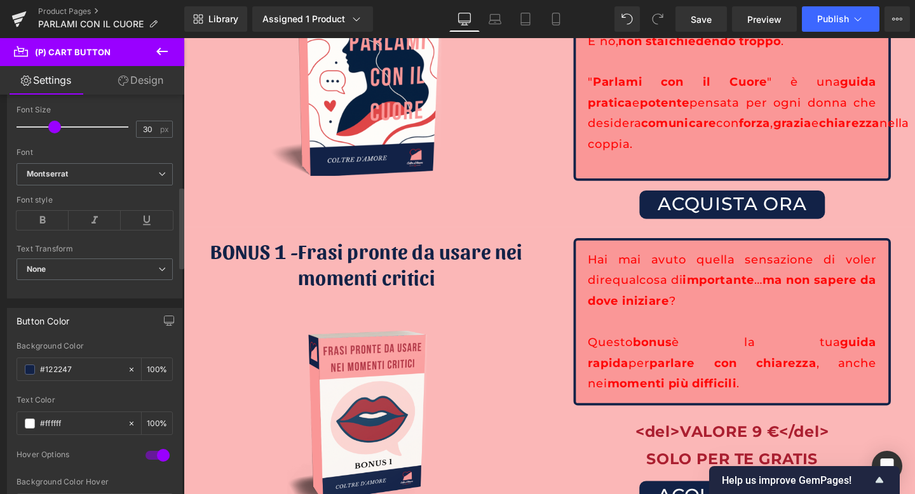
scroll to position [448, 0]
click at [138, 128] on input "30" at bounding box center [148, 129] width 22 height 16
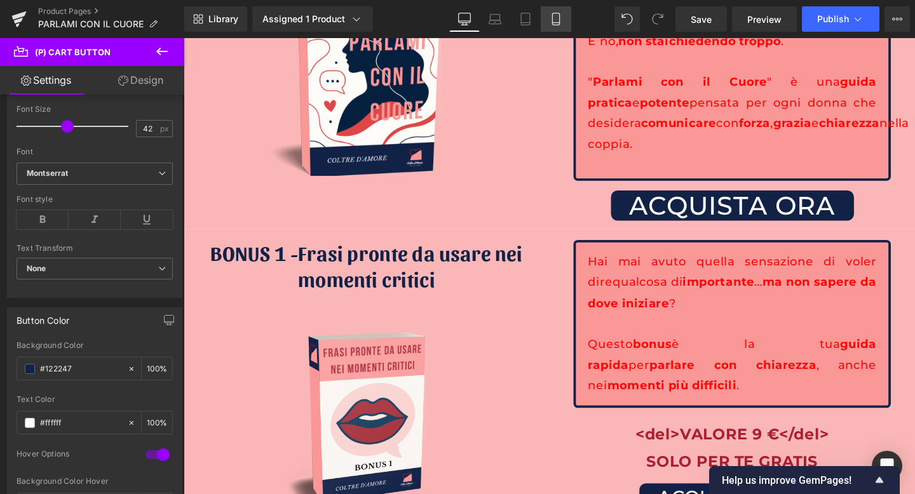
click at [550, 13] on icon at bounding box center [556, 19] width 13 height 13
type input "30"
type input "100"
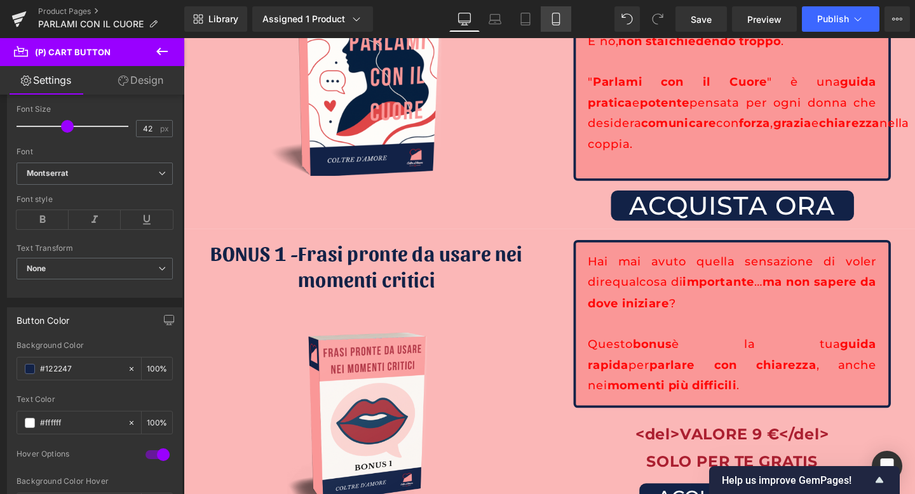
type input "100"
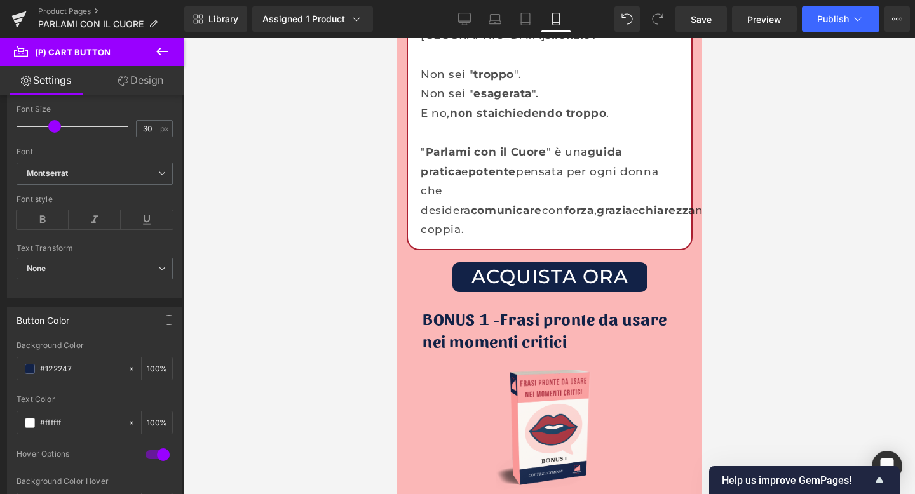
scroll to position [4320, 0]
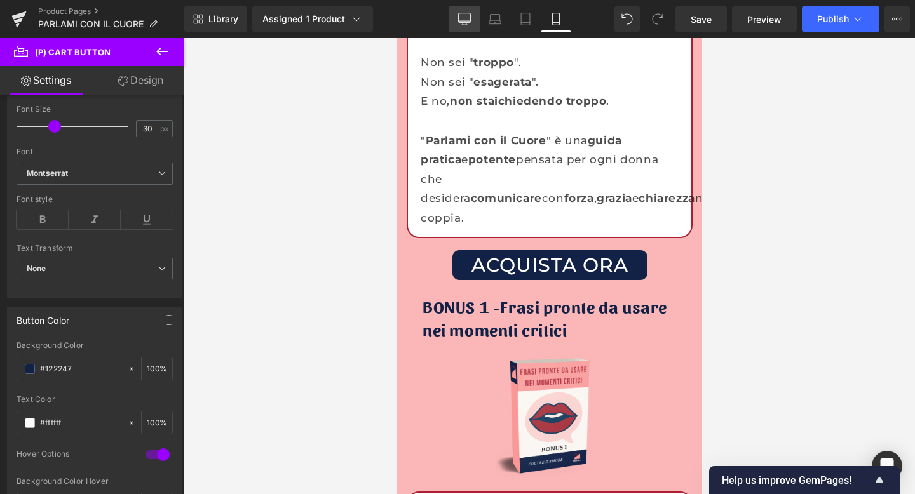
click at [471, 17] on link "Desktop" at bounding box center [464, 18] width 31 height 25
type input "42"
type input "100"
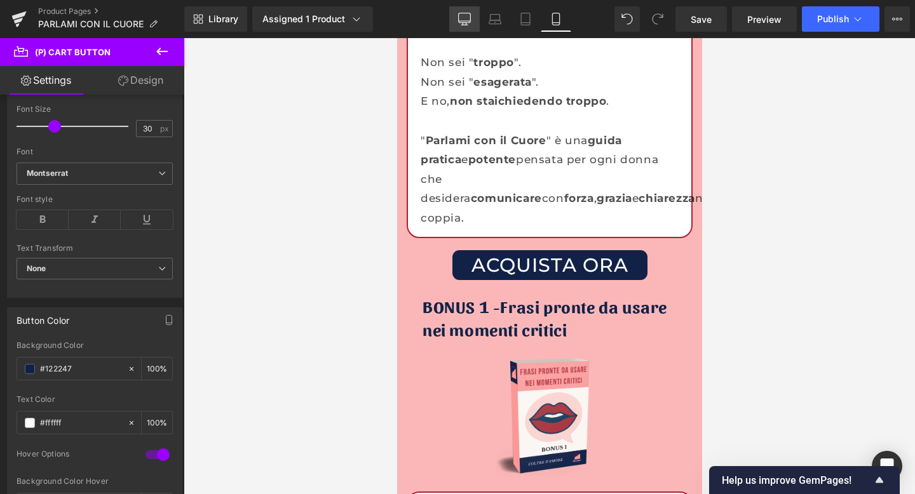
type input "100"
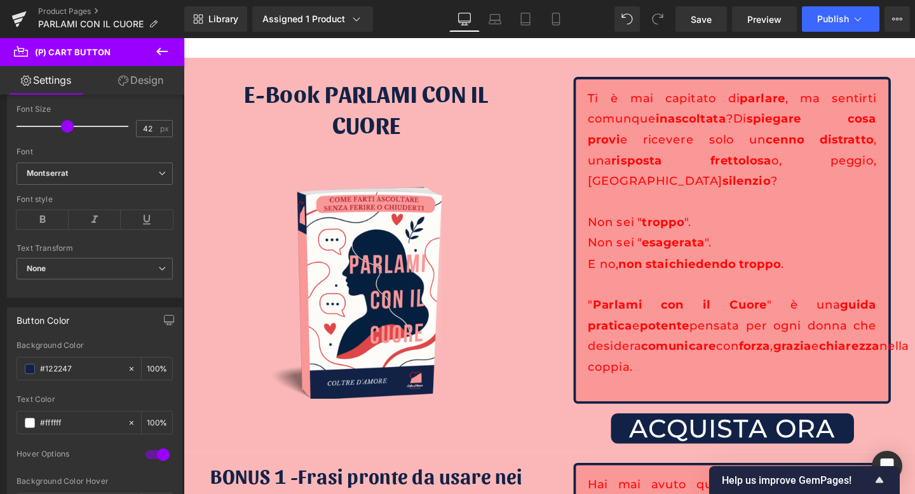
scroll to position [3893, 0]
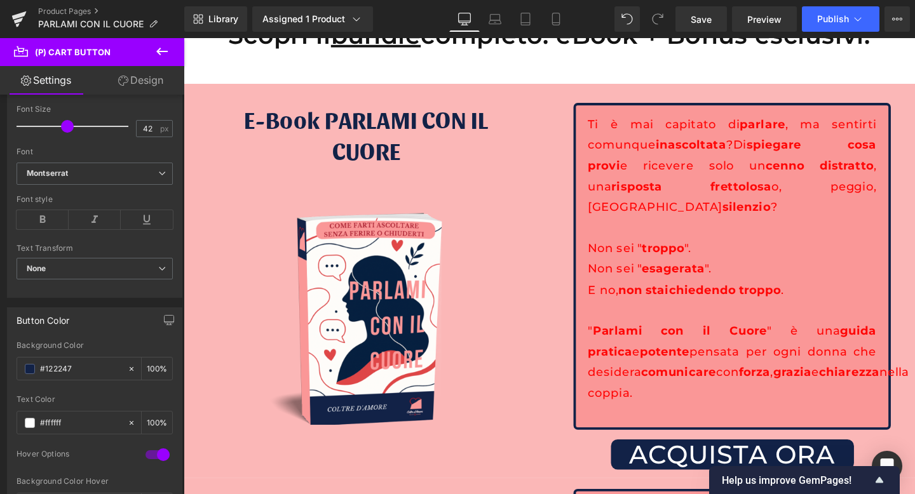
click at [649, 198] on strong "risposta frettolosa" at bounding box center [718, 194] width 168 height 15
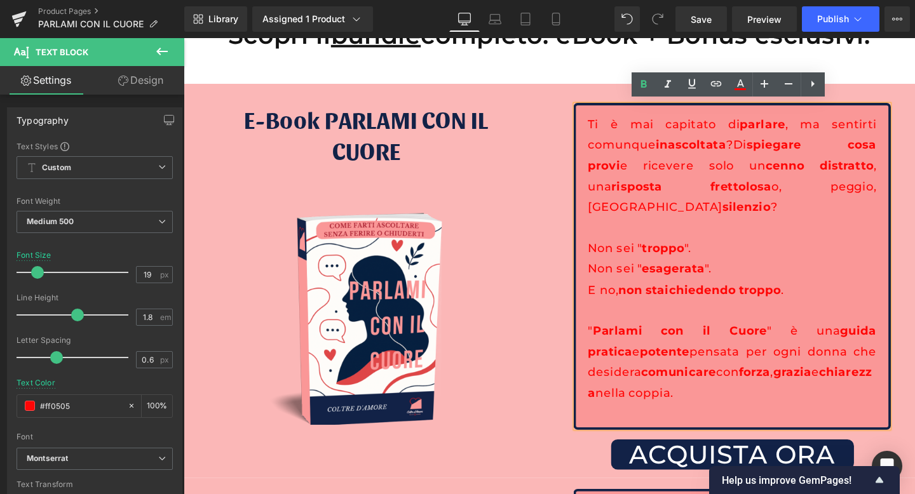
click at [574, 179] on div "Ti è mai capitato di parlare , ma sentirti comunque inascoltata ? Di spiegare c…" at bounding box center [760, 300] width 384 height 389
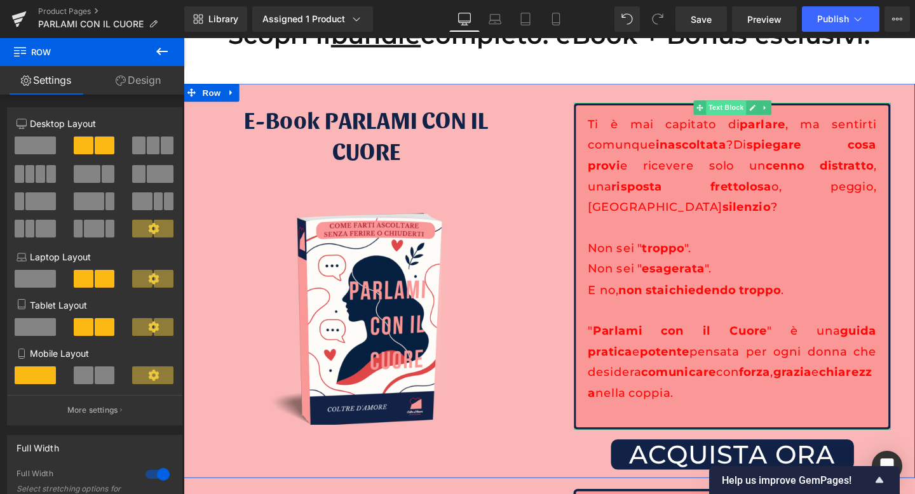
click at [756, 111] on span "Text Block" at bounding box center [754, 111] width 42 height 15
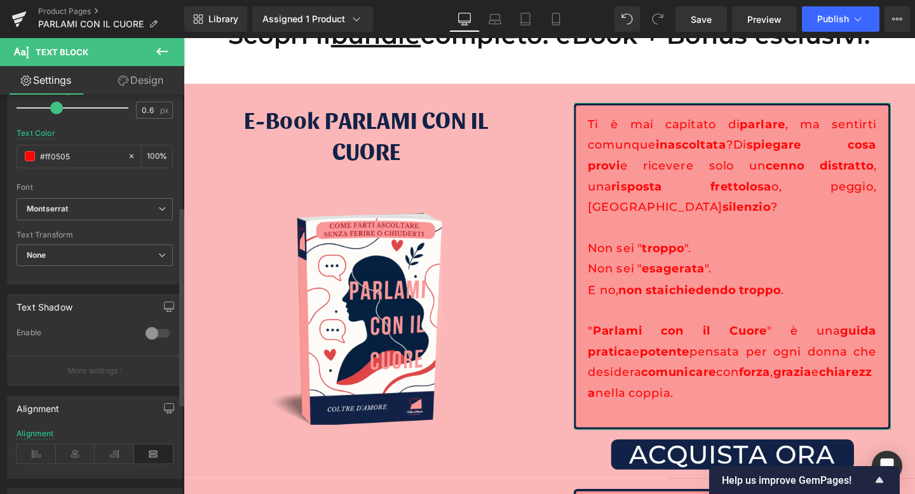
scroll to position [255, 0]
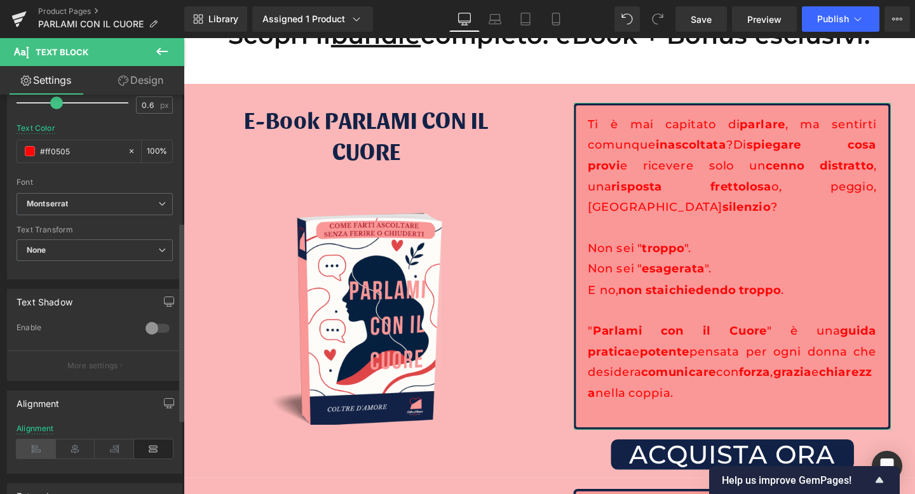
click at [41, 447] on icon at bounding box center [36, 449] width 39 height 19
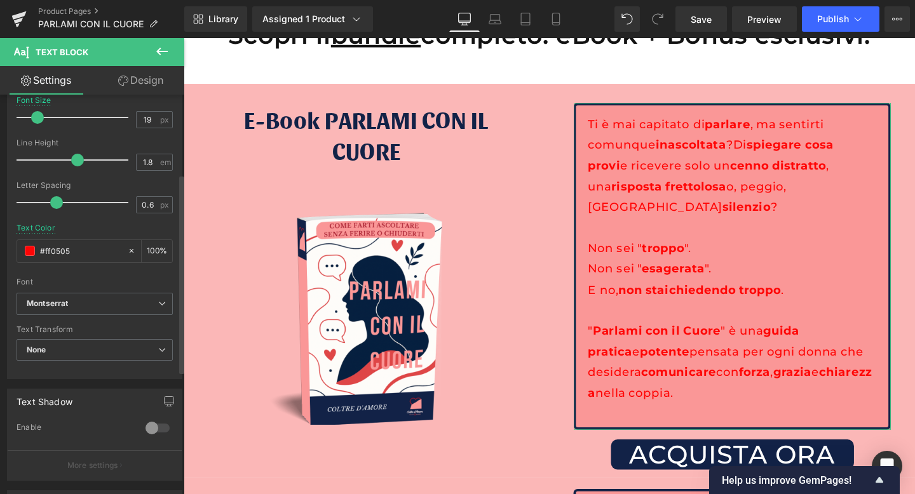
scroll to position [149, 0]
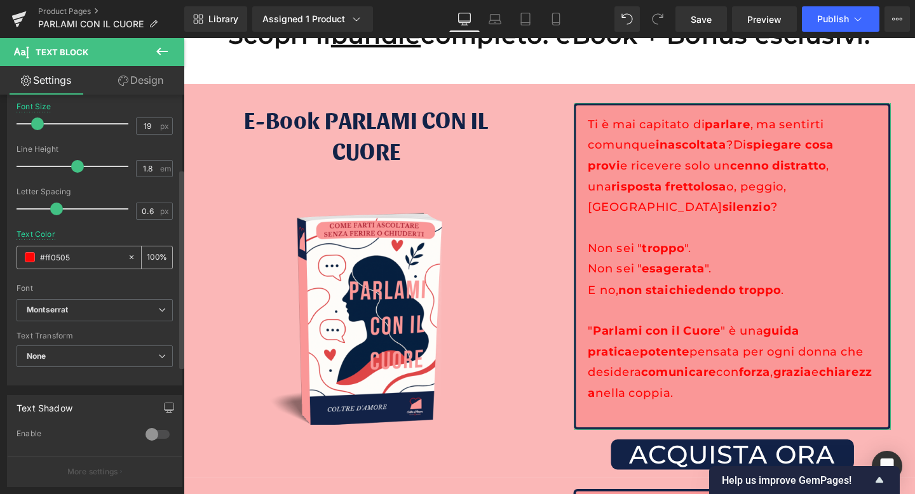
click at [31, 256] on span at bounding box center [30, 257] width 10 height 10
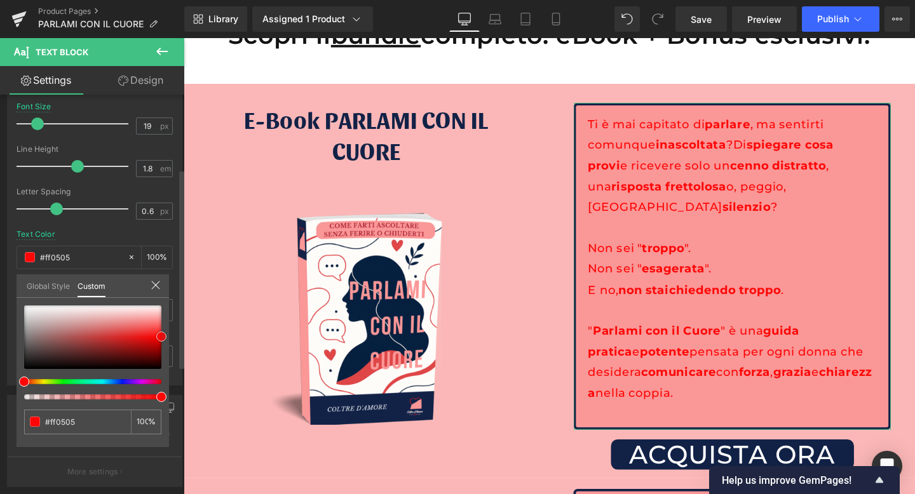
type input "#c2acac"
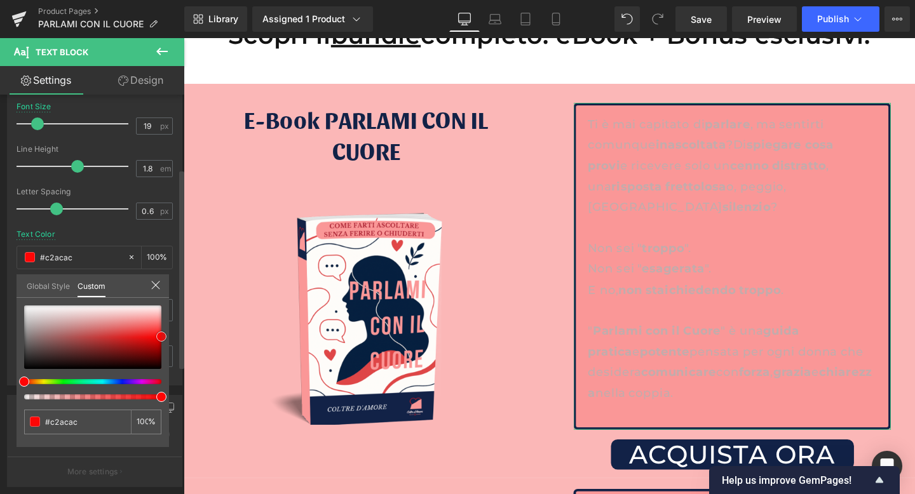
type input "#c4afaf"
type input "#ece9e9"
type input "#ffffff"
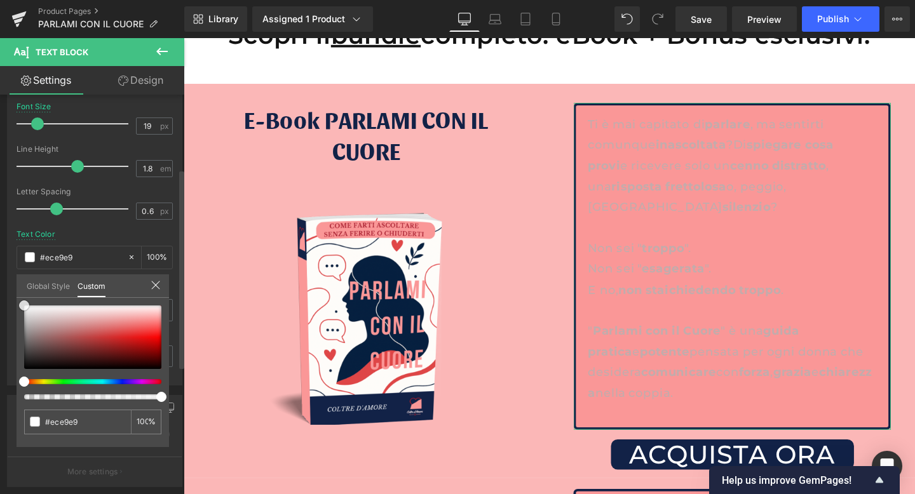
type input "#ffffff"
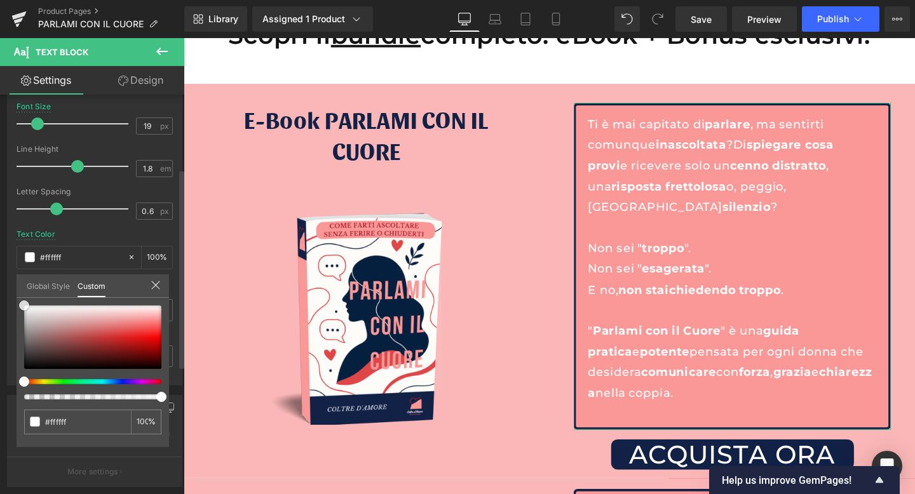
drag, startPoint x: 45, startPoint y: 323, endPoint x: 8, endPoint y: 285, distance: 53.5
click at [8, 285] on div "Typography Text Styles Custom Custom Setup Global Style Custom Setup Global Sty…" at bounding box center [95, 167] width 190 height 437
click at [553, 23] on icon at bounding box center [555, 23] width 7 height 0
type input "17"
type input "#121212"
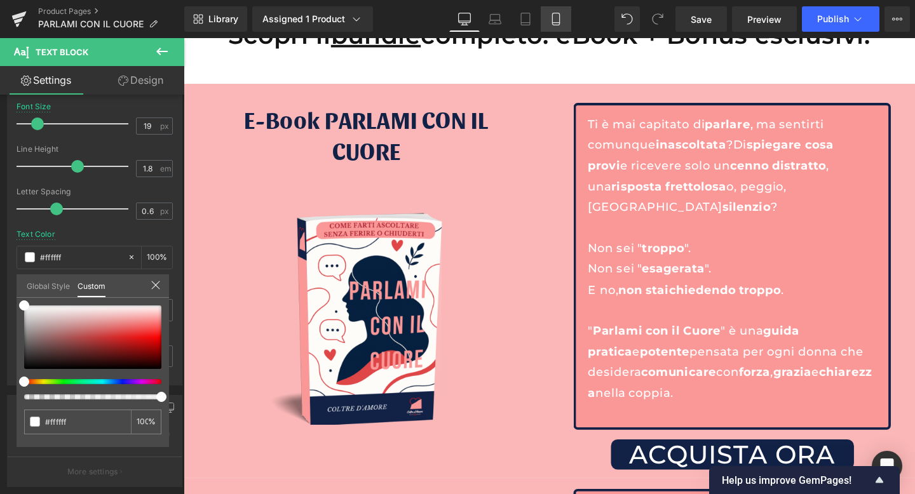
type input "75"
type input "#121212"
type input "75"
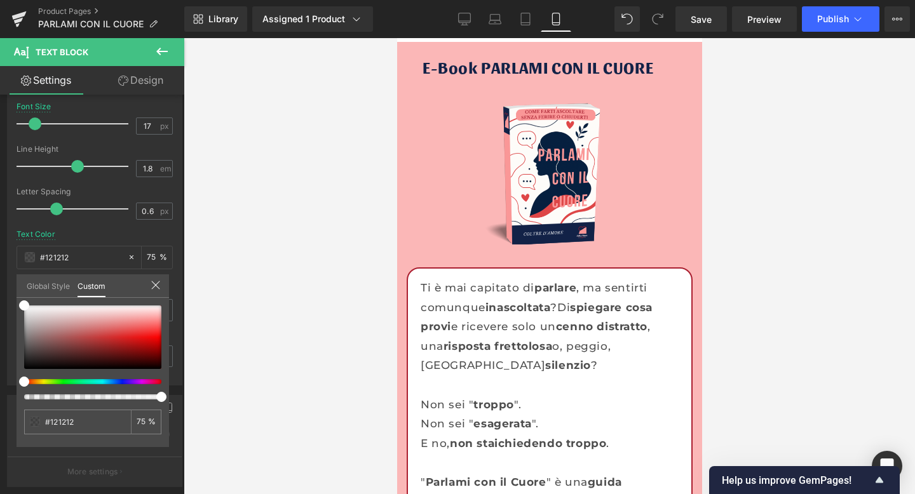
scroll to position [3978, 0]
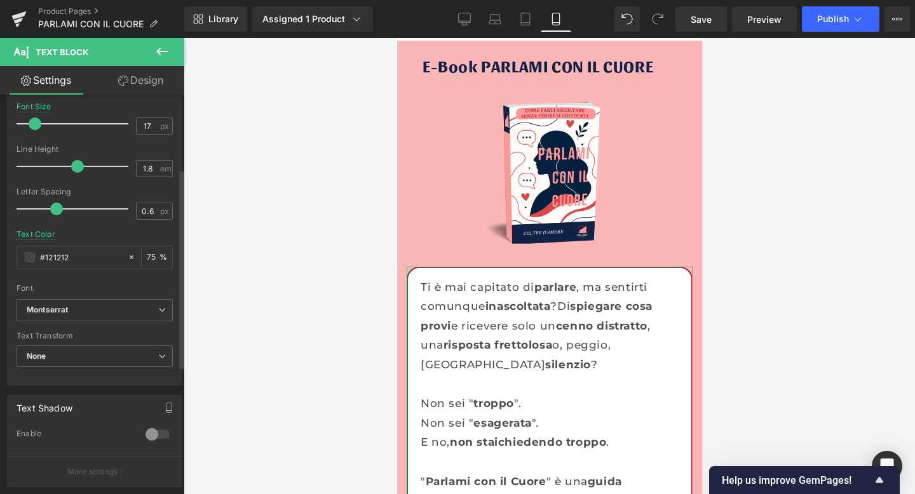
click at [50, 256] on input "#121212" at bounding box center [80, 257] width 81 height 14
click at [76, 262] on input "#121212" at bounding box center [80, 257] width 81 height 14
drag, startPoint x: 76, startPoint y: 261, endPoint x: 15, endPoint y: 260, distance: 61.6
click at [15, 260] on div "Text Styles Custom Custom Setup Global Style Custom Setup Global Style Thin 100…" at bounding box center [95, 188] width 174 height 393
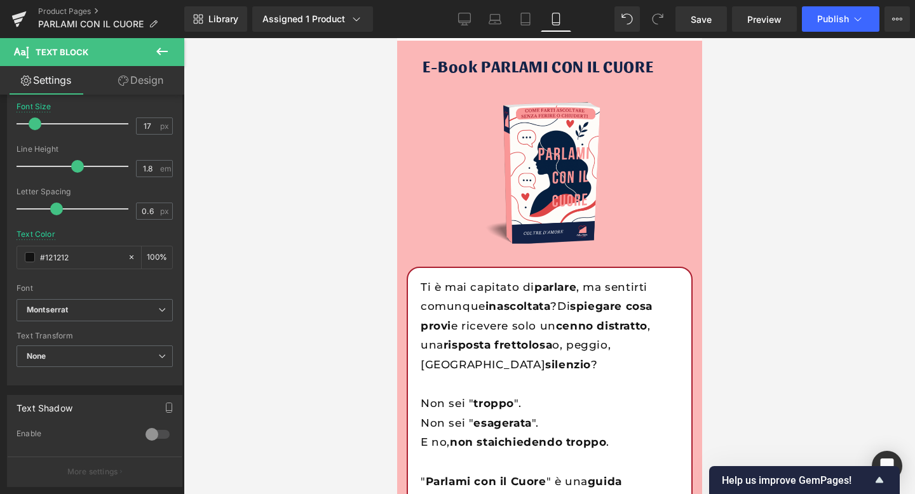
click at [336, 197] on div at bounding box center [549, 266] width 731 height 456
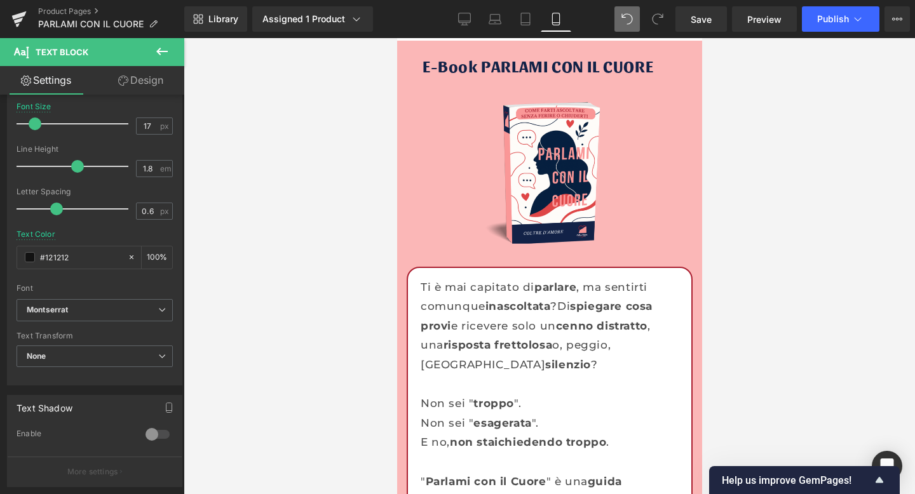
type input "75"
click at [468, 23] on icon at bounding box center [465, 18] width 12 height 10
type input "19"
type input "#ffffff"
type input "100"
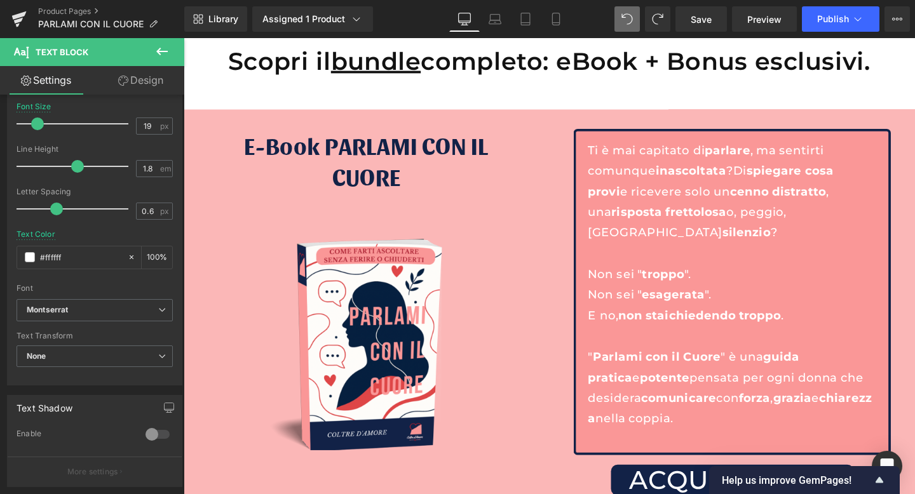
scroll to position [3811, 0]
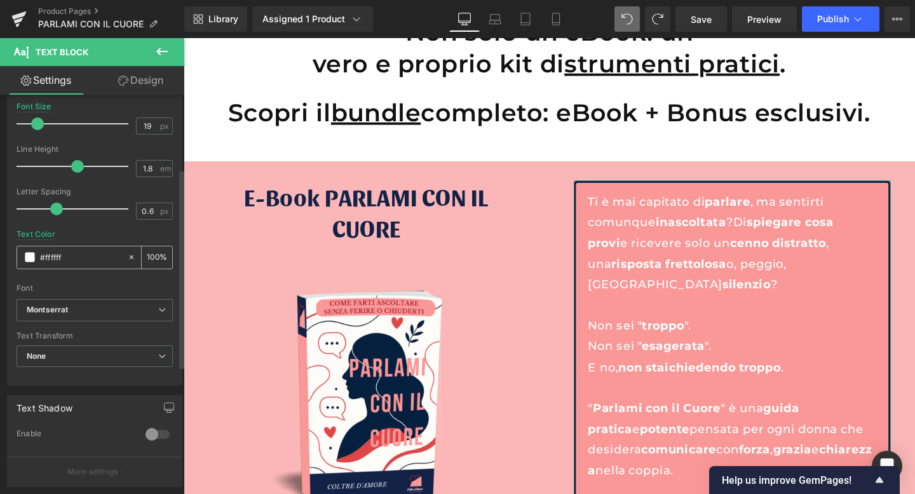
click at [51, 261] on input "#ffffff" at bounding box center [80, 257] width 81 height 14
drag, startPoint x: 78, startPoint y: 259, endPoint x: 20, endPoint y: 258, distance: 57.2
click at [20, 258] on div "#ffffff" at bounding box center [72, 258] width 110 height 22
paste input "121212"
type input "#121212"
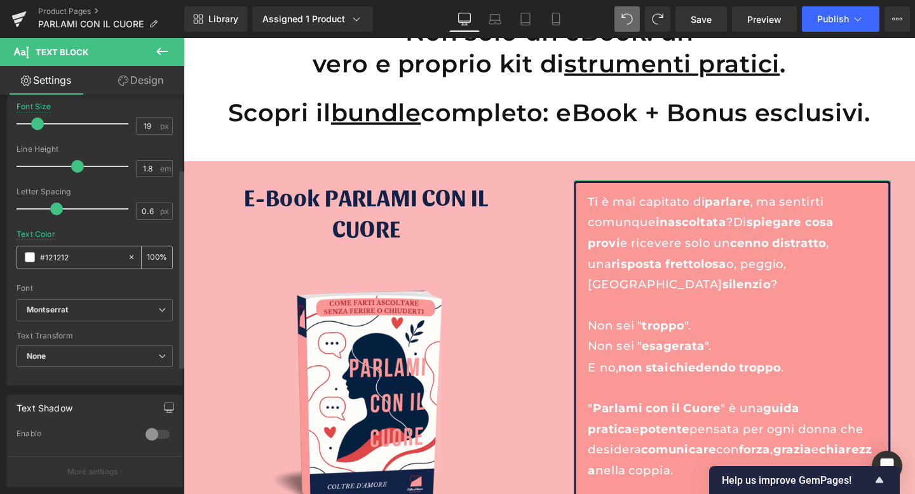
click at [147, 252] on input "100" at bounding box center [153, 257] width 13 height 14
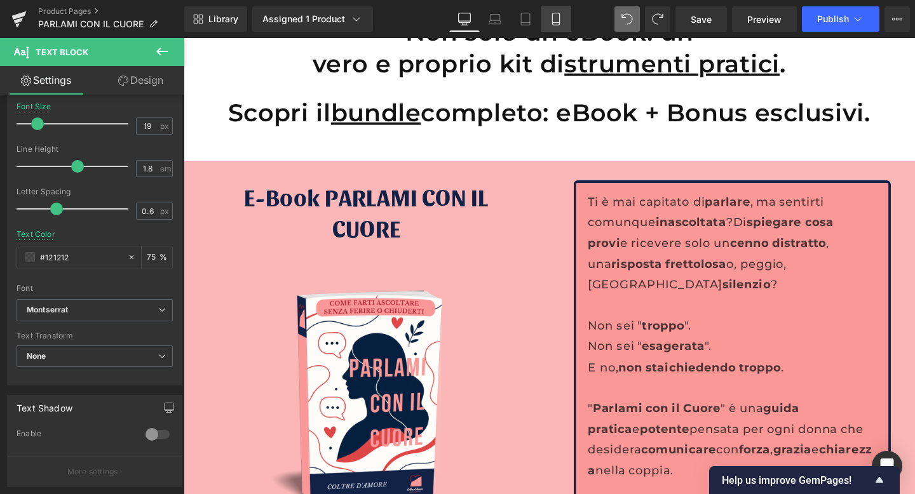
type input "75"
click at [562, 17] on icon at bounding box center [556, 19] width 13 height 13
type input "17"
type input "75"
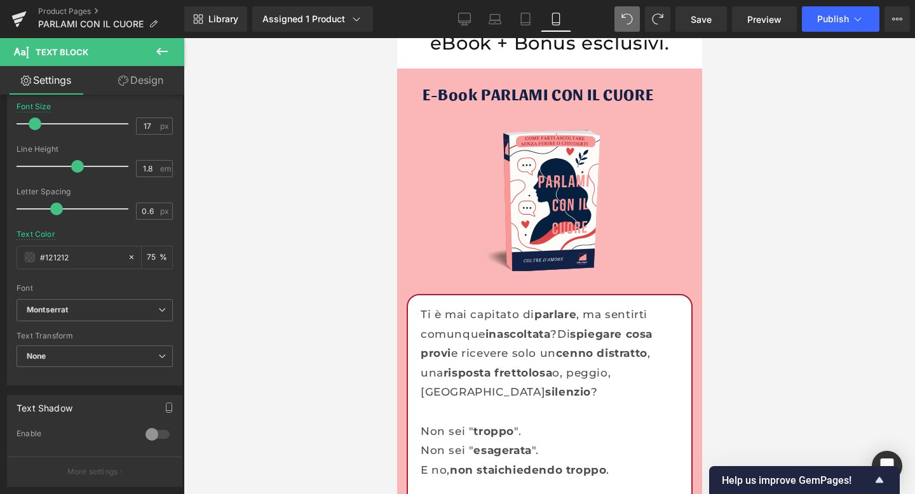
scroll to position [3950, 0]
click at [466, 26] on link "Desktop" at bounding box center [464, 18] width 31 height 25
type input "19"
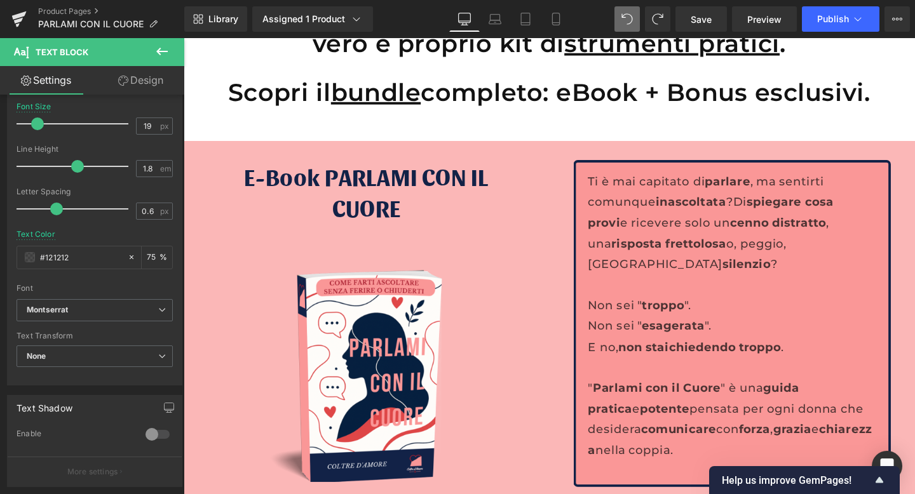
scroll to position [3783, 0]
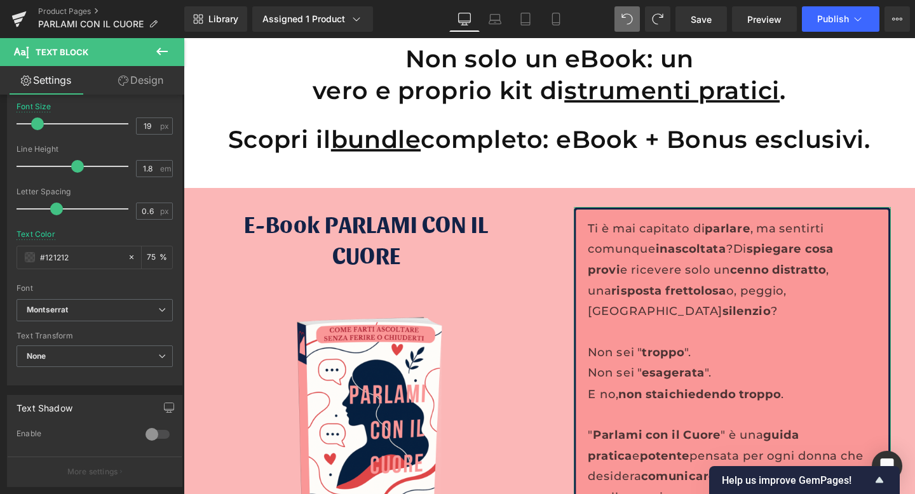
click at [131, 70] on link "Design" at bounding box center [141, 80] width 92 height 29
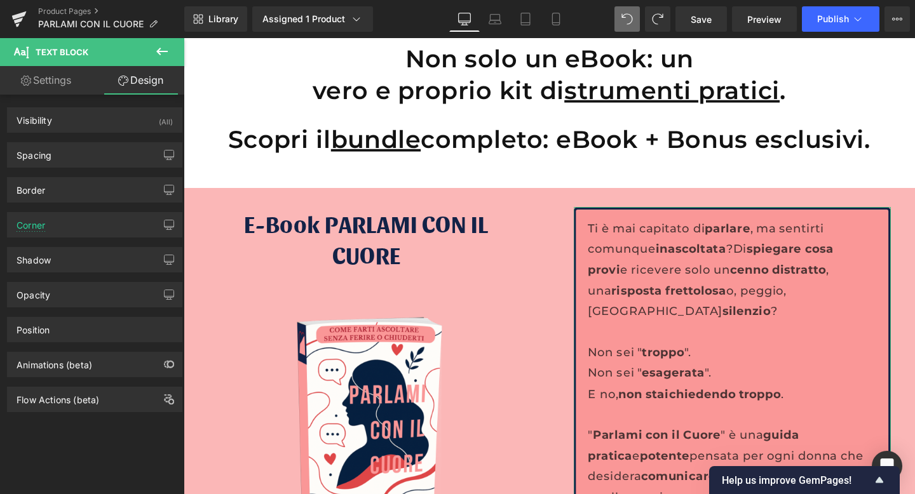
click at [66, 71] on link "Settings" at bounding box center [46, 80] width 92 height 29
type input "75"
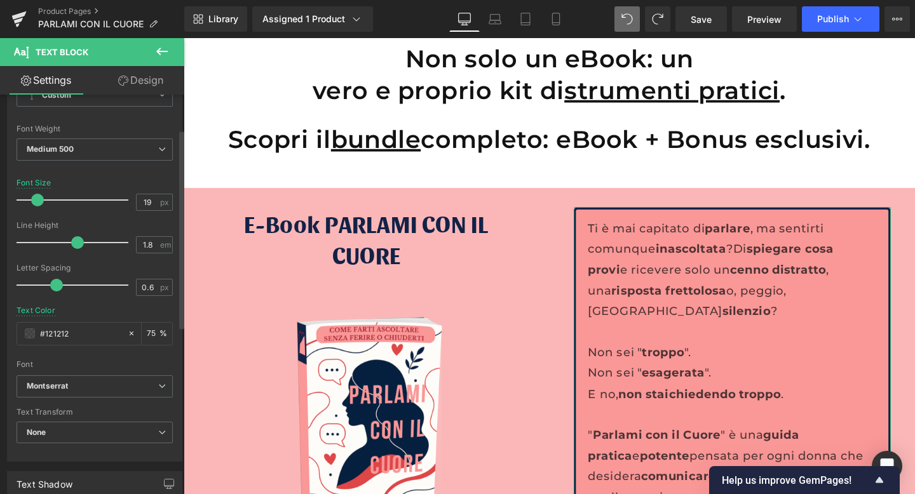
scroll to position [86, 0]
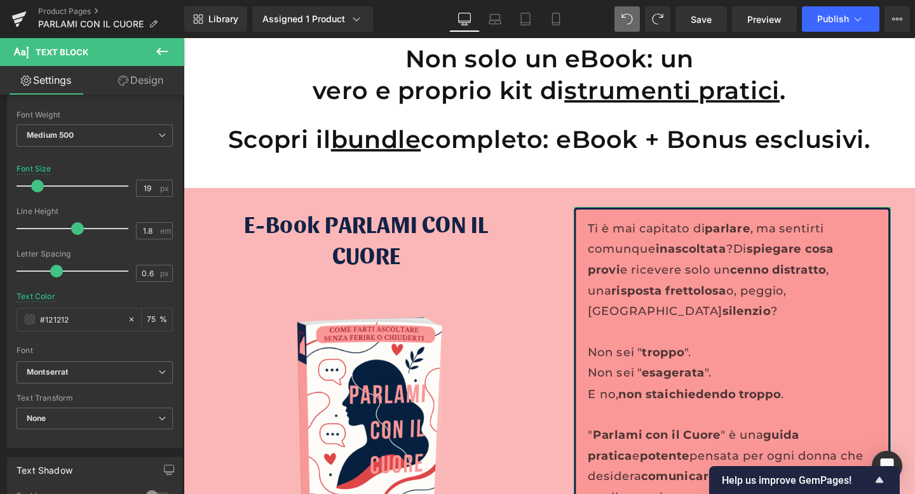
click at [149, 85] on link "Design" at bounding box center [141, 80] width 92 height 29
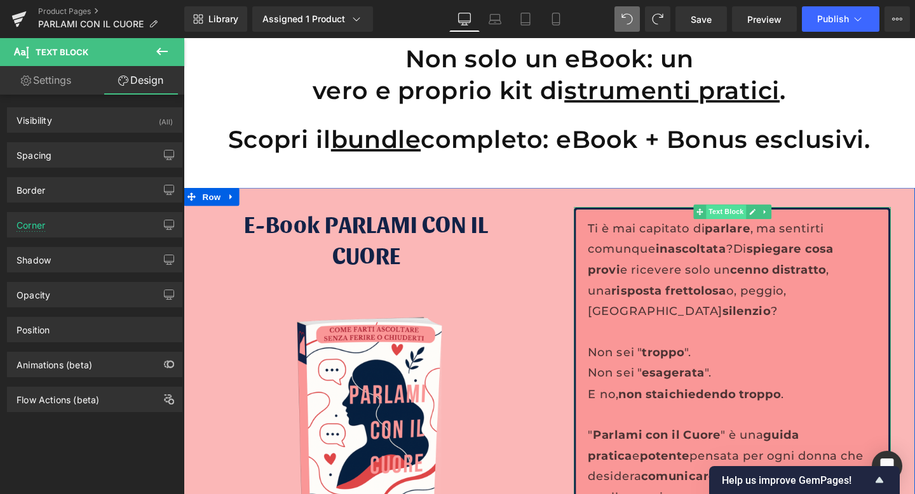
click at [762, 220] on span "Text Block" at bounding box center [754, 221] width 42 height 15
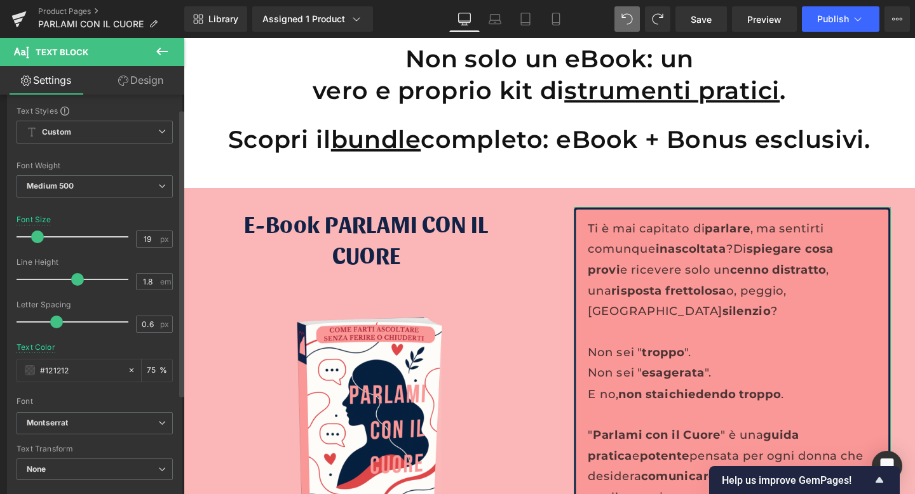
scroll to position [0, 0]
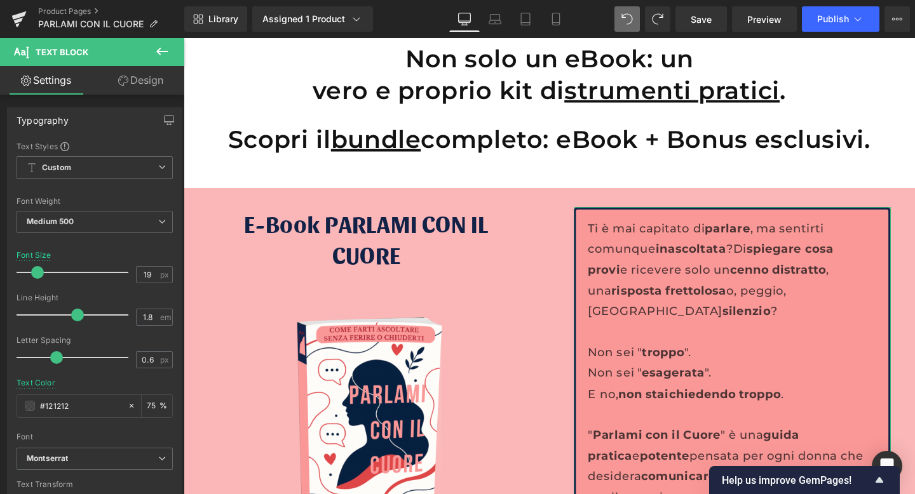
click at [142, 84] on link "Design" at bounding box center [141, 80] width 92 height 29
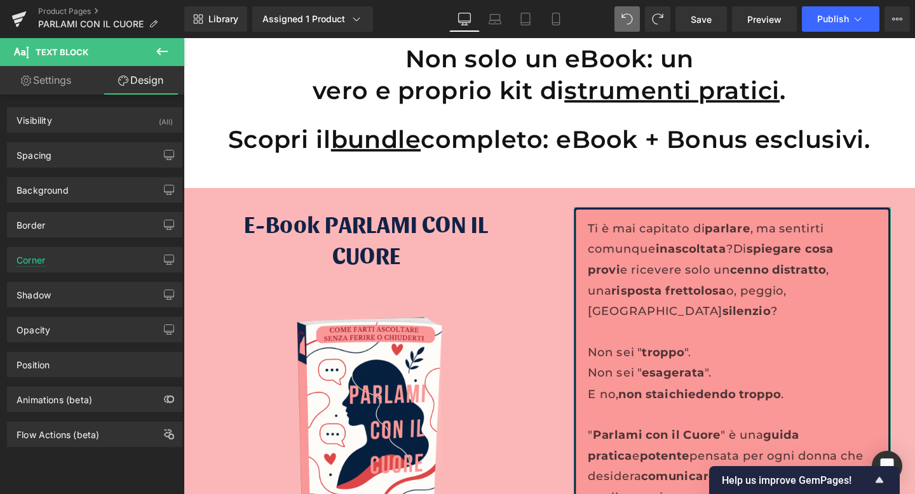
type input "7"
click at [57, 257] on div "Corner" at bounding box center [95, 260] width 174 height 24
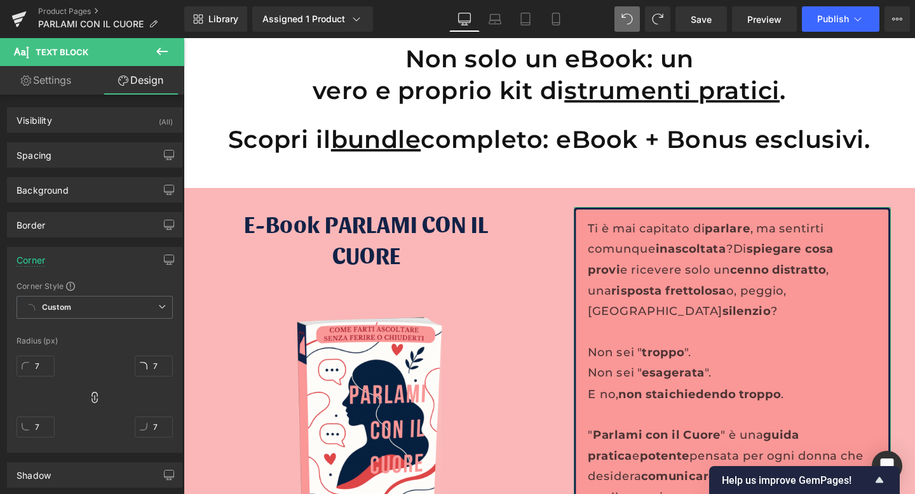
click at [57, 257] on div "Corner" at bounding box center [95, 260] width 174 height 24
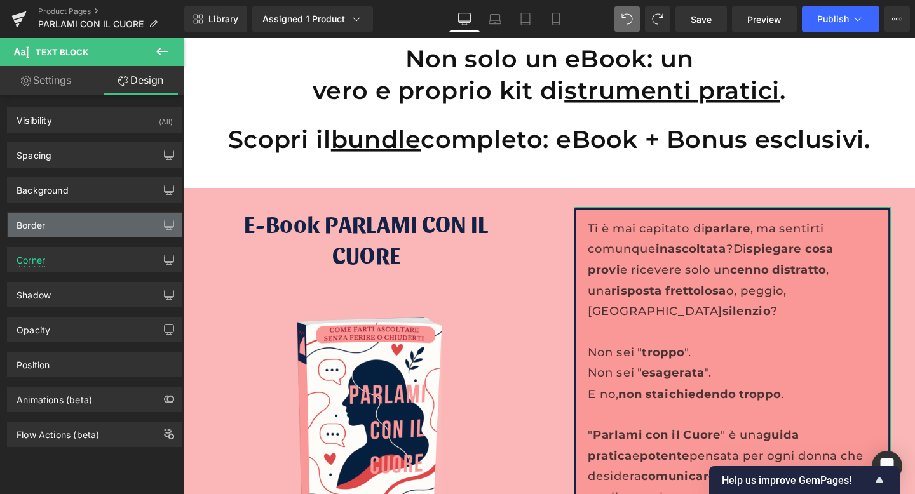
click at [58, 234] on div "Border" at bounding box center [95, 225] width 174 height 24
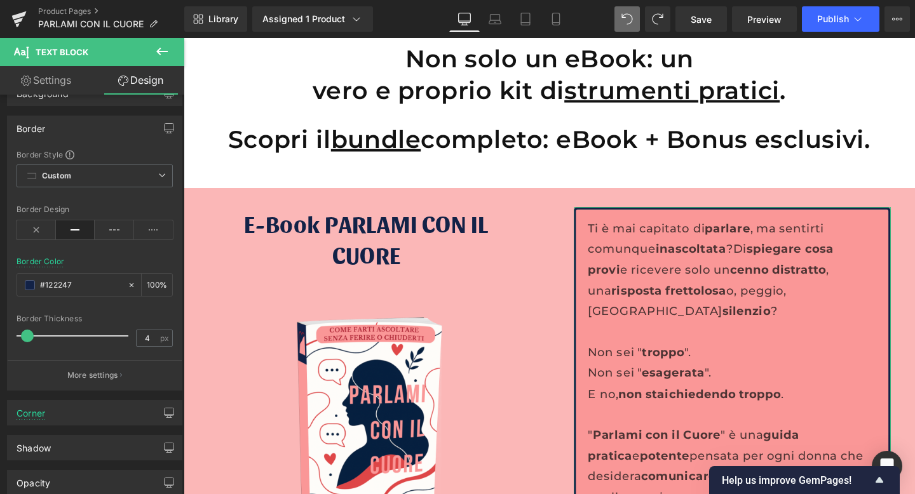
scroll to position [111, 0]
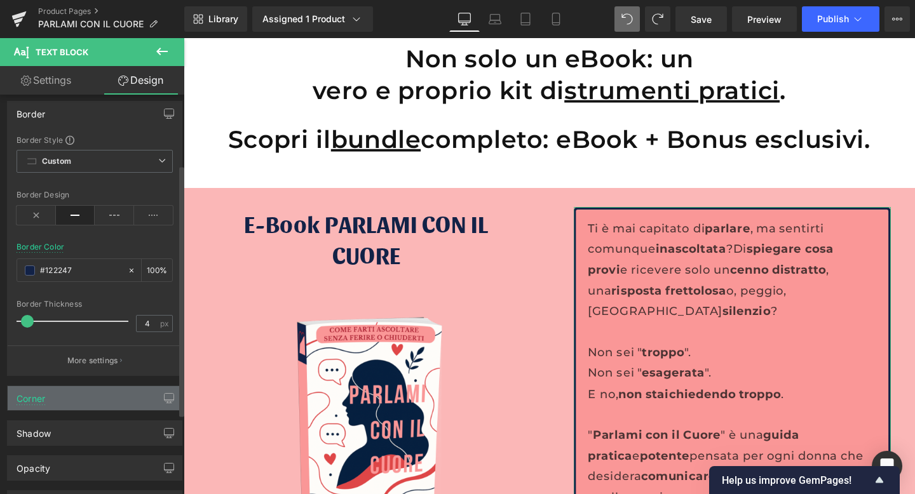
click at [82, 405] on div "Corner" at bounding box center [95, 398] width 174 height 24
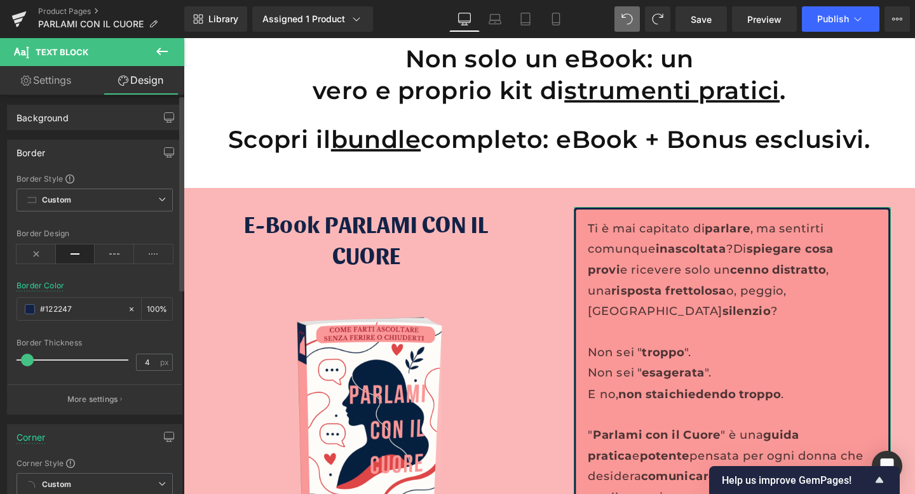
scroll to position [0, 0]
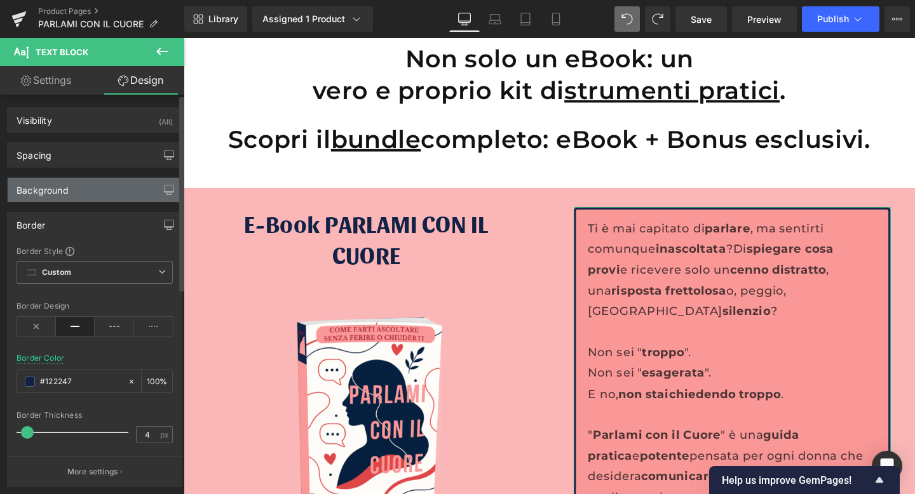
click at [97, 193] on div "Background" at bounding box center [95, 190] width 174 height 24
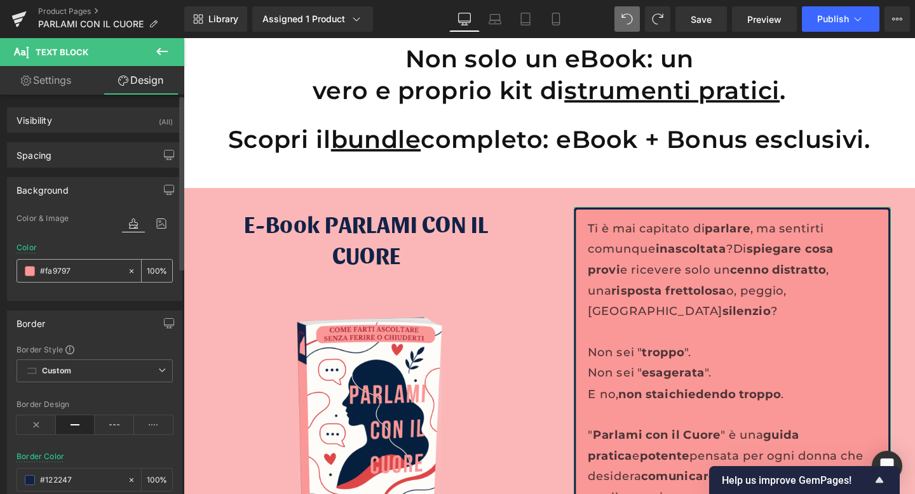
click at [73, 269] on input "#fa9797" at bounding box center [80, 271] width 81 height 14
click at [26, 271] on span at bounding box center [30, 271] width 10 height 10
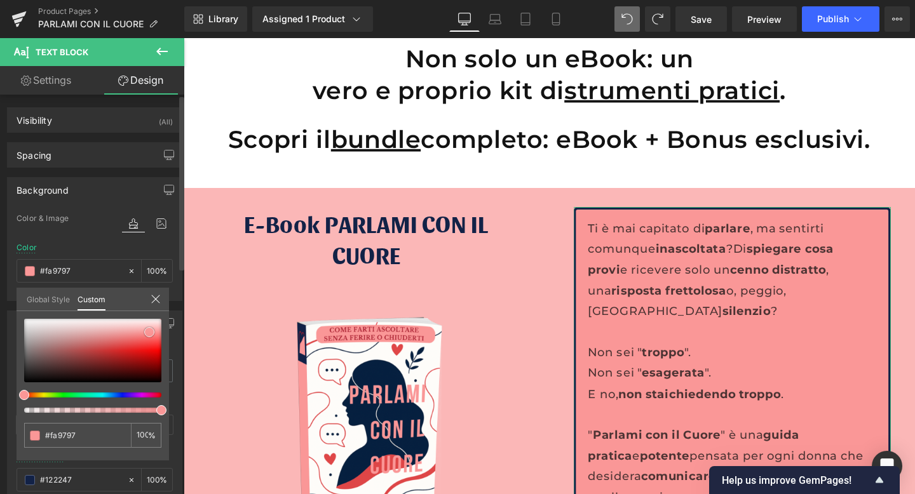
type input "#cac3c3"
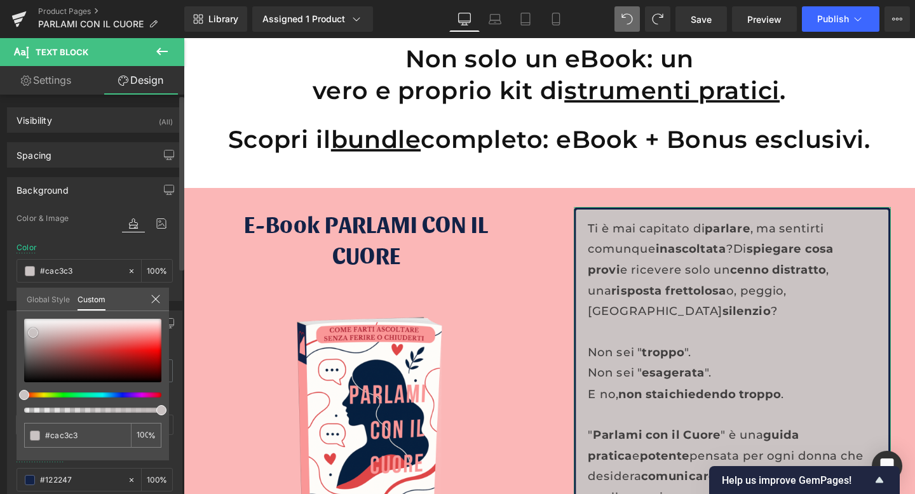
type input "#ccc6c6"
type input "#dcdada"
type input "#fcfcfc"
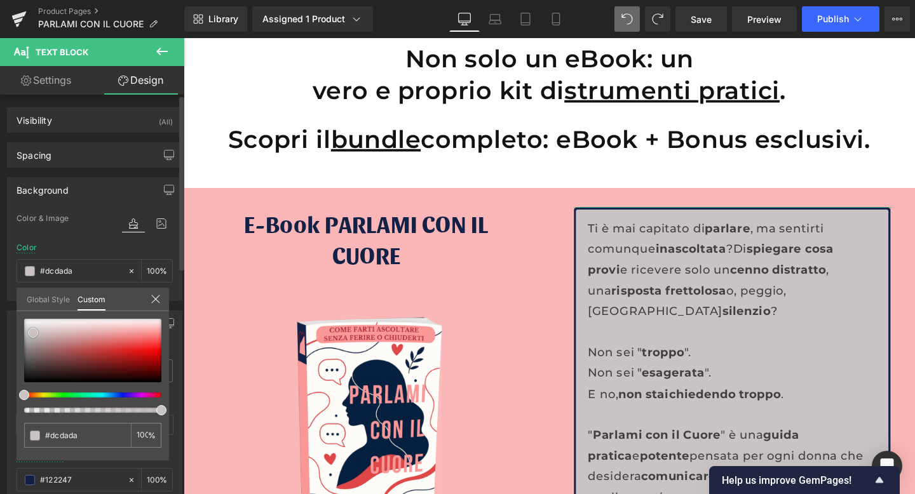
type input "#fcfcfc"
type input "#ffffff"
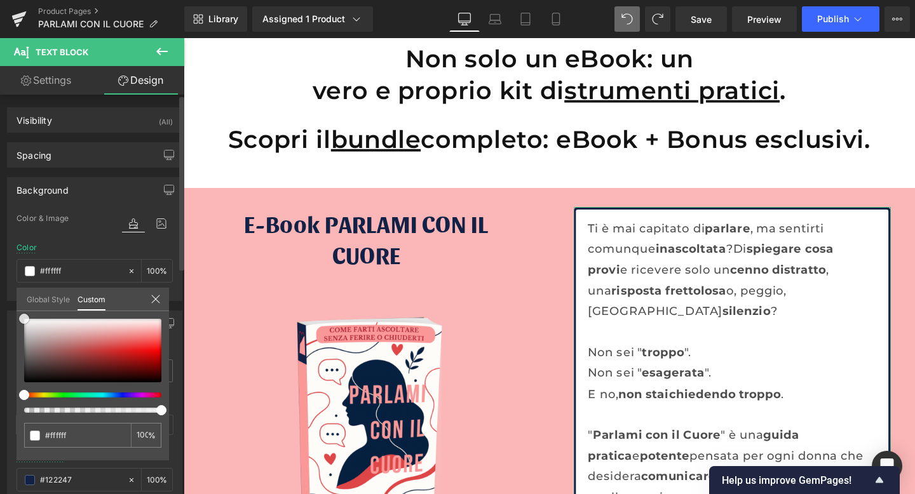
drag, startPoint x: 33, startPoint y: 333, endPoint x: 6, endPoint y: 309, distance: 35.6
click at [6, 301] on div "Background Color & Image color rgba(255, 255, 255, 1) Color #ffffff 100 % Image…" at bounding box center [95, 234] width 190 height 133
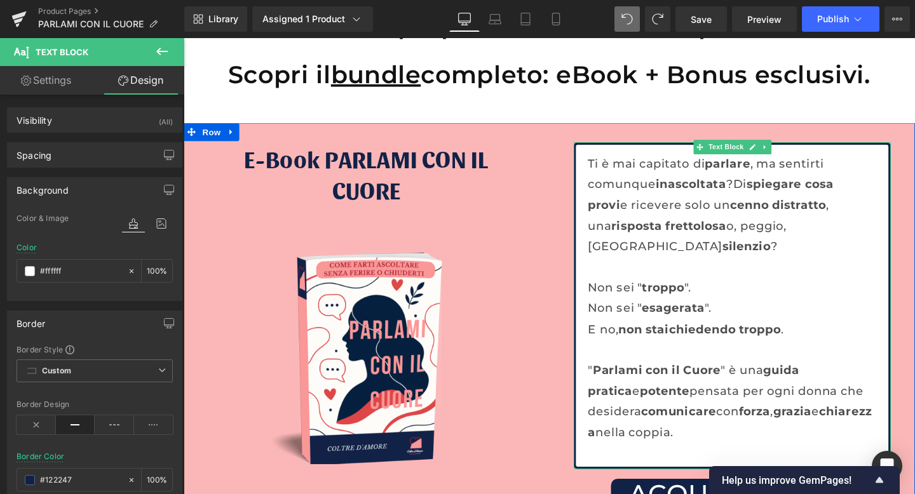
scroll to position [3856, 0]
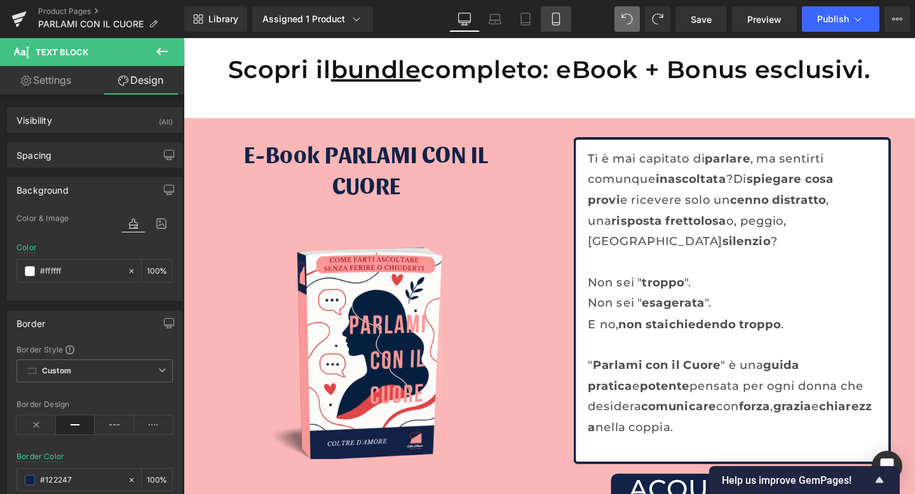
click at [549, 18] on link "Mobile" at bounding box center [556, 18] width 31 height 25
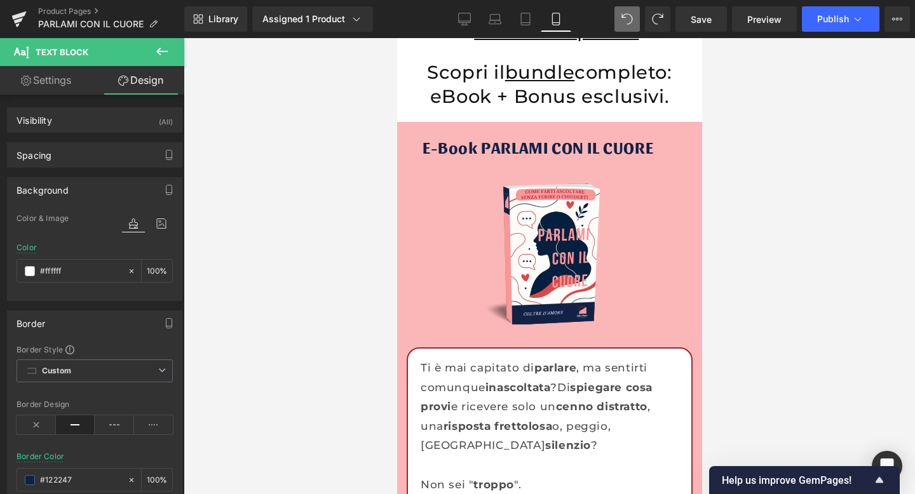
type input "100"
type input "#ab1f30"
type input "100"
type input "2"
type input "20"
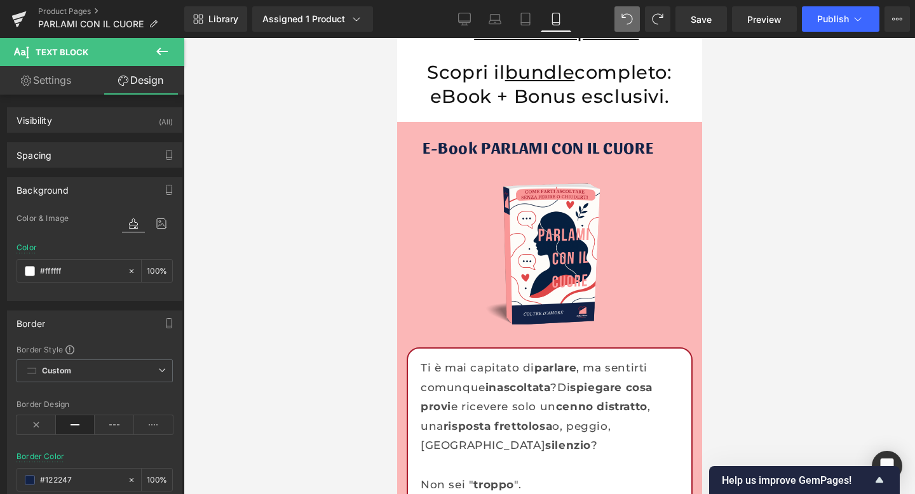
type input "20"
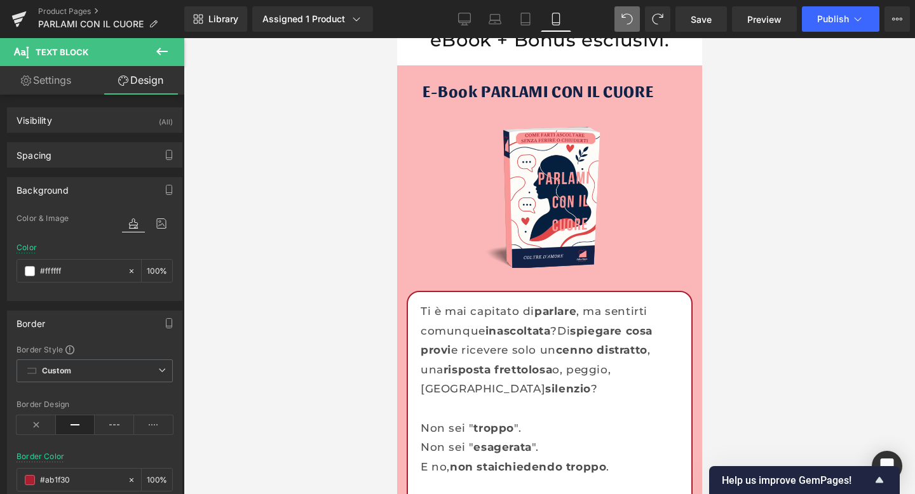
scroll to position [3955, 0]
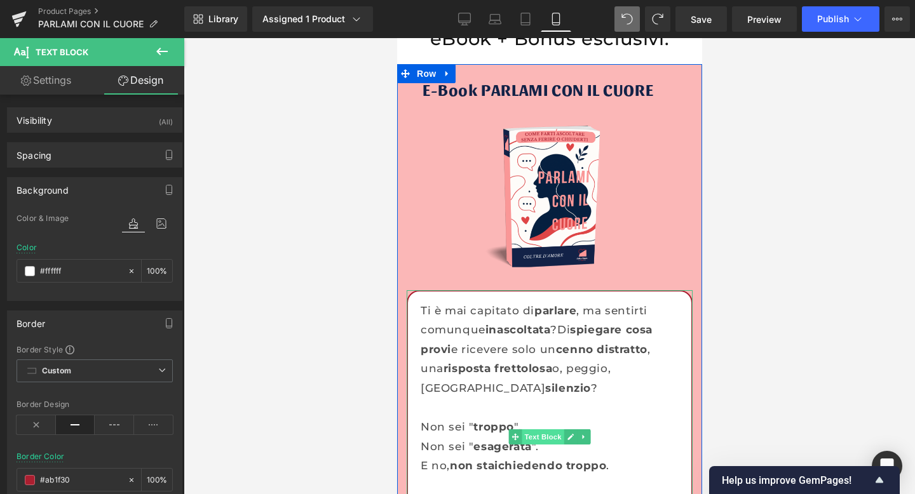
click at [550, 430] on span "Text Block" at bounding box center [542, 437] width 42 height 15
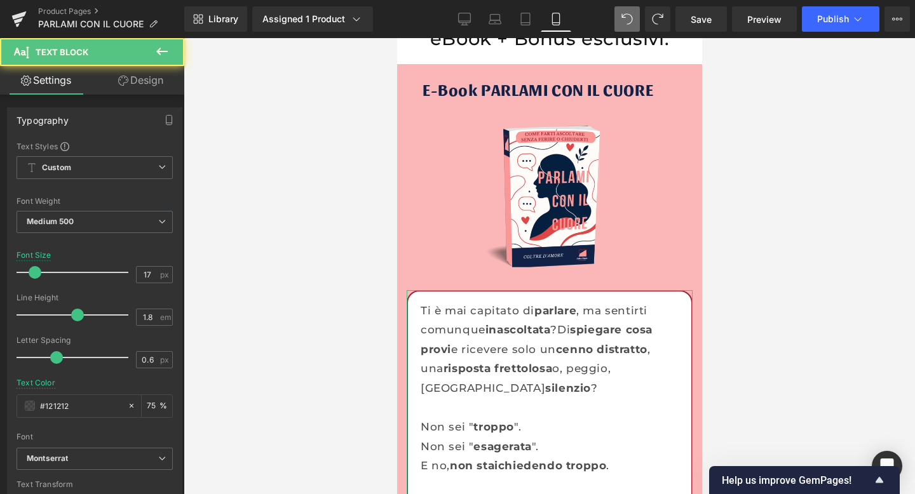
click at [130, 77] on link "Design" at bounding box center [141, 80] width 92 height 29
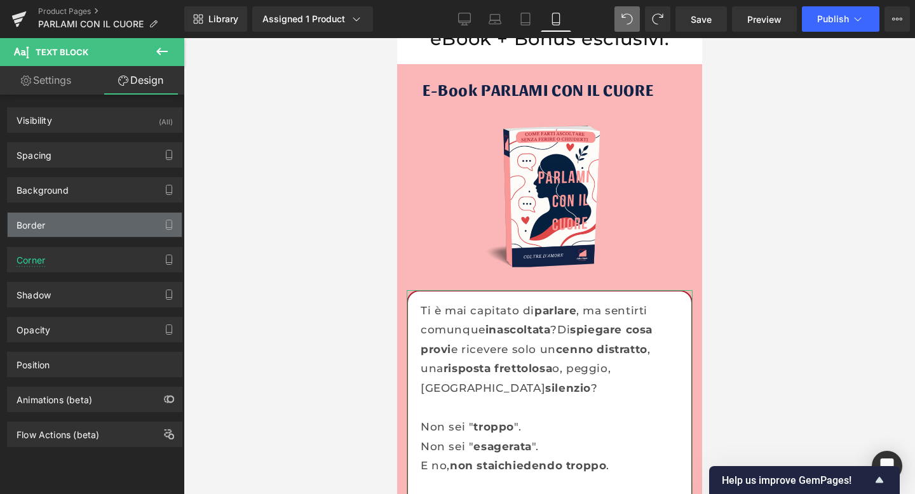
click at [73, 227] on div "Border" at bounding box center [95, 225] width 174 height 24
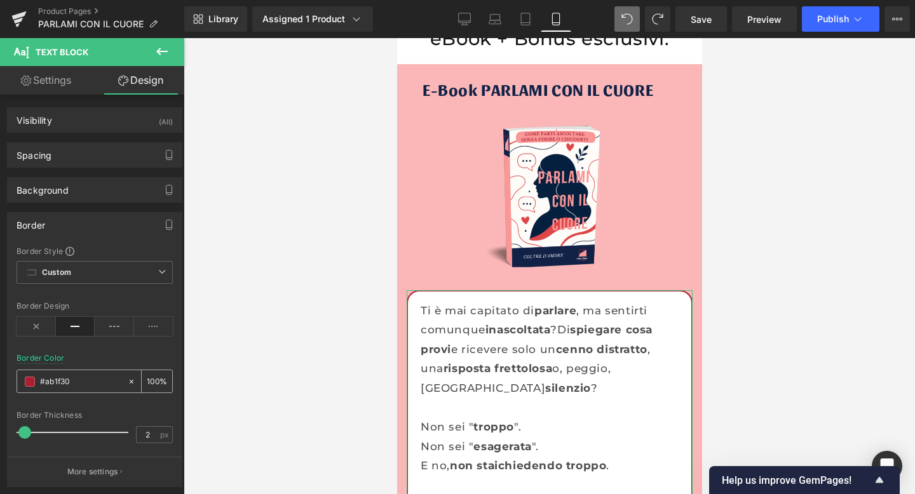
drag, startPoint x: 70, startPoint y: 381, endPoint x: 78, endPoint y: 380, distance: 7.7
click at [78, 380] on input "#ab1f30" at bounding box center [80, 382] width 81 height 14
click at [472, 19] on link "Desktop" at bounding box center [464, 18] width 31 height 25
type input "#122247"
type input "100"
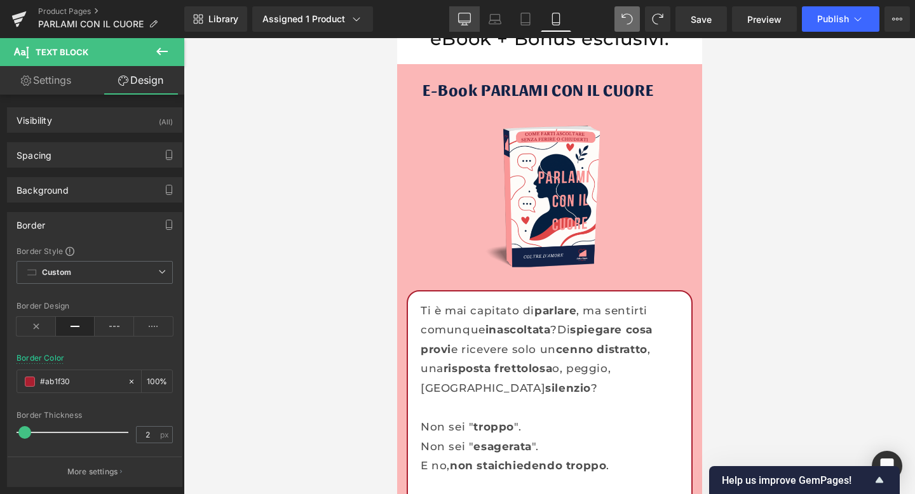
type input "4"
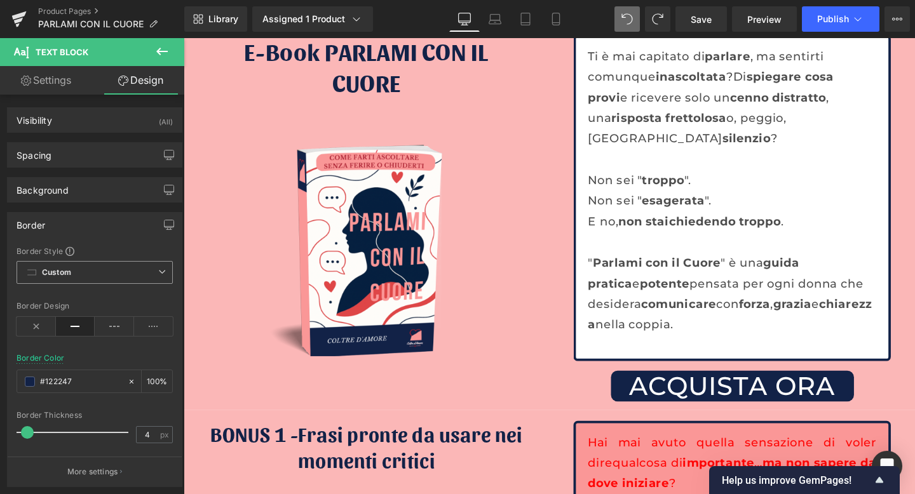
scroll to position [3795, 0]
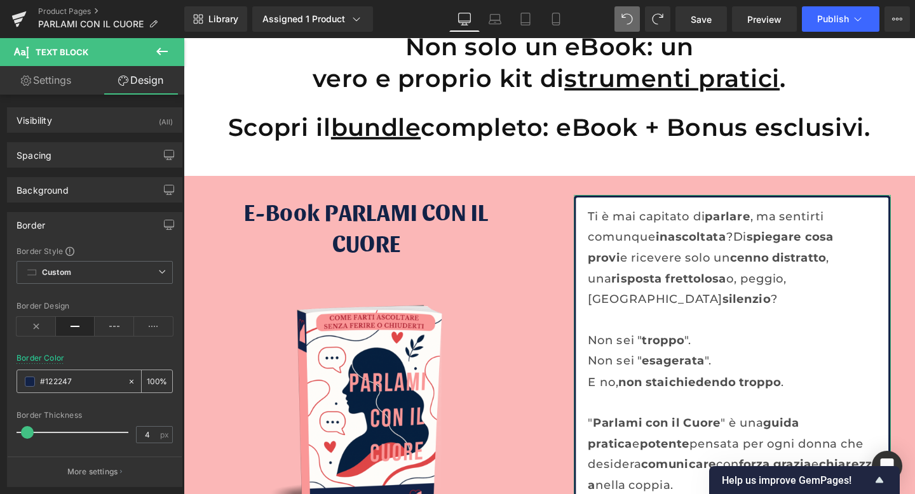
paste input "ab1f30"
type input "#ab1f30"
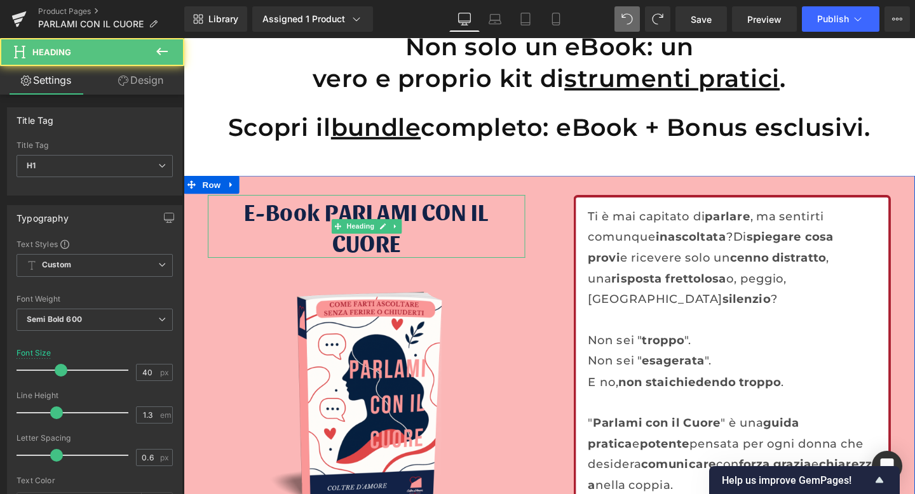
drag, startPoint x: 365, startPoint y: 281, endPoint x: 366, endPoint y: 259, distance: 22.2
click at [366, 259] on div "E-Book PARLAMI CON IL CUORE Heading" at bounding box center [376, 236] width 334 height 66
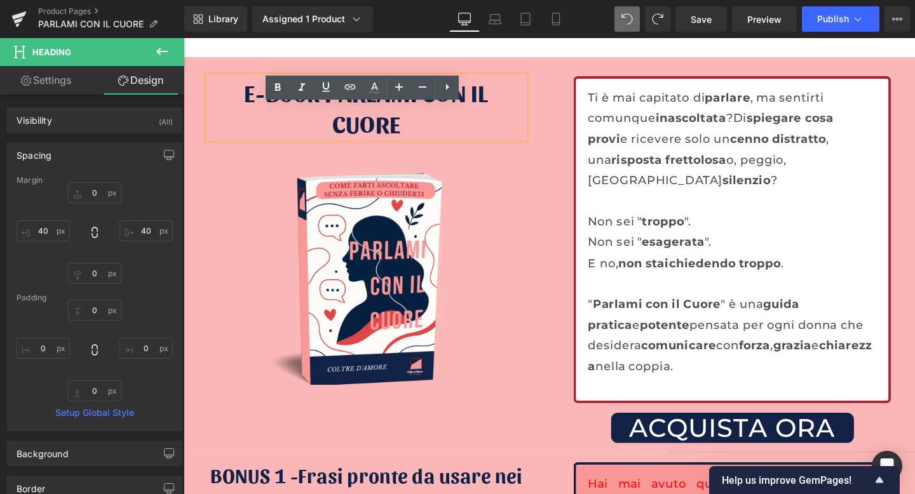
scroll to position [3947, 0]
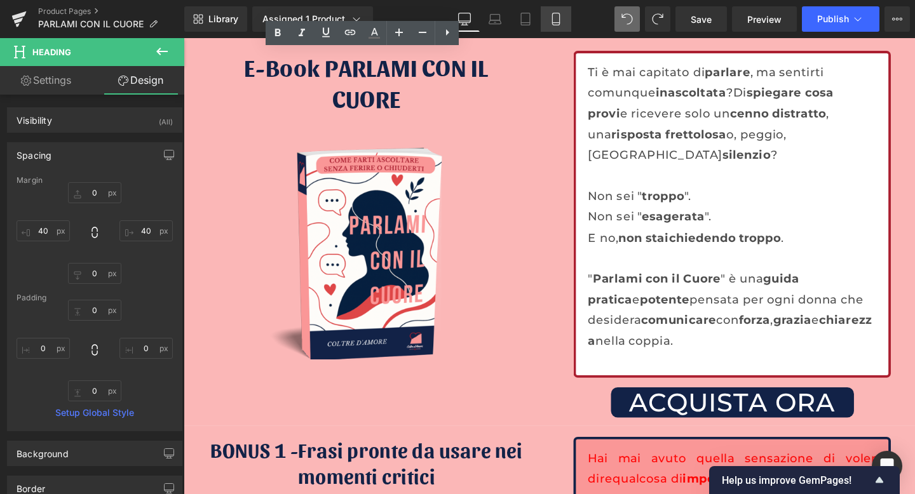
click at [550, 17] on icon at bounding box center [556, 19] width 13 height 13
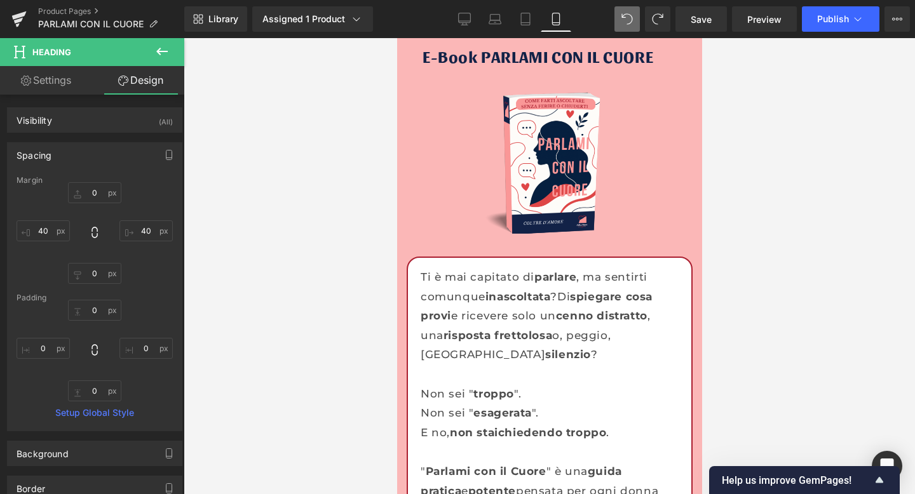
type input "0"
type input "40"
type input "0"
type input "40"
type input "0"
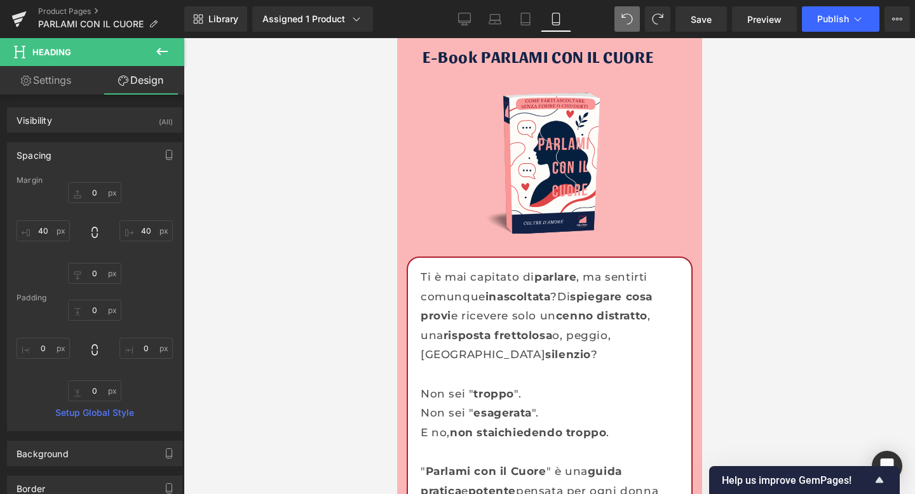
type input "0"
type input "5"
type input "0"
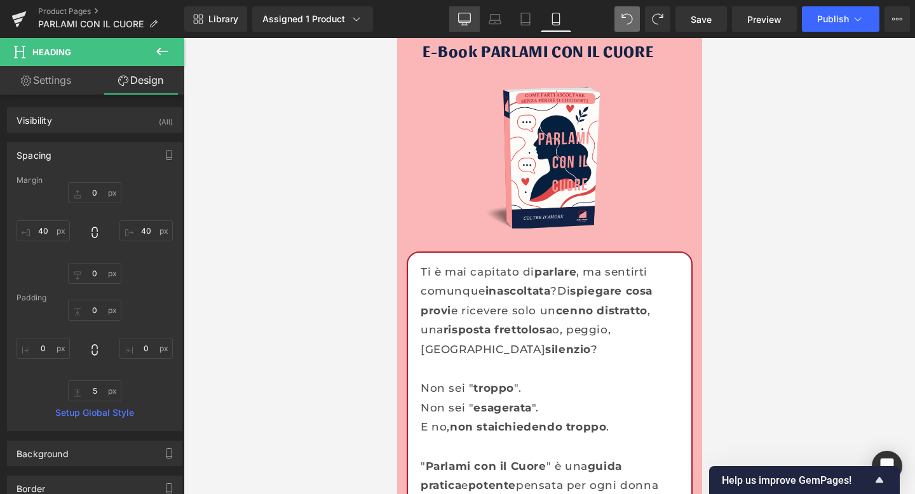
click at [458, 14] on link "Desktop" at bounding box center [464, 18] width 31 height 25
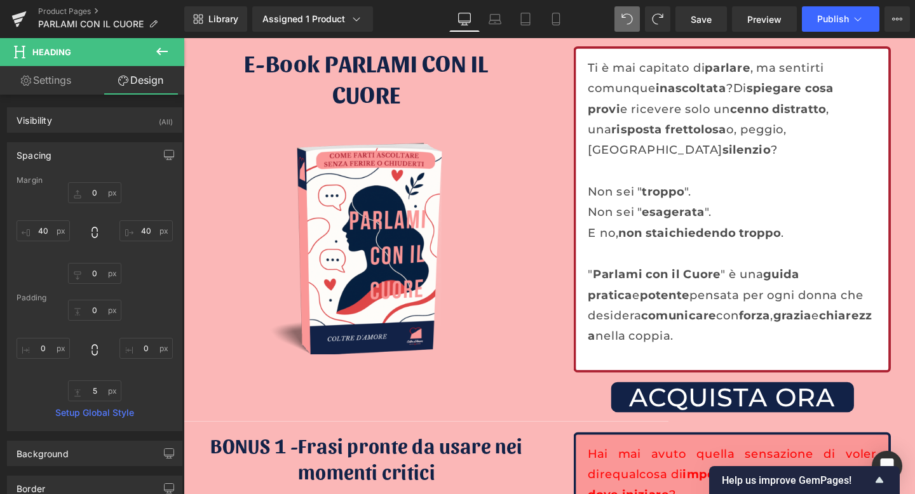
type input "0"
type input "40"
type input "0"
type input "40"
type input "0"
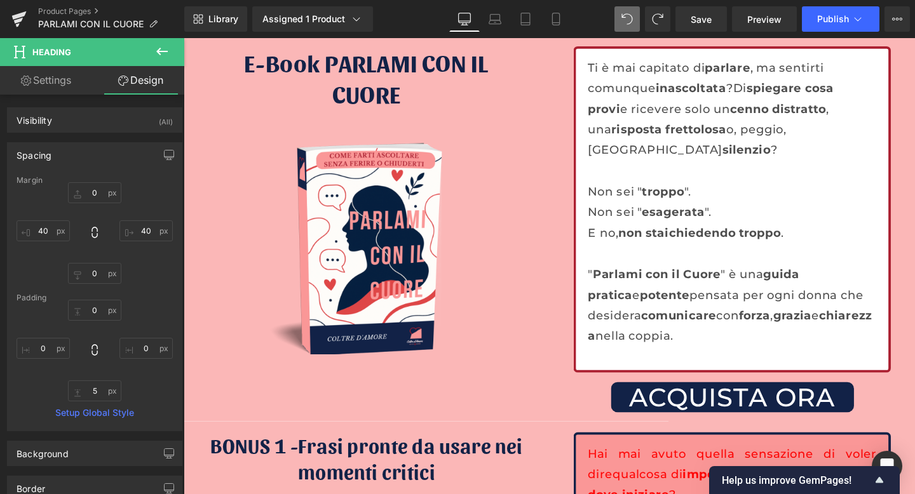
type input "0"
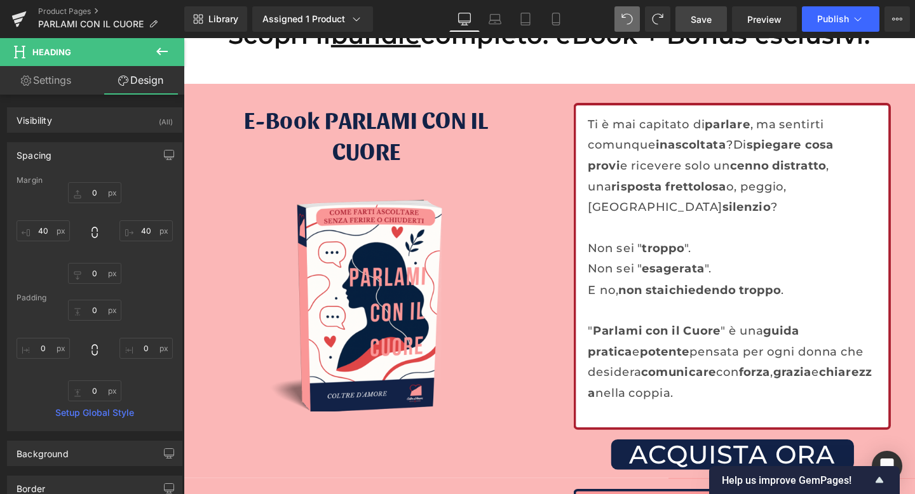
scroll to position [3852, 0]
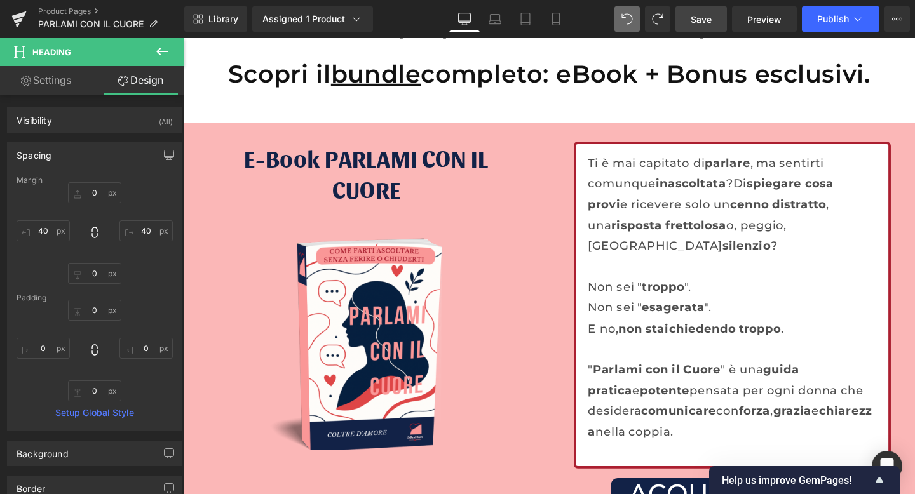
click at [701, 13] on span "Save" at bounding box center [701, 19] width 21 height 13
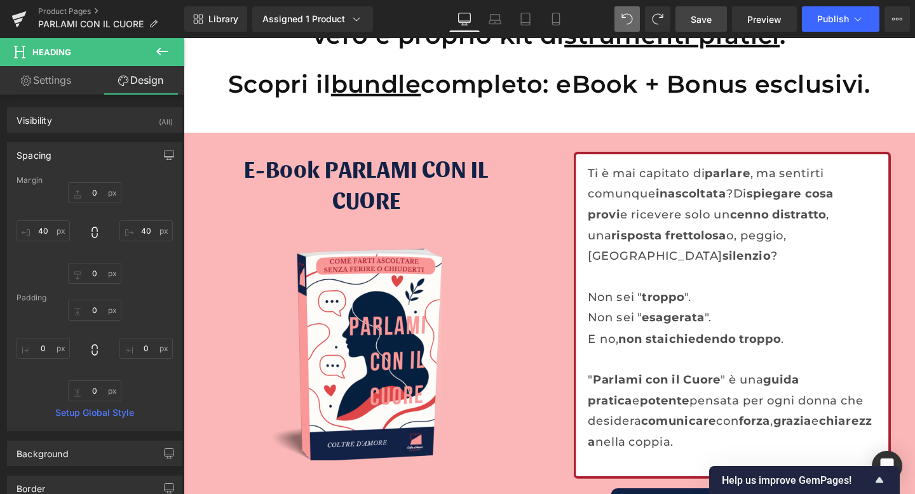
scroll to position [3835, 0]
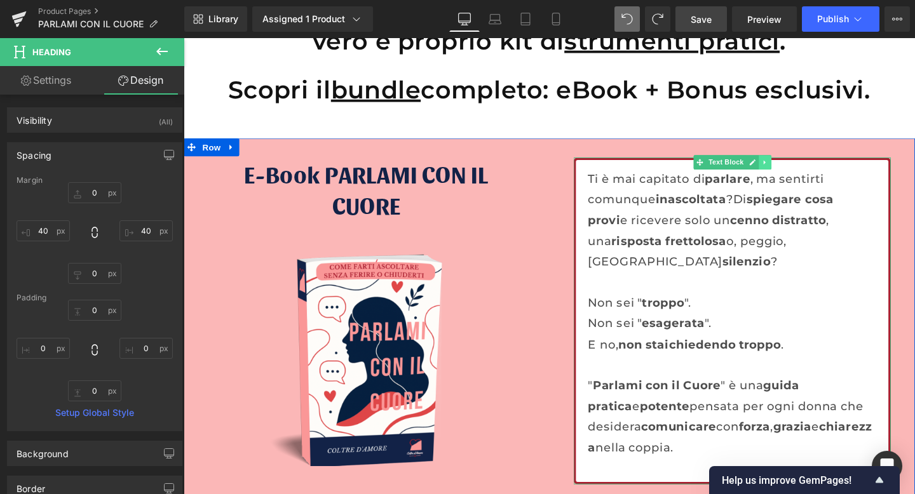
click at [791, 170] on icon at bounding box center [794, 169] width 7 height 8
click at [811, 170] on icon at bounding box center [814, 169] width 7 height 8
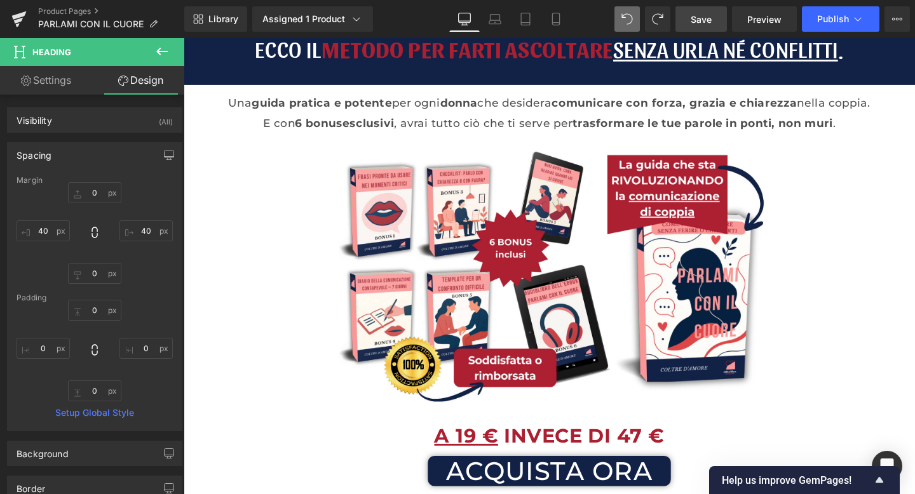
scroll to position [0, 0]
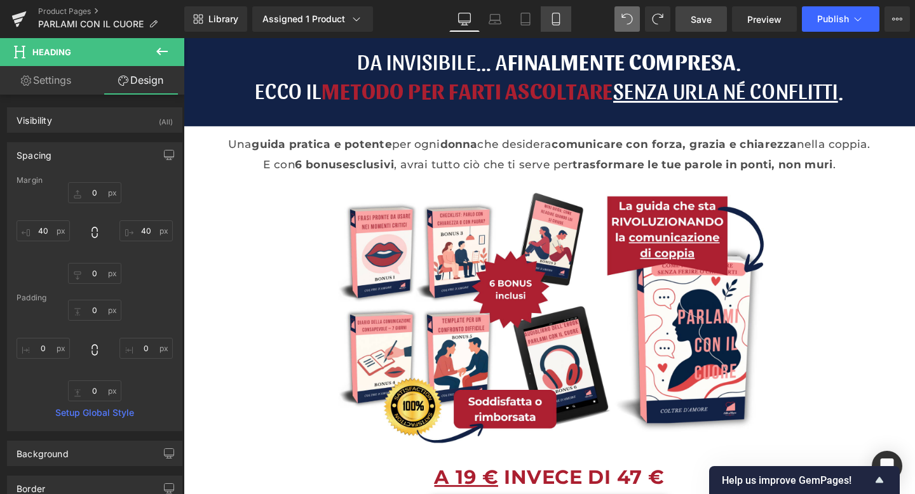
click at [564, 24] on link "Mobile" at bounding box center [556, 18] width 31 height 25
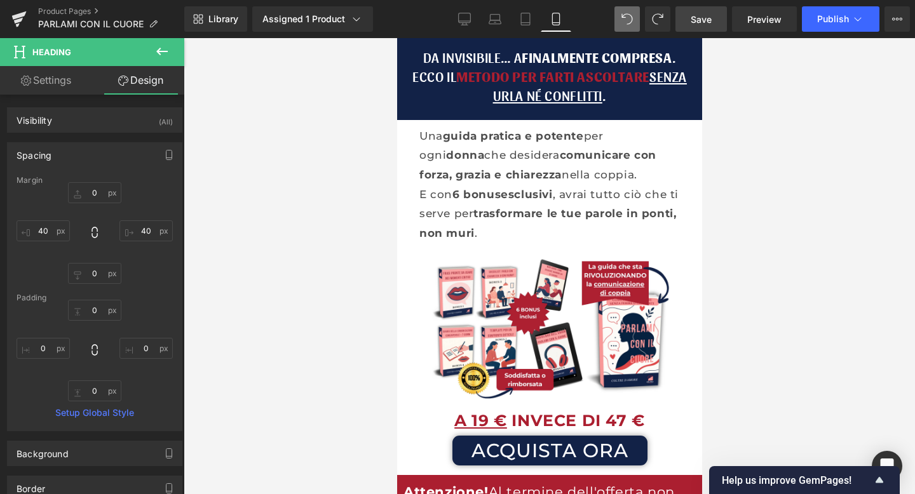
type input "0"
type input "40"
type input "0"
type input "40"
type input "0"
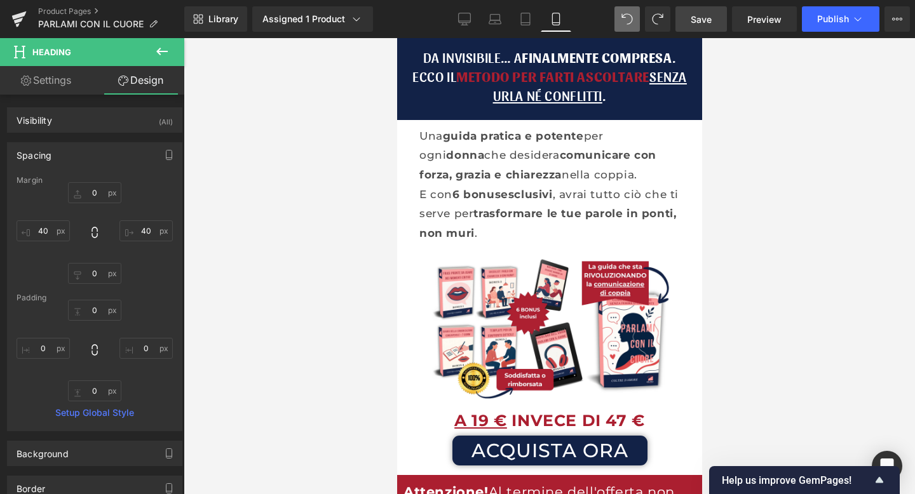
type input "0"
type input "5"
type input "0"
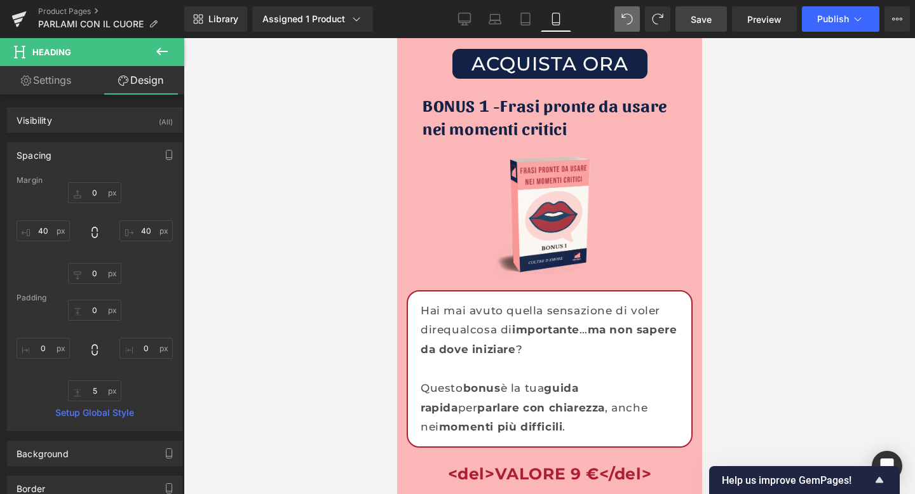
scroll to position [4544, 0]
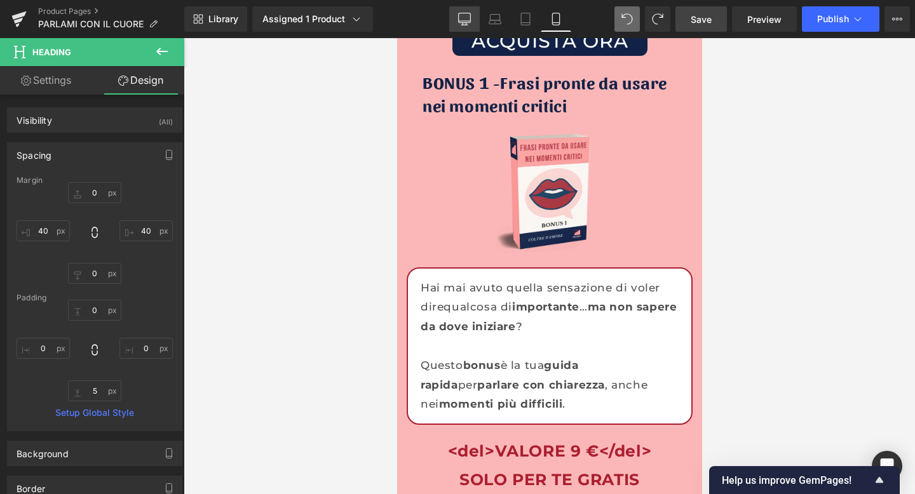
click at [475, 24] on link "Desktop" at bounding box center [464, 18] width 31 height 25
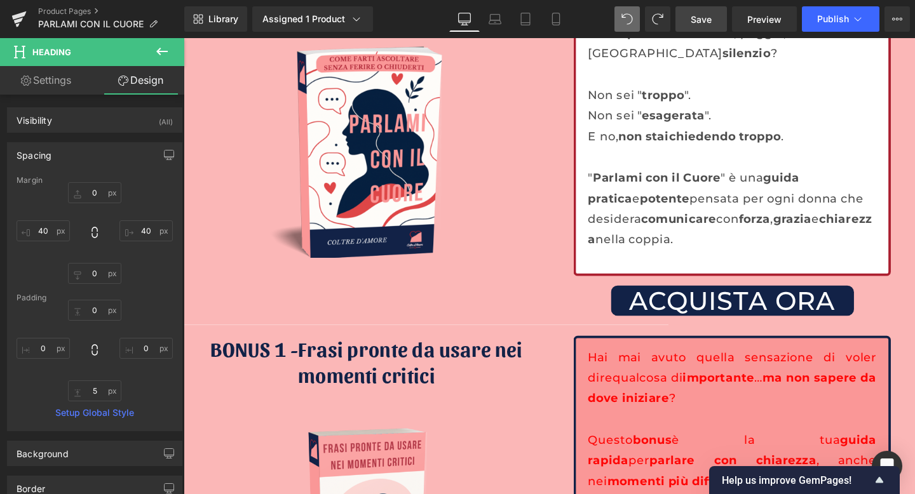
type input "0"
type input "40"
type input "0"
type input "40"
type input "0"
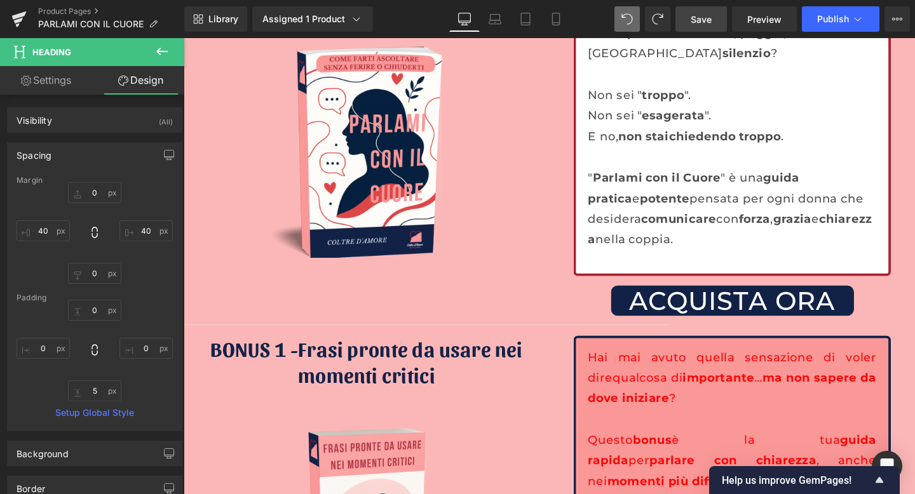
type input "0"
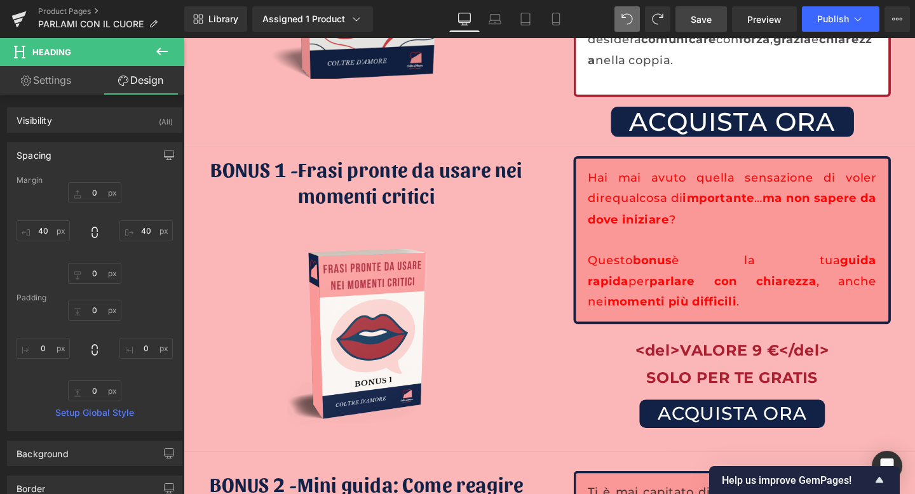
scroll to position [4238, 0]
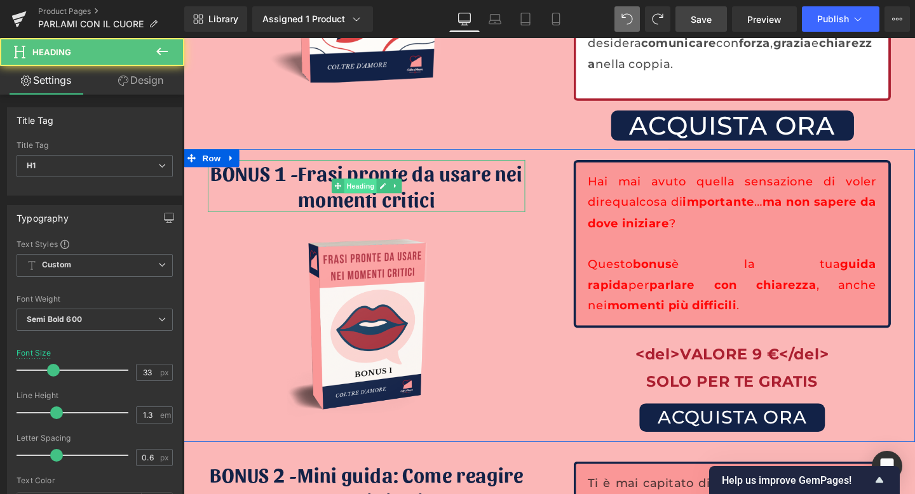
drag, startPoint x: 366, startPoint y: 212, endPoint x: 365, endPoint y: 163, distance: 48.3
click at [365, 166] on div "BONUS 1 - Frasi pronte da usare nei momenti critici Heading" at bounding box center [376, 193] width 334 height 55
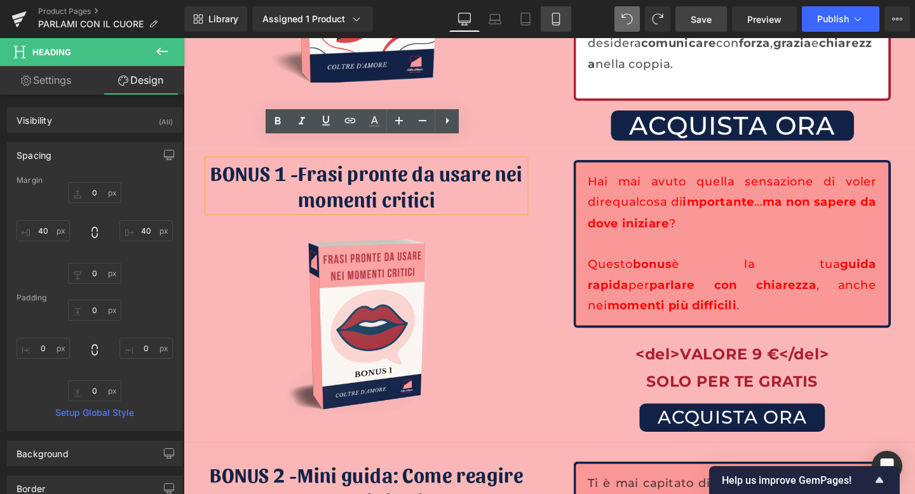
click at [553, 23] on icon at bounding box center [556, 19] width 13 height 13
type input "0"
type input "40"
type input "0"
type input "40"
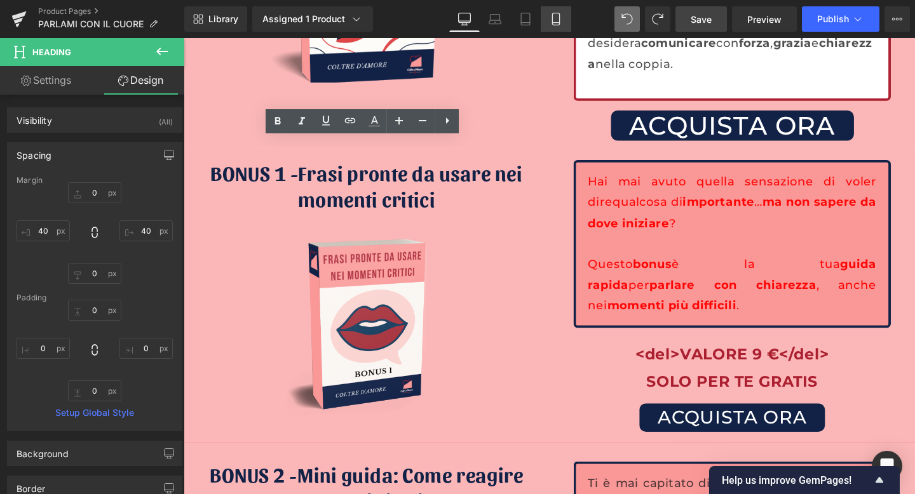
type input "0"
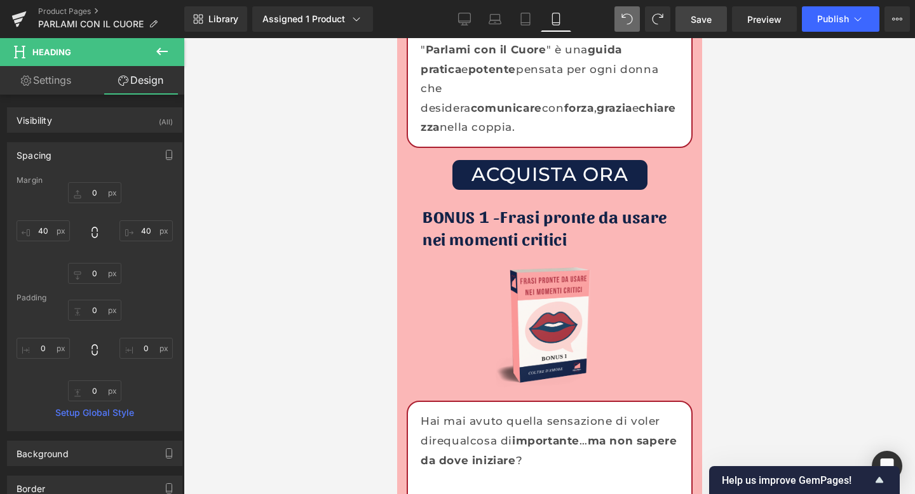
scroll to position [4410, 0]
click at [459, 11] on link "Desktop" at bounding box center [464, 18] width 31 height 25
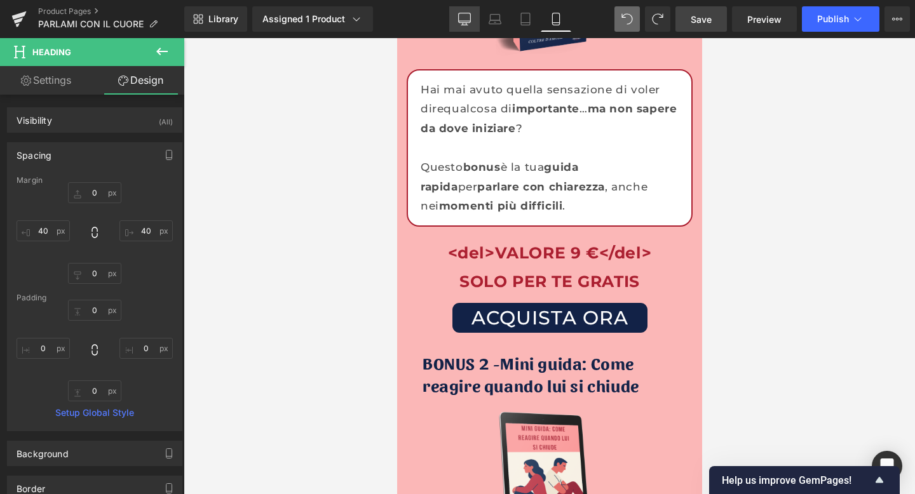
type input "0"
type input "40"
type input "0"
type input "40"
type input "0"
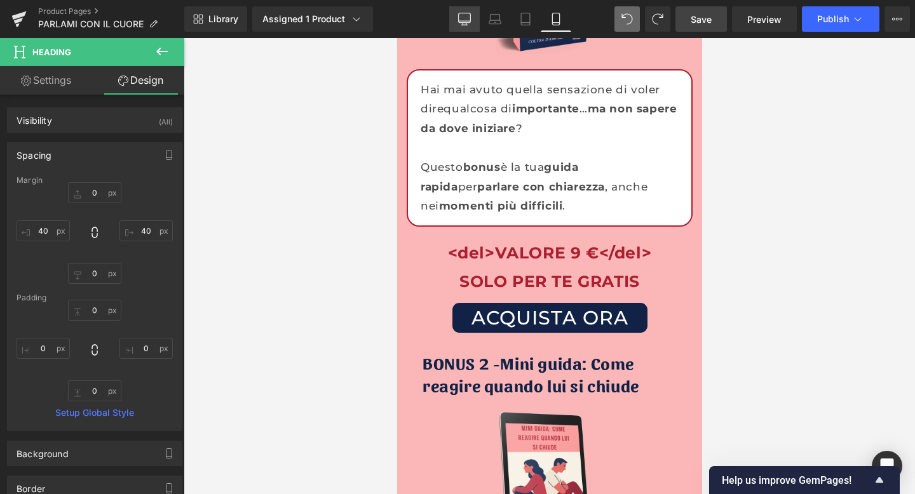
type input "0"
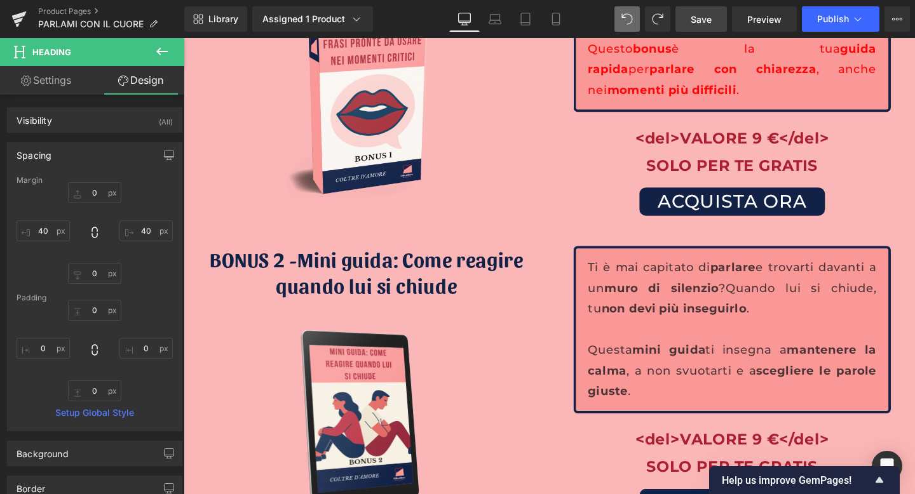
scroll to position [4362, 0]
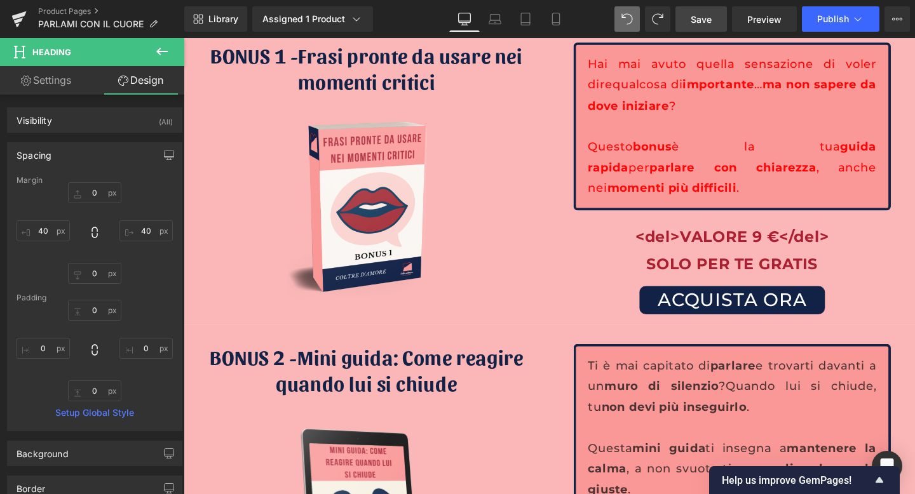
click at [688, 20] on link "Save" at bounding box center [700, 18] width 51 height 25
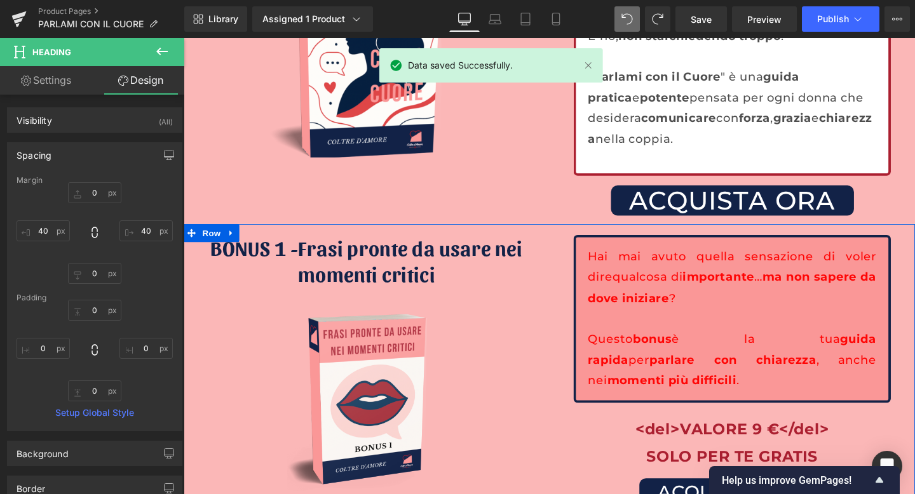
scroll to position [4134, 0]
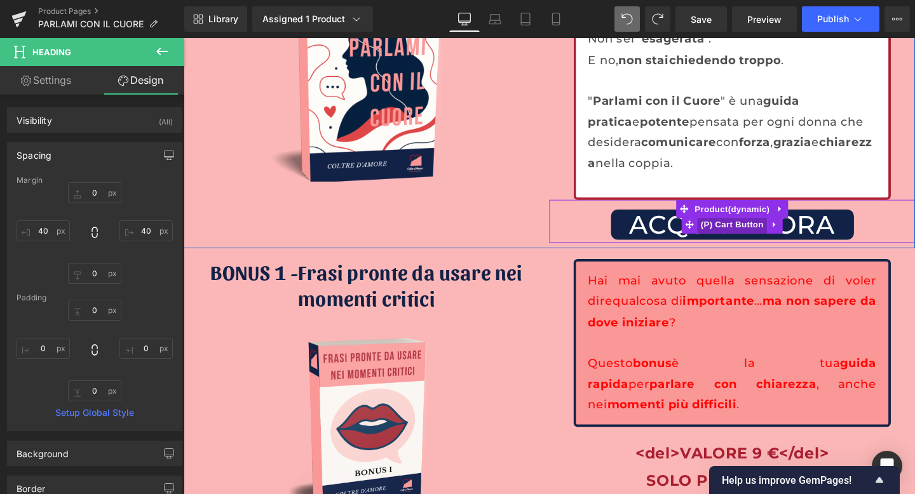
click at [755, 225] on span "(P) Cart Button" at bounding box center [760, 234] width 72 height 19
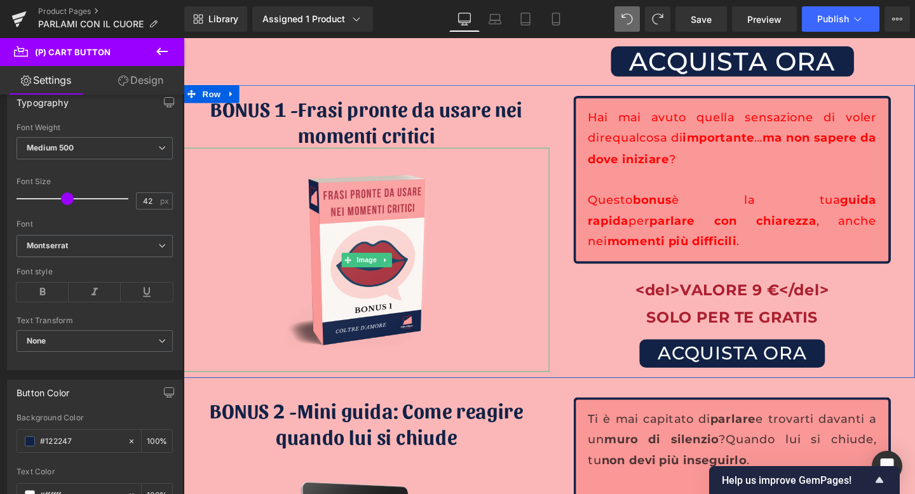
scroll to position [4359, 0]
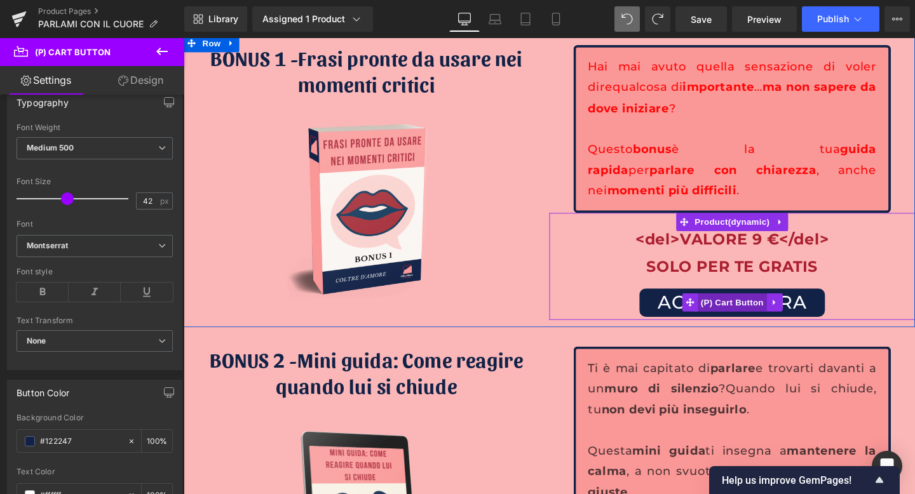
click at [753, 307] on span "(P) Cart Button" at bounding box center [760, 316] width 72 height 19
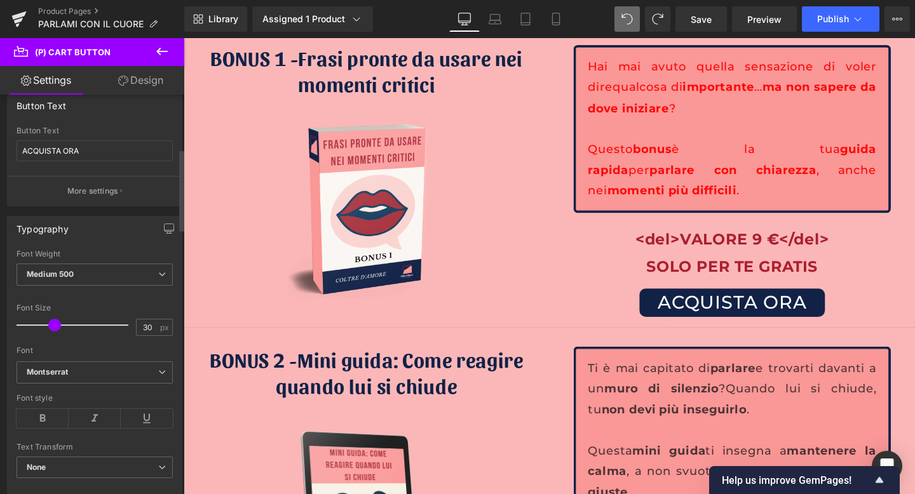
scroll to position [281, 0]
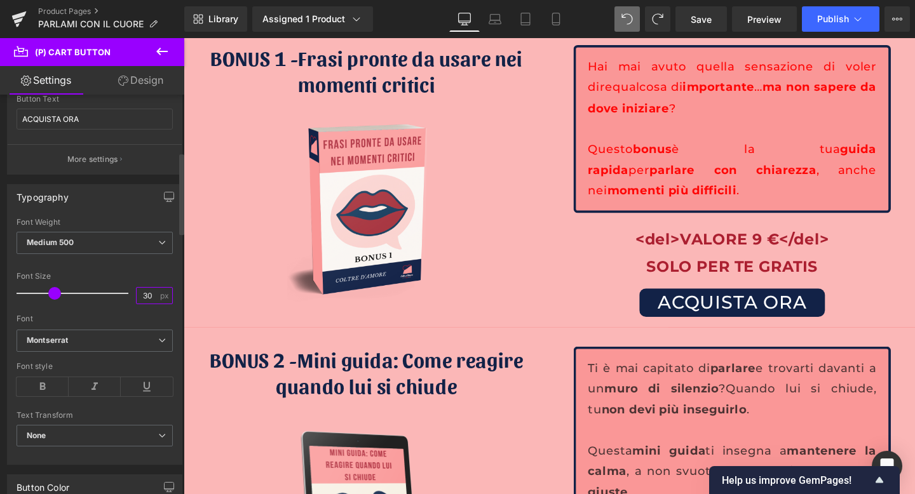
click at [138, 301] on input "30" at bounding box center [148, 296] width 22 height 16
click at [140, 297] on input "30" at bounding box center [148, 296] width 22 height 16
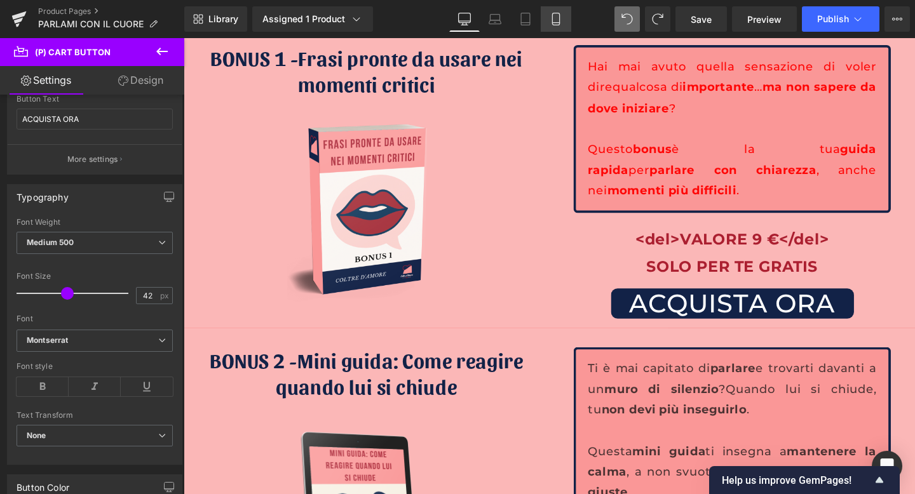
click at [557, 22] on icon at bounding box center [556, 19] width 13 height 13
type input "30"
type input "100"
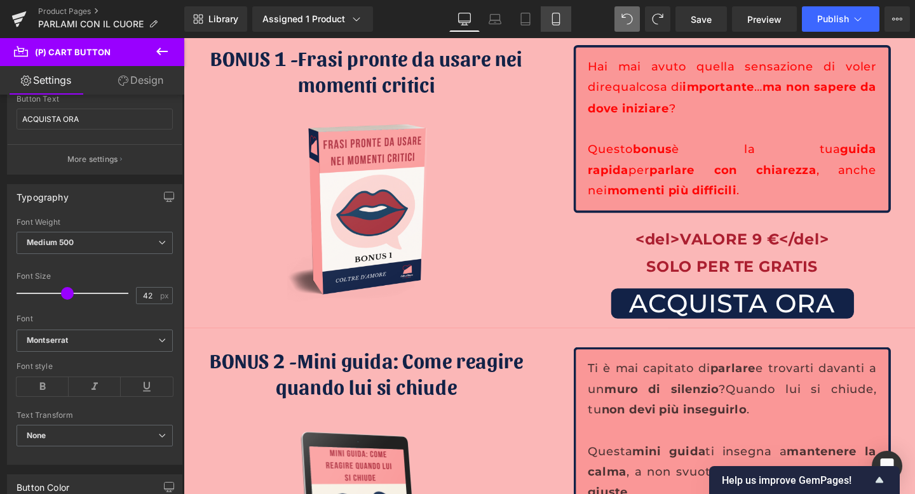
type input "100"
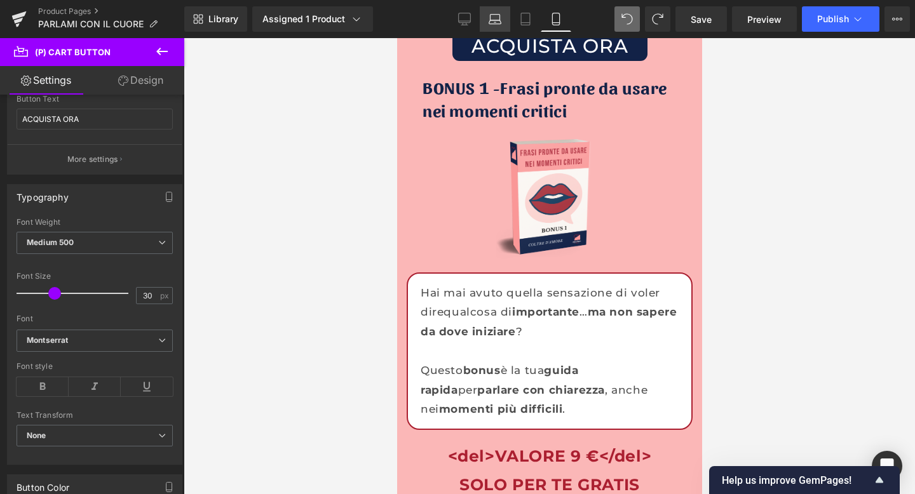
scroll to position [4580, 0]
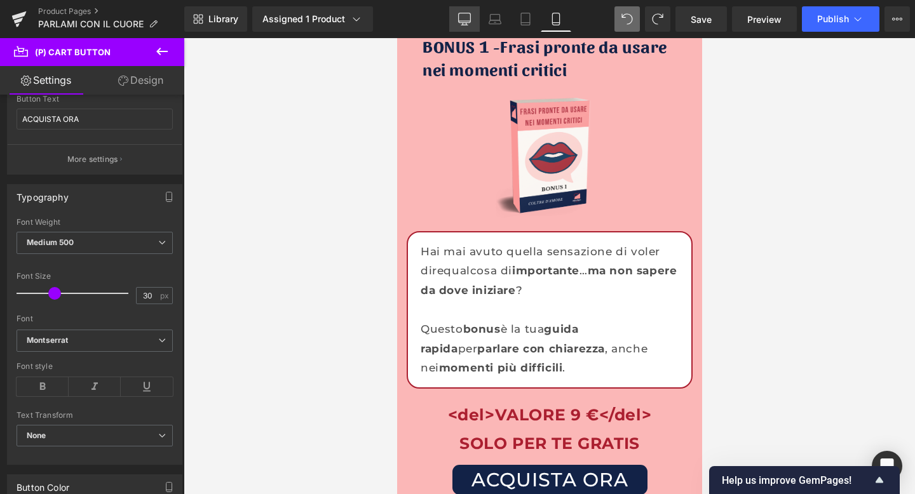
click at [468, 20] on icon at bounding box center [464, 19] width 13 height 13
type input "42"
type input "100"
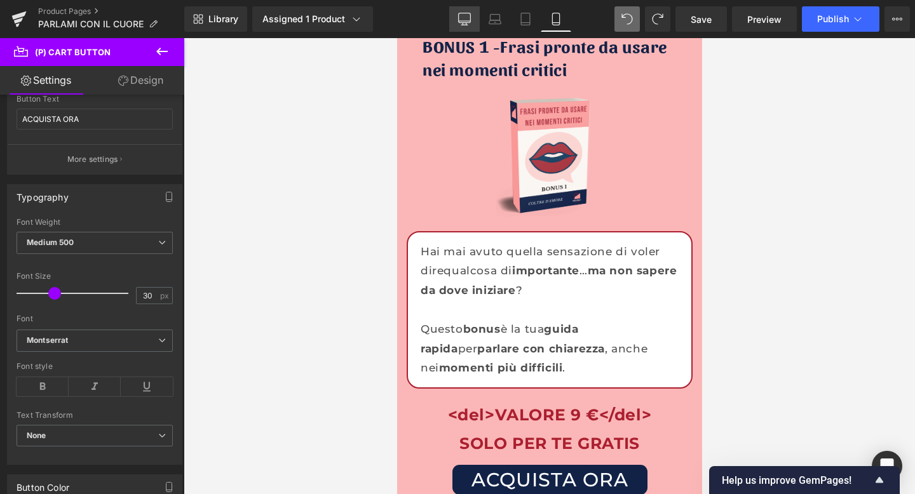
type input "100"
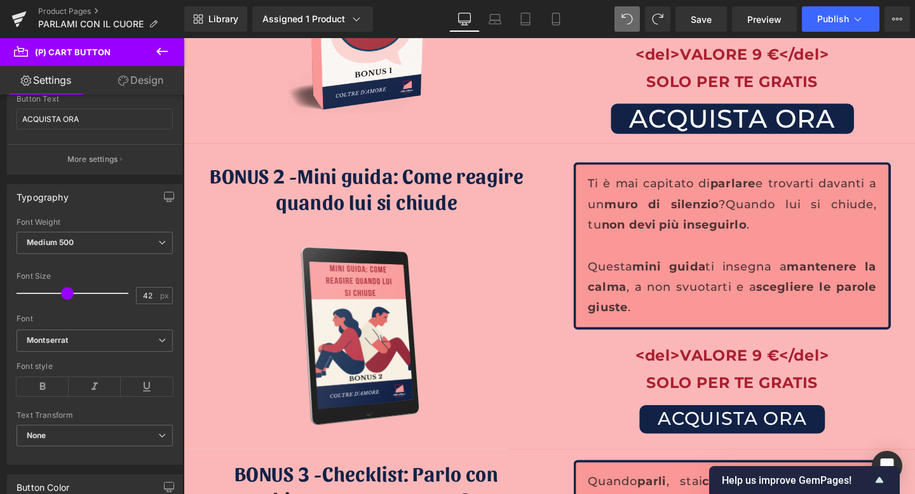
scroll to position [4665, 0]
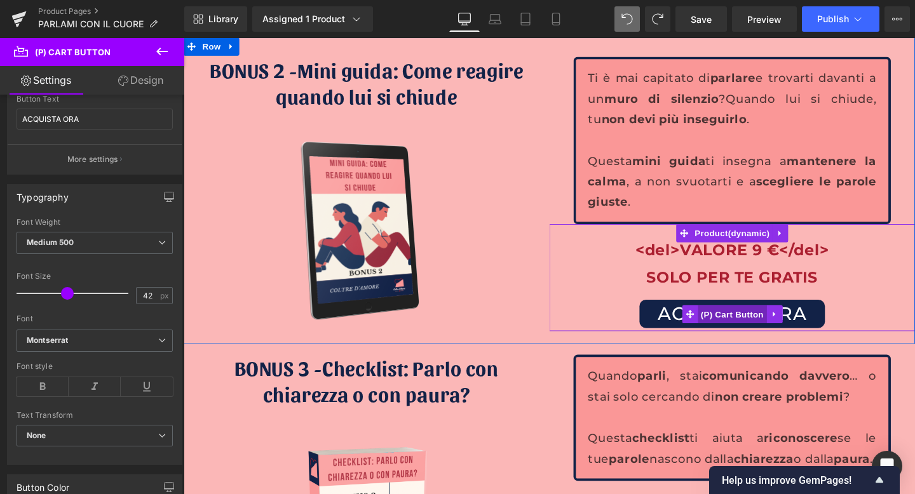
click at [750, 319] on span "(P) Cart Button" at bounding box center [760, 328] width 72 height 19
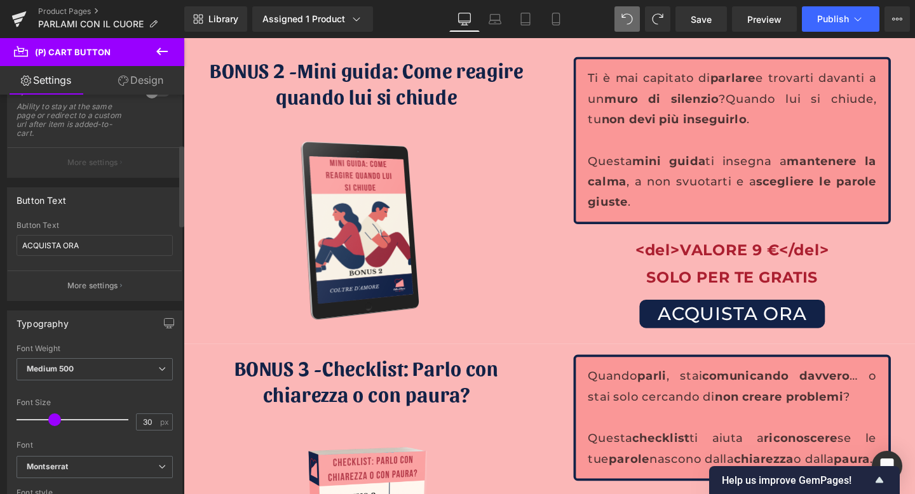
scroll to position [281, 0]
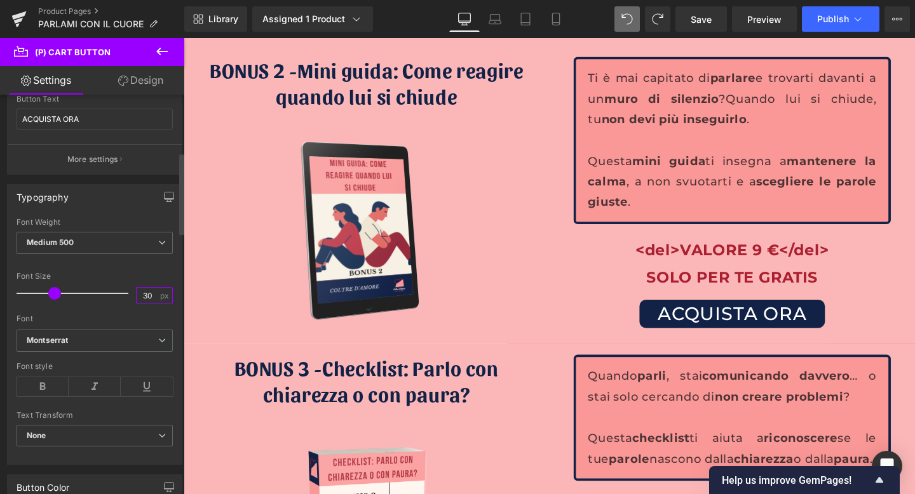
click at [142, 292] on input "30" at bounding box center [148, 296] width 22 height 16
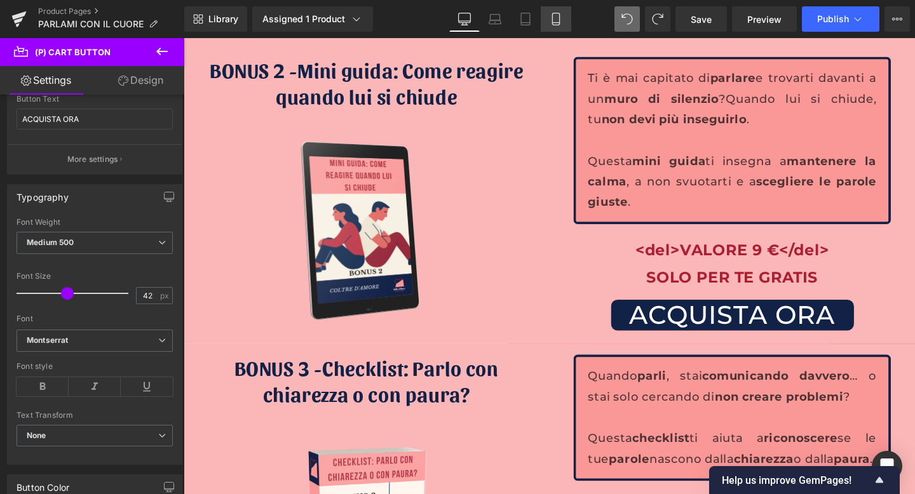
click at [552, 18] on icon at bounding box center [555, 19] width 7 height 12
type input "30"
type input "100"
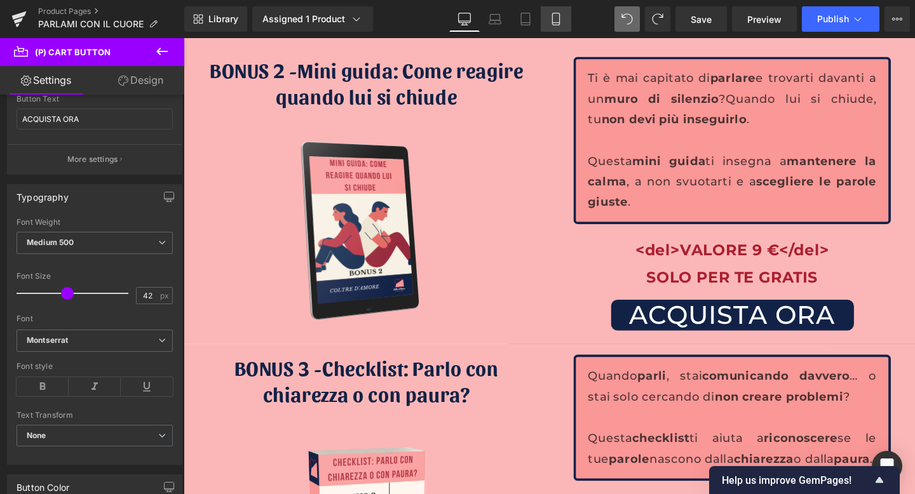
type input "100"
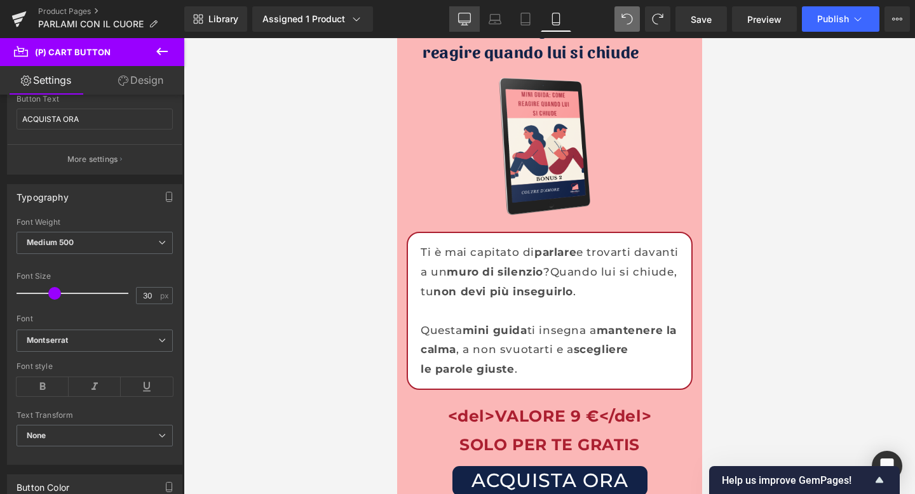
click at [468, 25] on icon at bounding box center [464, 25] width 6 height 0
type input "42"
type input "100"
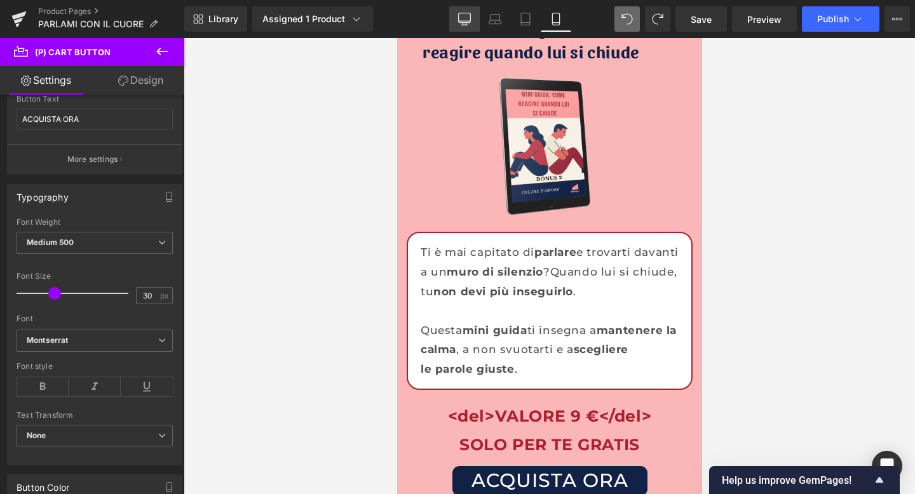
type input "100"
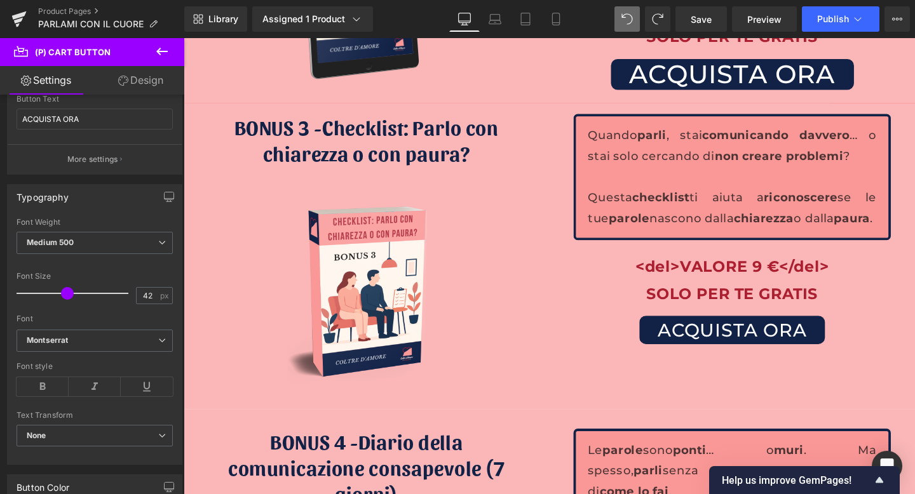
scroll to position [4975, 0]
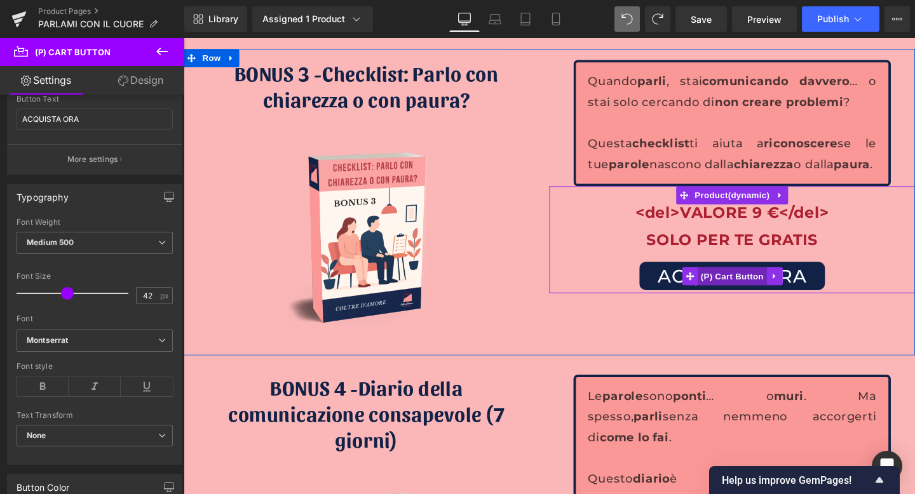
click at [755, 288] on span "(P) Cart Button" at bounding box center [760, 288] width 72 height 19
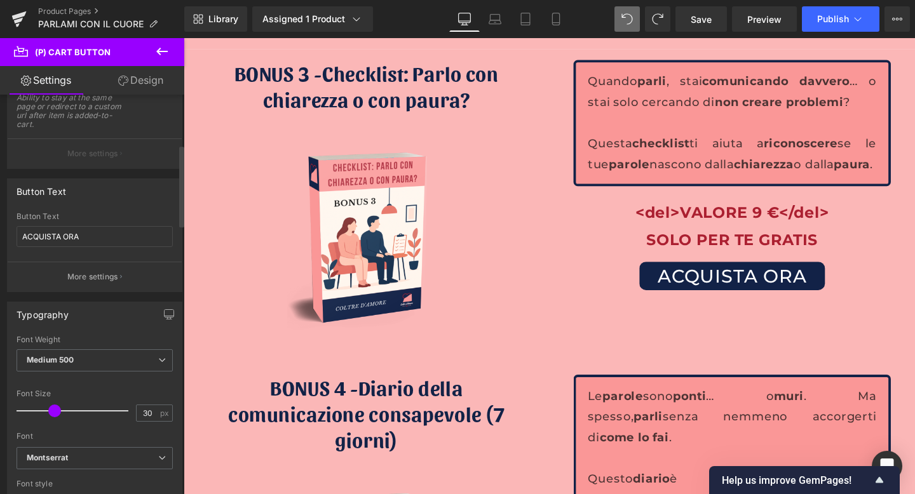
scroll to position [295, 0]
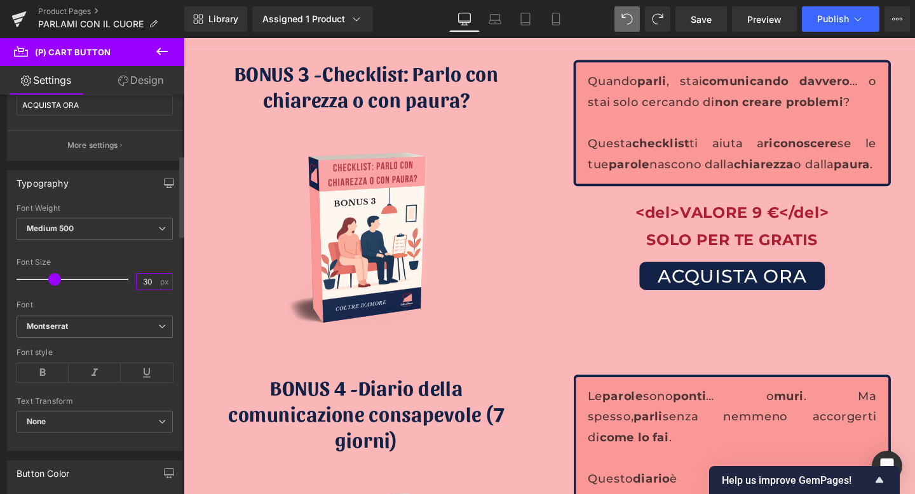
click at [141, 283] on input "30" at bounding box center [148, 282] width 22 height 16
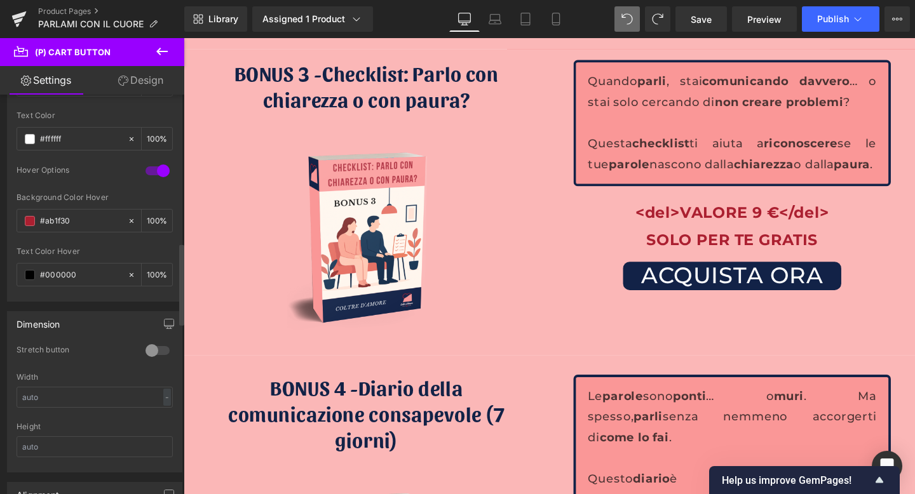
scroll to position [724, 0]
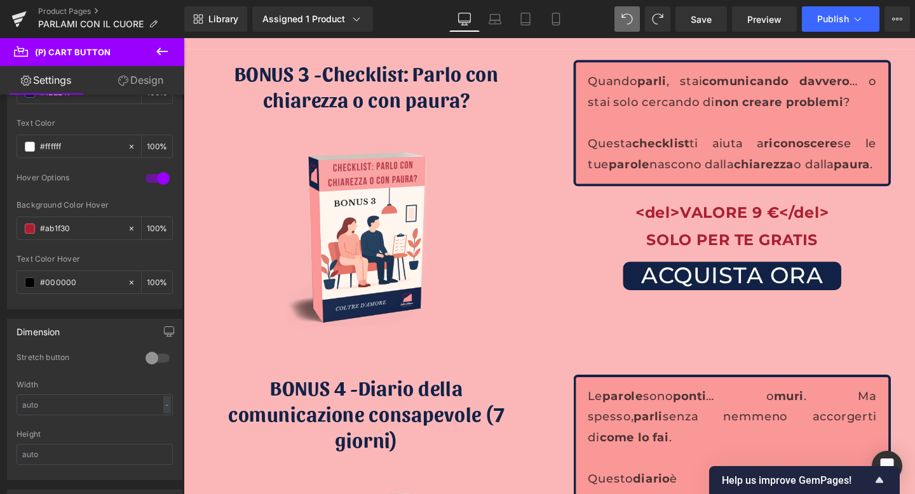
type input "2"
click at [166, 76] on link "Design" at bounding box center [141, 80] width 92 height 29
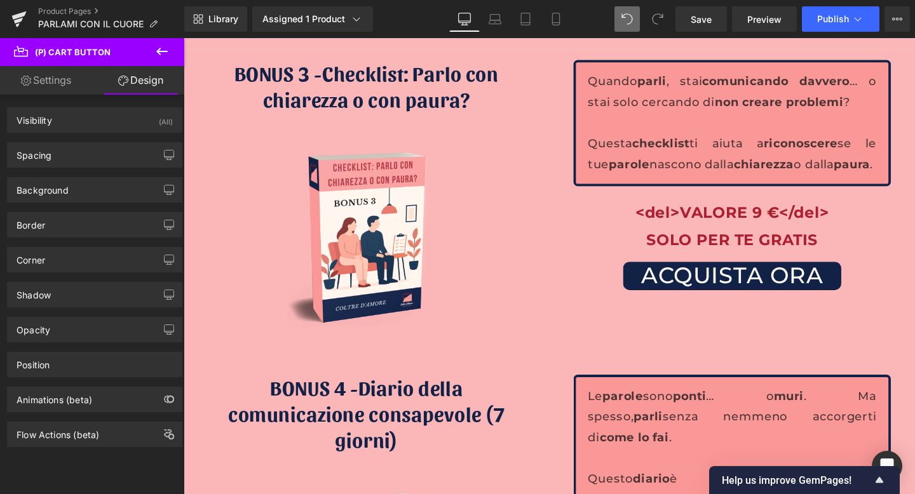
type input "#333333"
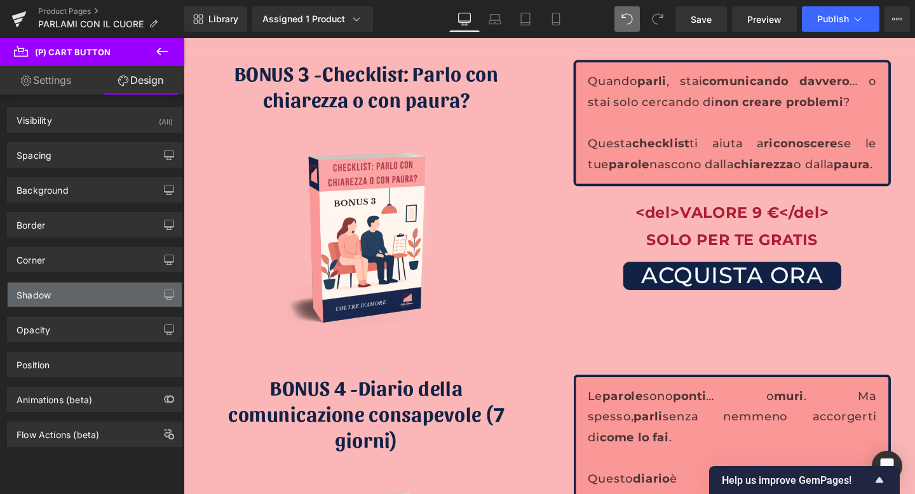
click at [48, 296] on div "Shadow" at bounding box center [34, 292] width 34 height 18
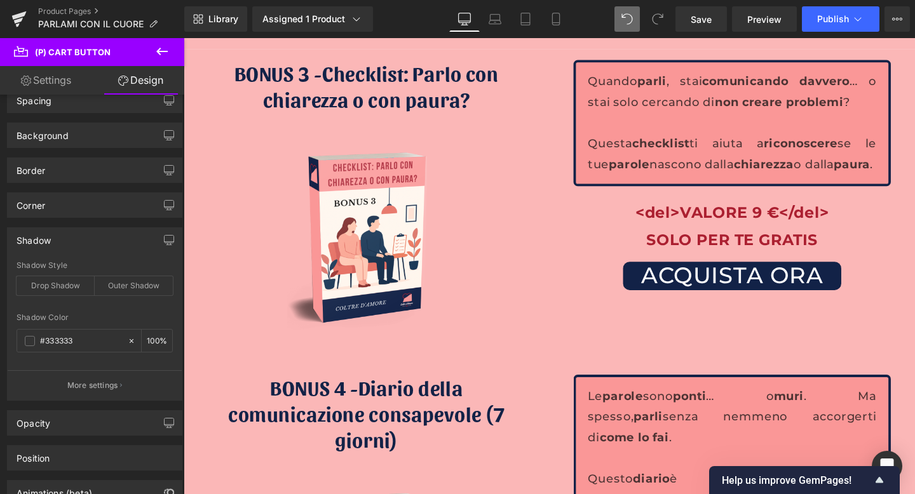
scroll to position [61, 0]
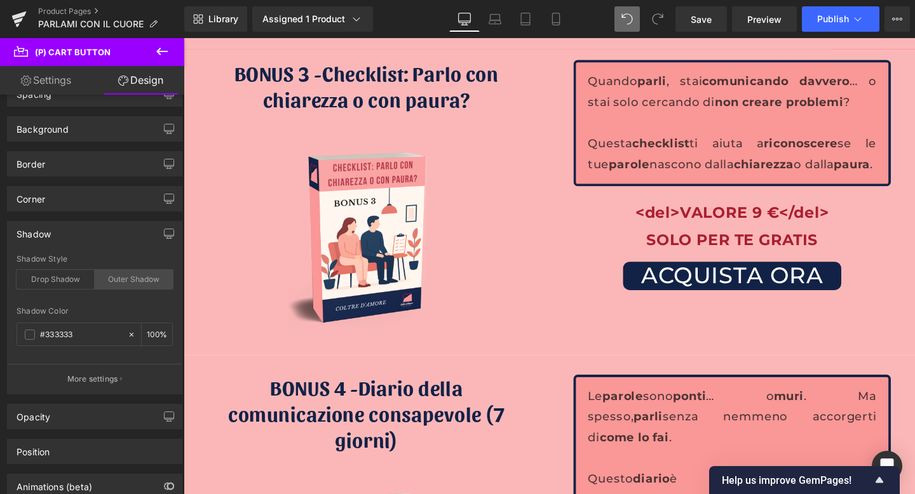
click at [132, 278] on div "Outer Shadow" at bounding box center [134, 279] width 78 height 19
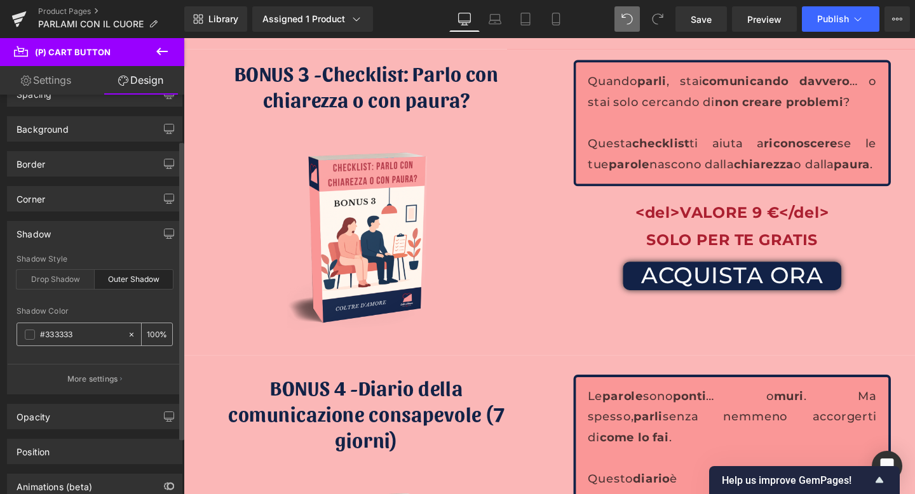
click at [151, 330] on input "100" at bounding box center [153, 334] width 13 height 14
type input "50"
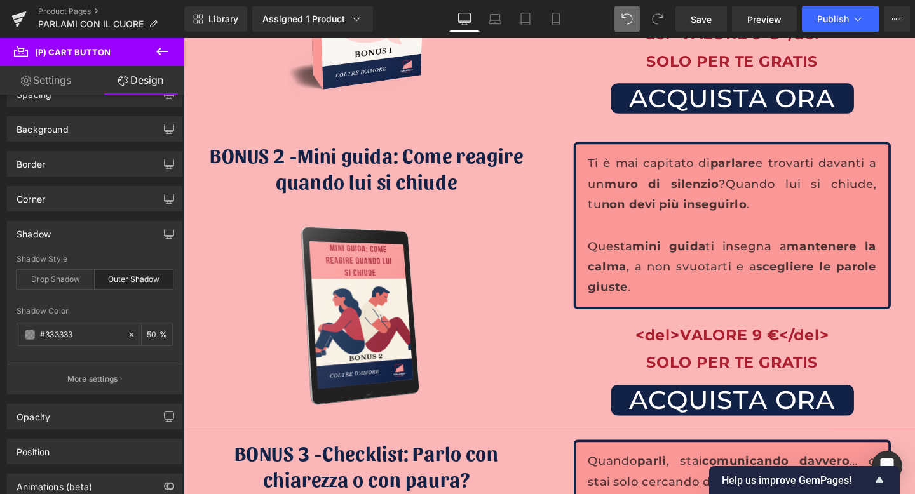
scroll to position [4560, 0]
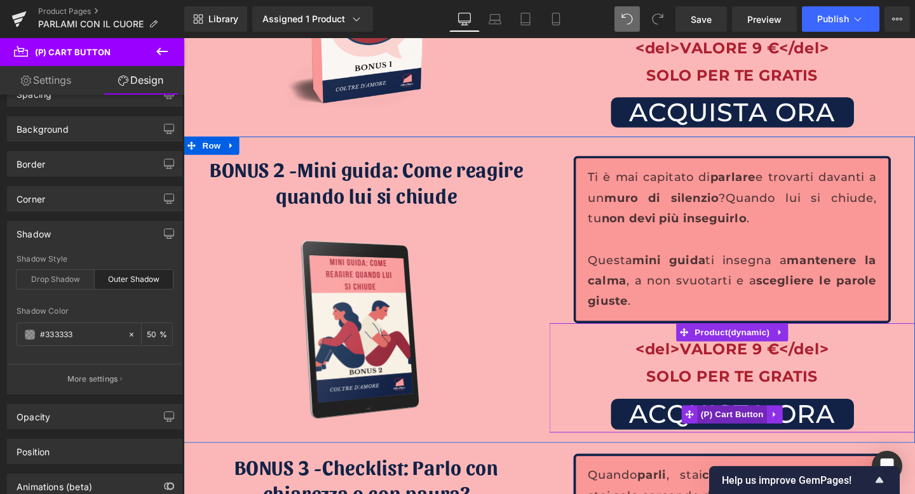
click at [757, 424] on span "(P) Cart Button" at bounding box center [760, 433] width 72 height 19
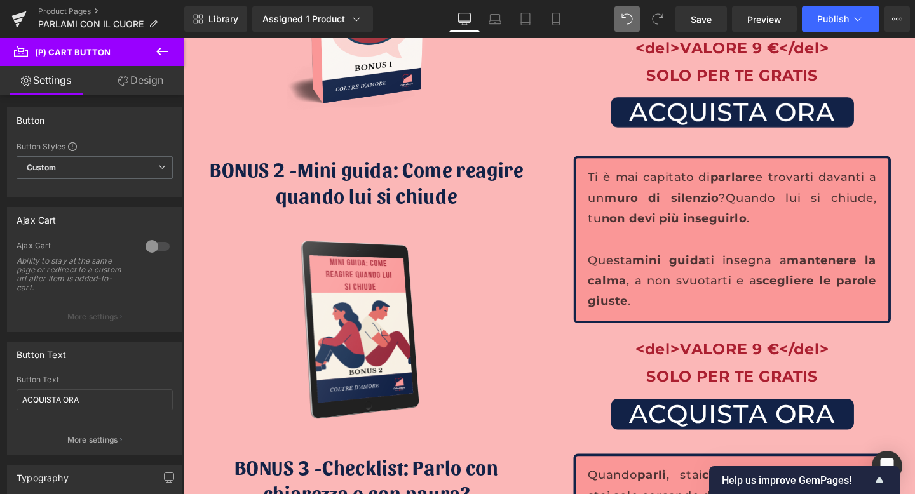
click at [145, 75] on link "Design" at bounding box center [141, 80] width 92 height 29
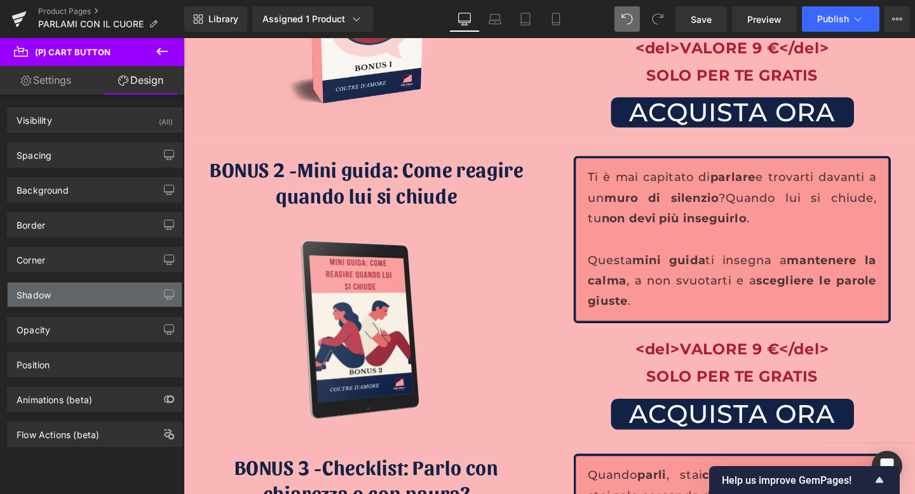
click at [86, 293] on div "Shadow" at bounding box center [95, 295] width 174 height 24
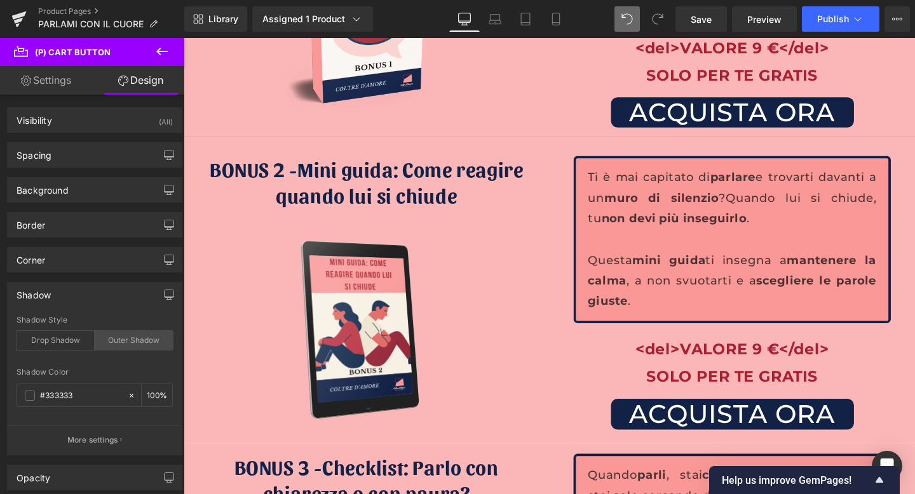
click at [133, 341] on div "Outer Shadow" at bounding box center [134, 340] width 78 height 19
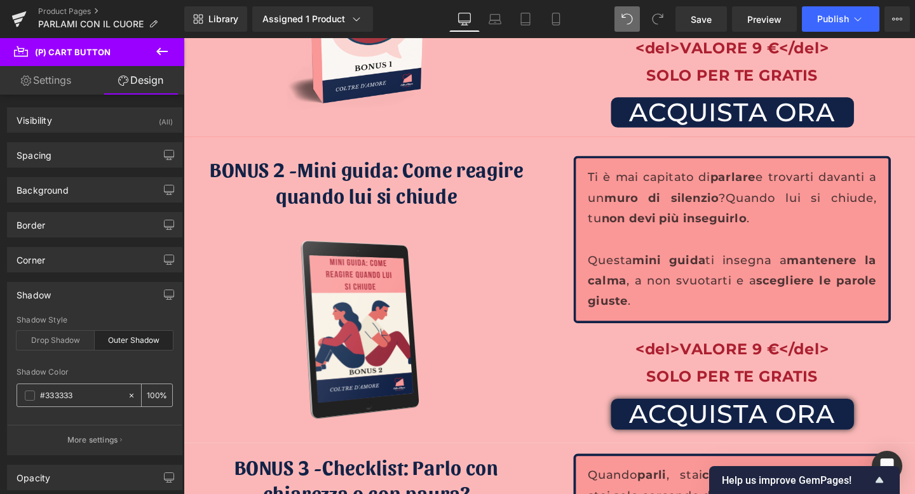
click at [147, 394] on input "100" at bounding box center [153, 395] width 13 height 14
type input "50"
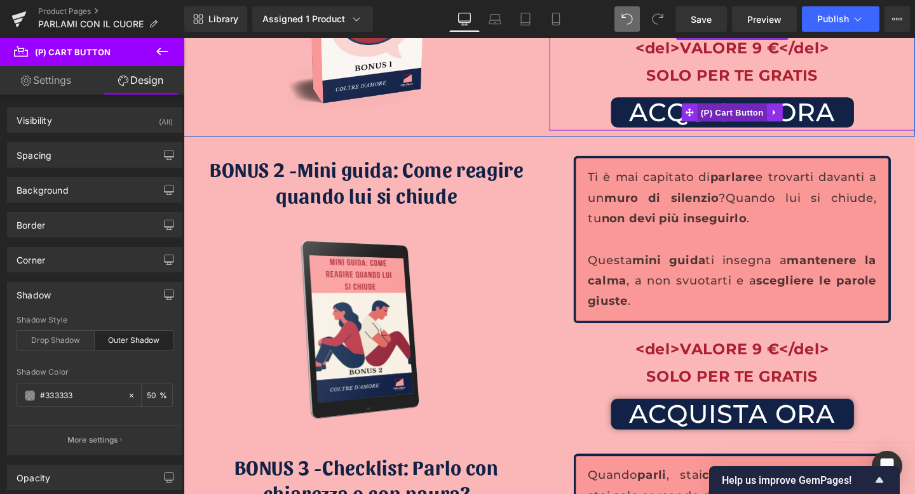
click at [745, 107] on span "(P) Cart Button" at bounding box center [760, 116] width 72 height 19
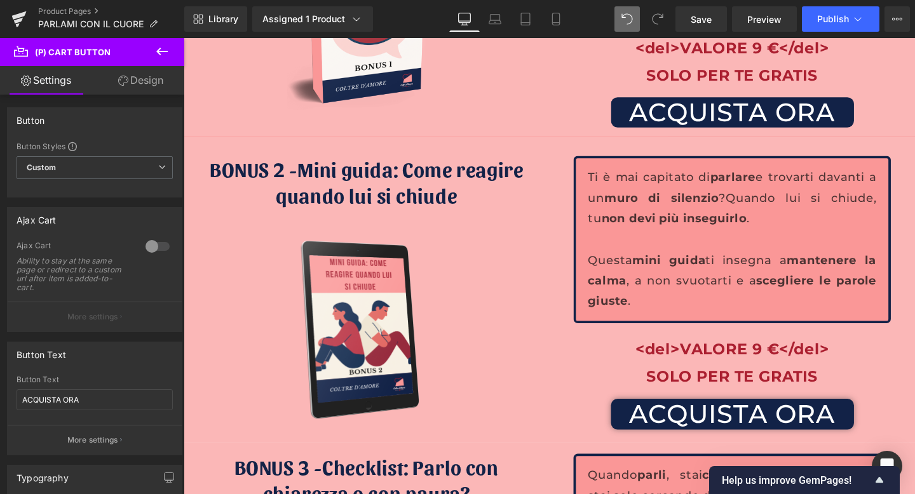
click at [149, 75] on link "Design" at bounding box center [141, 80] width 92 height 29
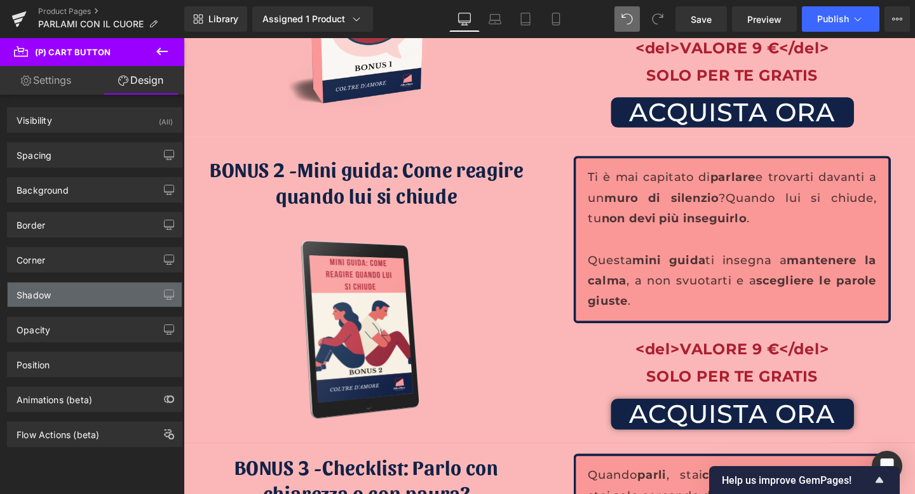
click at [88, 303] on div "Shadow" at bounding box center [95, 295] width 174 height 24
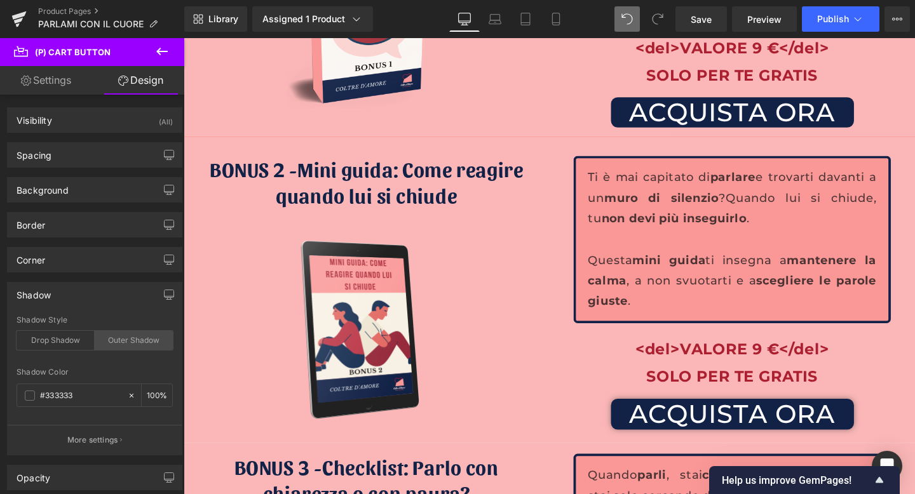
click at [123, 336] on div "Outer Shadow" at bounding box center [134, 340] width 78 height 19
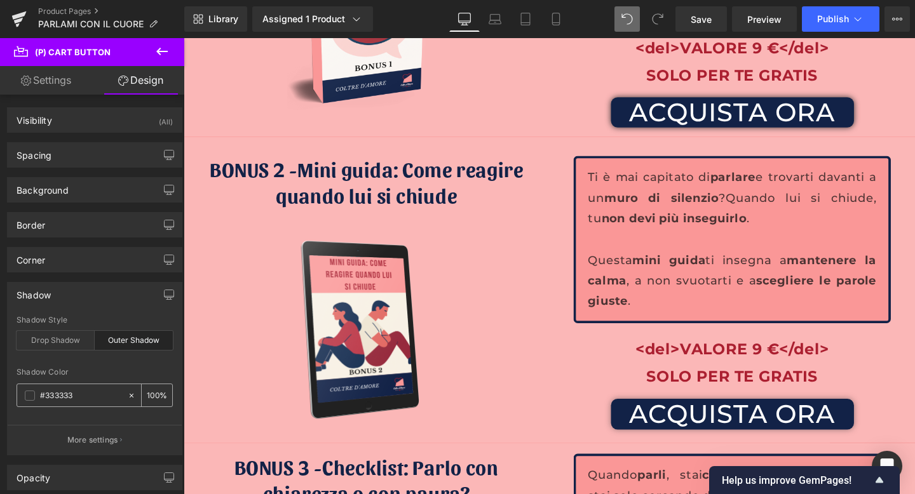
click at [147, 395] on input "100" at bounding box center [153, 395] width 13 height 14
type input "50"
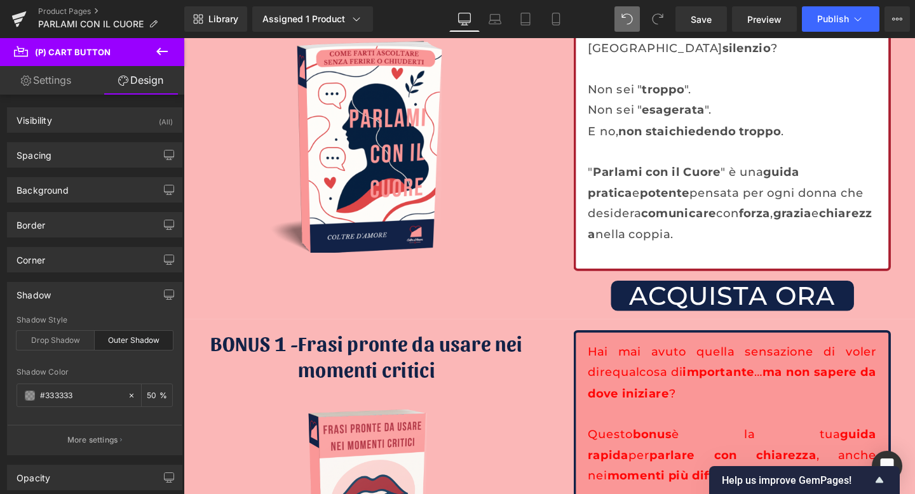
scroll to position [4050, 0]
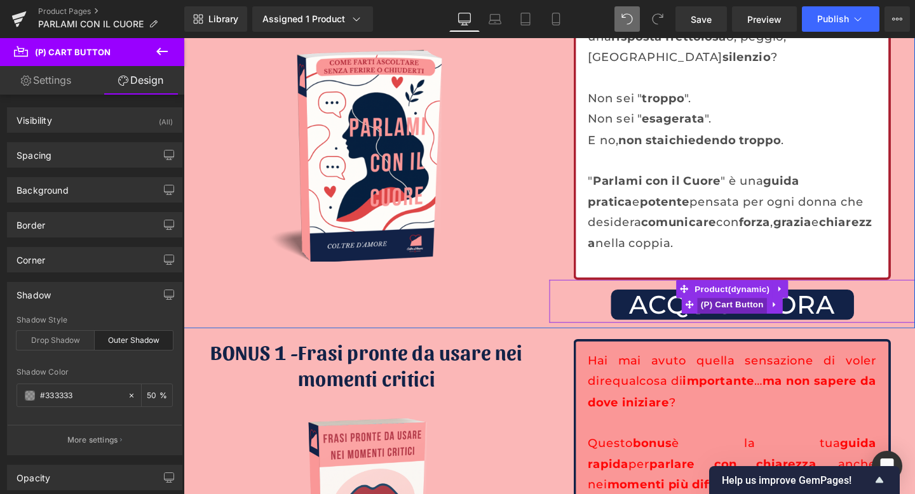
click at [746, 309] on span "(P) Cart Button" at bounding box center [760, 318] width 72 height 19
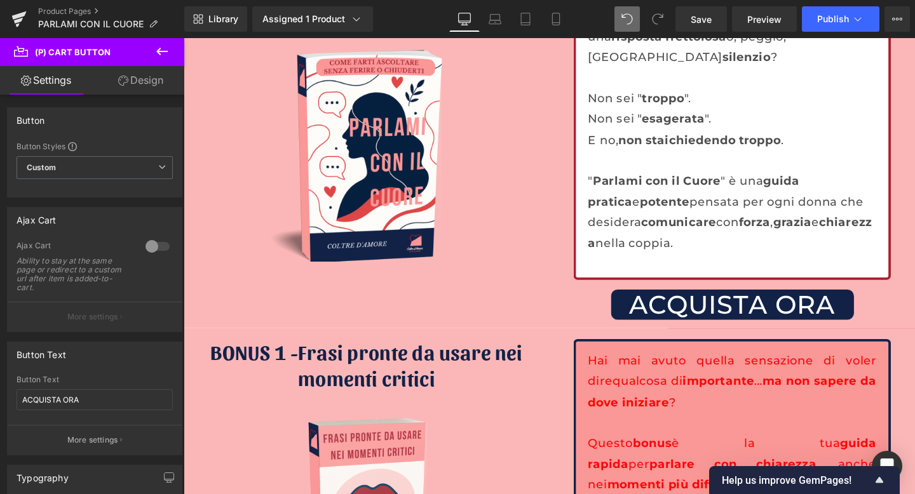
click at [145, 83] on link "Design" at bounding box center [141, 80] width 92 height 29
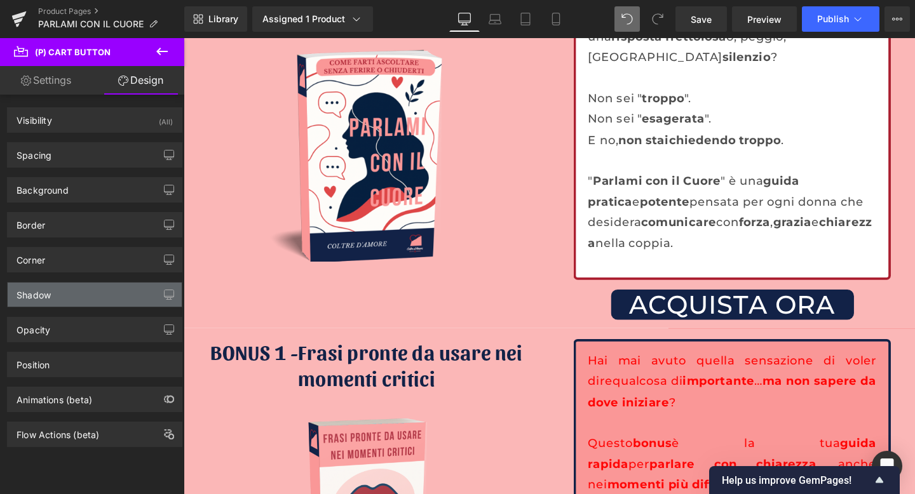
click at [53, 297] on div "Shadow" at bounding box center [95, 295] width 174 height 24
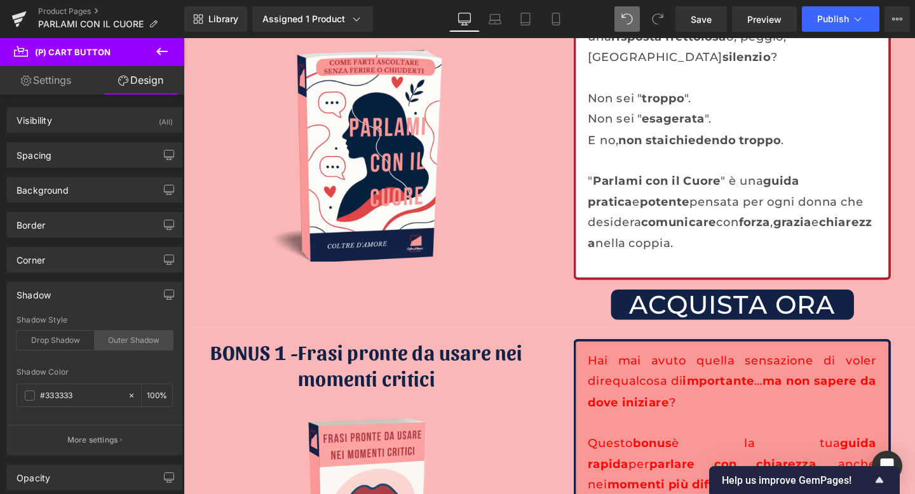
click at [126, 340] on div "Outer Shadow" at bounding box center [134, 340] width 78 height 19
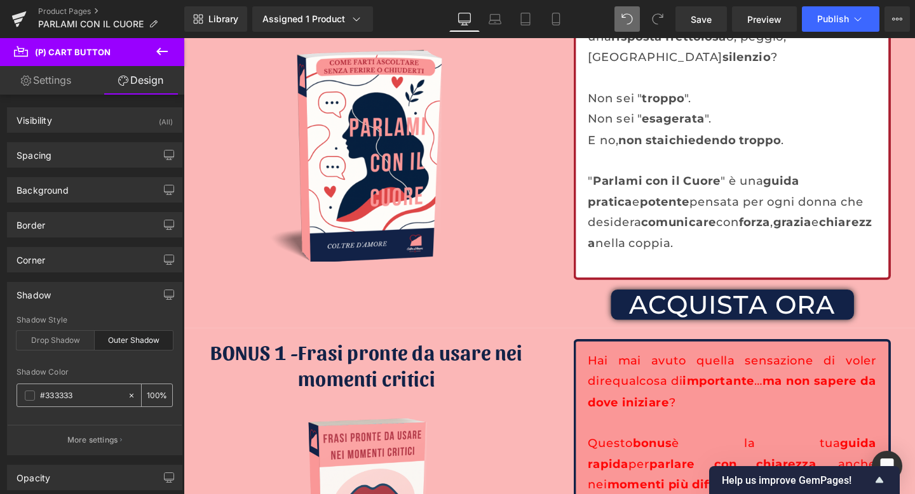
click at [151, 393] on input "100" at bounding box center [153, 395] width 13 height 14
click at [552, 10] on link "Mobile" at bounding box center [556, 18] width 31 height 25
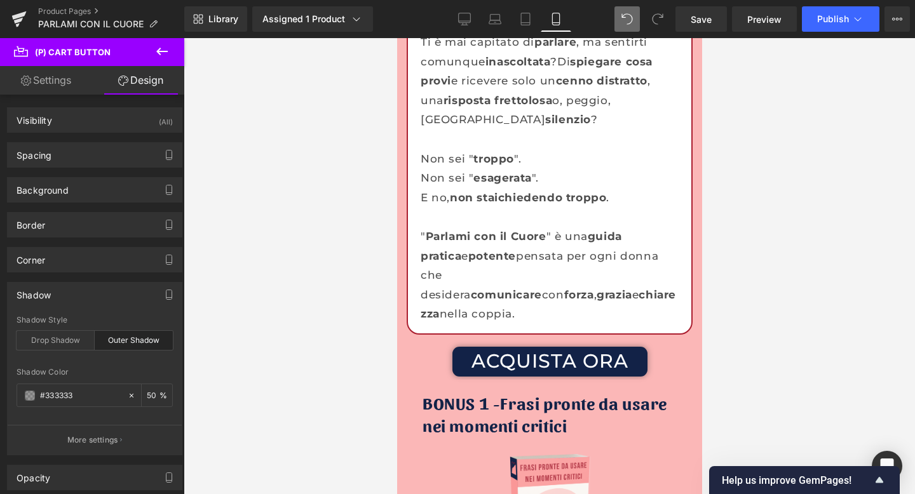
scroll to position [4224, 0]
click at [466, 18] on icon at bounding box center [464, 19] width 13 height 13
type input "50"
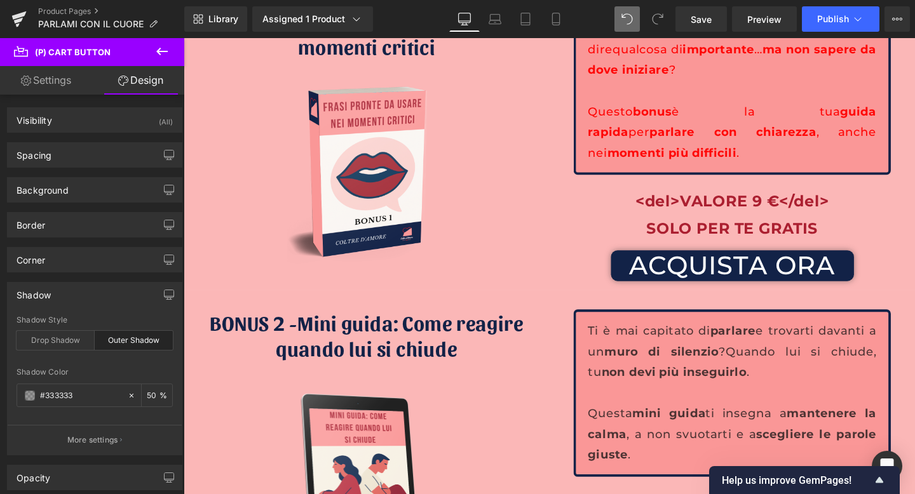
scroll to position [4383, 0]
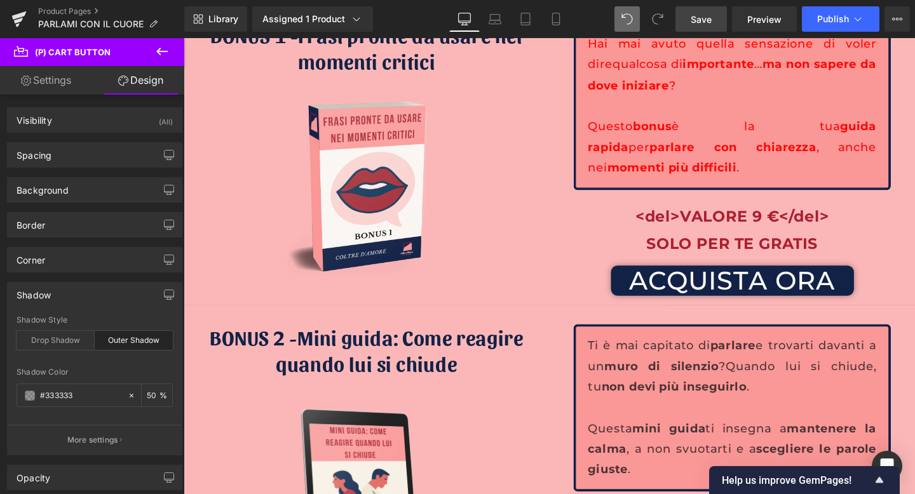
click at [712, 22] on span "Save" at bounding box center [701, 19] width 21 height 13
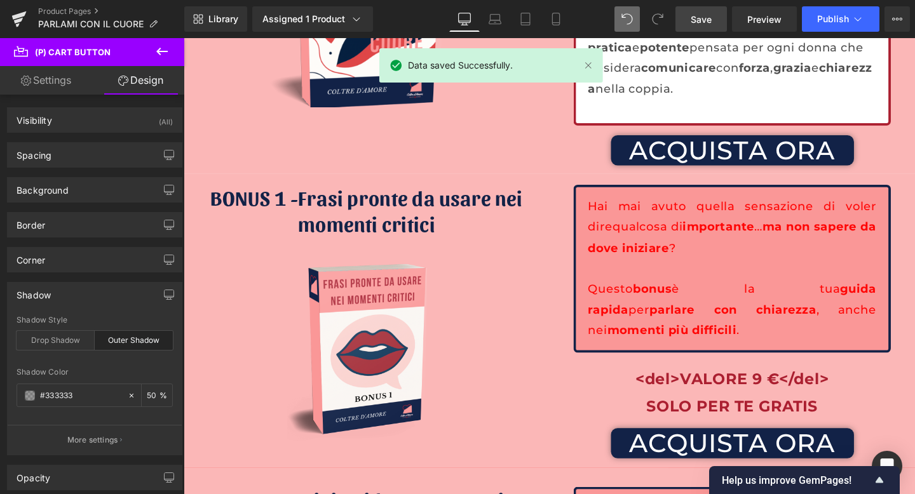
scroll to position [4244, 0]
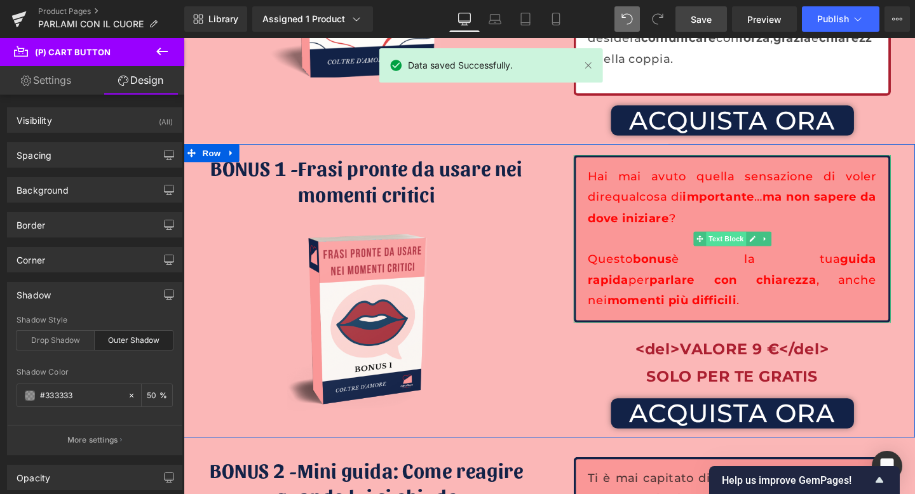
click at [743, 241] on span "Text Block" at bounding box center [754, 248] width 42 height 15
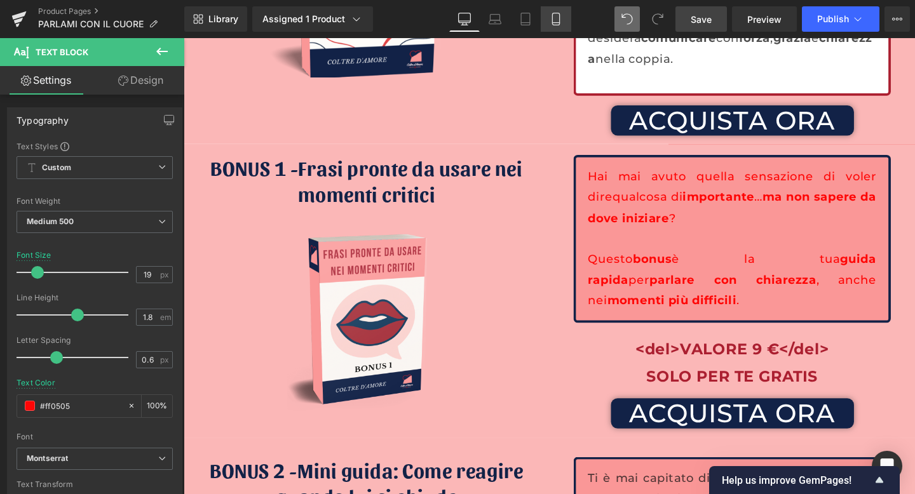
click at [557, 25] on icon at bounding box center [555, 19] width 7 height 12
type input "17"
type input "#121212"
type input "75"
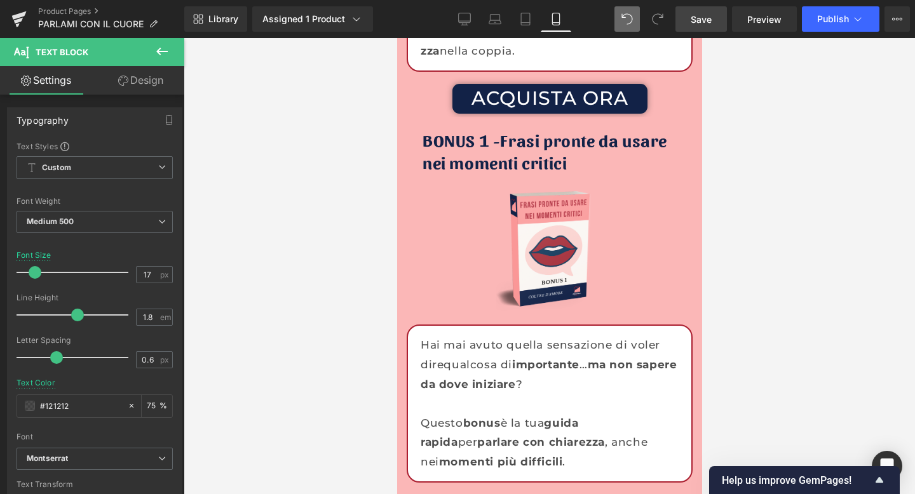
scroll to position [4543, 0]
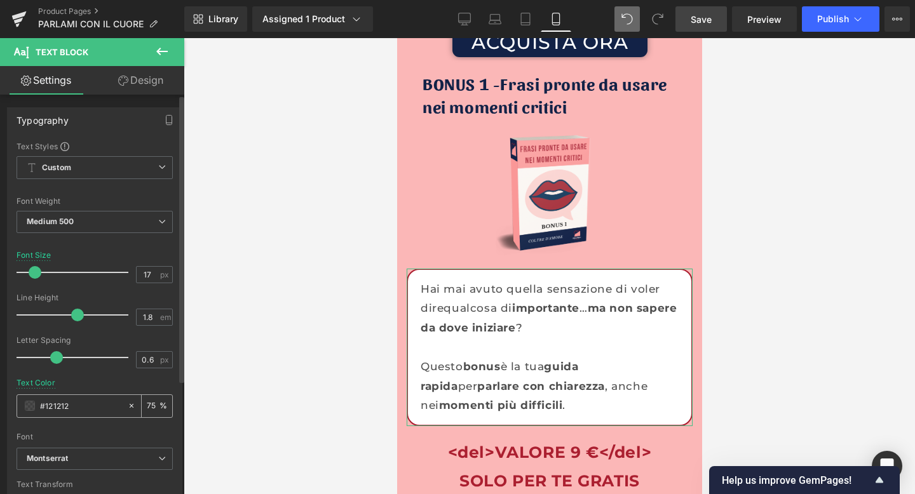
click at [51, 405] on input "#121212" at bounding box center [80, 406] width 81 height 14
drag, startPoint x: 77, startPoint y: 407, endPoint x: 39, endPoint y: 407, distance: 37.5
click at [39, 407] on div "#121212" at bounding box center [72, 406] width 110 height 22
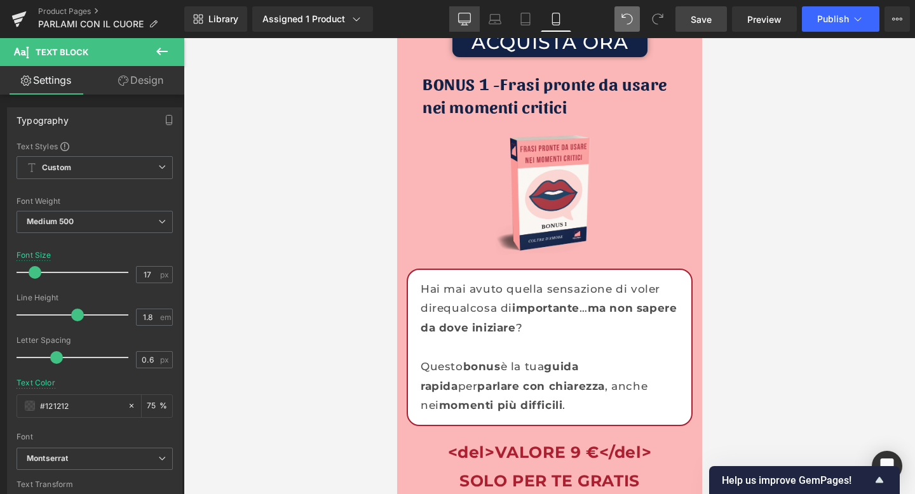
click at [466, 8] on link "Desktop" at bounding box center [464, 18] width 31 height 25
type input "19"
type input "#ff0505"
type input "100"
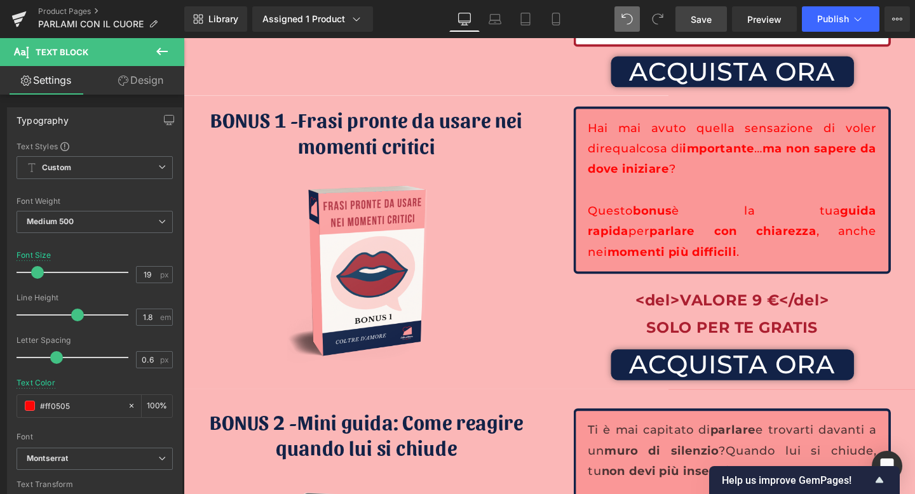
scroll to position [4287, 0]
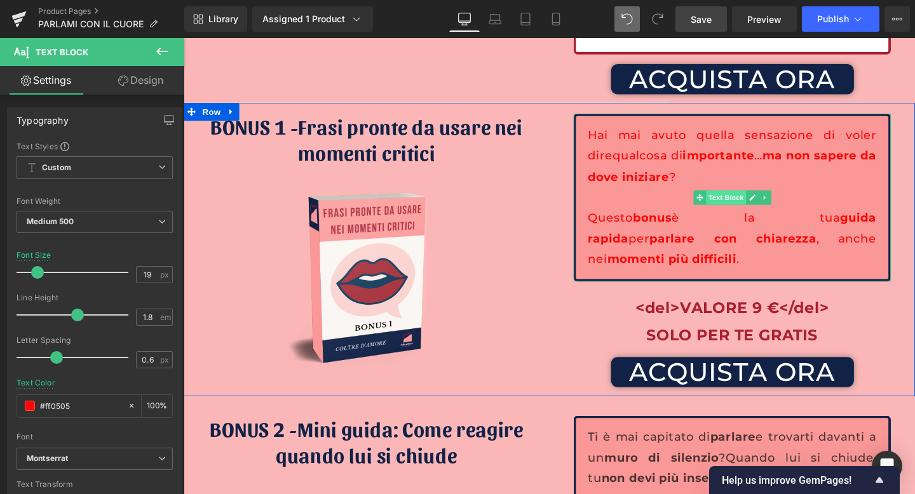
click at [749, 198] on span "Text Block" at bounding box center [754, 205] width 42 height 15
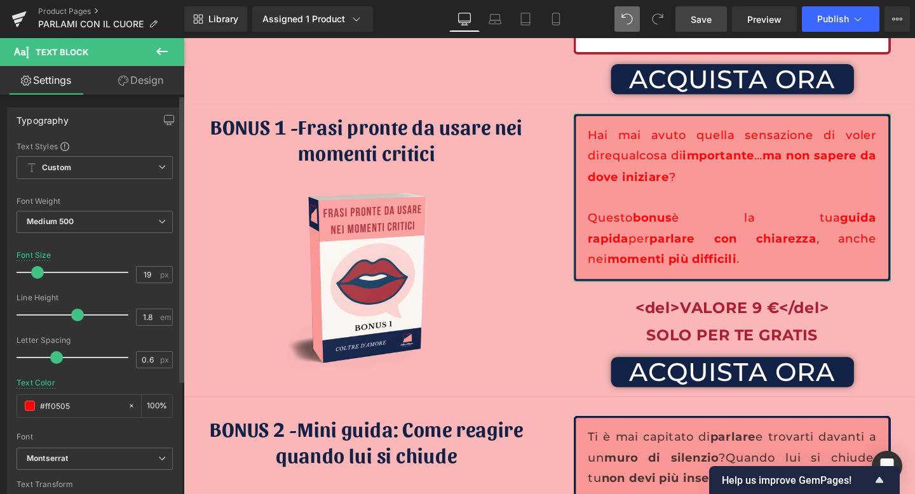
drag, startPoint x: 80, startPoint y: 403, endPoint x: 11, endPoint y: 401, distance: 69.3
click at [11, 401] on div "Text Styles Custom Custom Setup Global Style Custom Setup Global Style Thin 100…" at bounding box center [95, 337] width 174 height 393
paste input "121212"
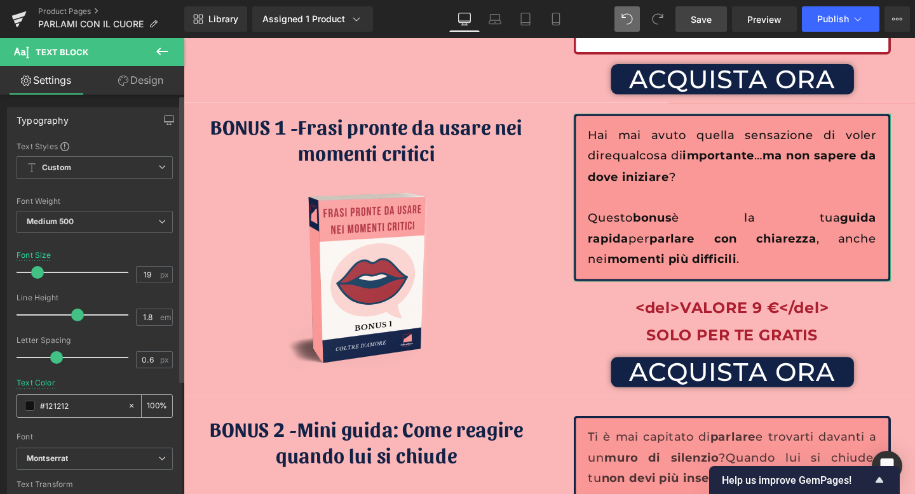
type input "#121212"
click at [148, 400] on input "100" at bounding box center [153, 406] width 13 height 14
type input "75"
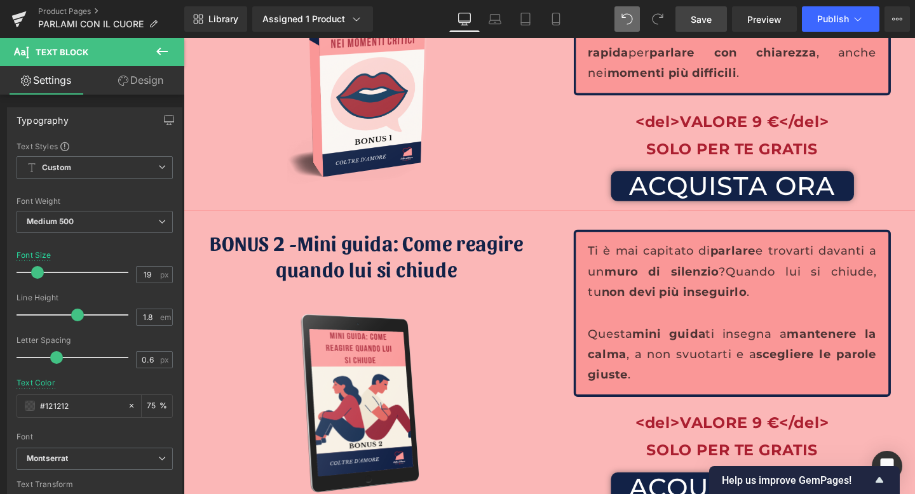
scroll to position [4487, 0]
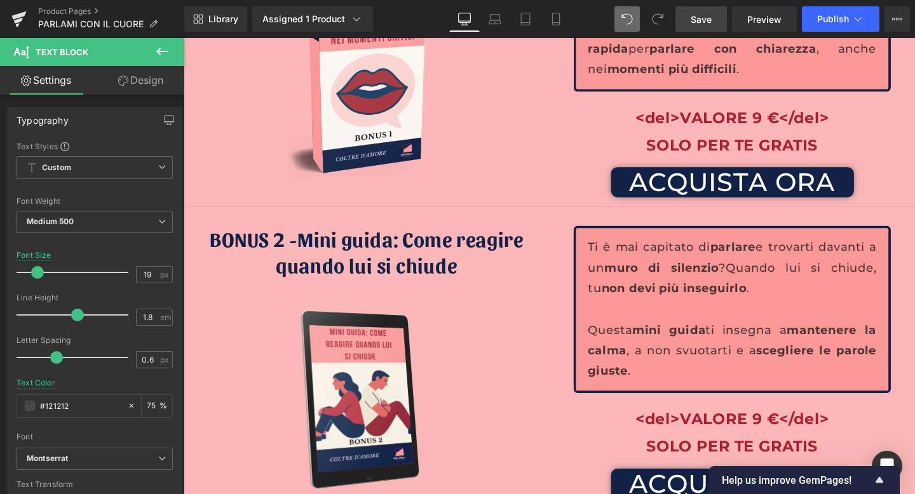
click at [729, 287] on p "Ti è mai capitato di parlare e trovarti davanti a un muro di silenzio ? Quando …" at bounding box center [760, 280] width 303 height 65
drag, startPoint x: 105, startPoint y: 405, endPoint x: 8, endPoint y: 405, distance: 97.2
click at [8, 405] on div "Text Styles Custom Custom Setup Global Style Custom Setup Global Style Thin 100…" at bounding box center [95, 337] width 174 height 393
paste input "121212"
type input "#121212"
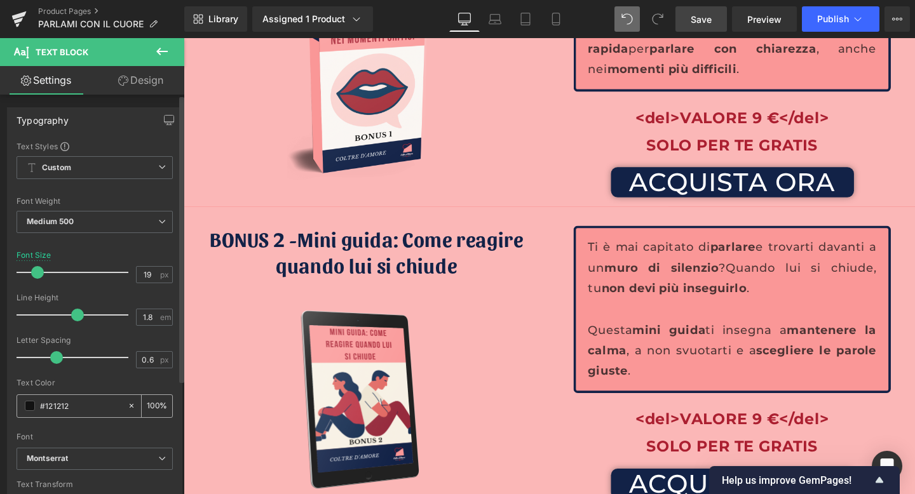
click at [147, 400] on input "100" at bounding box center [153, 406] width 13 height 14
type input "75"
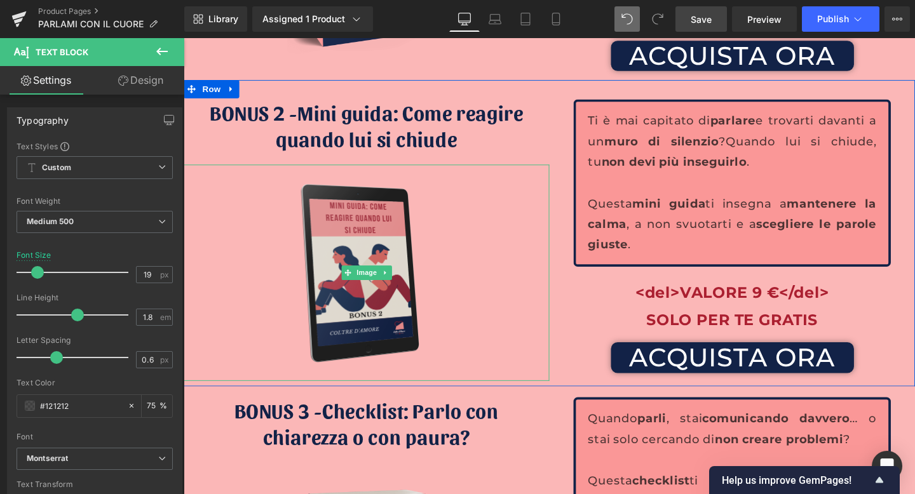
scroll to position [4733, 0]
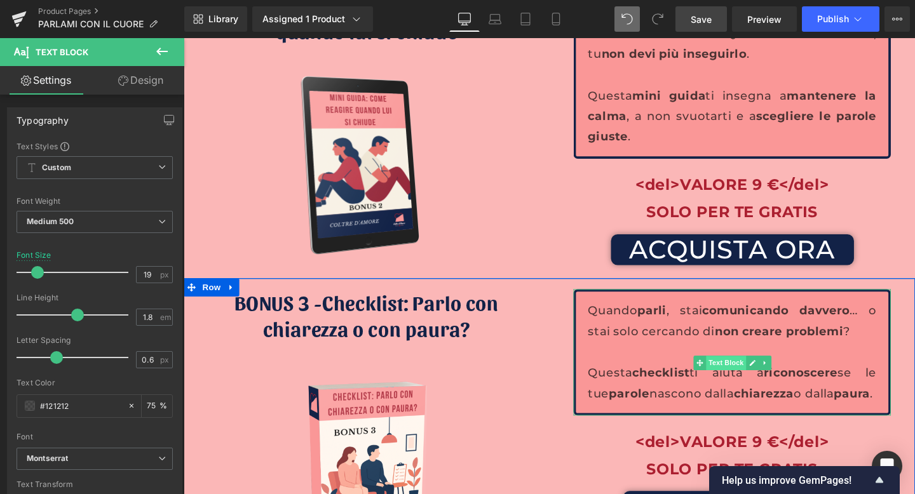
click at [748, 372] on span "Text Block" at bounding box center [754, 379] width 42 height 15
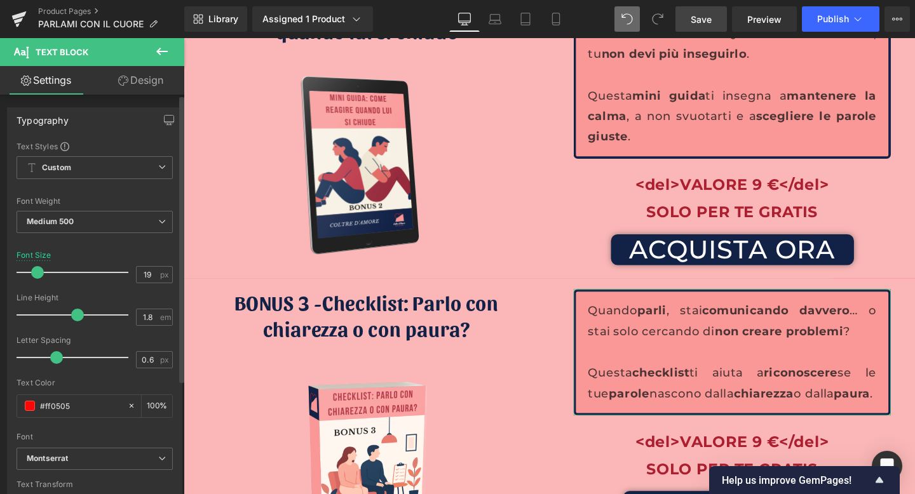
drag, startPoint x: 85, startPoint y: 407, endPoint x: 15, endPoint y: 409, distance: 69.9
click at [15, 409] on div "Text Styles Custom Custom Setup Global Style Custom Setup Global Style Thin 100…" at bounding box center [95, 337] width 174 height 393
paste input "121212"
type input "#121212"
click at [147, 402] on input "100" at bounding box center [153, 406] width 13 height 14
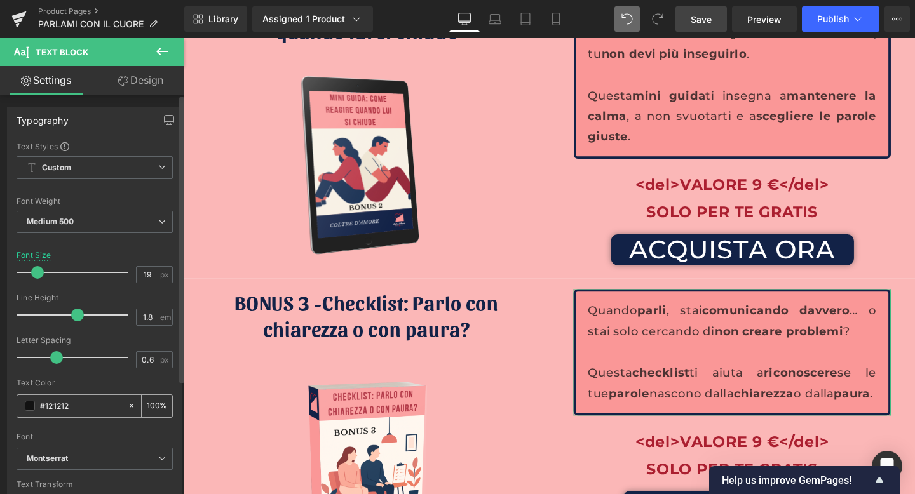
click at [147, 402] on input "100" at bounding box center [153, 406] width 13 height 14
type input "75"
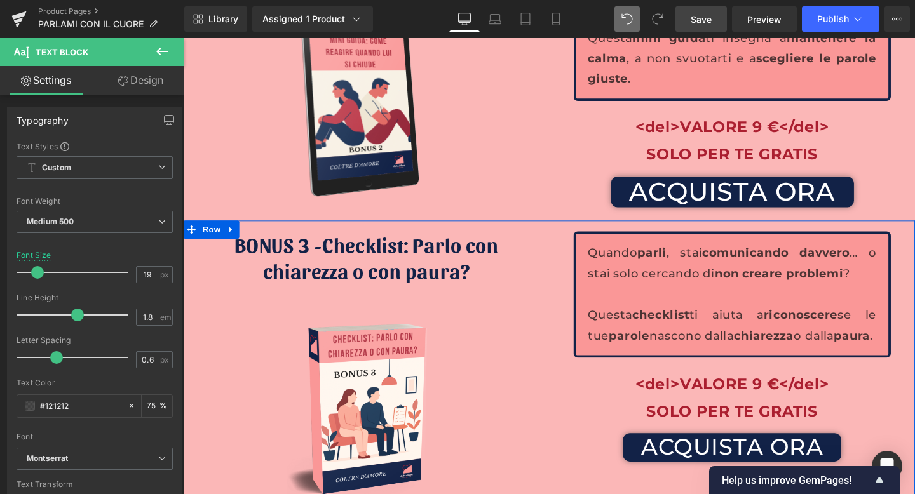
scroll to position [5067, 0]
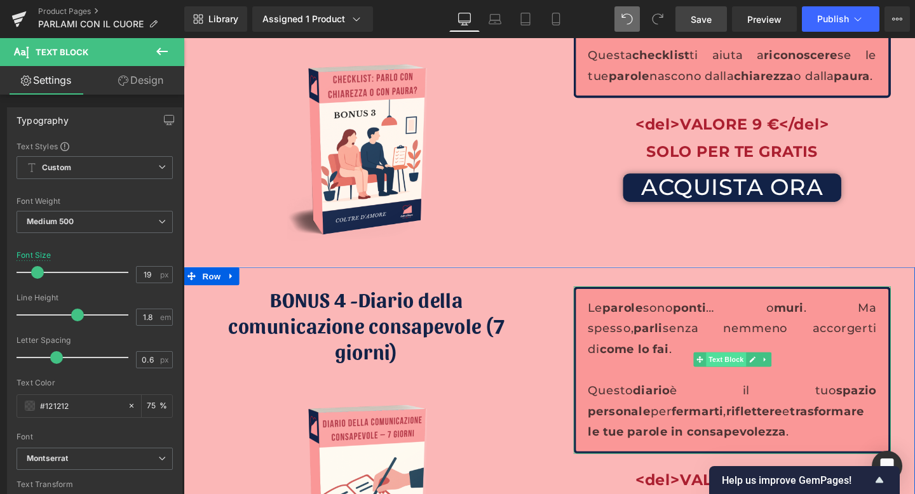
click at [738, 369] on span "Text Block" at bounding box center [754, 376] width 42 height 15
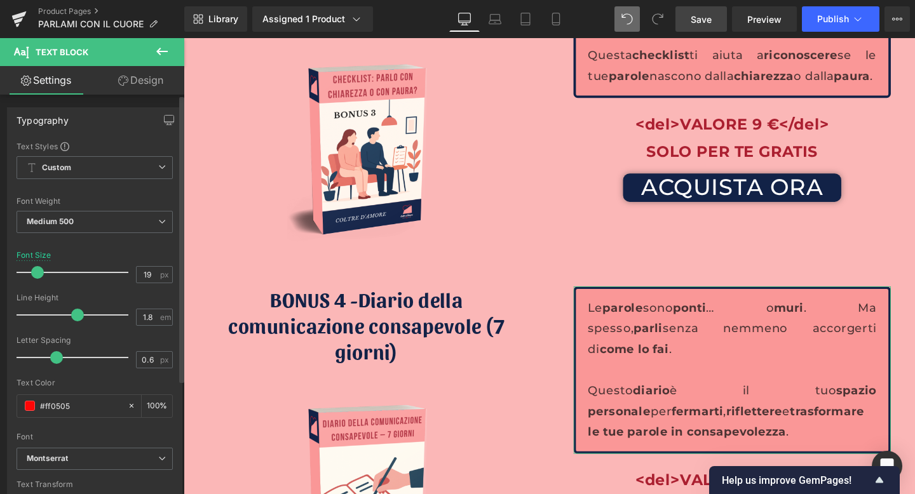
drag, startPoint x: 95, startPoint y: 408, endPoint x: 0, endPoint y: 410, distance: 94.7
click at [0, 410] on div "Typography Text Styles Custom Custom Setup Global Style Custom Setup Global Sty…" at bounding box center [95, 316] width 190 height 437
paste input "121212"
type input "#121212"
click at [150, 404] on input "100" at bounding box center [153, 406] width 13 height 14
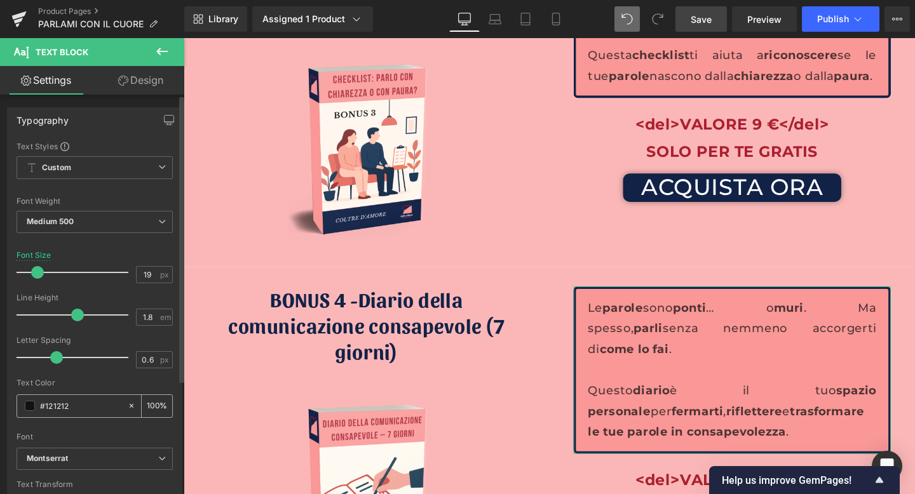
click at [150, 404] on input "100" at bounding box center [153, 406] width 13 height 14
type input "75"
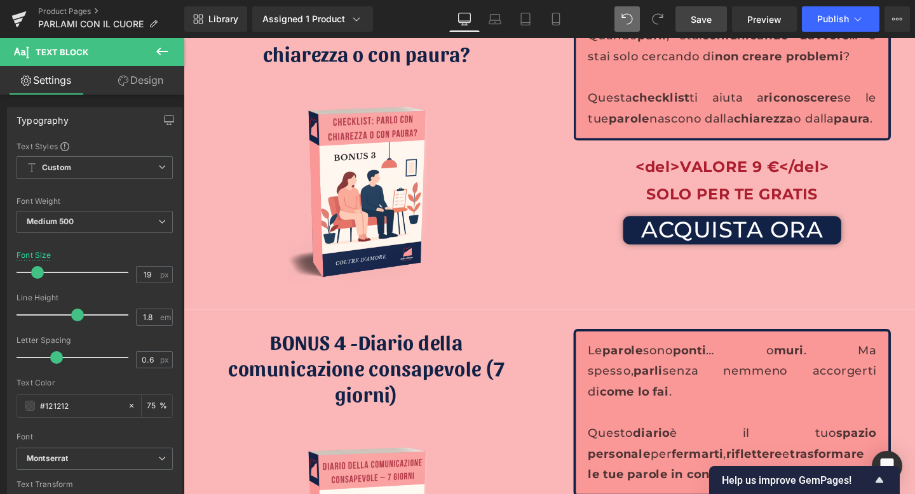
scroll to position [4907, 0]
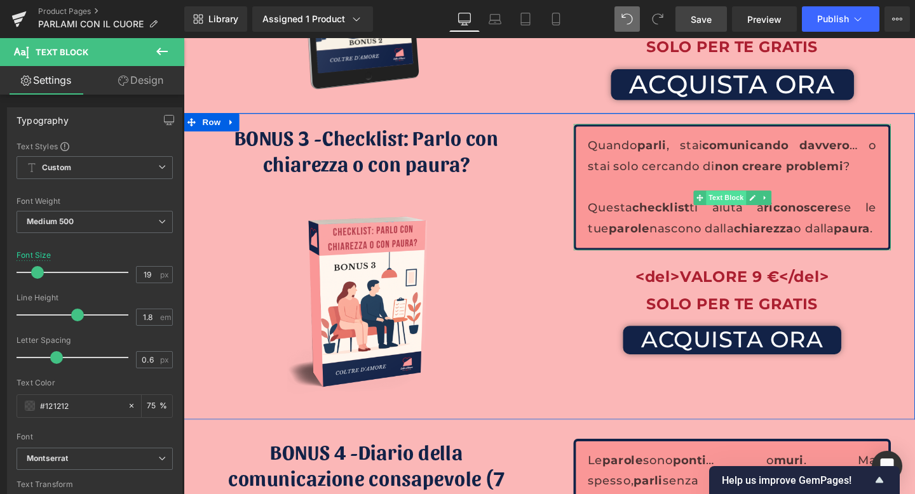
click at [749, 198] on span "Text Block" at bounding box center [754, 205] width 42 height 15
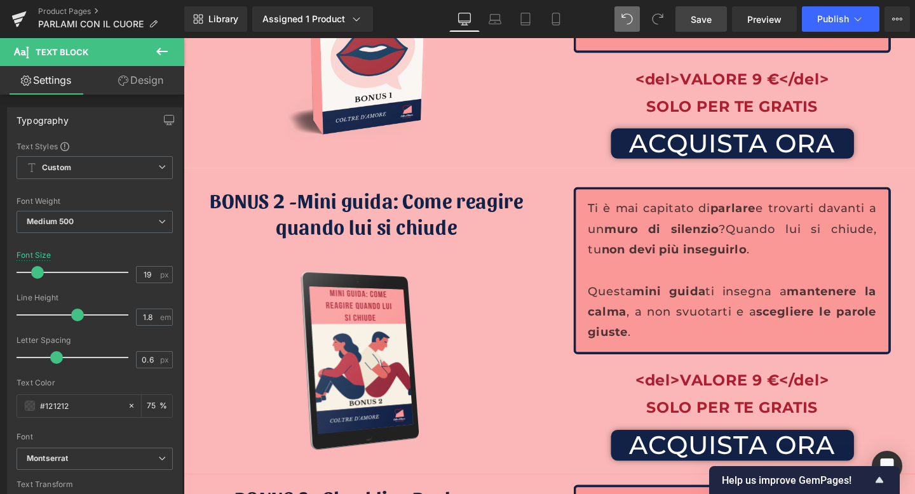
scroll to position [4520, 0]
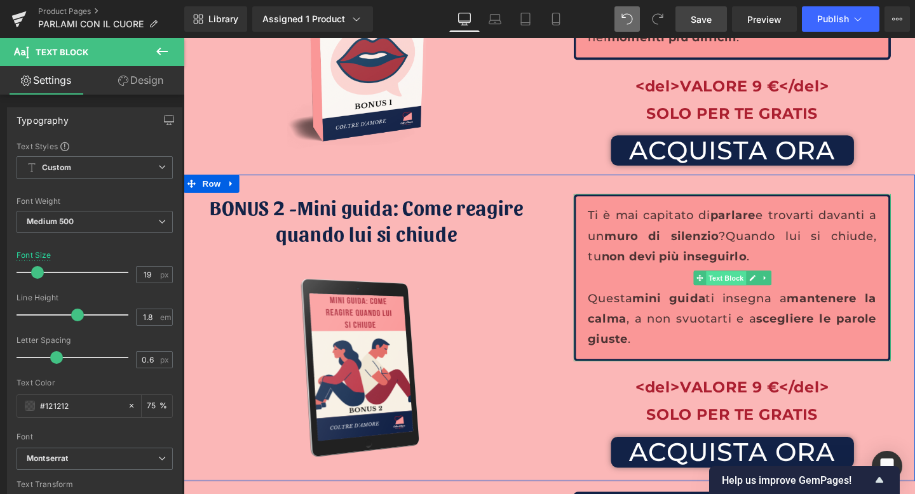
click at [754, 283] on span "Text Block" at bounding box center [754, 290] width 42 height 15
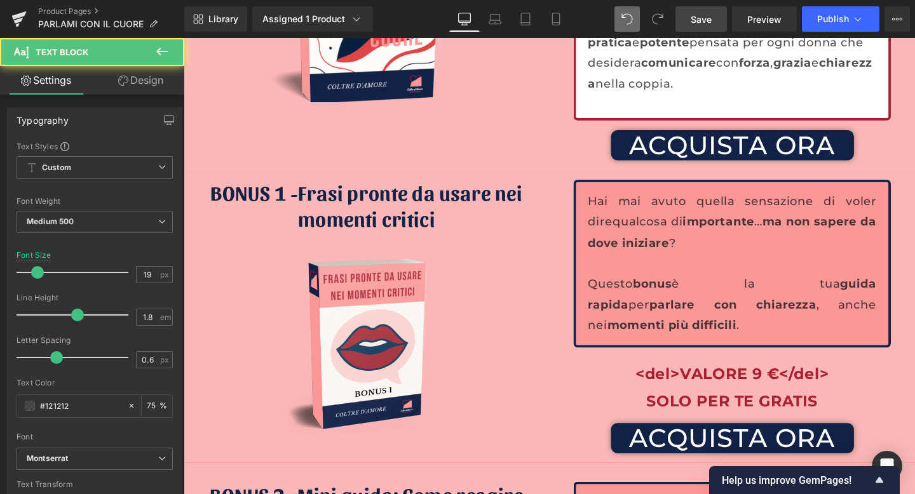
scroll to position [4168, 0]
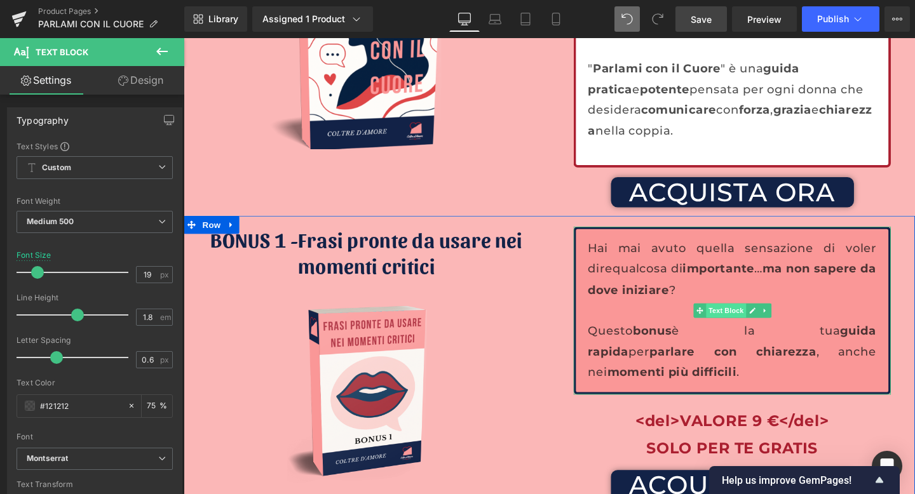
click at [752, 317] on span "Text Block" at bounding box center [754, 324] width 42 height 15
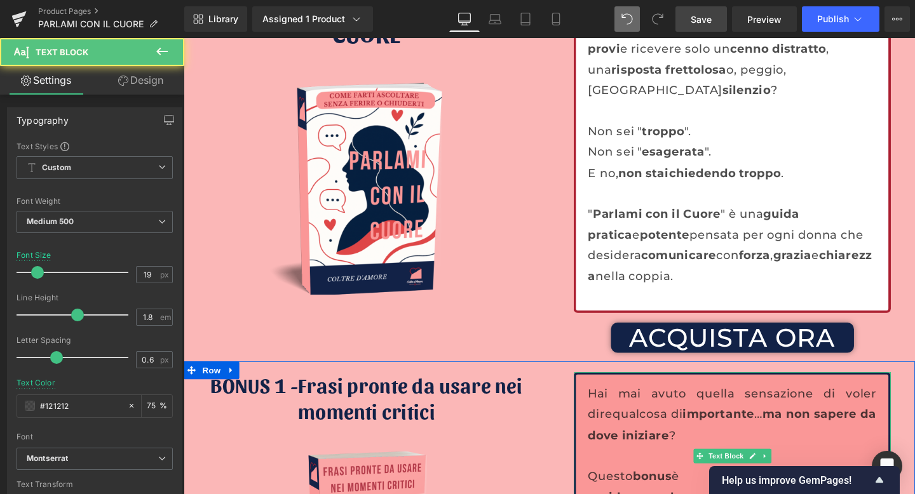
scroll to position [3999, 0]
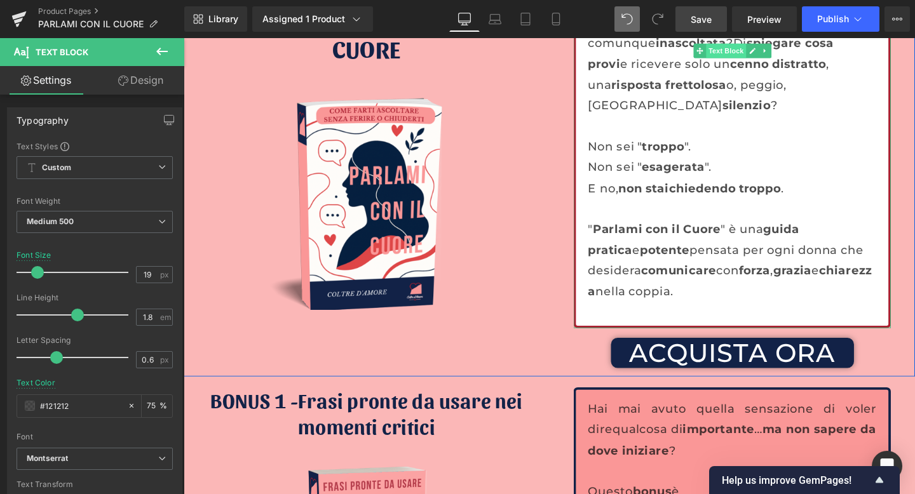
click at [761, 52] on span "Text Block" at bounding box center [754, 51] width 42 height 15
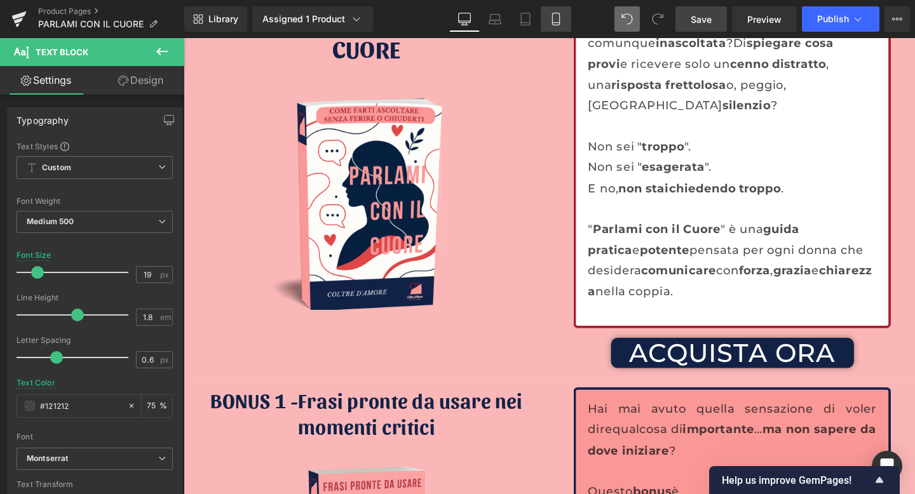
click at [557, 18] on icon at bounding box center [556, 19] width 13 height 13
type input "17"
type input "75"
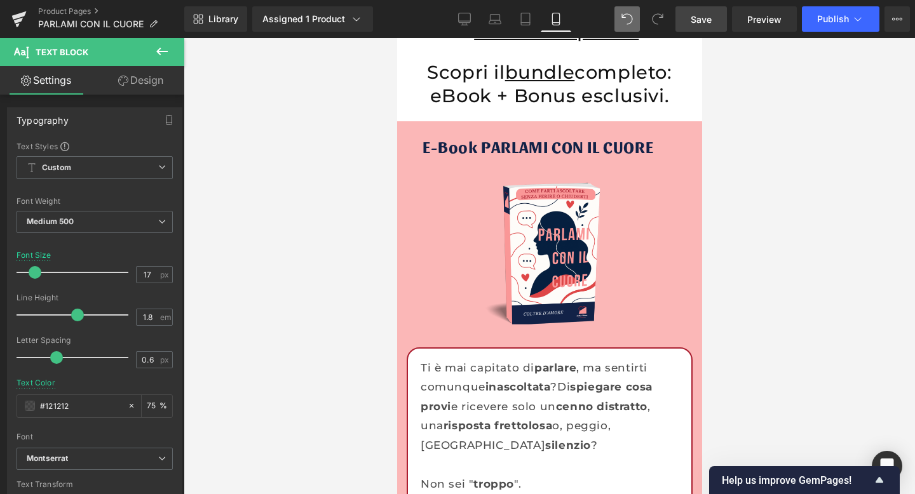
scroll to position [3938, 0]
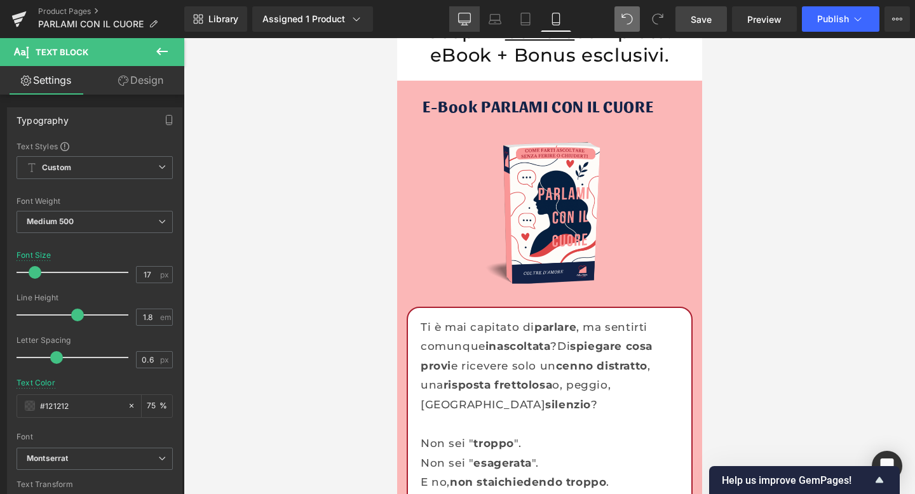
click at [459, 22] on icon at bounding box center [464, 19] width 13 height 13
type input "19"
type input "75"
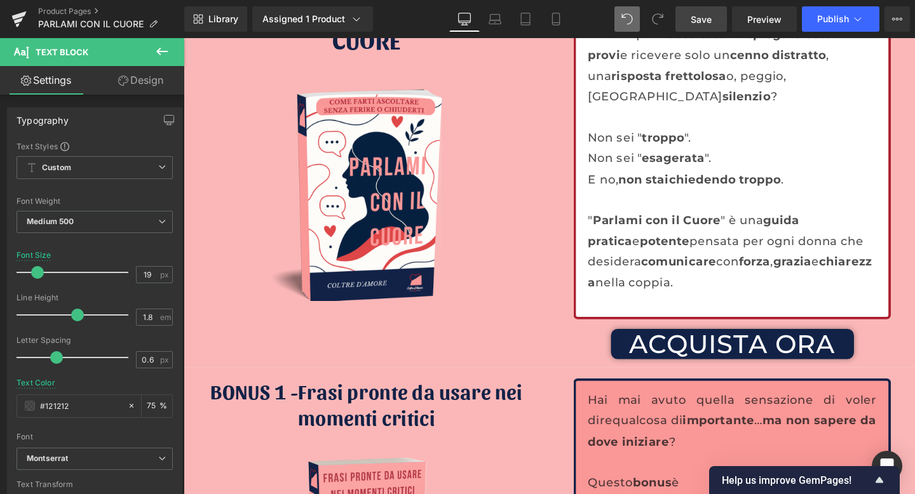
scroll to position [3923, 0]
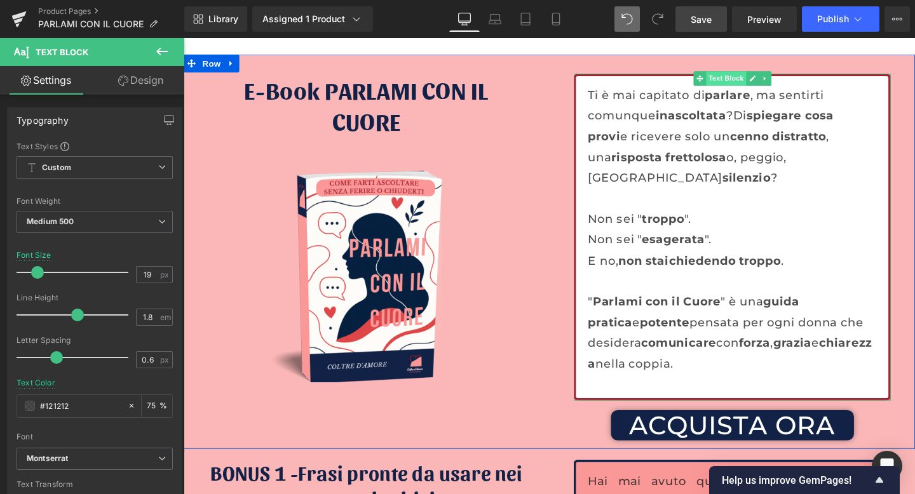
click at [747, 81] on span "Text Block" at bounding box center [754, 80] width 42 height 15
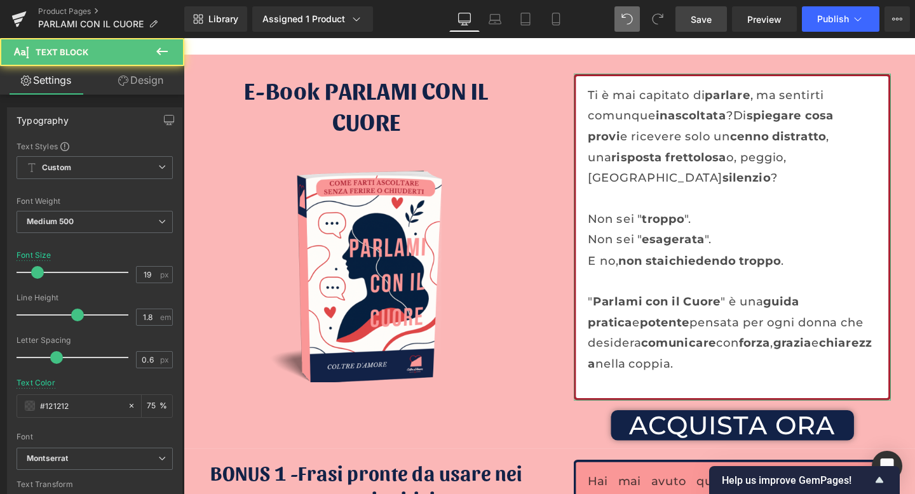
click at [146, 84] on link "Design" at bounding box center [141, 80] width 92 height 29
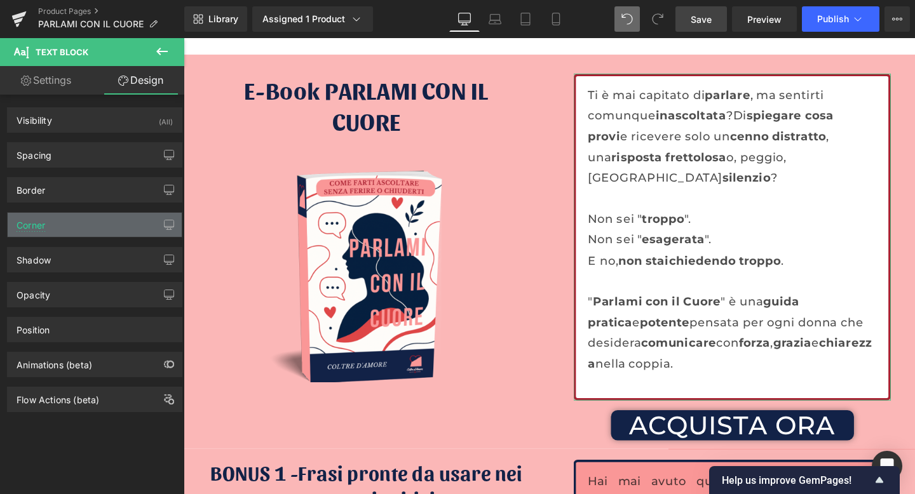
click at [64, 231] on div "Corner" at bounding box center [95, 225] width 174 height 24
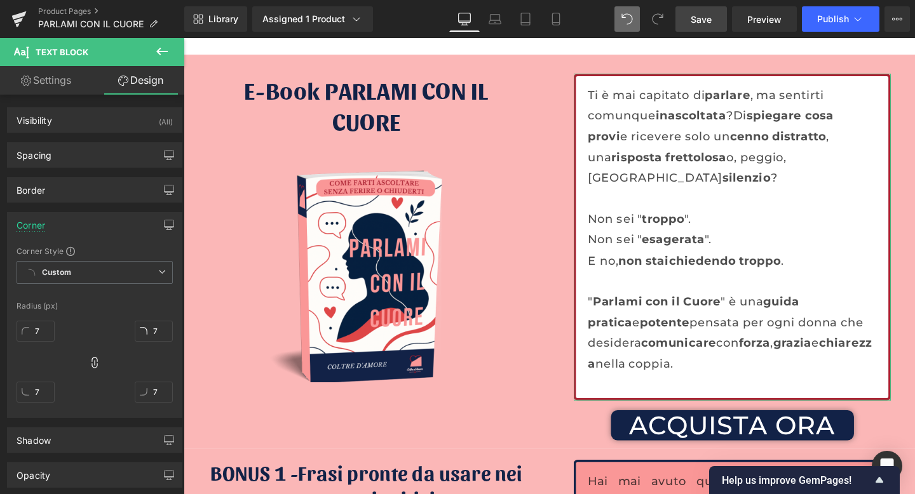
click at [69, 231] on div "Corner" at bounding box center [95, 225] width 174 height 24
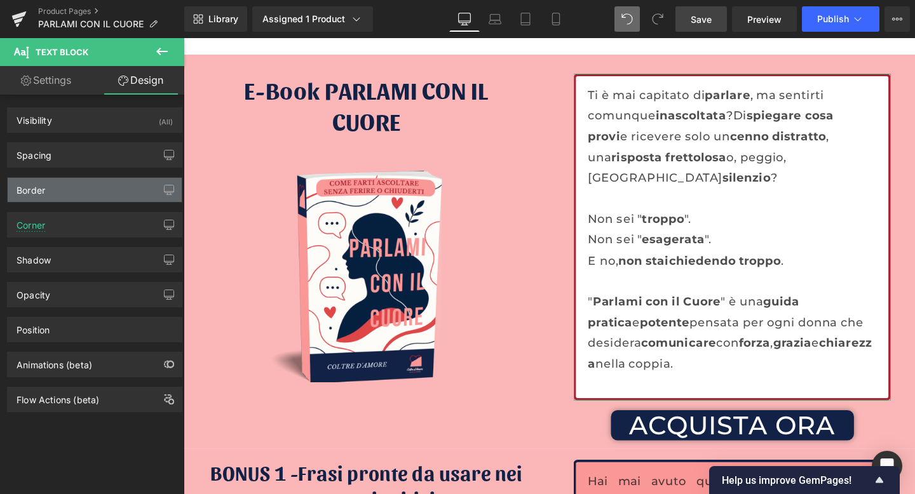
click at [69, 190] on div "Border" at bounding box center [95, 190] width 174 height 24
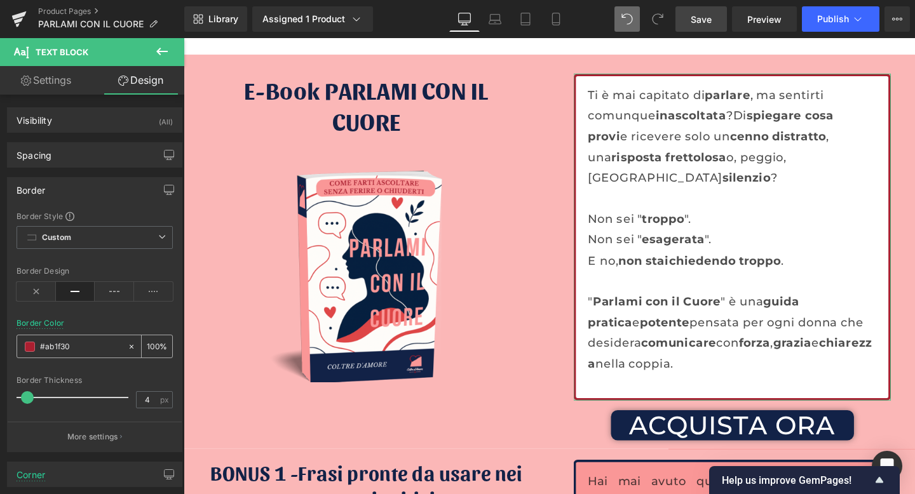
click at [65, 346] on input "#ab1f30" at bounding box center [80, 347] width 81 height 14
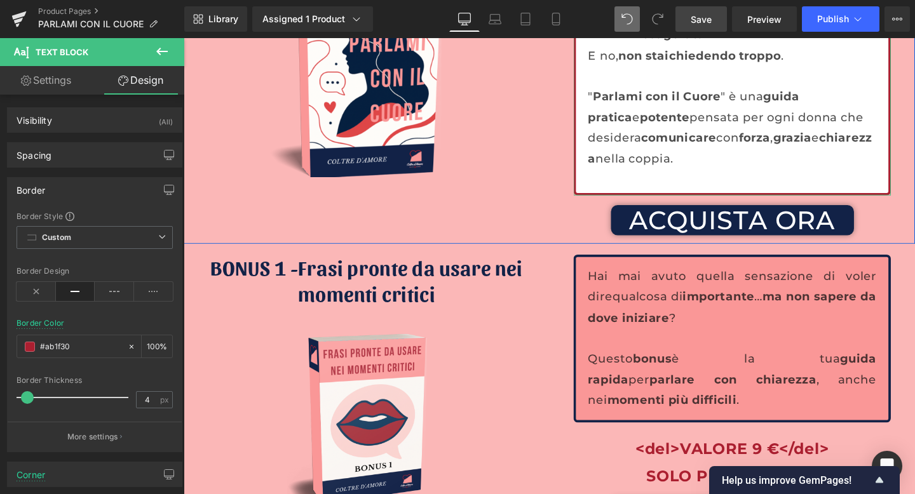
scroll to position [4217, 0]
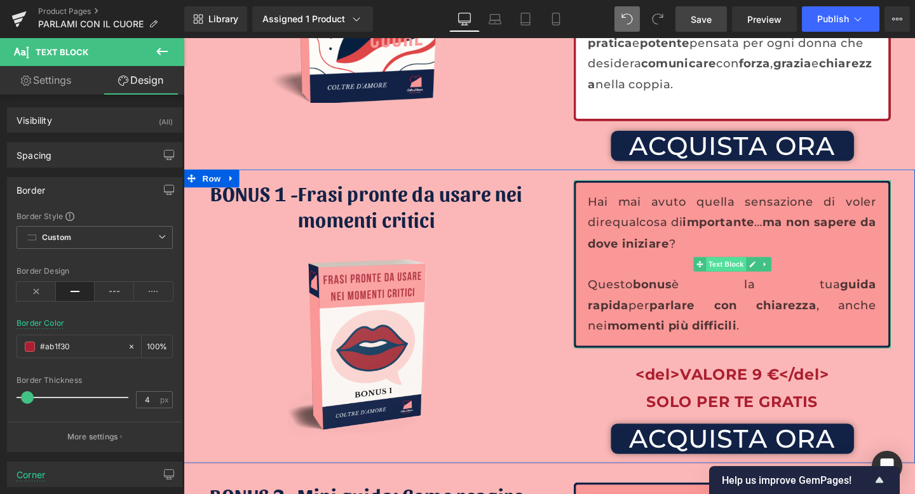
click at [747, 268] on span "Text Block" at bounding box center [754, 275] width 42 height 15
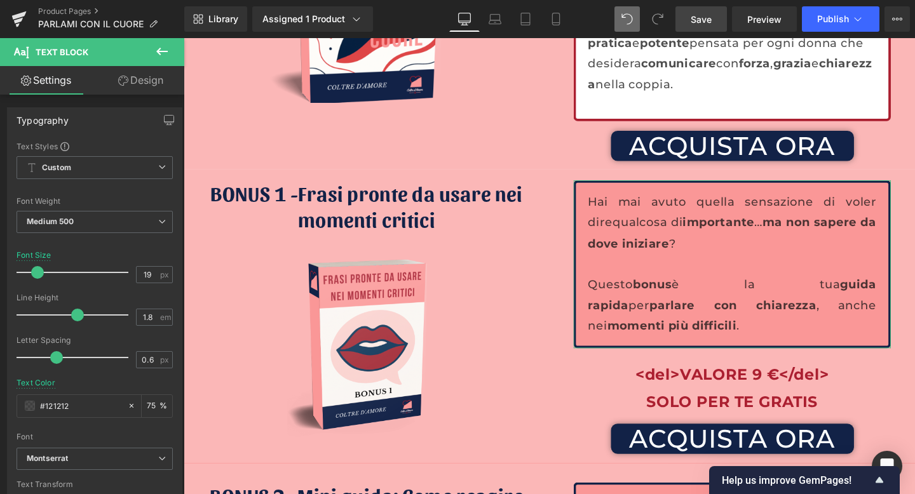
click at [140, 86] on link "Design" at bounding box center [141, 80] width 92 height 29
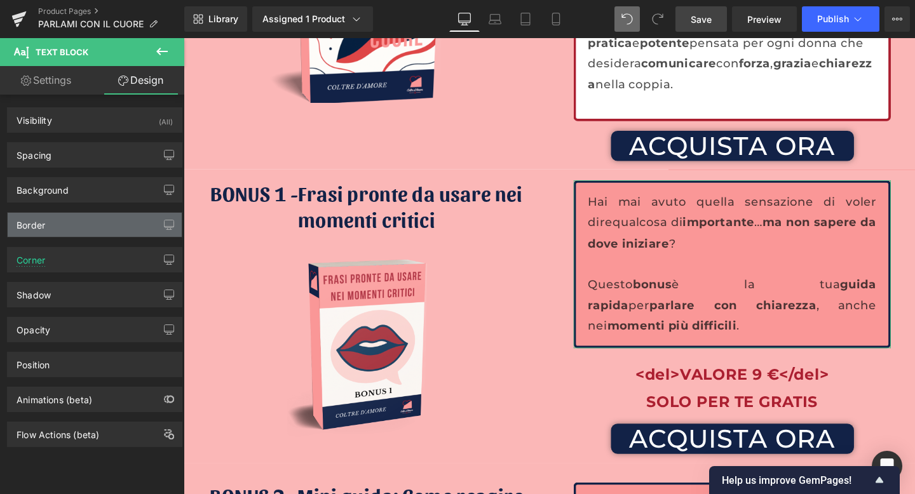
click at [69, 221] on div "Border" at bounding box center [95, 225] width 174 height 24
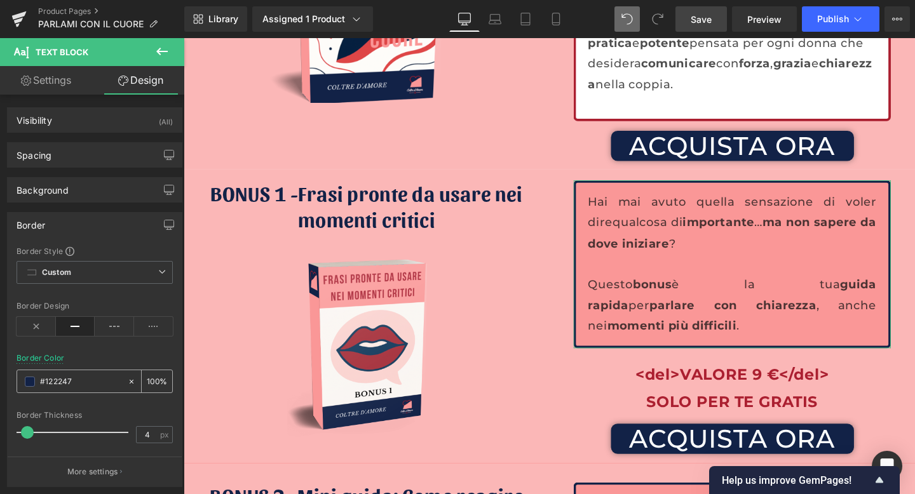
click at [78, 388] on input "#122247" at bounding box center [80, 382] width 81 height 14
paste input "ab1f30"
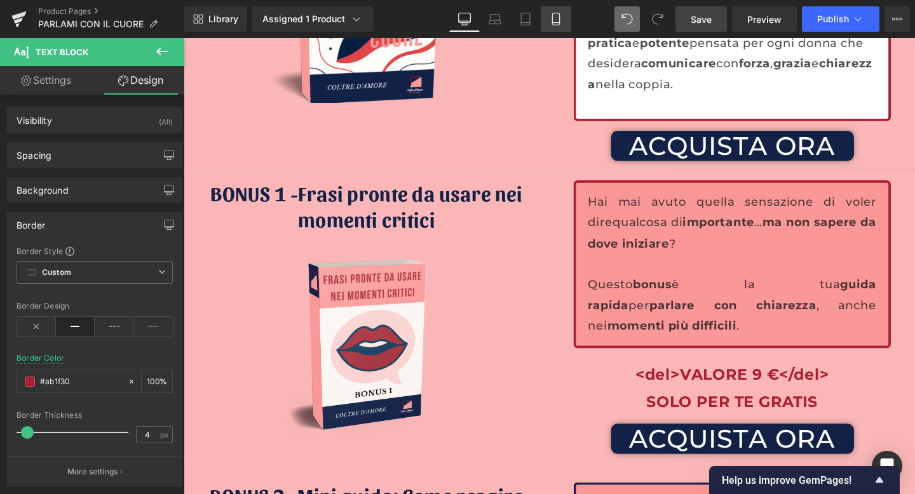
type input "#ab1f30"
click at [550, 20] on icon at bounding box center [556, 19] width 13 height 13
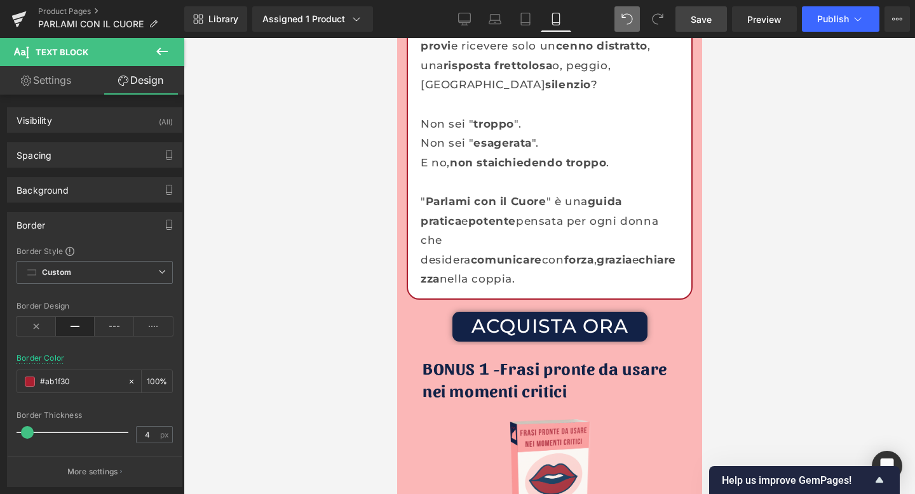
type input "100"
type input "2"
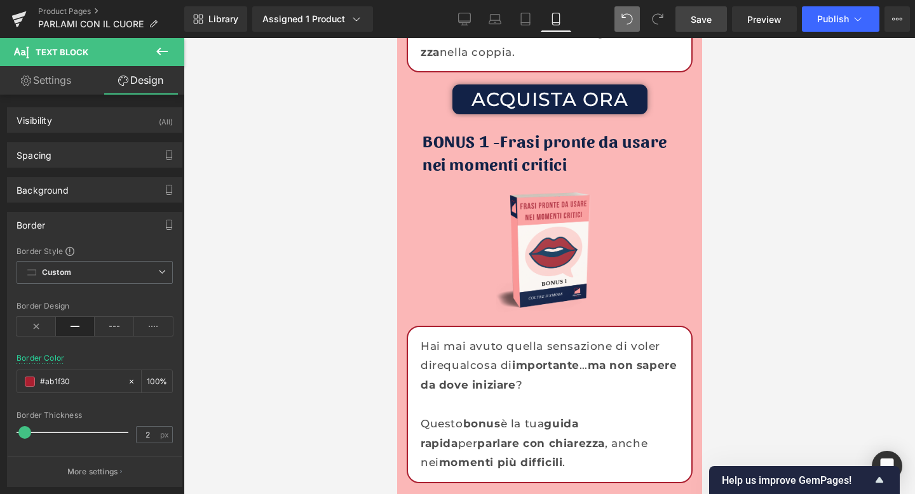
scroll to position [4527, 0]
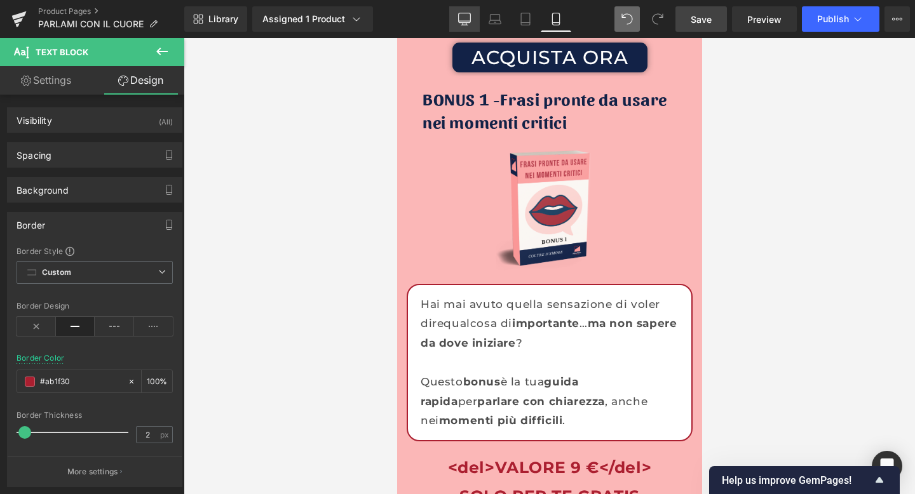
click at [468, 19] on icon at bounding box center [464, 19] width 13 height 13
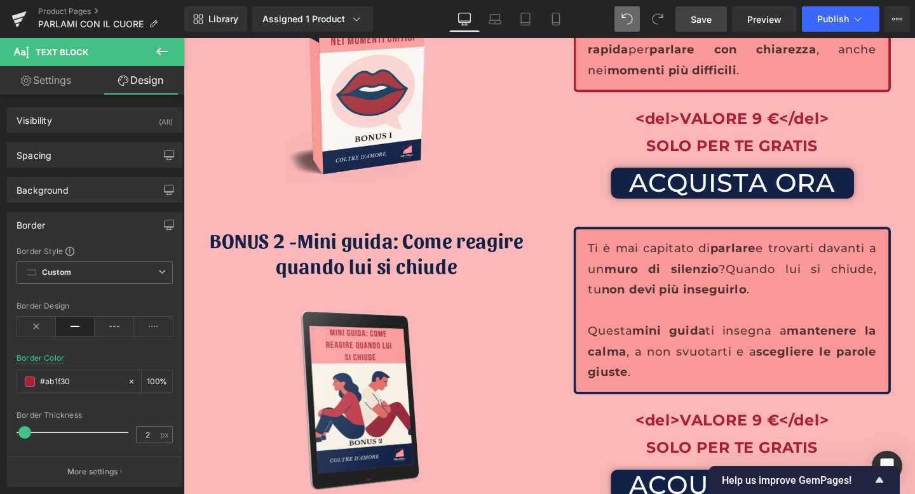
type input "100"
type input "4"
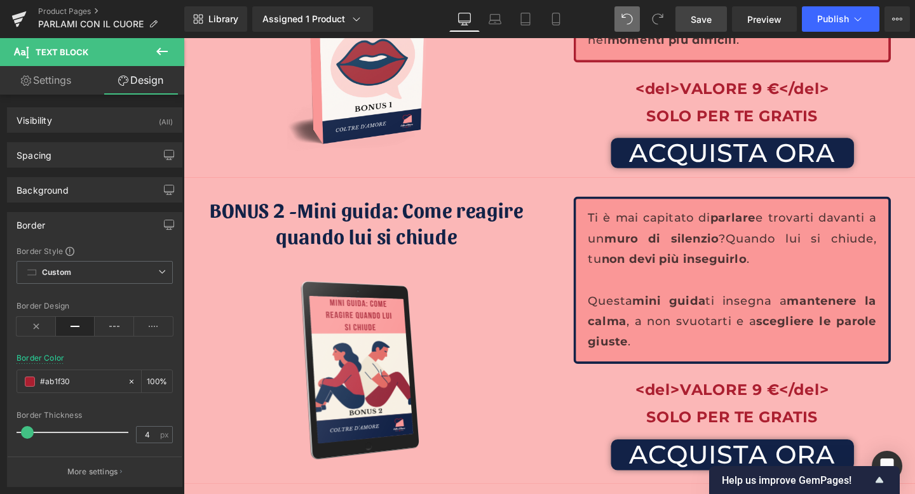
scroll to position [4558, 0]
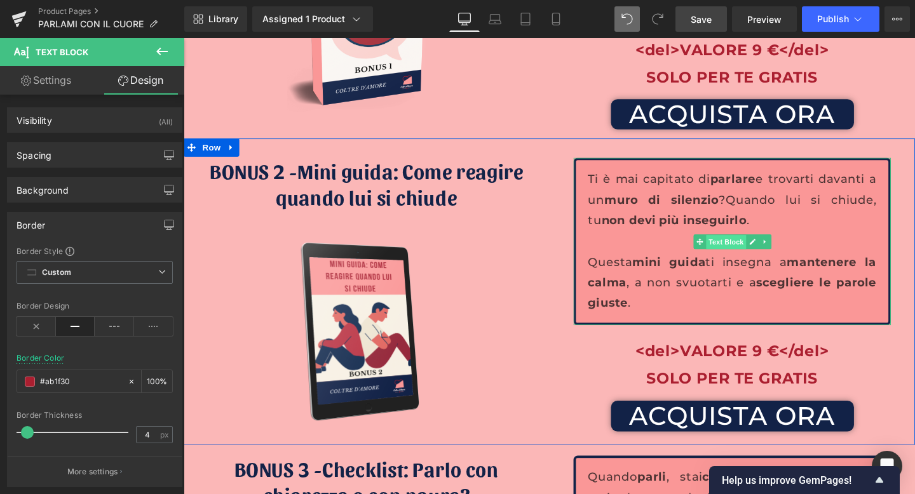
click at [749, 245] on span "Text Block" at bounding box center [754, 252] width 42 height 15
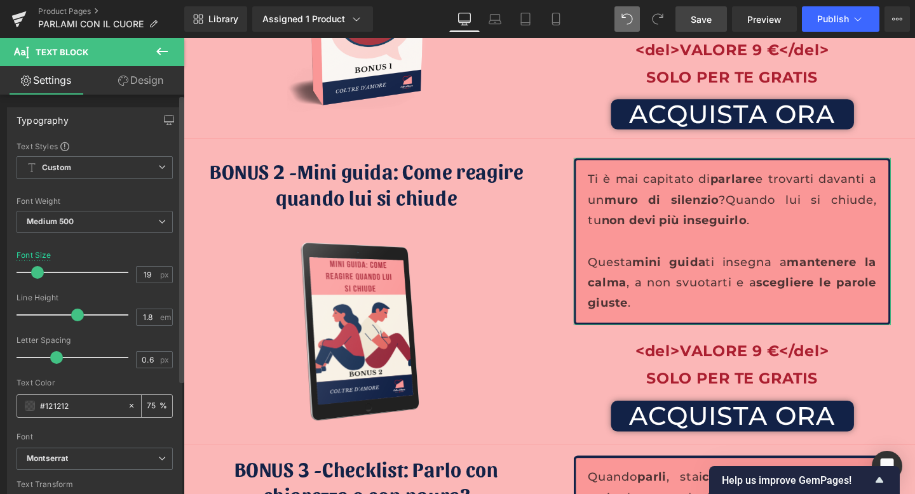
click at [75, 407] on input "#121212" at bounding box center [80, 406] width 81 height 14
drag, startPoint x: 75, startPoint y: 407, endPoint x: 22, endPoint y: 406, distance: 53.4
click at [22, 406] on div "#121212" at bounding box center [72, 406] width 110 height 22
paste input "ab1f30"
type input "#ab1f30"
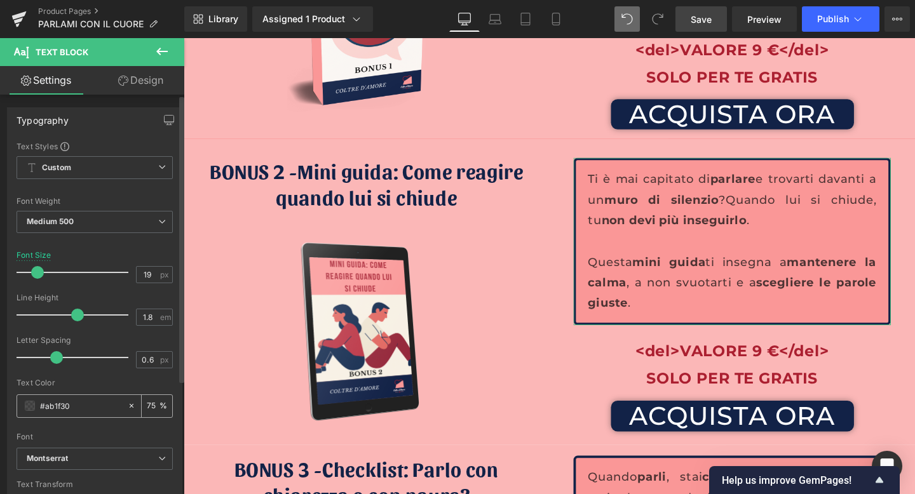
type input "100"
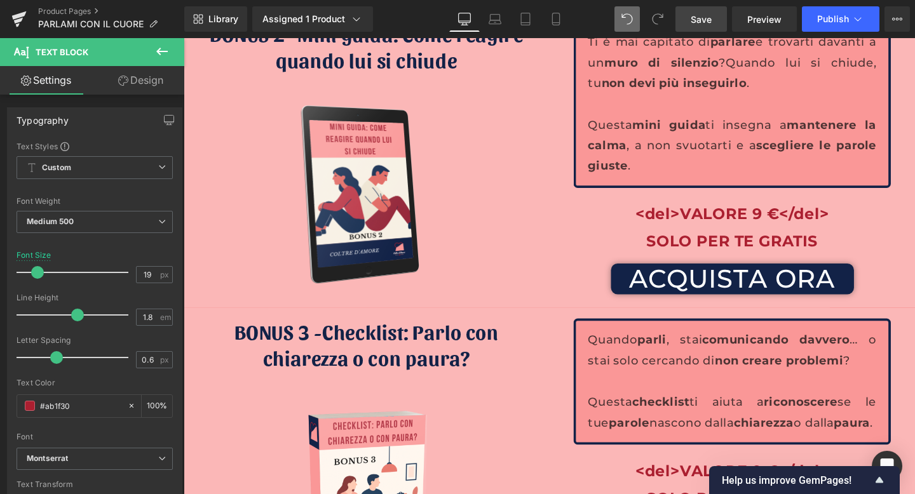
scroll to position [4704, 0]
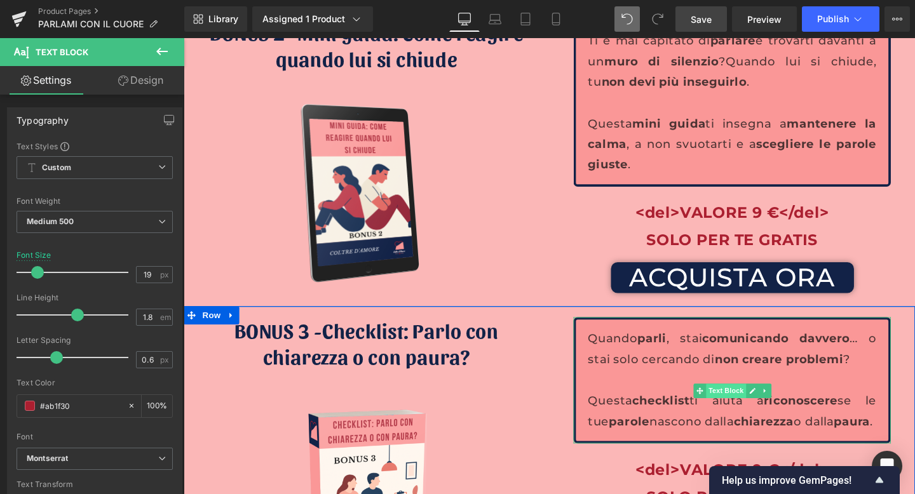
click at [755, 402] on span "Text Block" at bounding box center [754, 409] width 42 height 15
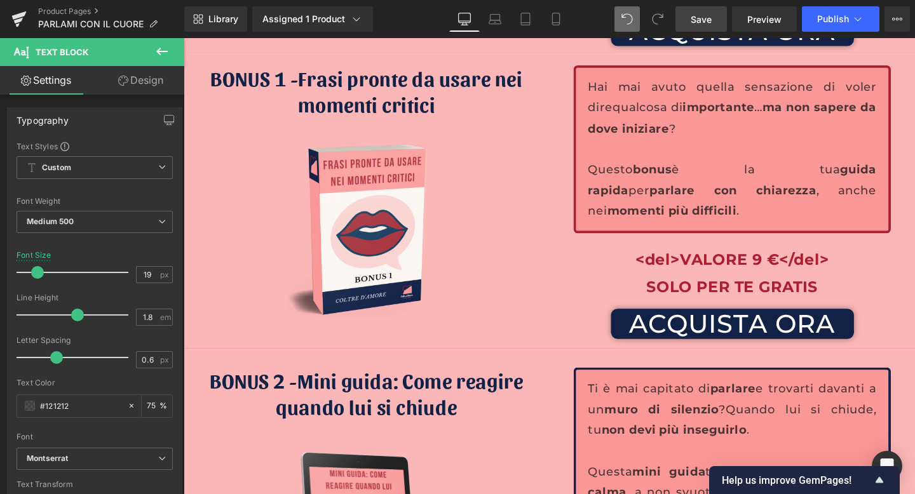
scroll to position [4365, 0]
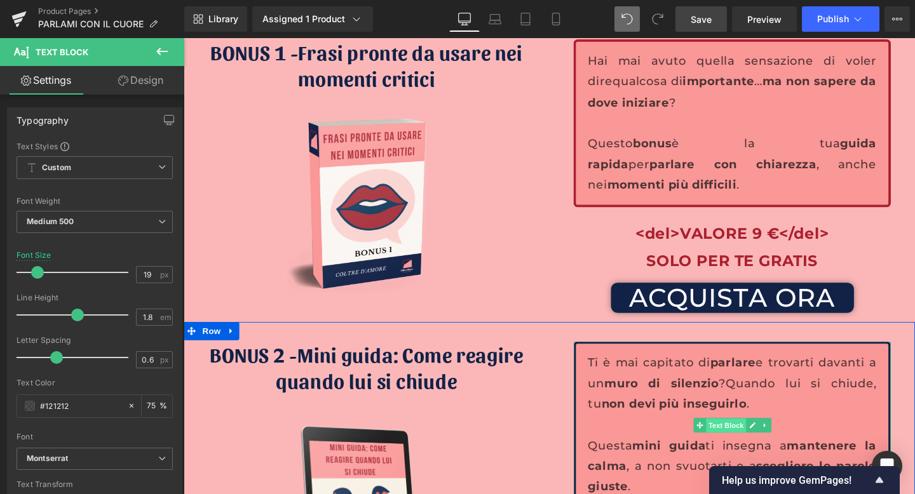
click at [751, 438] on span "Text Block" at bounding box center [754, 445] width 42 height 15
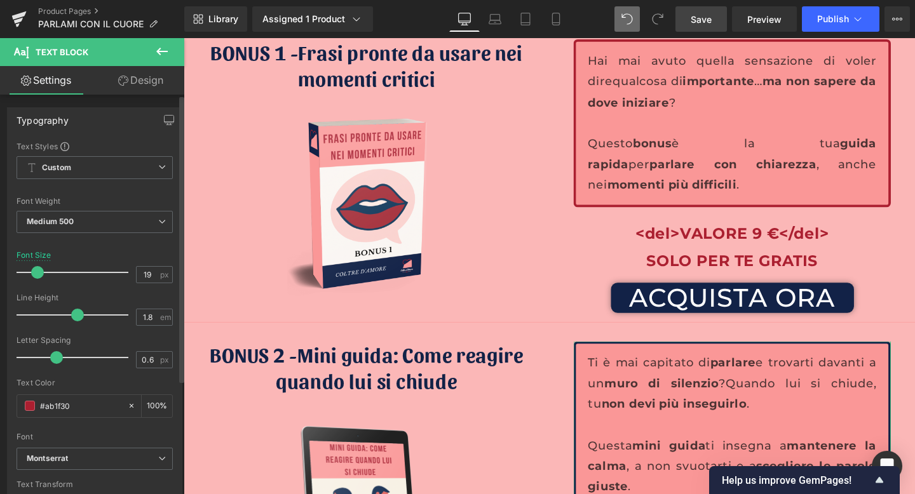
drag, startPoint x: 91, startPoint y: 409, endPoint x: 11, endPoint y: 409, distance: 79.4
click at [11, 409] on div "Text Styles Custom Custom Setup Global Style Custom Setup Global Style Thin 100…" at bounding box center [95, 337] width 174 height 393
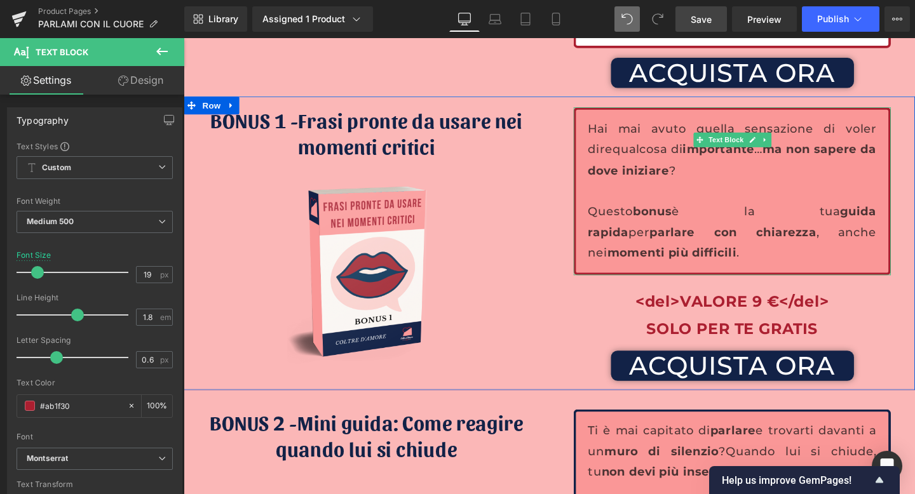
scroll to position [4257, 0]
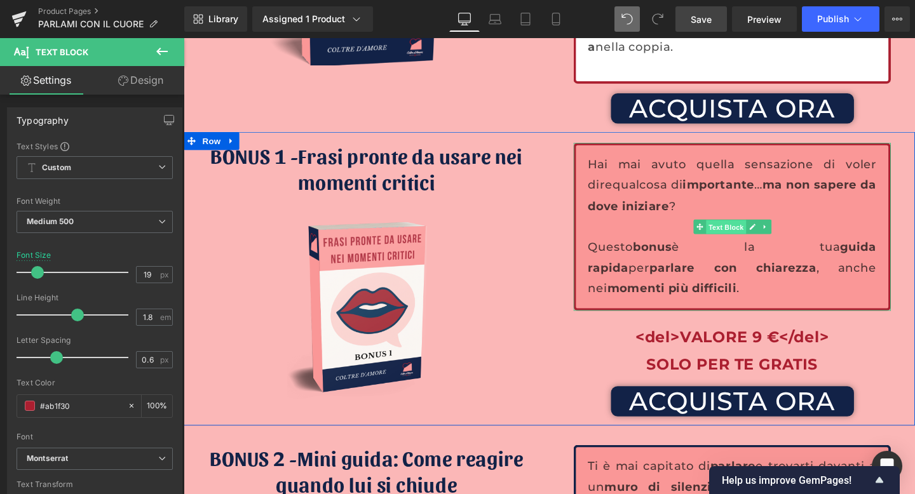
click at [746, 229] on span "Text Block" at bounding box center [754, 236] width 42 height 15
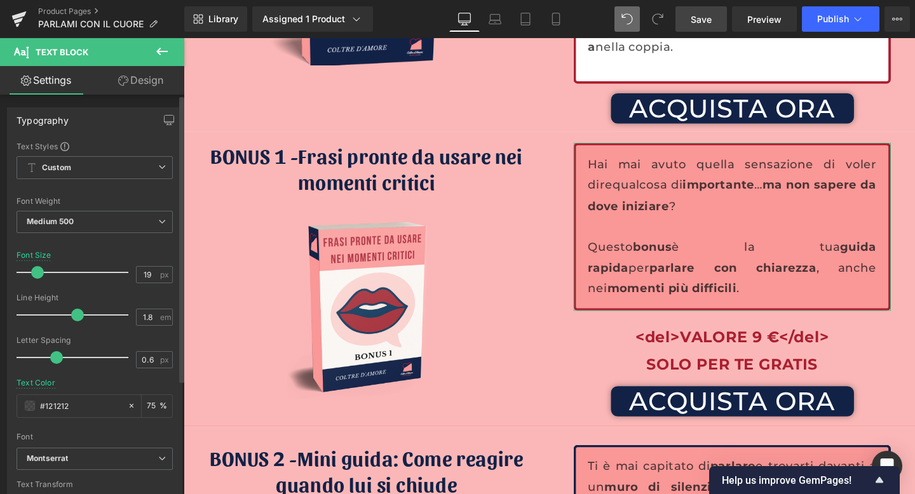
drag, startPoint x: 103, startPoint y: 403, endPoint x: 0, endPoint y: 408, distance: 103.0
click at [0, 408] on div "Typography Text Styles Custom Custom Setup Global Style Custom Setup Global Sty…" at bounding box center [95, 316] width 190 height 437
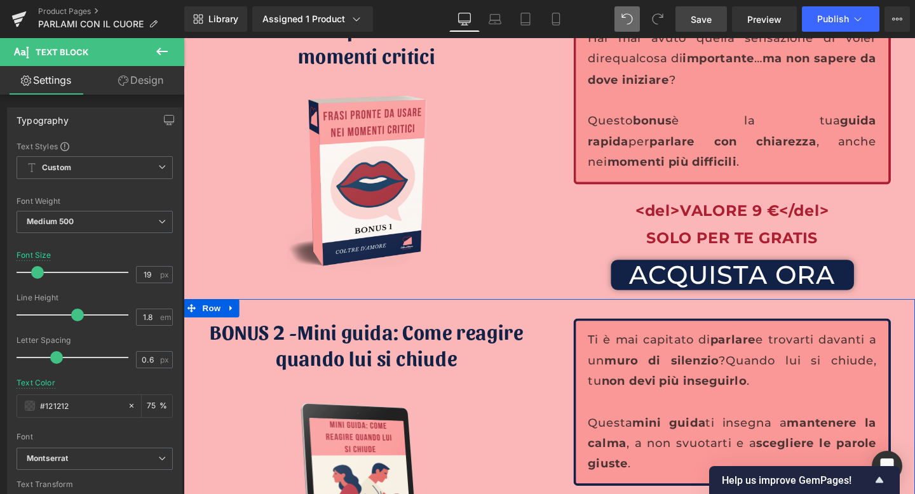
scroll to position [4524, 0]
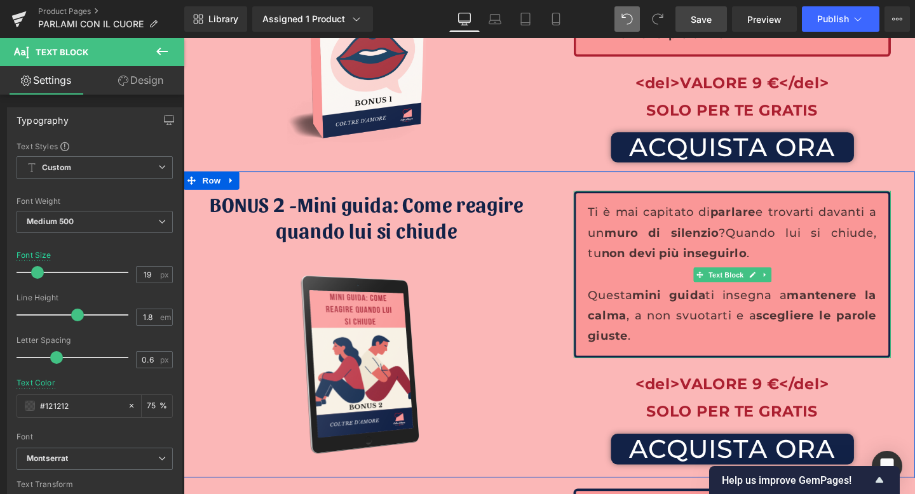
click at [745, 276] on p at bounding box center [760, 287] width 303 height 22
click at [625, 217] on span "Ti è mai capitato di parlare e trovarti davanti a un muro di silenzio ? Quando …" at bounding box center [760, 243] width 303 height 58
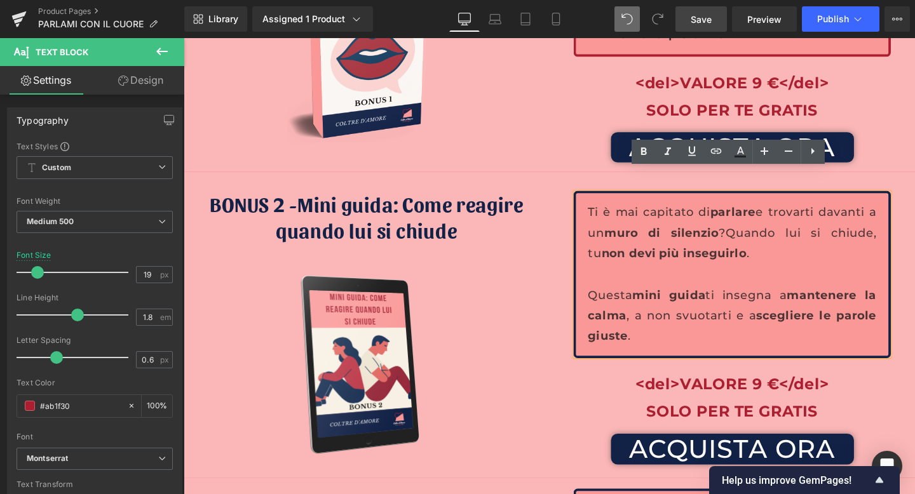
click at [575, 179] on div "BONUS 2 - Mini guida: Come reagire quando lui si chiude Heading Image Ti è mai …" at bounding box center [568, 340] width 769 height 322
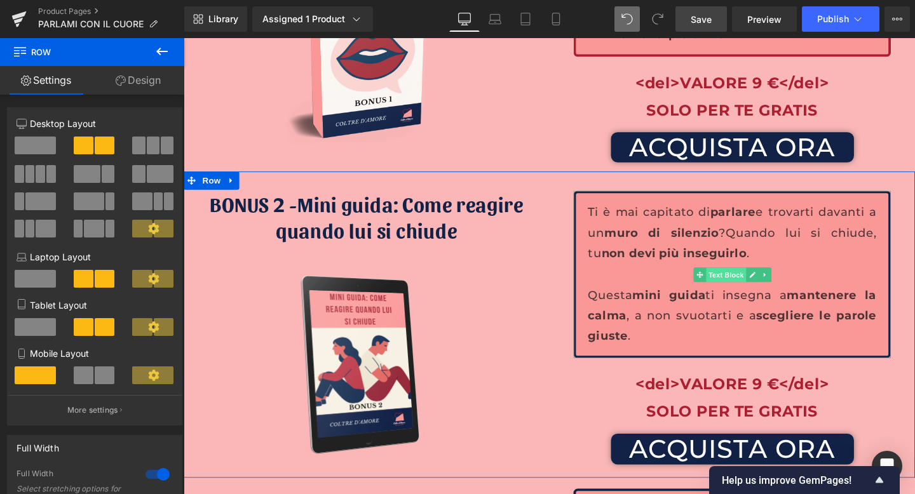
click at [749, 280] on span "Text Block" at bounding box center [754, 287] width 42 height 15
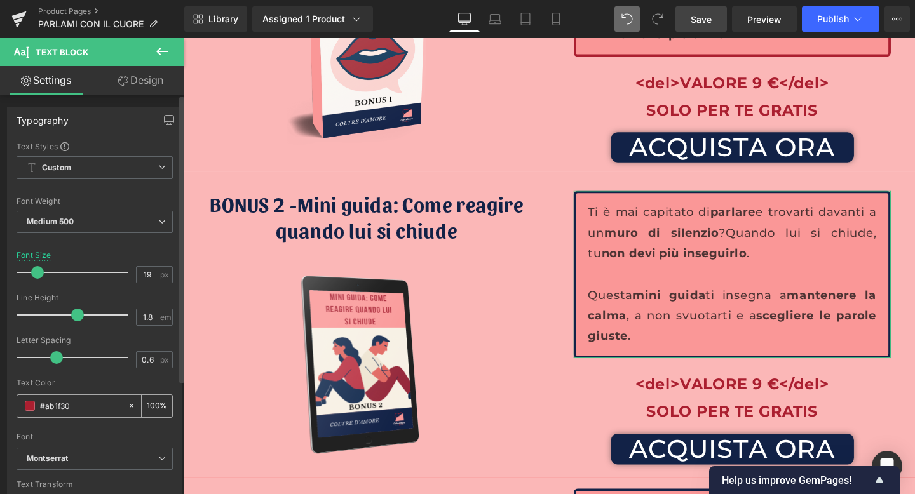
drag, startPoint x: 81, startPoint y: 406, endPoint x: 21, endPoint y: 413, distance: 60.1
click at [21, 413] on div "#ab1f30" at bounding box center [72, 406] width 110 height 22
type input "#ab1f"
type input "100"
type input "#a"
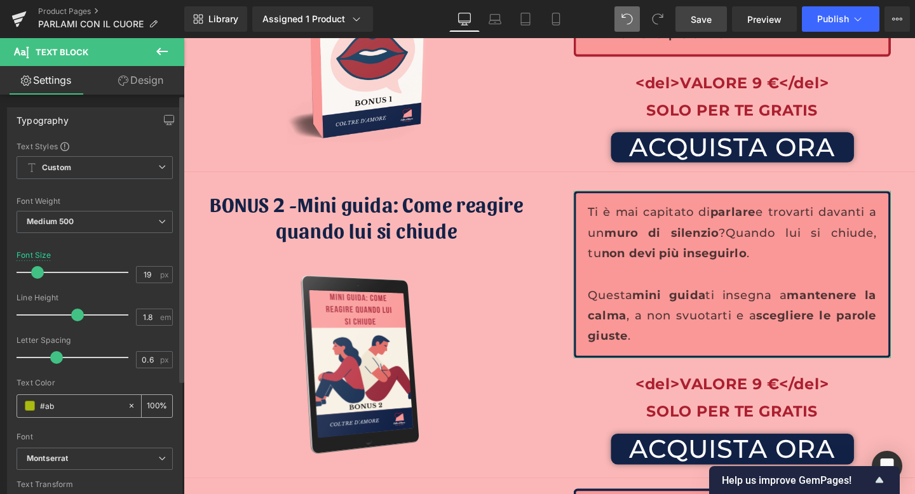
type input "0"
type input "#"
paste input "#121212"
type input "#121212"
type input "100"
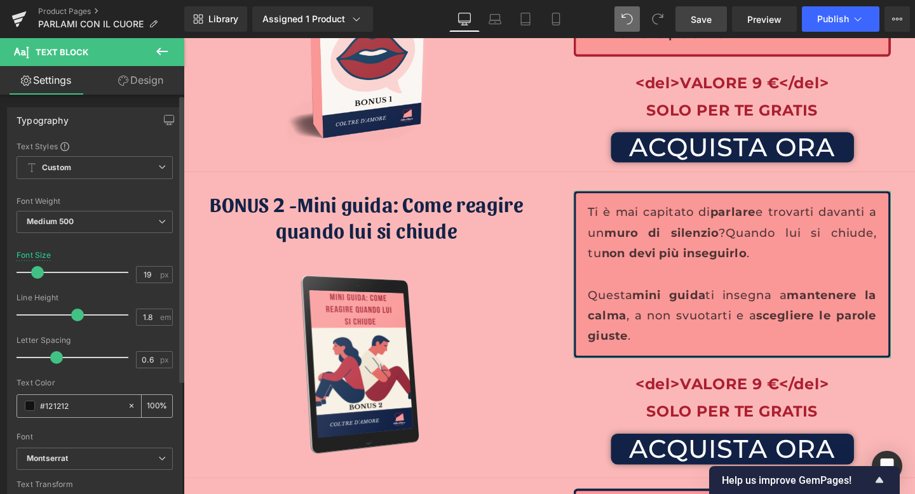
type input "#121212"
click at [151, 397] on div "100 %" at bounding box center [157, 406] width 31 height 22
click at [148, 404] on input "100" at bounding box center [153, 406] width 13 height 14
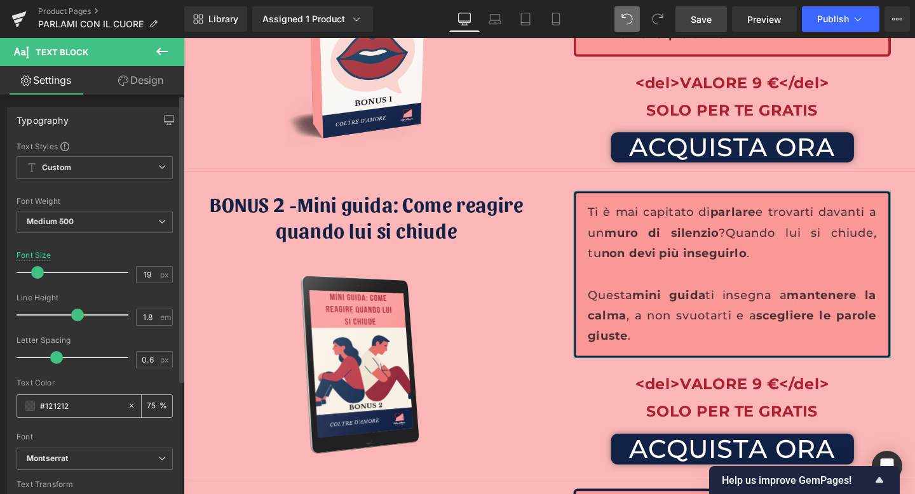
type input "75"
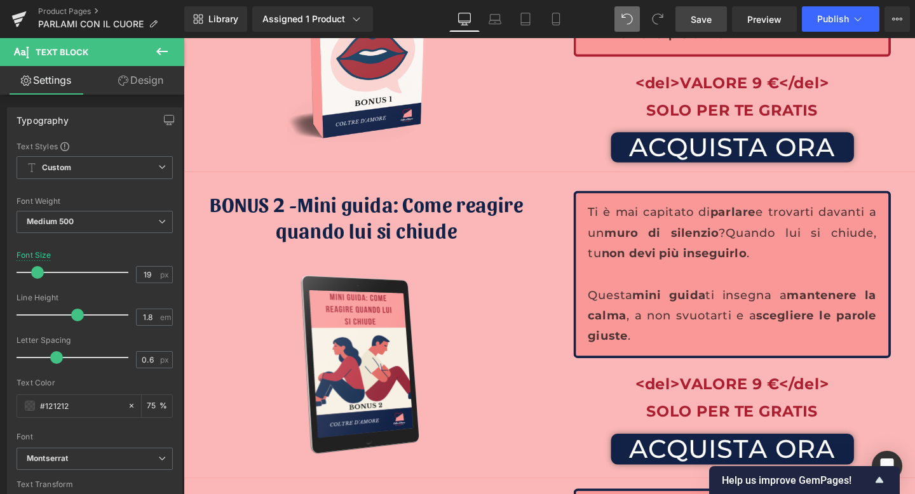
click at [719, 10] on link "Save" at bounding box center [700, 18] width 51 height 25
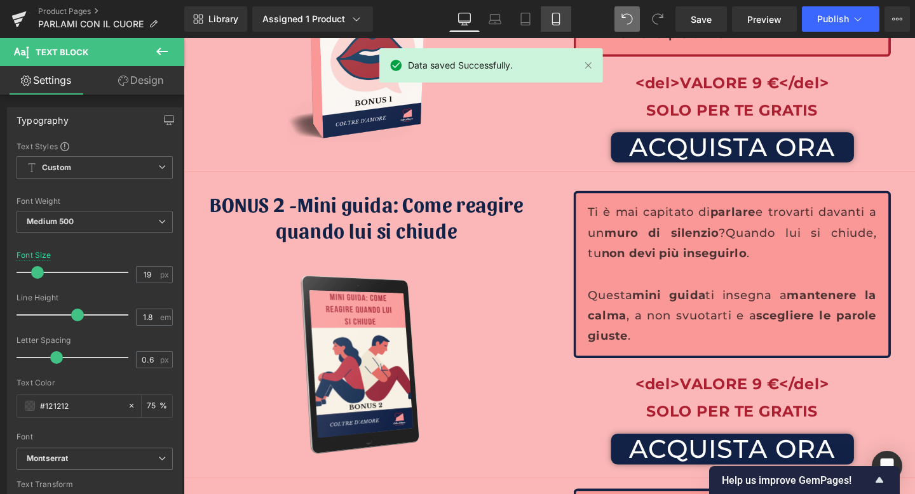
click at [548, 20] on link "Mobile" at bounding box center [556, 18] width 31 height 25
type input "17"
type input "75"
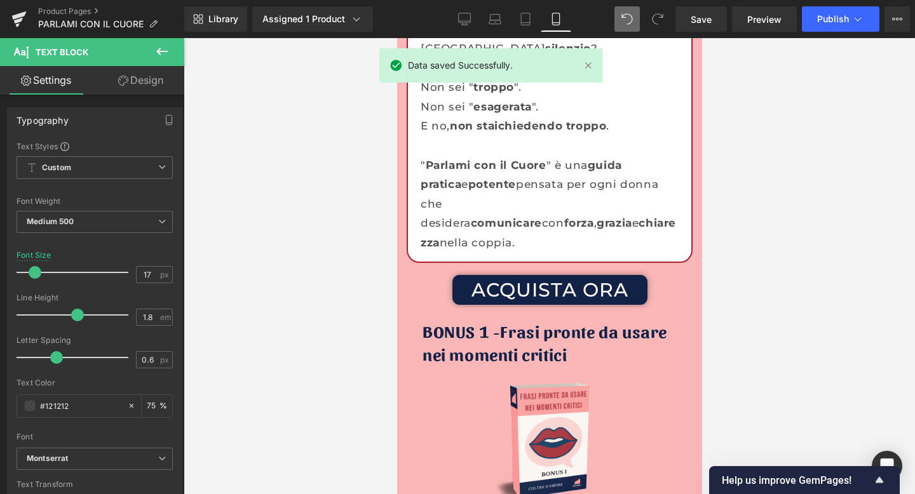
scroll to position [4283, 0]
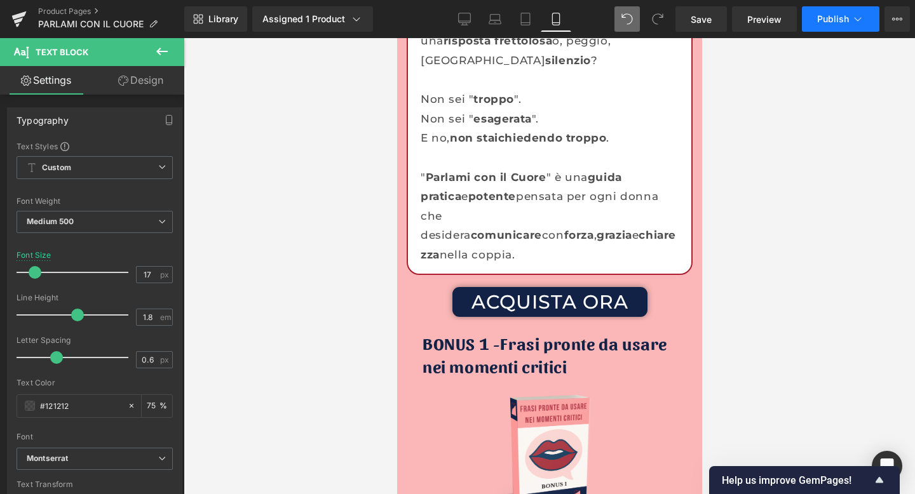
click at [837, 17] on span "Publish" at bounding box center [833, 19] width 32 height 10
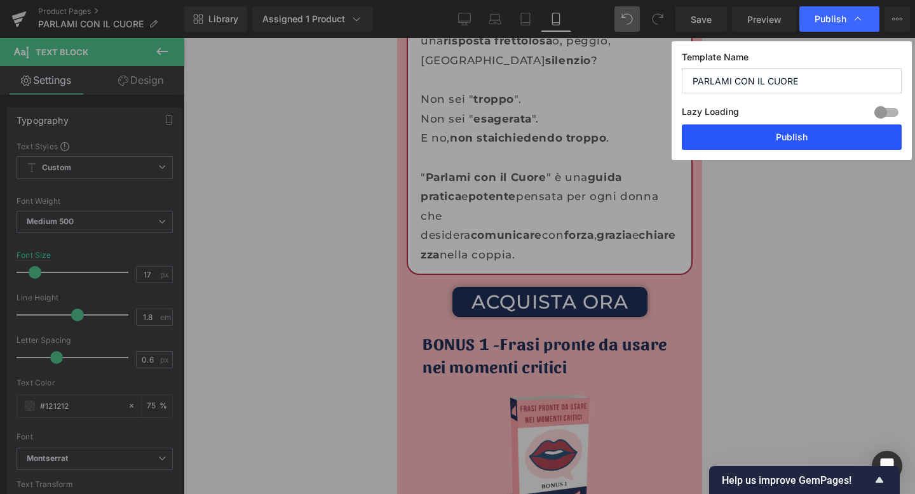
click at [767, 137] on button "Publish" at bounding box center [792, 137] width 220 height 25
